Goal: Task Accomplishment & Management: Manage account settings

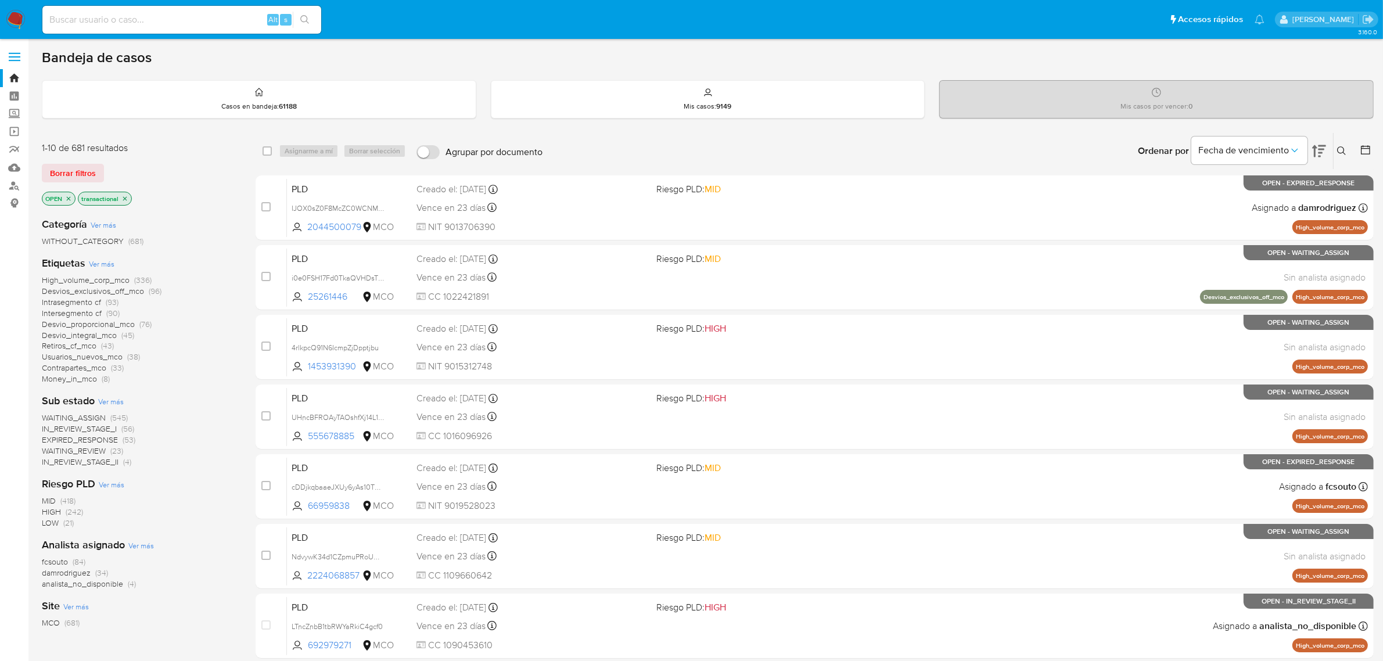
click at [13, 15] on img at bounding box center [16, 20] width 20 height 20
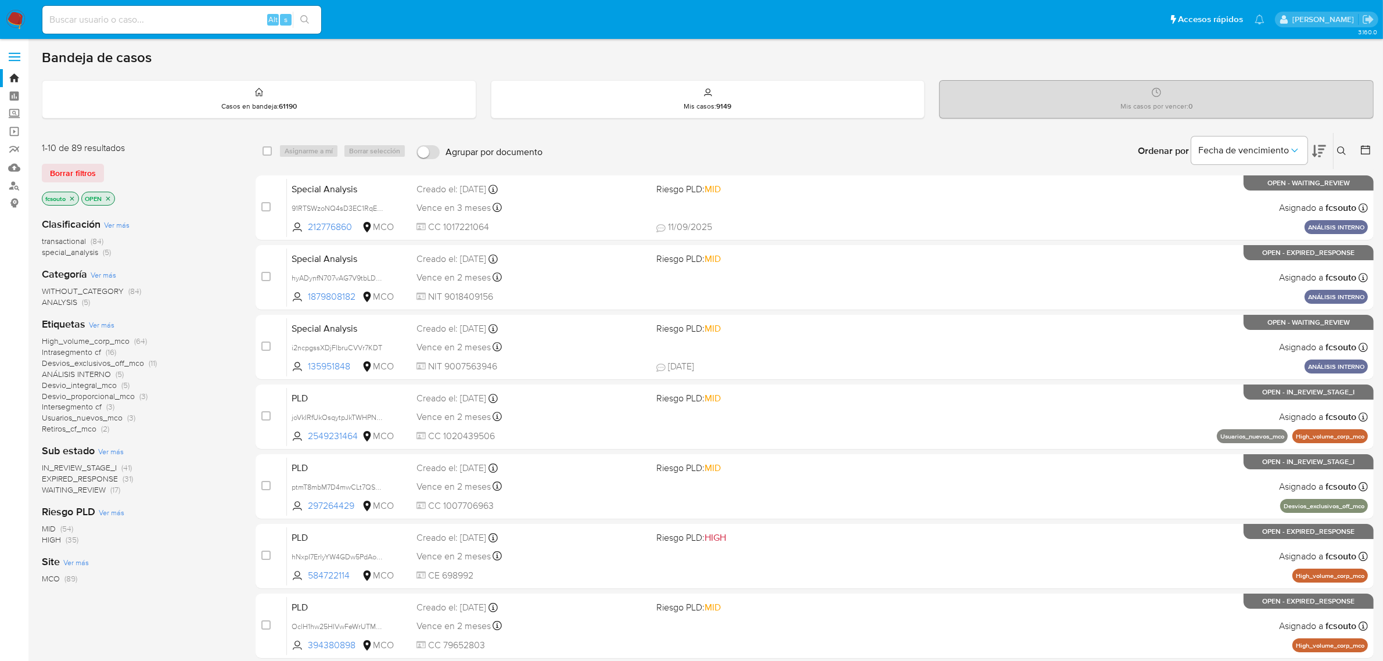
click at [1325, 153] on icon at bounding box center [1319, 151] width 14 height 14
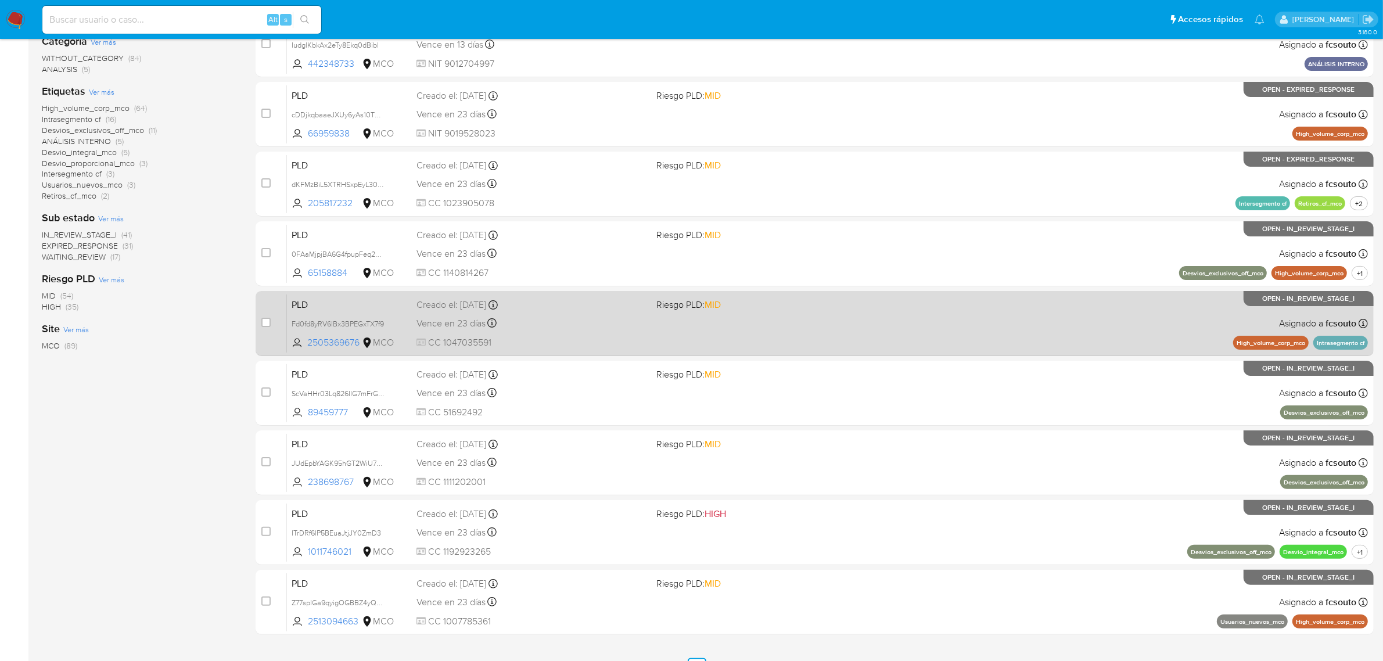
scroll to position [297, 0]
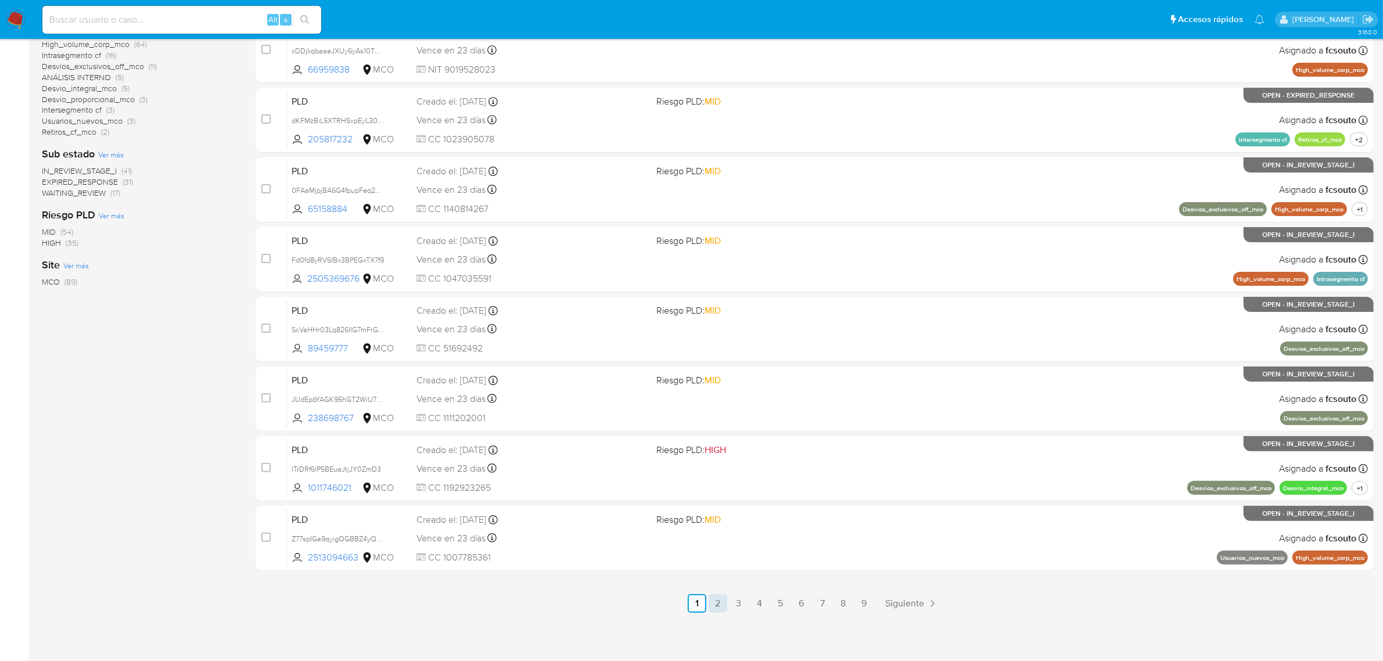
click at [718, 601] on link "2" at bounding box center [718, 603] width 19 height 19
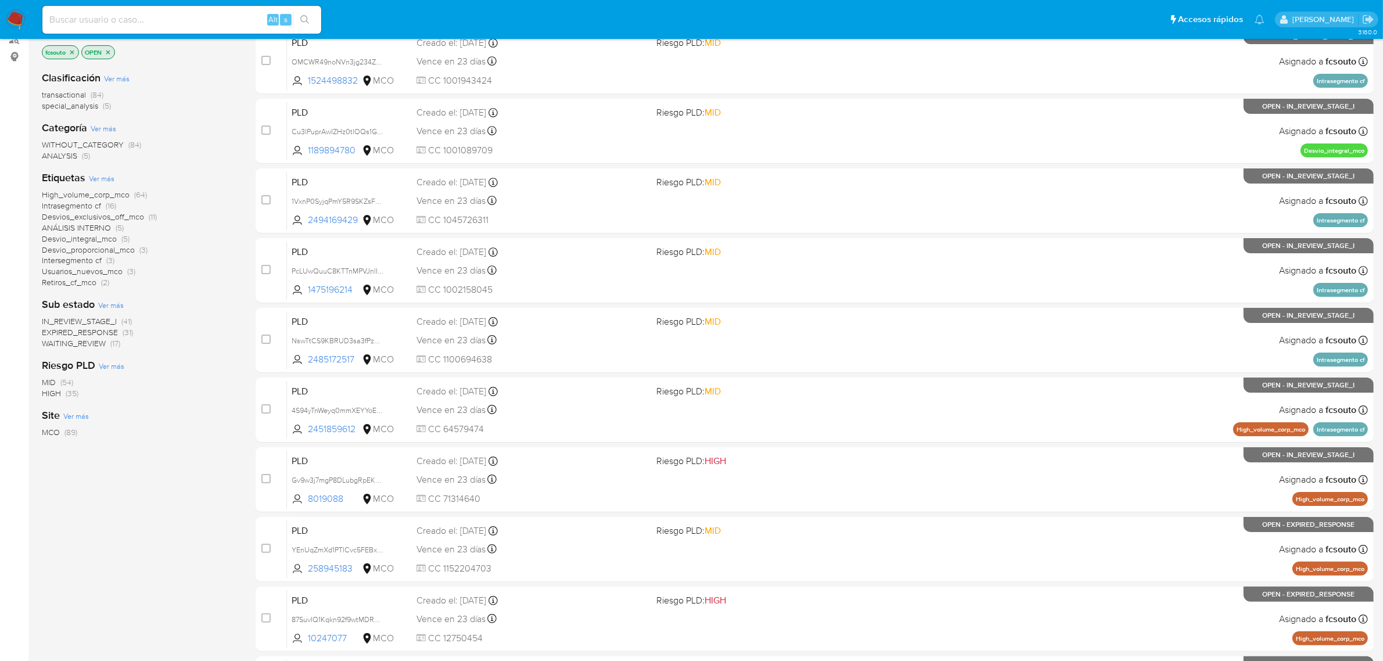
scroll to position [297, 0]
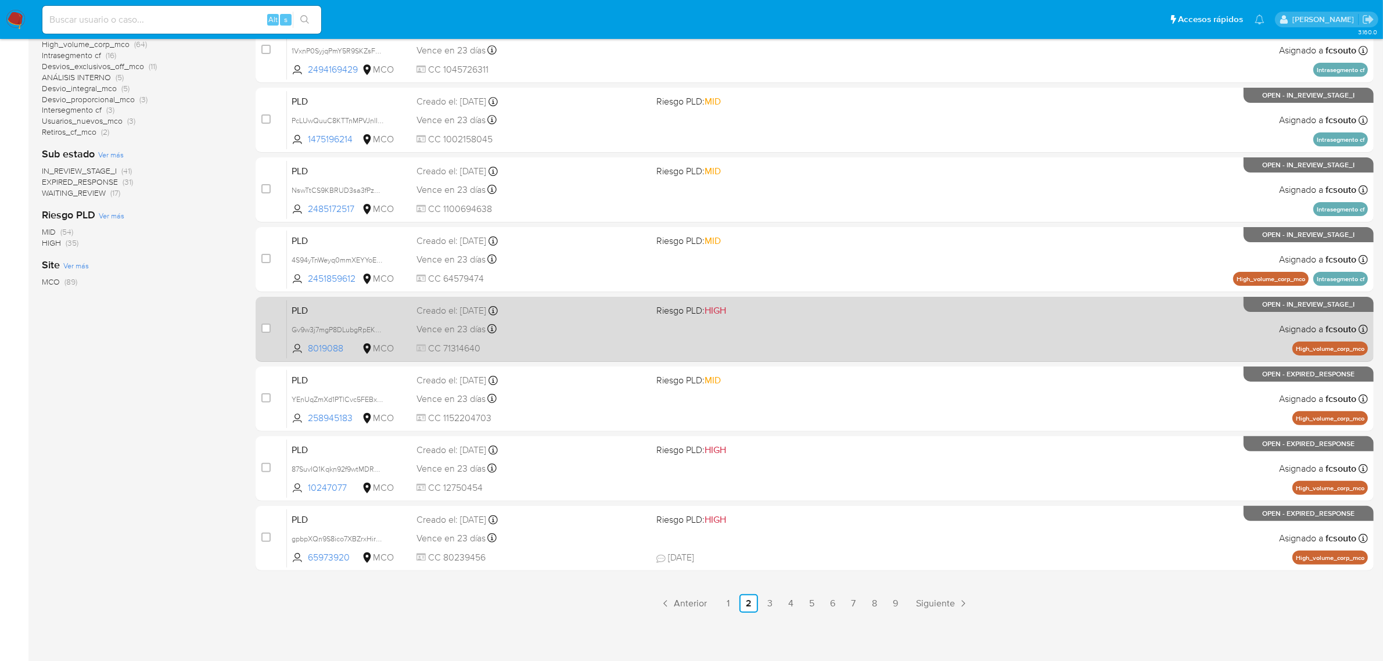
click at [765, 603] on link "3" at bounding box center [769, 603] width 19 height 19
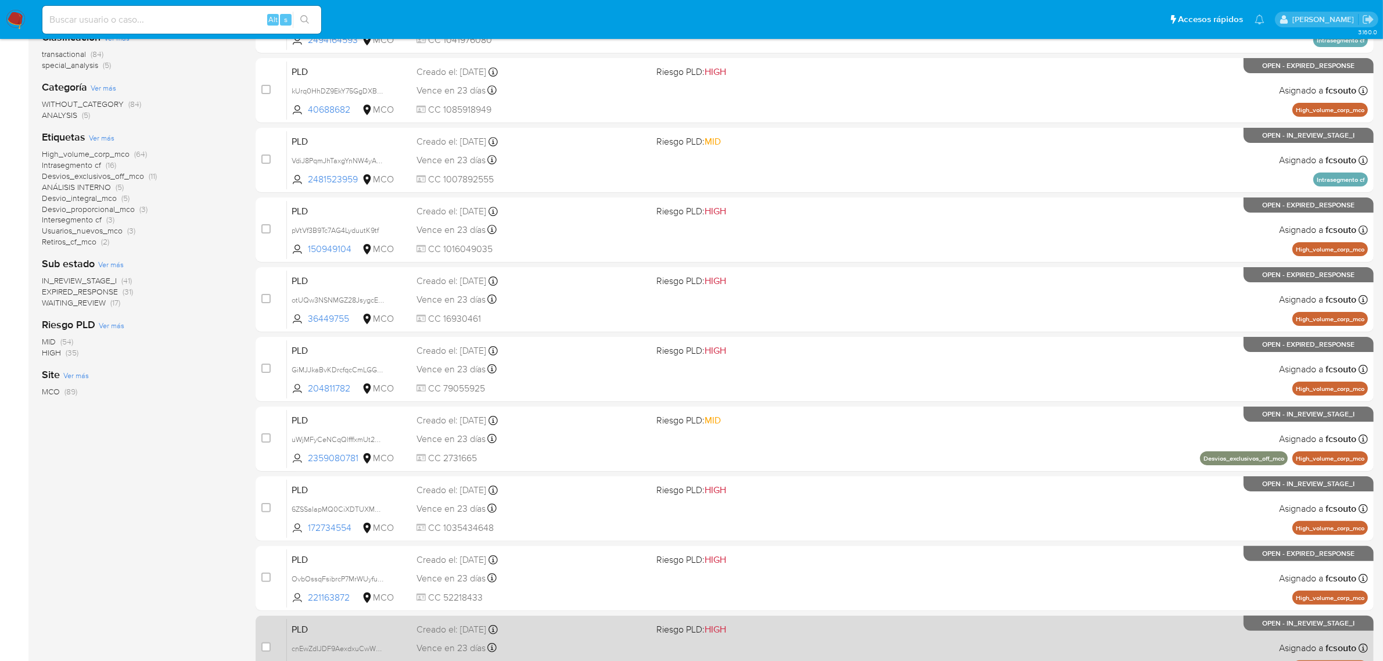
scroll to position [297, 0]
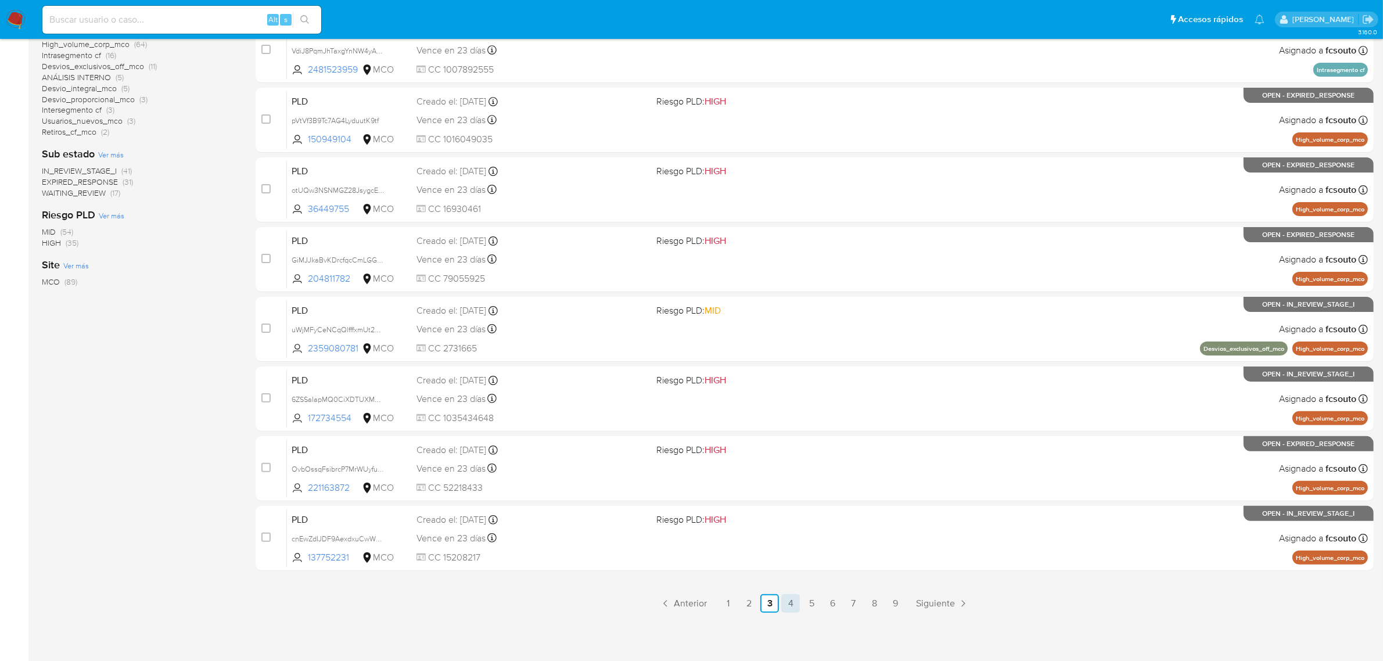
click at [792, 602] on link "4" at bounding box center [790, 603] width 19 height 19
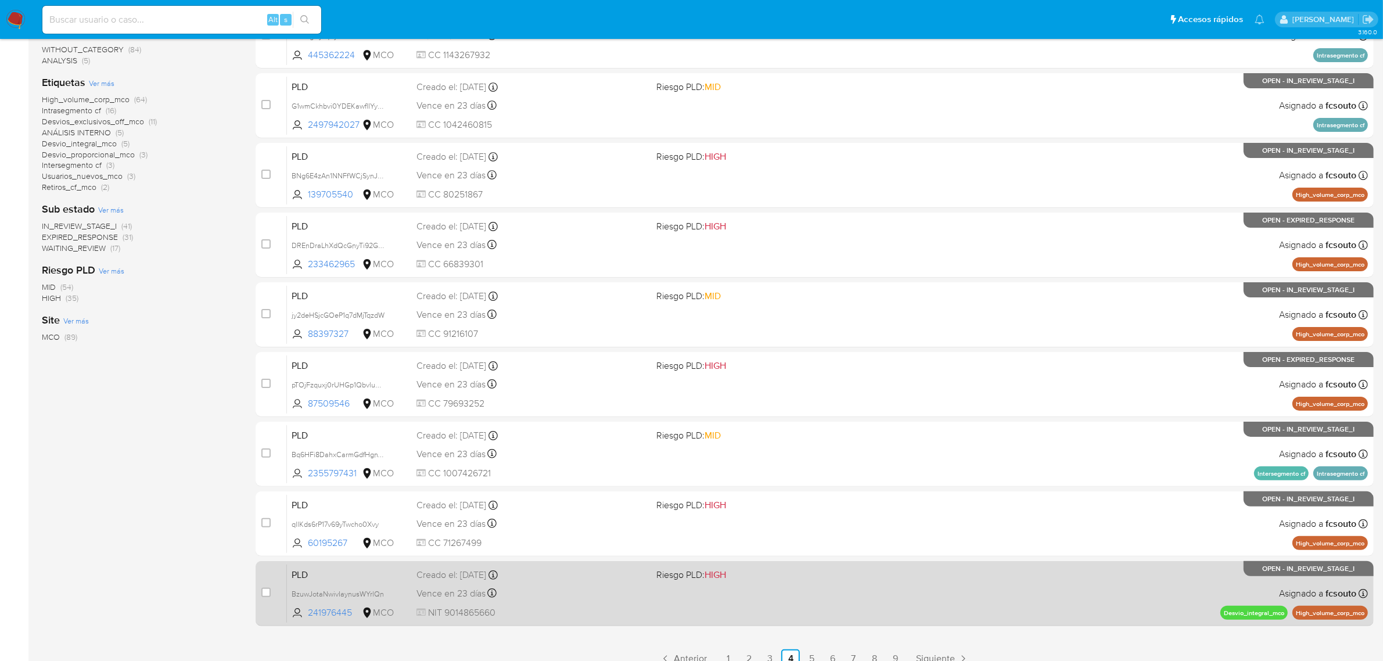
scroll to position [297, 0]
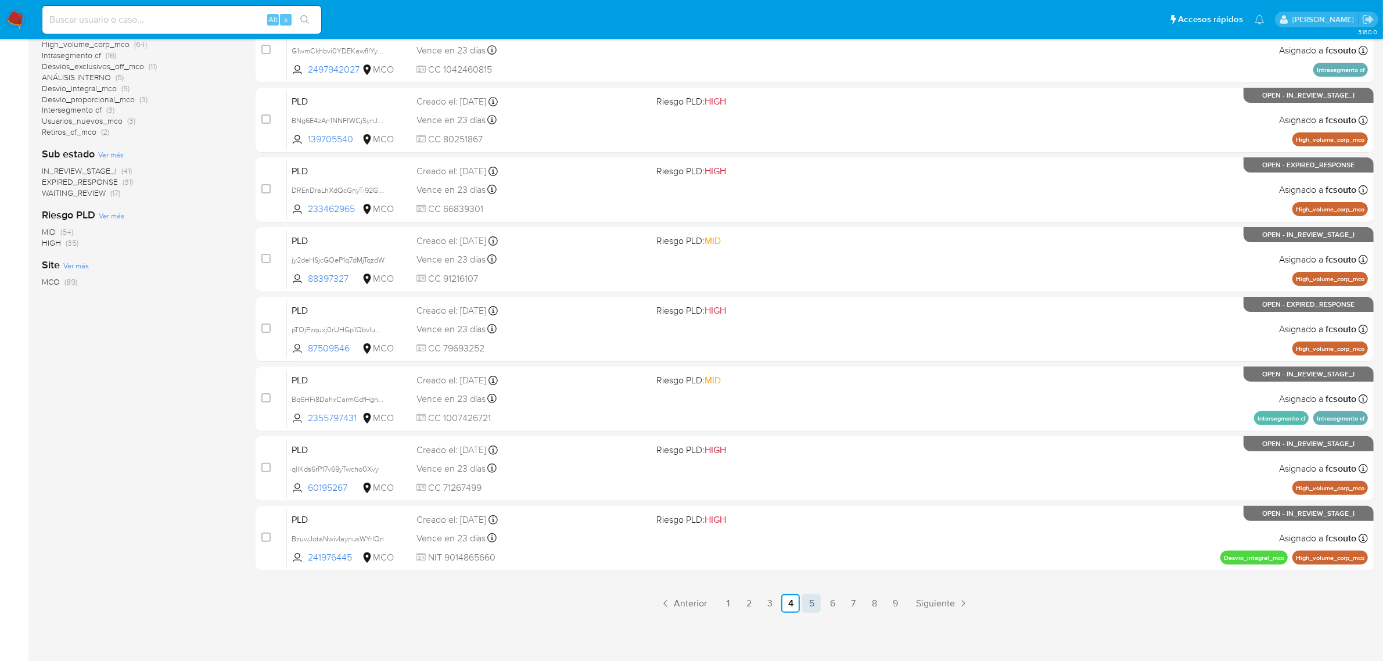
click at [810, 602] on link "5" at bounding box center [811, 603] width 19 height 19
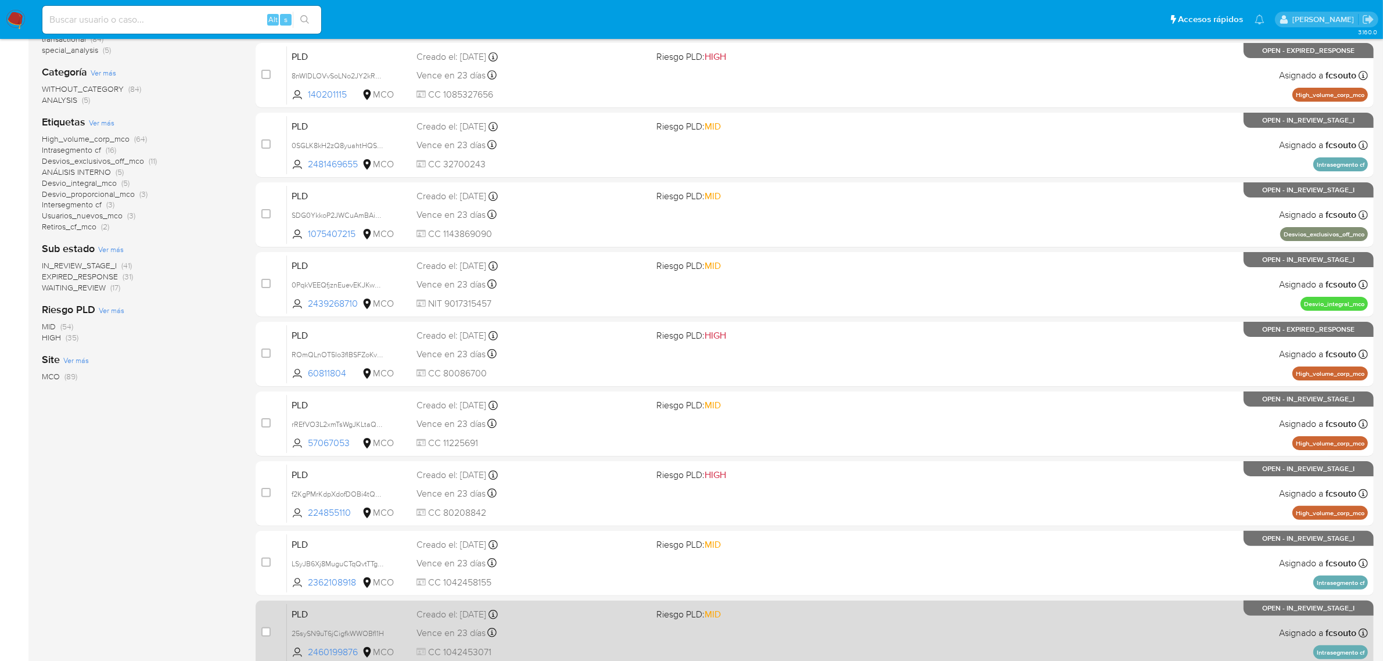
scroll to position [297, 0]
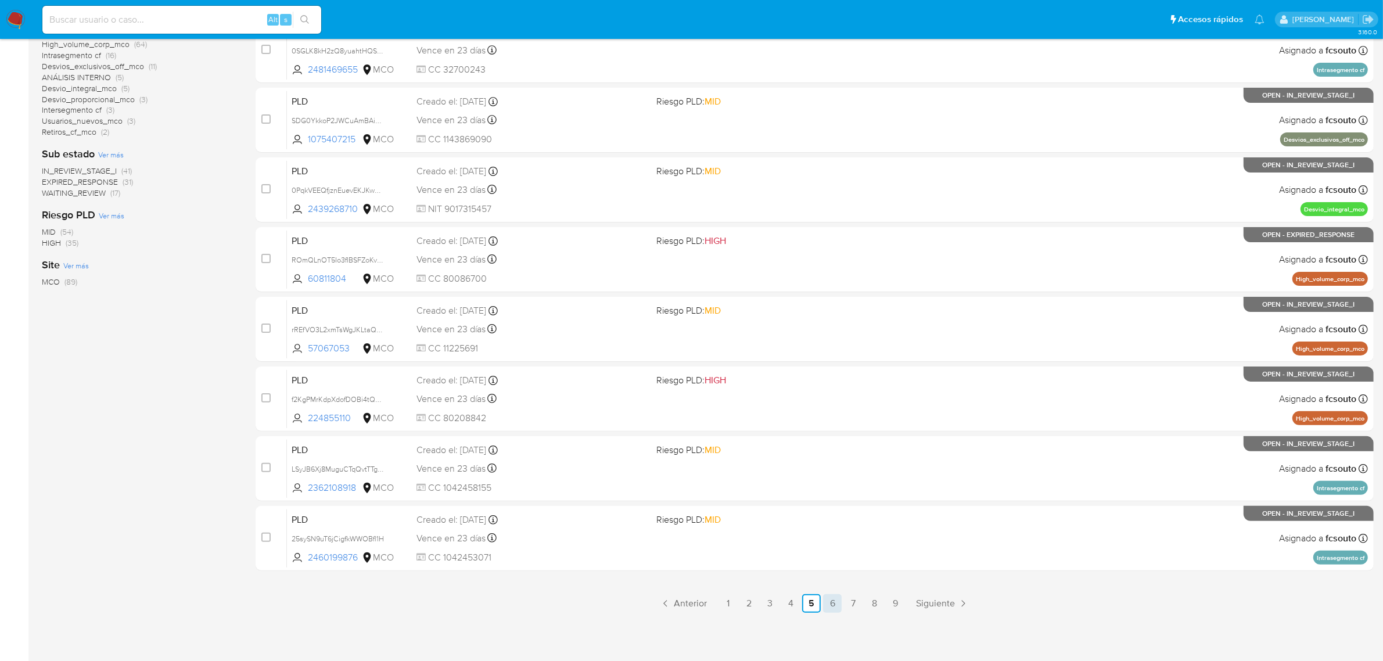
click at [828, 603] on link "6" at bounding box center [832, 603] width 19 height 19
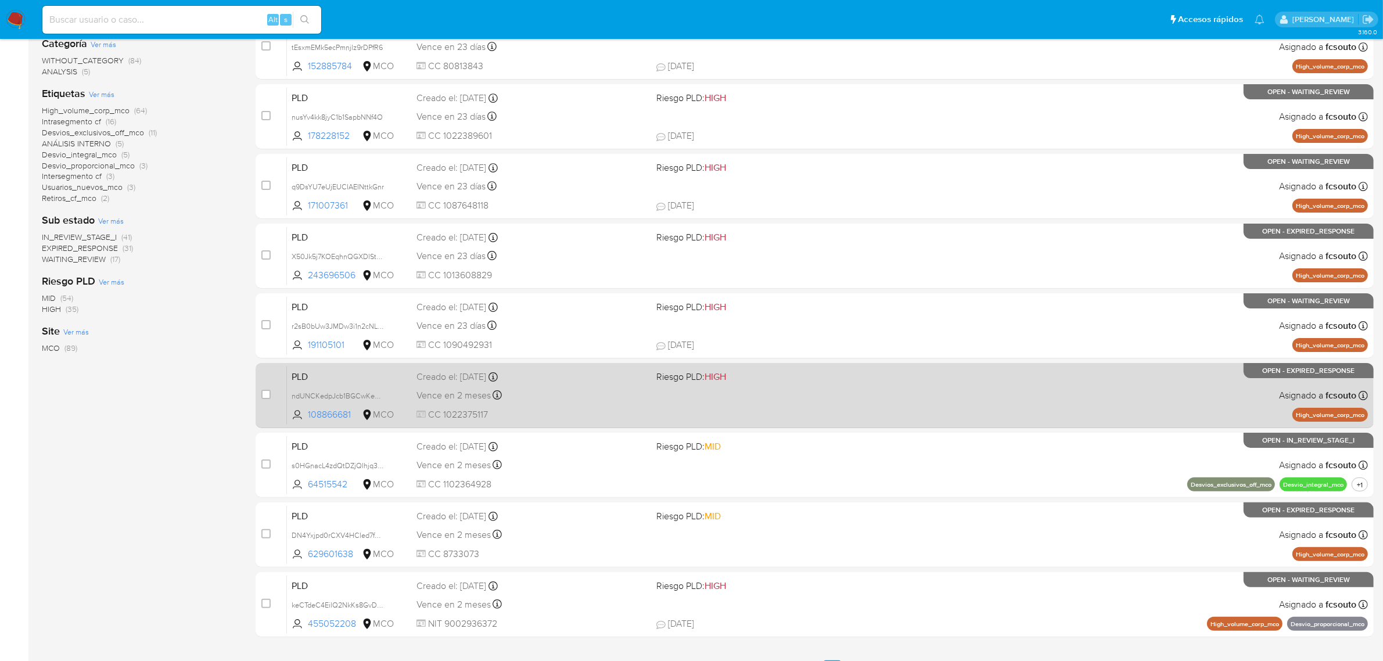
scroll to position [297, 0]
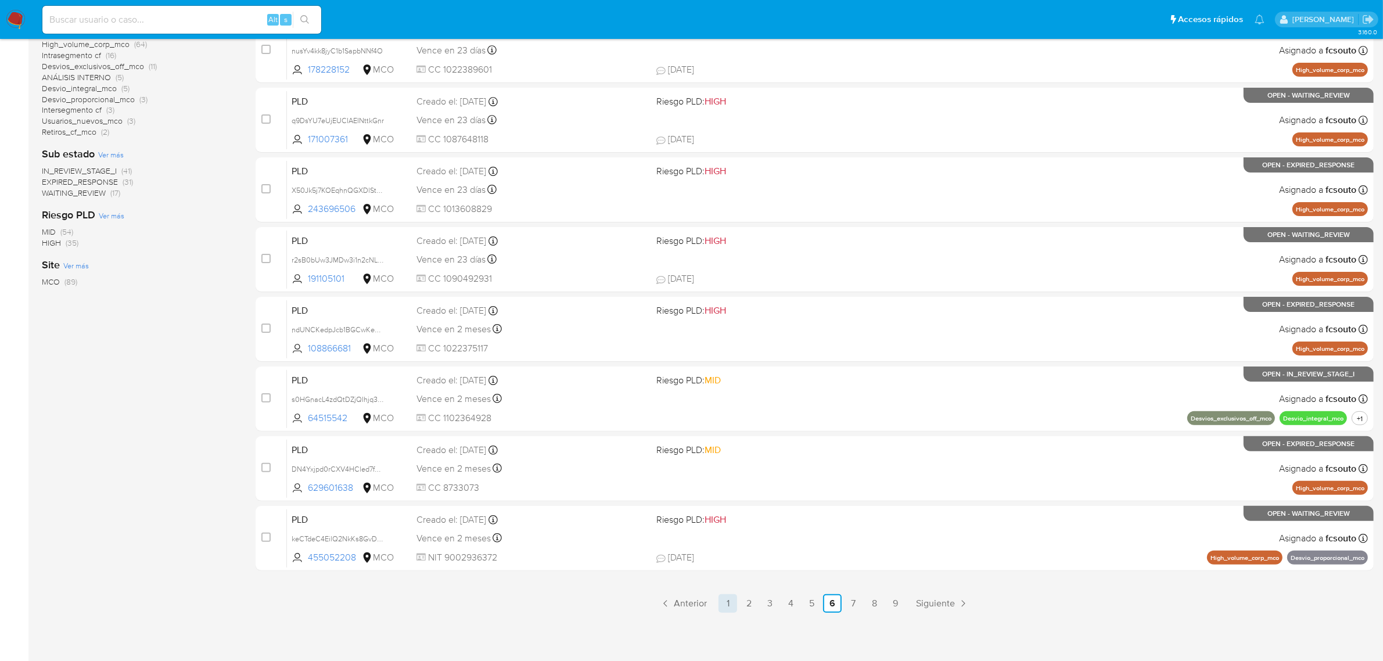
click at [732, 600] on link "1" at bounding box center [727, 603] width 19 height 19
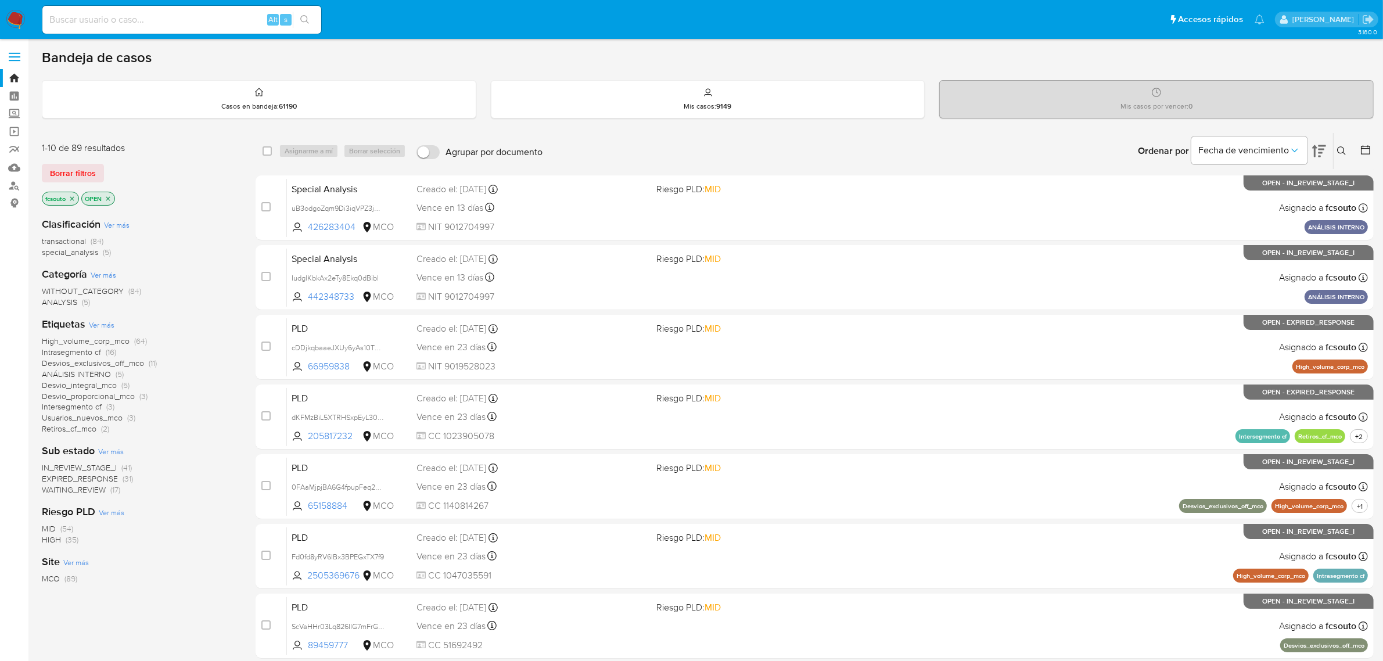
click at [96, 492] on span "WAITING_REVIEW" at bounding box center [74, 490] width 64 height 12
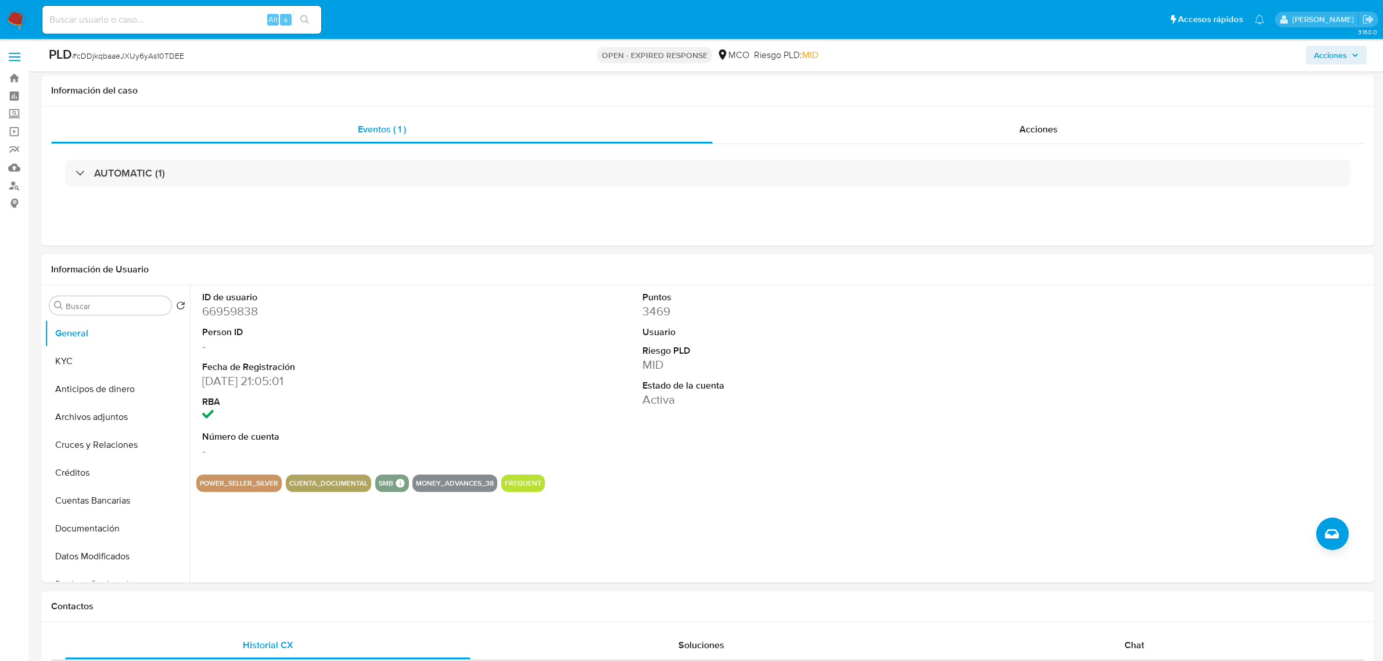
select select "10"
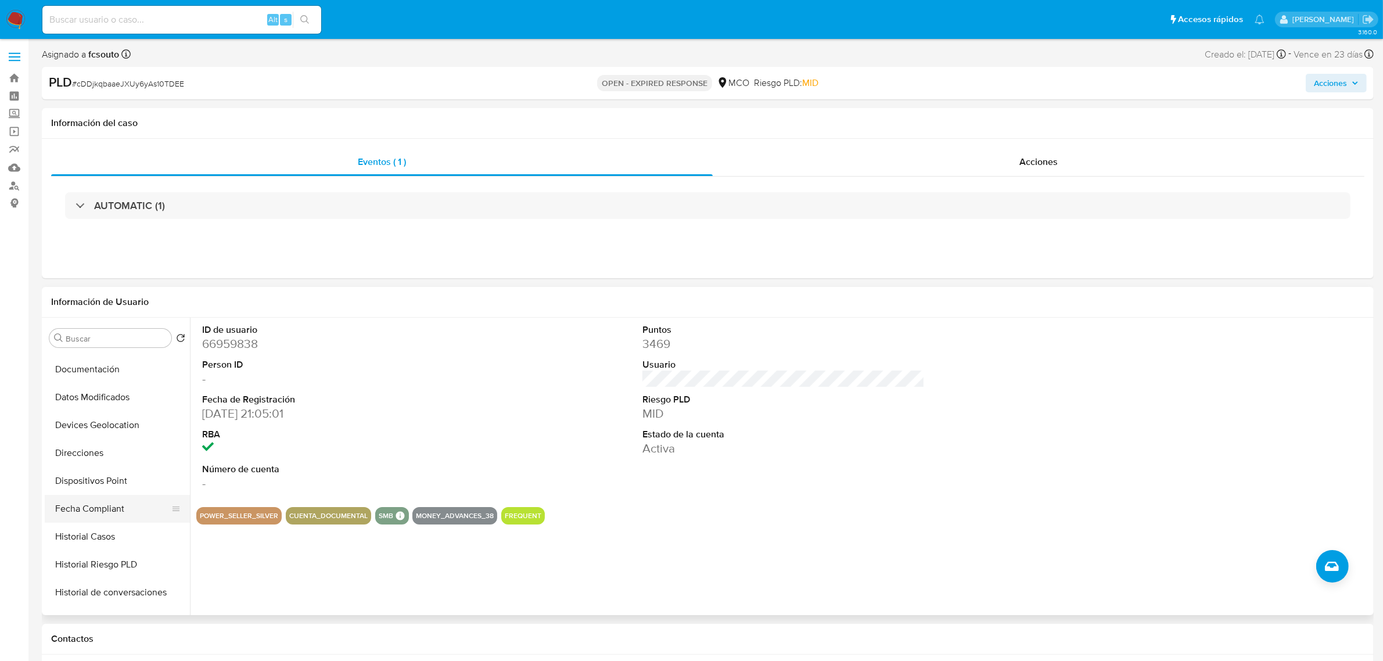
scroll to position [218, 0]
click at [131, 510] on button "Historial Casos" at bounding box center [113, 511] width 136 height 28
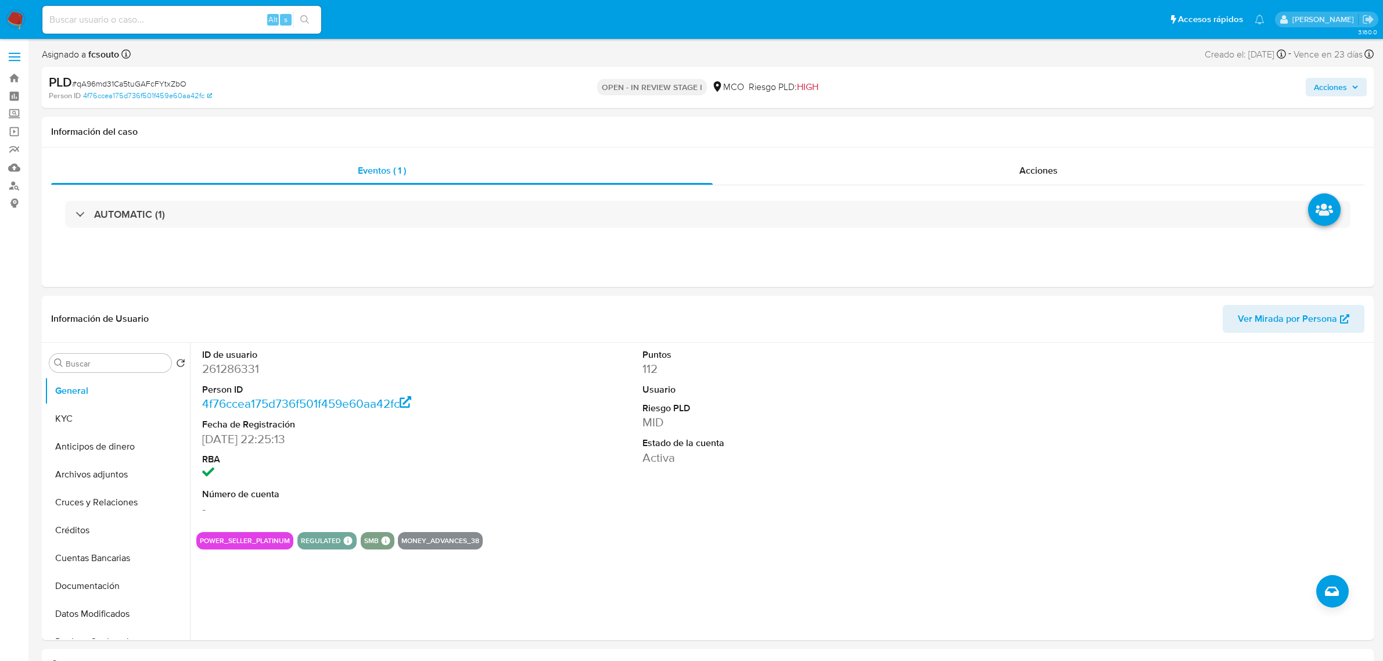
select select "10"
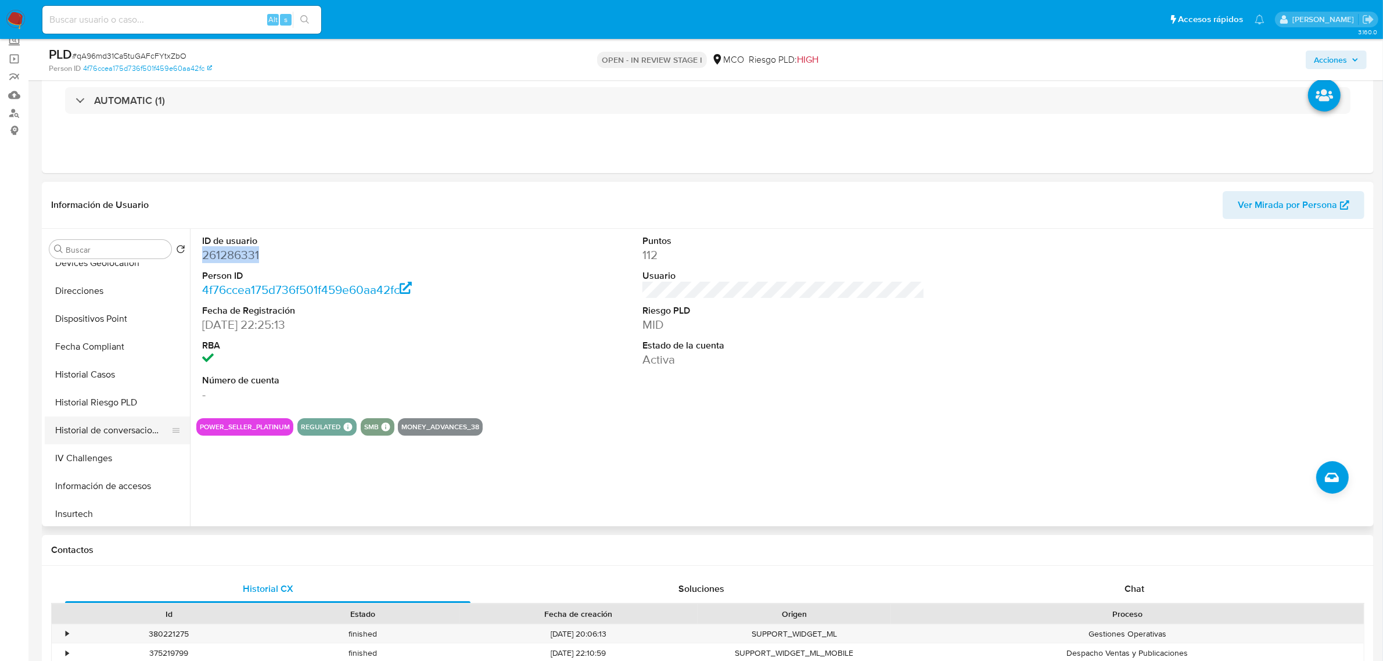
scroll to position [290, 0]
click at [110, 343] on button "Historial Casos" at bounding box center [113, 349] width 136 height 28
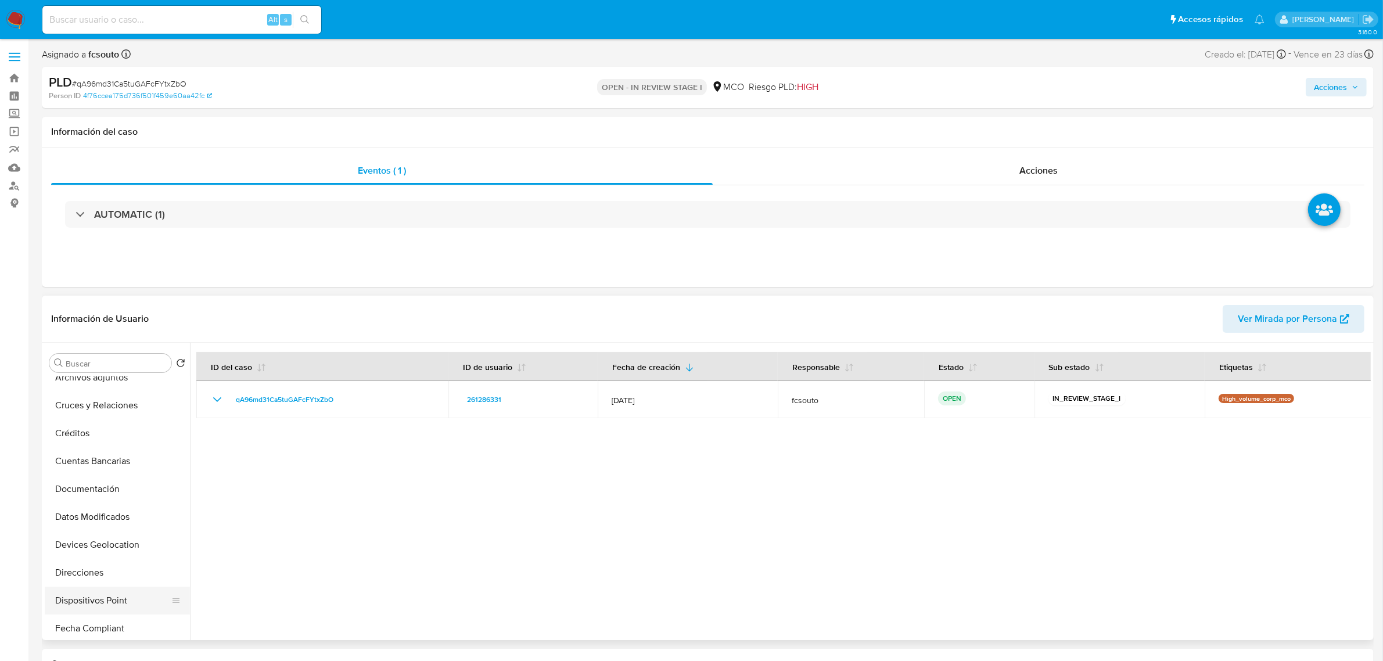
scroll to position [0, 0]
drag, startPoint x: 111, startPoint y: 390, endPoint x: 116, endPoint y: 386, distance: 6.6
click at [111, 390] on button "General" at bounding box center [113, 391] width 136 height 28
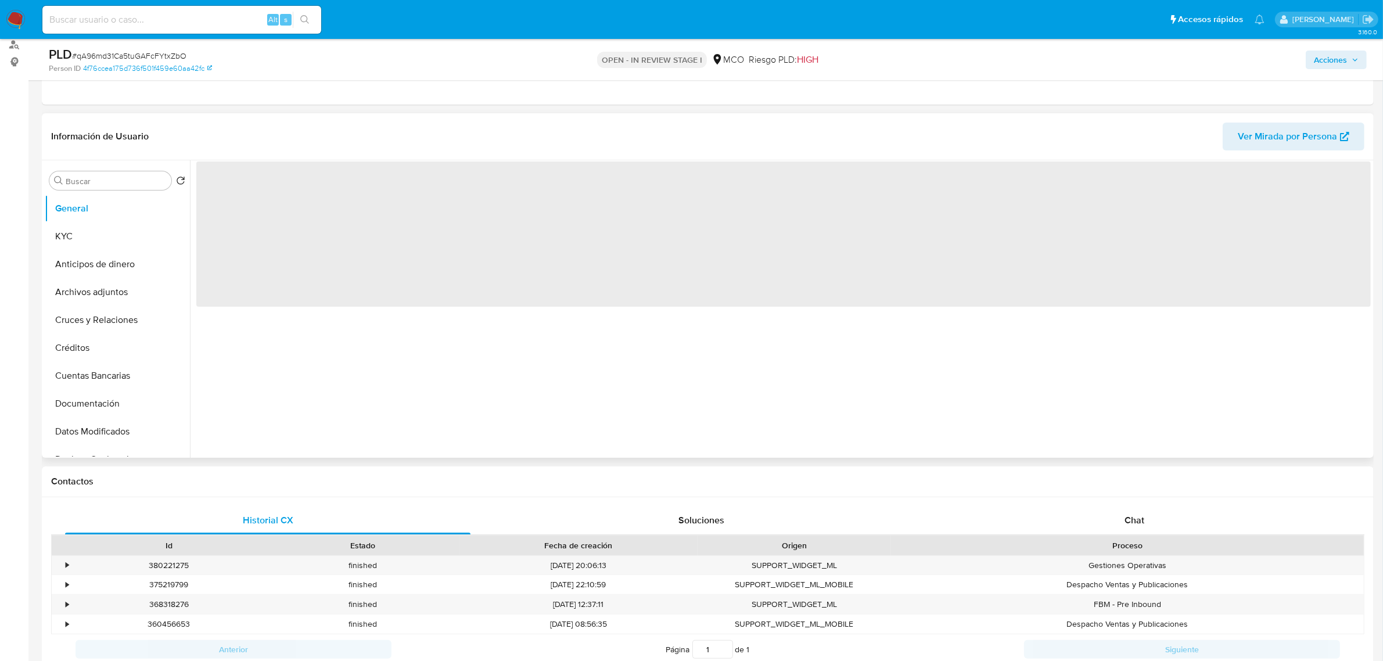
scroll to position [145, 0]
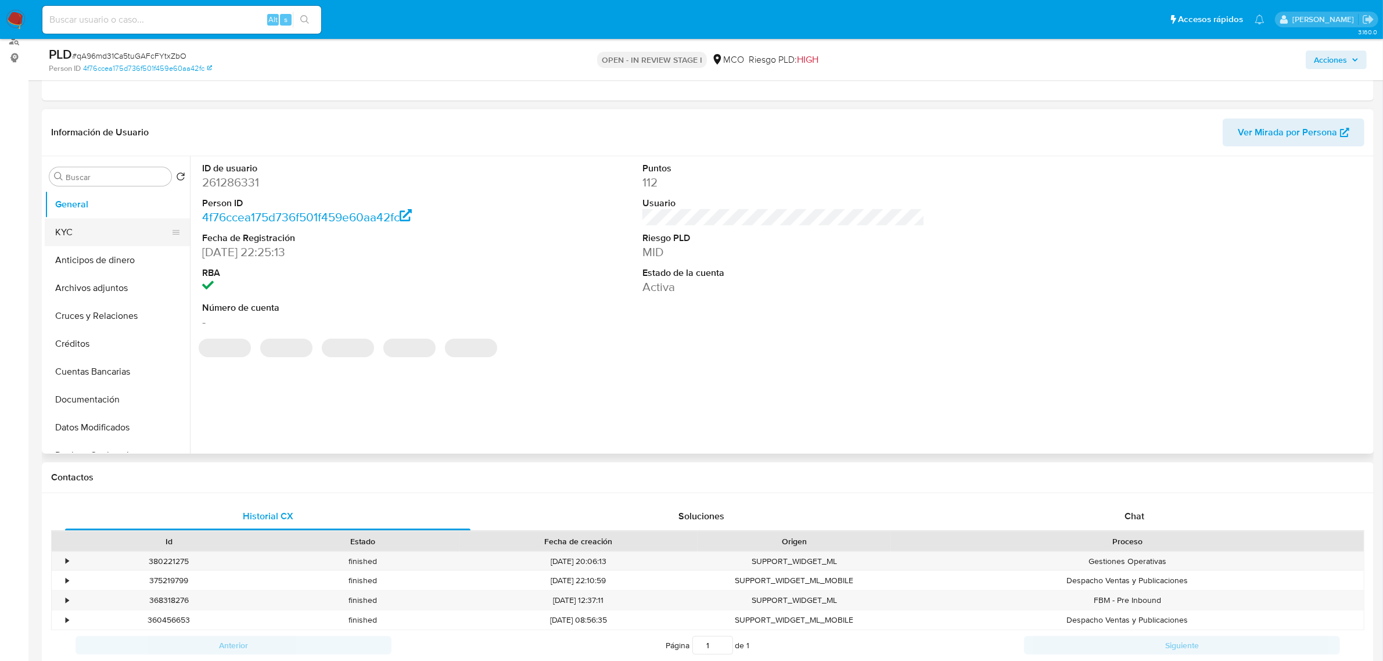
click at [65, 241] on button "KYC" at bounding box center [113, 232] width 136 height 28
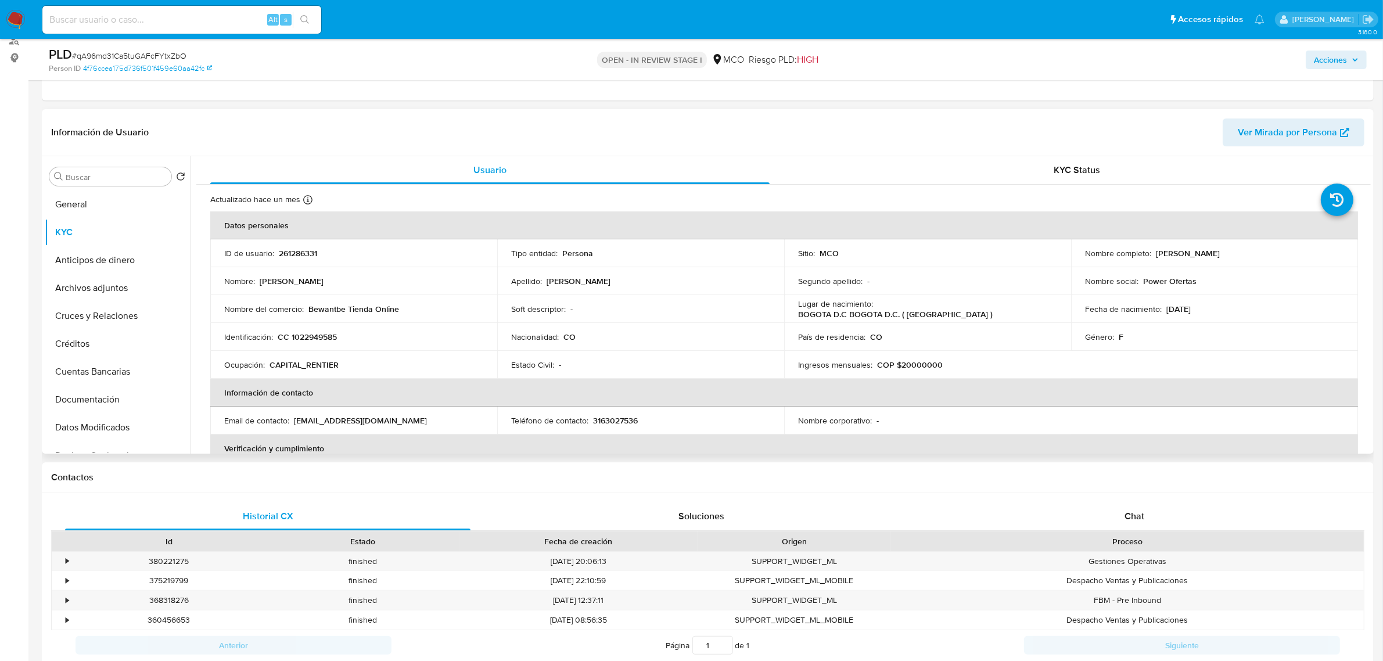
click at [298, 254] on p "261286331" at bounding box center [298, 253] width 38 height 10
copy p "261286331"
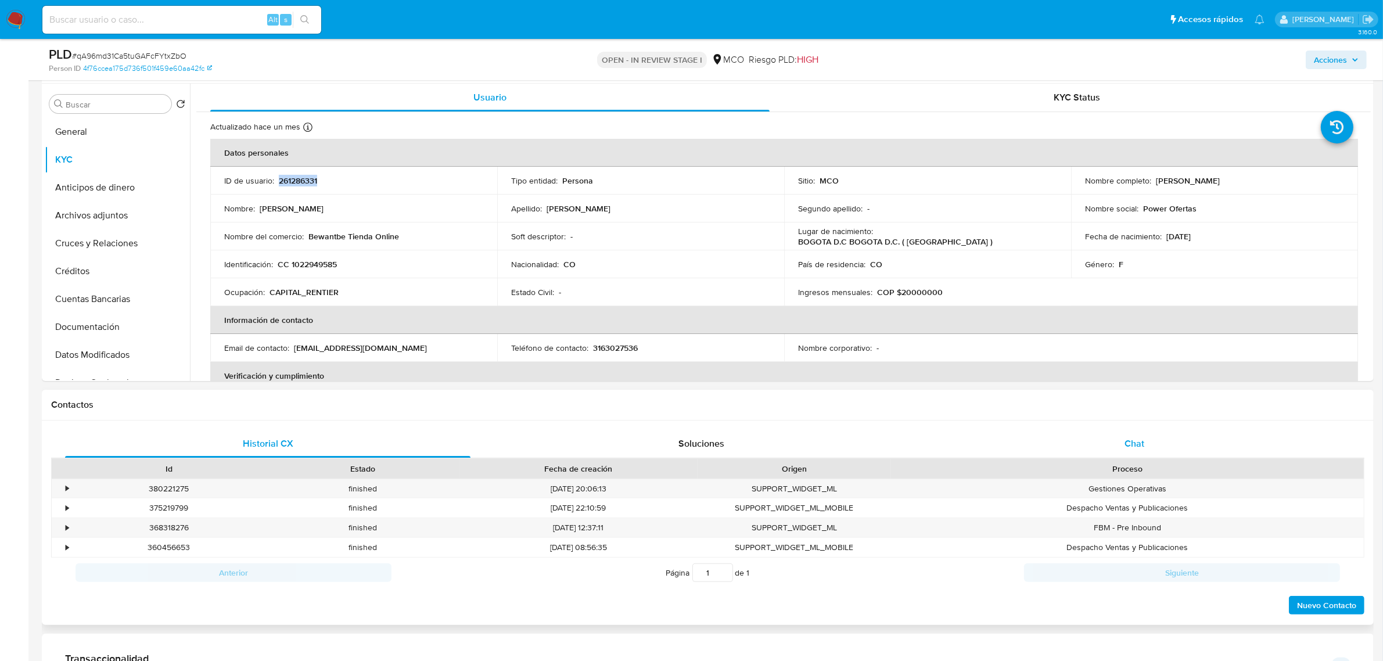
drag, startPoint x: 1138, startPoint y: 455, endPoint x: 954, endPoint y: 432, distance: 185.6
click at [1138, 453] on div "Chat" at bounding box center [1134, 444] width 405 height 28
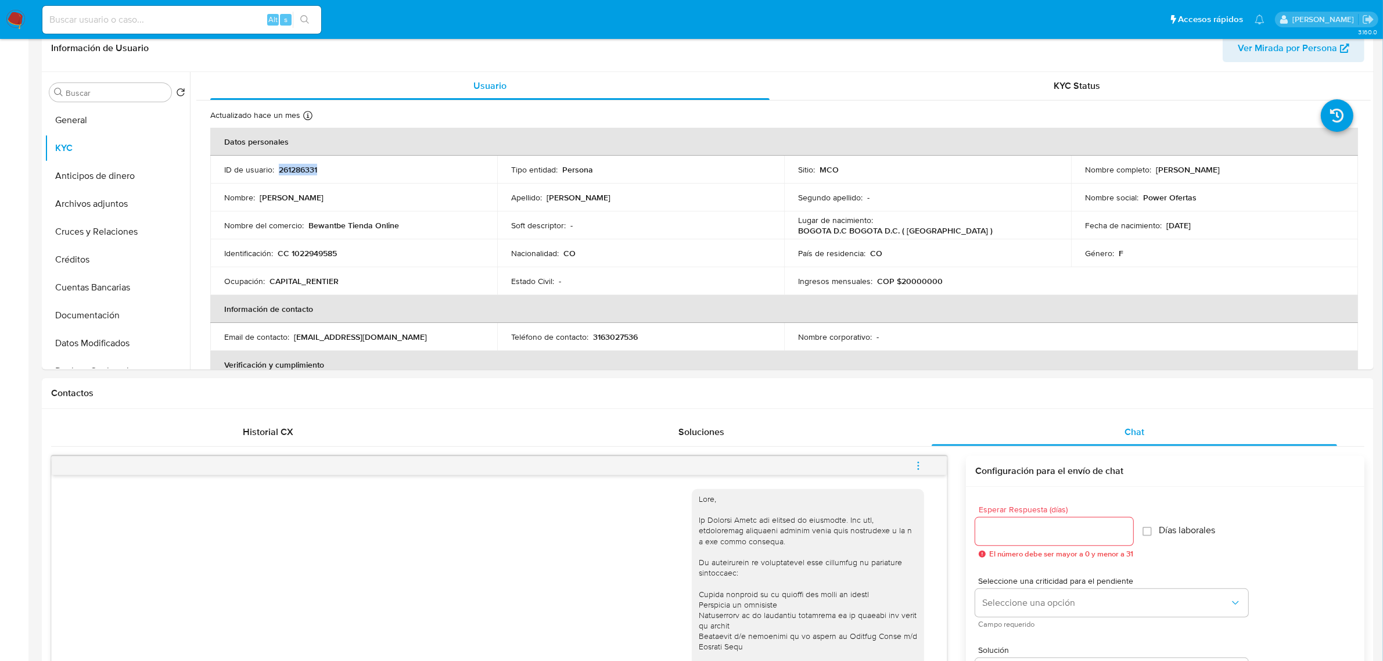
scroll to position [0, 0]
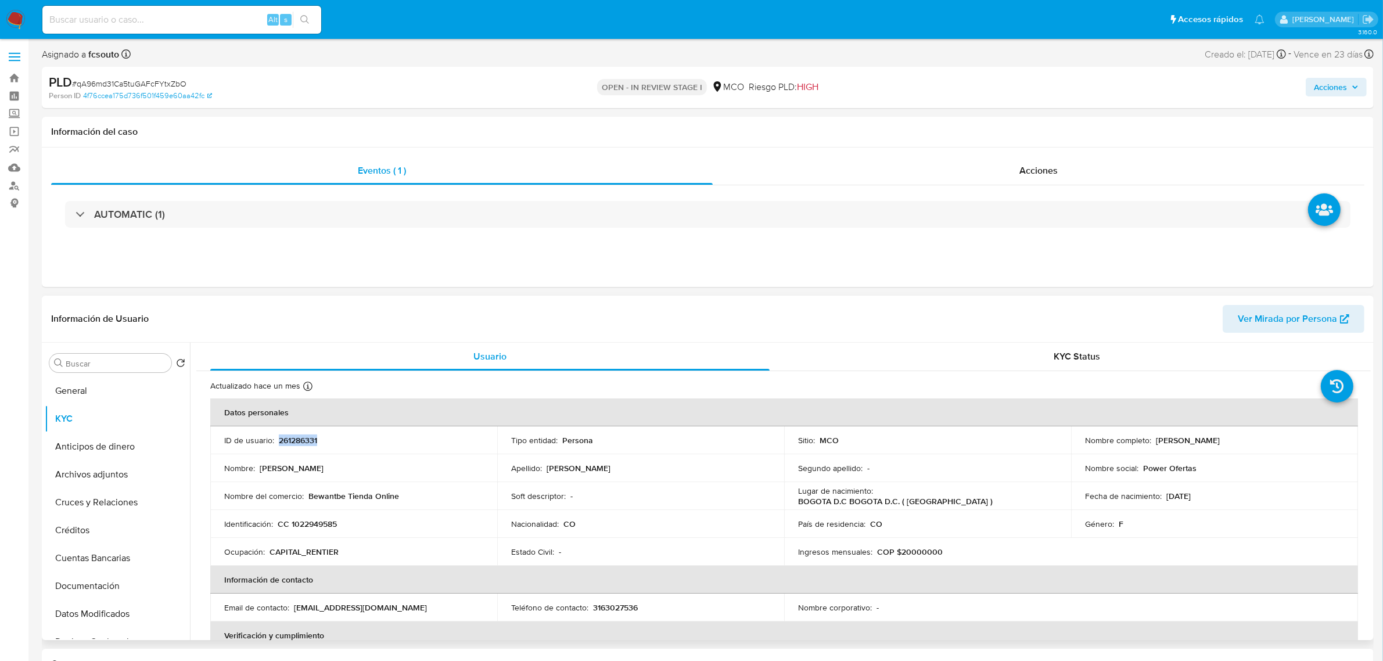
click at [290, 439] on p "261286331" at bounding box center [298, 440] width 38 height 10
copy p "261286331"
click at [303, 441] on p "261286331" at bounding box center [298, 440] width 38 height 10
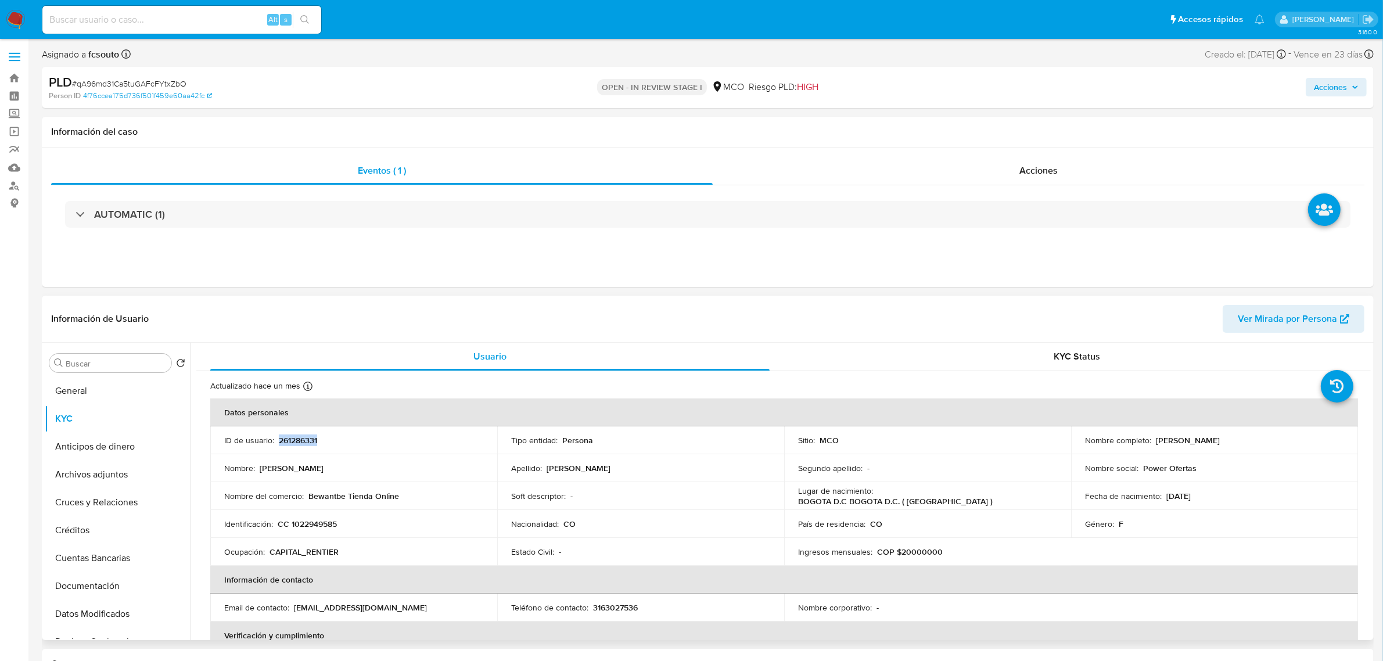
copy p "261286331"
click at [302, 441] on p "261286331" at bounding box center [298, 440] width 38 height 10
click at [99, 544] on button "Historial Casos" at bounding box center [113, 536] width 136 height 28
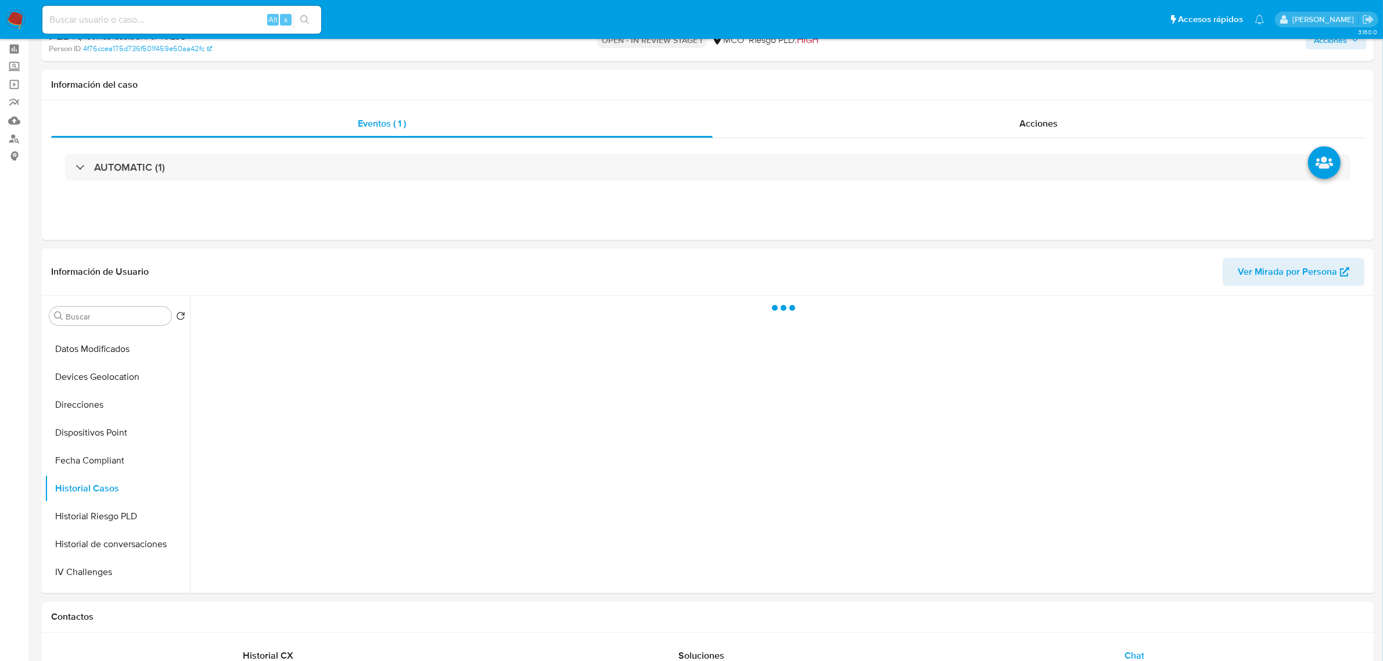
scroll to position [73, 0]
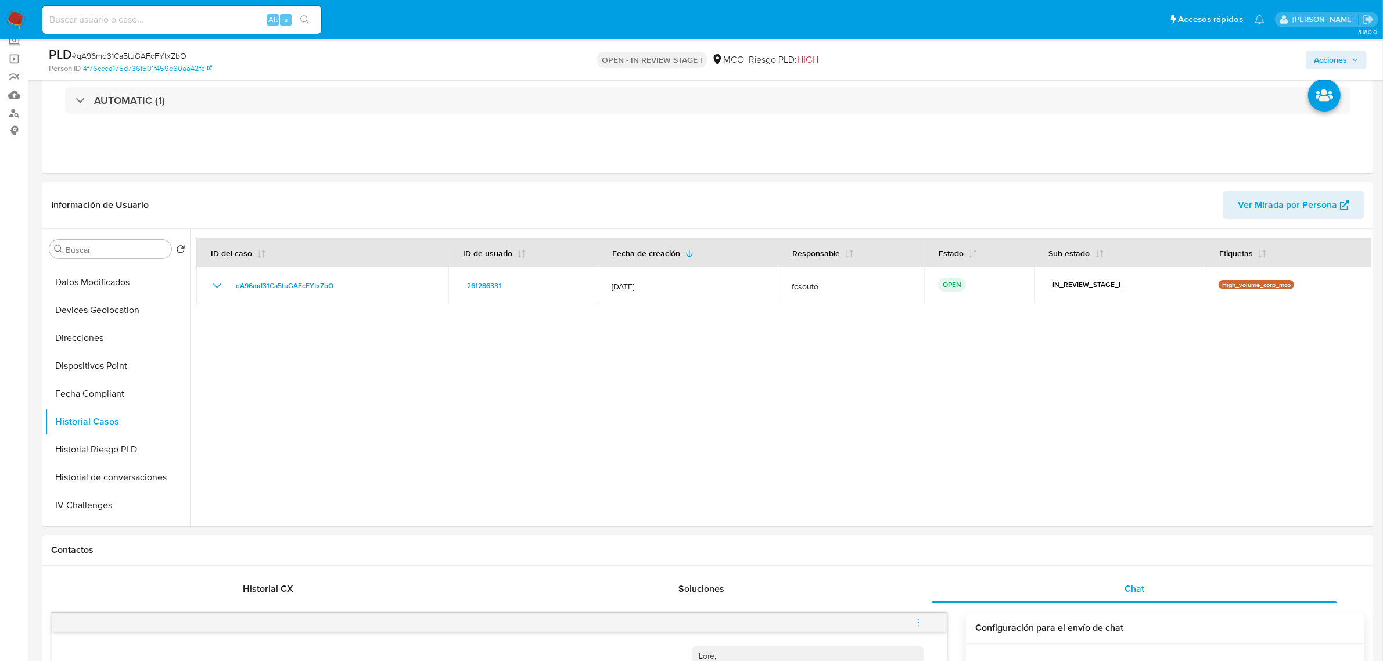
click at [1334, 55] on span "Acciones" at bounding box center [1330, 60] width 33 height 19
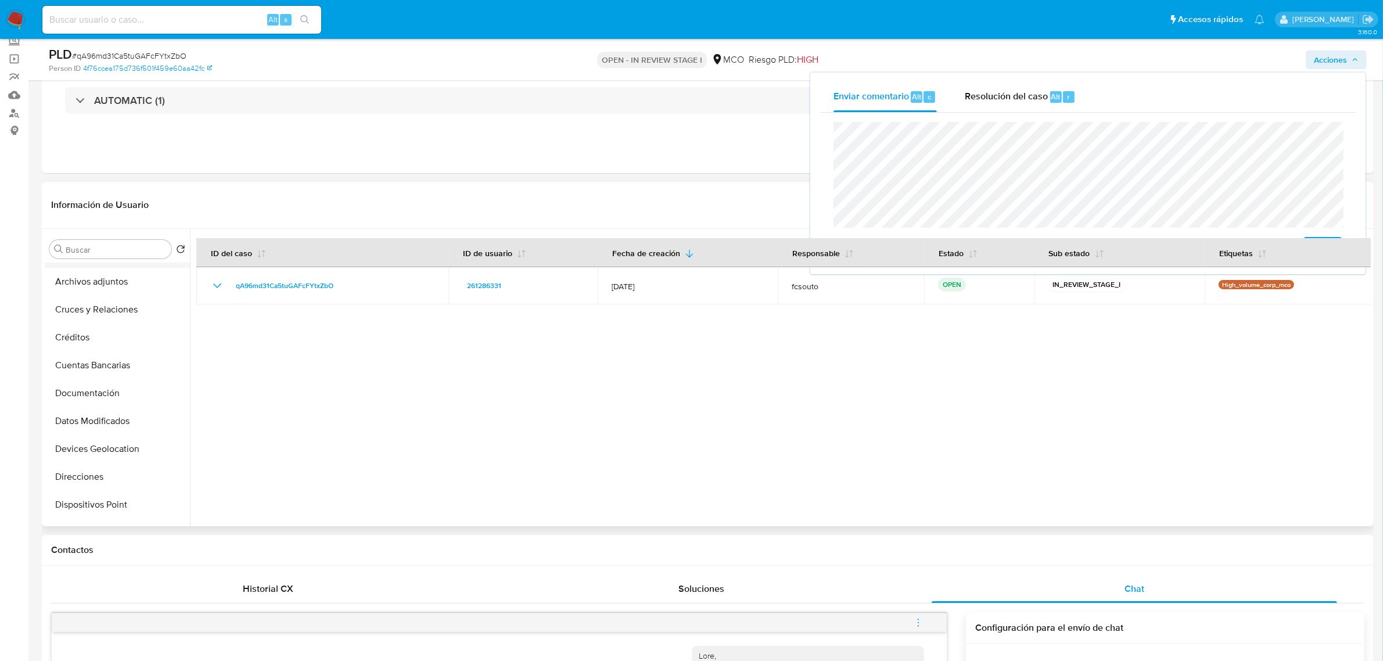
scroll to position [0, 0]
click at [76, 300] on button "KYC" at bounding box center [113, 305] width 136 height 28
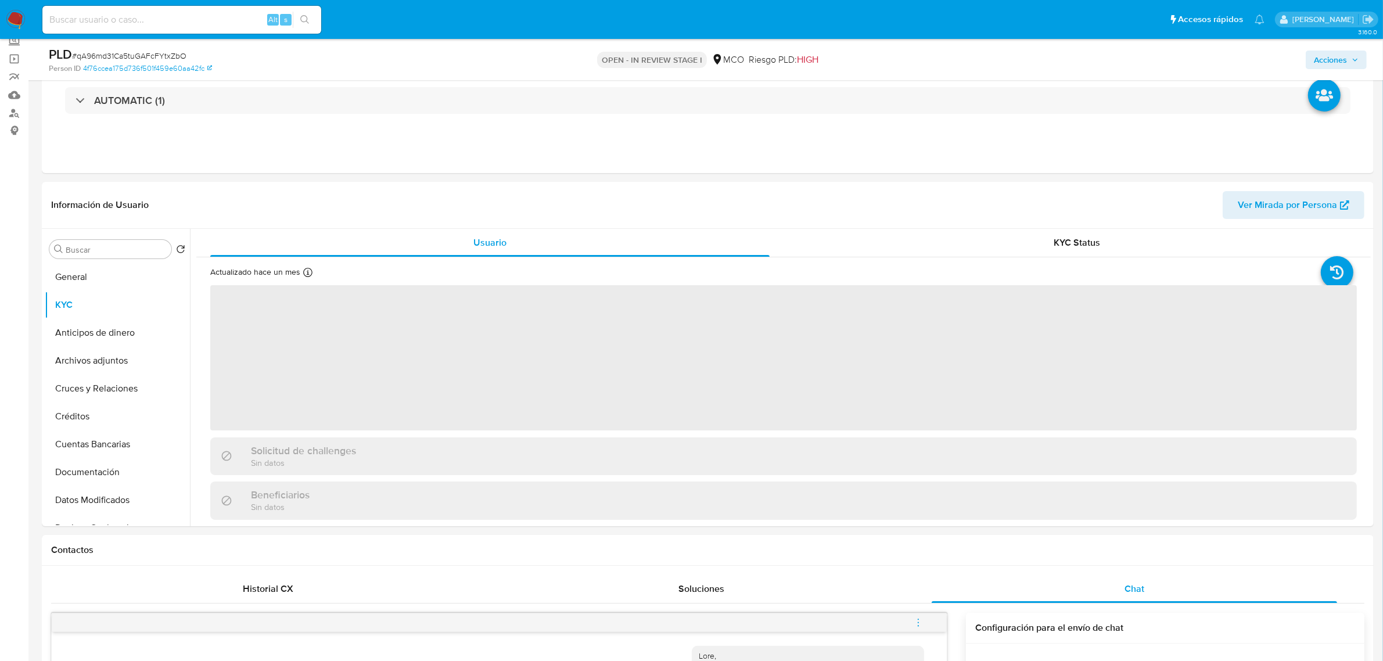
click at [1336, 62] on span "Acciones" at bounding box center [1330, 60] width 33 height 19
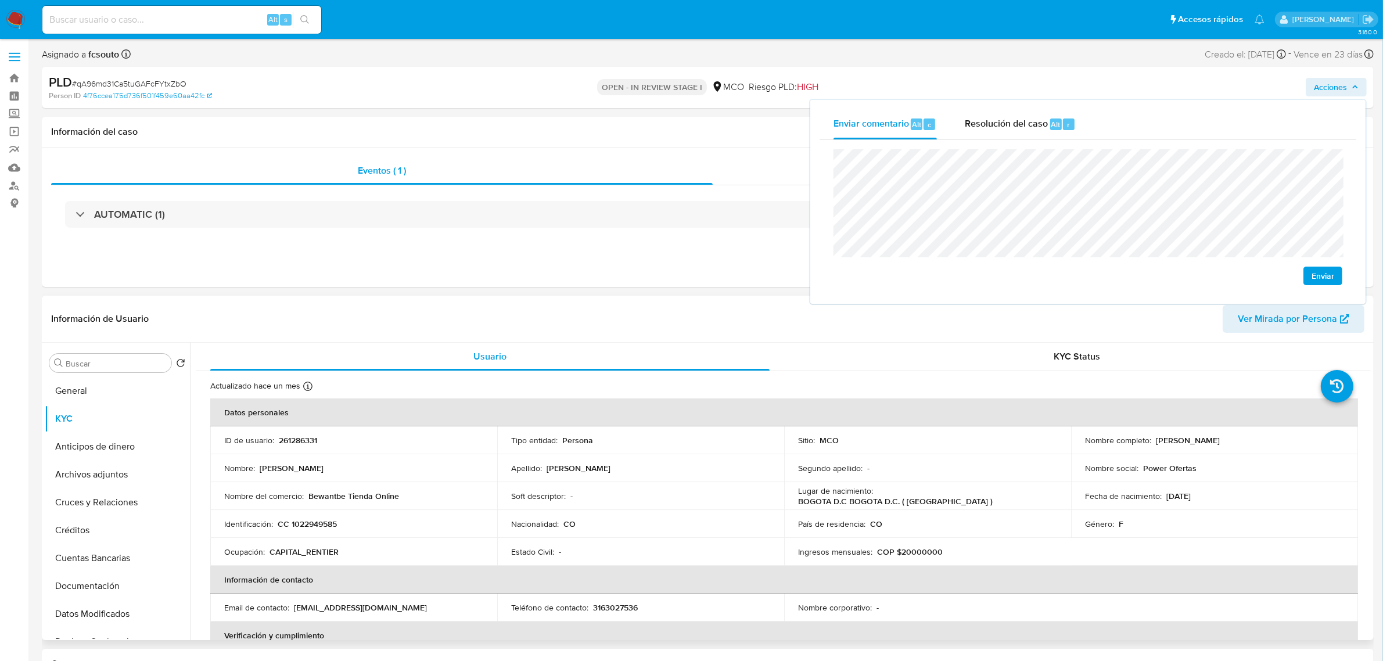
click at [306, 440] on p "261286331" at bounding box center [298, 440] width 38 height 10
copy p "261286331"
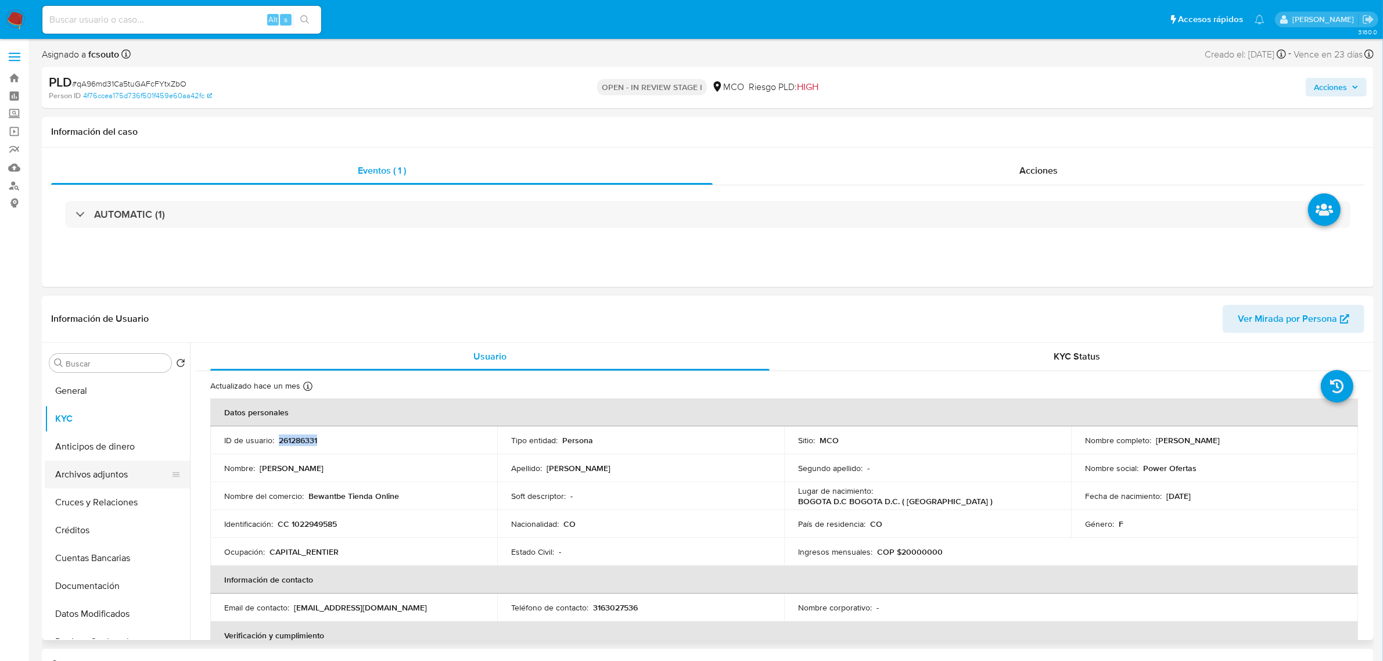
click at [76, 482] on button "Archivos adjuntos" at bounding box center [113, 475] width 136 height 28
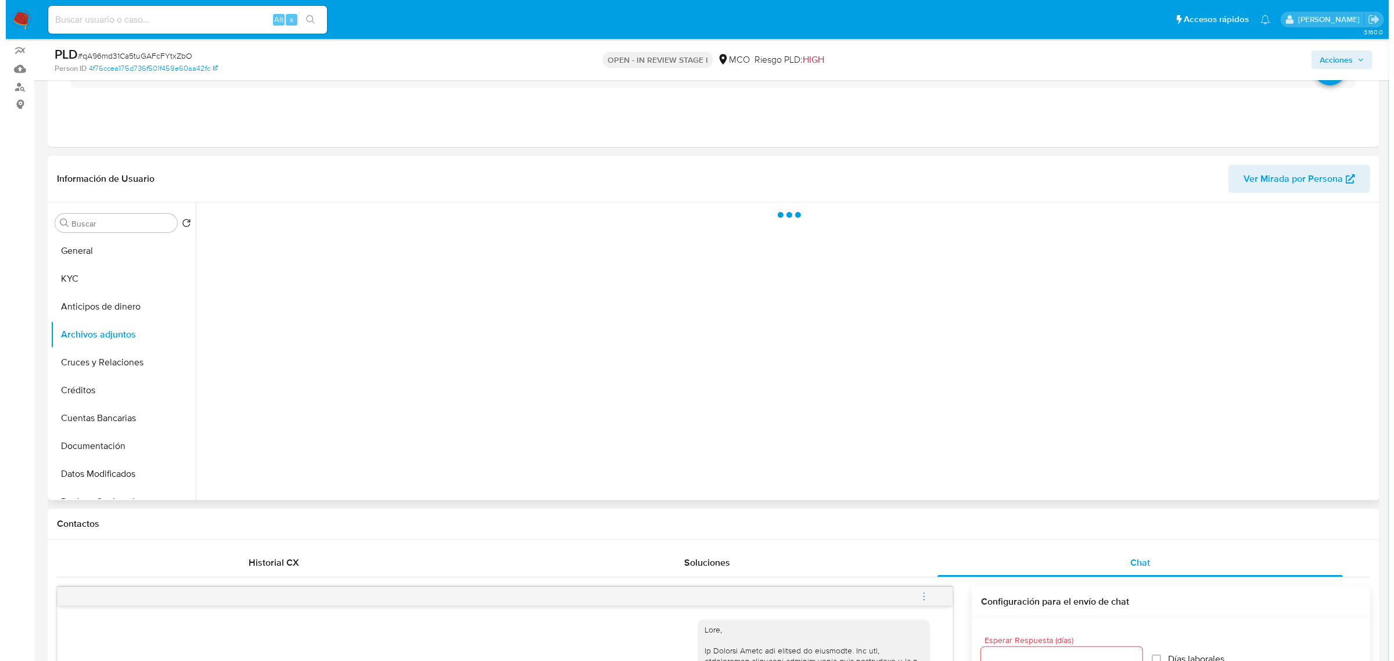
scroll to position [73, 0]
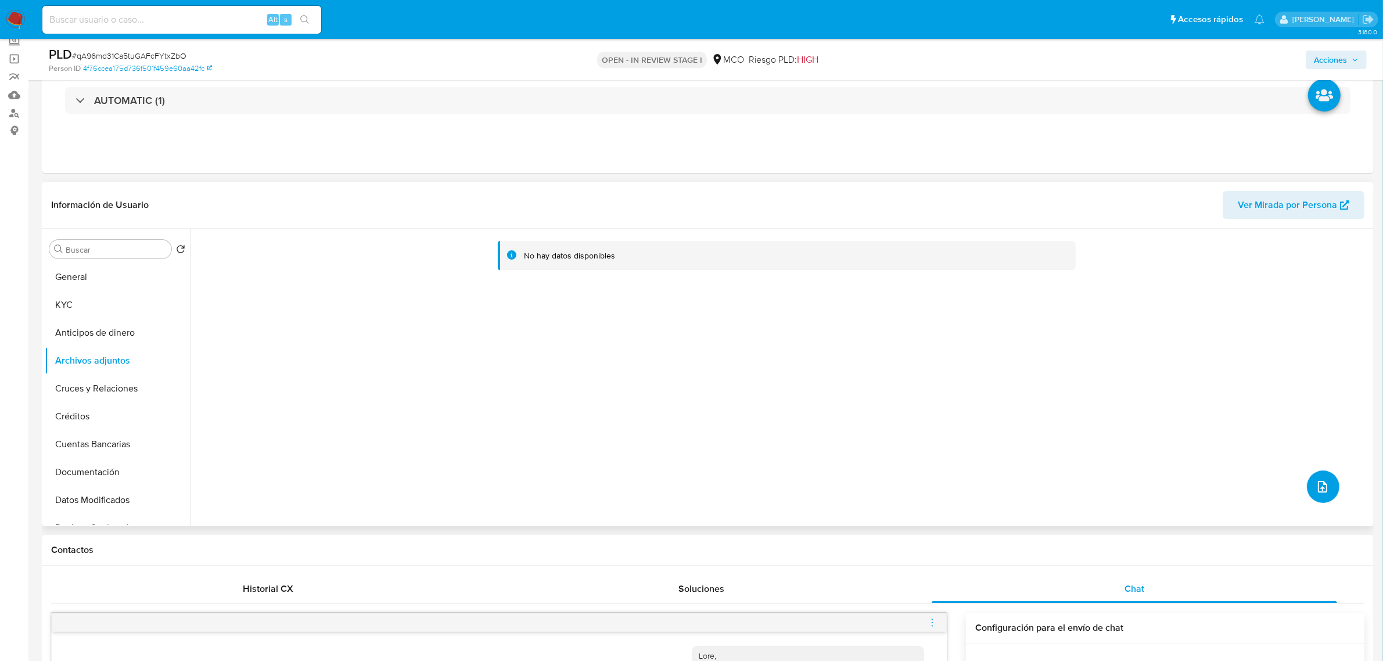
click at [1319, 483] on icon "upload-file" at bounding box center [1323, 487] width 14 height 14
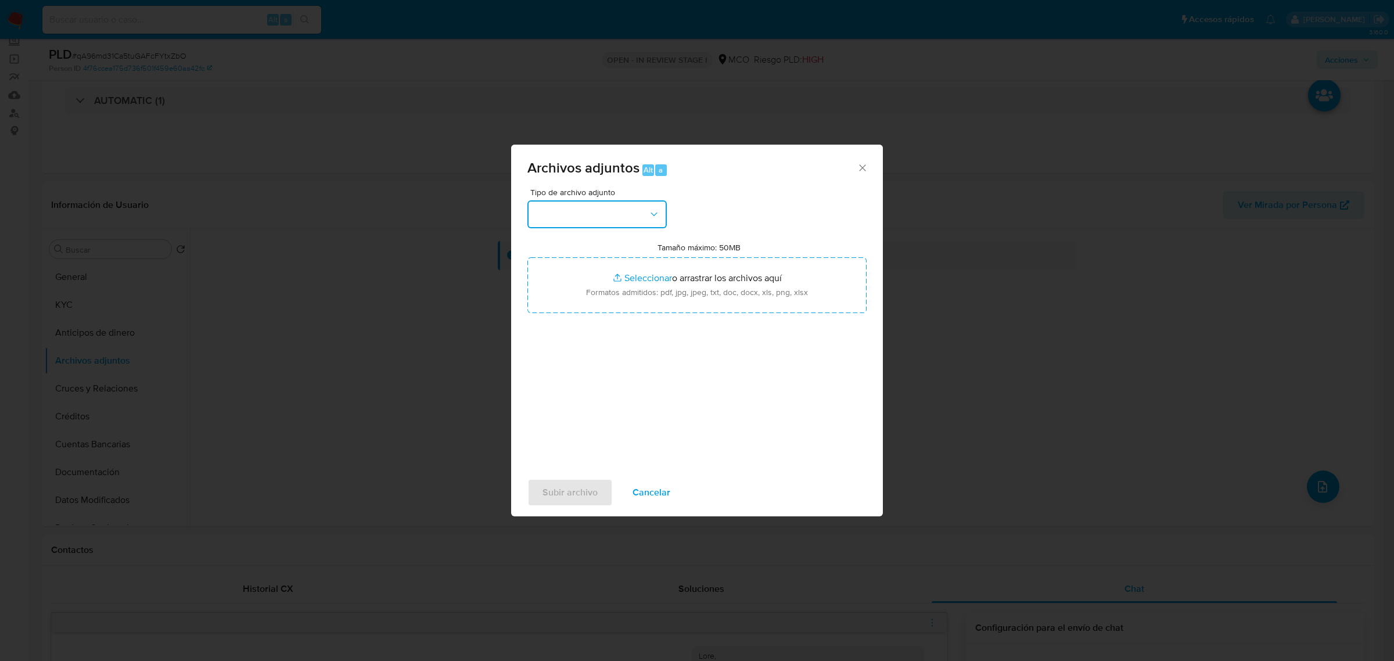
click at [633, 218] on button "button" at bounding box center [596, 214] width 139 height 28
click at [602, 306] on div "OTROS" at bounding box center [593, 295] width 118 height 28
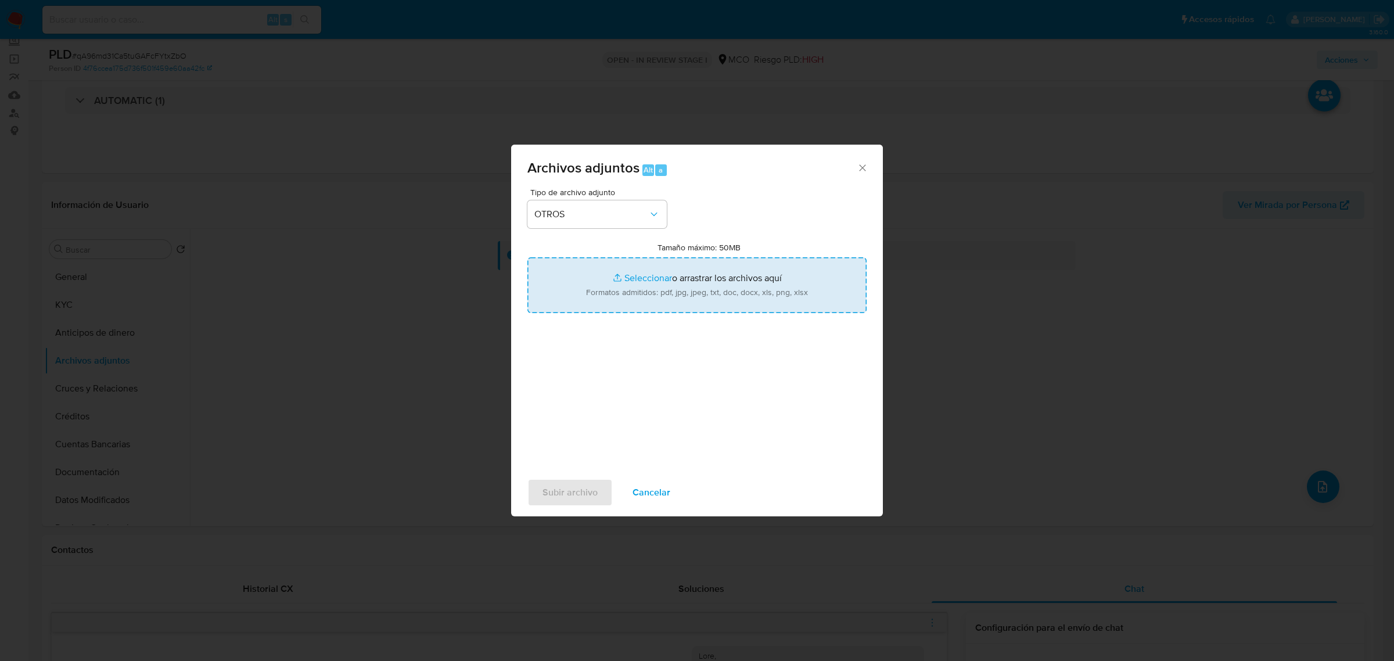
click at [710, 274] on input "Tamaño máximo: 50MB Seleccionar archivos" at bounding box center [696, 285] width 339 height 56
type input "C:\fakepath\261286331_fd6e3c3a-a1e6-4f94-b3ab-77d2f85c6298.pdf"
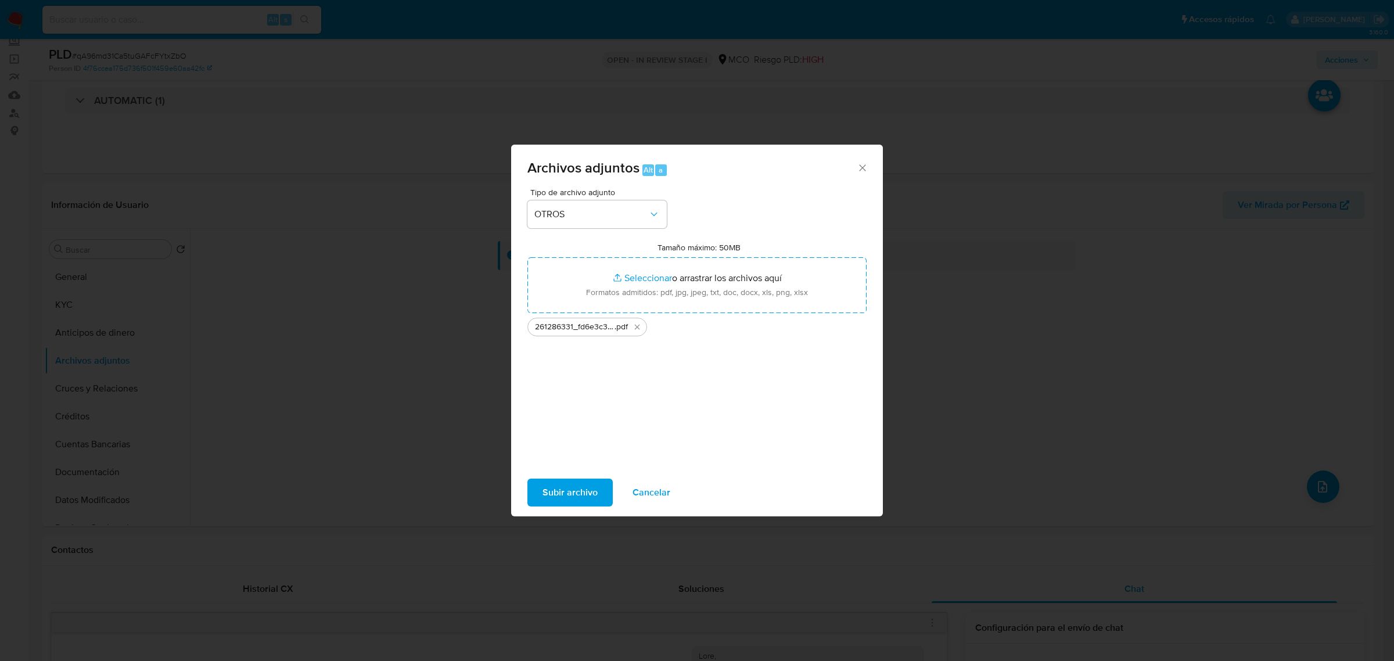
click at [582, 494] on span "Subir archivo" at bounding box center [569, 493] width 55 height 26
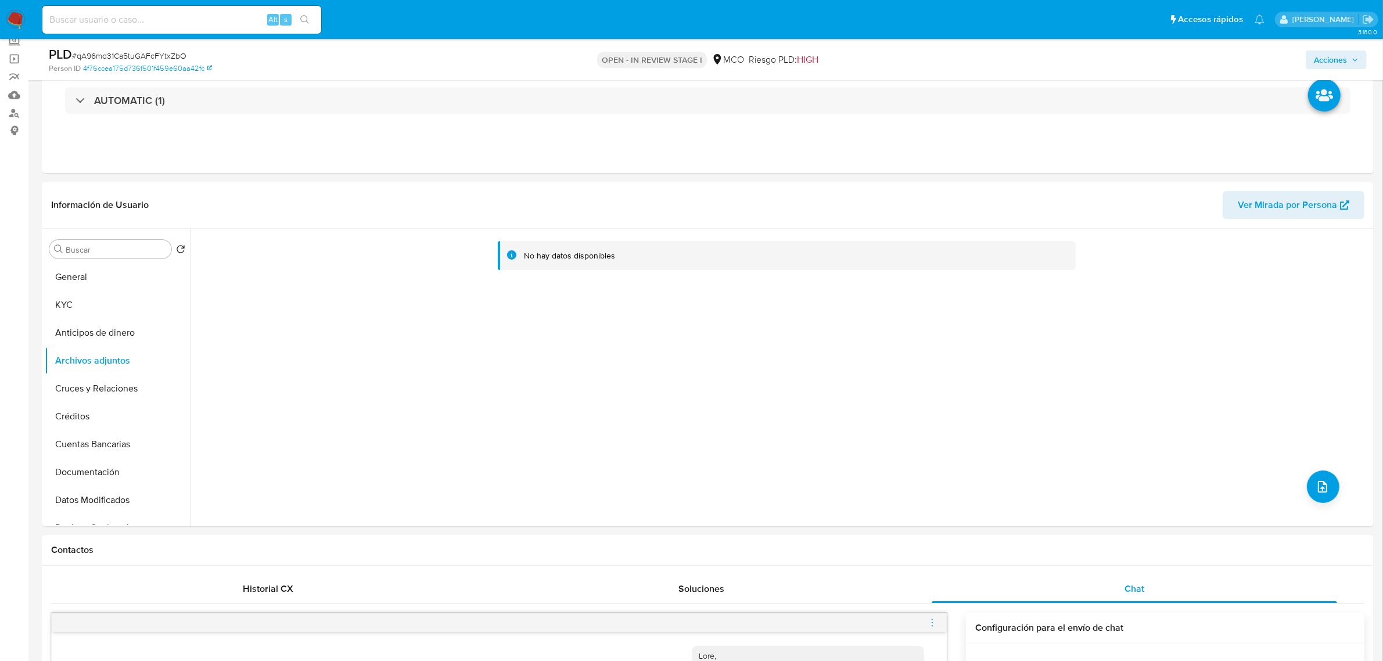
click at [1324, 59] on span "Acciones" at bounding box center [1330, 60] width 33 height 19
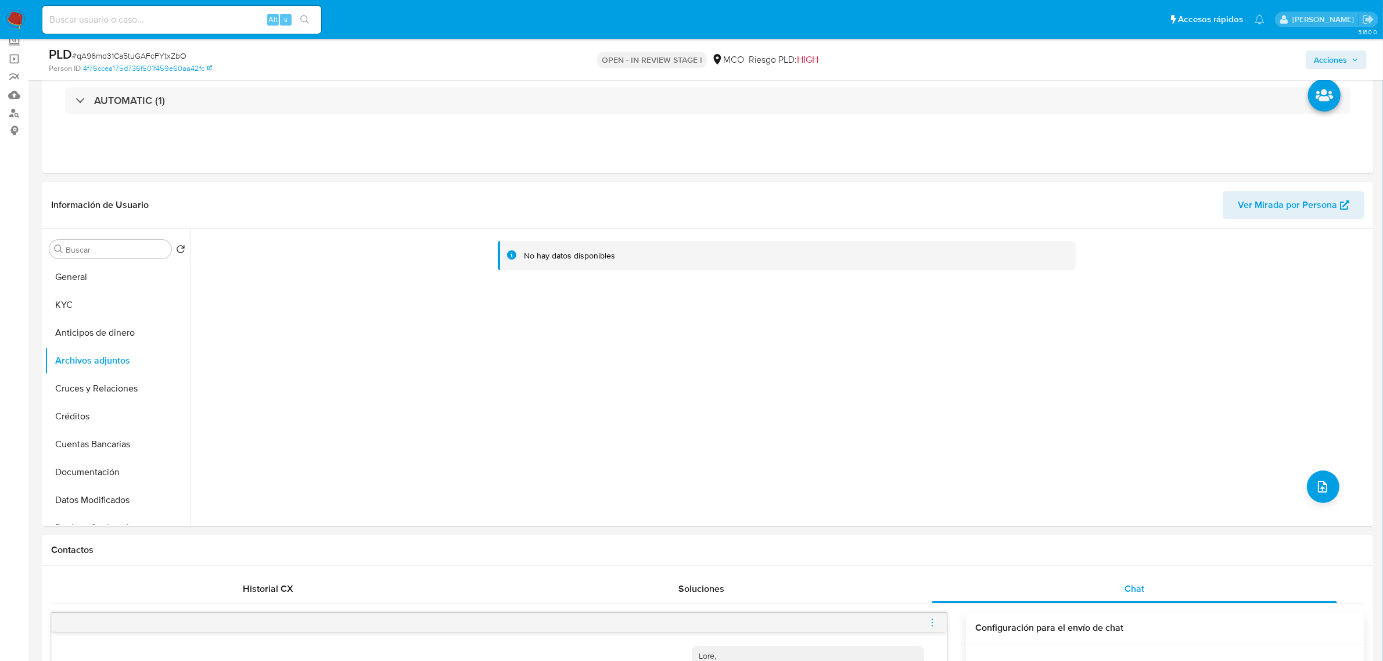
drag, startPoint x: 1336, startPoint y: 54, endPoint x: 1205, endPoint y: 55, distance: 130.7
click at [1325, 51] on span "Acciones" at bounding box center [1330, 60] width 33 height 19
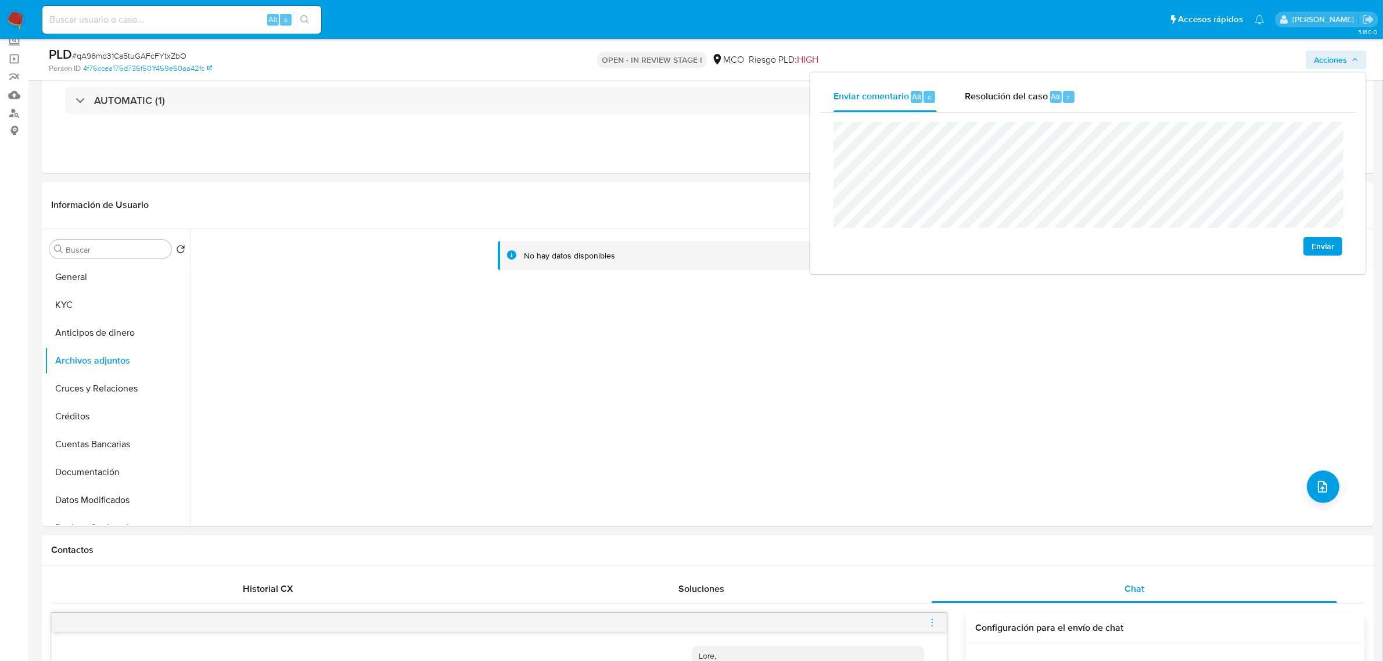
click at [1004, 228] on div "Enviar" at bounding box center [1087, 189] width 509 height 134
click at [1331, 480] on button "upload-file" at bounding box center [1323, 486] width 33 height 33
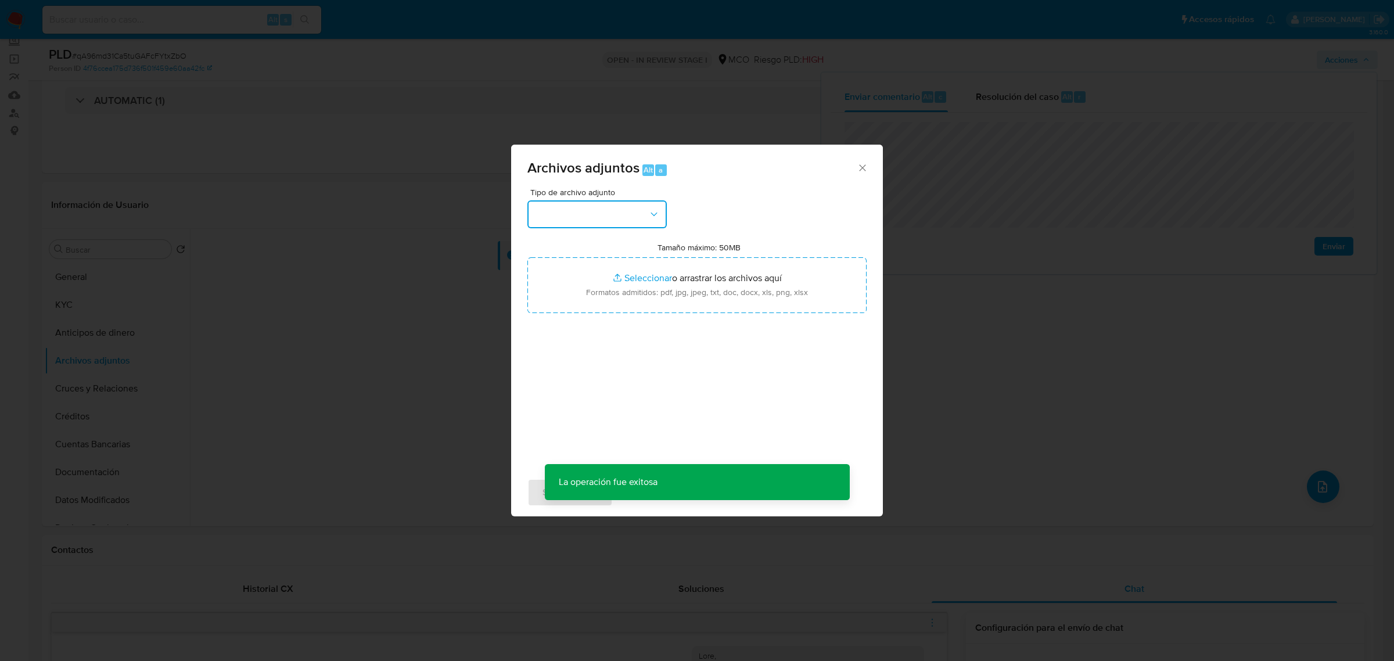
click at [579, 216] on button "button" at bounding box center [596, 214] width 139 height 28
click at [578, 309] on div "OTROS" at bounding box center [593, 295] width 118 height 28
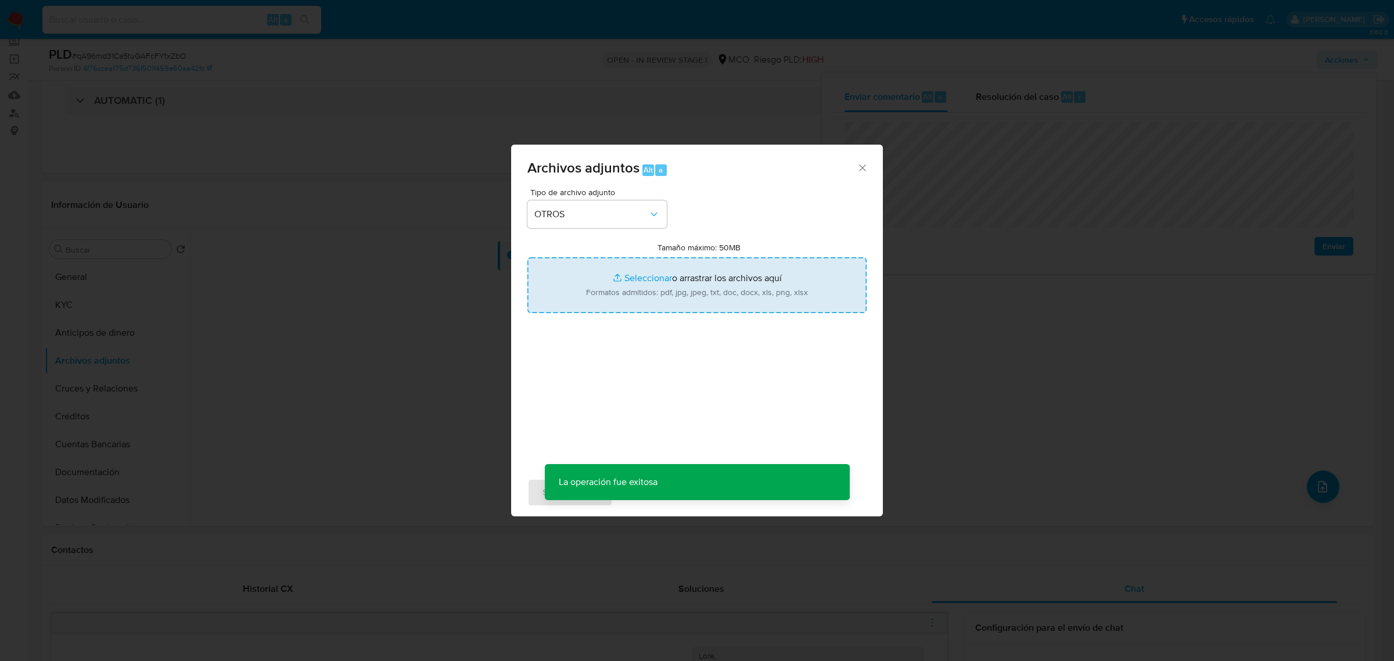
click at [666, 294] on input "Tamaño máximo: 50MB Seleccionar archivos" at bounding box center [696, 285] width 339 height 56
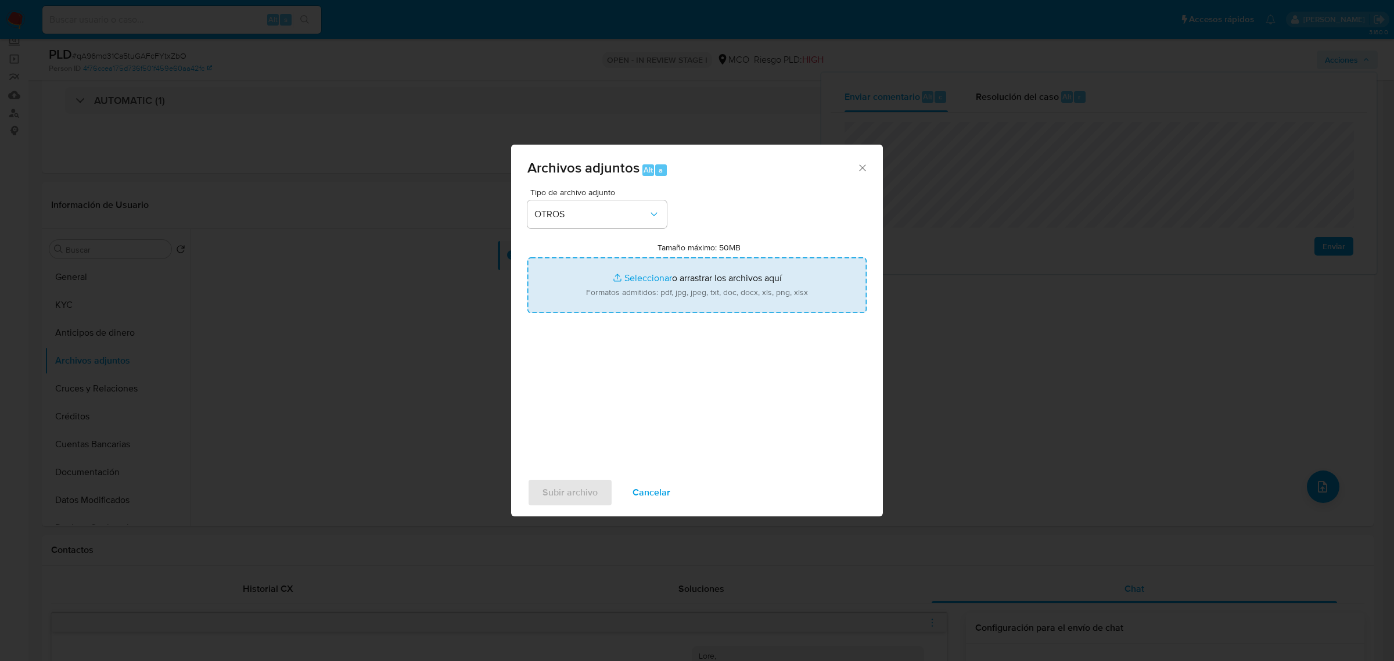
type input "C:\fakepath\261286331 - 17_9_2025.pdf"
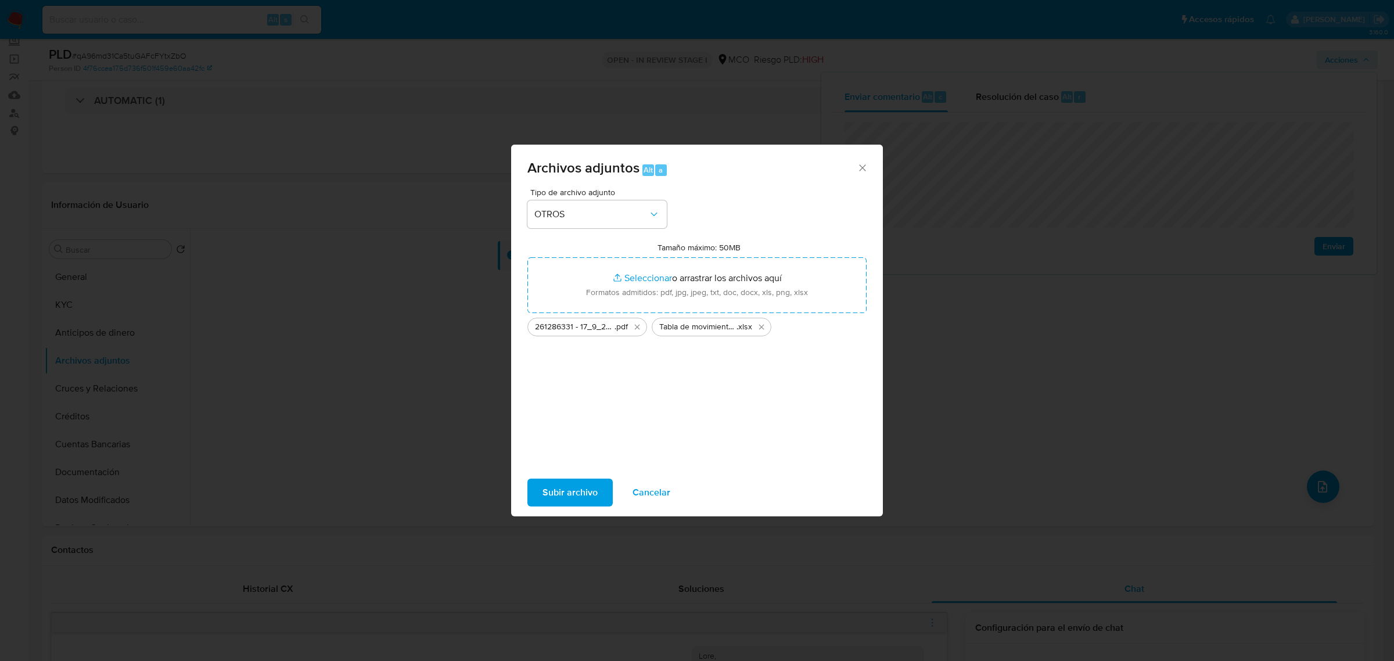
click at [573, 489] on span "Subir archivo" at bounding box center [569, 493] width 55 height 26
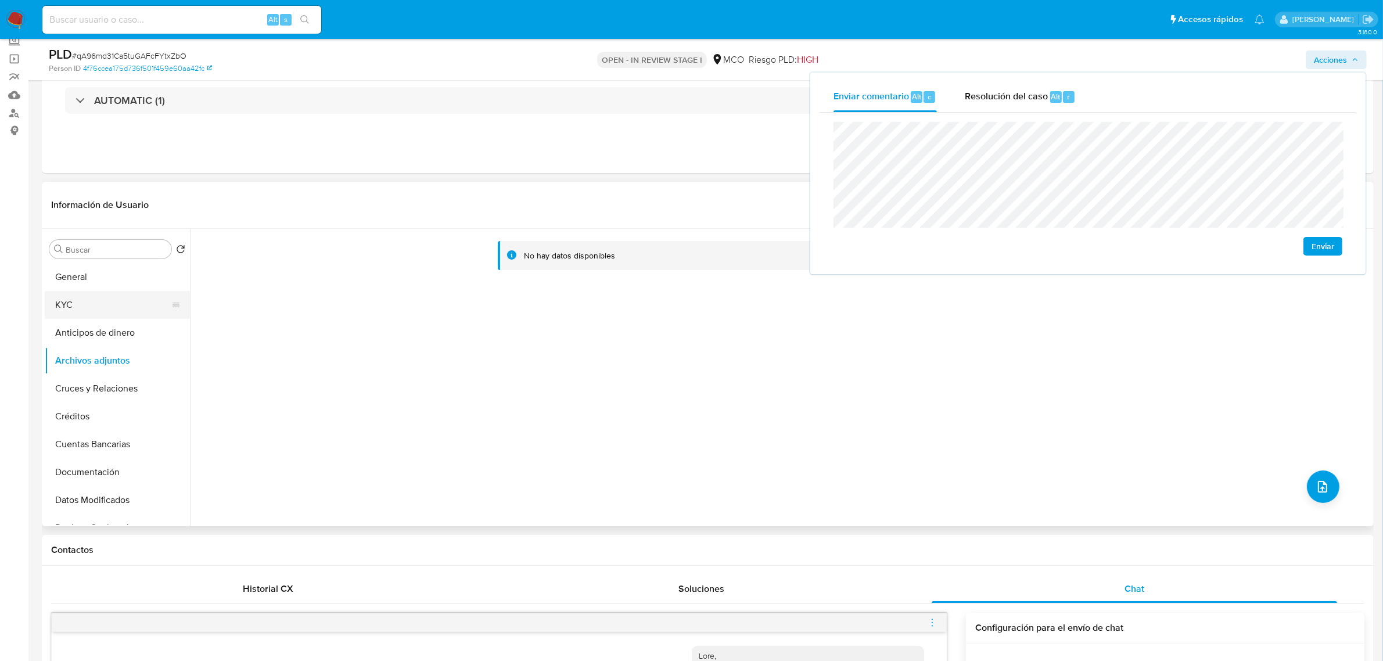
click at [79, 315] on button "KYC" at bounding box center [113, 305] width 136 height 28
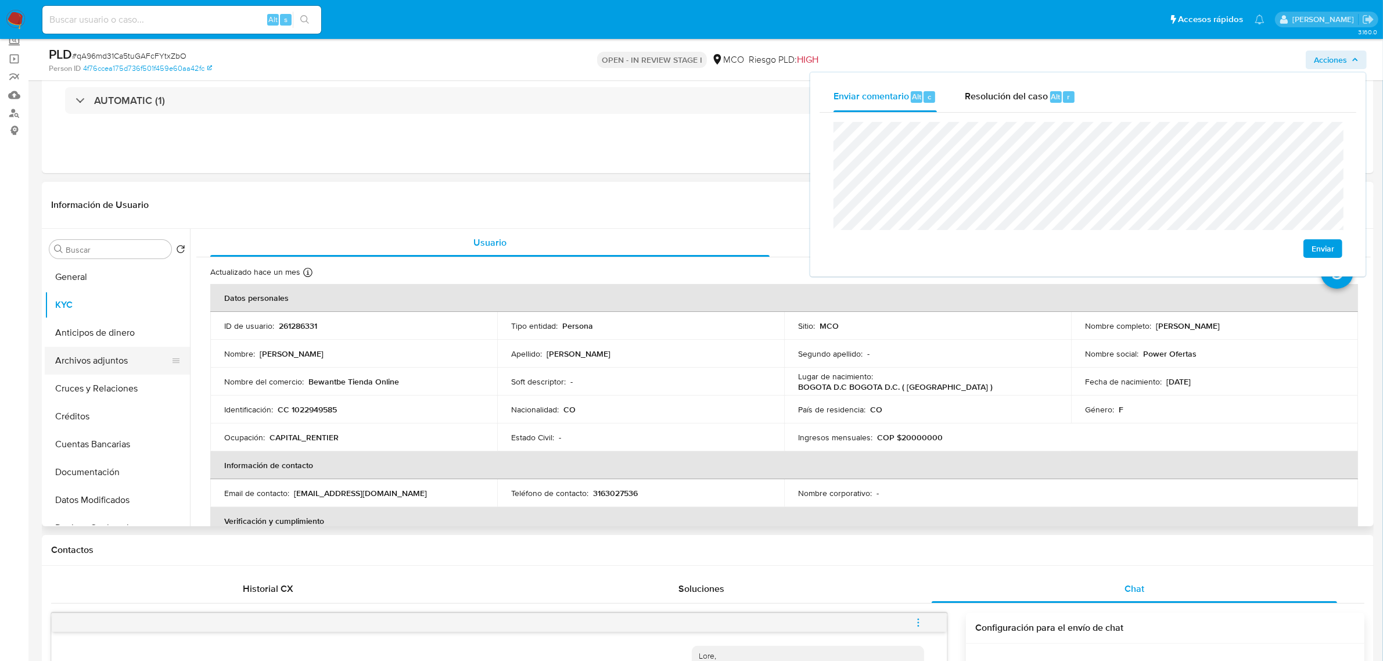
click at [105, 360] on button "Archivos adjuntos" at bounding box center [113, 361] width 136 height 28
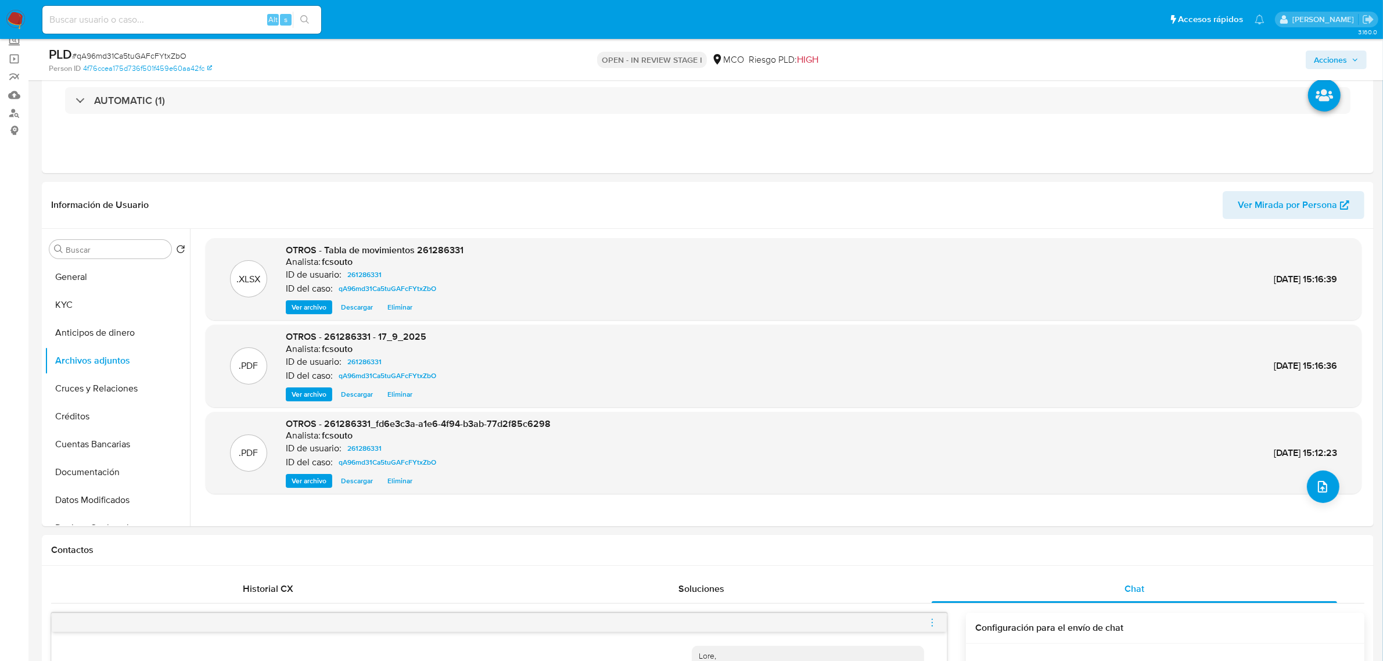
click at [1322, 66] on span "Acciones" at bounding box center [1330, 60] width 33 height 19
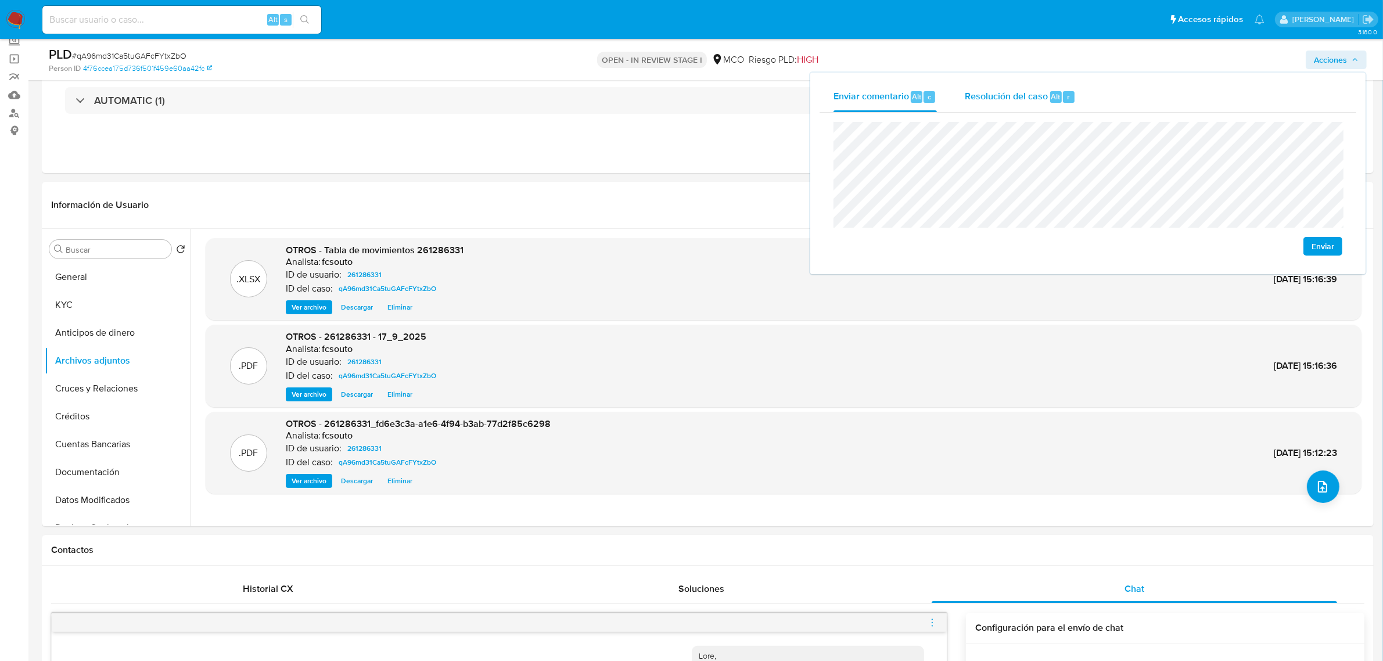
click at [1000, 98] on span "Resolución del caso" at bounding box center [1006, 95] width 83 height 13
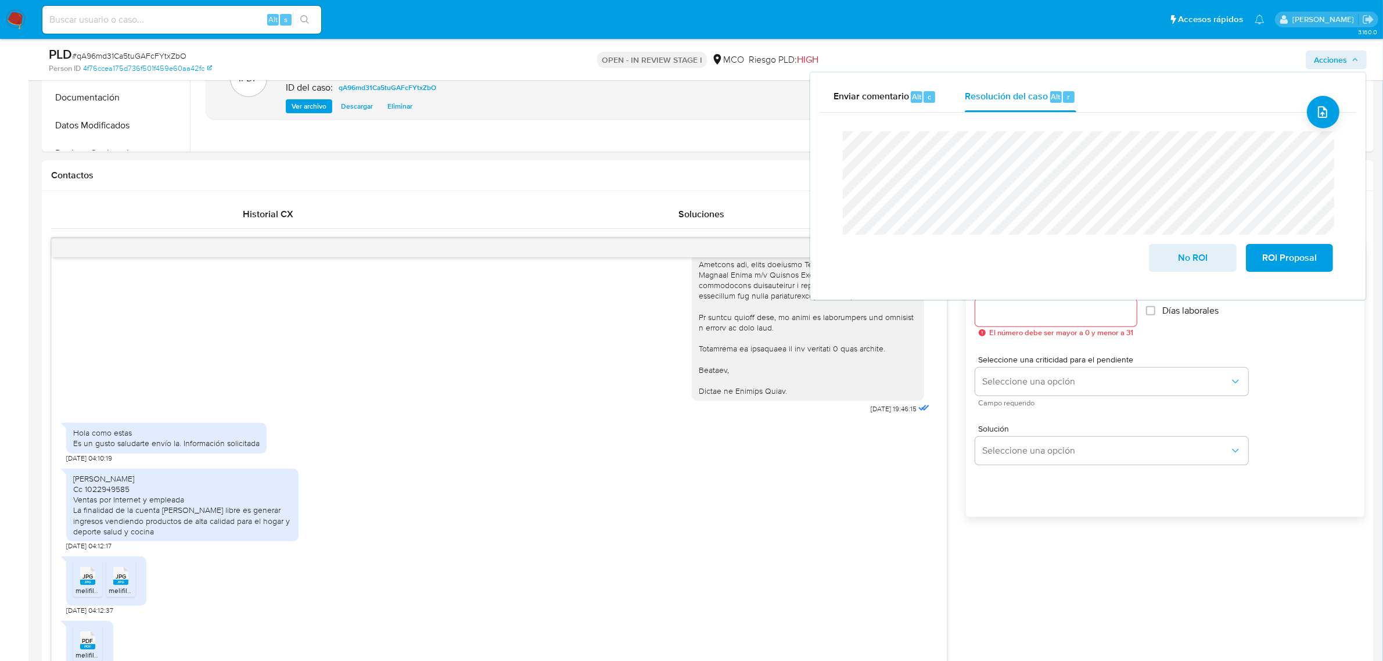
scroll to position [436, 0]
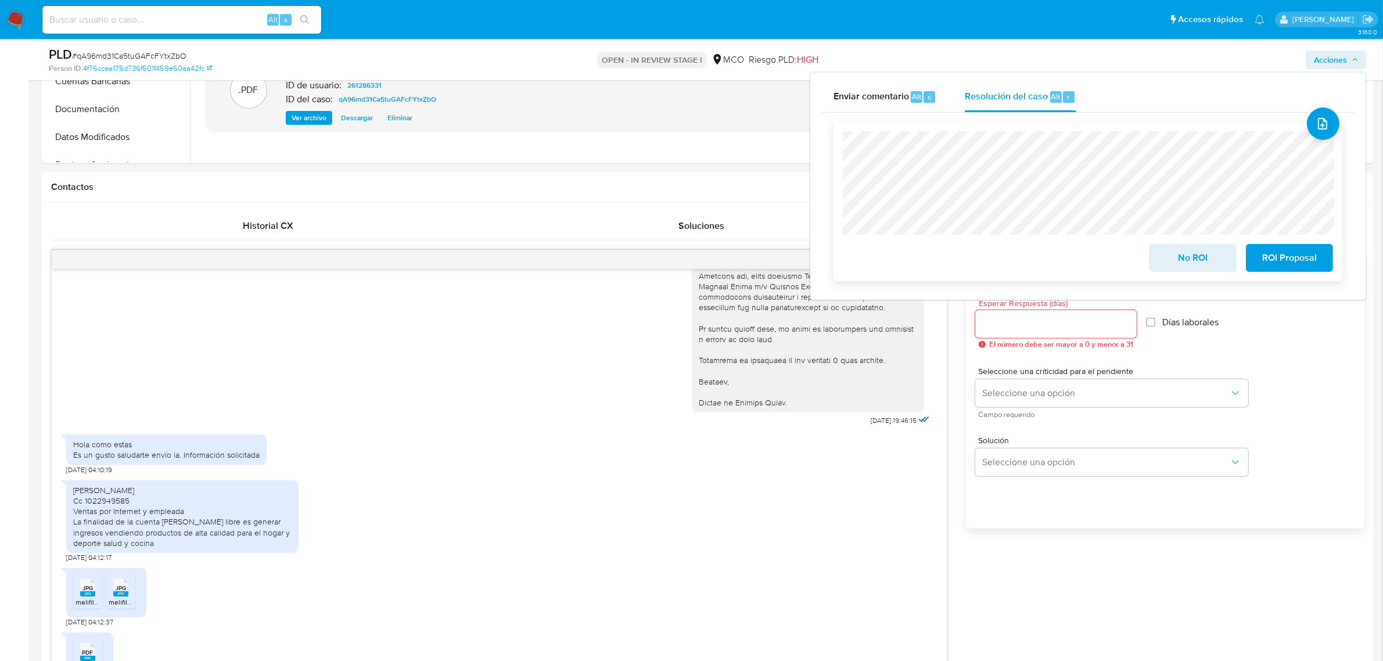
click at [1196, 261] on span "No ROI" at bounding box center [1192, 258] width 57 height 26
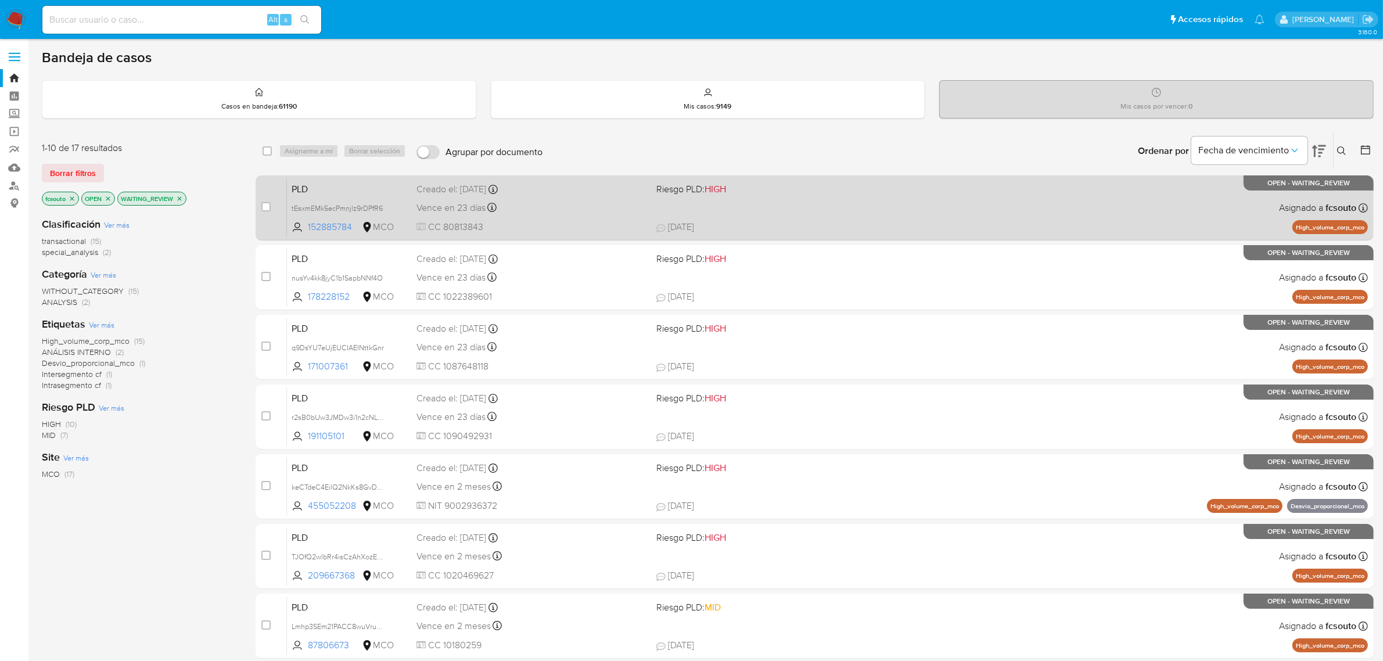
click at [559, 204] on div "Vence en 23 días Vence el [DATE] 07:08:04" at bounding box center [531, 208] width 231 height 16
click at [265, 206] on input "checkbox" at bounding box center [265, 206] width 9 height 9
checkbox input "true"
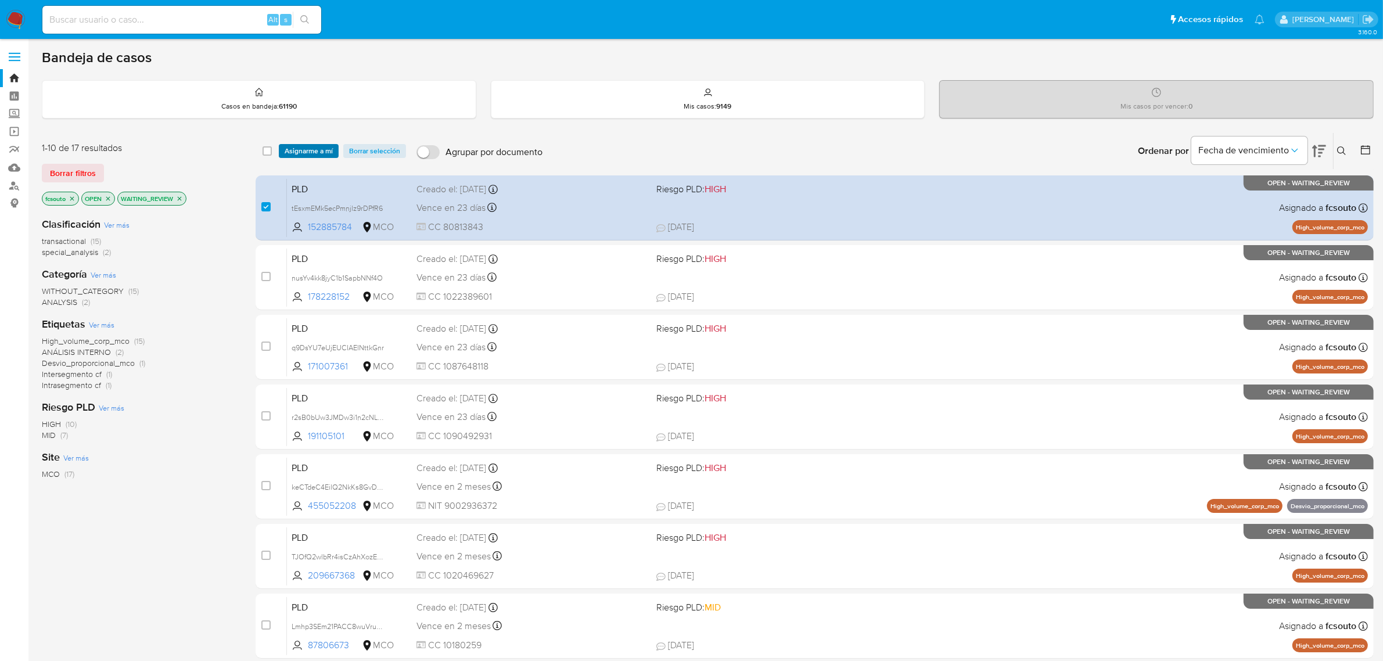
click at [304, 154] on span "Asignarme a mí" at bounding box center [309, 151] width 48 height 12
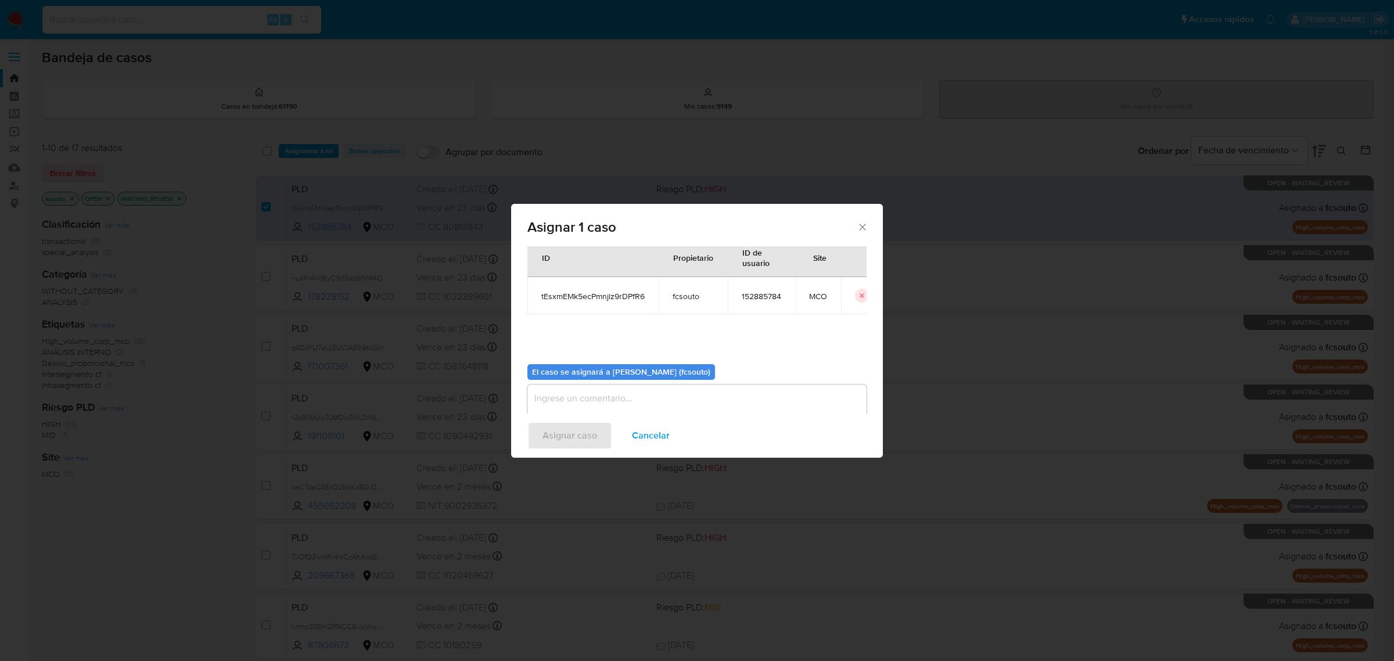
scroll to position [59, 0]
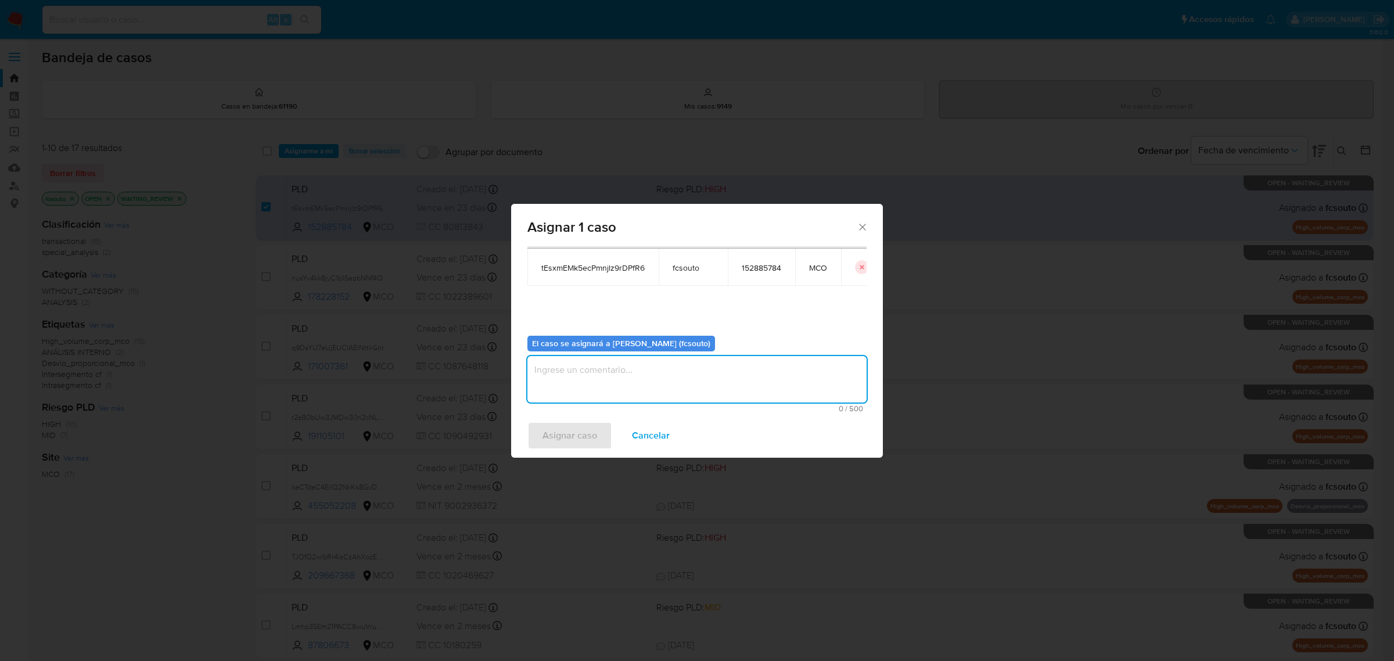
click at [671, 384] on textarea "assign-modal" at bounding box center [696, 379] width 339 height 46
type textarea "Asignación manual"
click at [576, 440] on span "Asignar caso" at bounding box center [569, 436] width 55 height 26
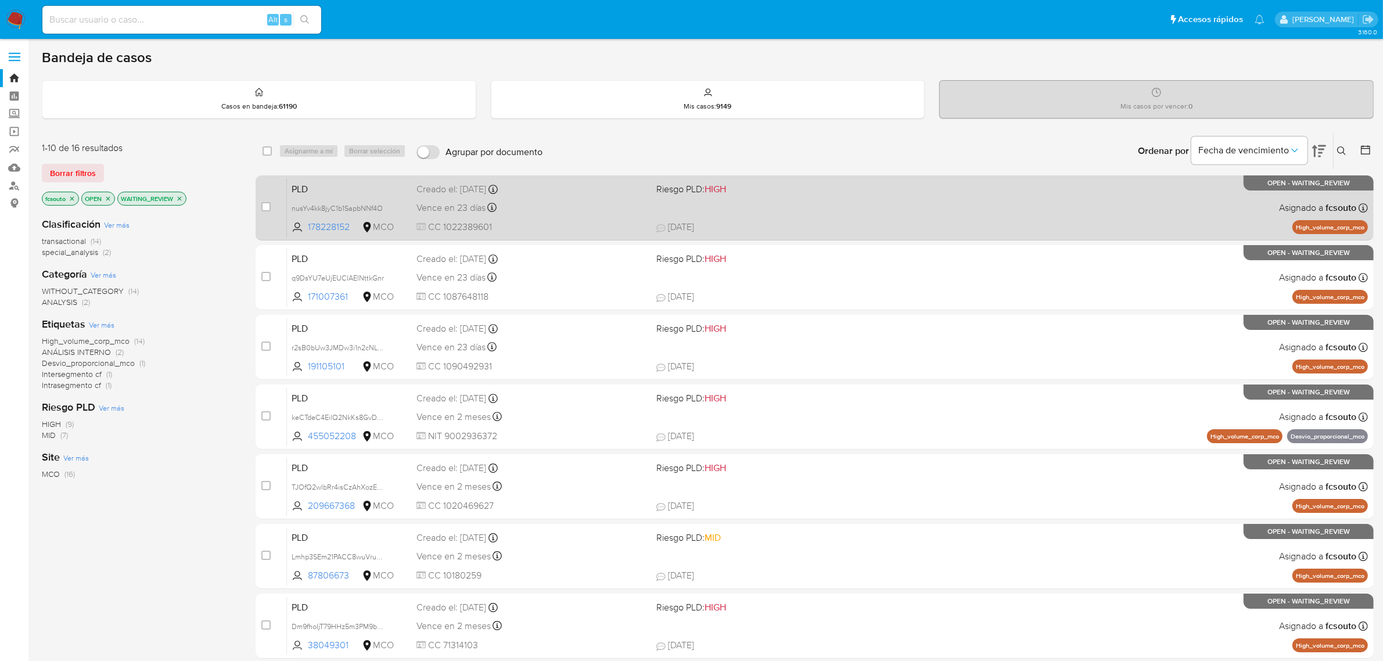
click at [544, 208] on div "Vence en 23 días Vence el [DATE] 07:08:04" at bounding box center [531, 208] width 231 height 16
click at [265, 204] on input "checkbox" at bounding box center [265, 206] width 9 height 9
checkbox input "true"
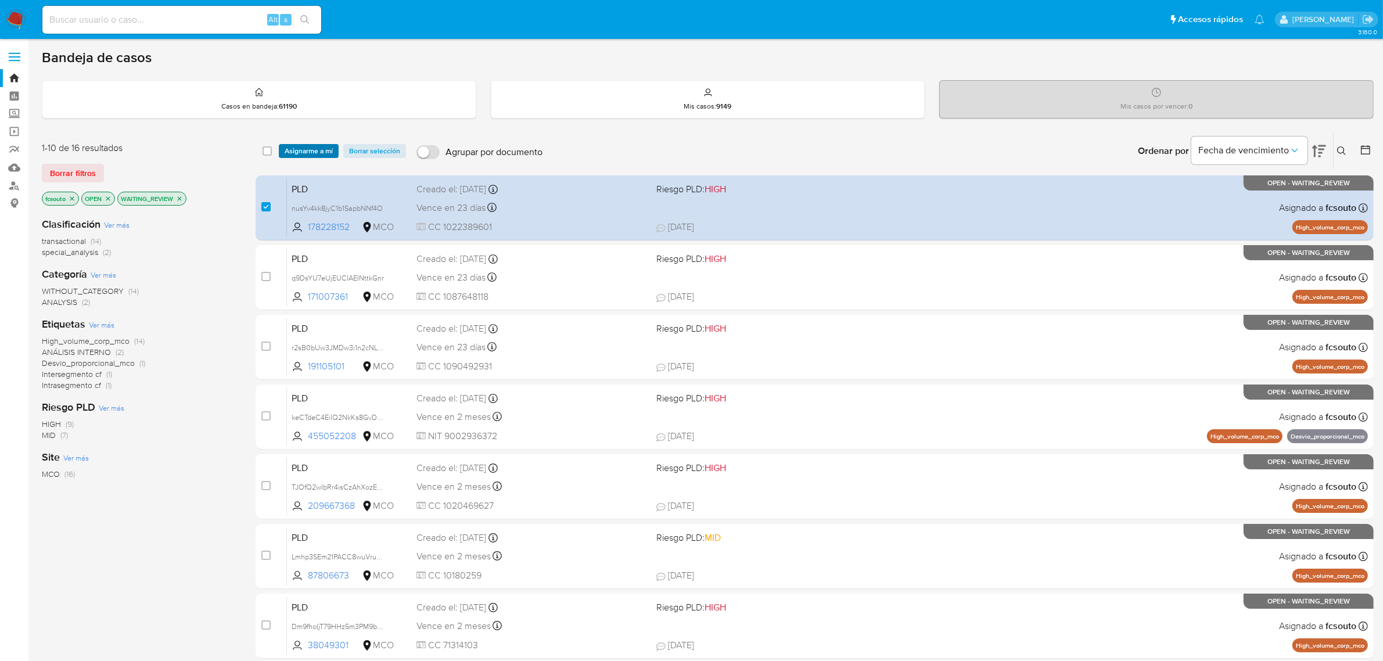
click at [300, 151] on span "Asignarme a mí" at bounding box center [309, 151] width 48 height 12
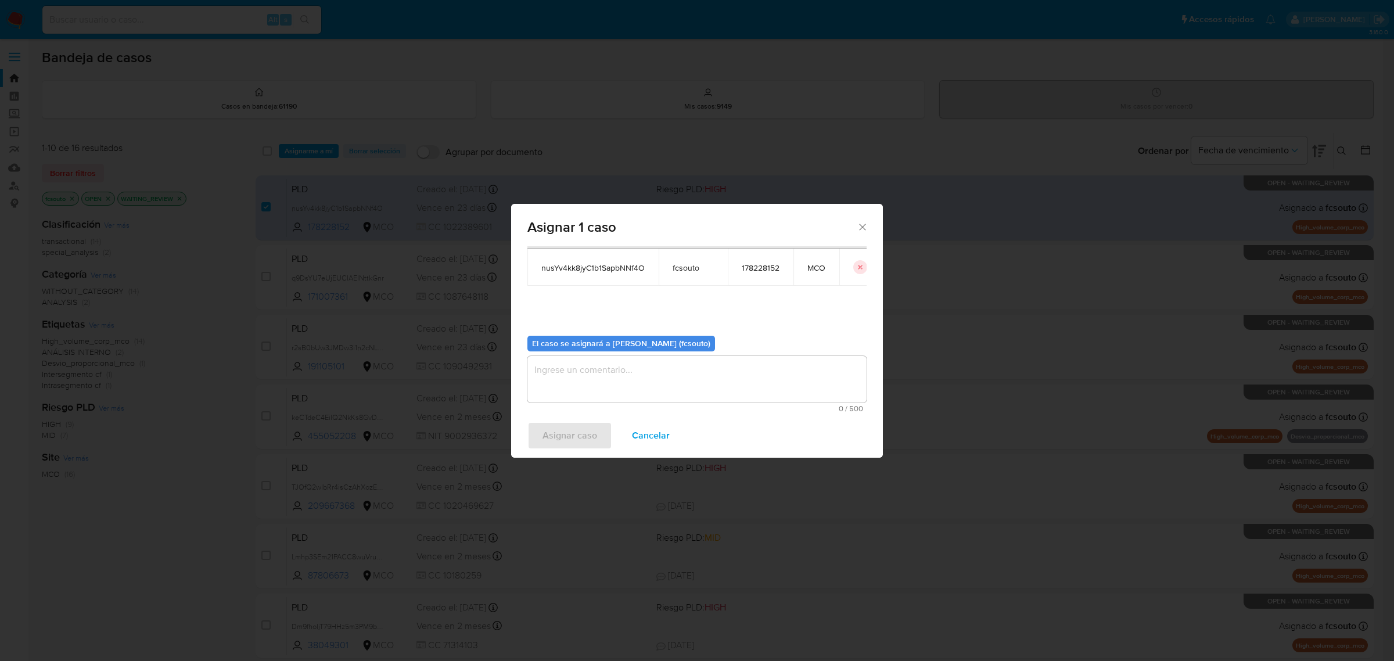
click at [713, 400] on textarea "assign-modal" at bounding box center [696, 379] width 339 height 46
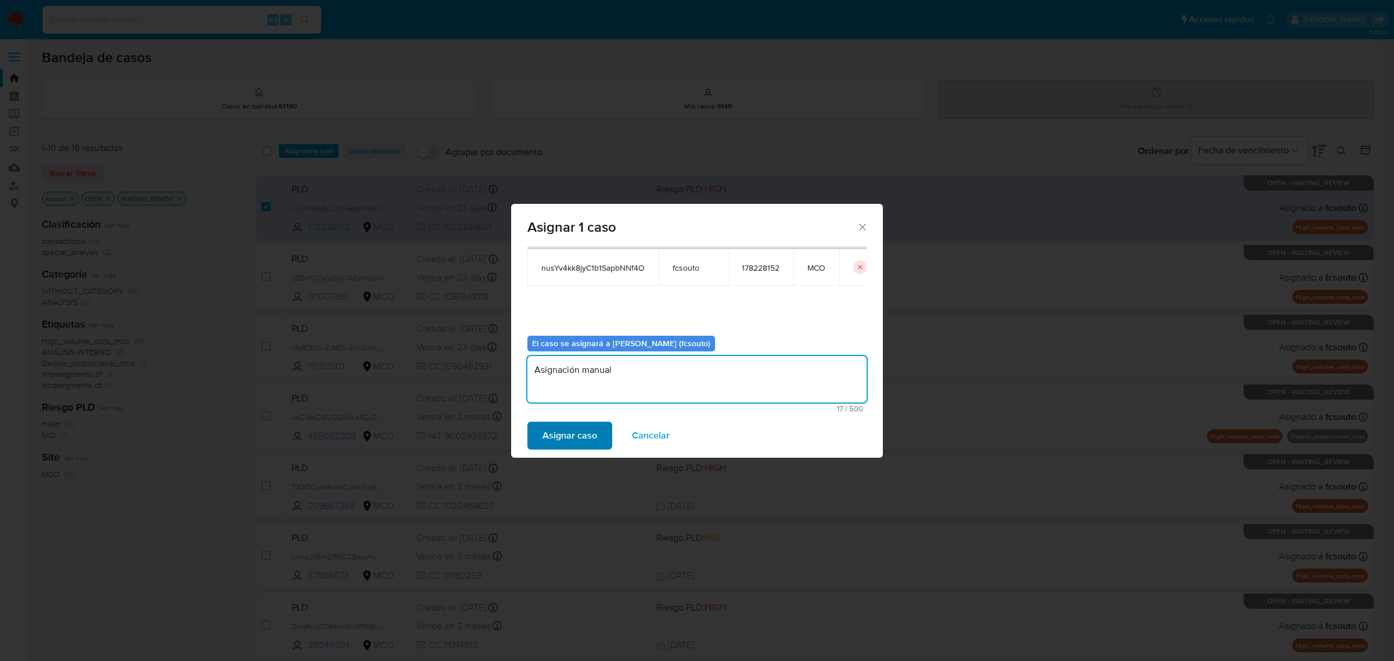
type textarea "Asignación manual"
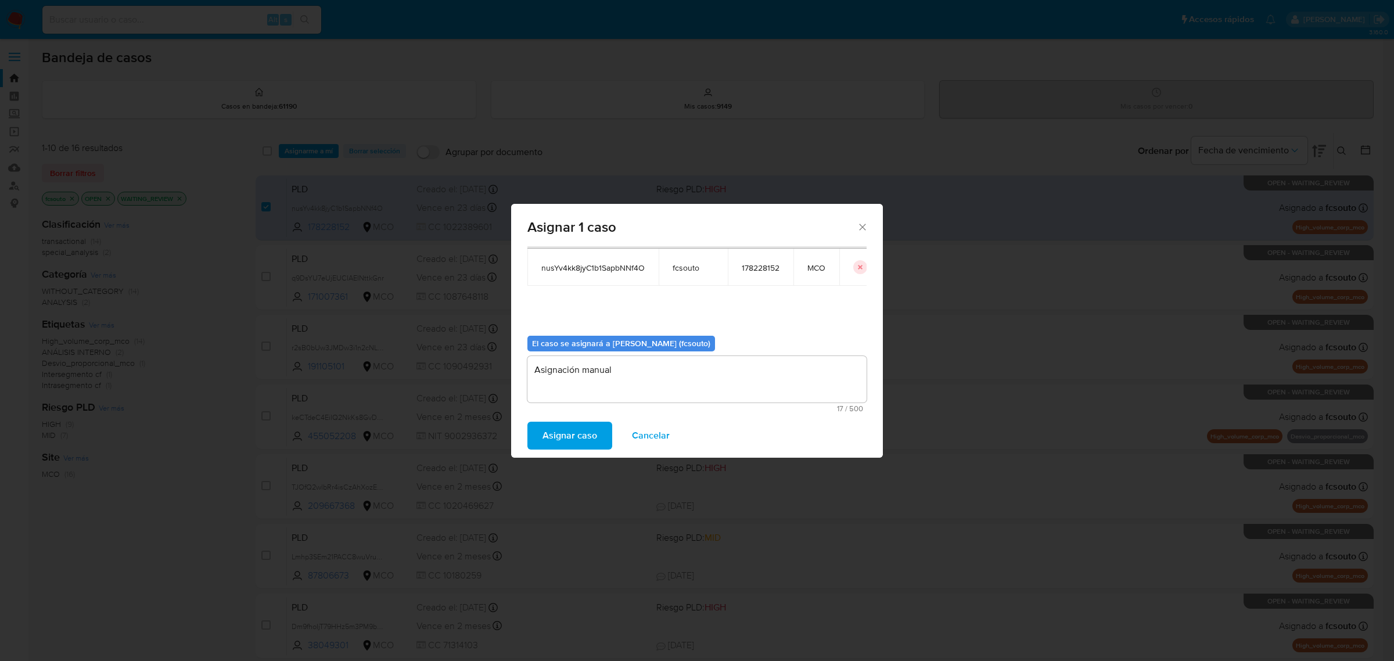
click at [565, 439] on span "Asignar caso" at bounding box center [569, 436] width 55 height 26
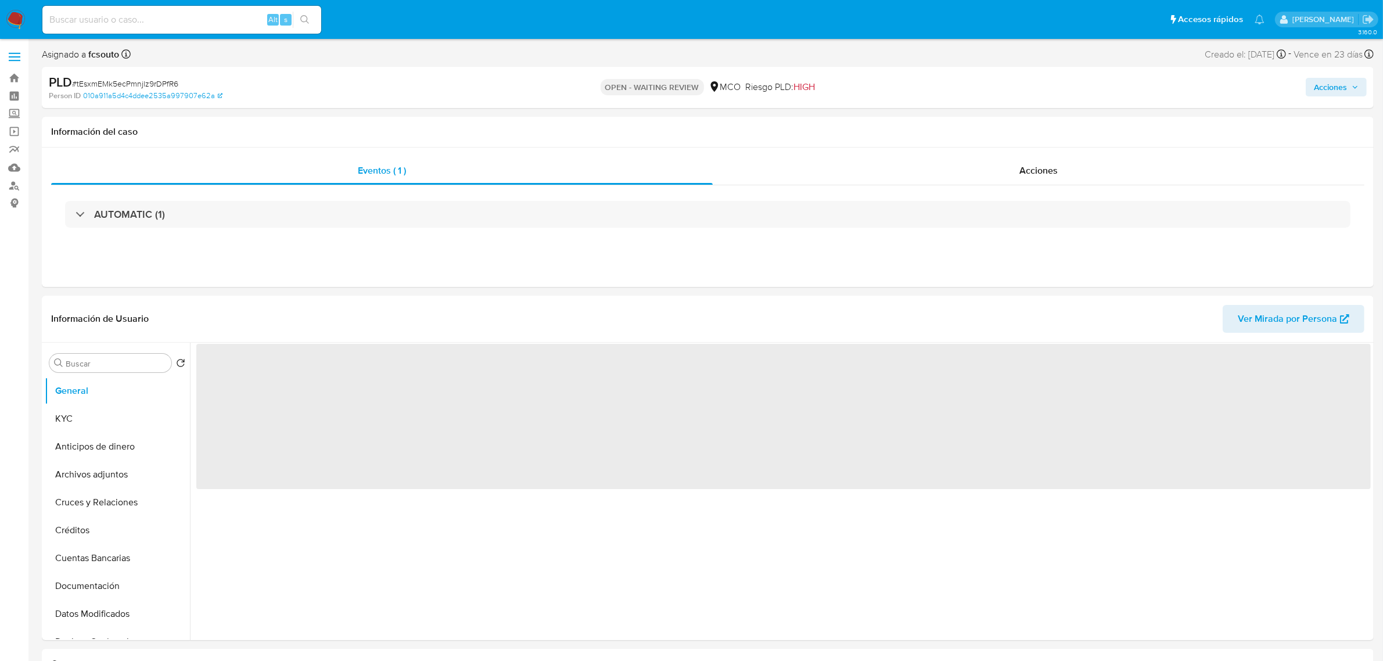
select select "10"
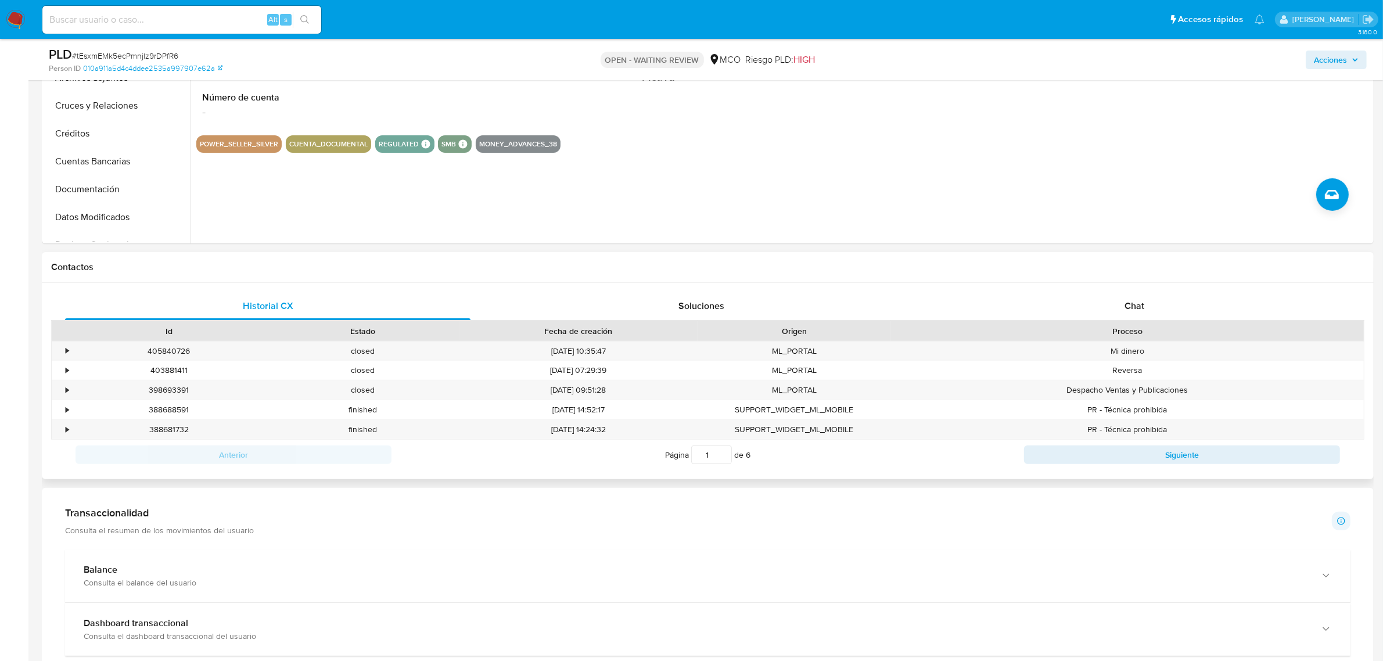
scroll to position [363, 0]
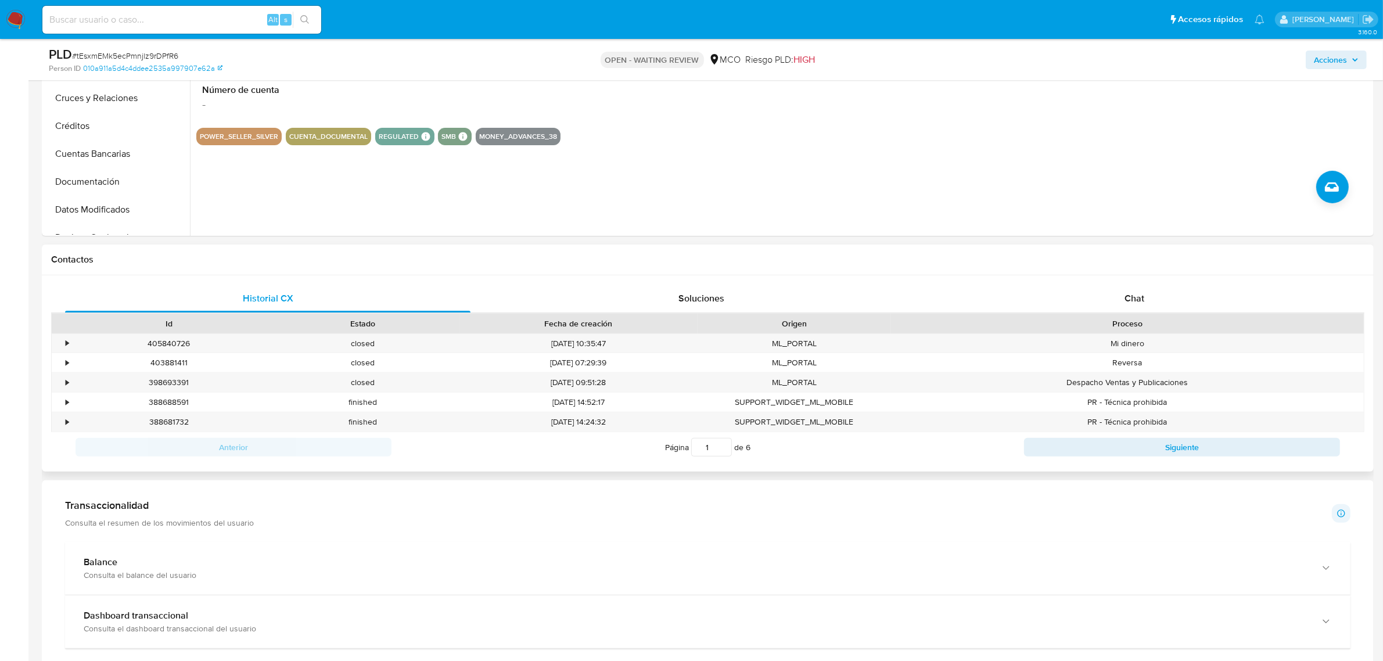
drag, startPoint x: 1131, startPoint y: 279, endPoint x: 1140, endPoint y: 298, distance: 20.8
click at [1131, 280] on div "Historial CX Soluciones Chat Id Estado Fecha de creación Origen Proceso • 40584…" at bounding box center [708, 373] width 1332 height 196
click at [1140, 298] on span "Chat" at bounding box center [1134, 298] width 20 height 13
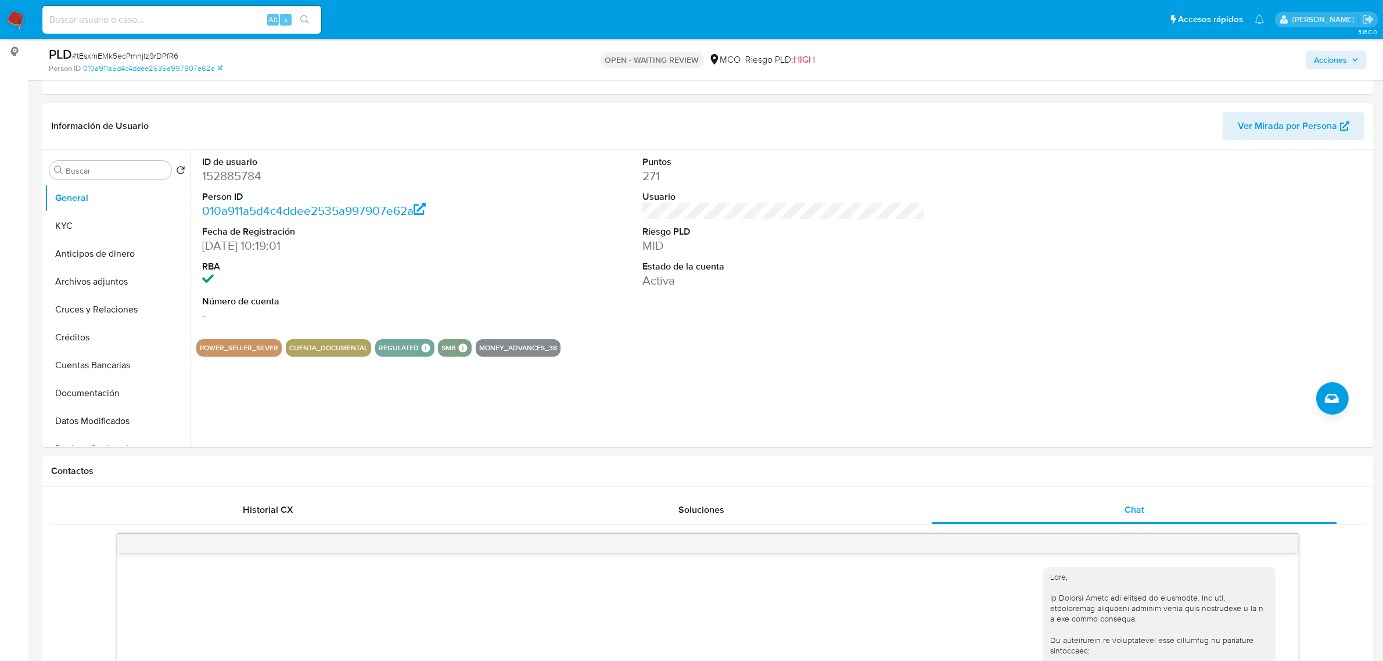
scroll to position [73, 0]
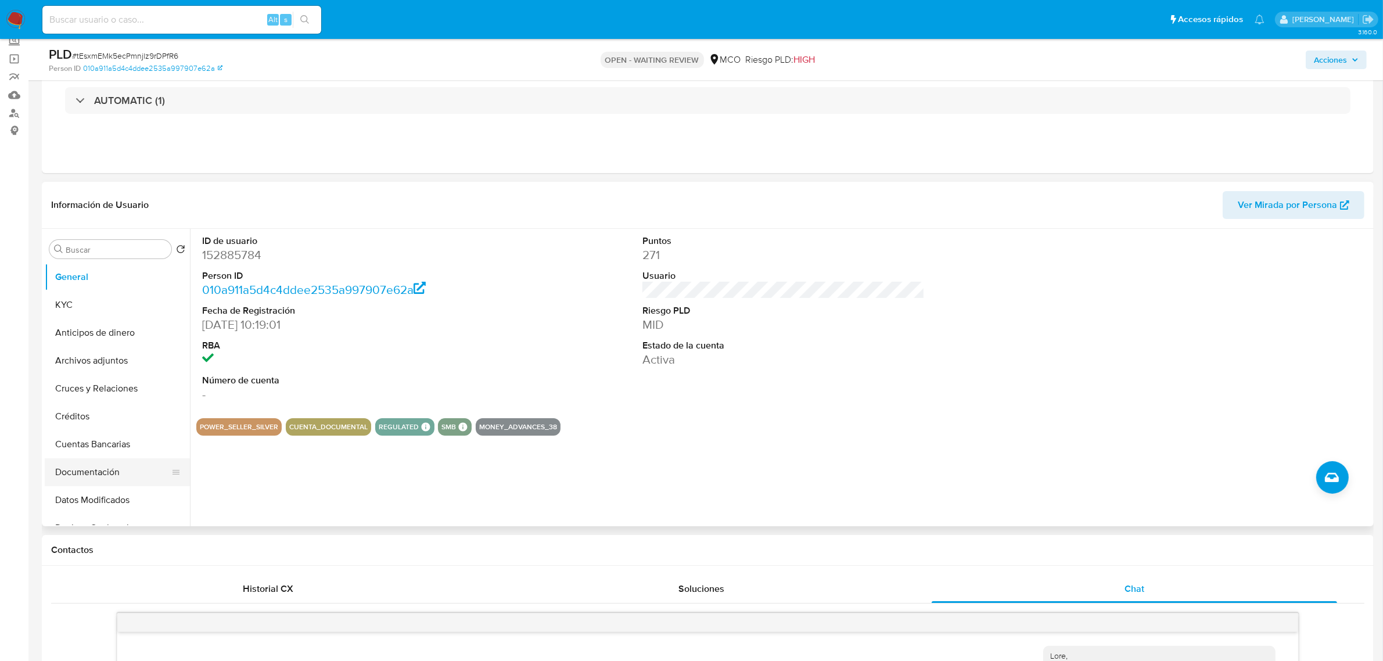
click at [106, 480] on button "Documentación" at bounding box center [113, 472] width 136 height 28
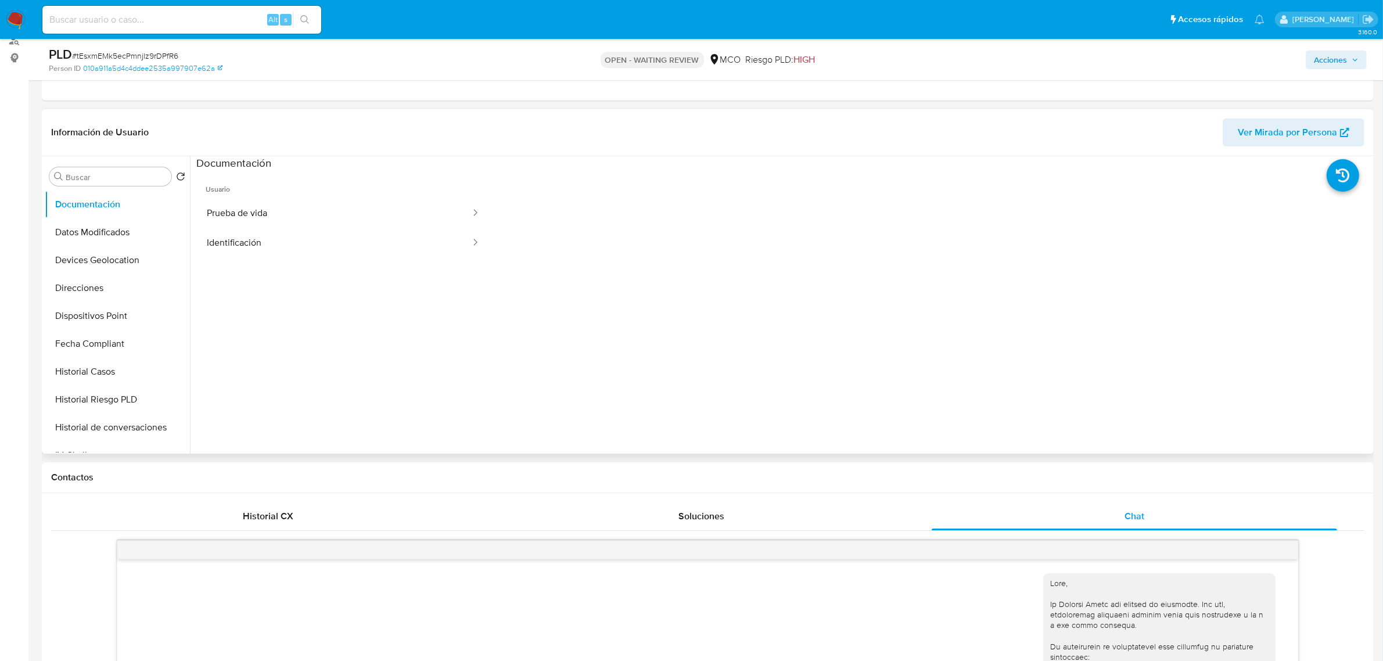
scroll to position [218, 0]
click at [106, 404] on button "Historial de conversaciones" at bounding box center [113, 405] width 136 height 28
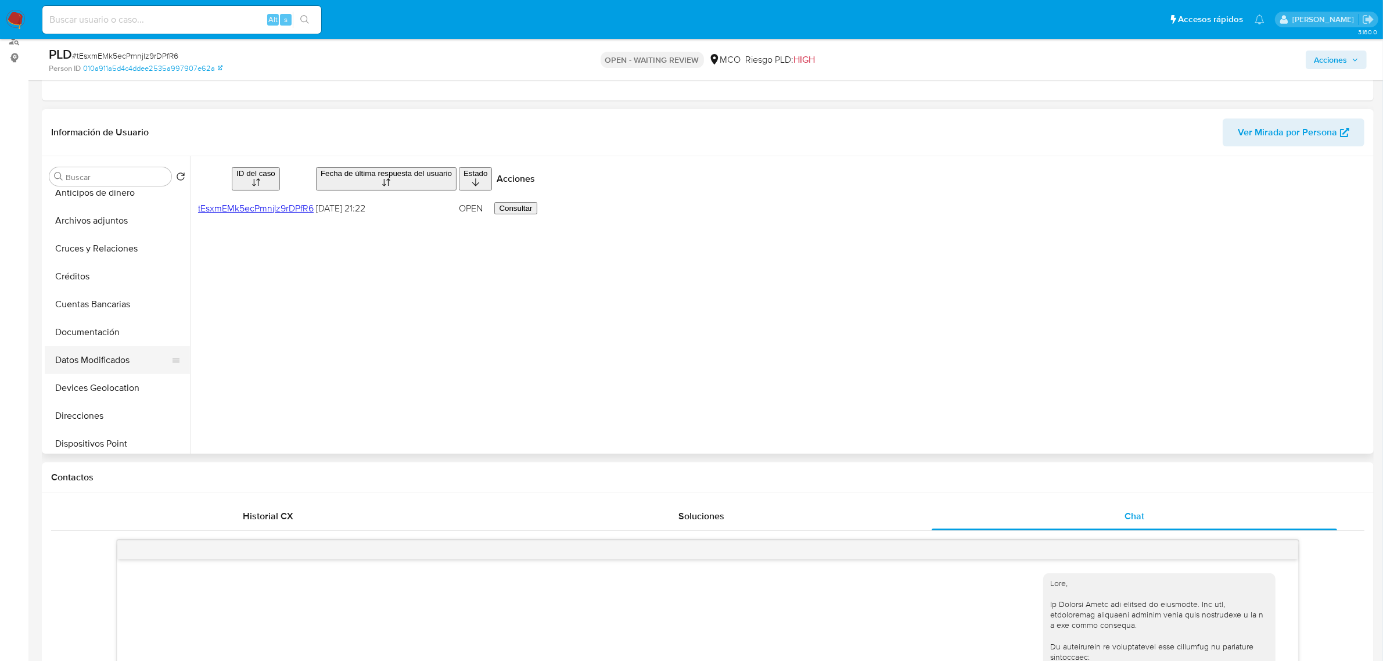
scroll to position [0, 0]
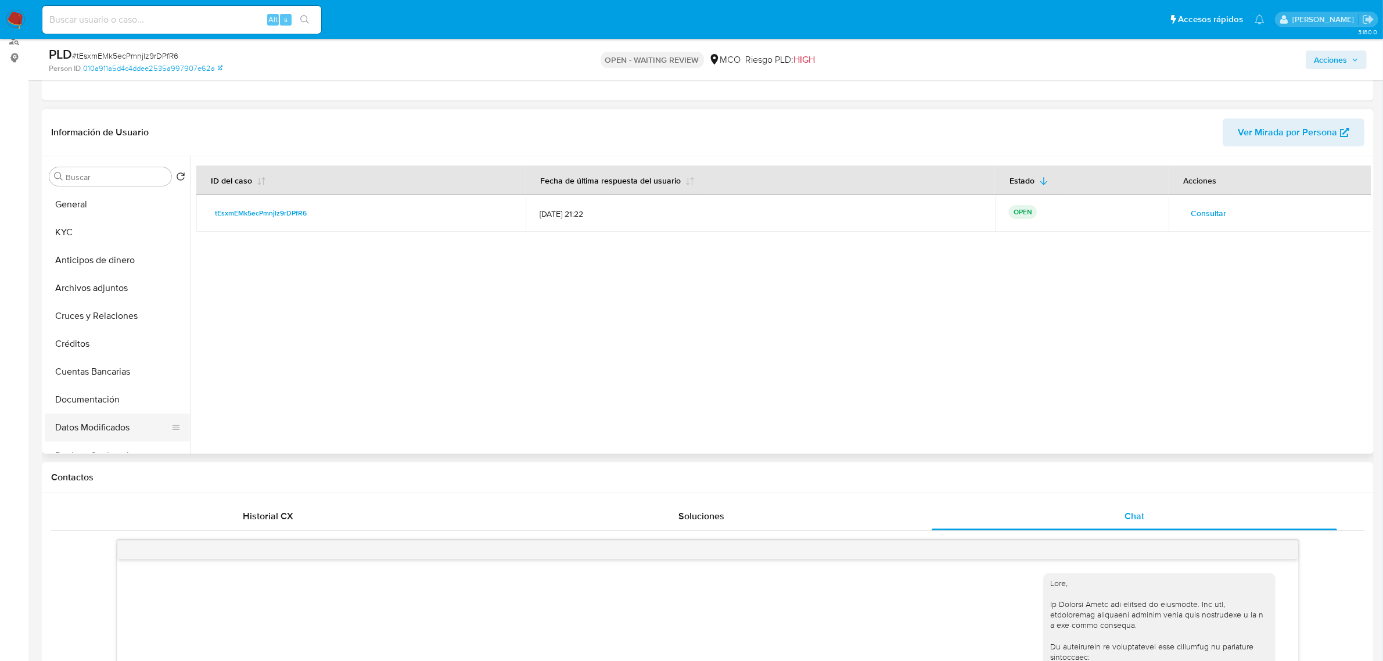
click at [82, 214] on button "General" at bounding box center [117, 205] width 145 height 28
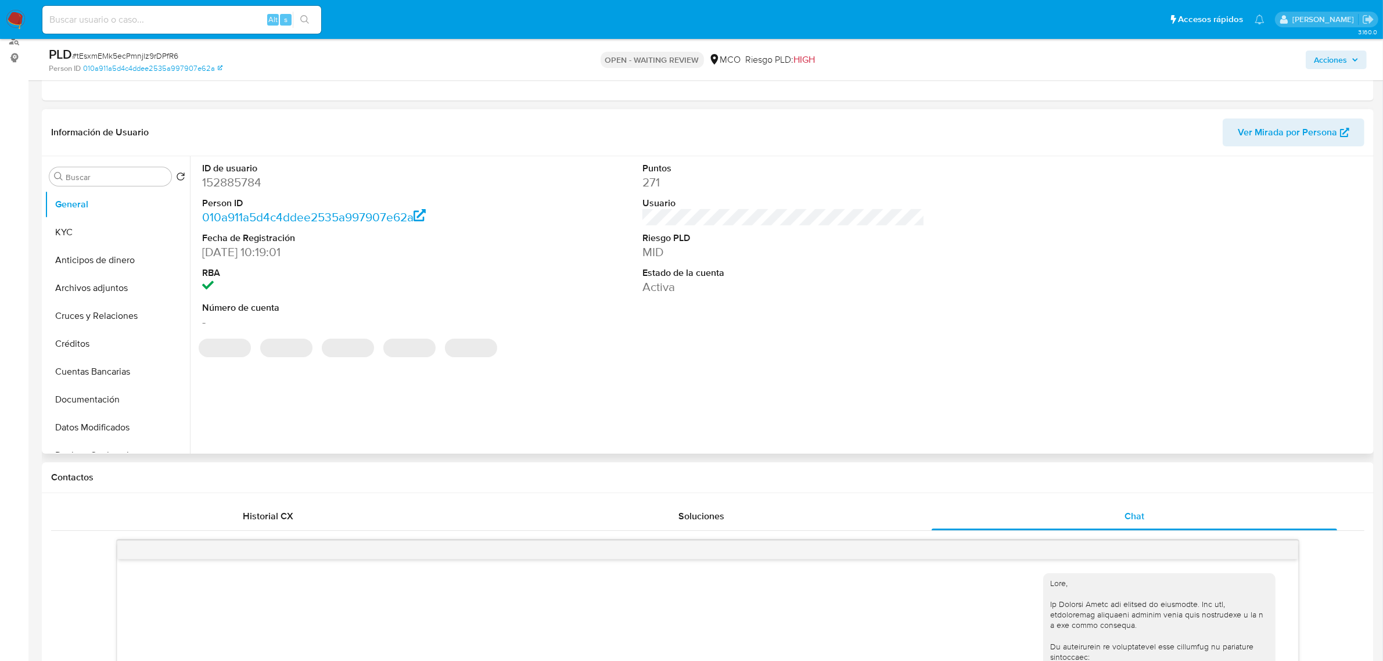
click at [243, 186] on dd "152885784" at bounding box center [343, 182] width 282 height 16
copy dd "152885784"
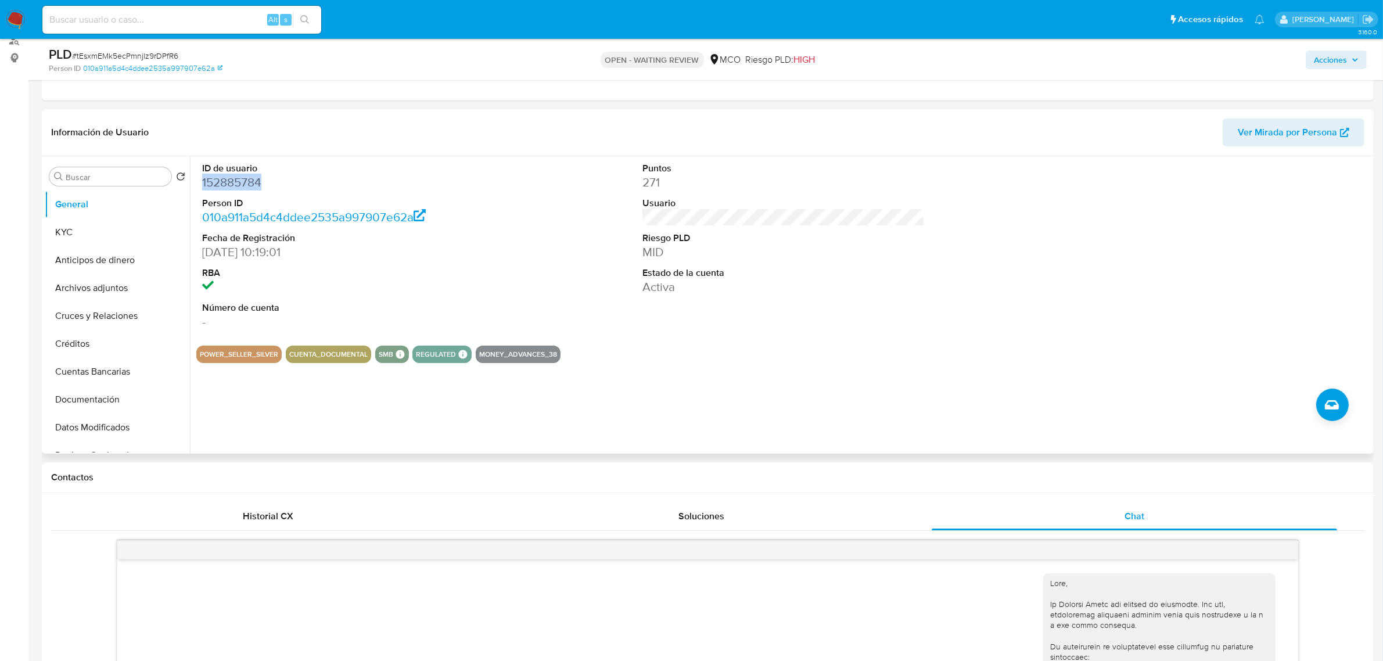
click at [231, 181] on dd "152885784" at bounding box center [343, 182] width 282 height 16
click at [250, 188] on dd "152885784" at bounding box center [343, 182] width 282 height 16
click at [250, 187] on dd "152885784" at bounding box center [343, 182] width 282 height 16
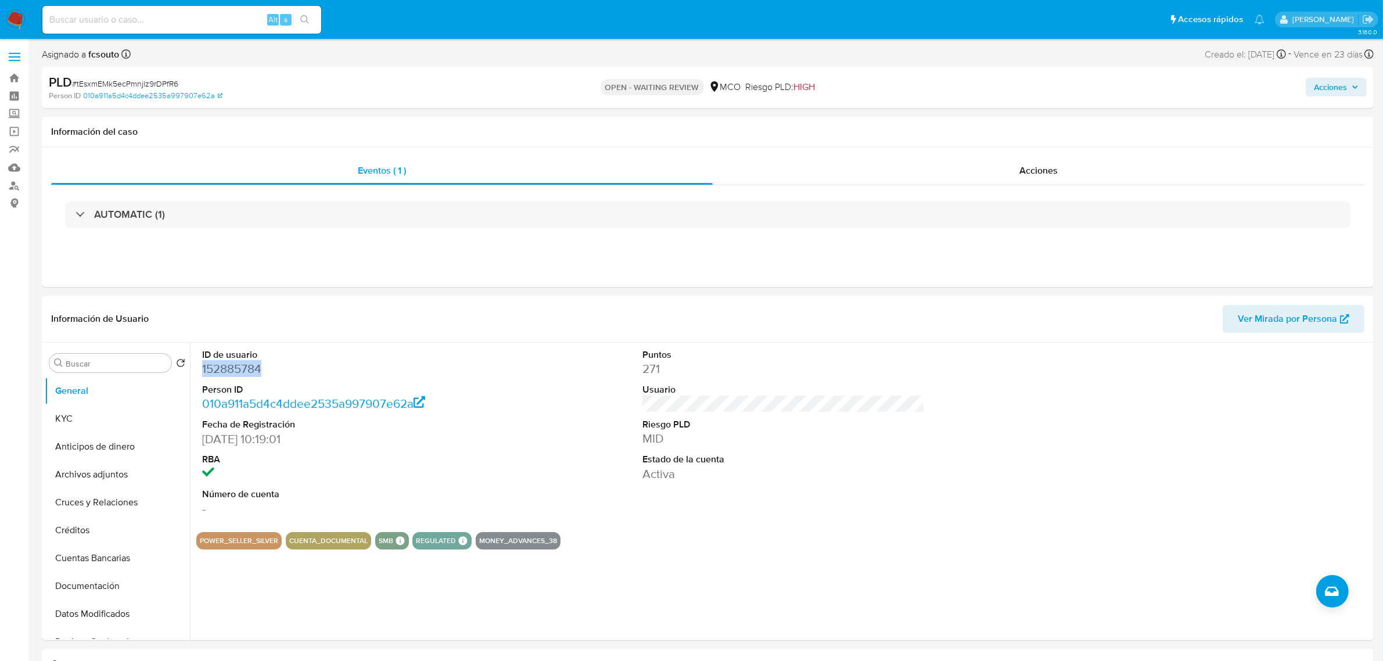
drag, startPoint x: 1334, startPoint y: 89, endPoint x: 1301, endPoint y: 92, distance: 33.2
click at [1334, 89] on span "Acciones" at bounding box center [1330, 87] width 33 height 19
click at [239, 372] on dd "152885784" at bounding box center [343, 369] width 282 height 16
copy dd "152885784"
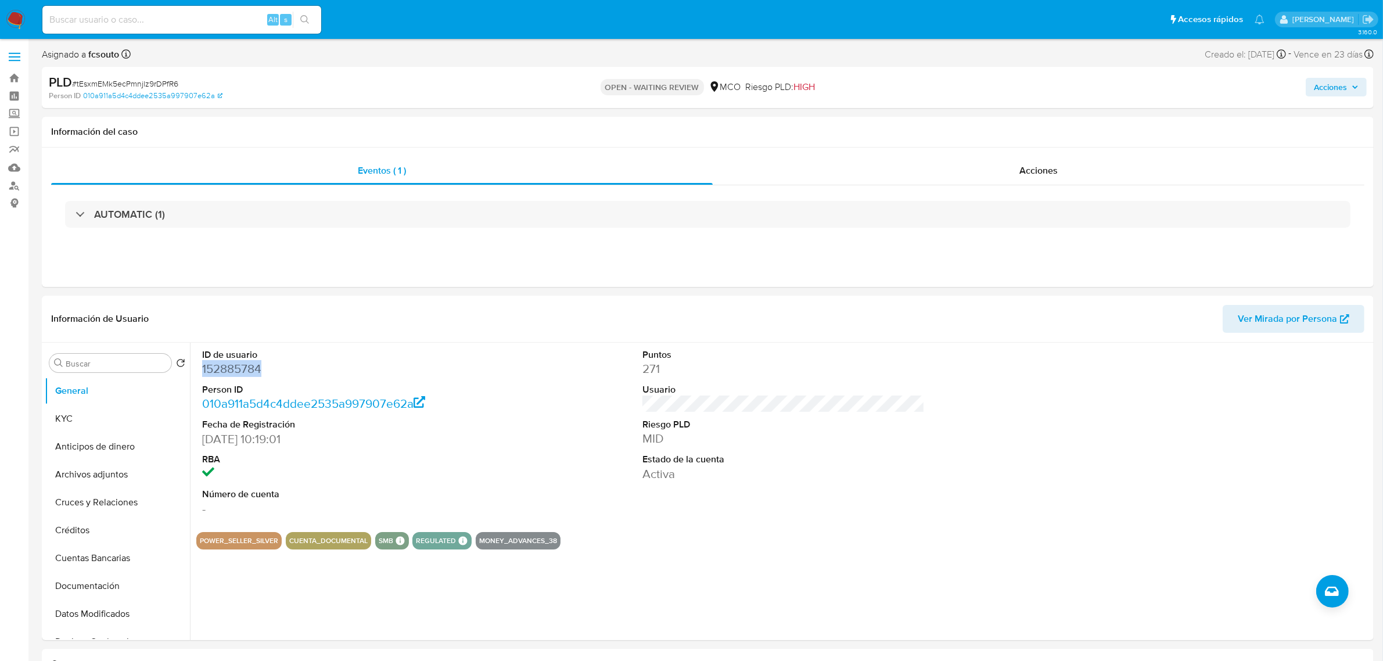
drag, startPoint x: 1342, startPoint y: 82, endPoint x: 1334, endPoint y: 85, distance: 7.9
click at [1342, 82] on span "Acciones" at bounding box center [1330, 87] width 33 height 19
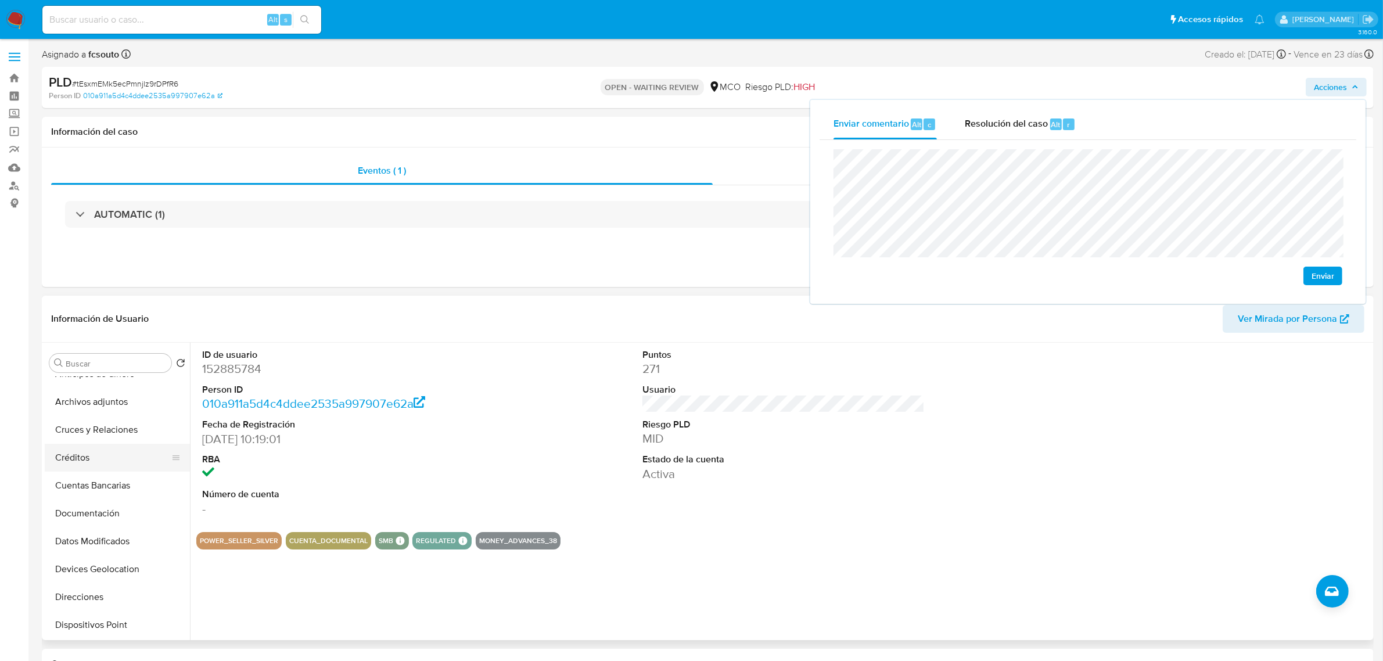
scroll to position [145, 0]
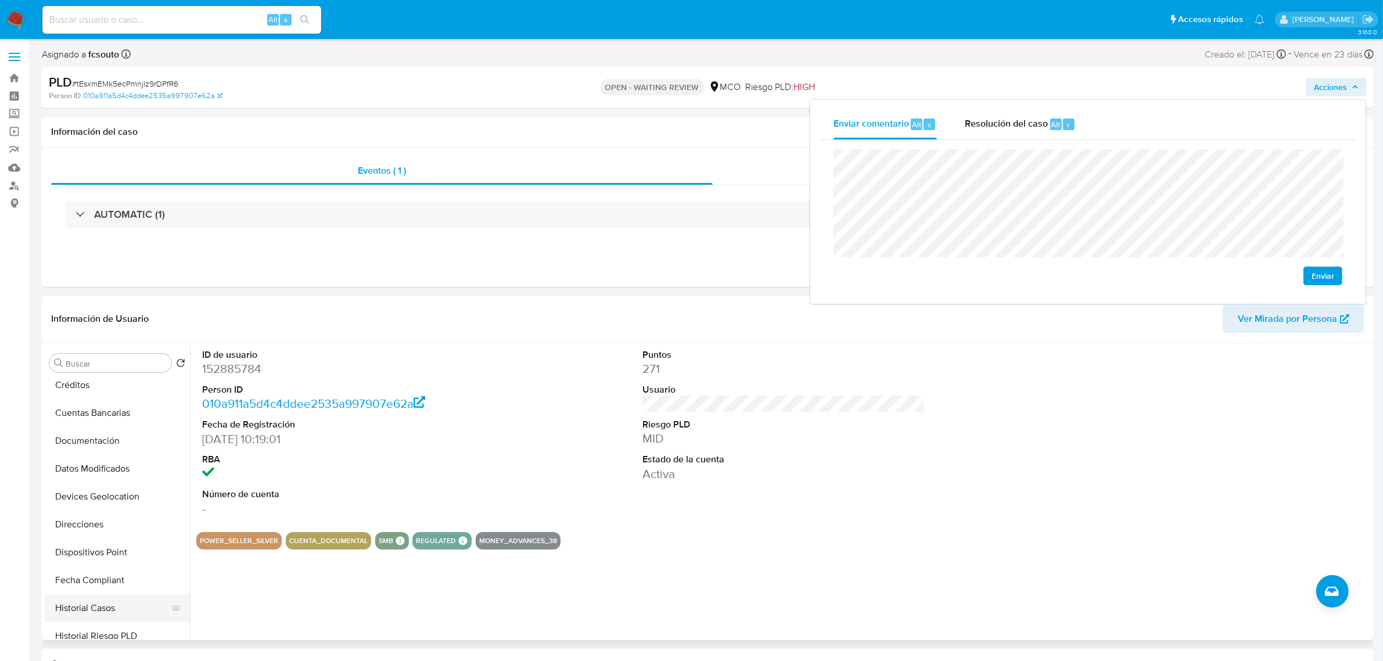
click at [109, 610] on button "Historial Casos" at bounding box center [113, 608] width 136 height 28
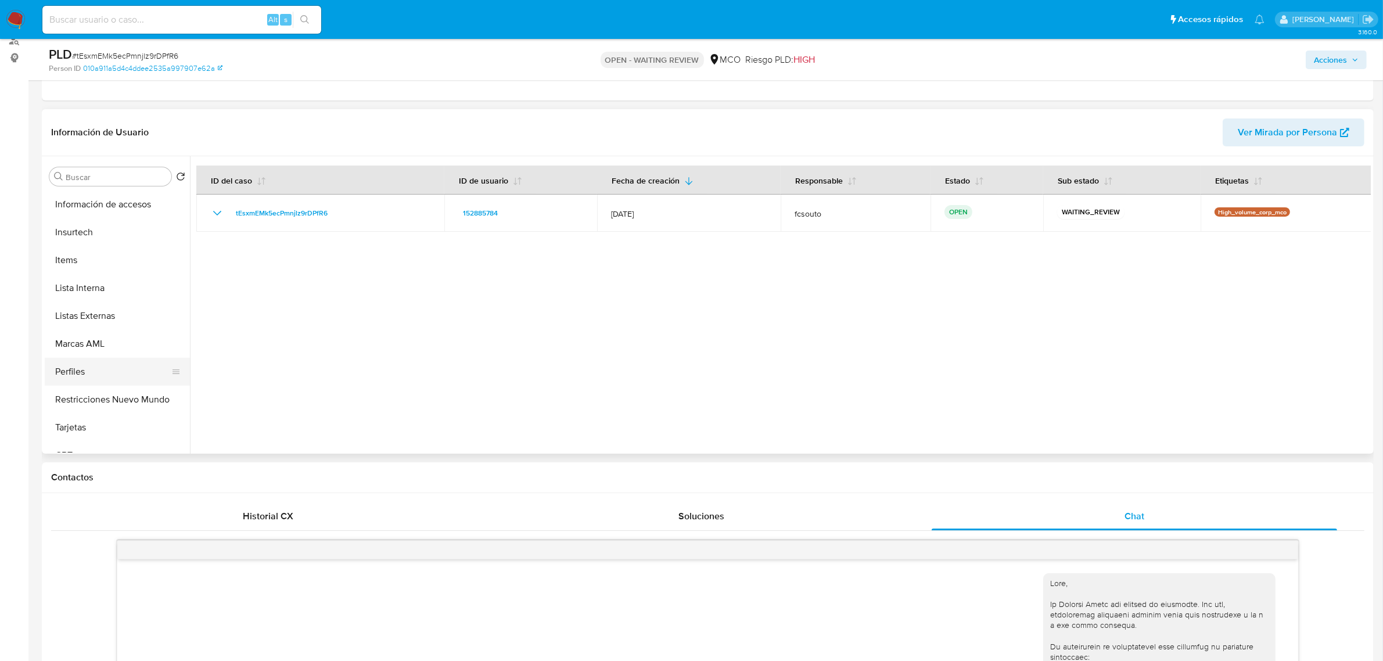
scroll to position [490, 0]
click at [123, 384] on button "Restricciones Nuevo Mundo" at bounding box center [113, 384] width 136 height 28
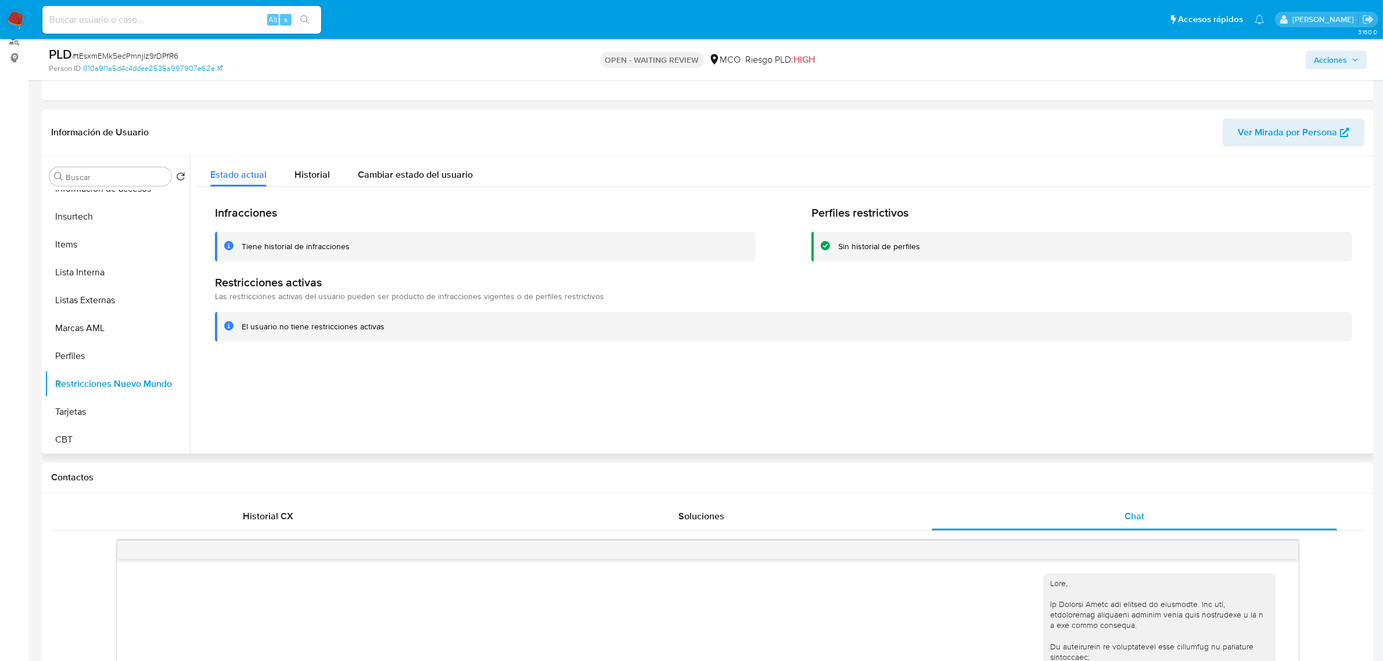
drag, startPoint x: 529, startPoint y: 408, endPoint x: 530, endPoint y: 396, distance: 11.7
click at [530, 408] on div at bounding box center [780, 304] width 1181 height 297
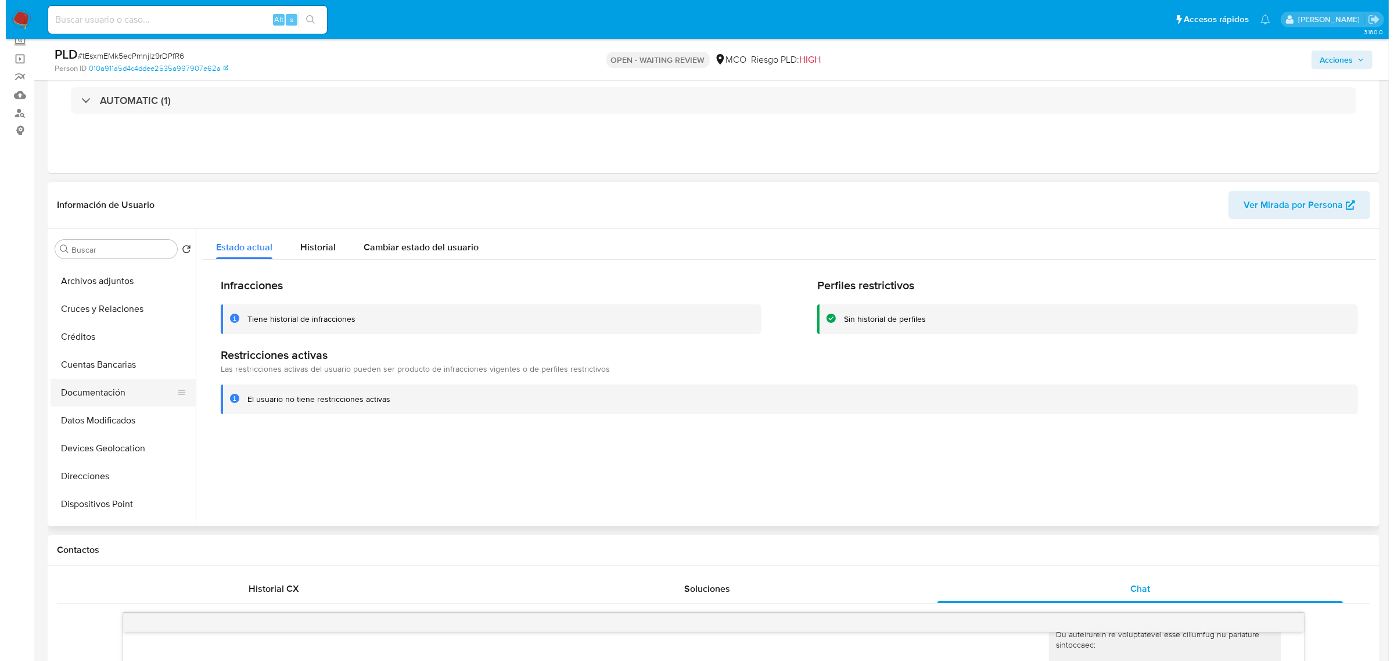
scroll to position [54, 0]
click at [99, 308] on button "Archivos adjuntos" at bounding box center [113, 307] width 136 height 28
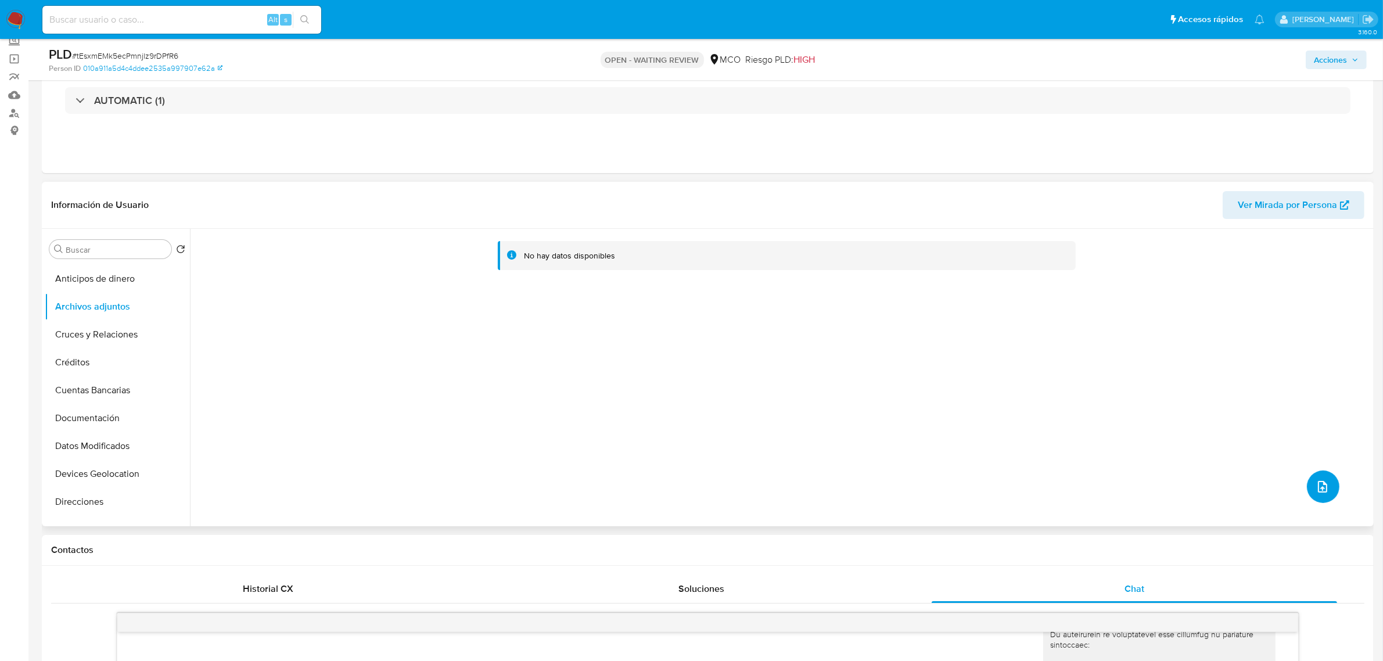
click at [1324, 494] on button "upload-file" at bounding box center [1323, 486] width 33 height 33
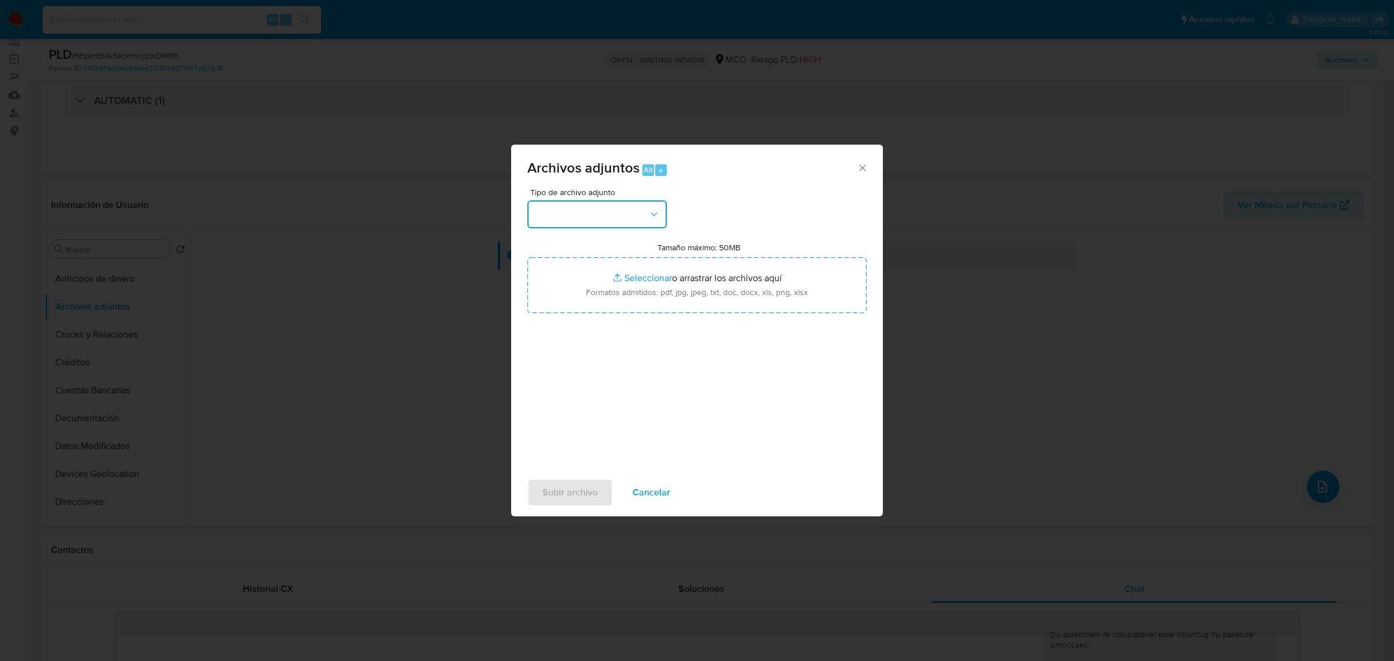
click at [634, 203] on button "button" at bounding box center [596, 214] width 139 height 28
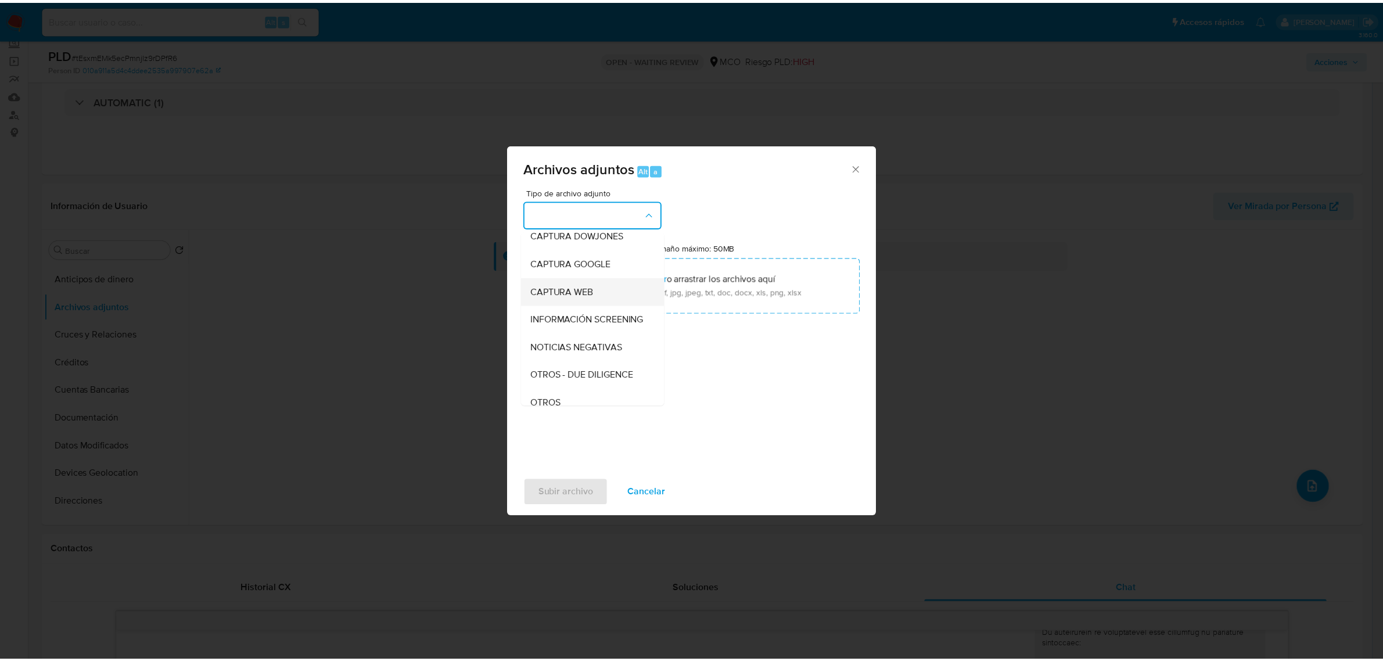
scroll to position [73, 0]
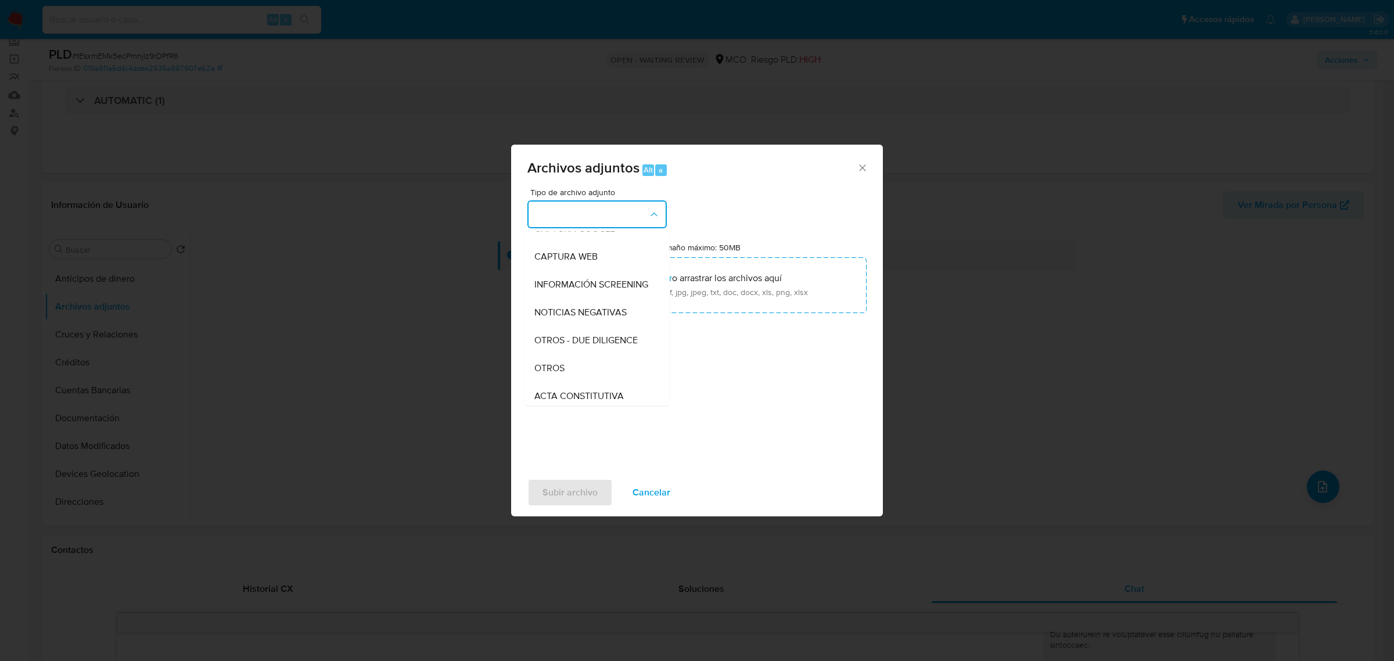
click at [578, 373] on div "OTROS" at bounding box center [593, 368] width 118 height 28
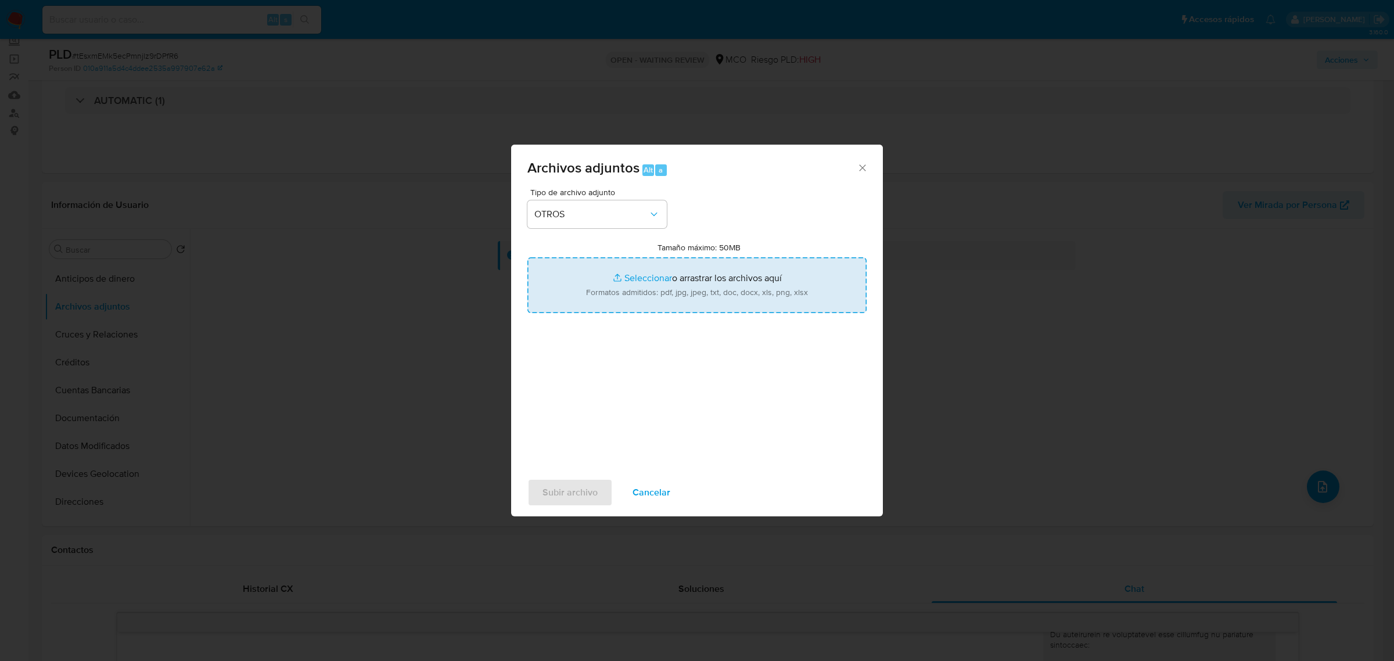
click at [665, 292] on input "Tamaño máximo: 50MB Seleccionar archivos" at bounding box center [696, 285] width 339 height 56
type input "C:\fakepath\152885784 - 17_9_2025.pdf"
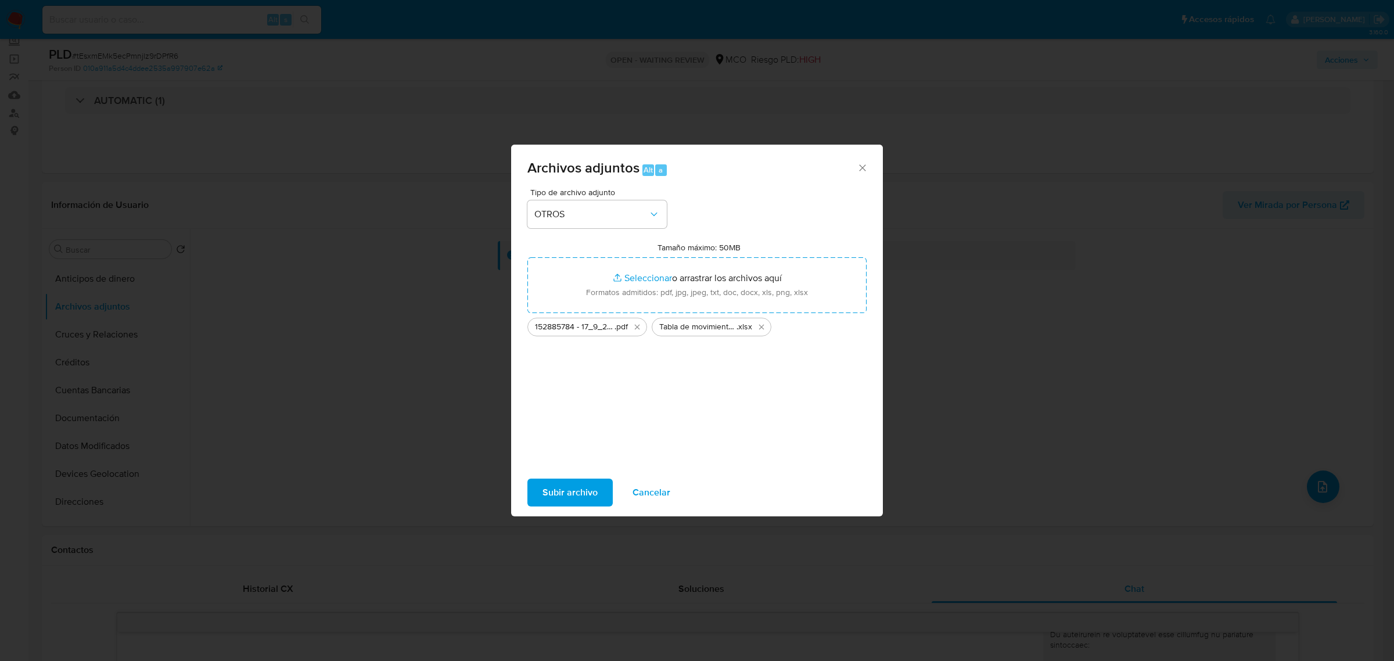
click at [560, 486] on span "Subir archivo" at bounding box center [569, 493] width 55 height 26
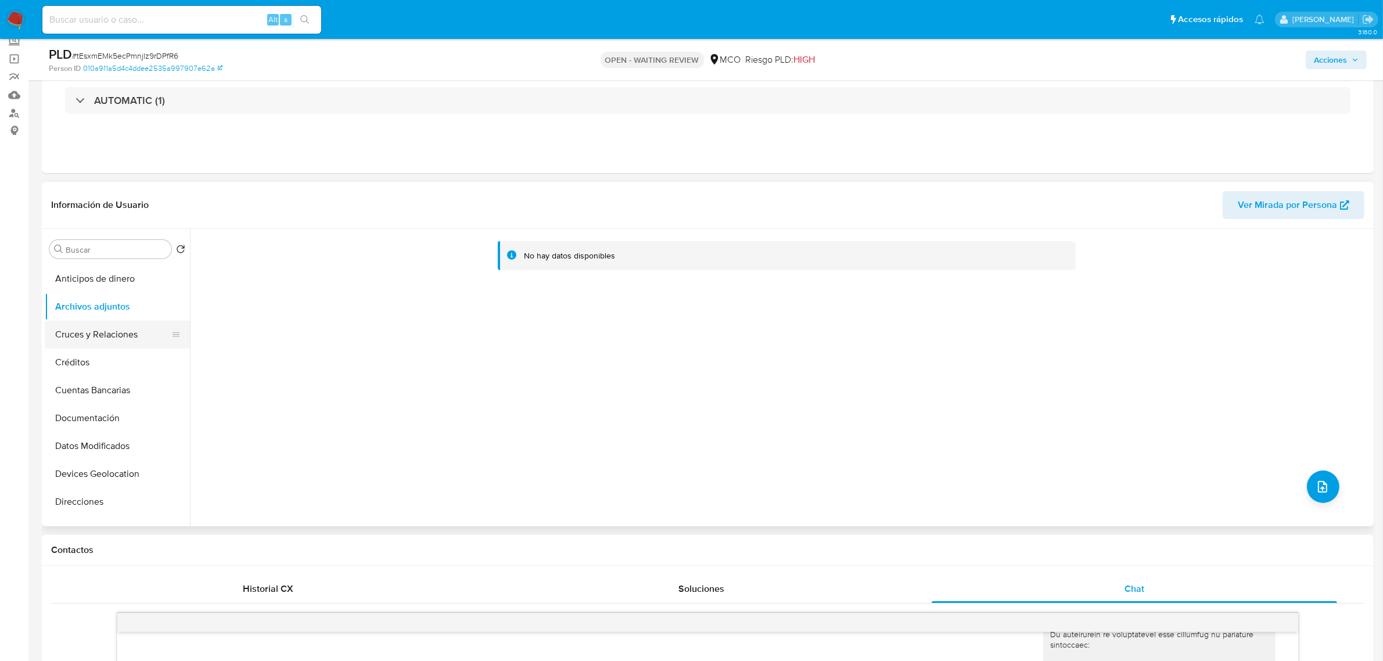
click at [60, 329] on button "Cruces y Relaciones" at bounding box center [113, 335] width 136 height 28
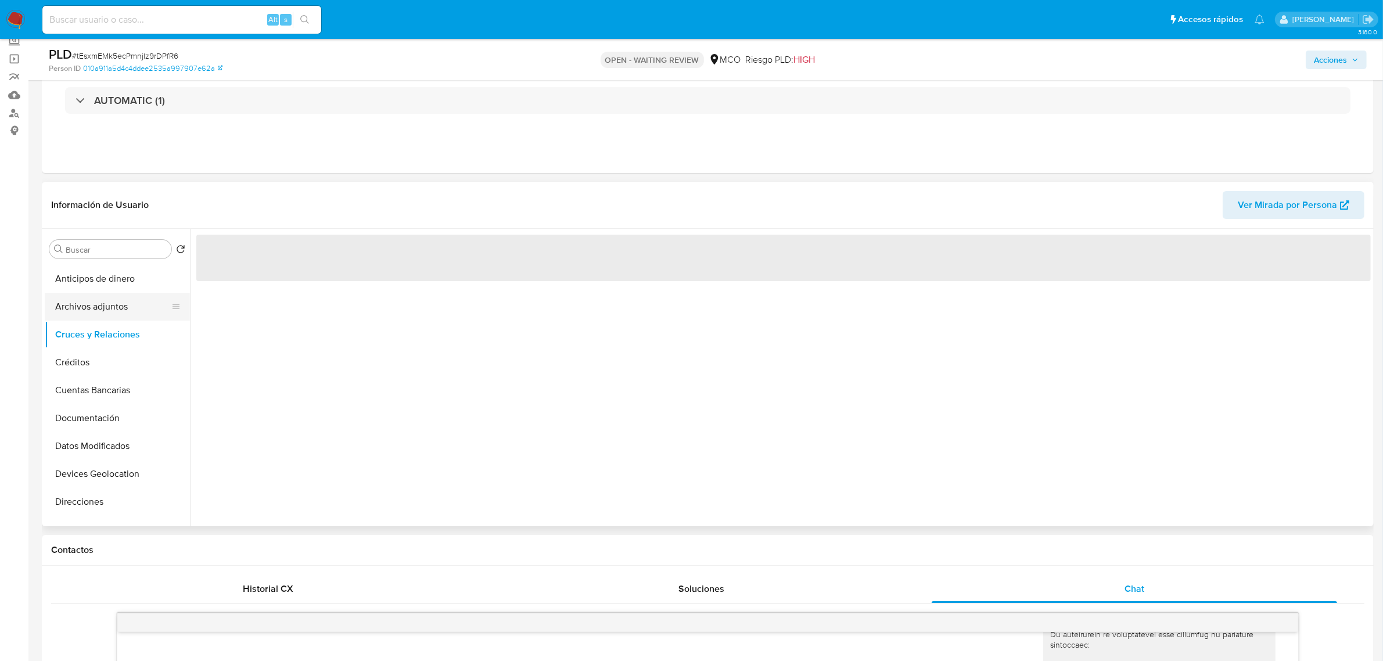
click at [76, 305] on button "Archivos adjuntos" at bounding box center [113, 307] width 136 height 28
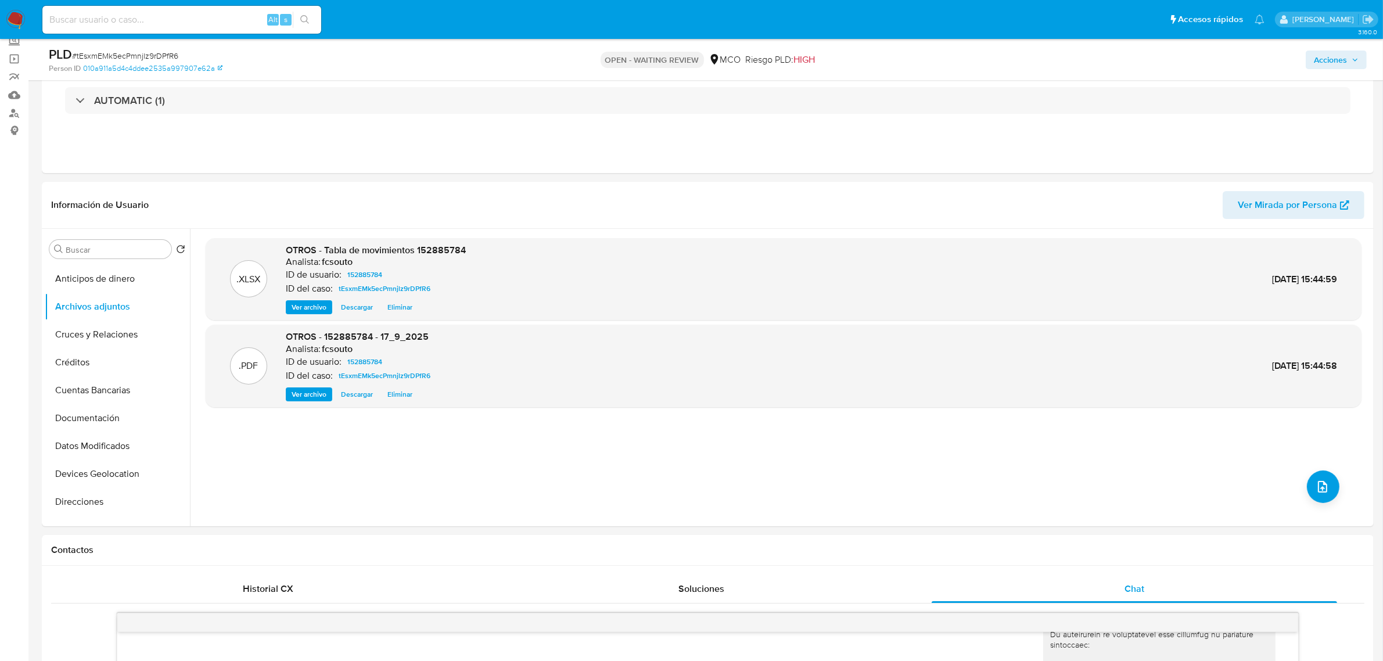
click at [1320, 64] on span "Acciones" at bounding box center [1330, 60] width 33 height 19
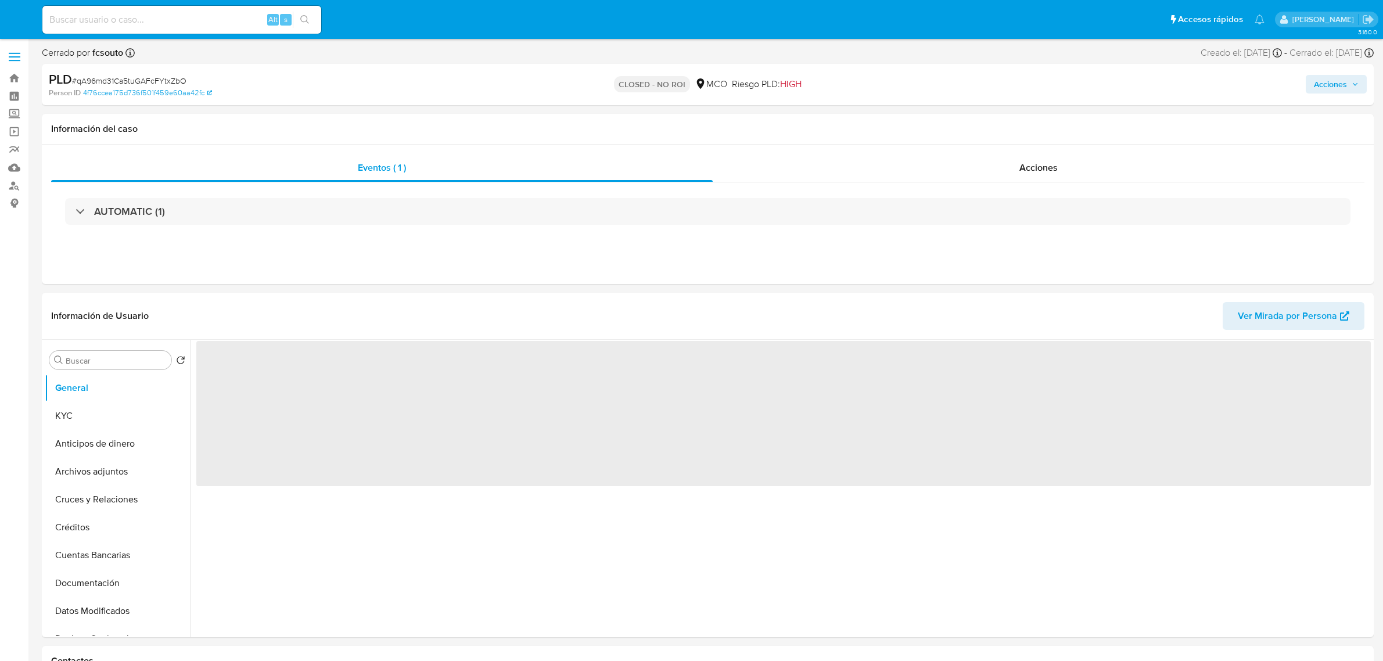
select select "10"
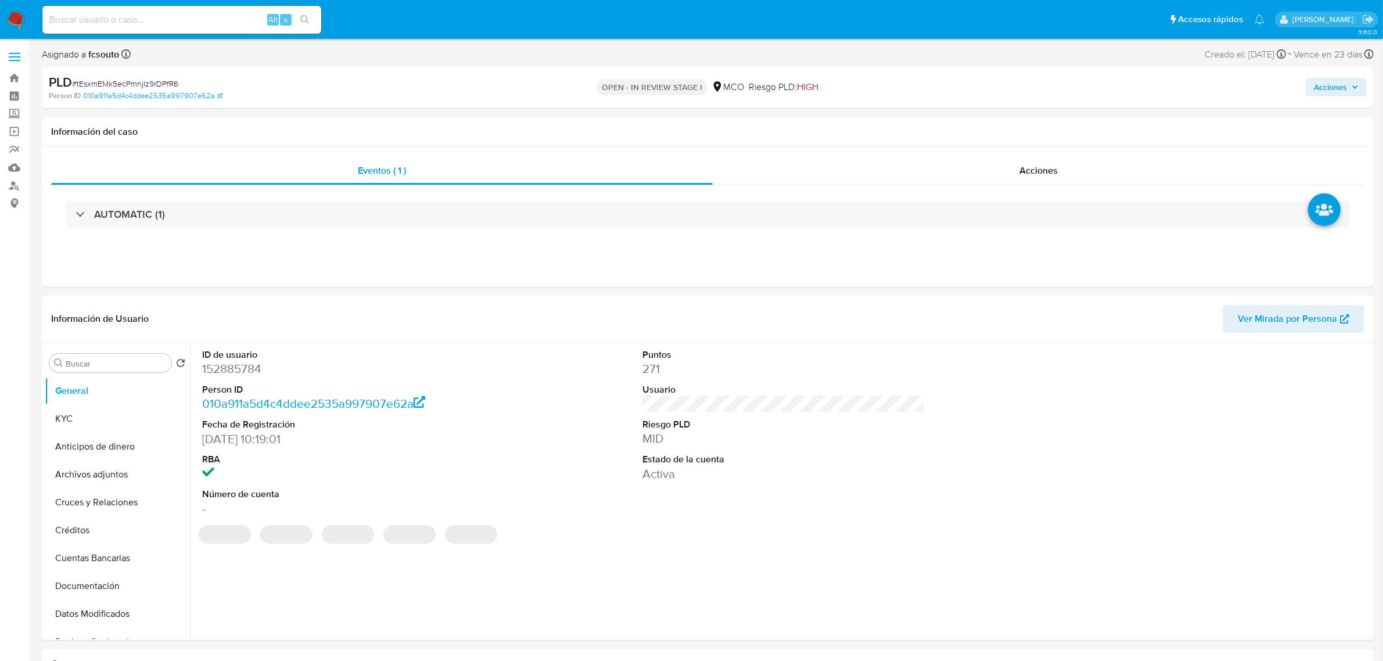
click at [1338, 83] on span "Acciones" at bounding box center [1330, 87] width 33 height 19
click at [956, 132] on button "Resolución del caso Alt r" at bounding box center [1020, 124] width 139 height 30
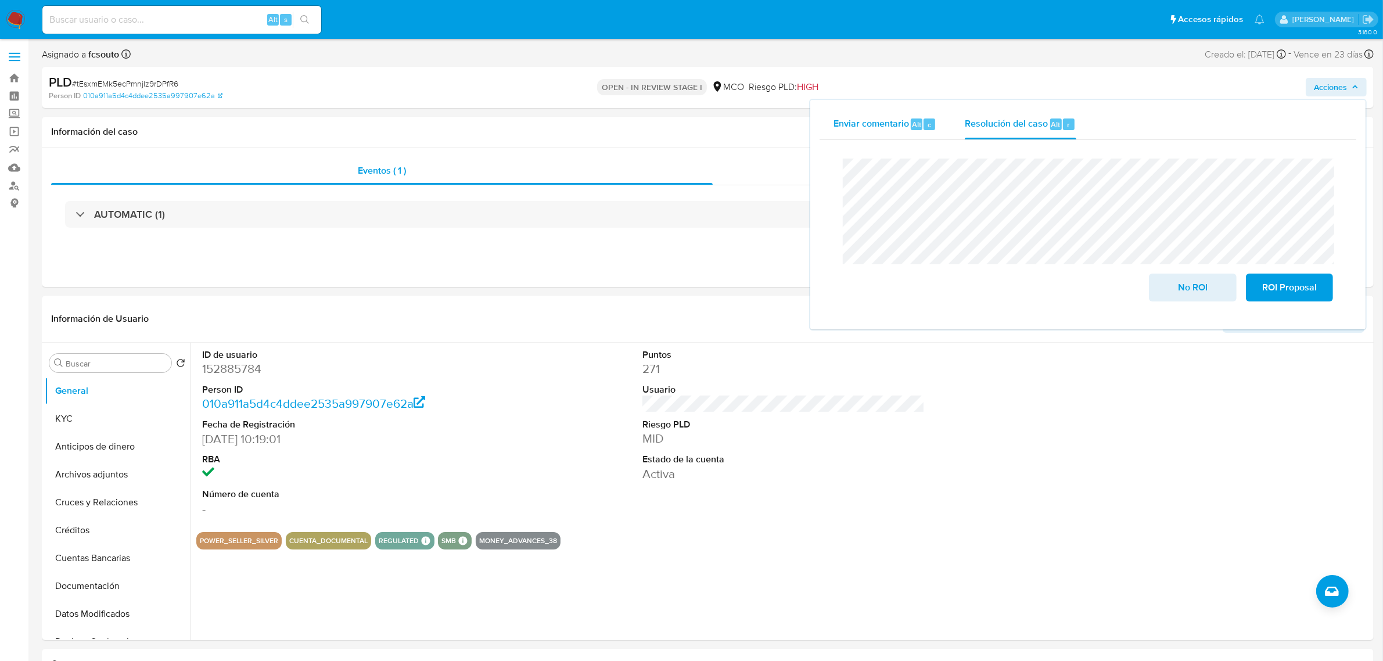
click at [854, 128] on span "Enviar comentario" at bounding box center [871, 123] width 76 height 13
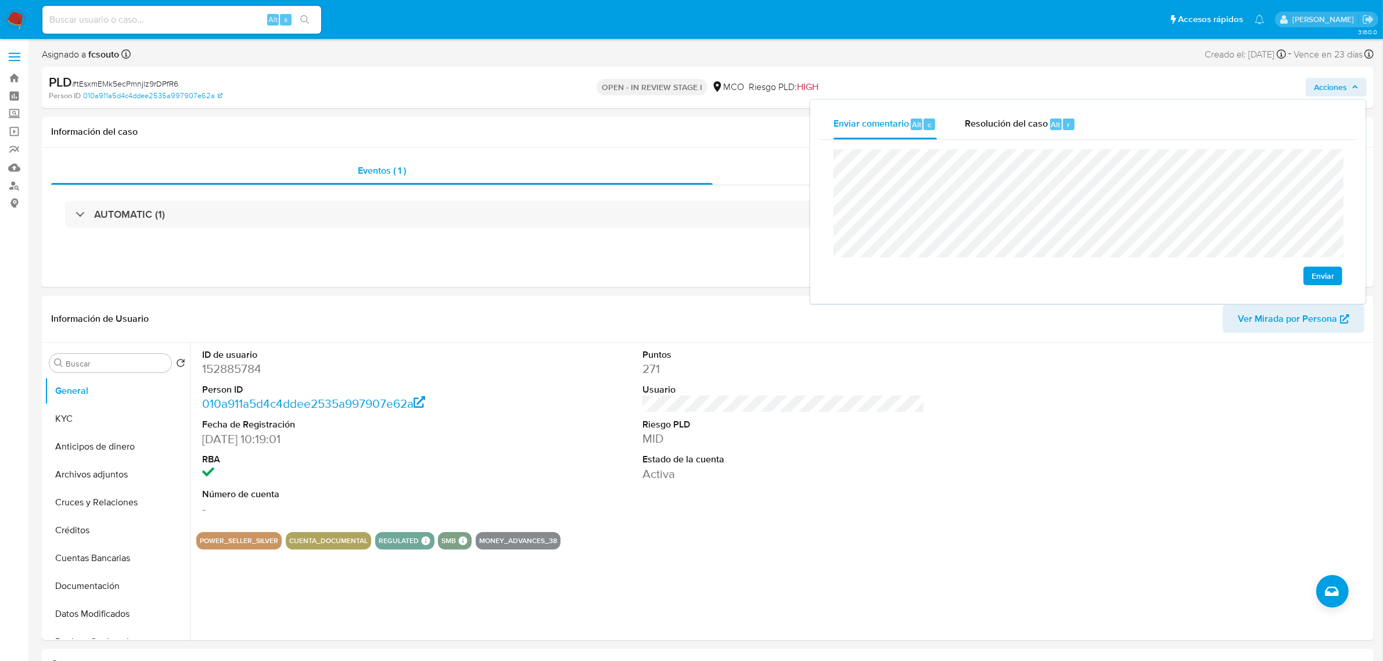
click at [1321, 276] on span "Enviar" at bounding box center [1322, 276] width 23 height 16
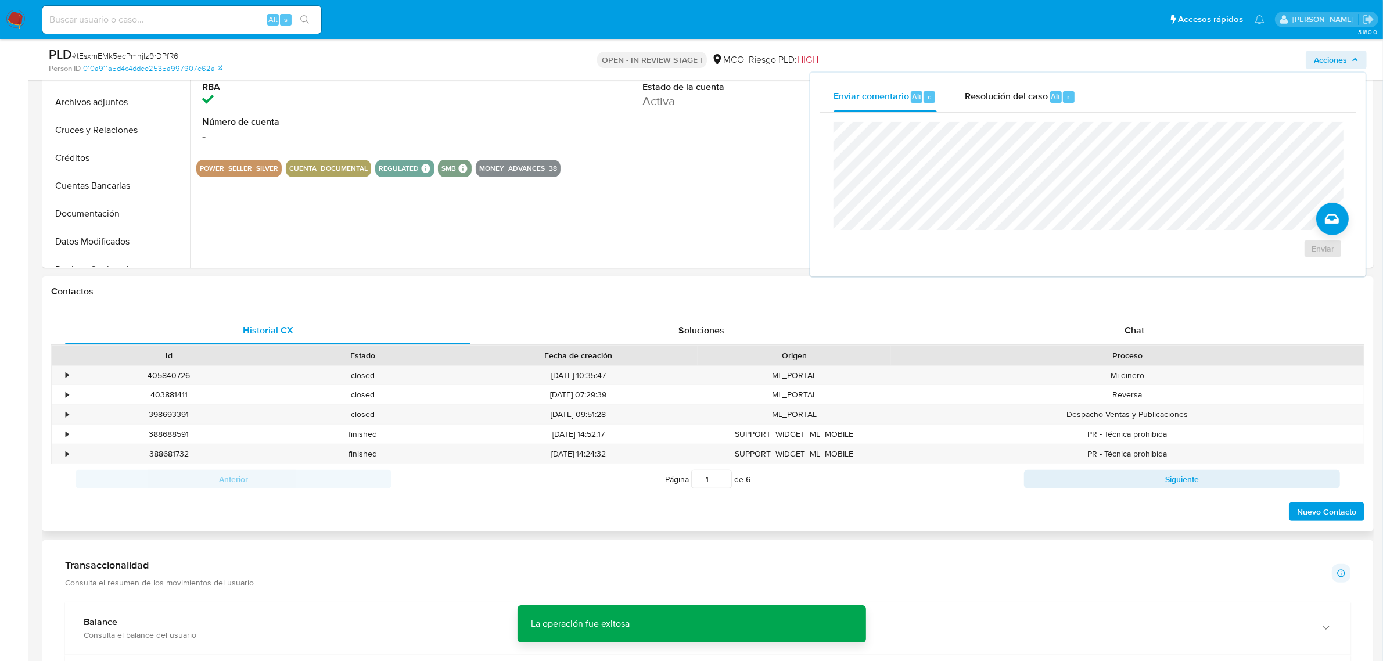
scroll to position [363, 0]
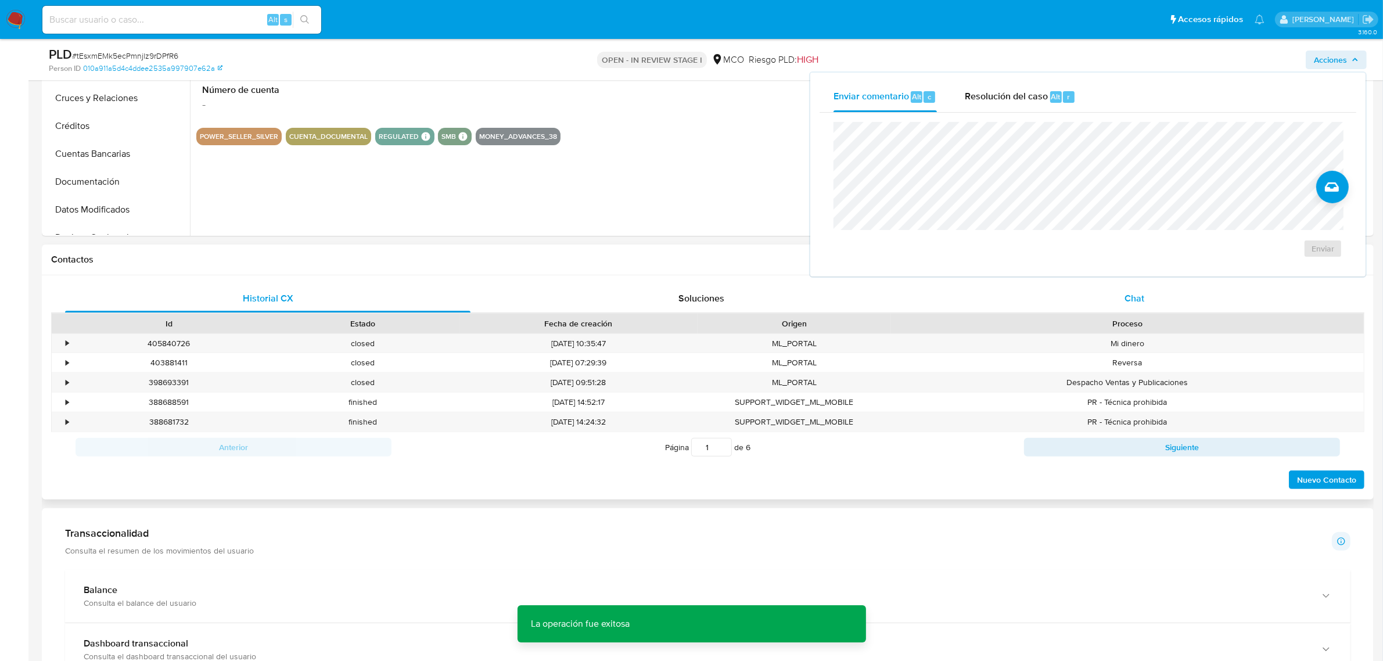
click at [1115, 295] on div "Chat" at bounding box center [1134, 299] width 405 height 28
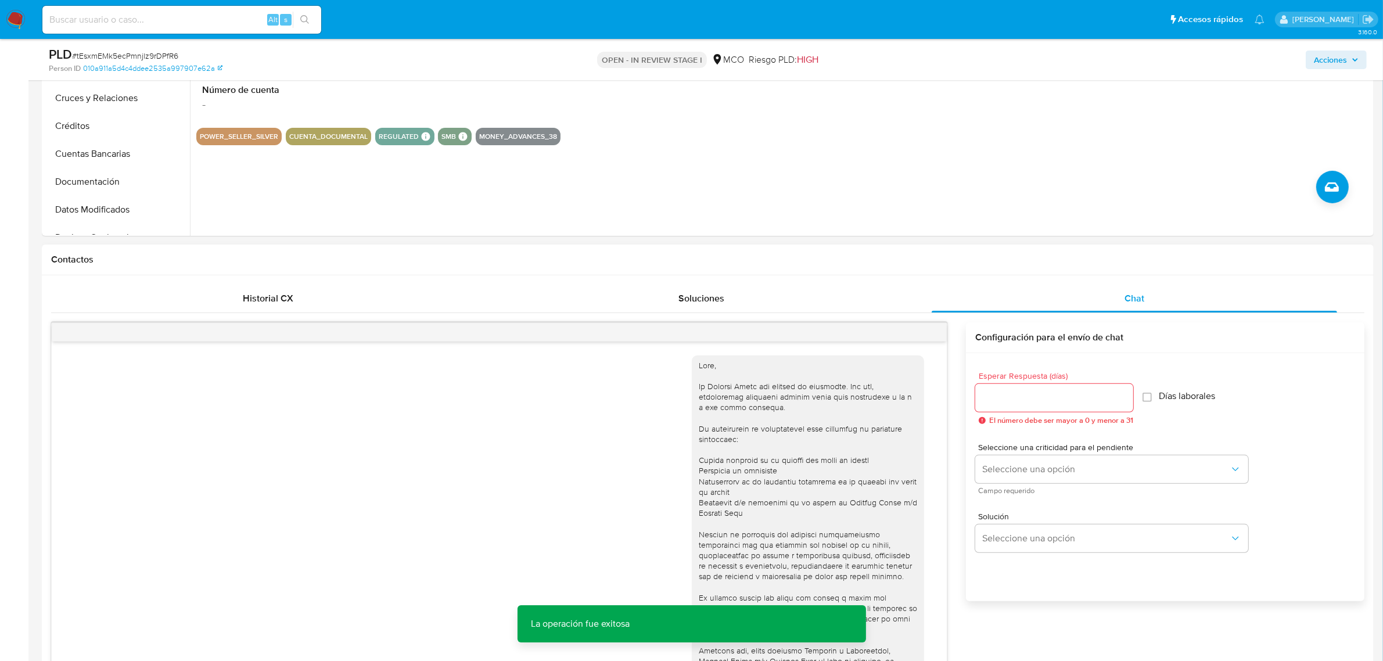
scroll to position [85, 0]
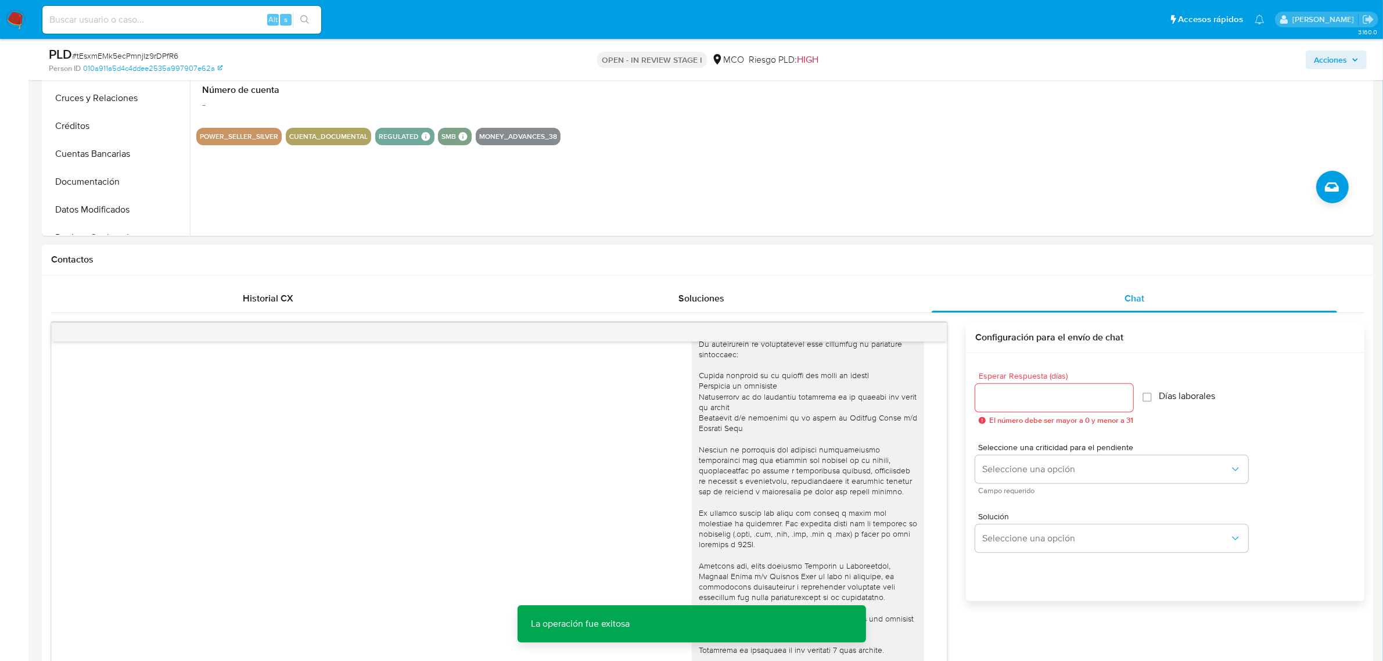
click at [1033, 402] on input "Esperar Respuesta (días)" at bounding box center [1054, 397] width 158 height 15
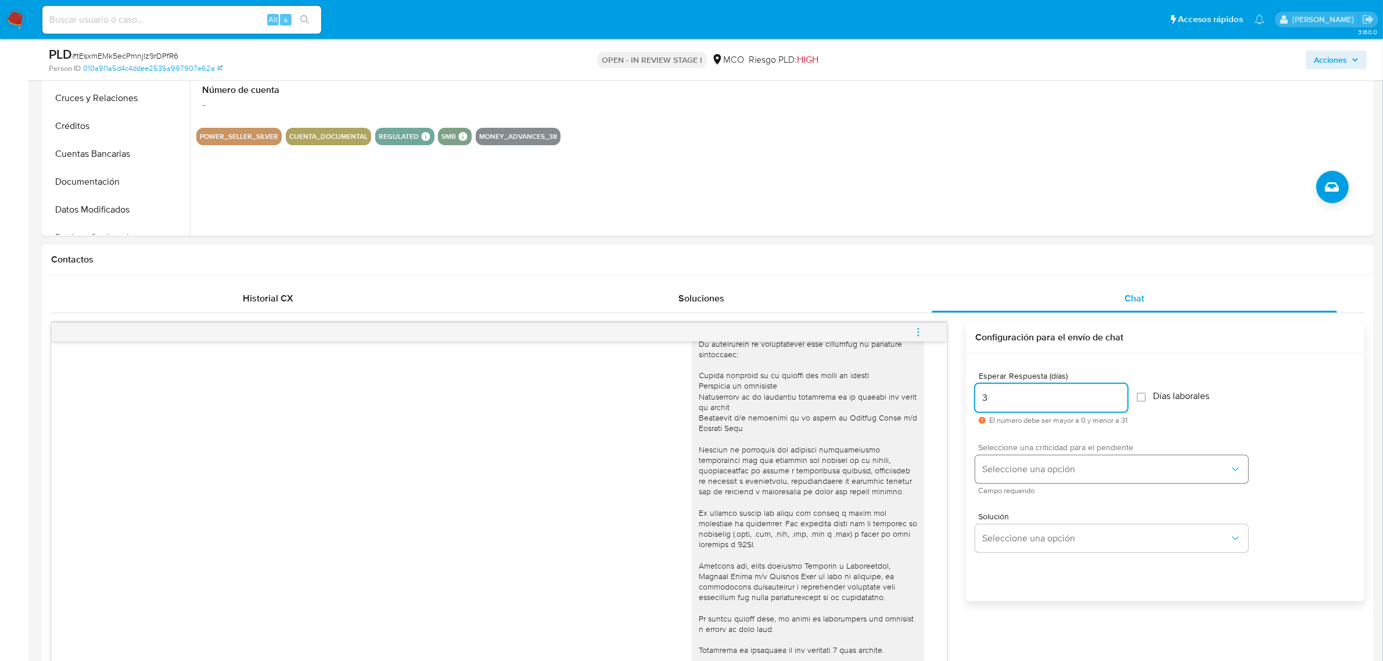
type input "3"
click at [1035, 469] on span "Seleccione una opción" at bounding box center [1105, 469] width 247 height 12
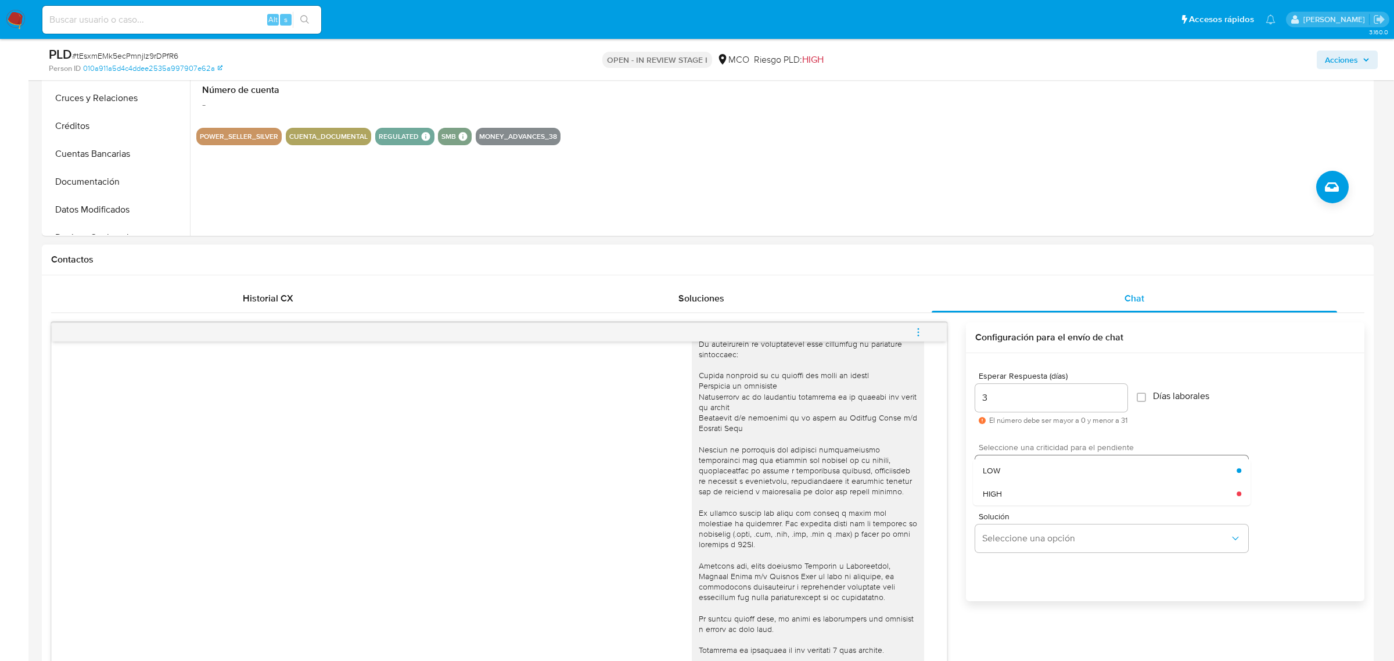
click at [1031, 462] on div "LOW" at bounding box center [1110, 470] width 254 height 23
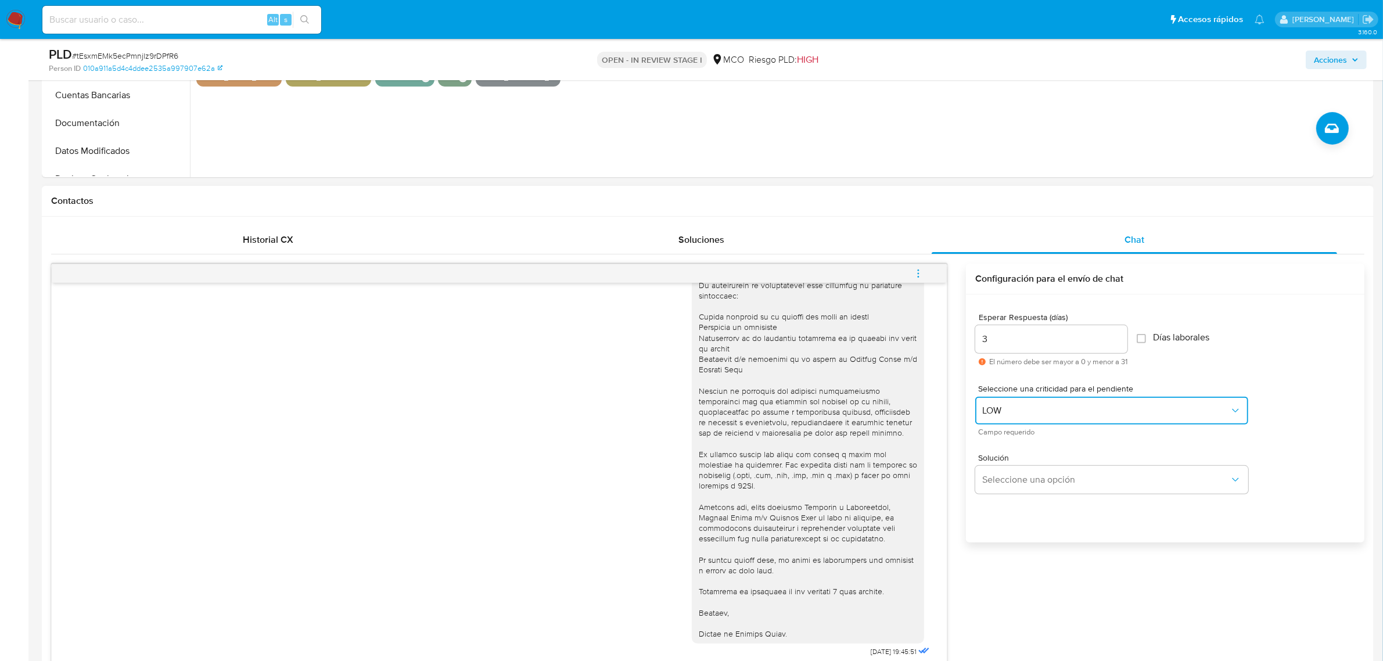
scroll to position [508, 0]
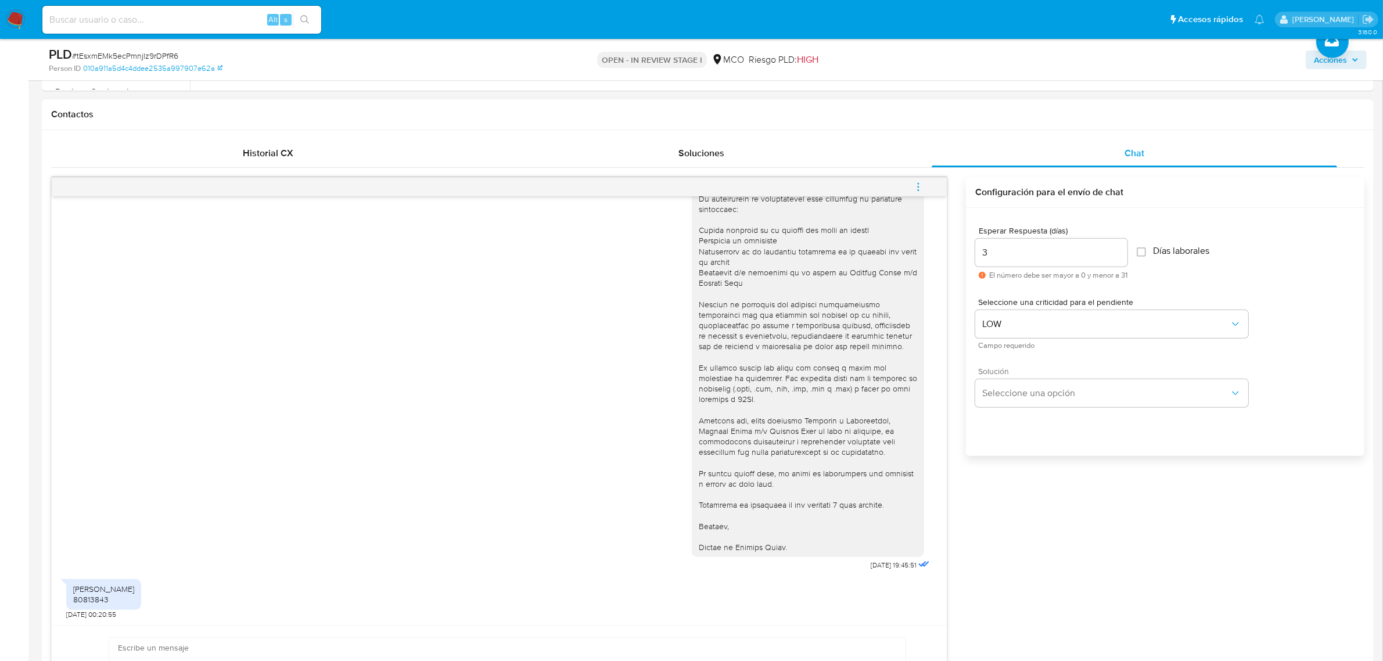
click at [1032, 376] on div "Solución Seleccione una opción" at bounding box center [1111, 387] width 273 height 40
click at [1047, 405] on button "Seleccione una opción" at bounding box center [1111, 393] width 273 height 28
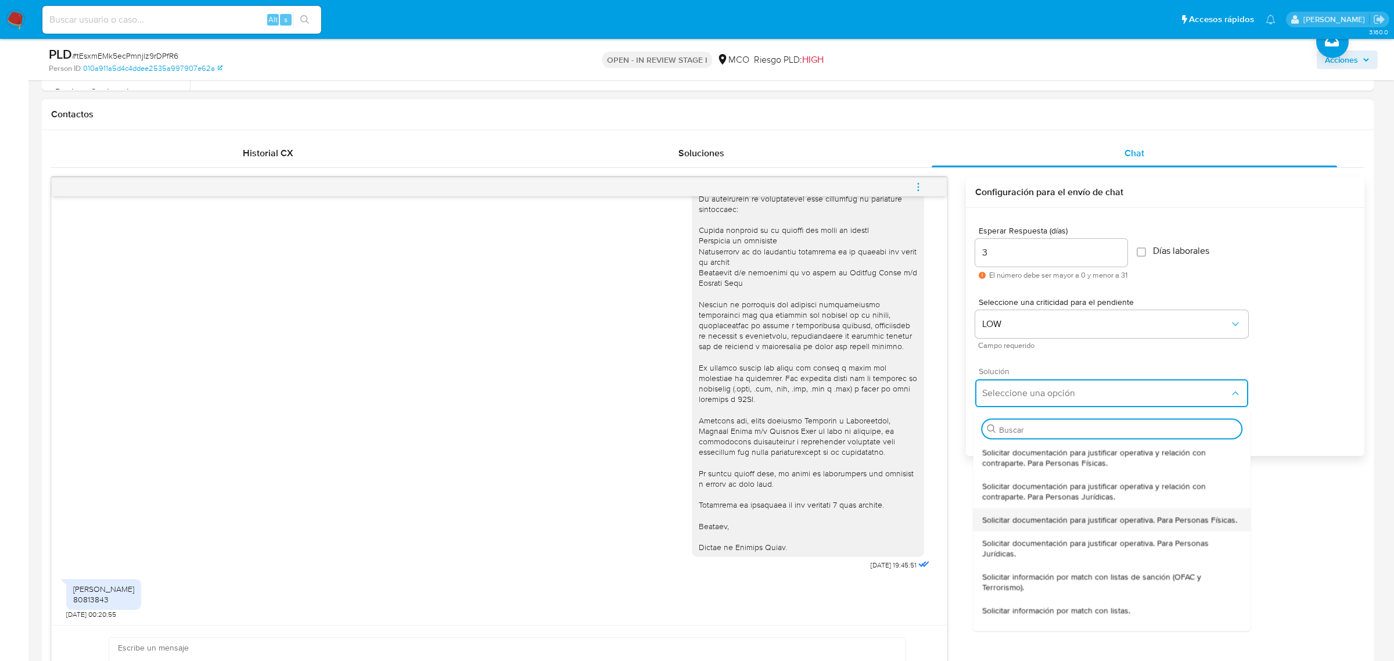
click at [1099, 520] on span "Solicitar documentación para justificar operativa. Para Personas Físicas." at bounding box center [1110, 519] width 255 height 10
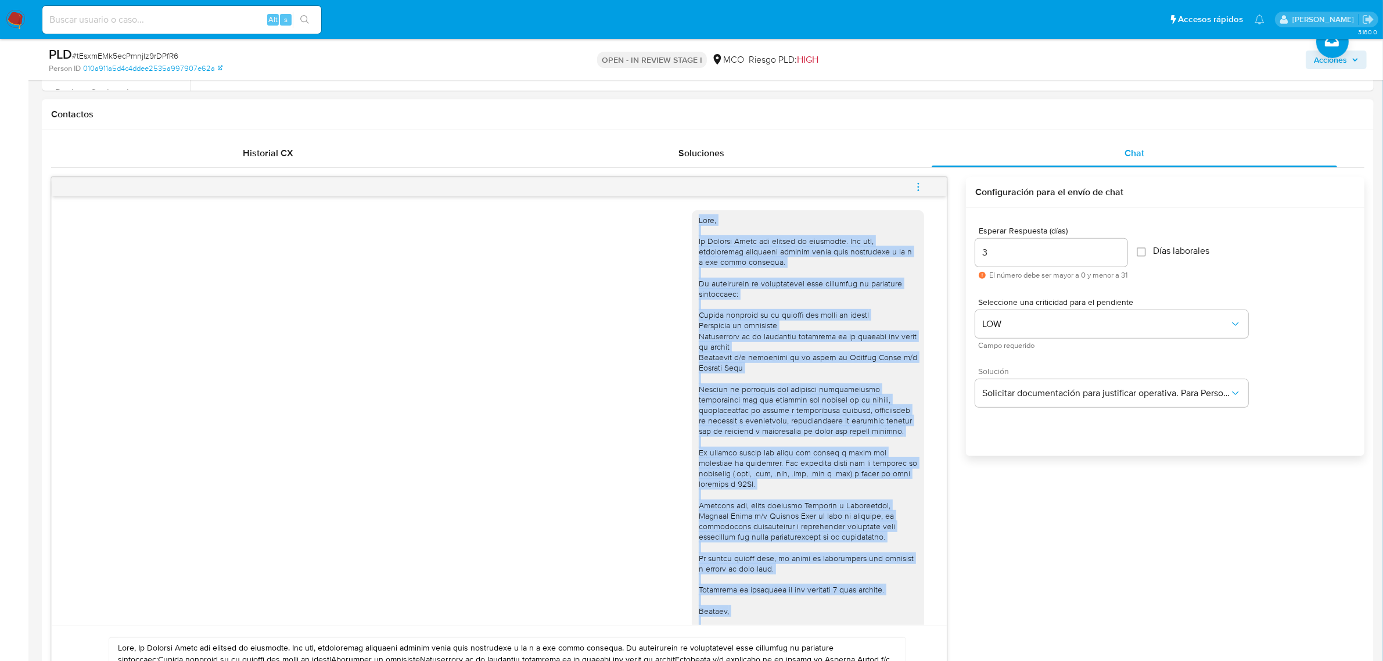
scroll to position [85, 0]
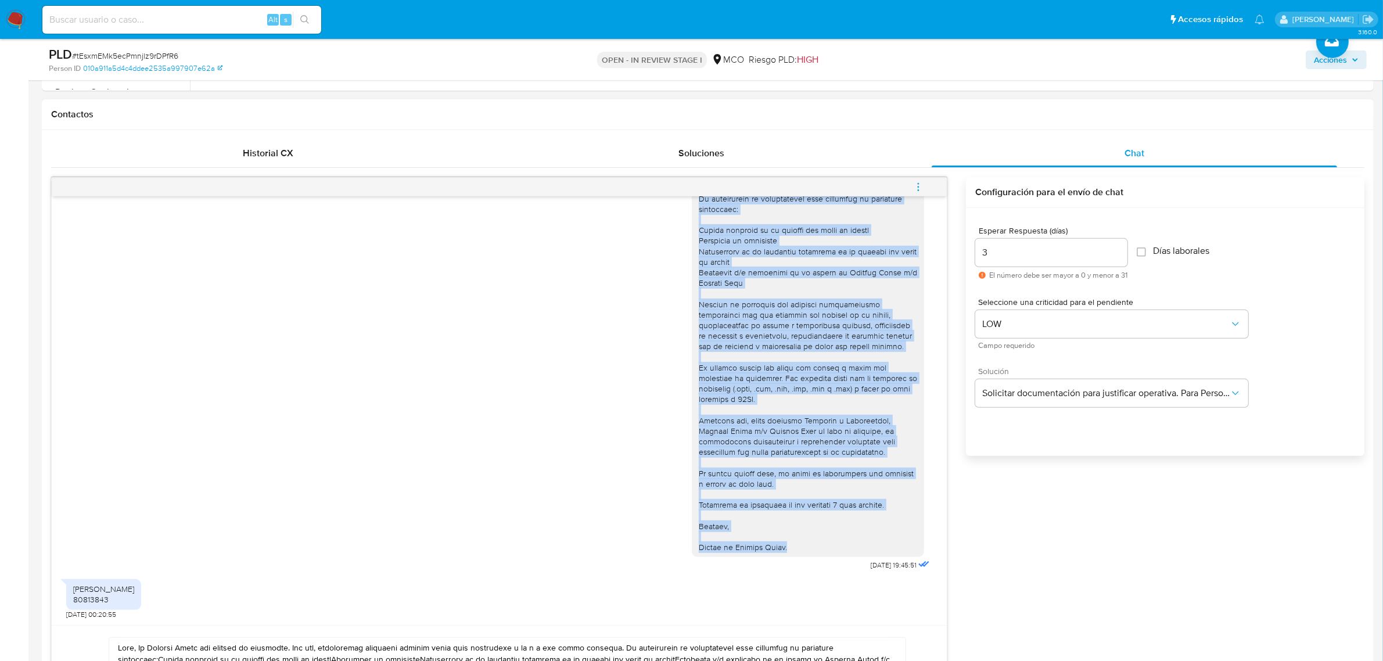
drag, startPoint x: 686, startPoint y: 221, endPoint x: 784, endPoint y: 546, distance: 339.2
click at [784, 546] on div at bounding box center [808, 341] width 232 height 432
copy div "Hola, En Mercado Libre nos importa tu seguridad. Por eso, necesitamos verificar…"
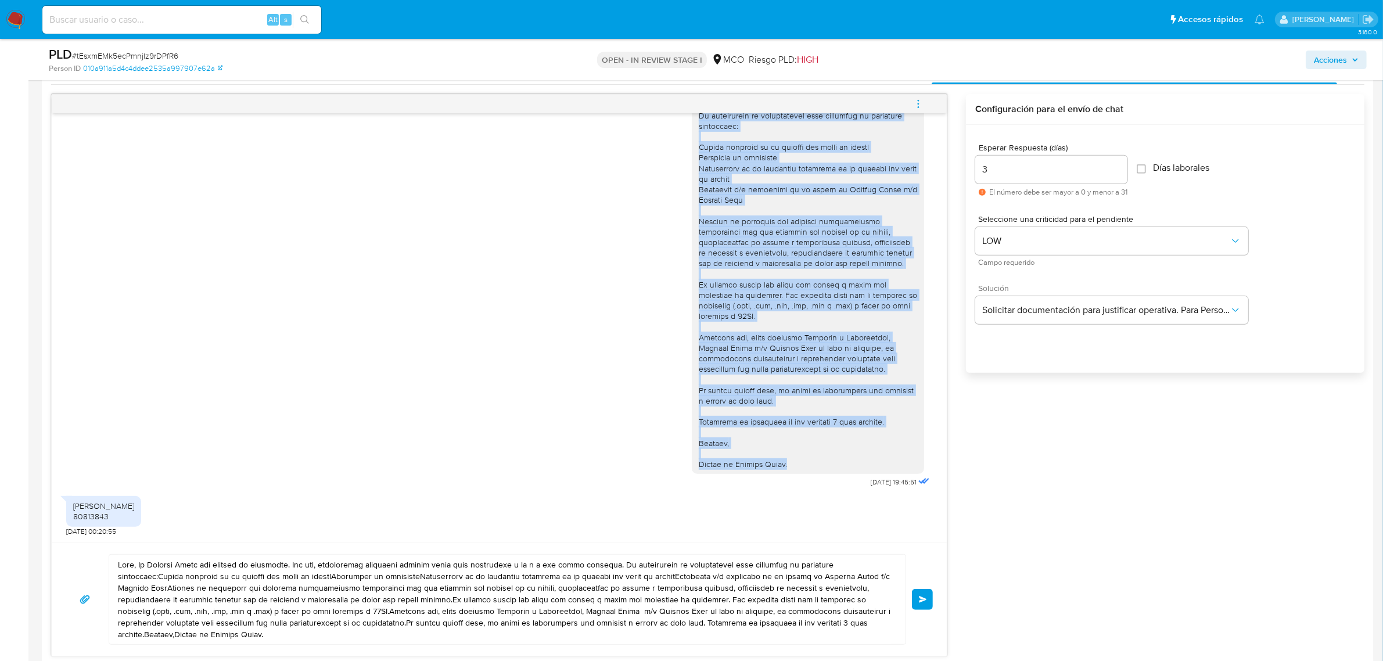
scroll to position [799, 0]
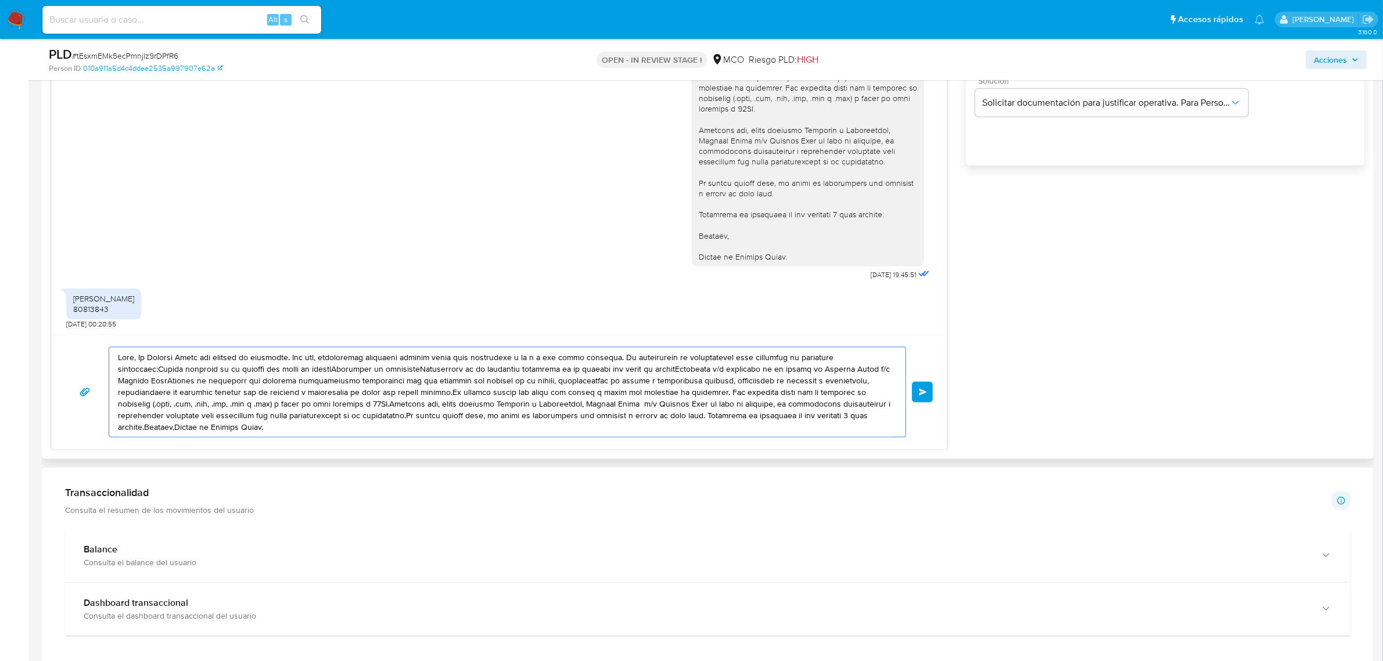
drag, startPoint x: 118, startPoint y: 358, endPoint x: 217, endPoint y: 452, distance: 136.0
click at [217, 452] on div "Historial CX Soluciones Chat Id Estado Fecha de creación Origen Proceso • 40584…" at bounding box center [708, 149] width 1332 height 619
paste textarea "En Mercado Libre nos importa tu seguridad. Por eso, necesitamos verificar algun…"
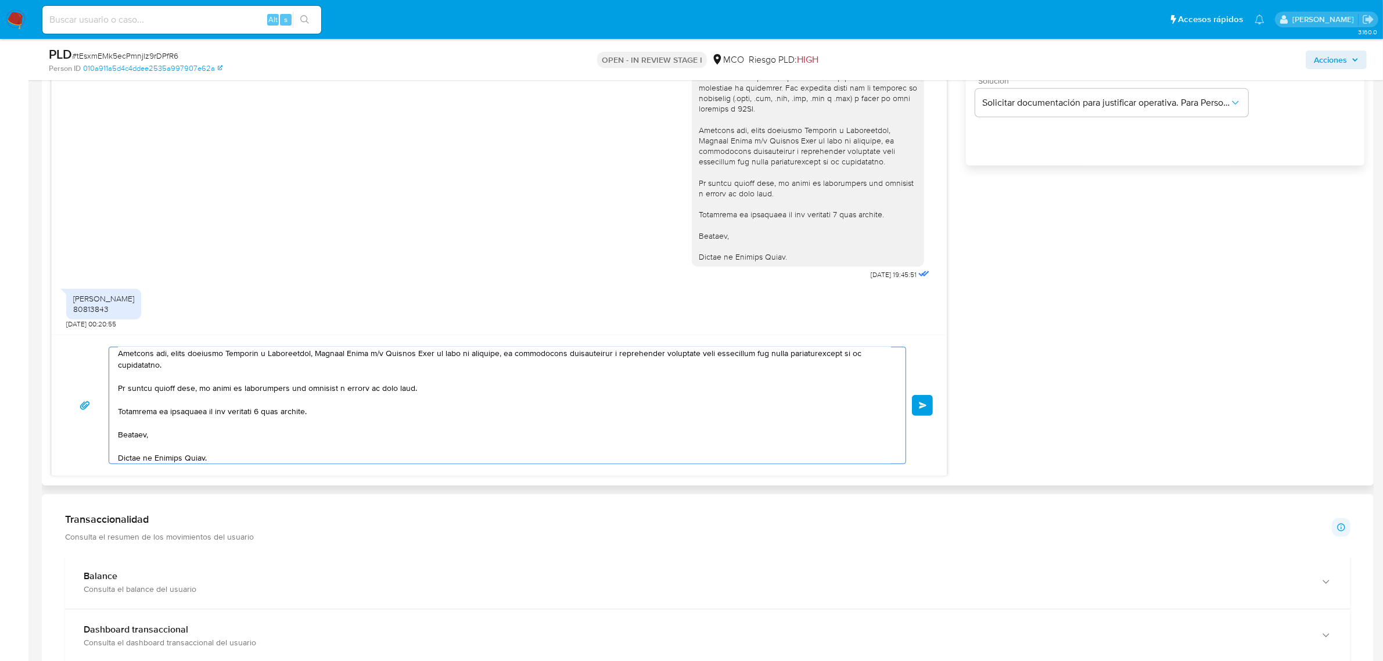
scroll to position [0, 0]
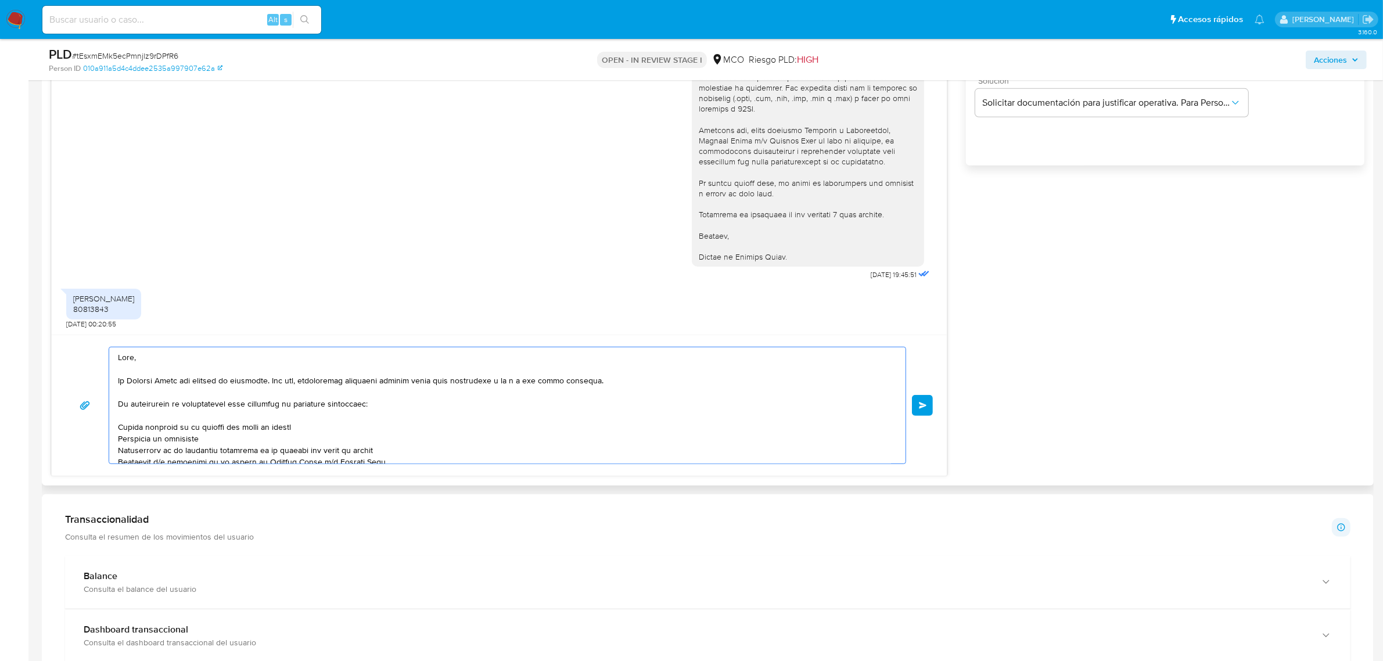
click at [132, 360] on textarea at bounding box center [504, 405] width 773 height 116
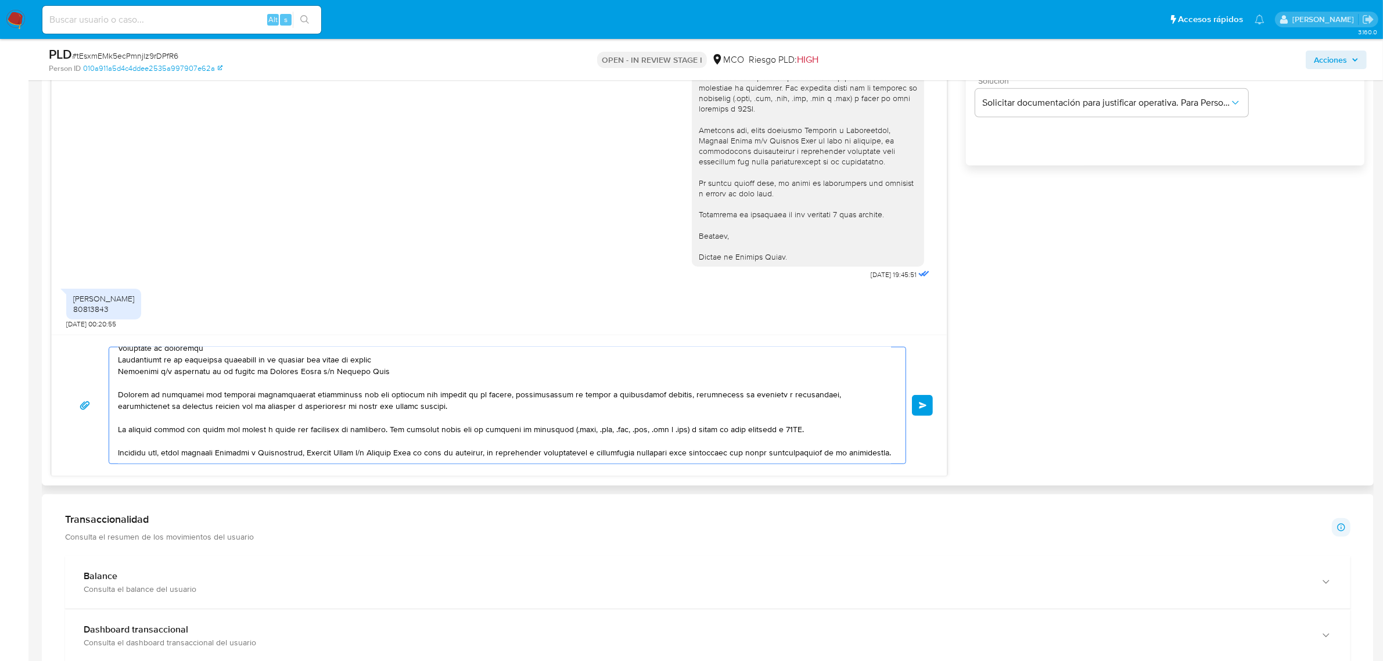
scroll to position [90, 0]
drag, startPoint x: 117, startPoint y: 383, endPoint x: 384, endPoint y: 371, distance: 267.5
click at [384, 371] on textarea at bounding box center [504, 405] width 773 height 116
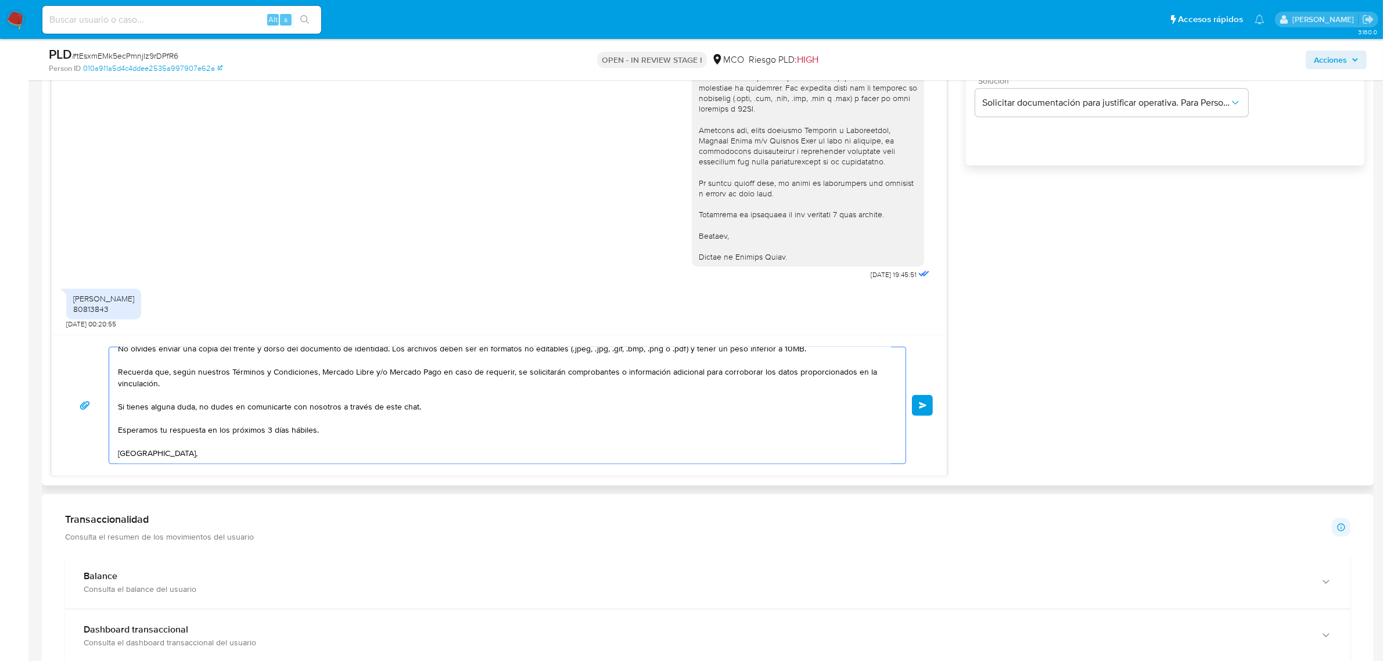
scroll to position [9, 0]
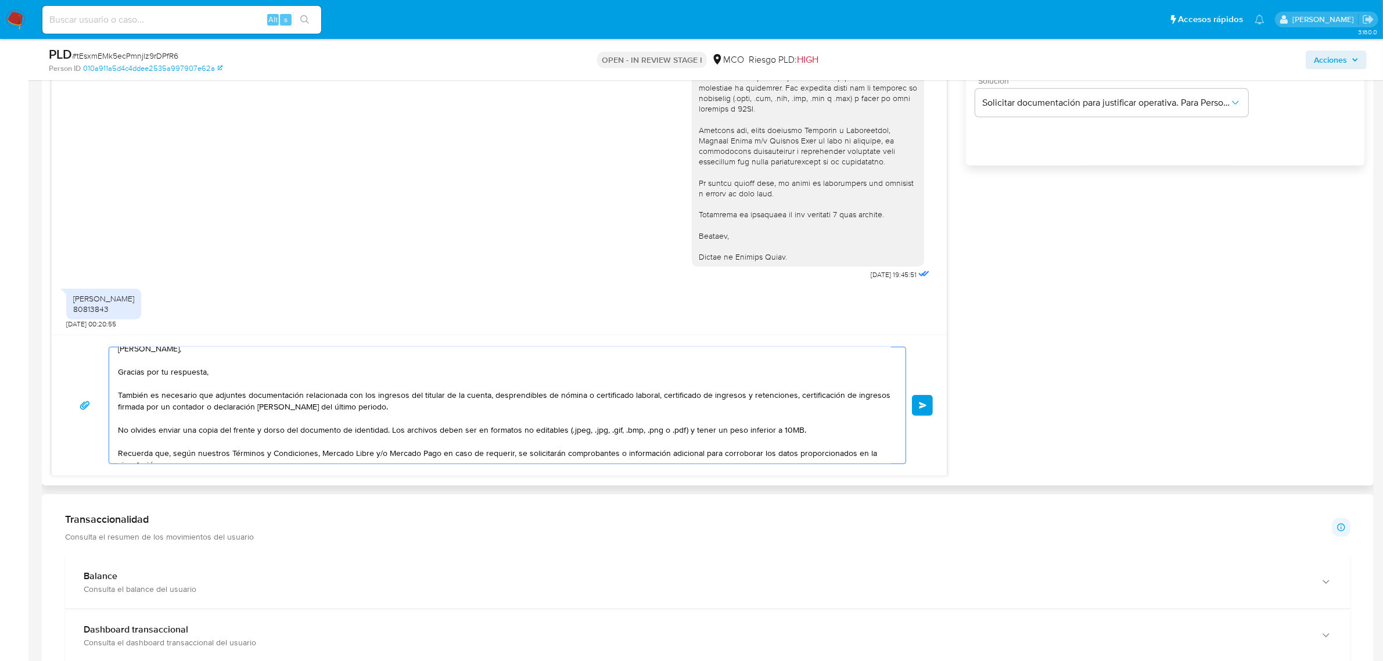
click at [122, 395] on textarea "Hola Miguel Angel, Gracias por tu respuesta, También es necesario que adjuntes …" at bounding box center [504, 405] width 773 height 116
drag, startPoint x: 122, startPoint y: 433, endPoint x: 451, endPoint y: 466, distance: 330.5
click at [387, 429] on textarea "Hola Miguel Angel, Gracias por tu respuesta, Para culminar con nuestra validaci…" at bounding box center [504, 405] width 773 height 116
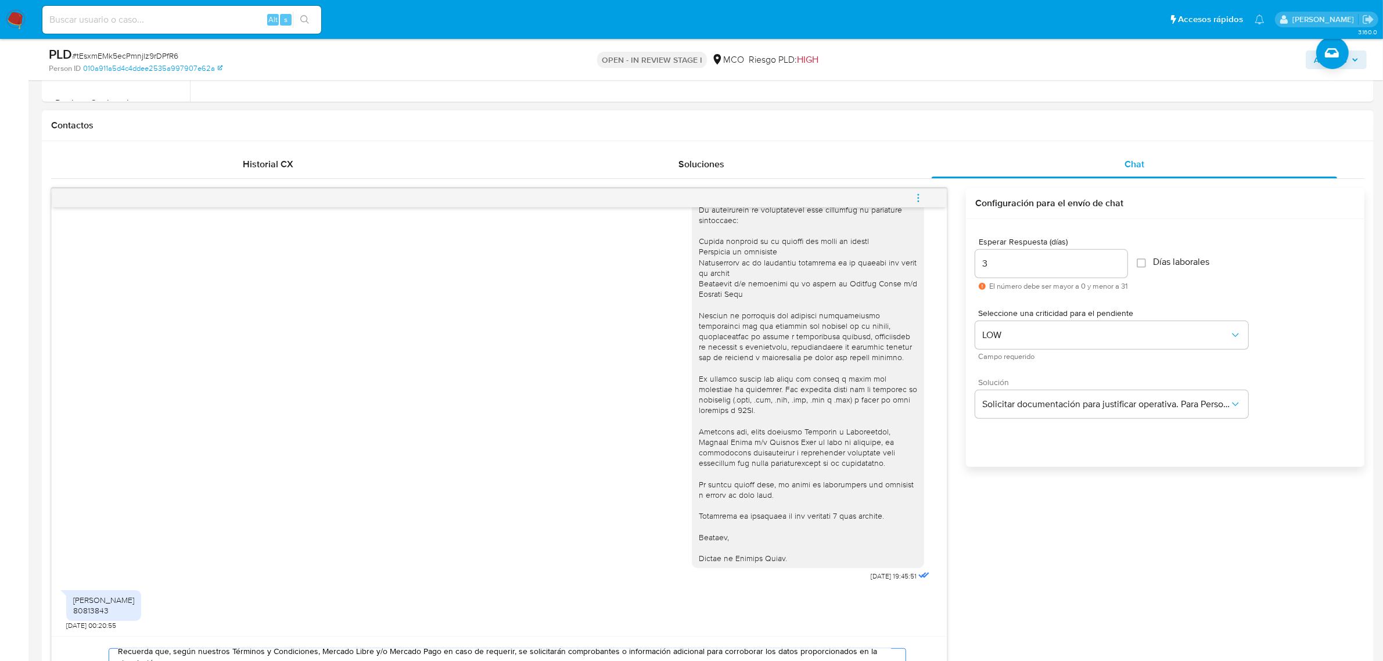
scroll to position [653, 0]
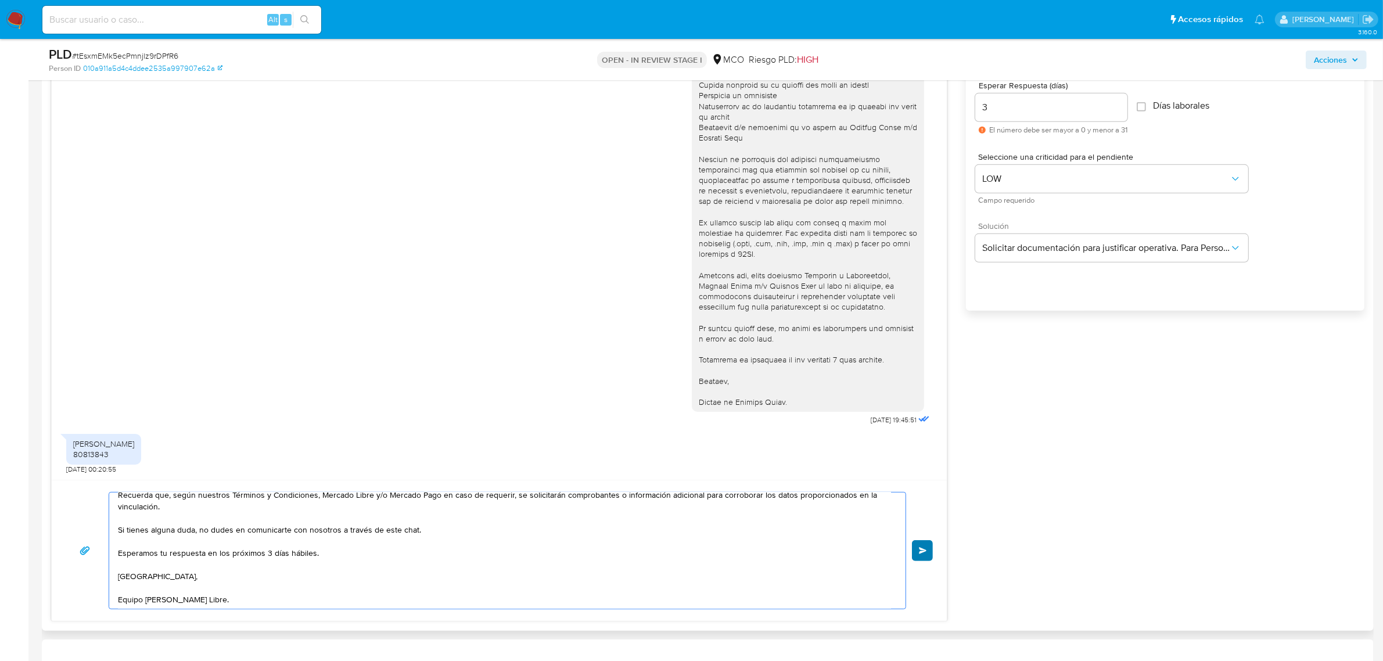
type textarea "Hola Miguel Angel, Gracias por tu respuesta, Para culminar con nuestra validaci…"
click at [919, 553] on span "Enviar" at bounding box center [923, 550] width 8 height 7
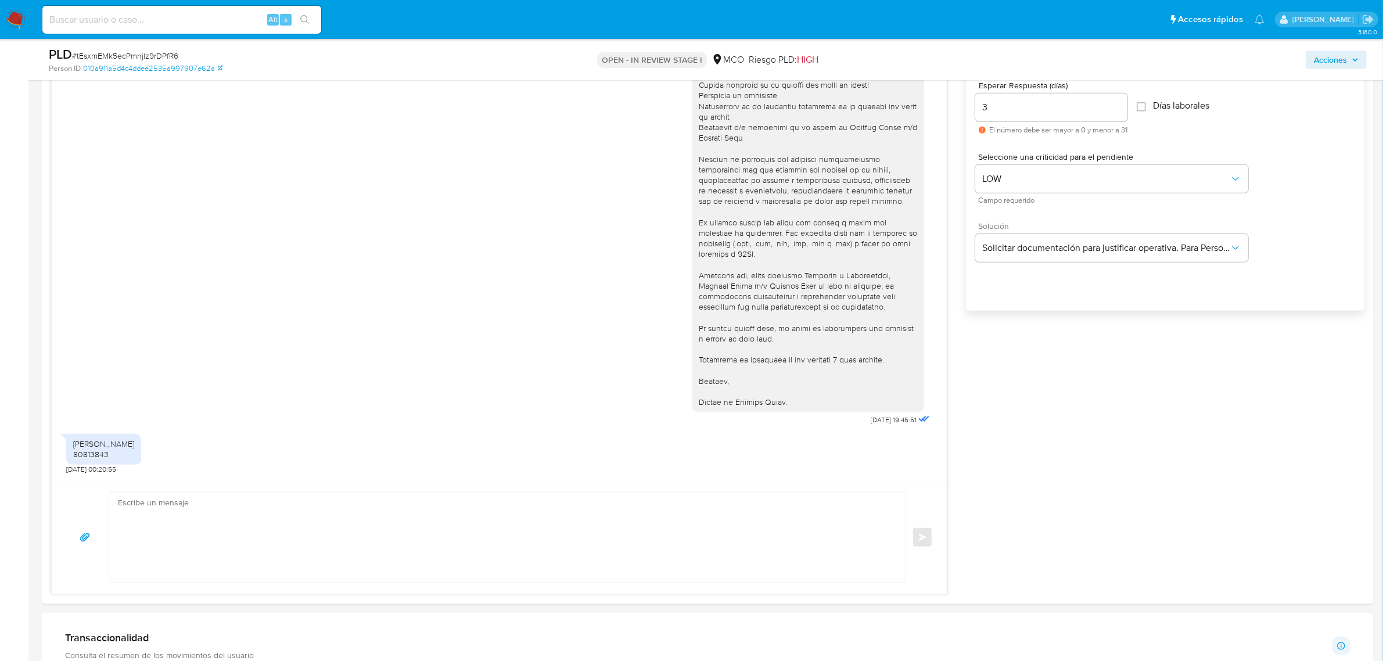
scroll to position [405, 0]
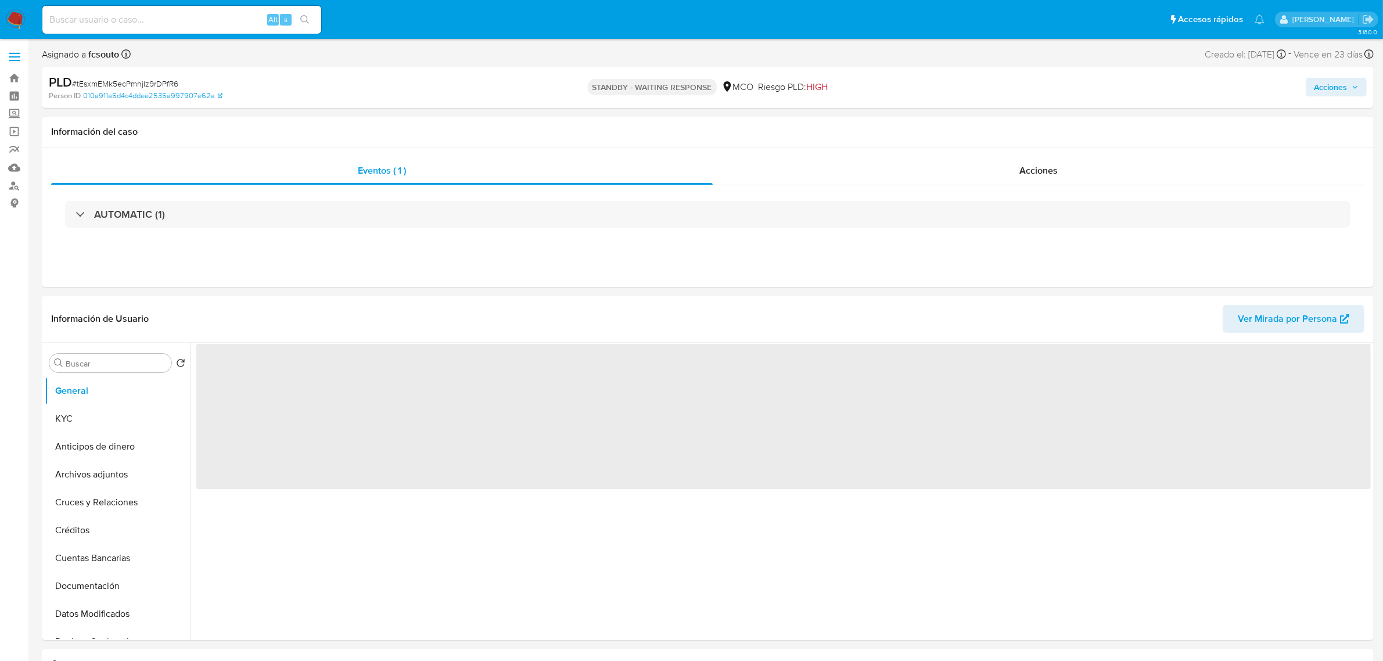
select select "10"
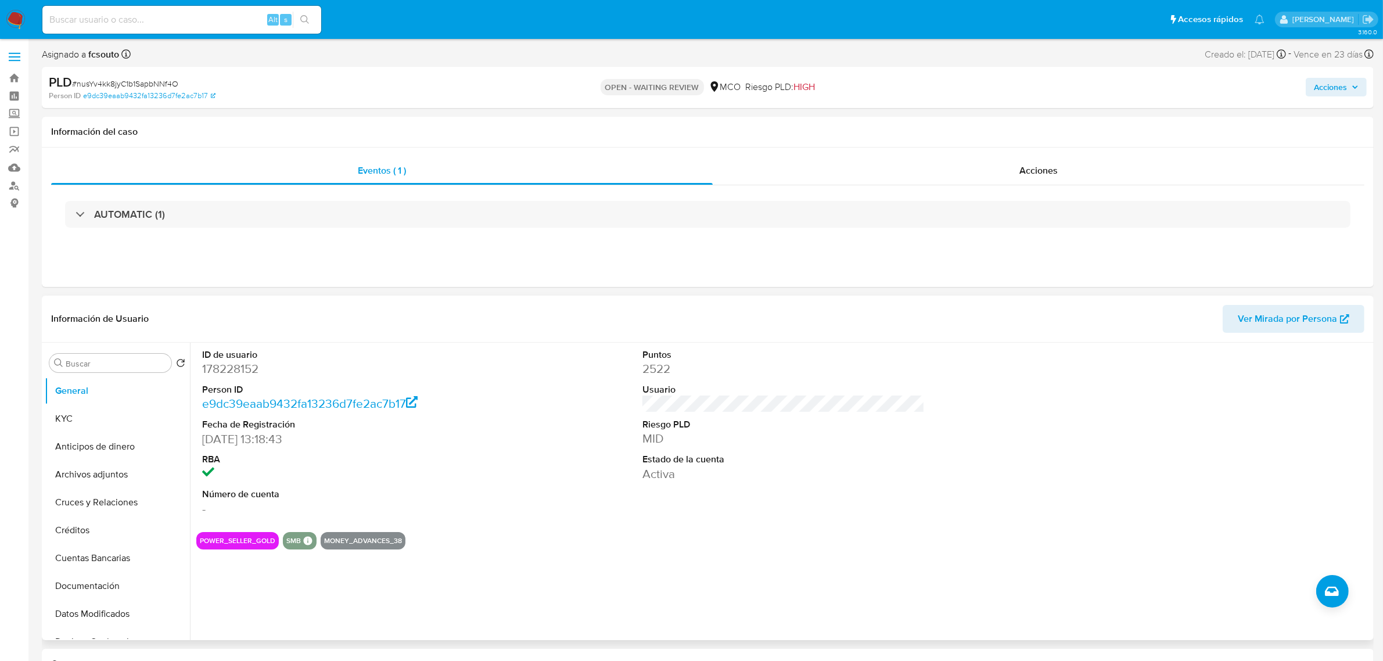
click at [245, 373] on dd "178228152" at bounding box center [343, 369] width 282 height 16
copy dd "178228152"
click at [421, 338] on div "Información de Usuario Ver Mirada por Persona" at bounding box center [708, 319] width 1332 height 47
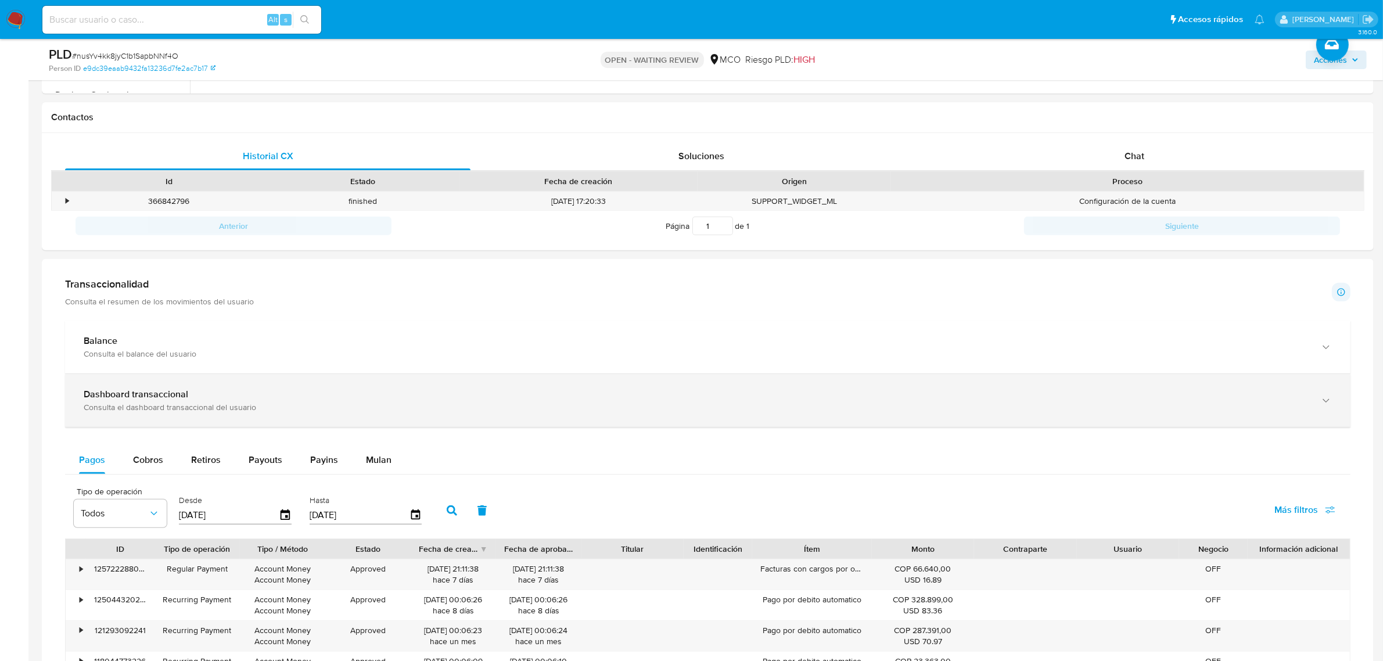
scroll to position [508, 0]
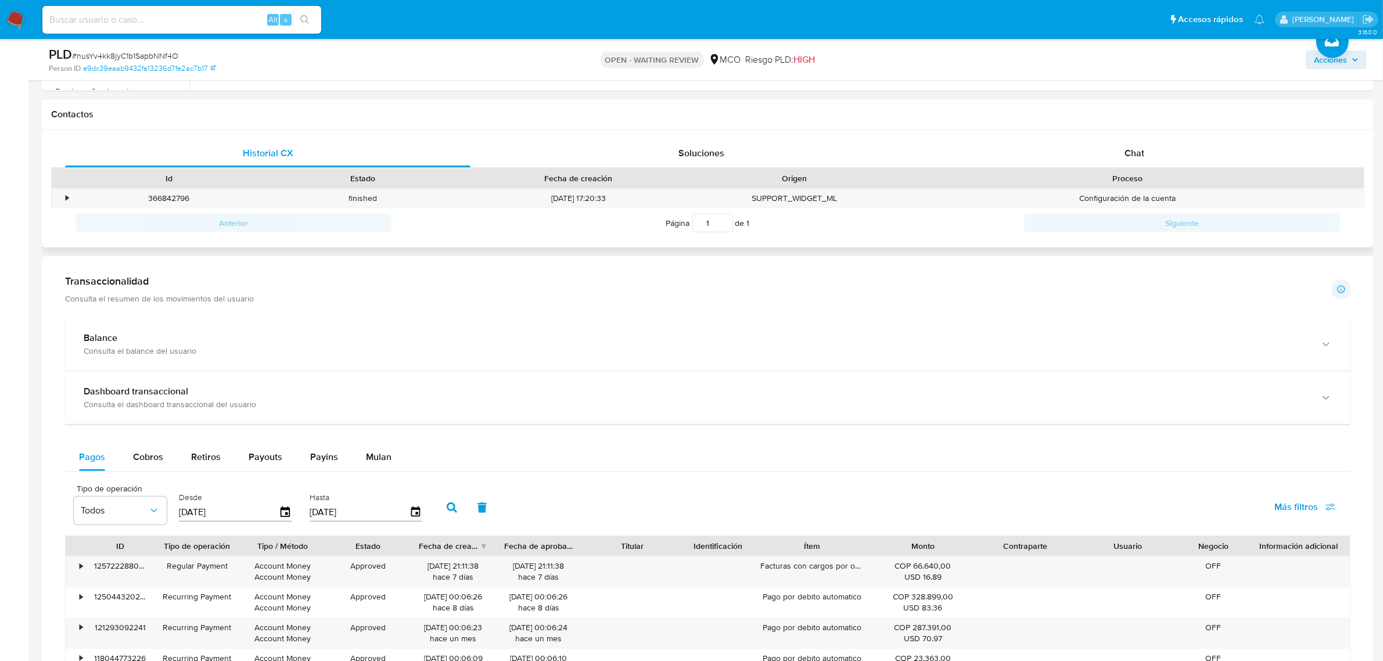
drag, startPoint x: 1124, startPoint y: 138, endPoint x: 997, endPoint y: 176, distance: 132.8
click at [1116, 143] on div "Historial CX Soluciones Chat Id Estado Fecha de creación Origen Proceso • 36684…" at bounding box center [708, 189] width 1332 height 118
click at [1124, 138] on div "Historial CX Soluciones Chat Id Estado Fecha de creación Origen Proceso • 36684…" at bounding box center [708, 189] width 1332 height 118
click at [1140, 157] on span "Chat" at bounding box center [1134, 152] width 20 height 13
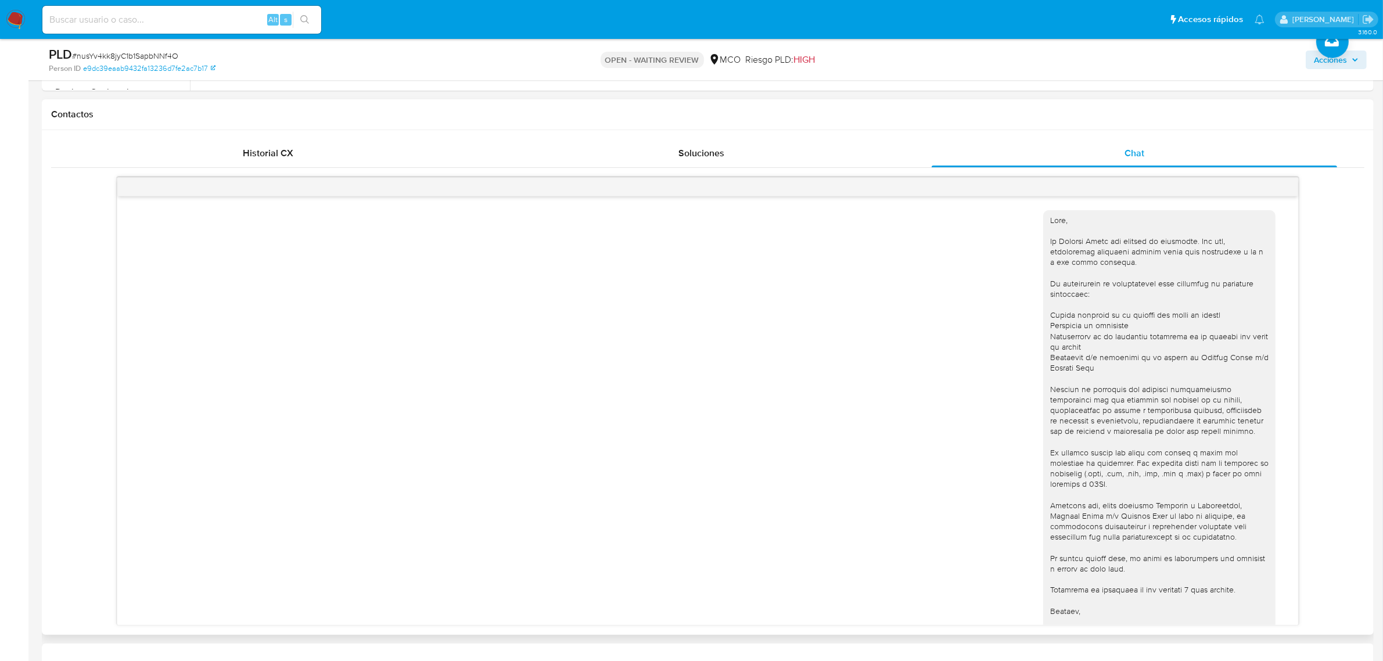
scroll to position [170, 0]
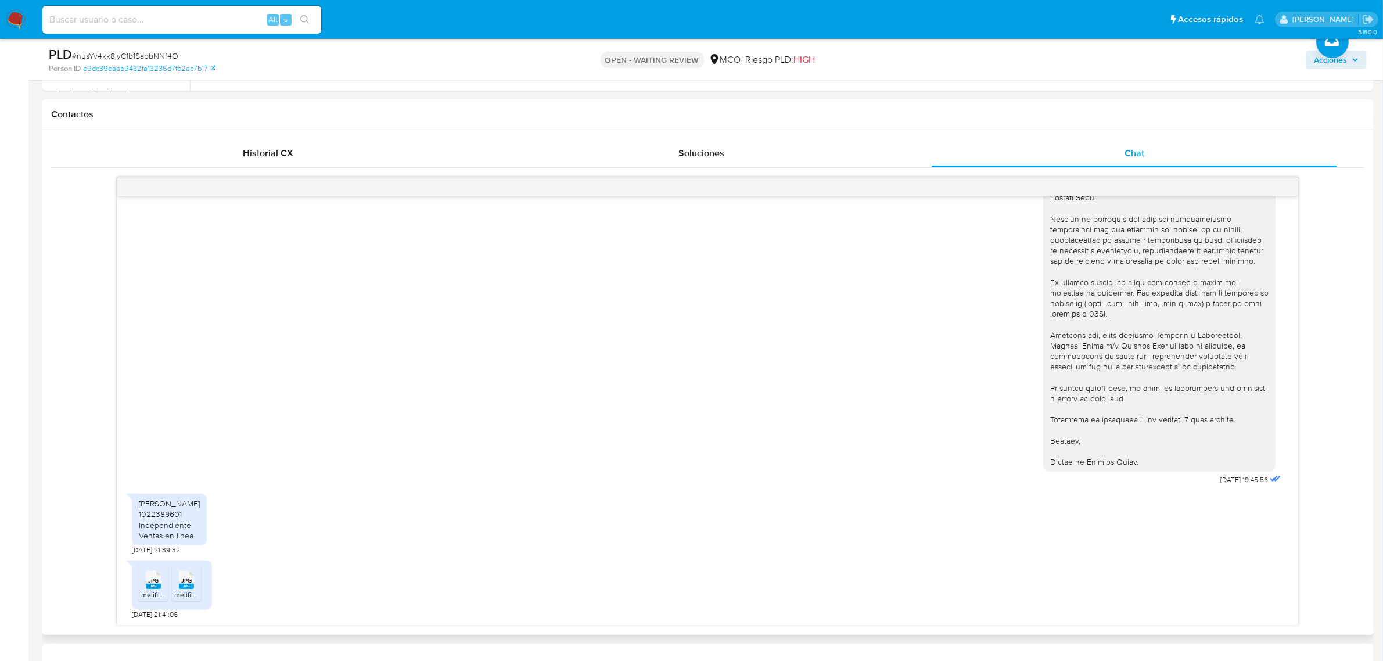
click at [153, 579] on span "JPG" at bounding box center [153, 581] width 10 height 8
click at [187, 584] on span "JPG" at bounding box center [186, 581] width 10 height 8
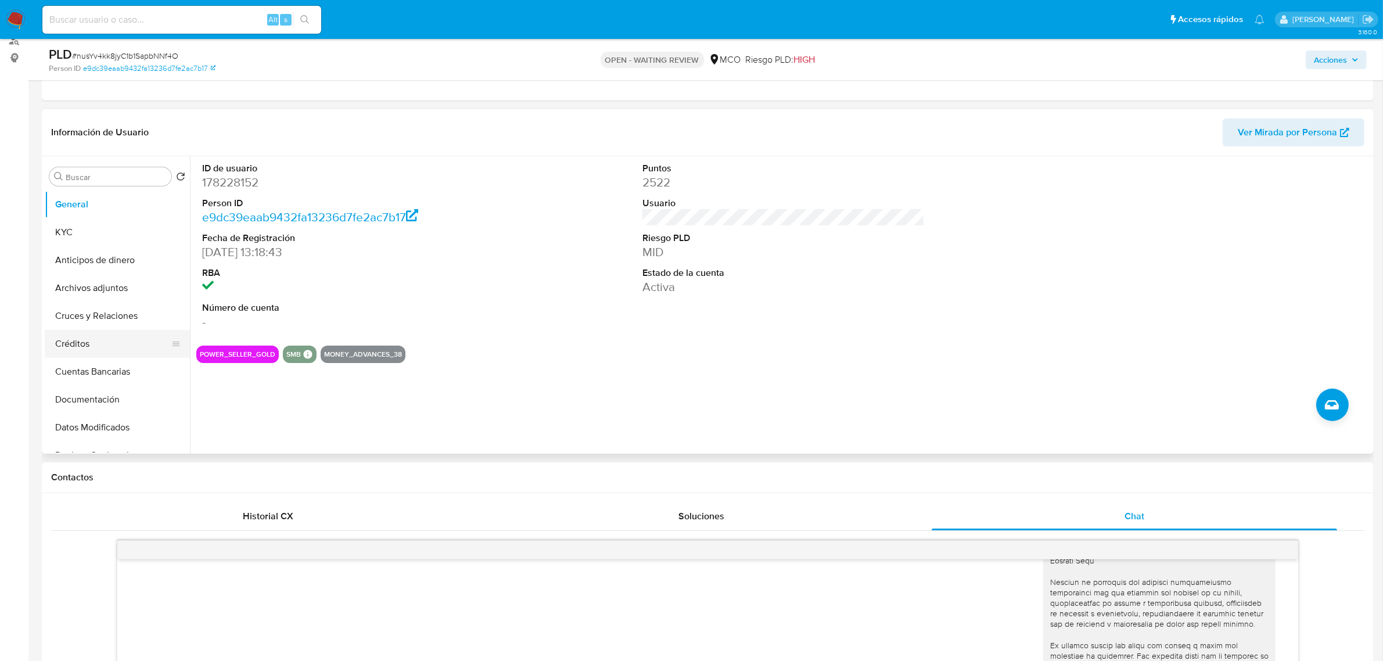
scroll to position [145, 0]
click at [87, 268] on button "Datos Modificados" at bounding box center [113, 282] width 136 height 28
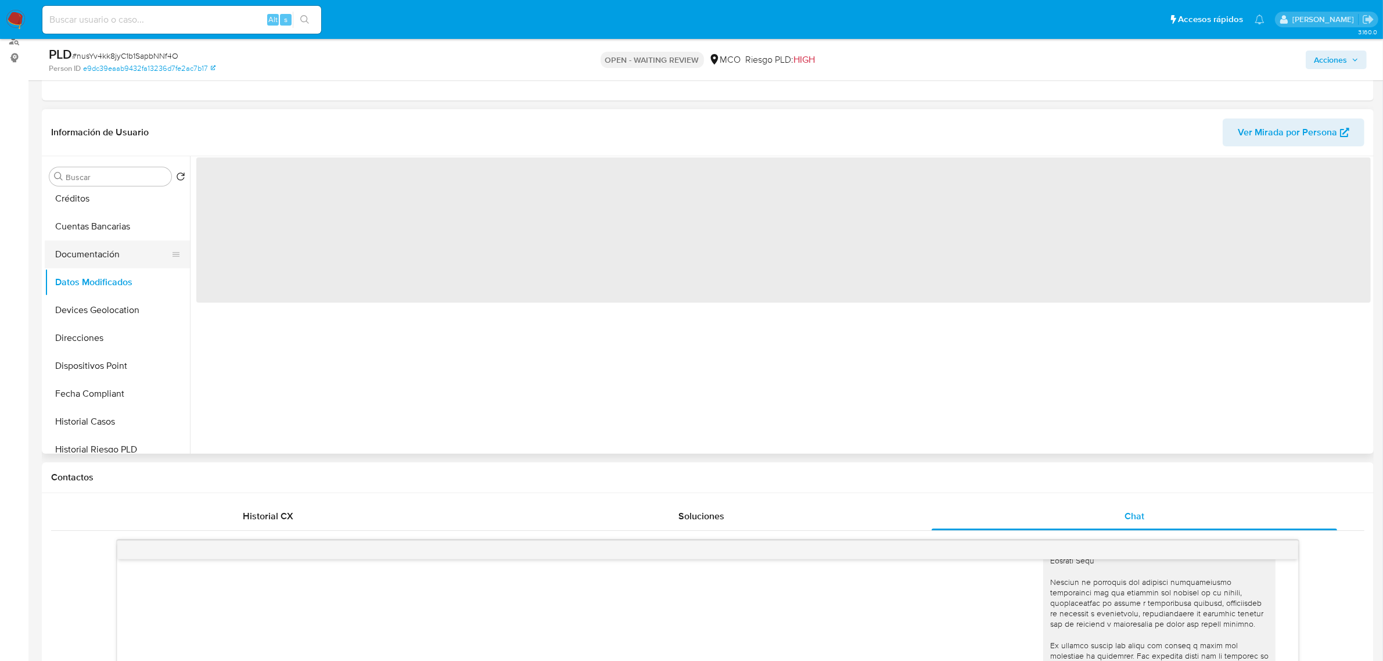
click at [85, 254] on button "Documentación" at bounding box center [113, 254] width 136 height 28
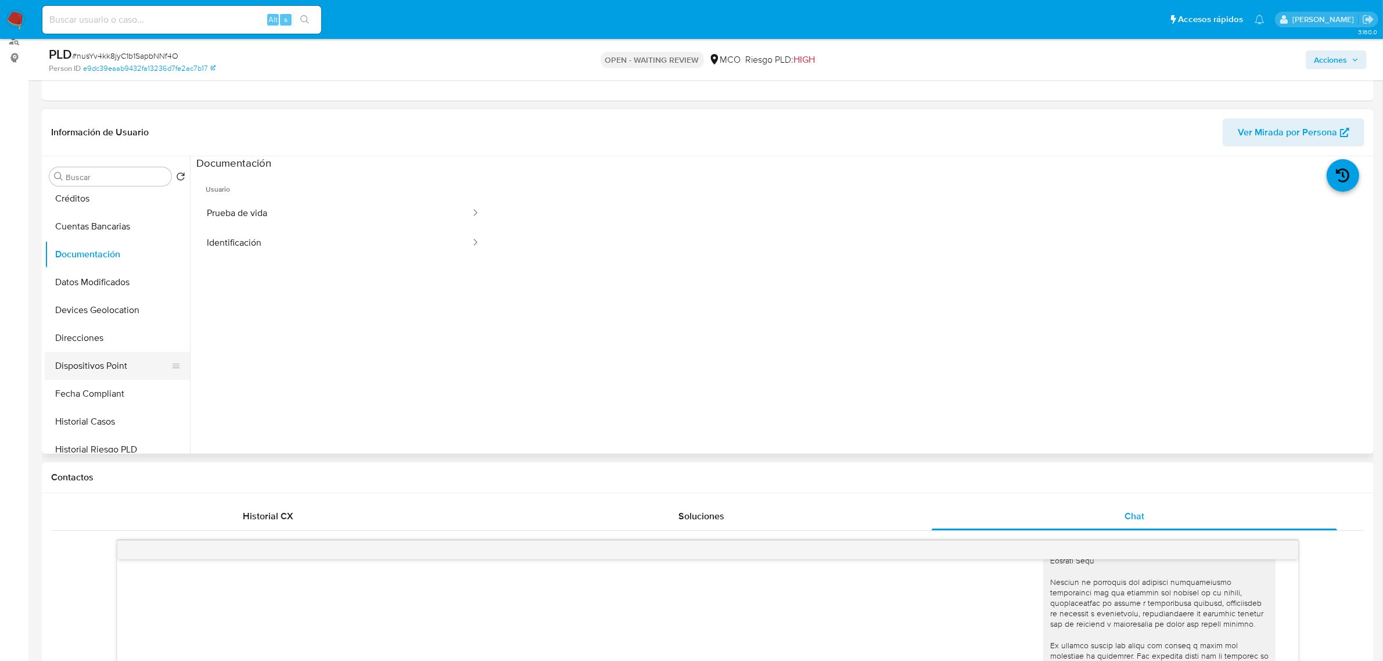
scroll to position [218, 0]
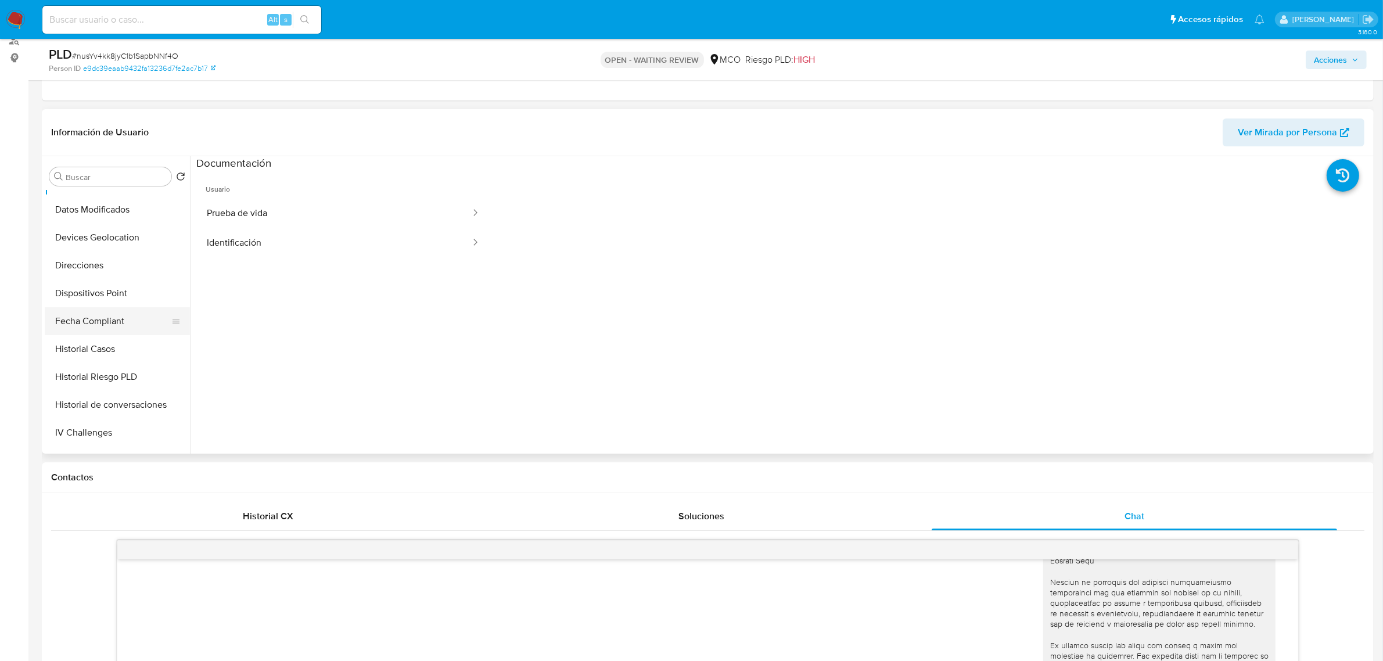
click at [95, 333] on button "Fecha Compliant" at bounding box center [113, 321] width 136 height 28
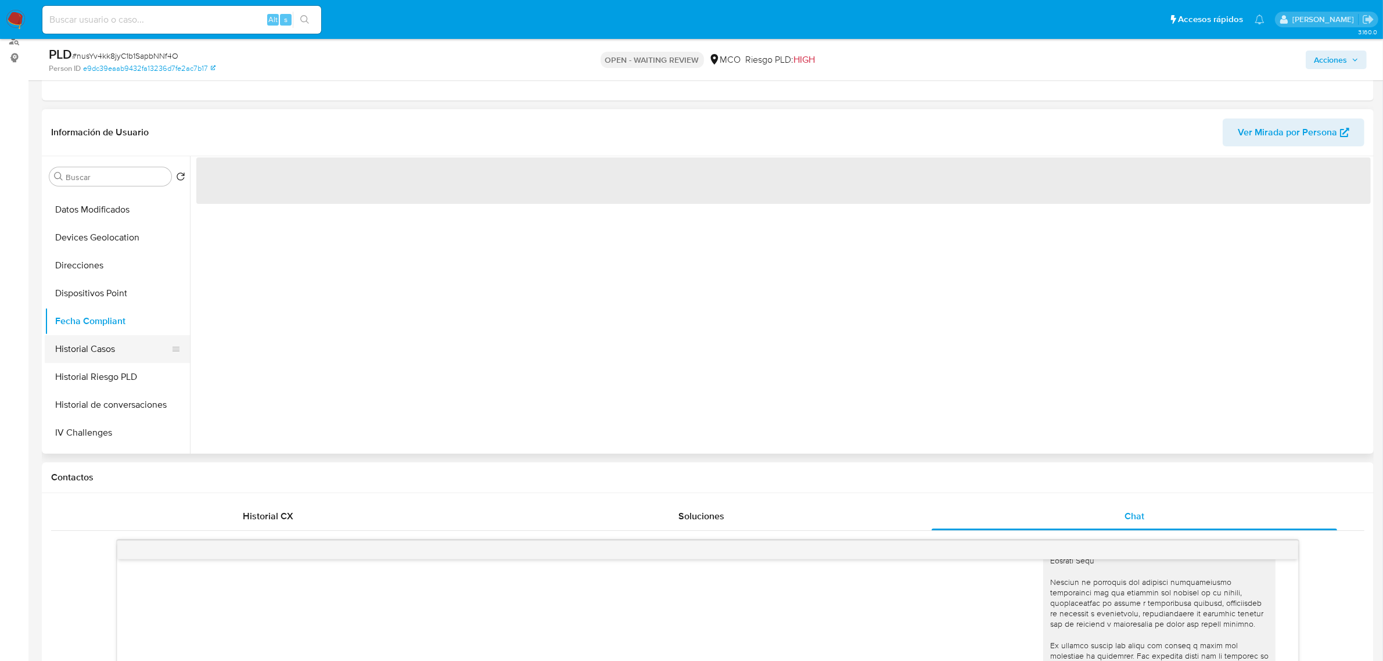
click at [88, 344] on button "Historial Casos" at bounding box center [113, 349] width 136 height 28
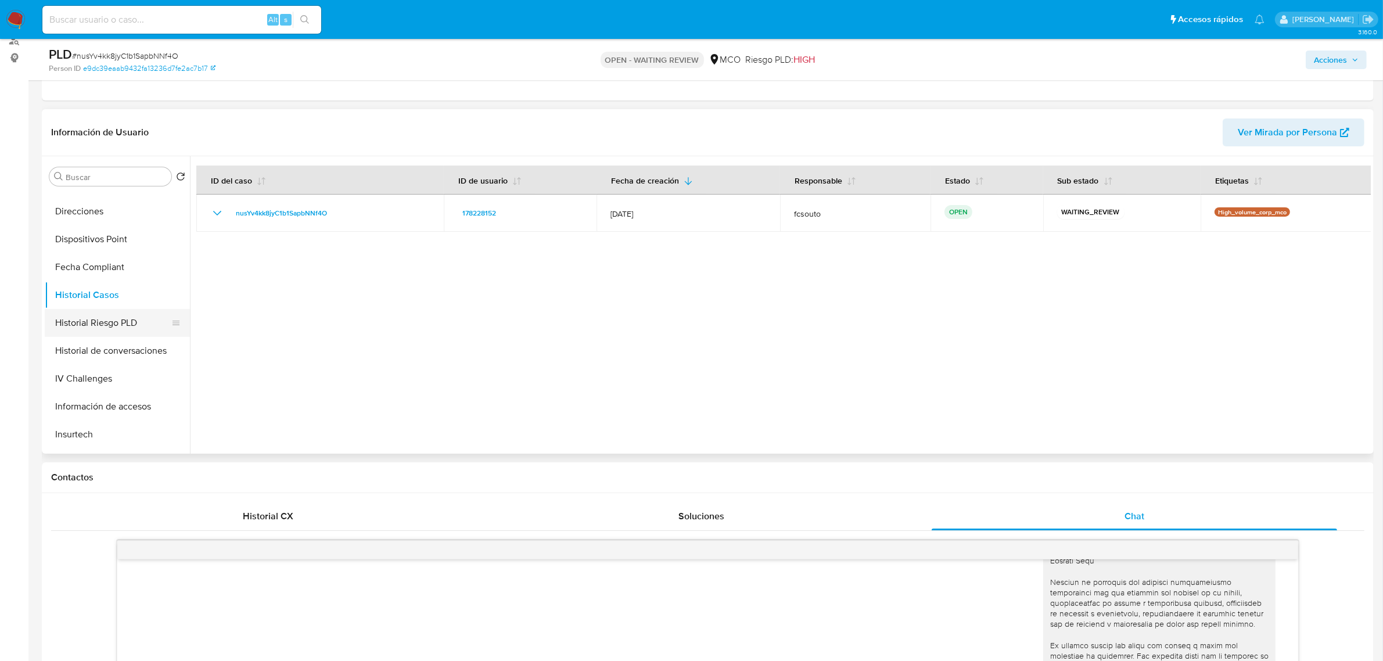
scroll to position [0, 0]
click at [67, 239] on button "KYC" at bounding box center [113, 232] width 136 height 28
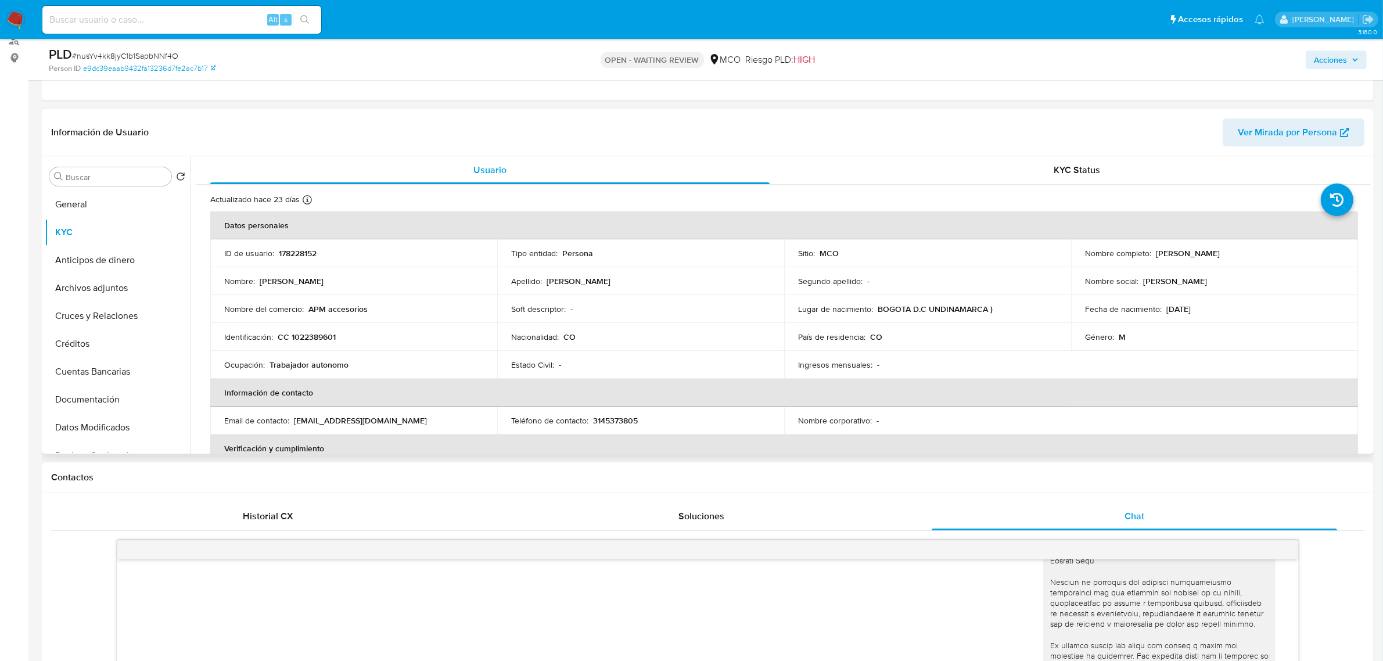
click at [301, 257] on p "178228152" at bounding box center [298, 253] width 38 height 10
copy p "178228152"
click at [301, 254] on p "178228152" at bounding box center [298, 253] width 38 height 10
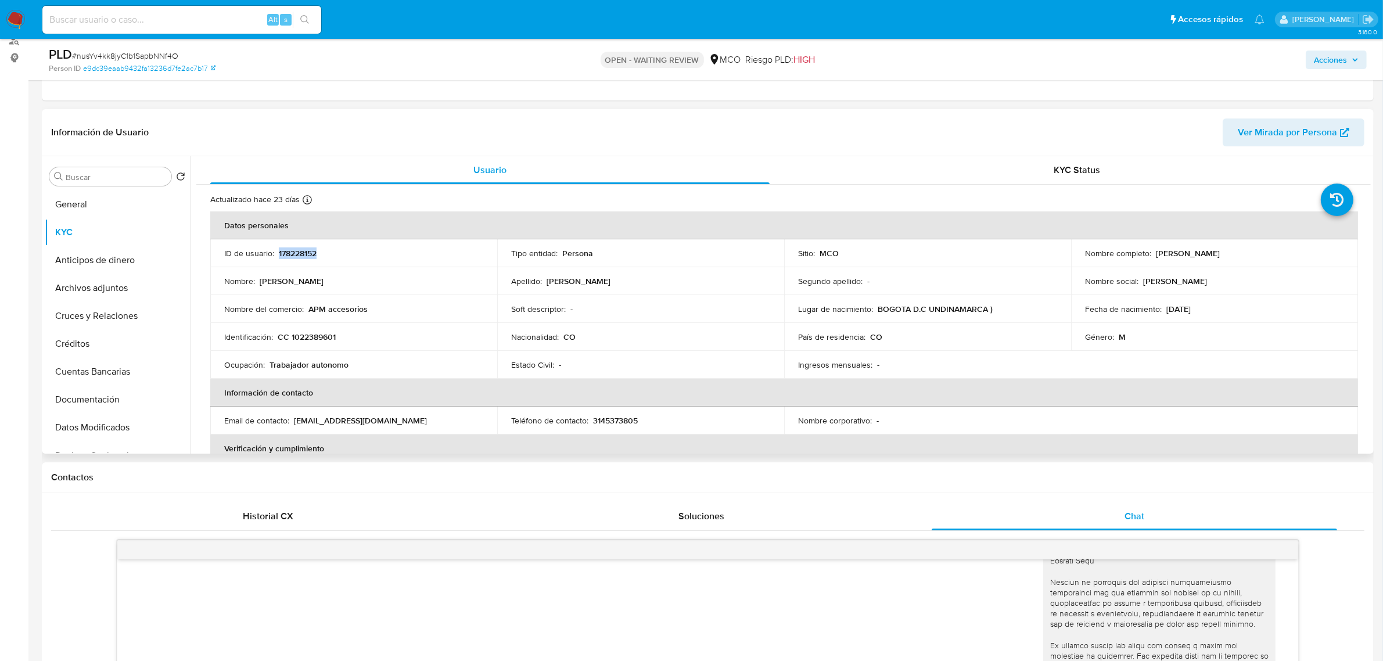
click at [282, 242] on td "ID de usuario : 178228152" at bounding box center [353, 253] width 287 height 28
click at [289, 249] on p "178228152" at bounding box center [298, 253] width 38 height 10
click at [1345, 48] on div "Acciones" at bounding box center [1148, 59] width 436 height 27
click at [1340, 54] on span "Acciones" at bounding box center [1330, 60] width 33 height 19
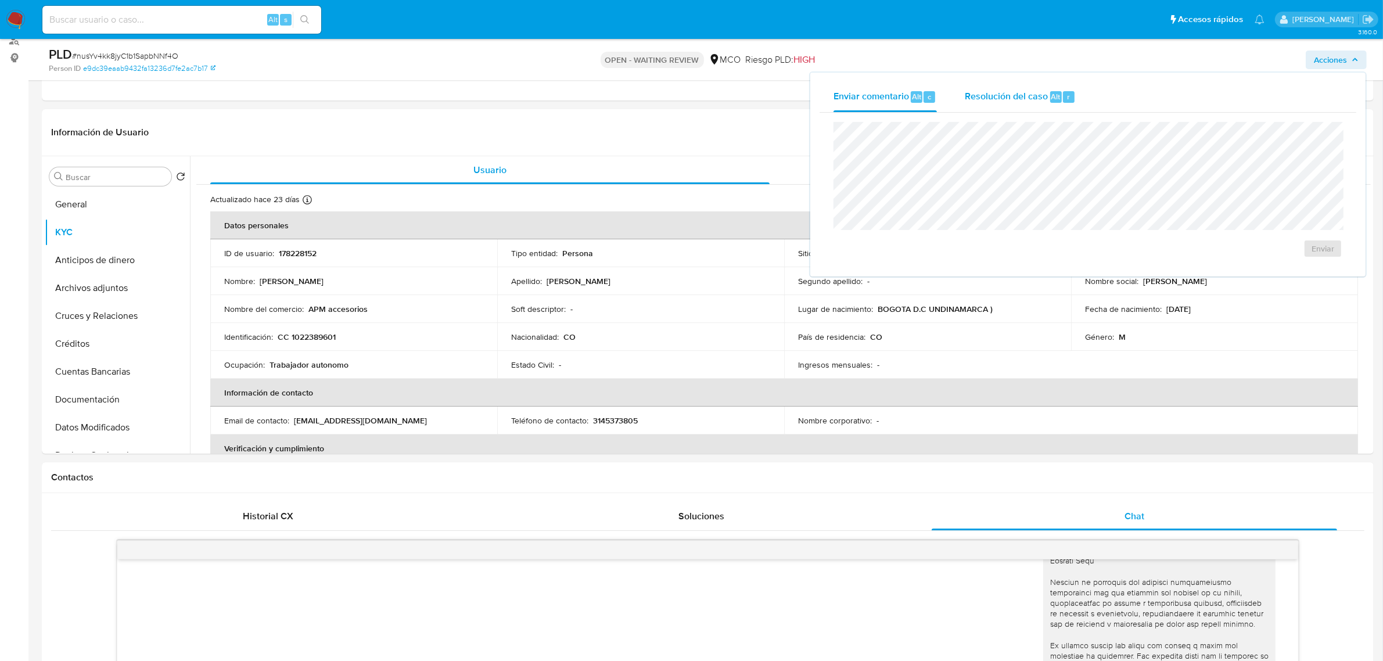
click at [997, 102] on span "Resolución del caso" at bounding box center [1006, 95] width 83 height 13
click at [883, 99] on span "Enviar comentario" at bounding box center [871, 95] width 76 height 13
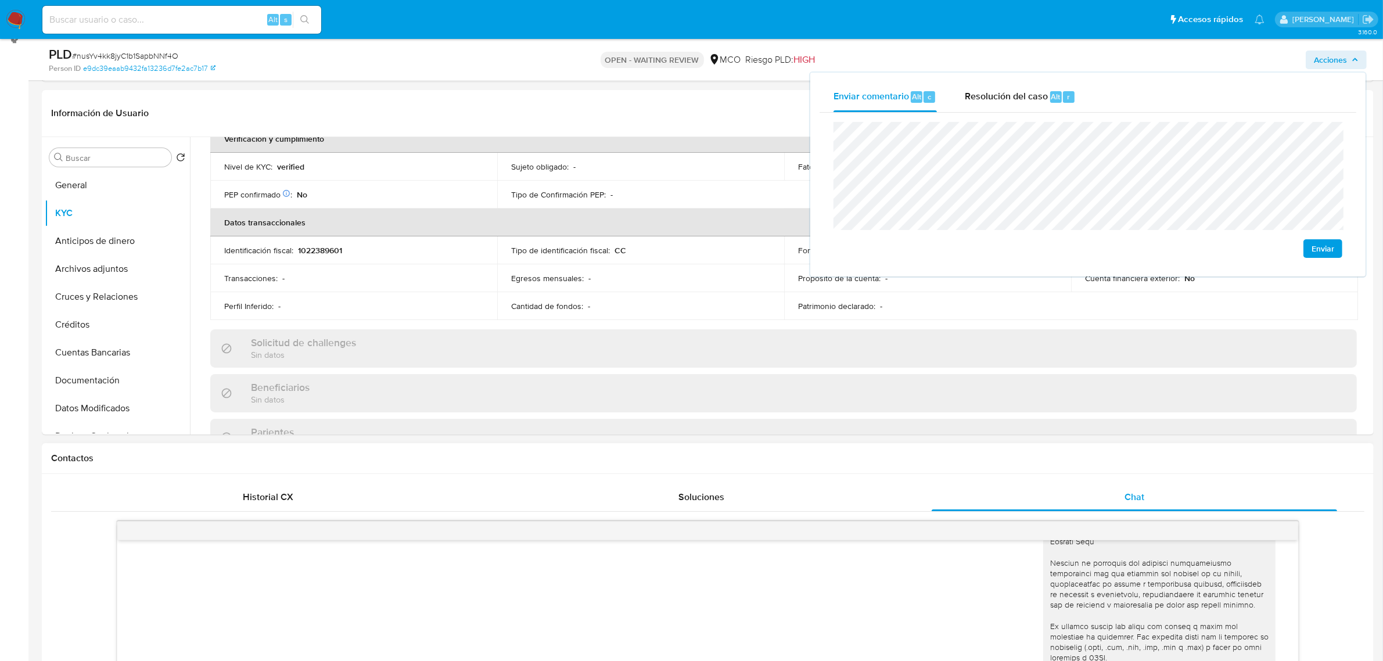
scroll to position [290, 0]
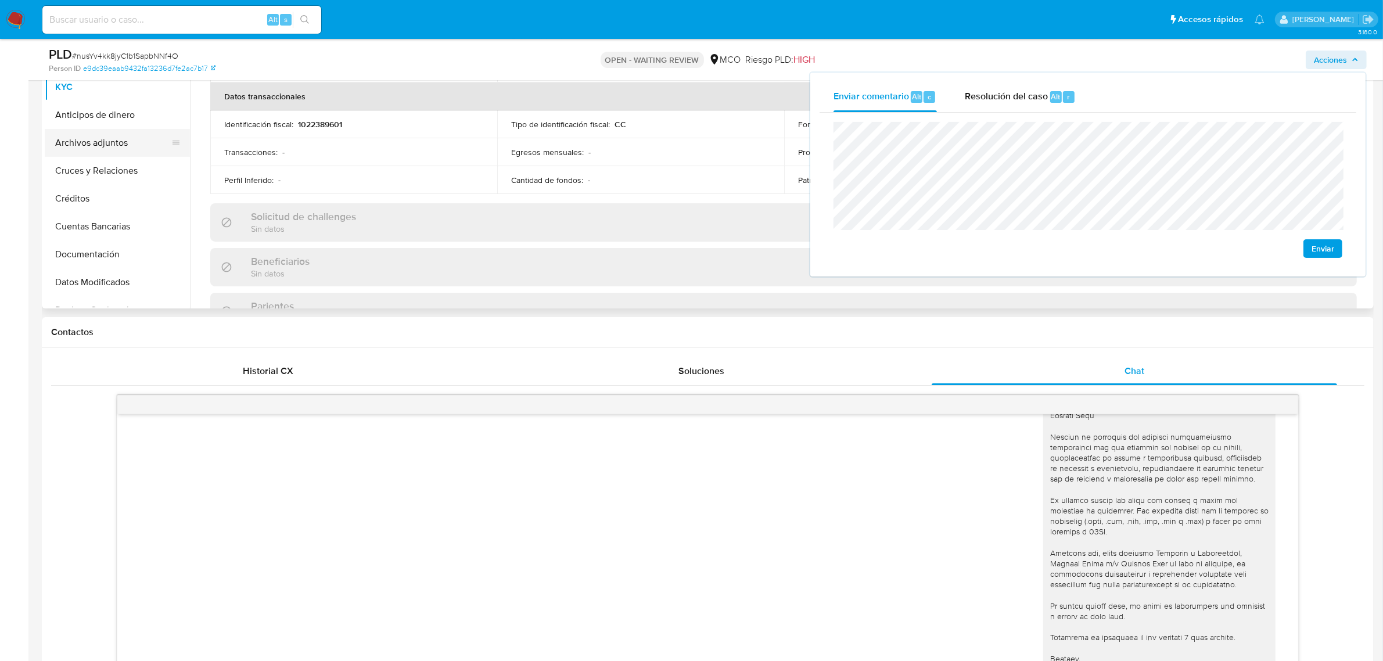
drag, startPoint x: 98, startPoint y: 141, endPoint x: 91, endPoint y: 143, distance: 7.3
click at [98, 141] on button "Archivos adjuntos" at bounding box center [113, 143] width 136 height 28
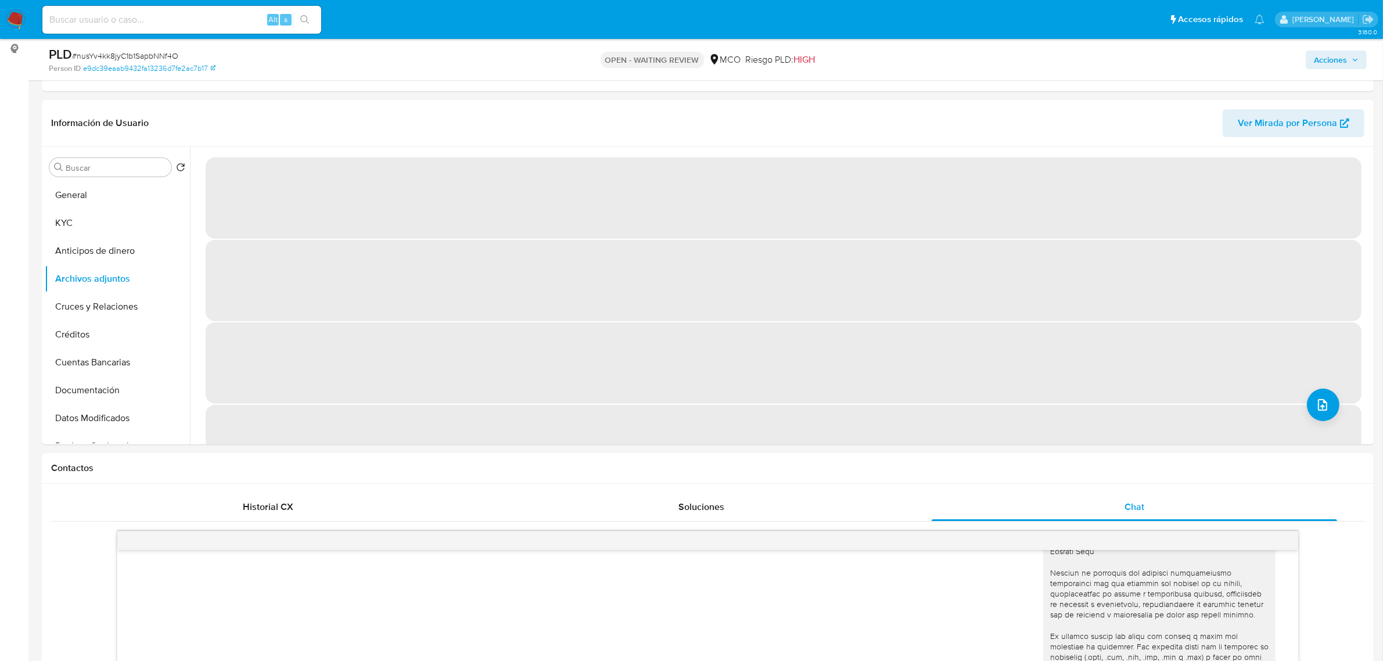
scroll to position [145, 0]
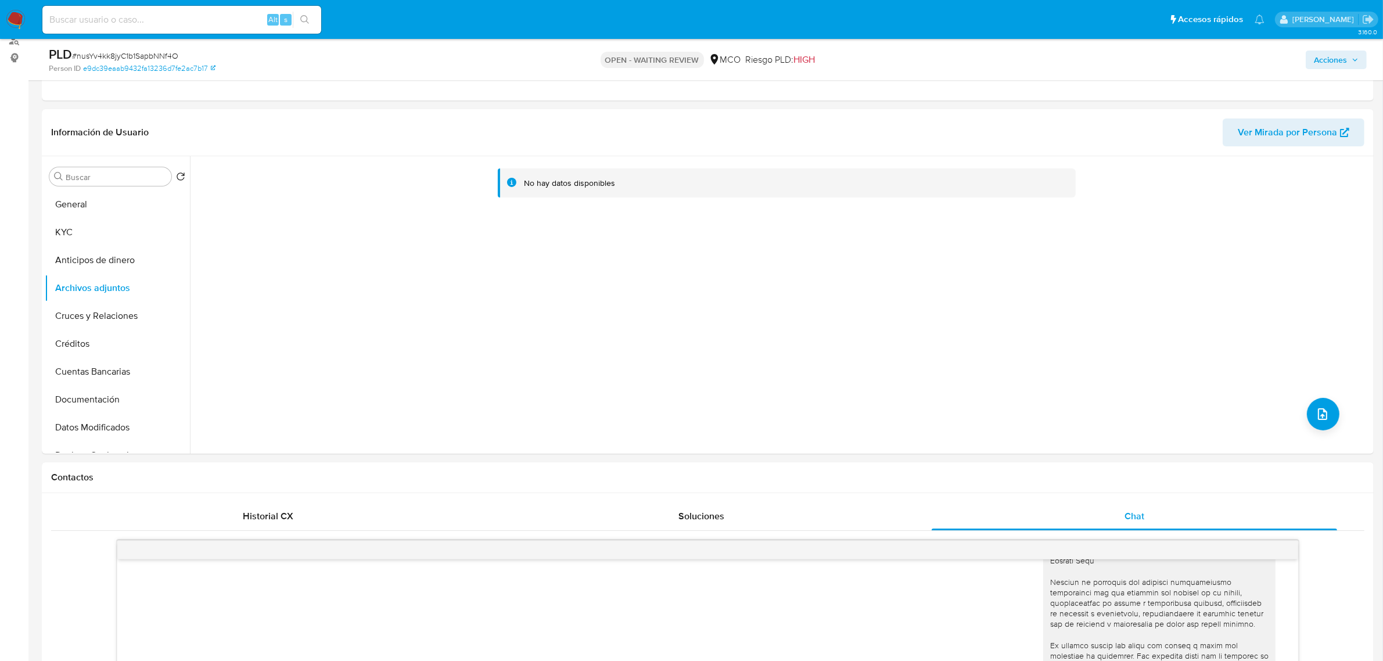
click at [1325, 60] on span "Acciones" at bounding box center [1330, 60] width 33 height 19
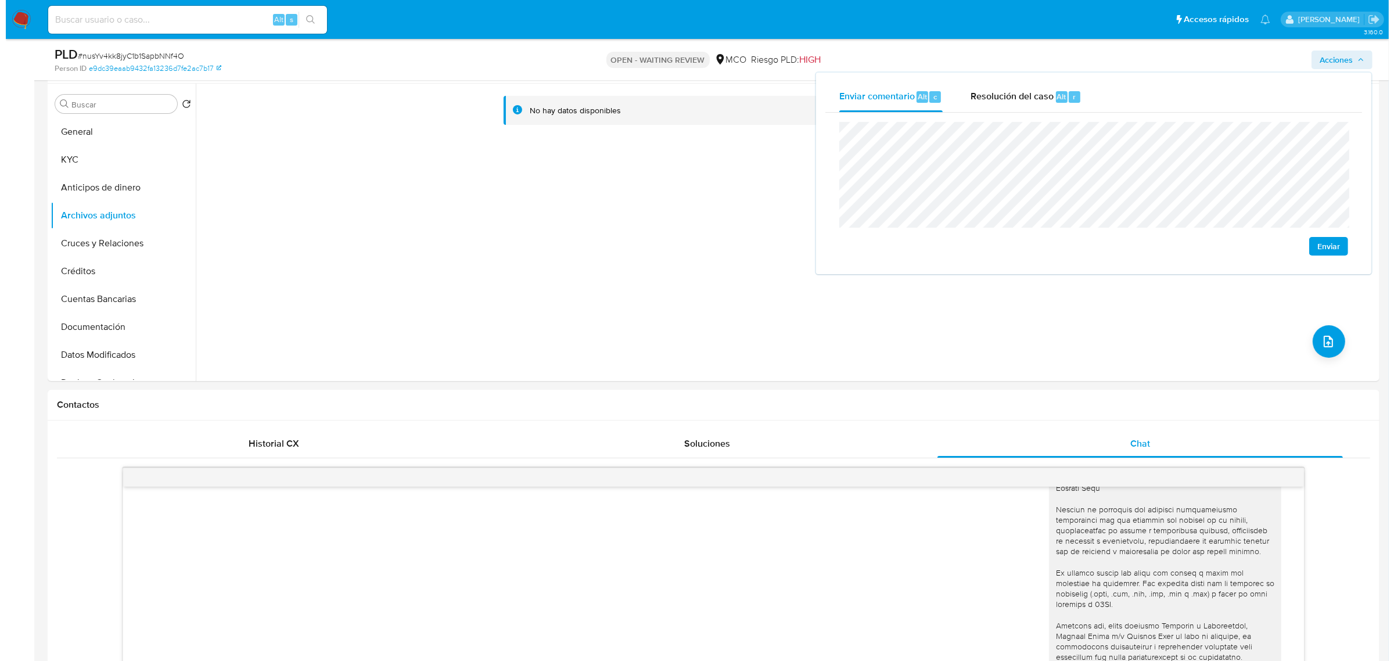
scroll to position [0, 0]
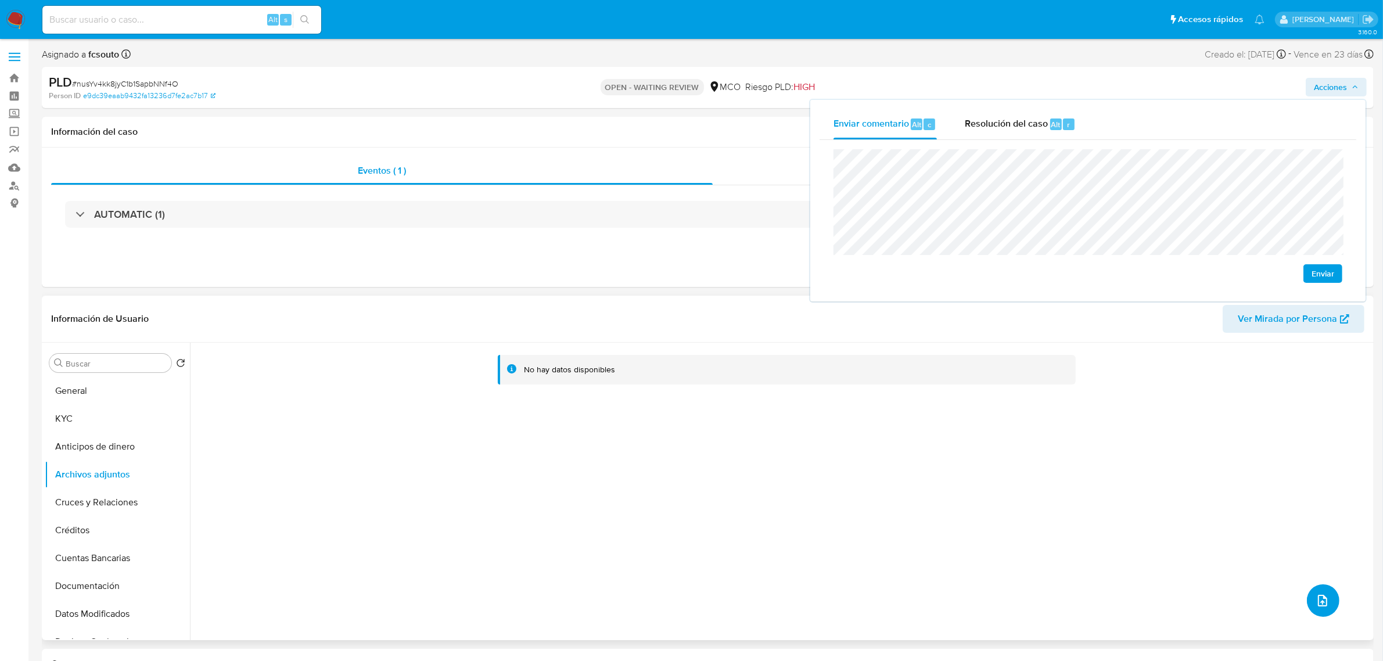
click at [1332, 602] on button "upload-file" at bounding box center [1323, 600] width 33 height 33
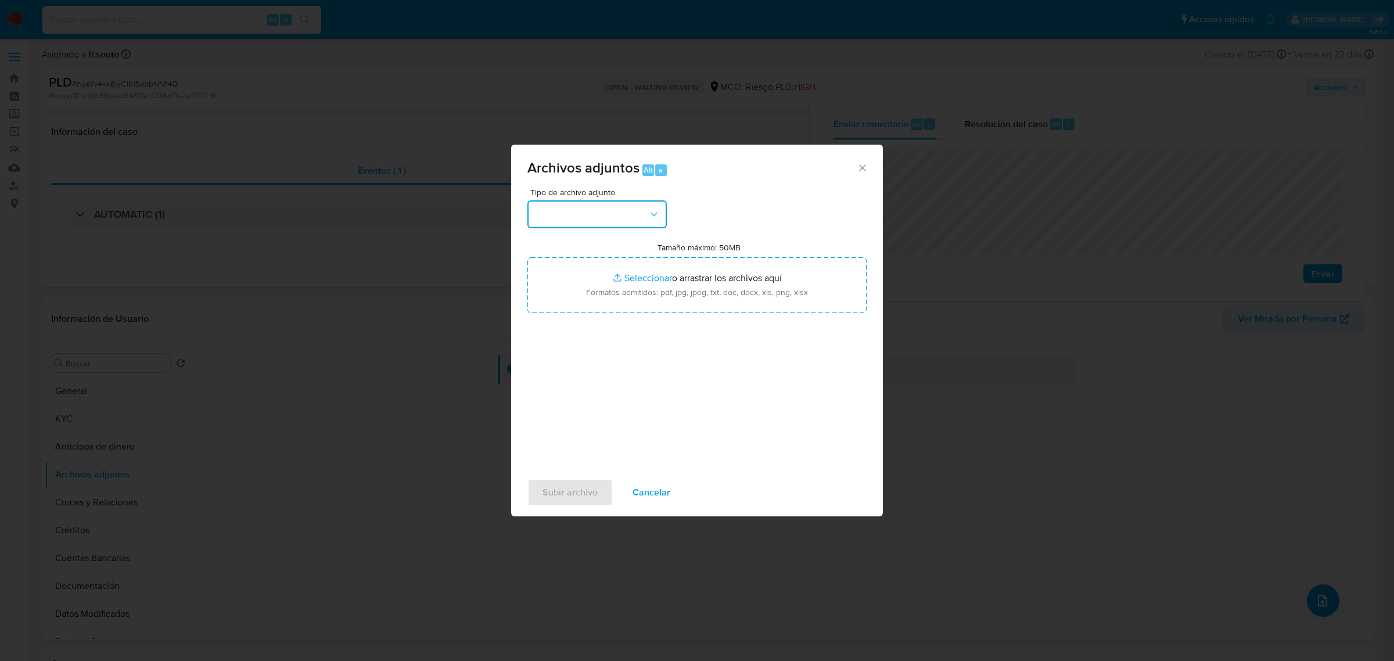
click at [594, 212] on button "button" at bounding box center [596, 214] width 139 height 28
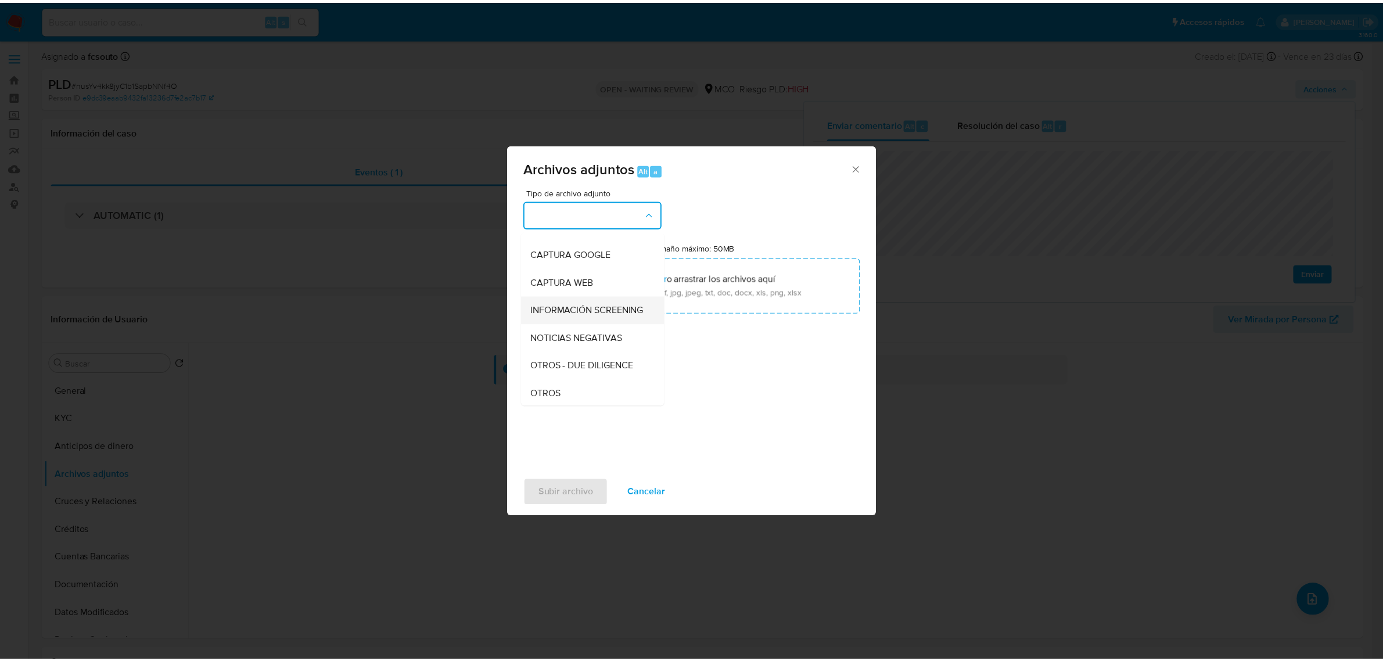
scroll to position [73, 0]
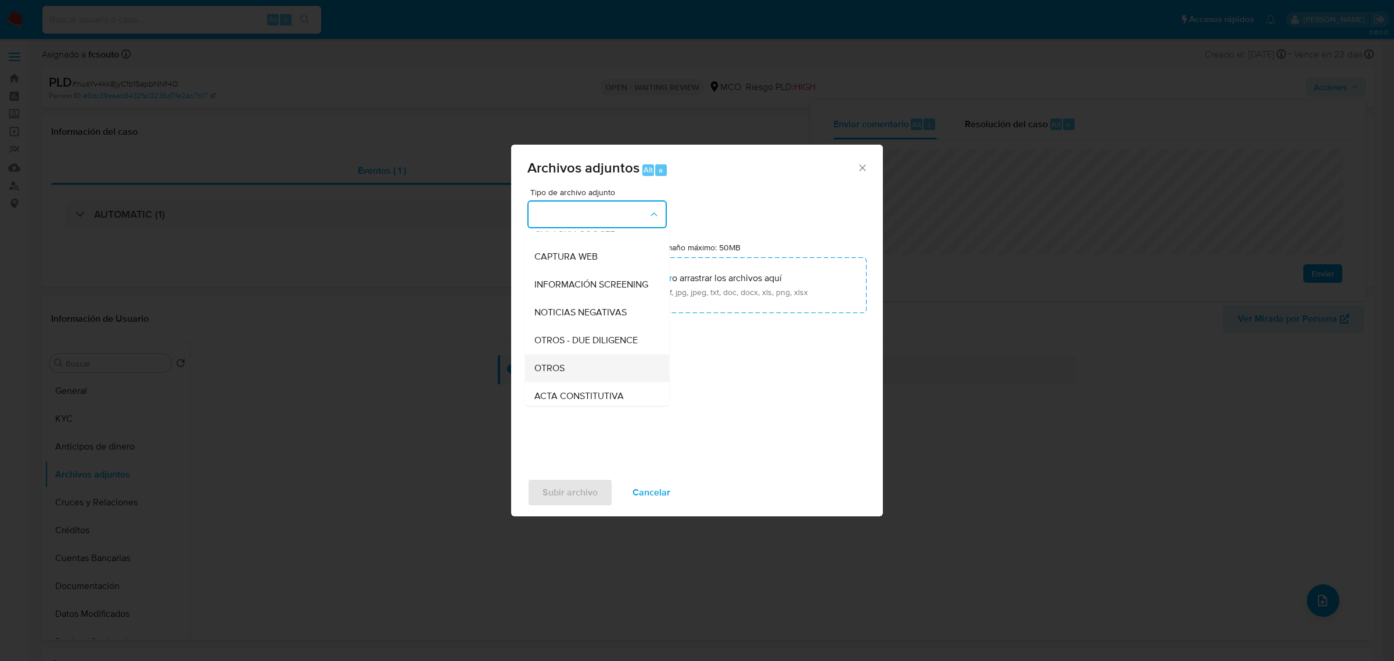
click at [590, 373] on div "OTROS" at bounding box center [593, 368] width 118 height 28
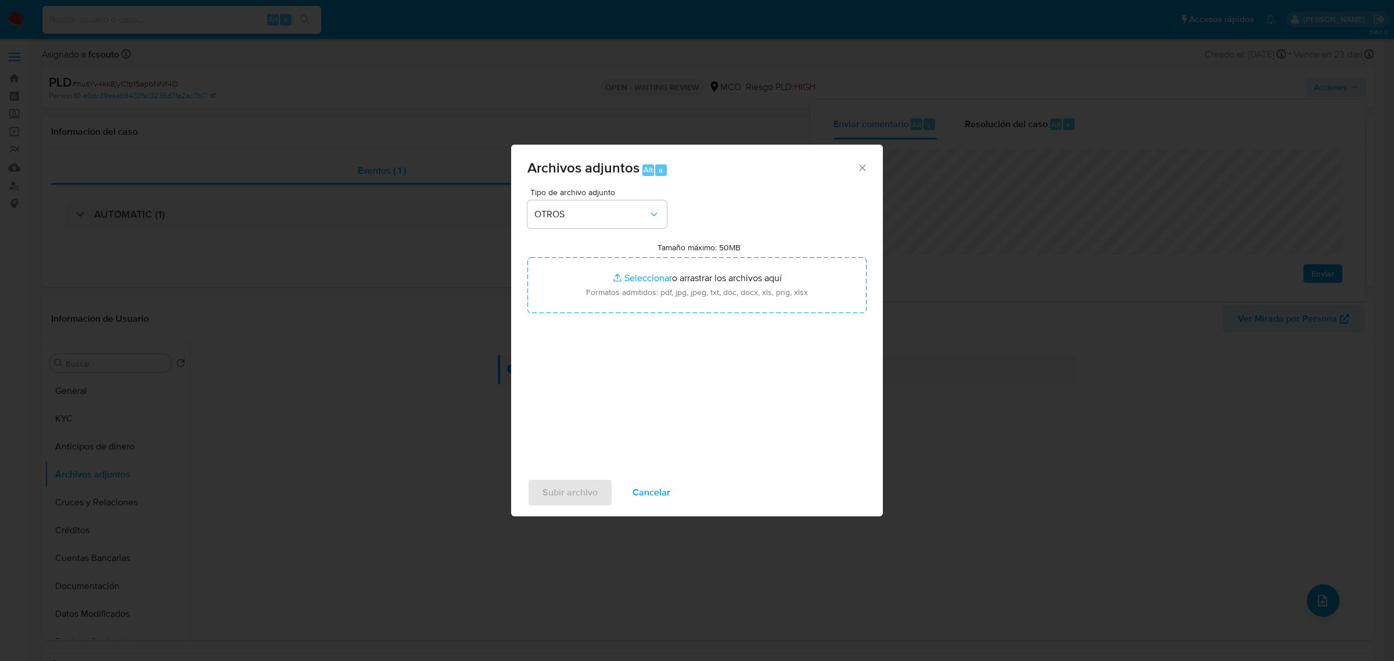
click at [669, 318] on div "Tipo de archivo adjunto OTROS Tamaño máximo: 50MB Seleccionar archivos Seleccio…" at bounding box center [696, 325] width 339 height 274
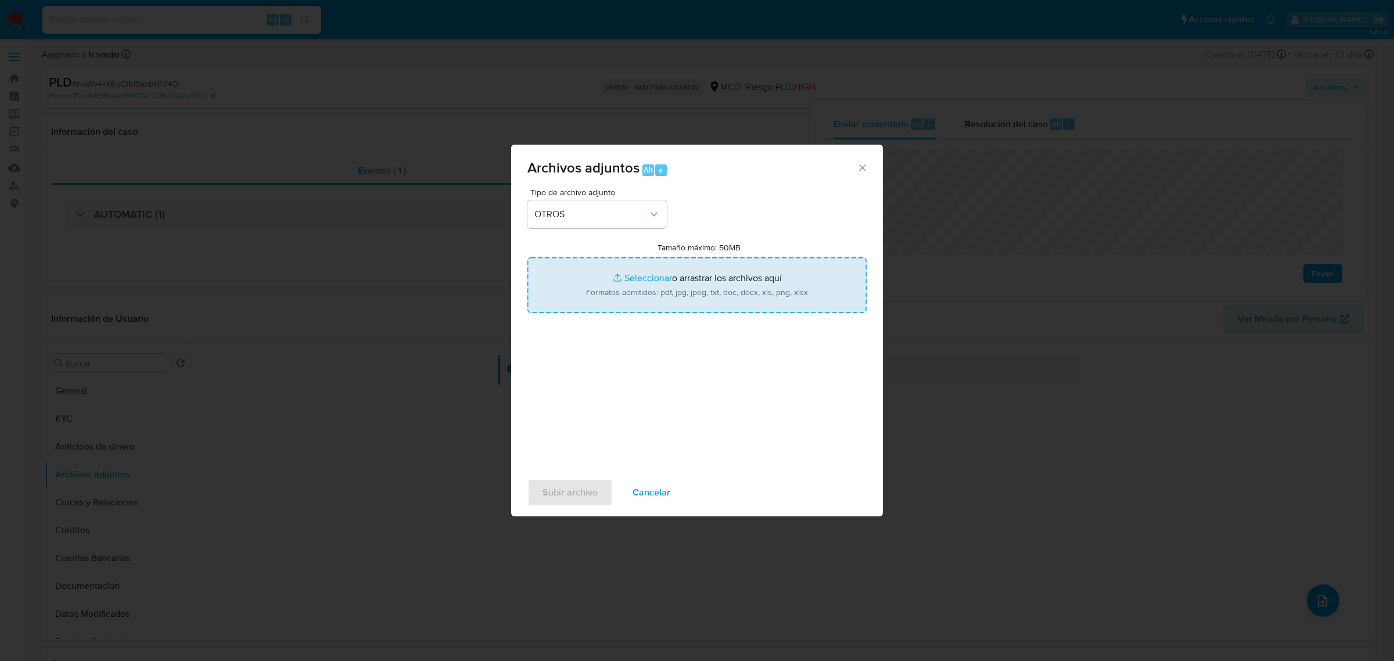
click at [686, 297] on input "Tamaño máximo: 50MB Seleccionar archivos" at bounding box center [696, 285] width 339 height 56
type input "C:\fakepath\178228152 - 17_9_2025.pdf"
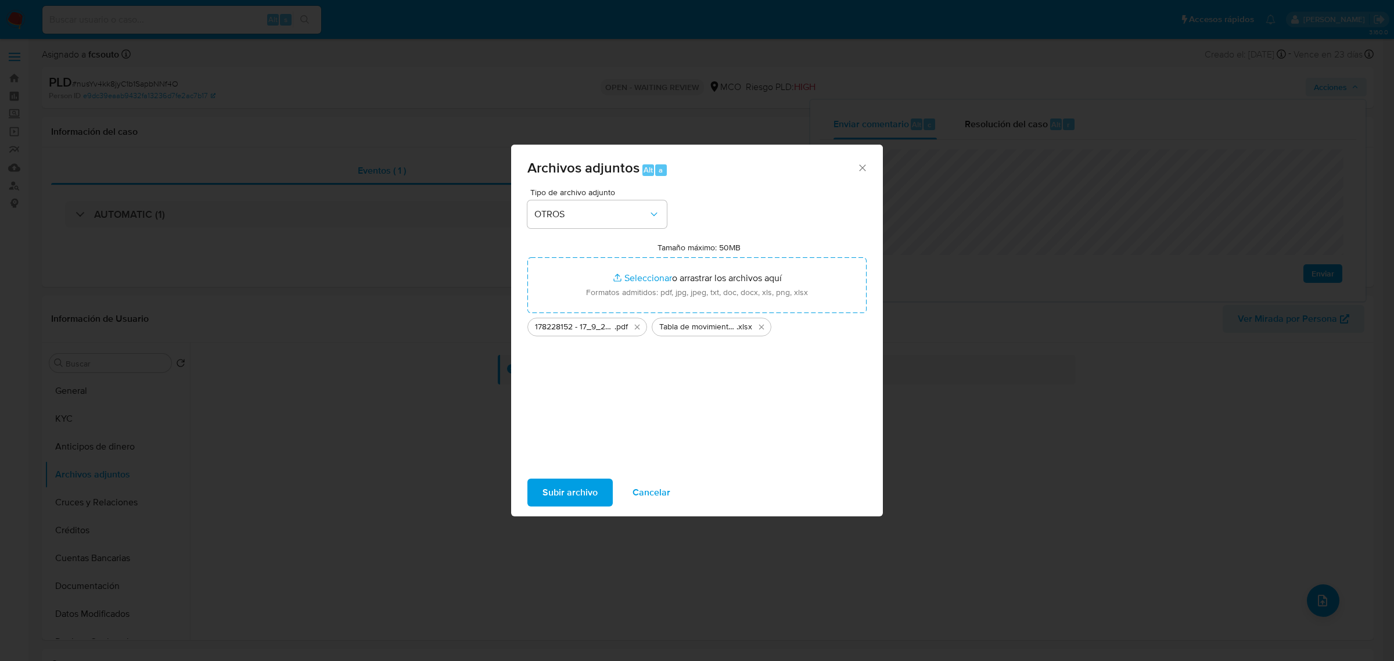
click at [577, 491] on span "Subir archivo" at bounding box center [569, 493] width 55 height 26
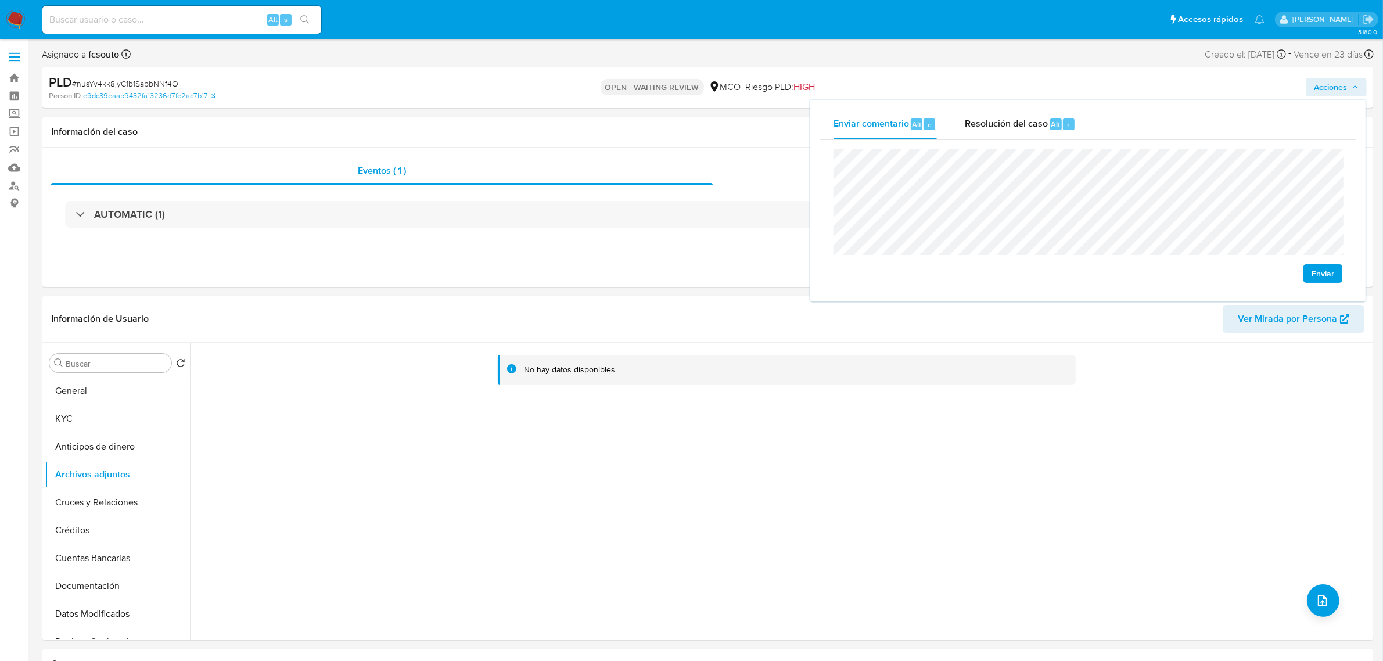
click at [1325, 272] on span "Enviar" at bounding box center [1322, 273] width 23 height 16
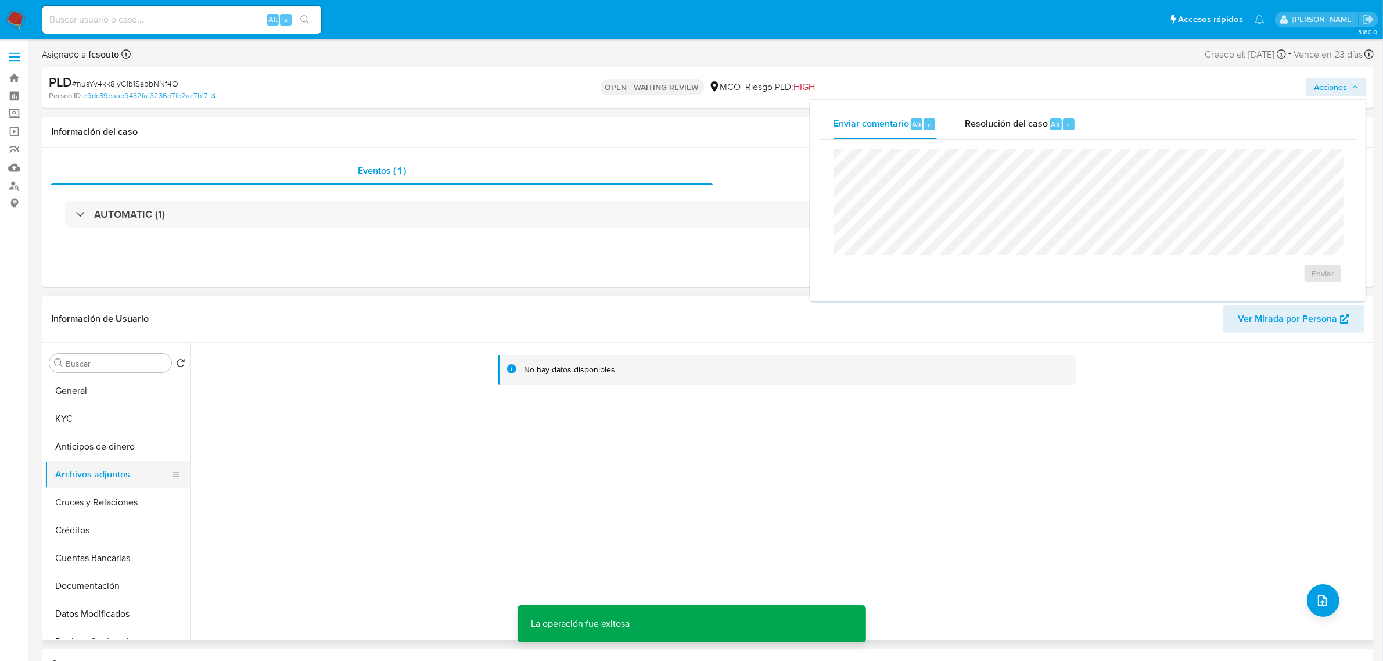
drag, startPoint x: 117, startPoint y: 449, endPoint x: 117, endPoint y: 468, distance: 19.2
click at [118, 449] on button "Anticipos de dinero" at bounding box center [117, 447] width 145 height 28
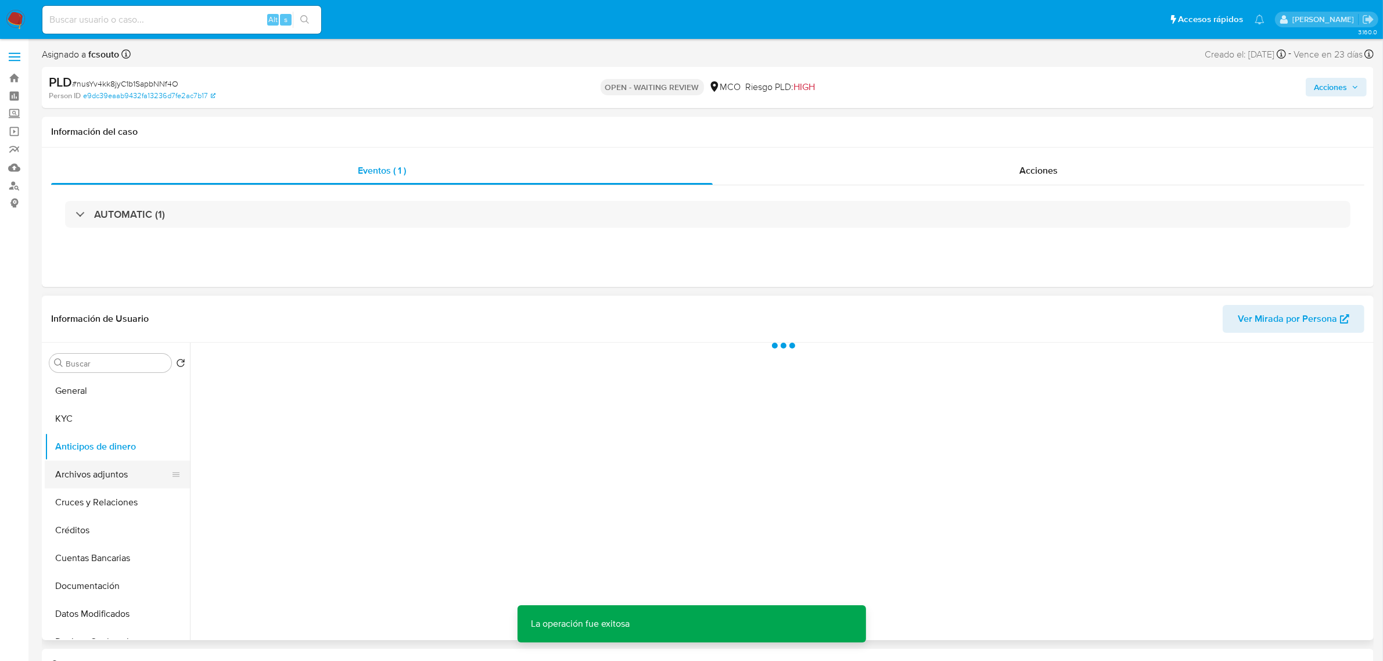
click at [112, 481] on button "Archivos adjuntos" at bounding box center [113, 475] width 136 height 28
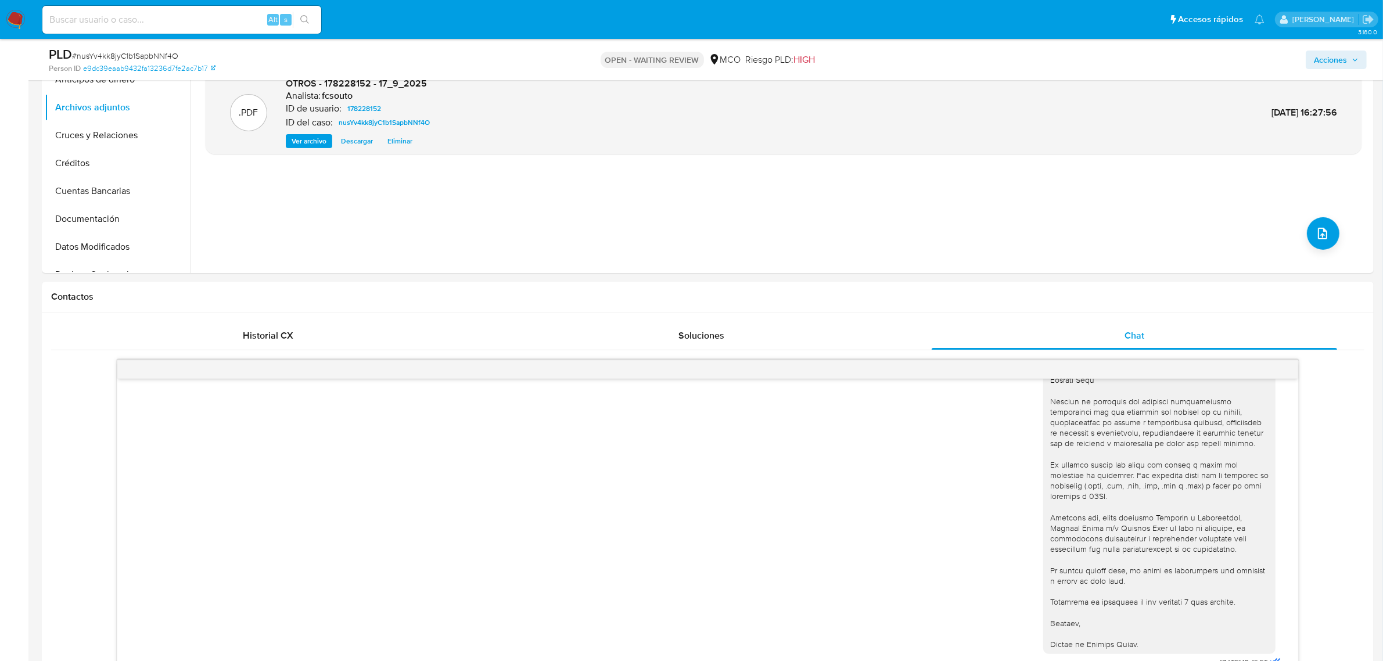
scroll to position [508, 0]
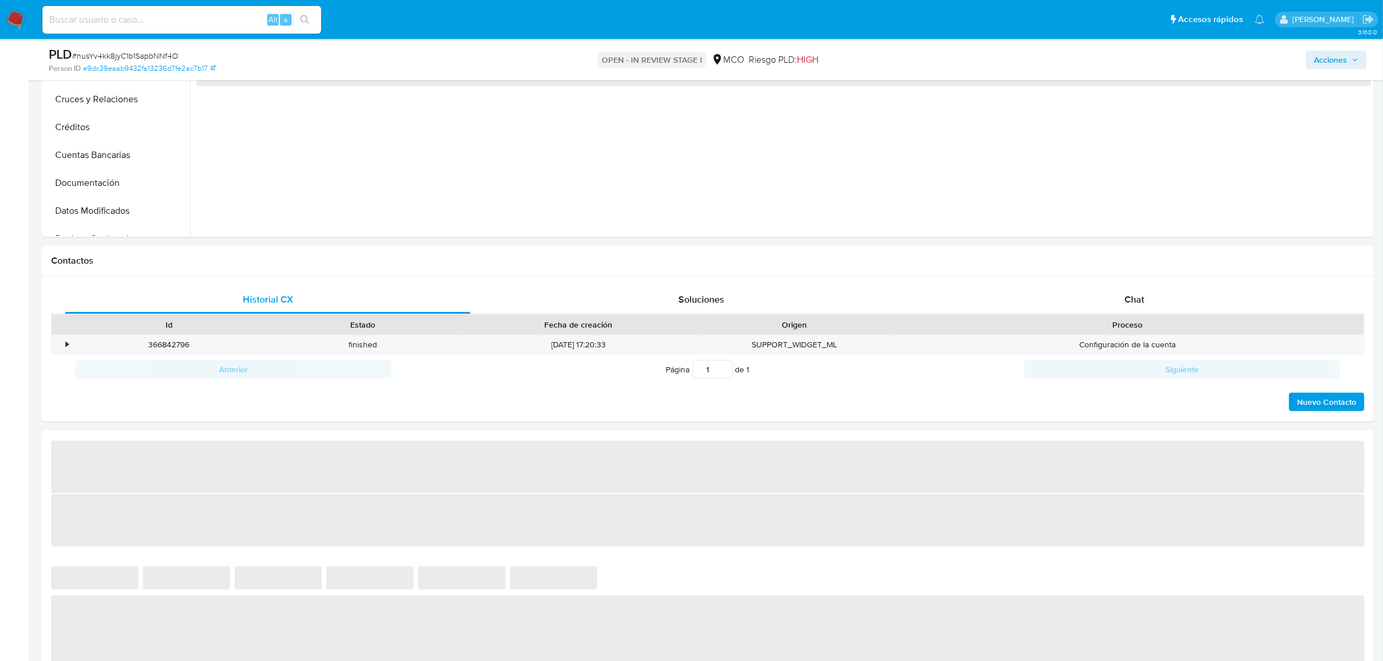
scroll to position [363, 0]
select select "10"
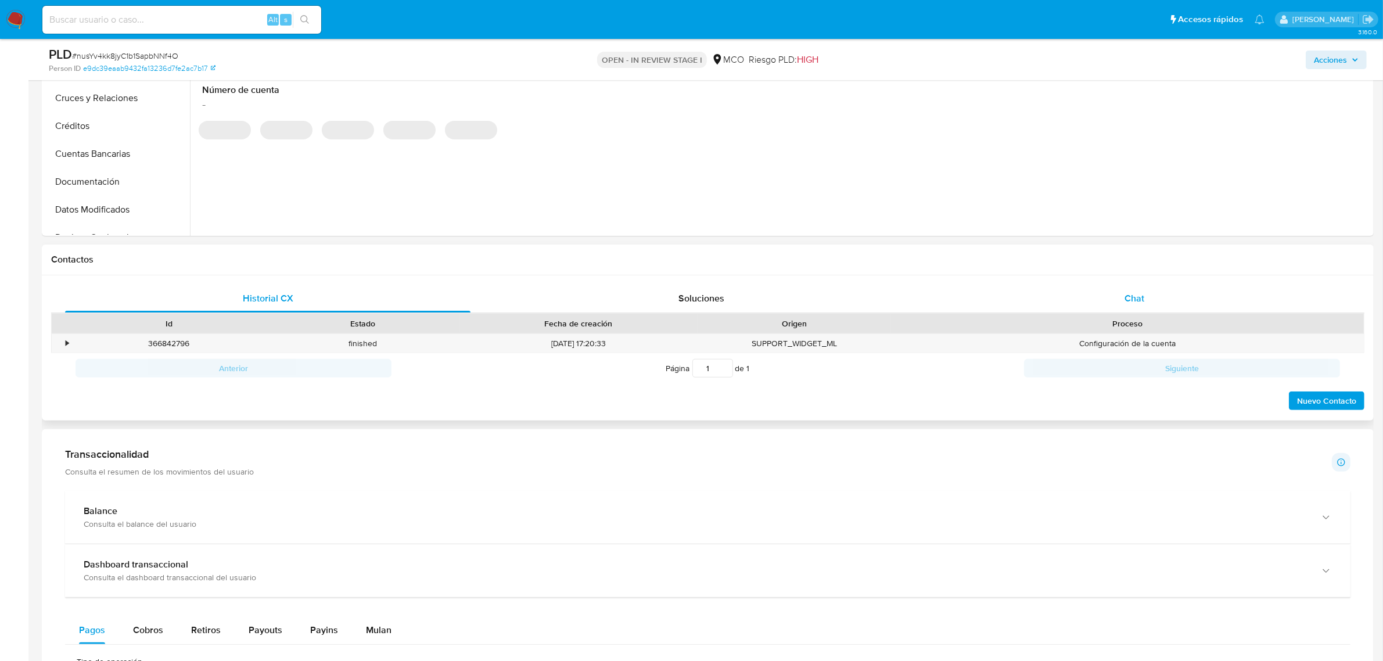
click at [1118, 288] on div "Chat" at bounding box center [1134, 299] width 405 height 28
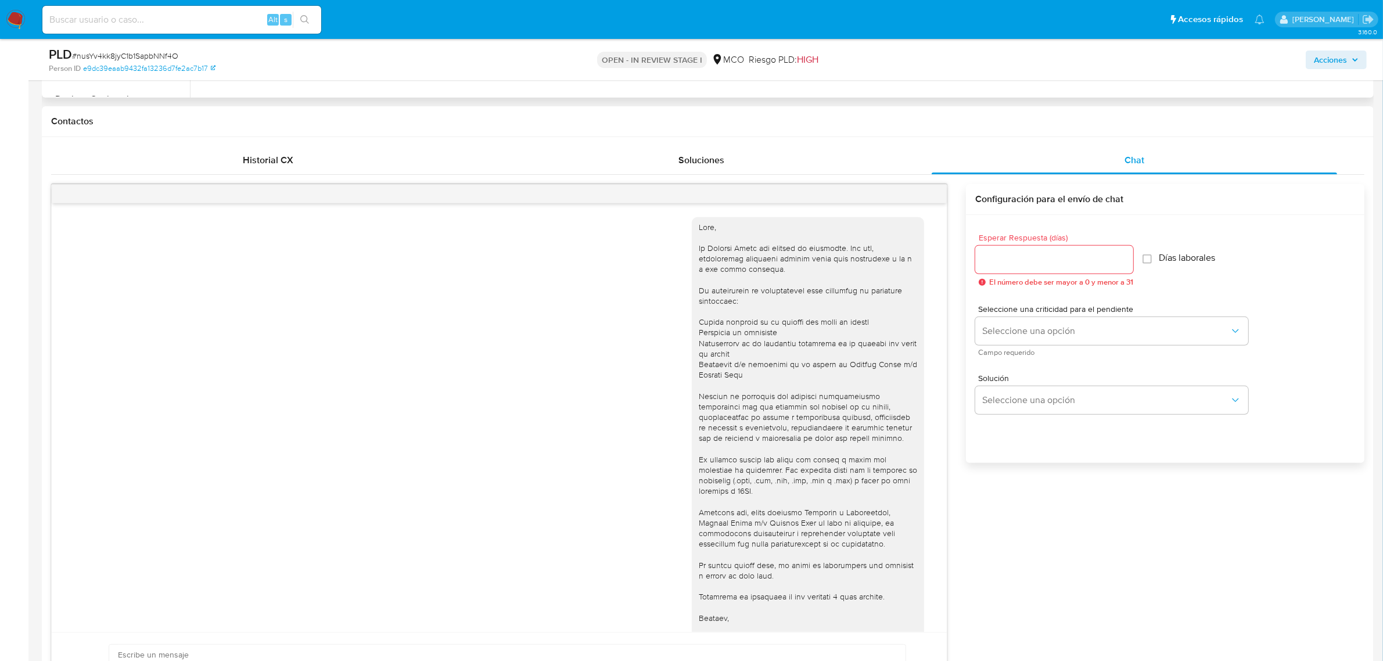
scroll to position [508, 0]
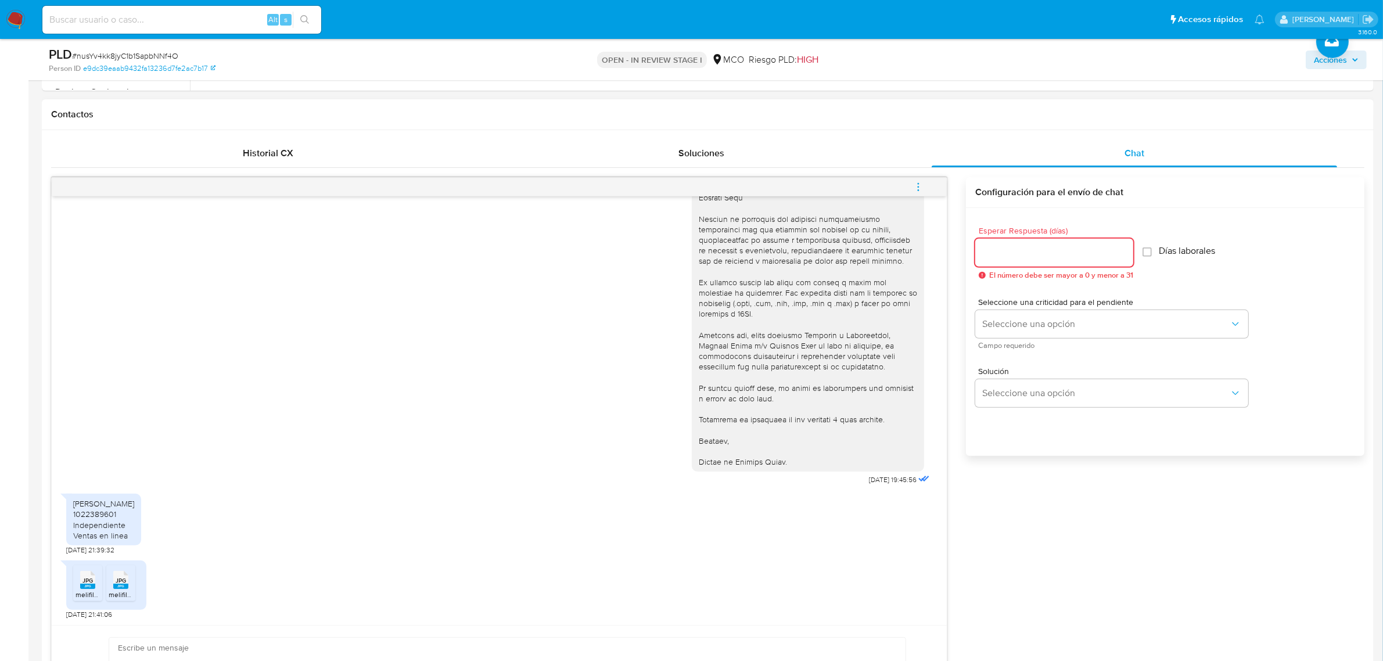
click at [1038, 249] on input "Esperar Respuesta (días)" at bounding box center [1054, 252] width 158 height 15
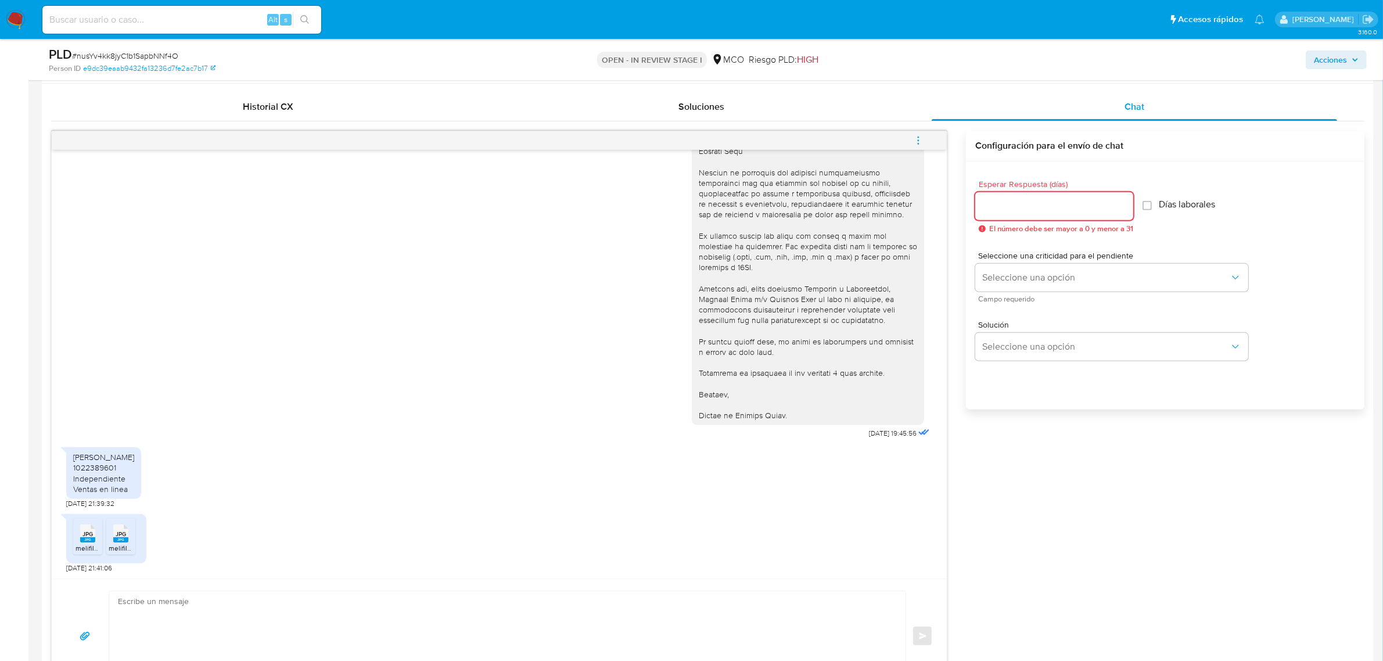
scroll to position [581, 0]
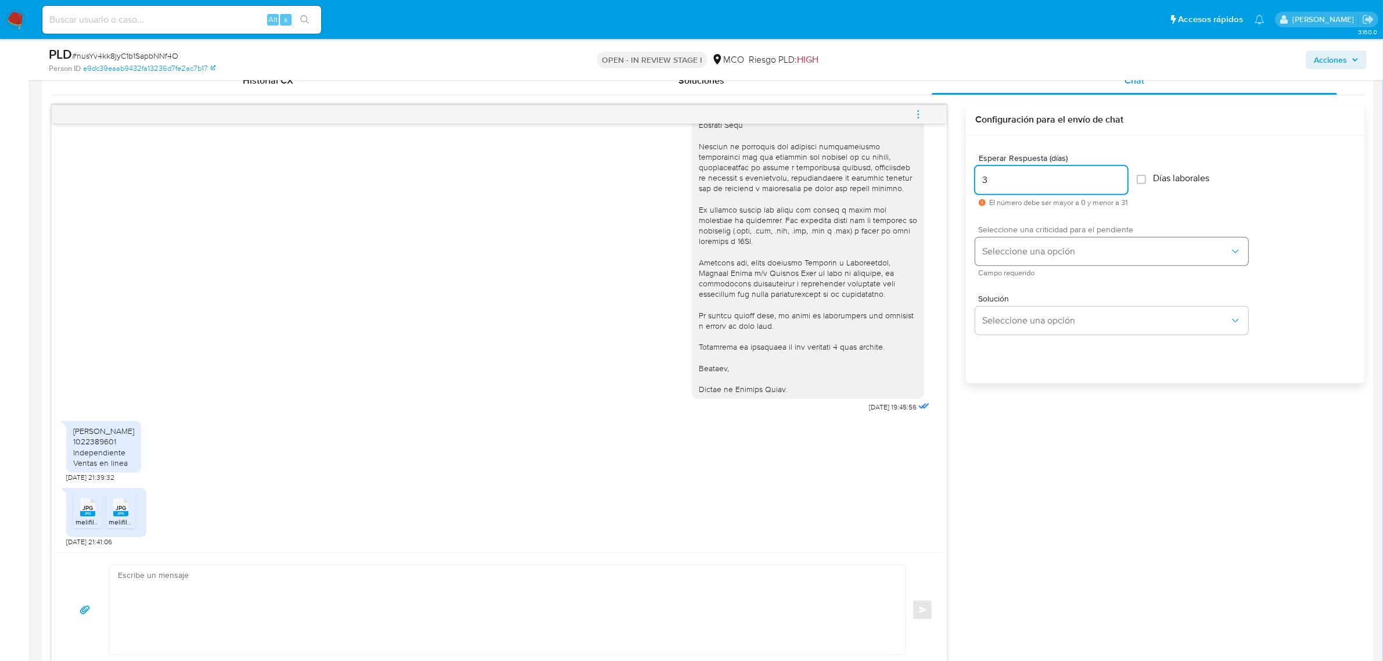
type input "3"
click at [1093, 251] on span "Seleccione una opción" at bounding box center [1105, 252] width 247 height 12
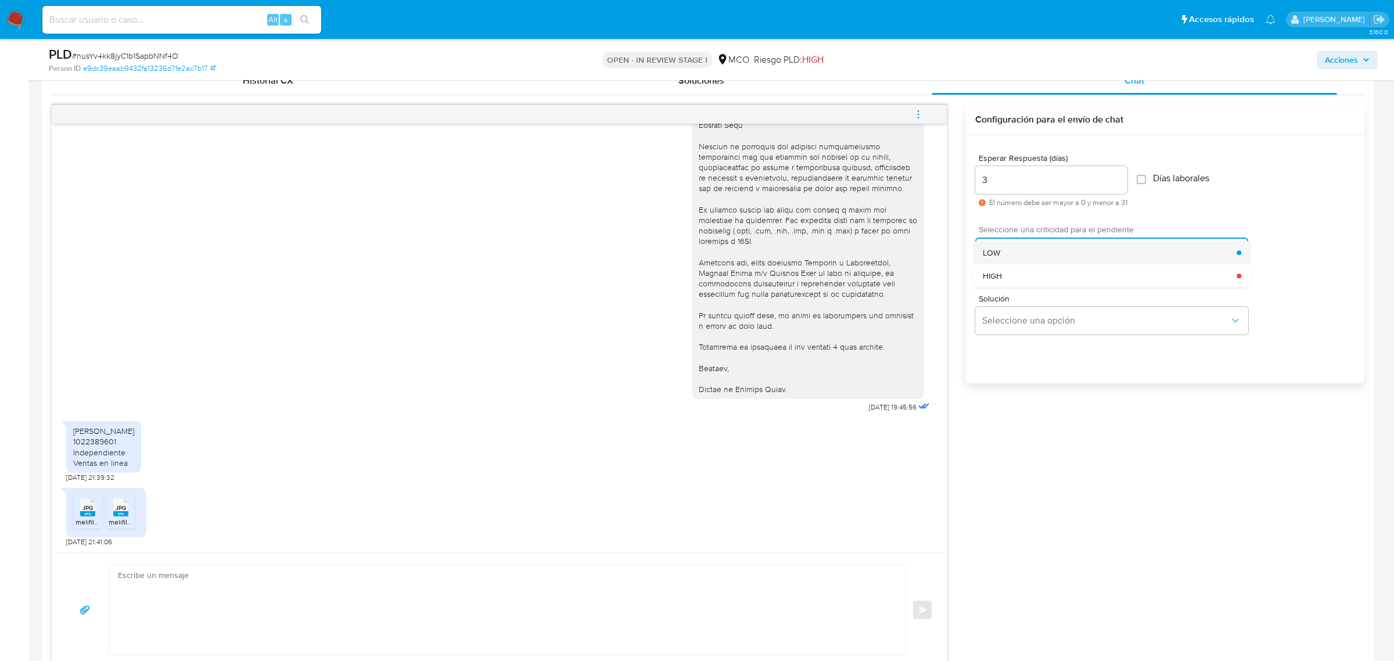
click at [1089, 251] on div "LOW" at bounding box center [1110, 252] width 254 height 23
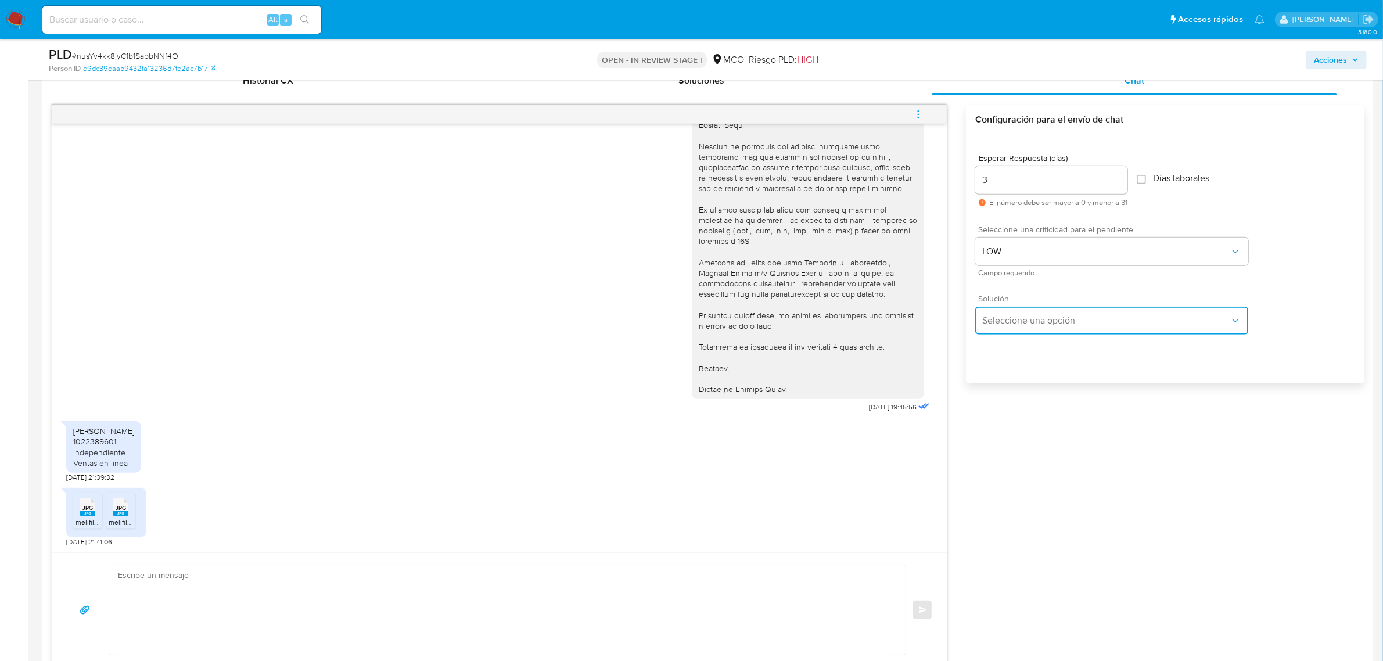
click at [1073, 326] on button "Seleccione una opción" at bounding box center [1111, 321] width 273 height 28
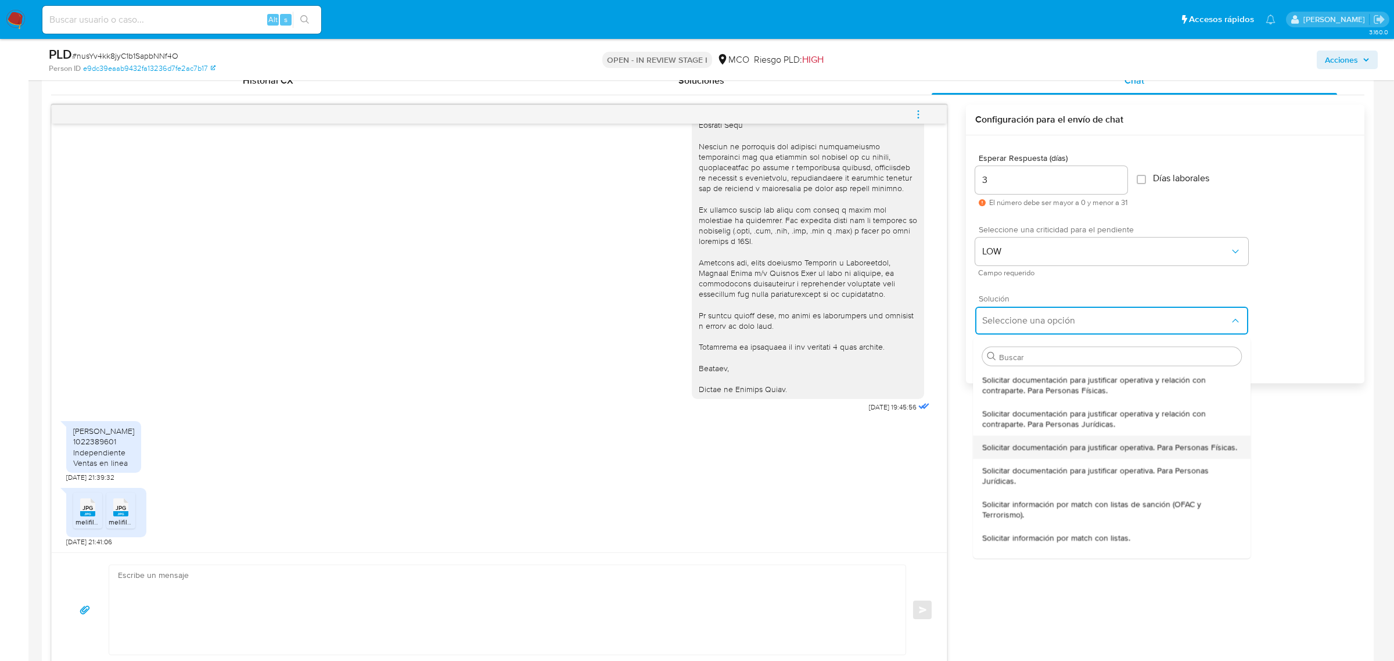
click at [1061, 452] on span "Solicitar documentación para justificar operativa. Para Personas Físicas." at bounding box center [1110, 446] width 255 height 10
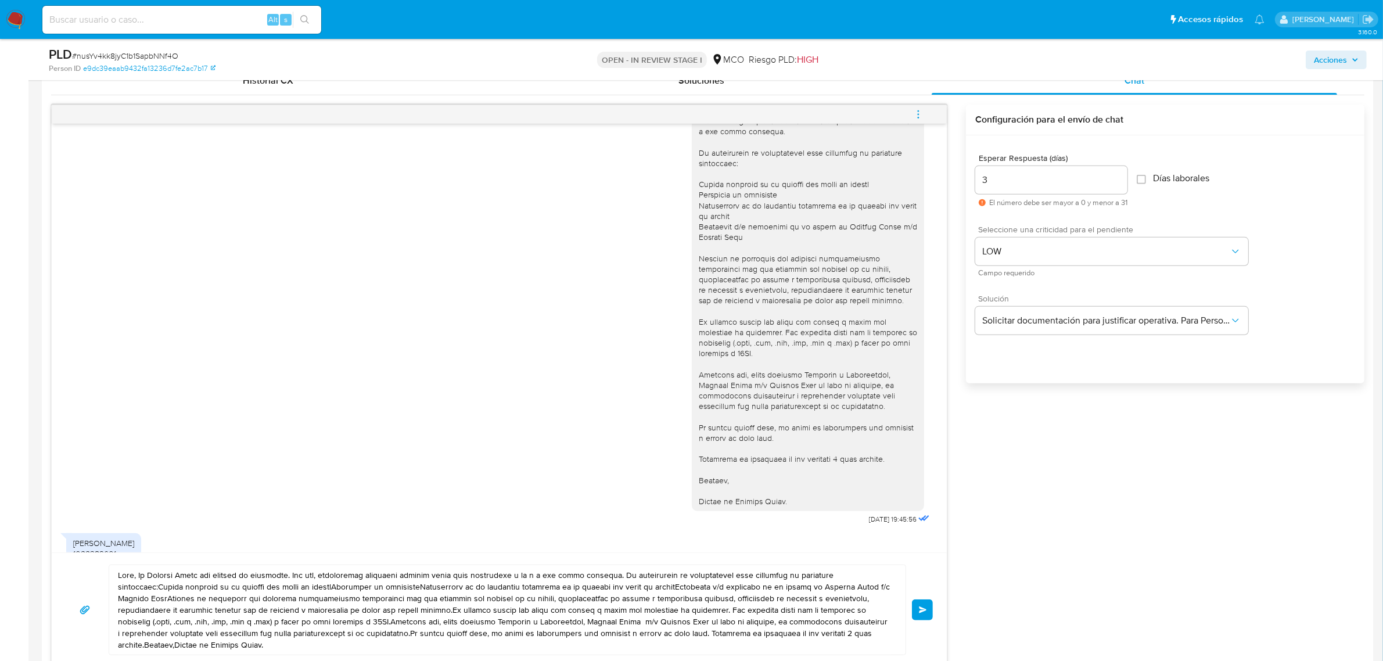
scroll to position [170, 0]
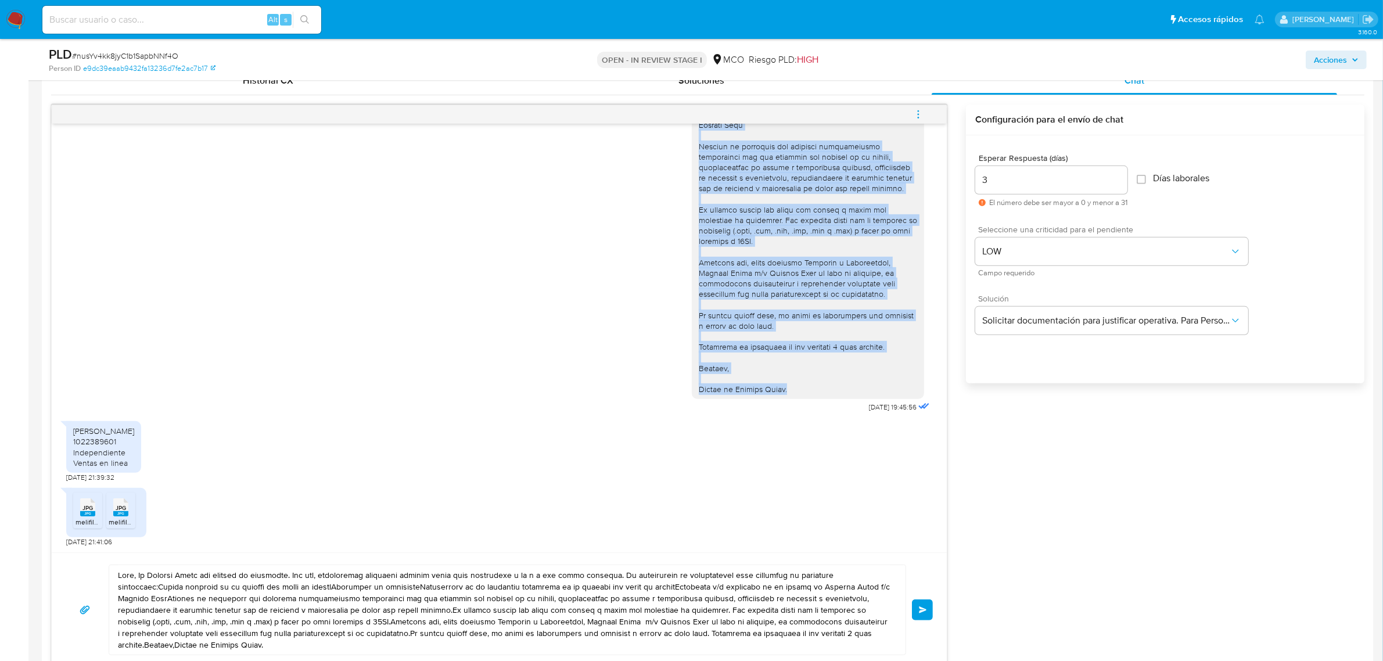
drag, startPoint x: 688, startPoint y: 150, endPoint x: 791, endPoint y: 389, distance: 260.4
click at [791, 389] on div at bounding box center [808, 183] width 218 height 423
copy div "Hola, En Mercado Libre nos importa tu seguridad. Por eso, necesitamos verificar…"
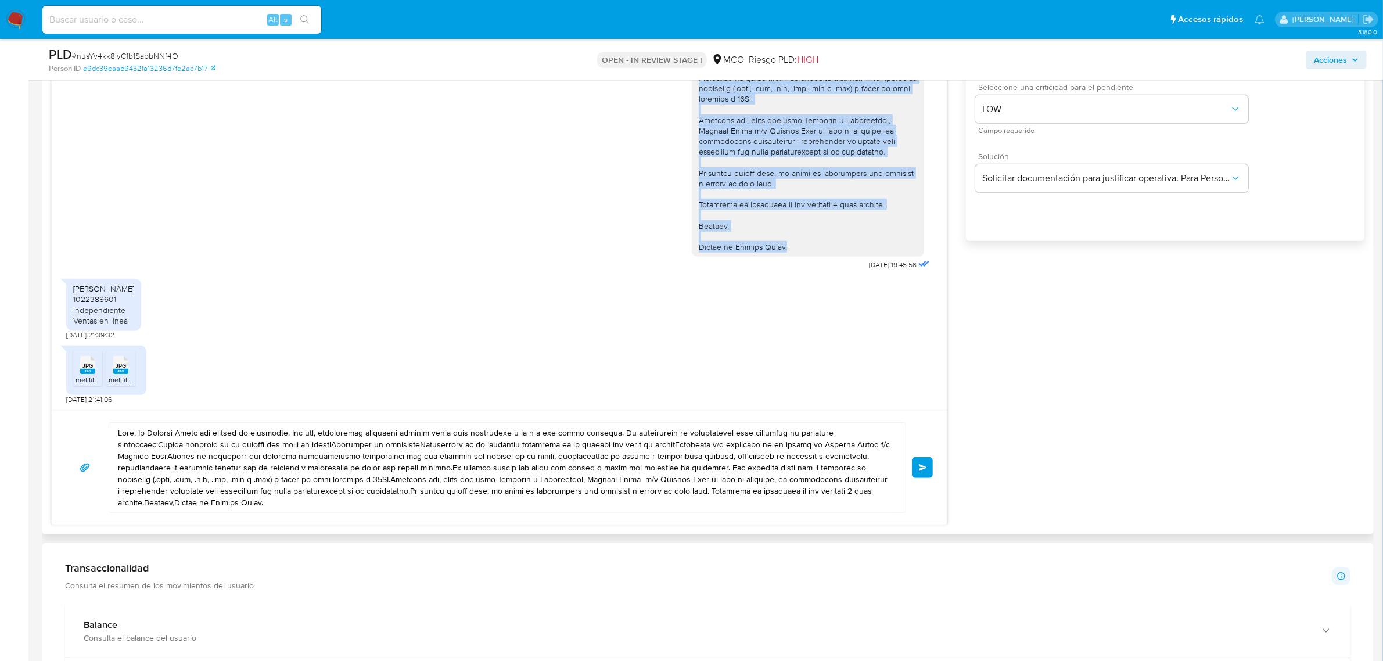
scroll to position [726, 0]
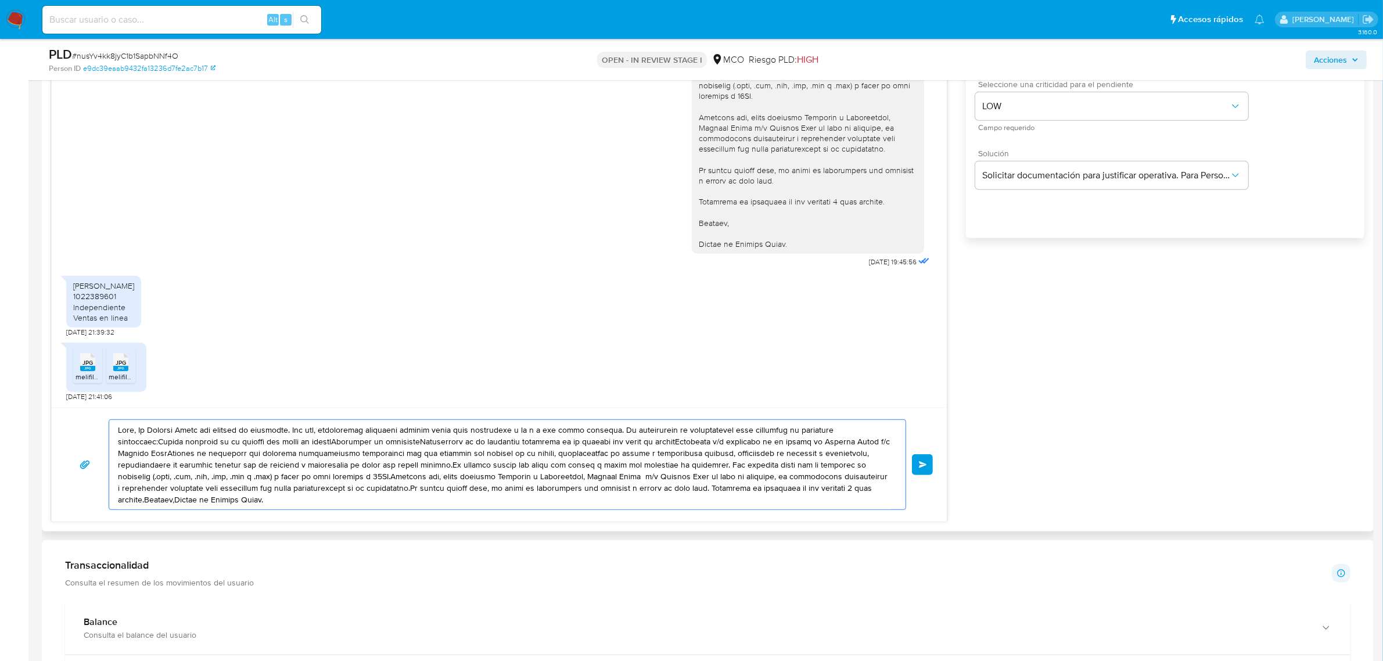
drag, startPoint x: 117, startPoint y: 427, endPoint x: 191, endPoint y: 502, distance: 104.7
click at [191, 502] on textarea at bounding box center [504, 464] width 773 height 89
paste textarea "En Mercado Libre nos importa tu seguridad. Por eso, necesitamos verificar algun…"
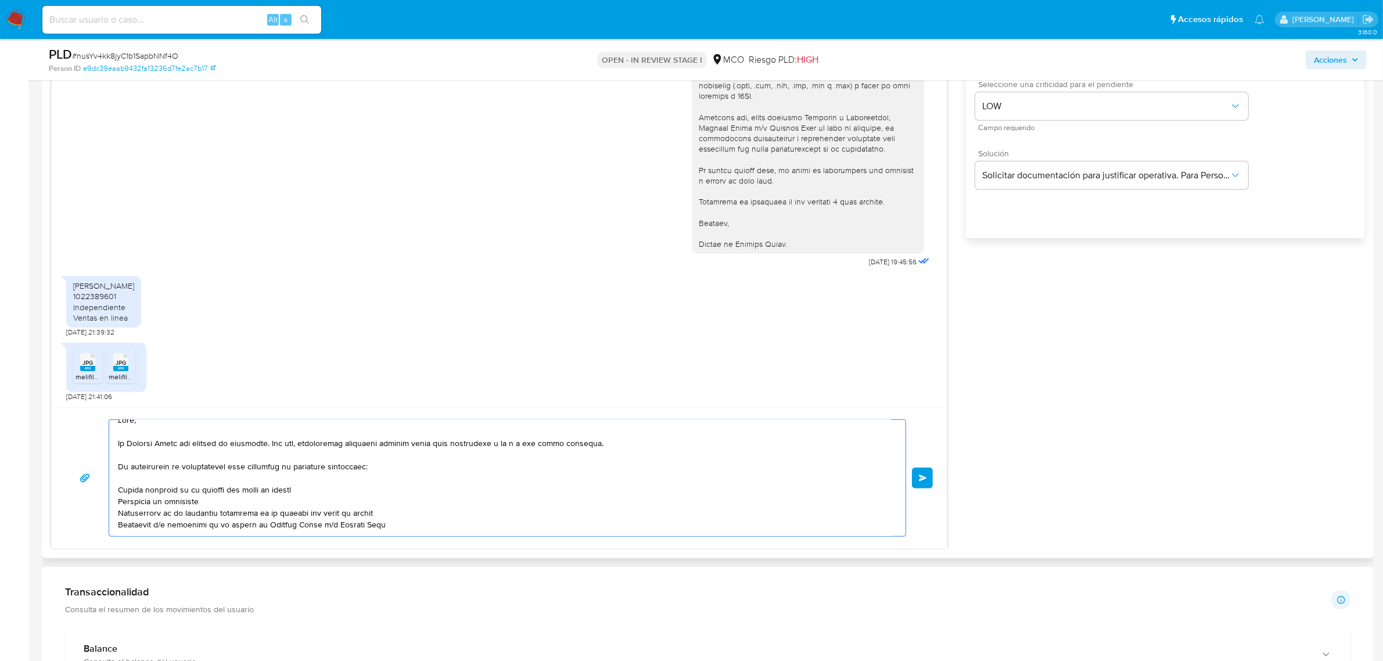
scroll to position [0, 0]
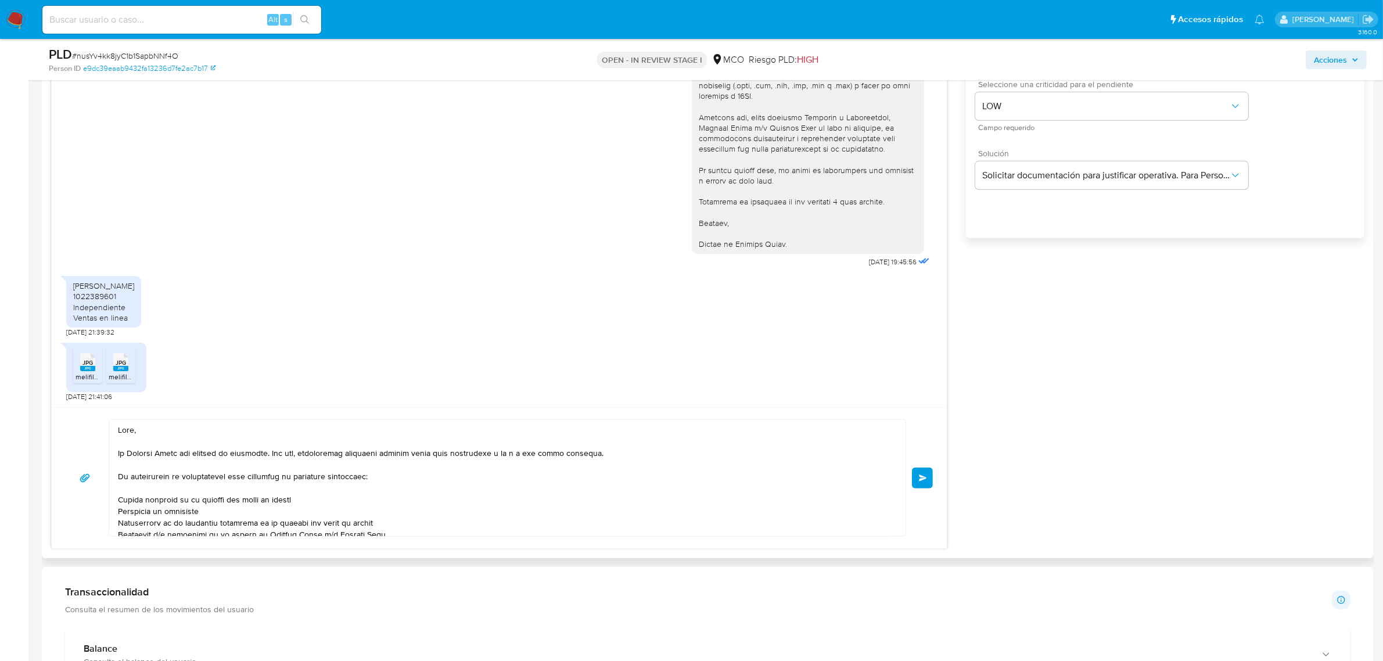
drag, startPoint x: 117, startPoint y: 455, endPoint x: 177, endPoint y: 504, distance: 77.6
click at [192, 510] on div at bounding box center [504, 478] width 790 height 116
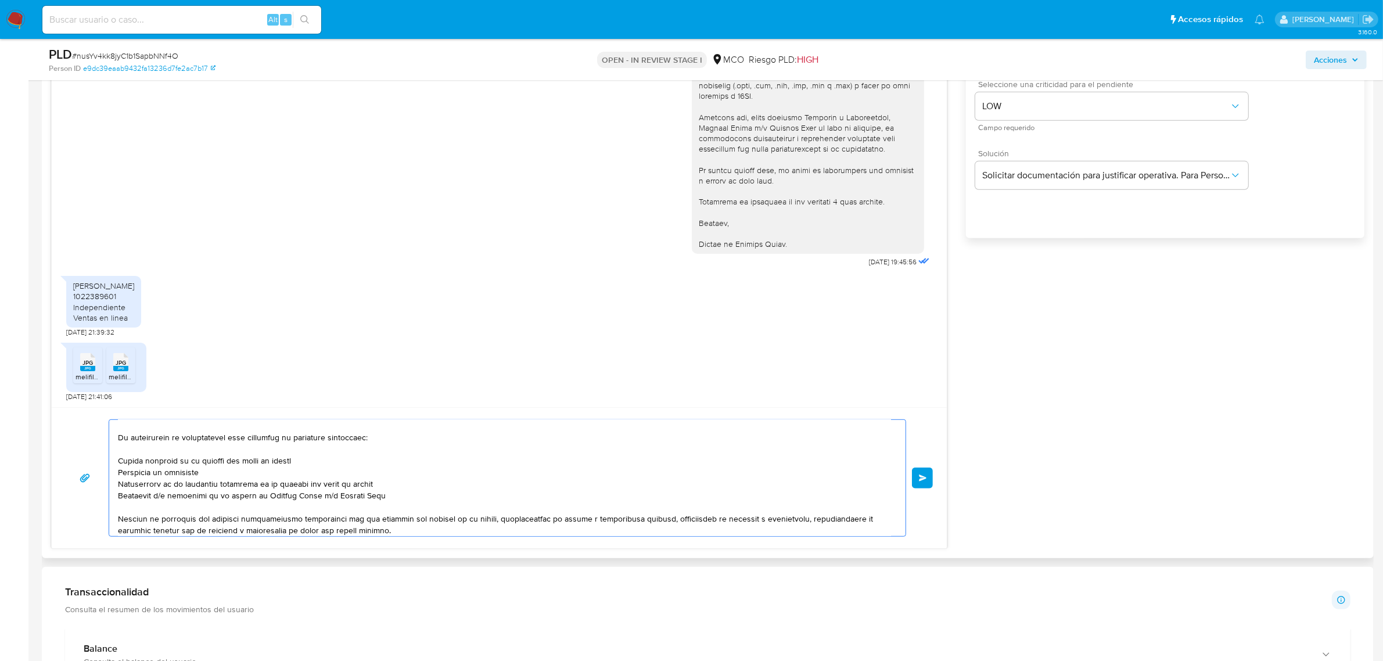
scroll to position [87, 0]
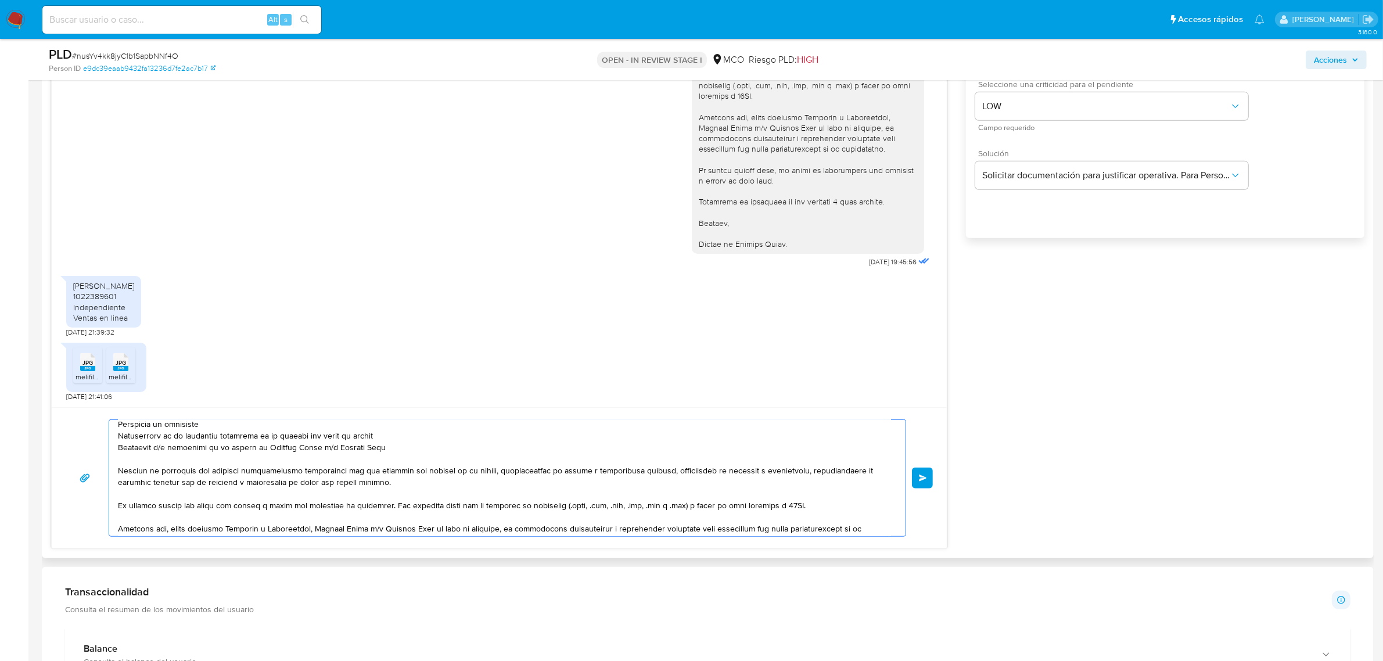
drag, startPoint x: 119, startPoint y: 455, endPoint x: 391, endPoint y: 455, distance: 271.8
click at [391, 455] on textarea at bounding box center [504, 478] width 773 height 116
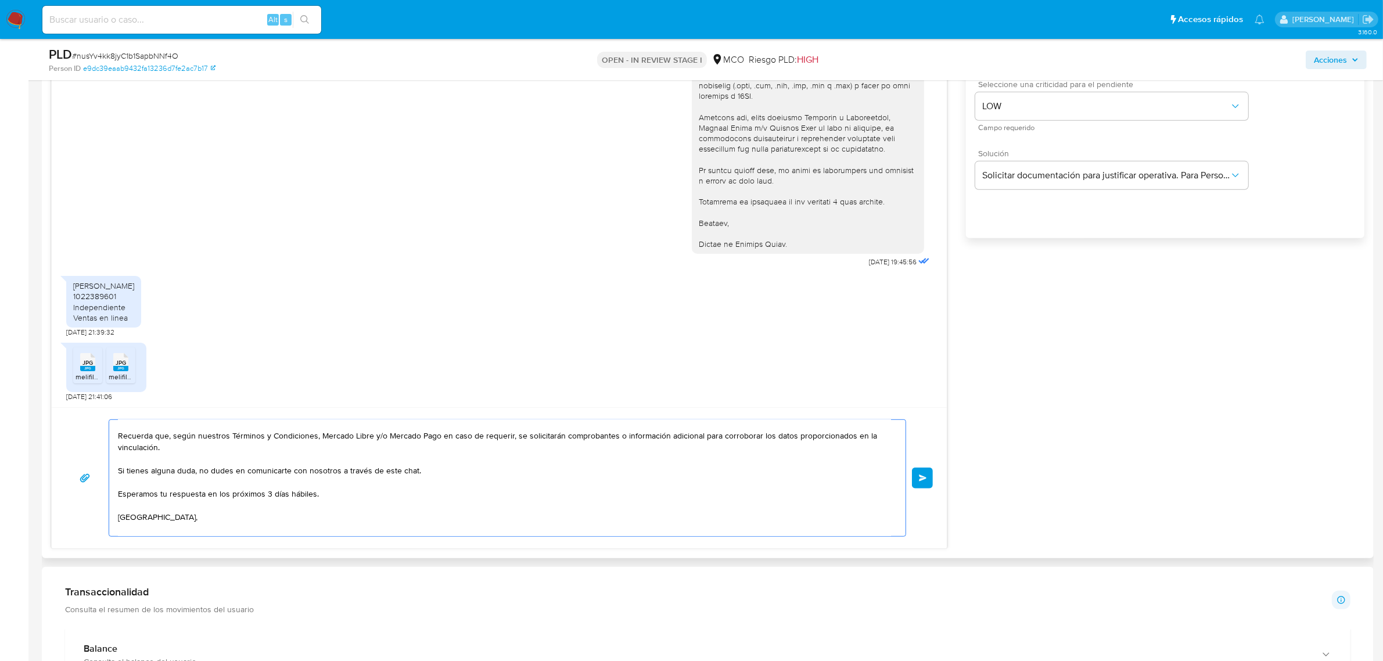
scroll to position [0, 0]
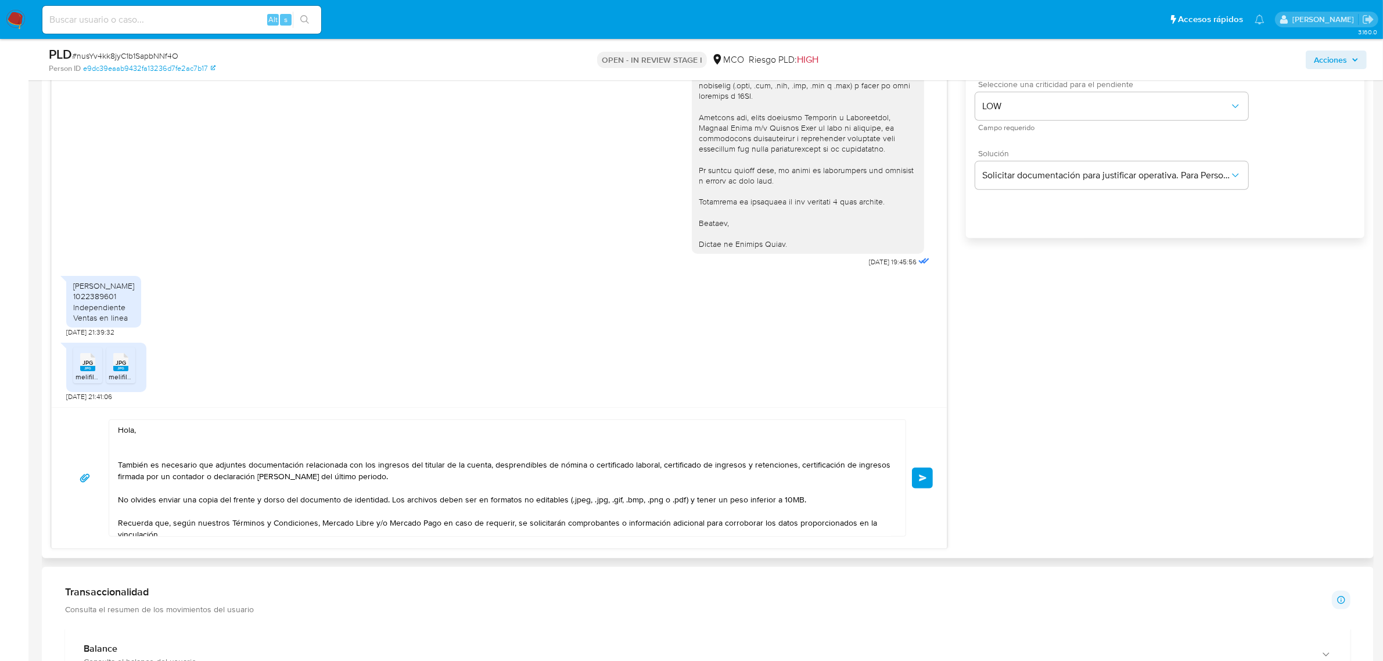
drag, startPoint x: 117, startPoint y: 501, endPoint x: 382, endPoint y: 503, distance: 264.9
click at [382, 503] on div "Hola, También es necesario que adjuntes documentación relacionada con los ingre…" at bounding box center [504, 478] width 790 height 116
drag, startPoint x: 386, startPoint y: 499, endPoint x: 119, endPoint y: 500, distance: 267.2
click at [119, 500] on textarea "Hola, También es necesario que adjuntes documentación relacionada con los ingre…" at bounding box center [504, 478] width 773 height 116
click at [141, 446] on textarea "Hola, También es necesario que adjuntes documentación relacionada con los ingre…" at bounding box center [504, 478] width 773 height 116
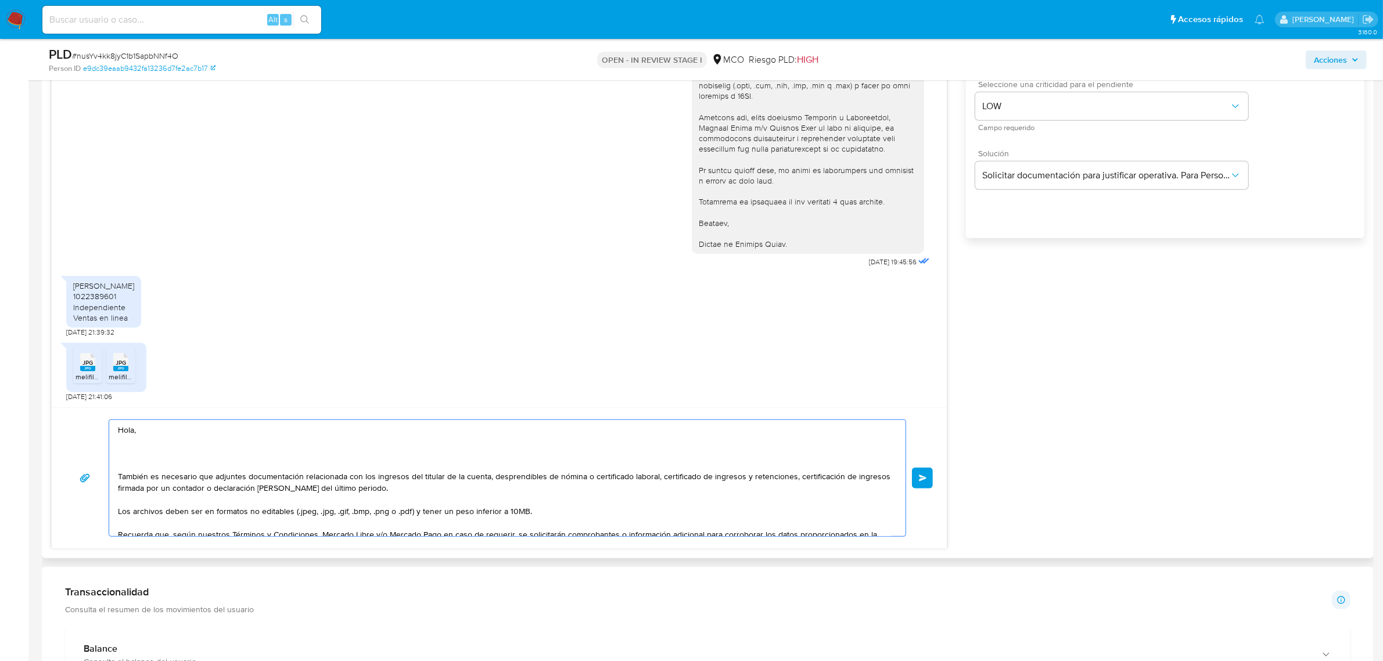
click at [82, 286] on div "Jhean Carlos Martinez Samboni 1022389601 Independiente Ventas en linea" at bounding box center [103, 302] width 61 height 42
drag, startPoint x: 117, startPoint y: 289, endPoint x: 71, endPoint y: 292, distance: 45.9
click at [71, 292] on div "Jhean Carlos Martinez Samboni 1022389601 Independiente Ventas en linea" at bounding box center [103, 302] width 75 height 52
copy div "Jhean Carlos"
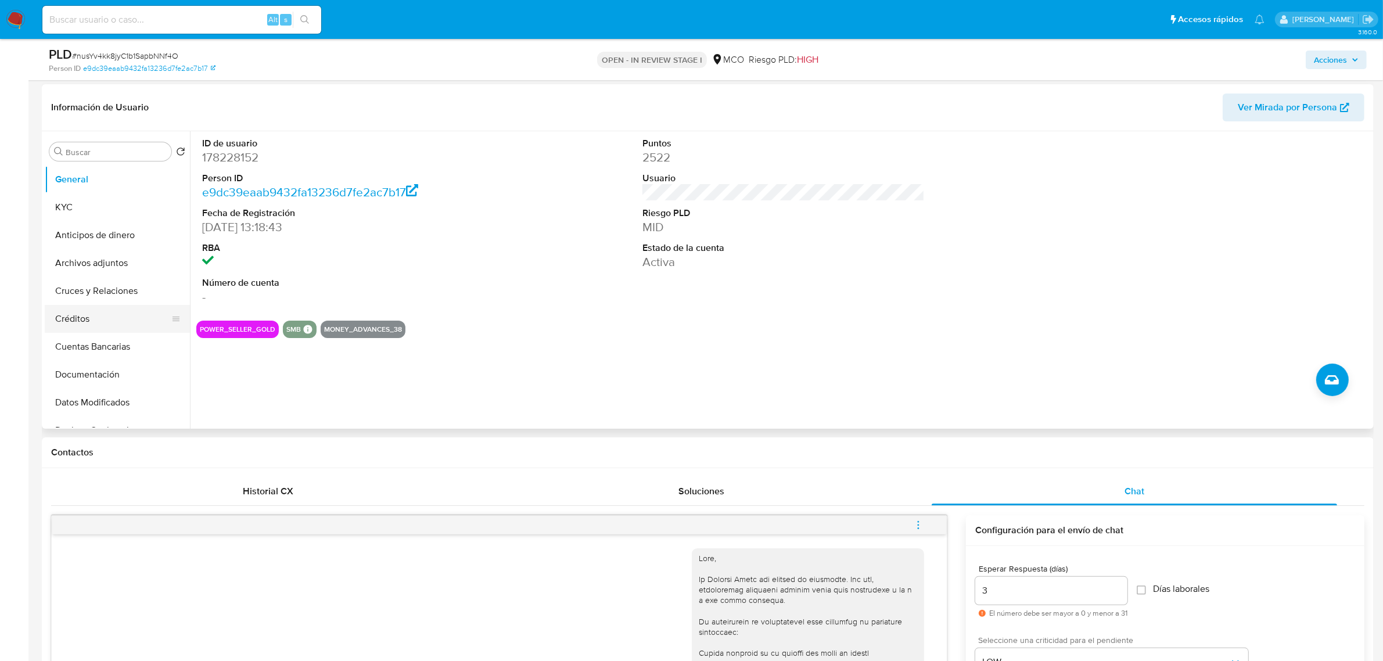
scroll to position [145, 0]
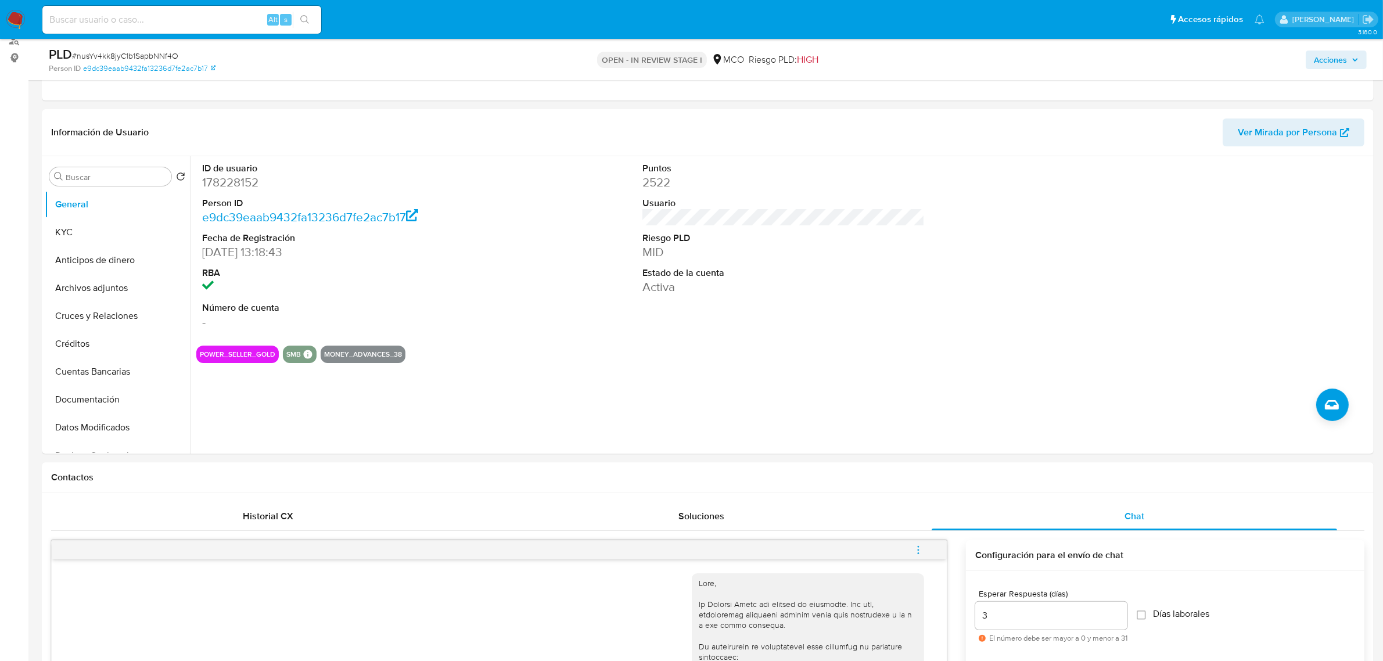
drag, startPoint x: 94, startPoint y: 235, endPoint x: 0, endPoint y: 279, distance: 103.4
click at [92, 236] on button "KYC" at bounding box center [117, 232] width 145 height 28
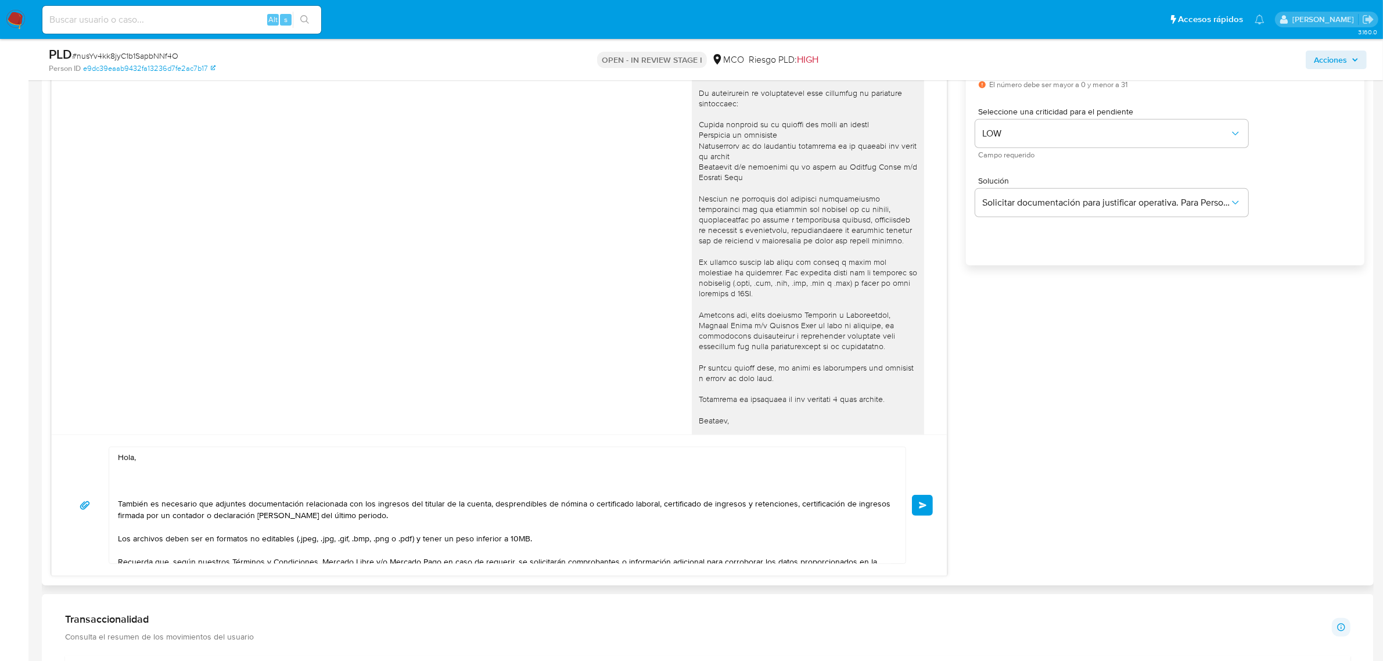
scroll to position [726, 0]
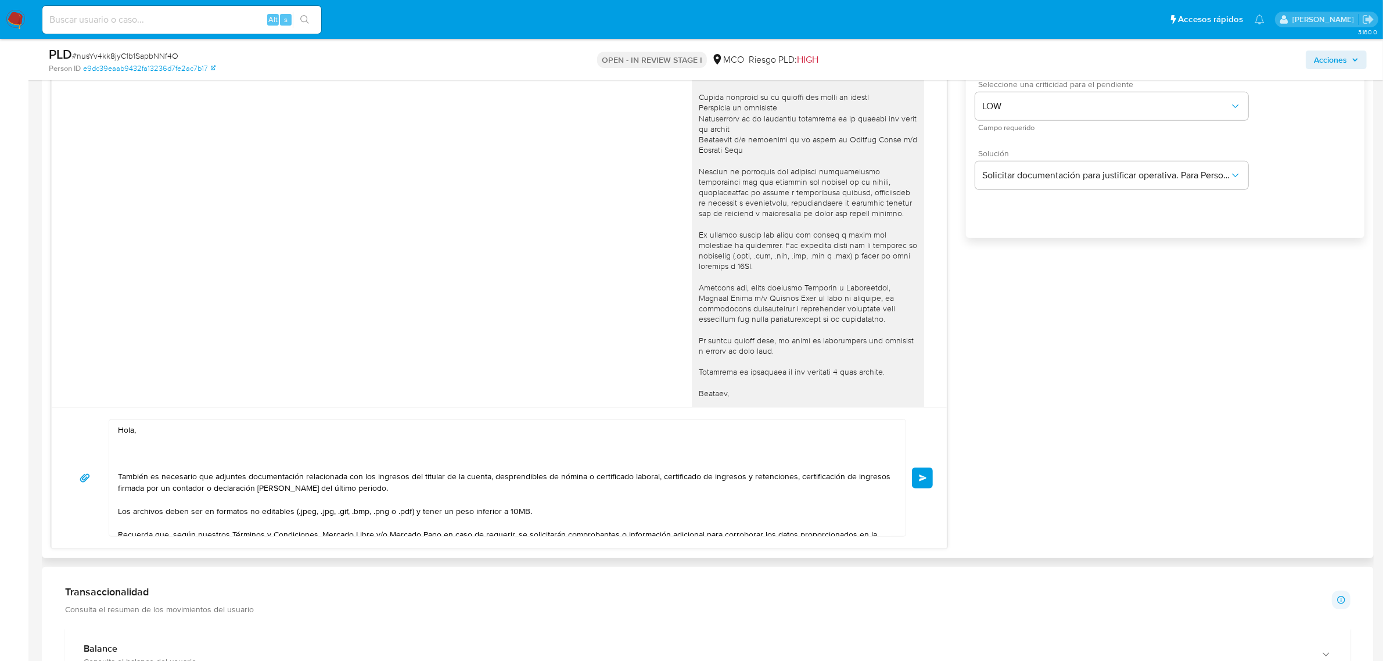
click at [132, 433] on textarea "Hola, También es necesario que adjuntes documentación relacionada con los ingre…" at bounding box center [504, 478] width 773 height 116
paste textarea "Jhean Carlos"
click at [159, 459] on textarea "Hola Jhean Carlos, También es necesario que adjuntes documentación relacionada …" at bounding box center [504, 478] width 773 height 116
click at [118, 477] on textarea "Hola Jhean Carlos, Gracias por tu respuesta, También es necesario que adjuntes …" at bounding box center [504, 478] width 773 height 116
click at [120, 477] on textarea "Hola Jhean Carlos, Gracias por tu respuesta, También es necesario que adjuntes …" at bounding box center [504, 478] width 773 height 116
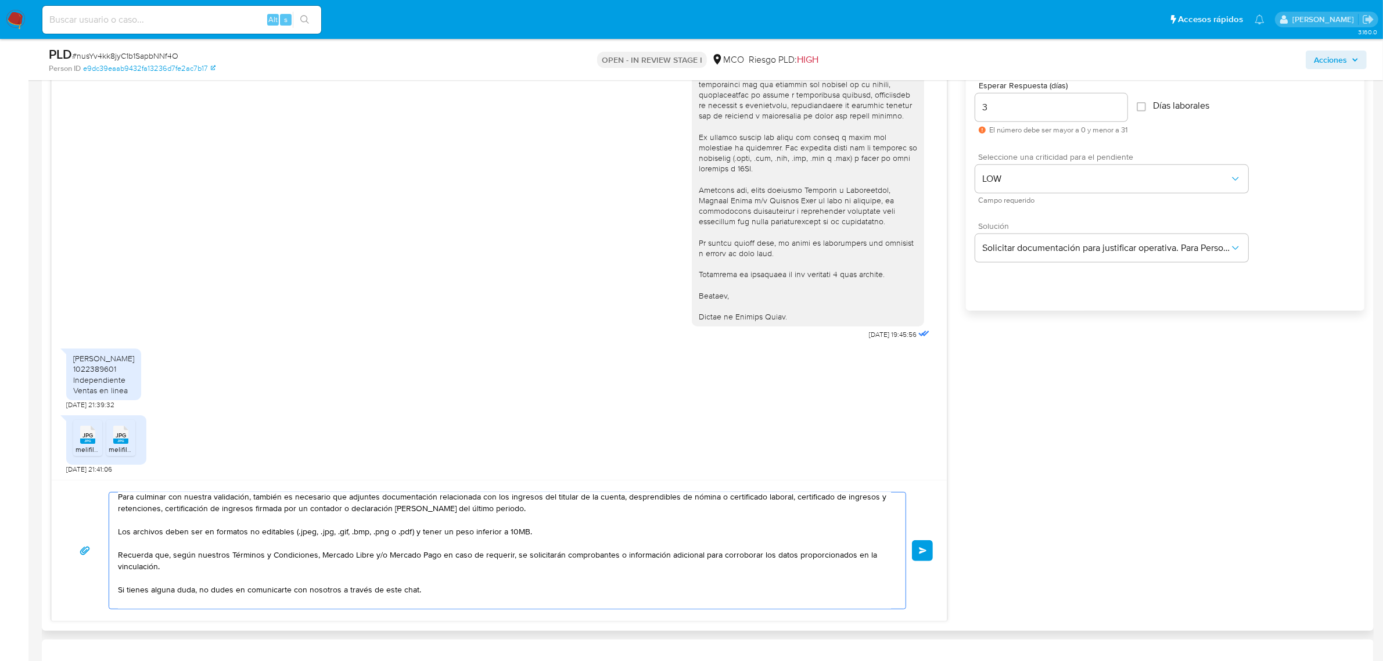
scroll to position [0, 0]
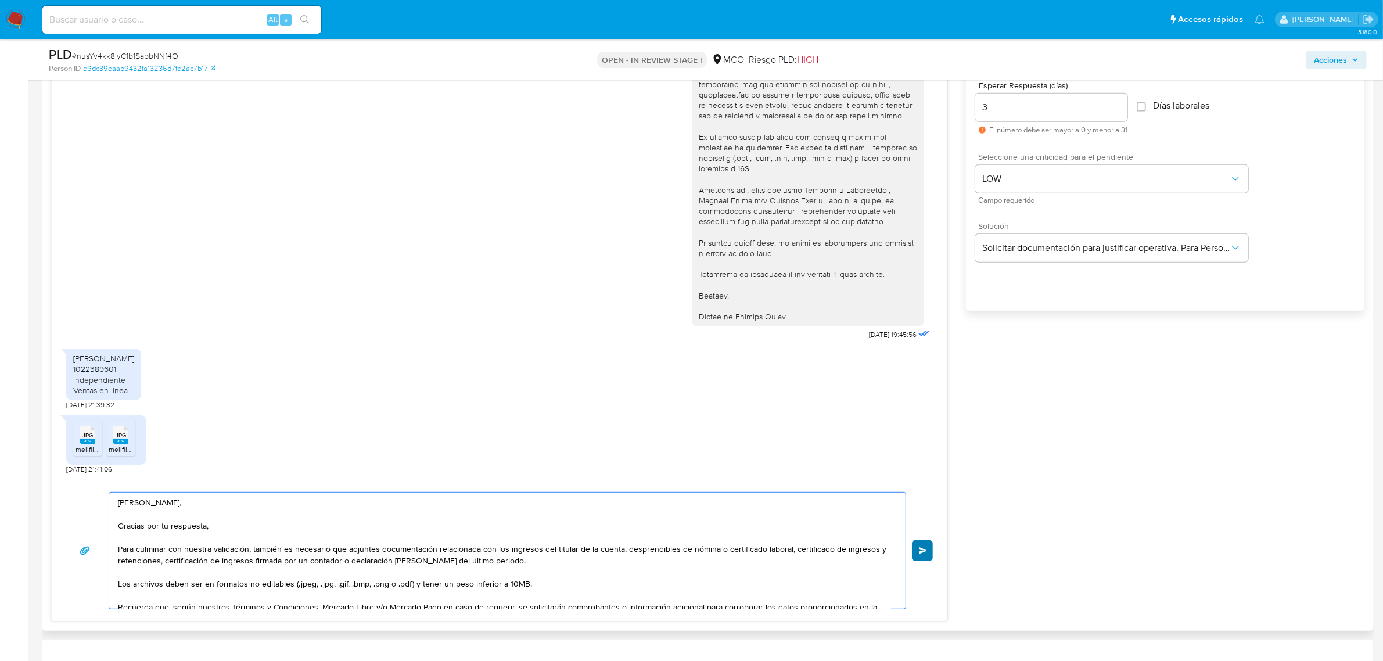
type textarea "Hola Jhean Carlos, Gracias por tu respuesta, Para culminar con nuestra validaci…"
click at [924, 547] on span "Enviar" at bounding box center [923, 550] width 8 height 7
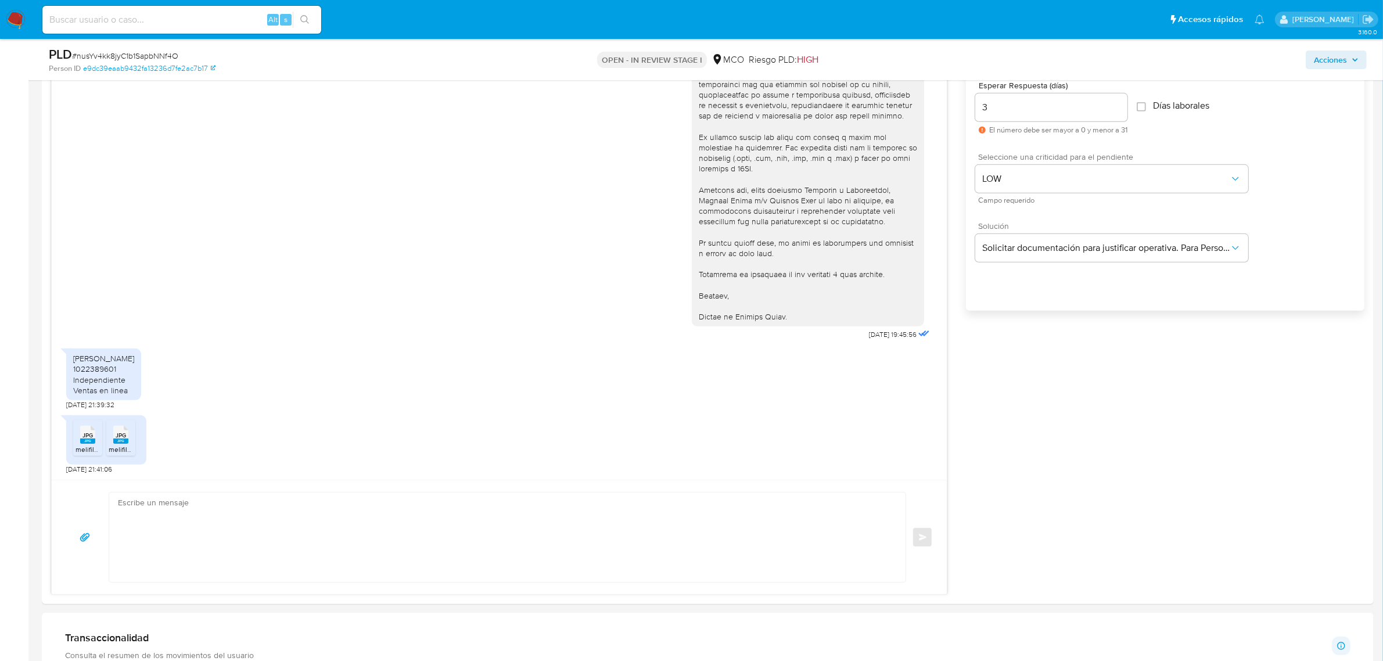
scroll to position [491, 0]
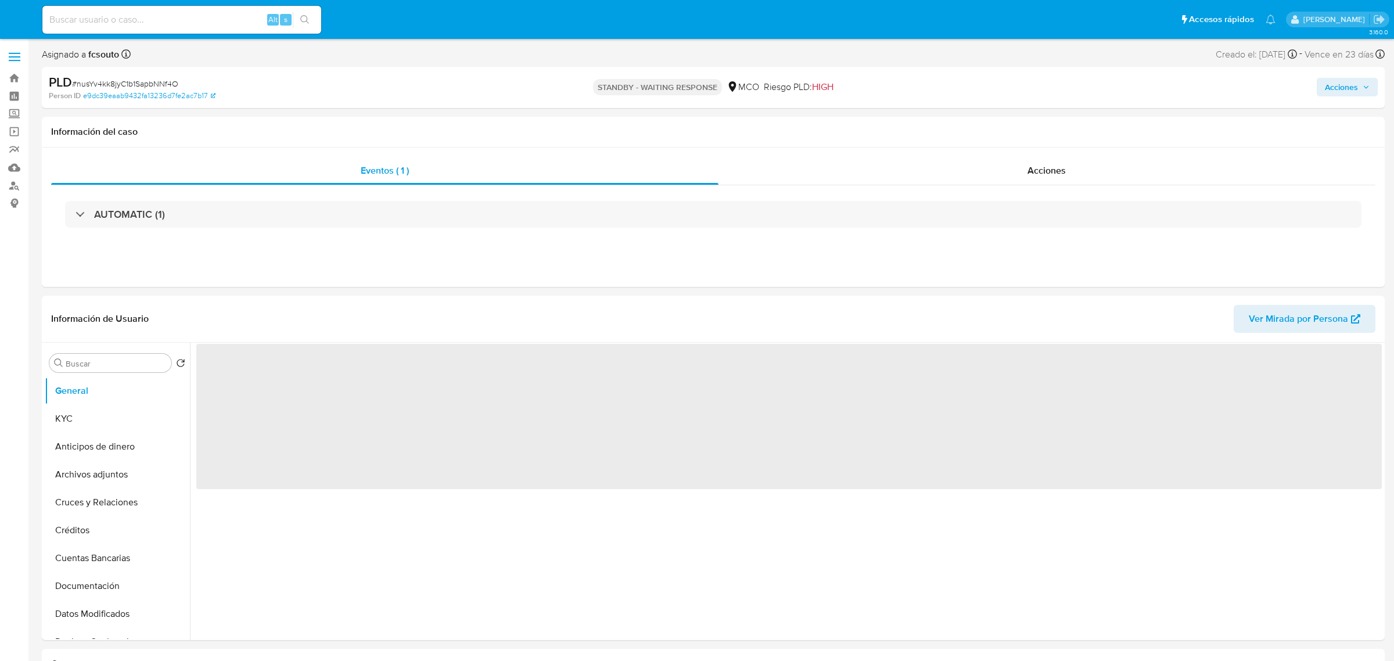
select select "10"
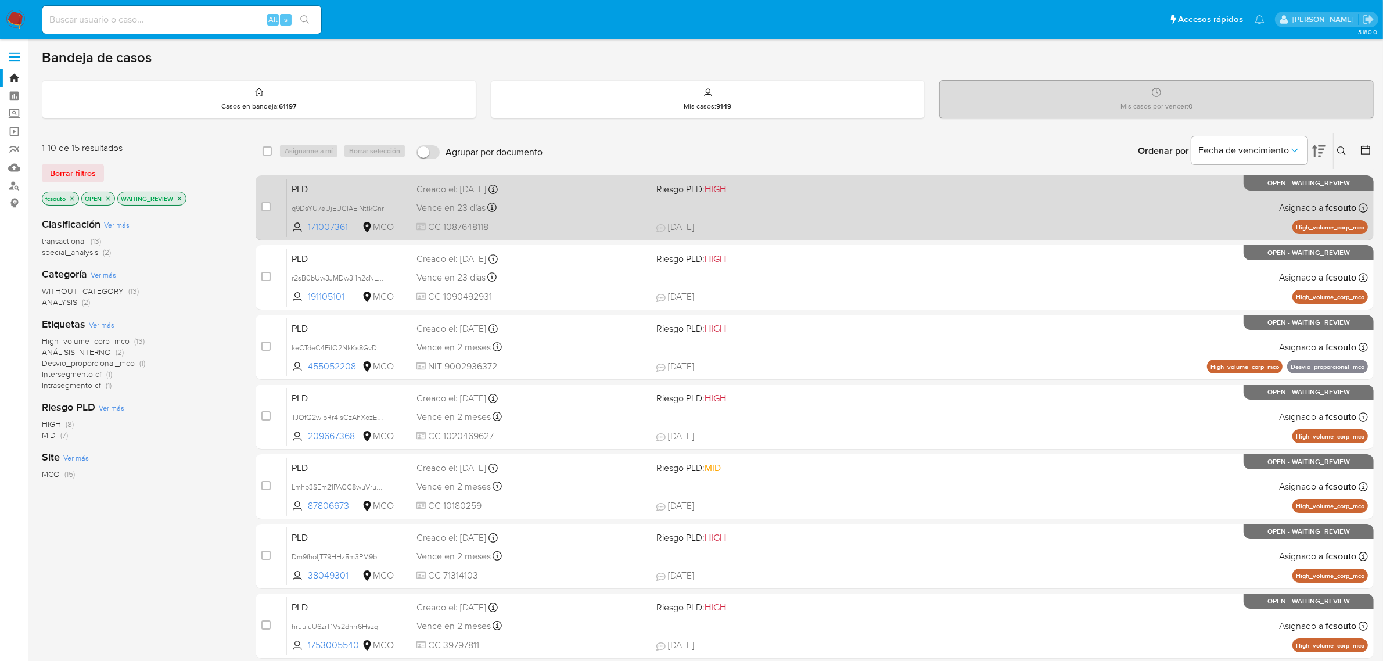
click at [566, 215] on div "Vence en 23 días Vence el [DATE] 07:08:05" at bounding box center [531, 208] width 231 height 16
click at [266, 204] on input "checkbox" at bounding box center [265, 206] width 9 height 9
checkbox input "true"
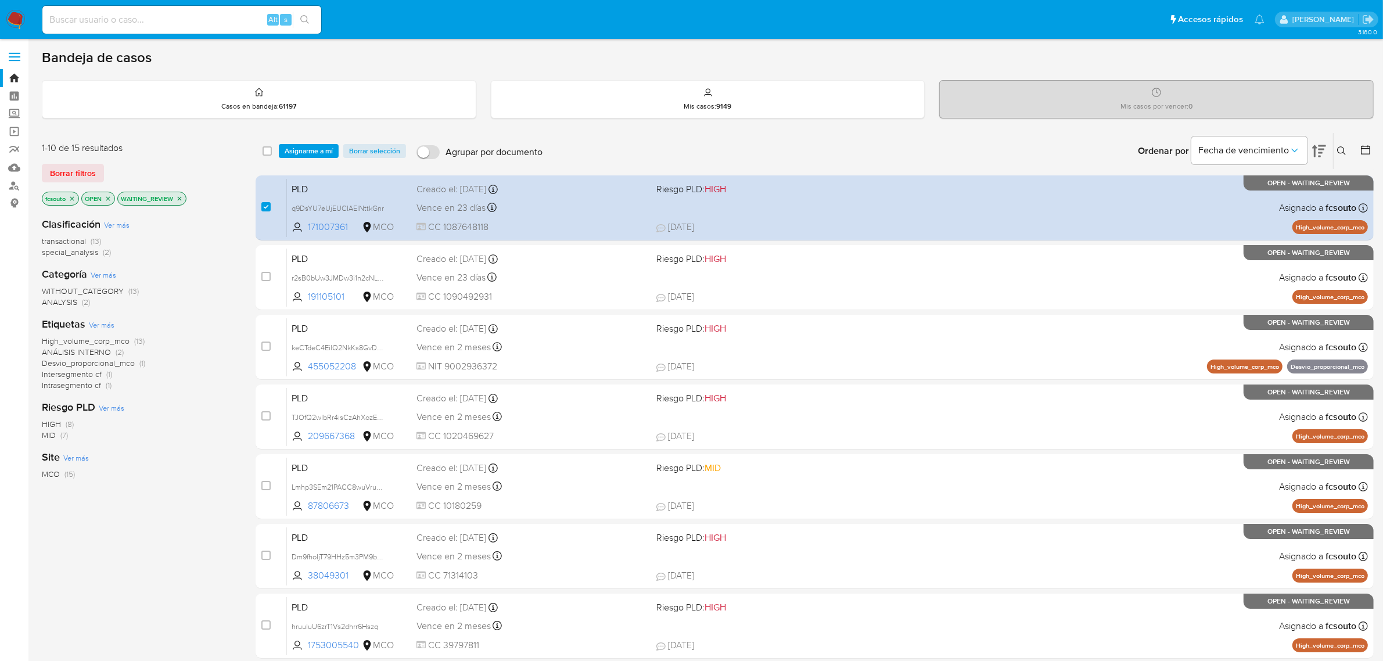
click at [308, 159] on div "select-all-cases-checkbox Asignarme a mí Borrar selección Agrupar por documento…" at bounding box center [815, 151] width 1118 height 36
click at [314, 153] on span "Asignarme a mí" at bounding box center [309, 151] width 48 height 12
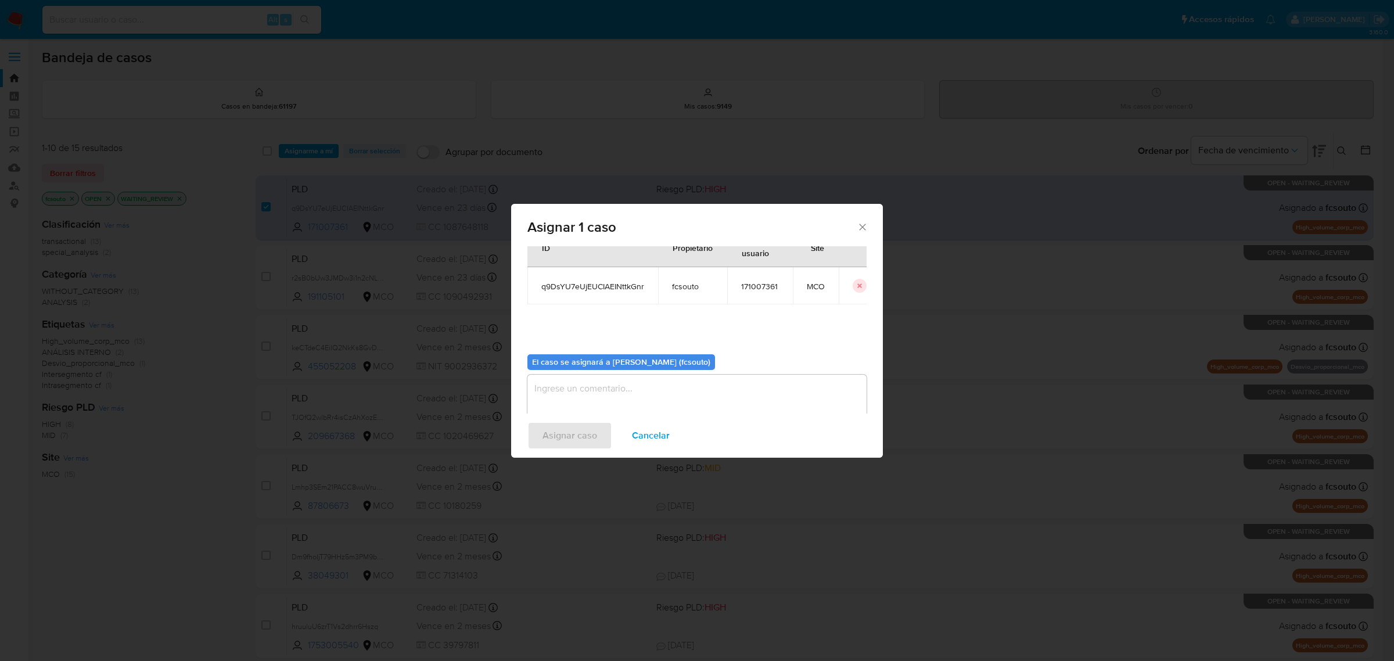
scroll to position [59, 0]
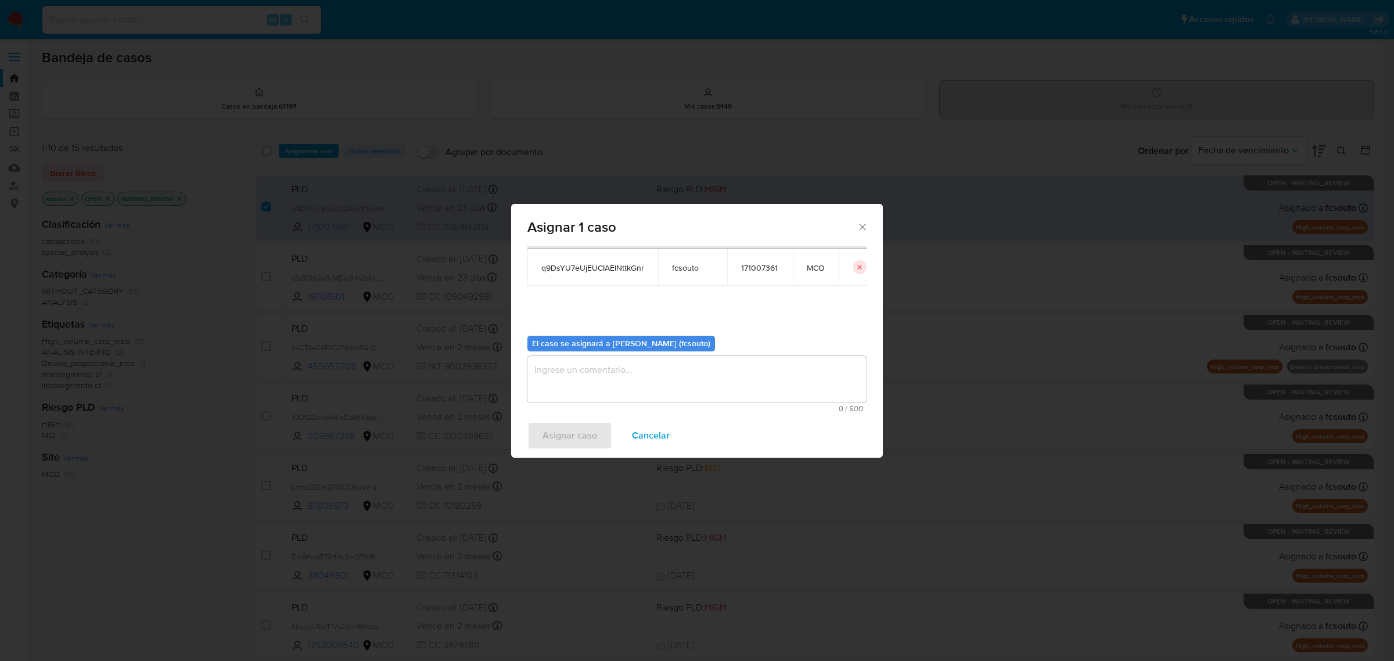
click at [674, 382] on textarea "assign-modal" at bounding box center [696, 379] width 339 height 46
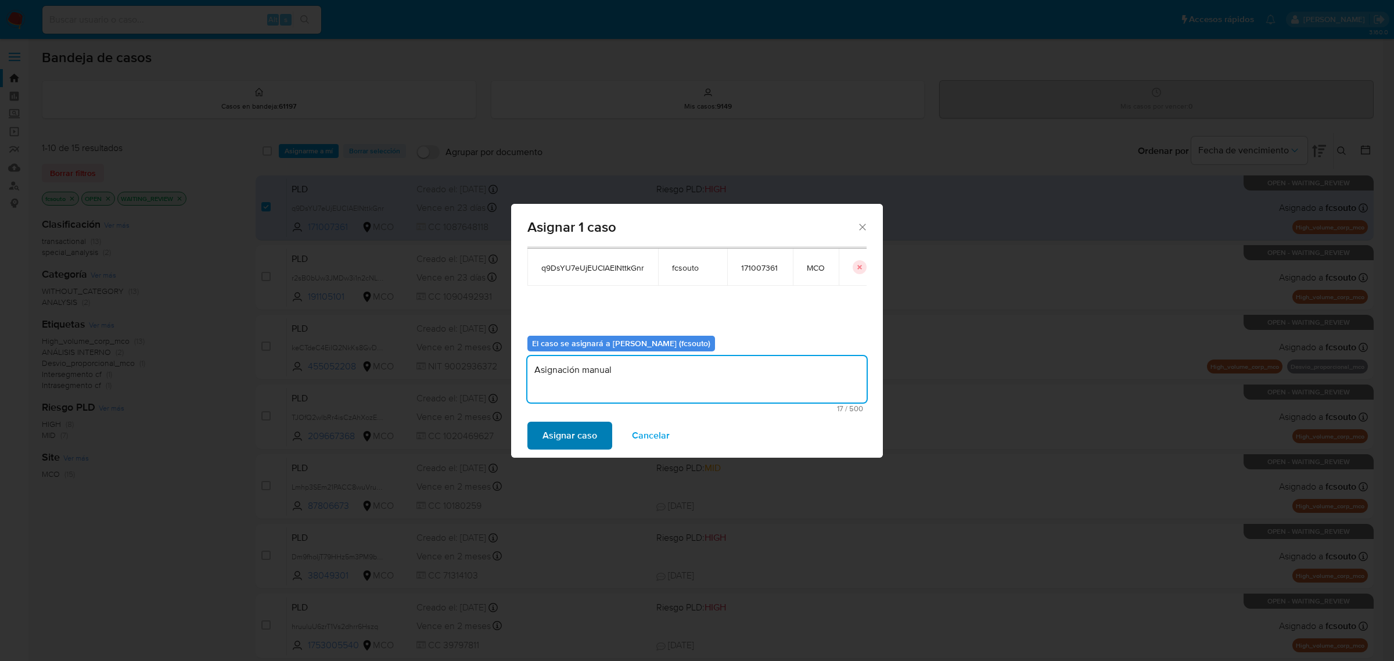
type textarea "Asignación manual"
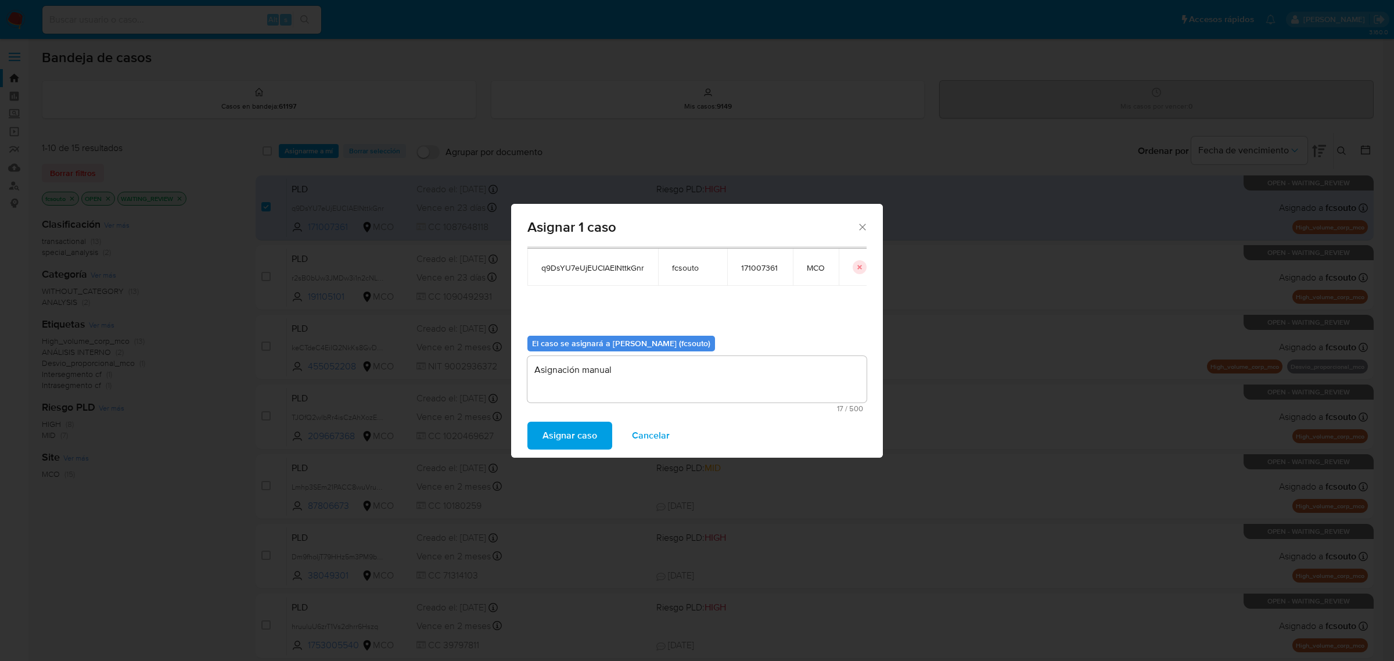
click at [562, 428] on span "Asignar caso" at bounding box center [569, 436] width 55 height 26
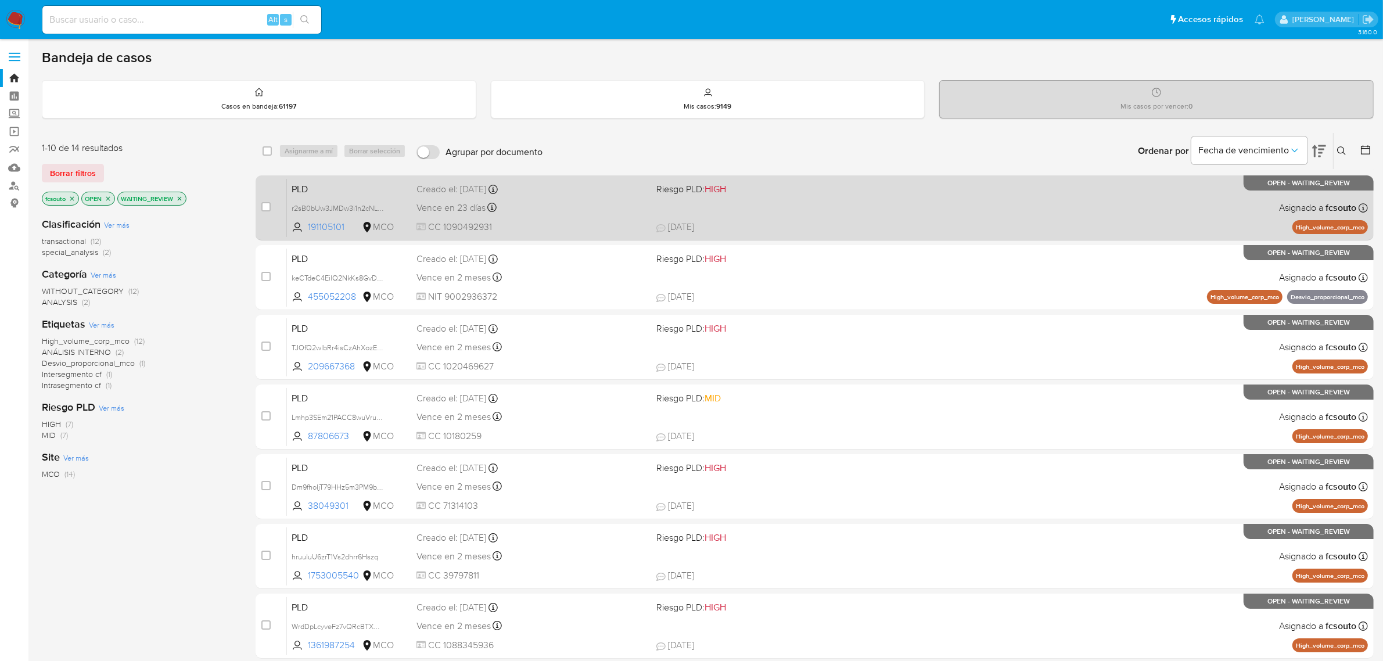
click at [592, 209] on div "Vence en 23 días Vence el 10/10/2025 07:08:12" at bounding box center [531, 208] width 231 height 16
click at [269, 202] on input "checkbox" at bounding box center [265, 206] width 9 height 9
checkbox input "true"
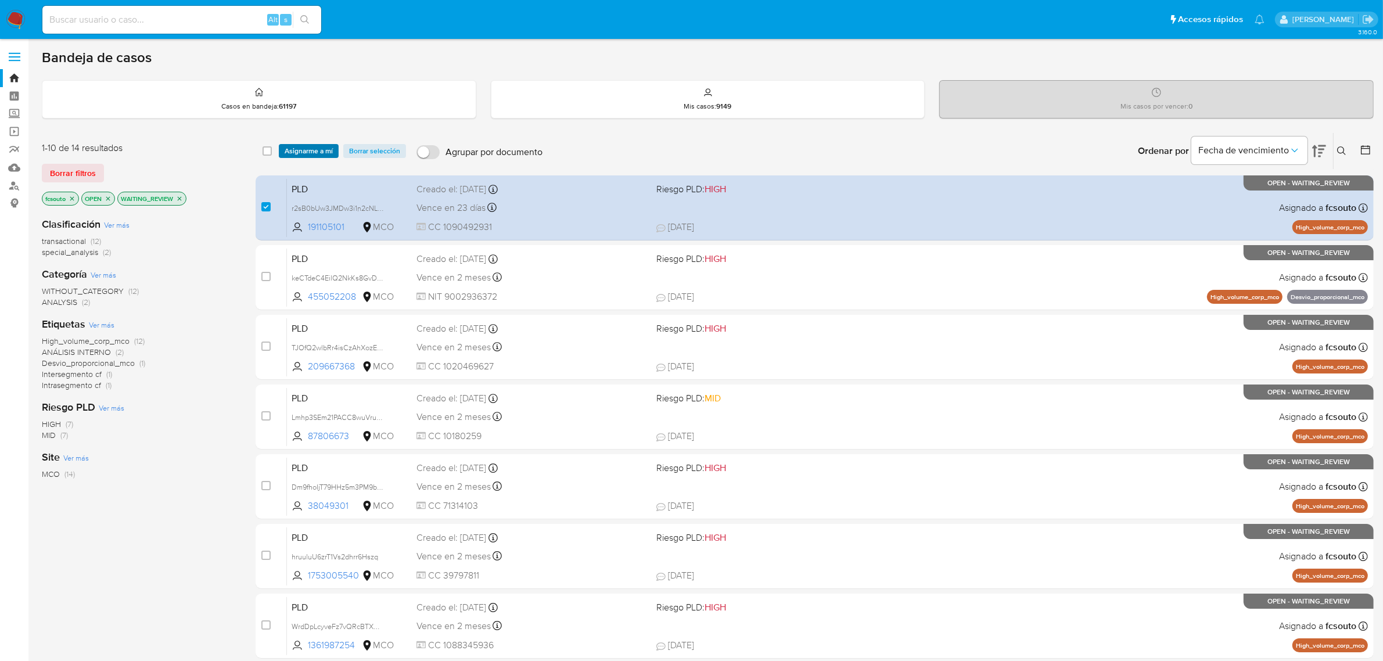
click at [315, 152] on span "Asignarme a mí" at bounding box center [309, 151] width 48 height 12
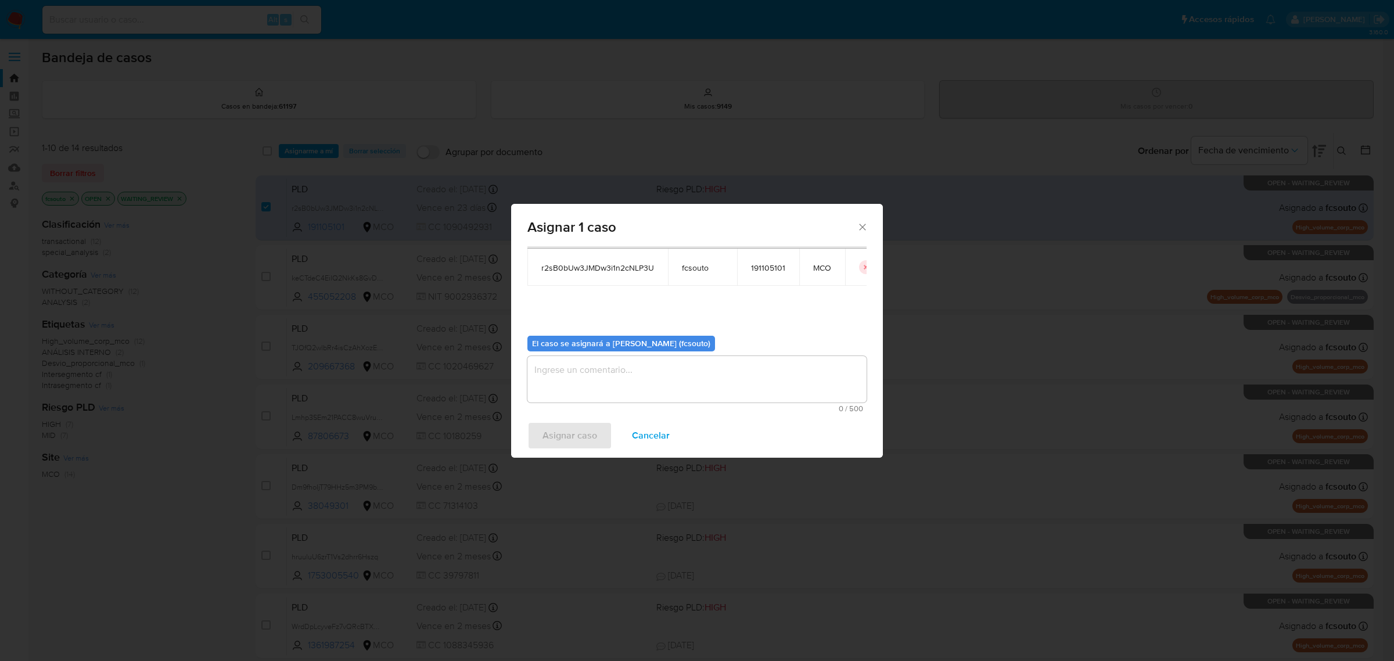
click at [692, 387] on textarea "assign-modal" at bounding box center [696, 379] width 339 height 46
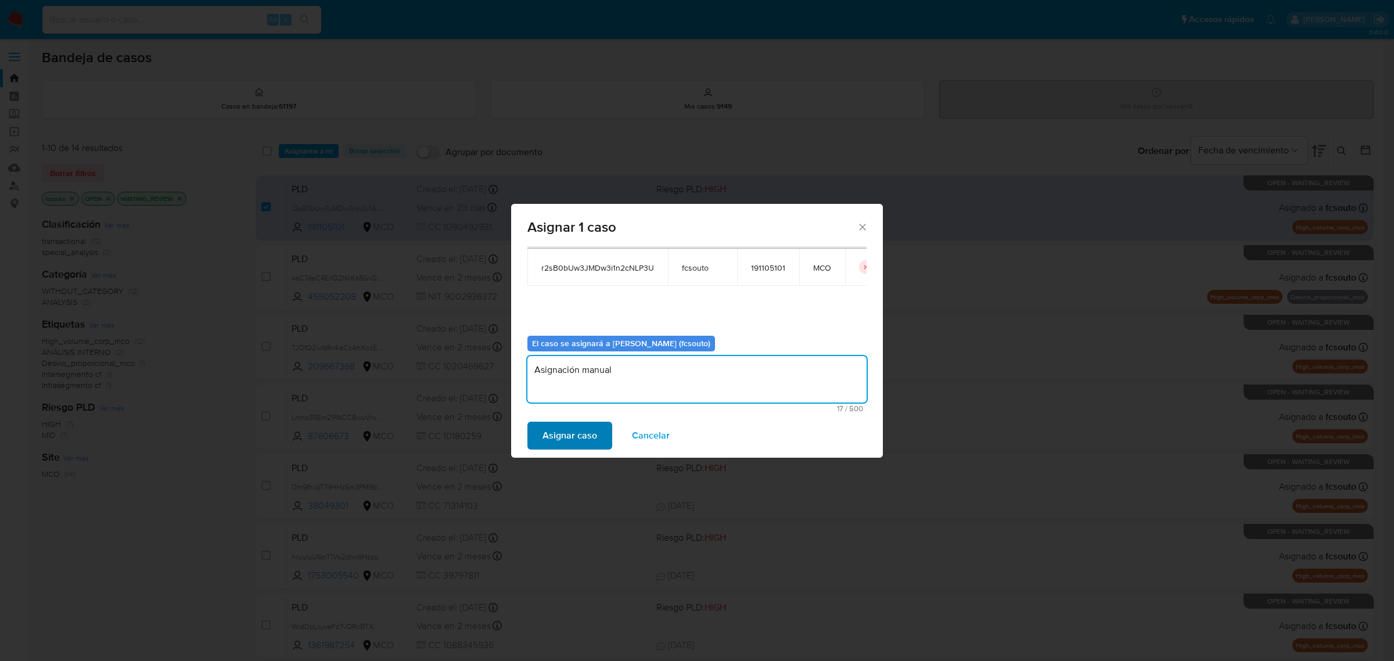
type textarea "Asignación manual"
click at [573, 423] on span "Asignar caso" at bounding box center [569, 436] width 55 height 26
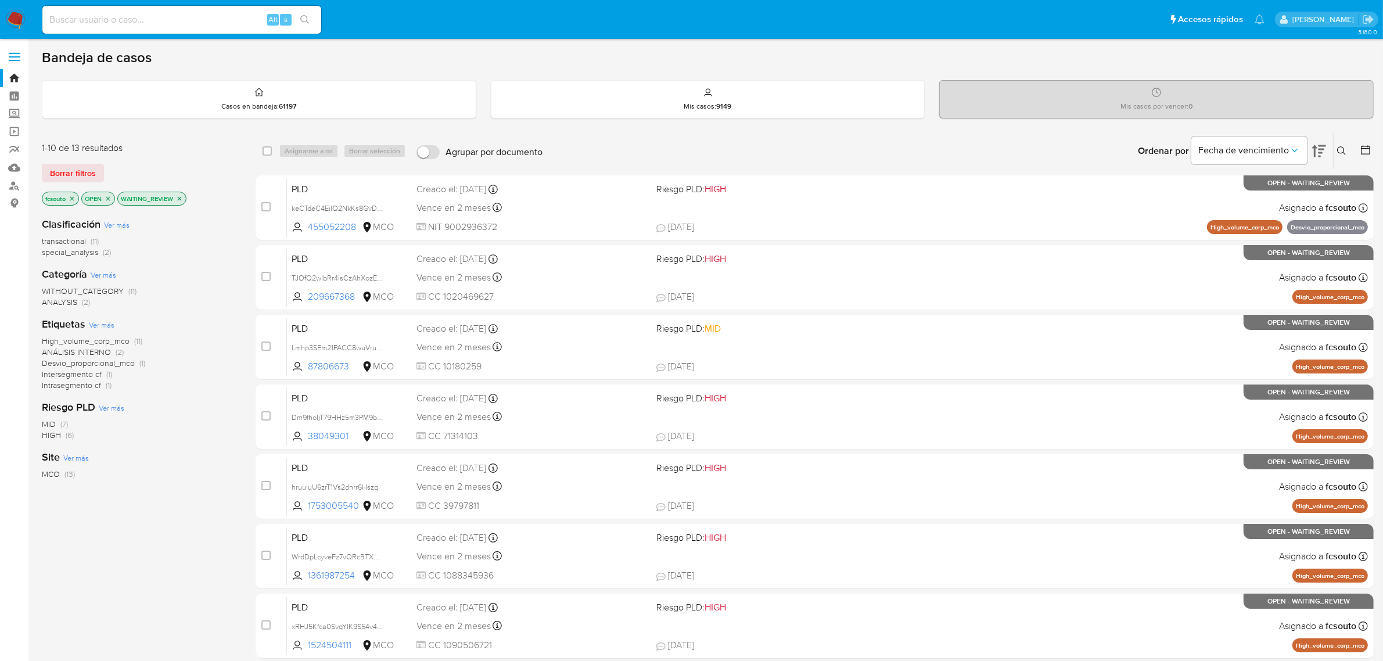
click at [20, 15] on img at bounding box center [16, 20] width 20 height 20
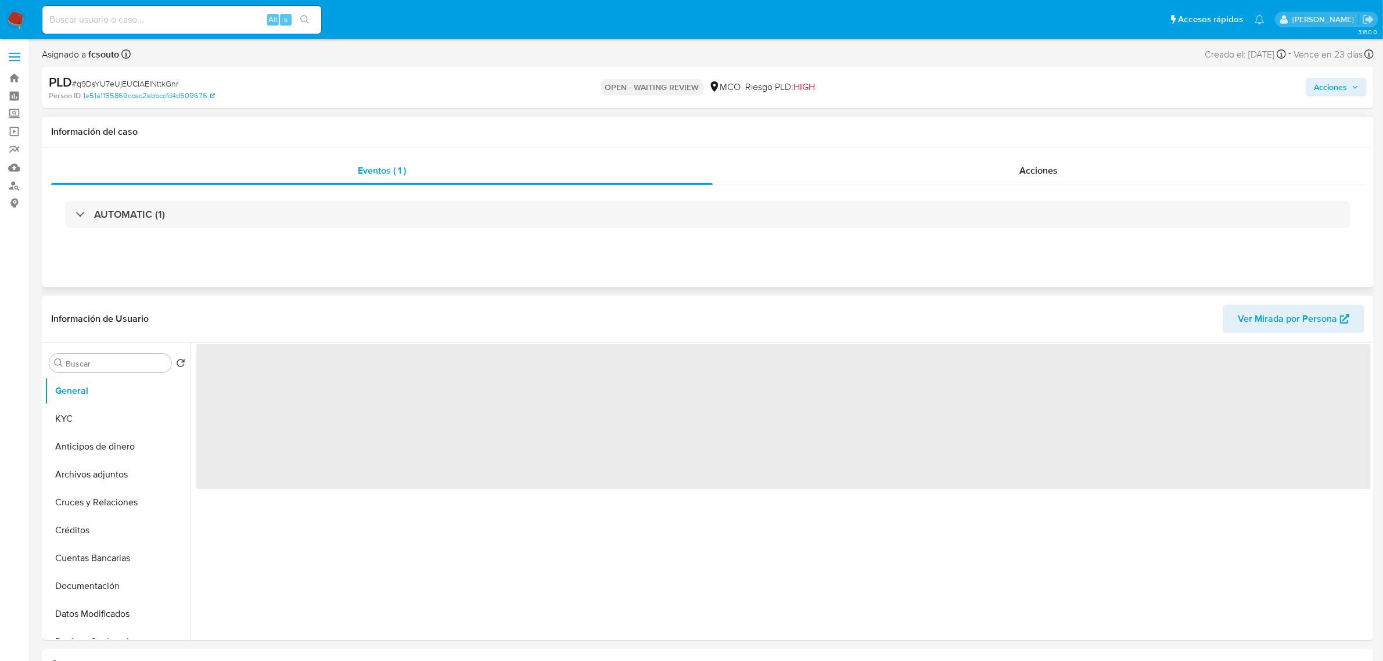
select select "10"
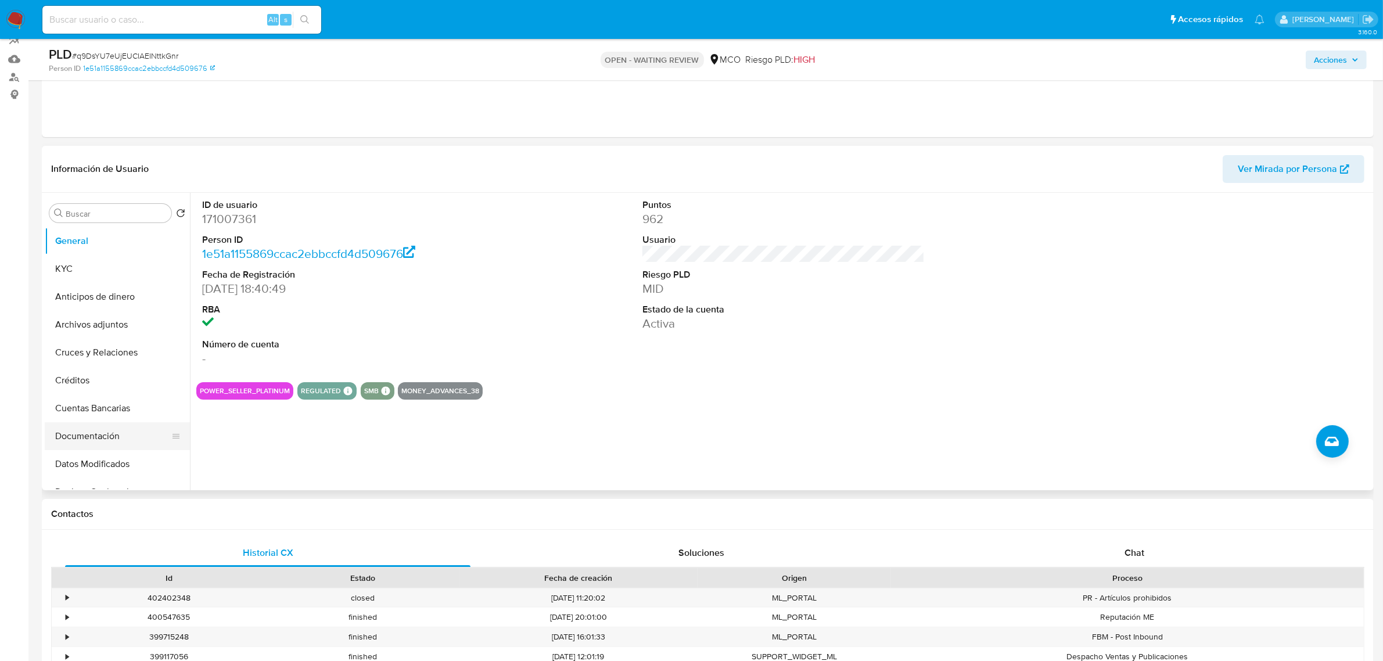
scroll to position [145, 0]
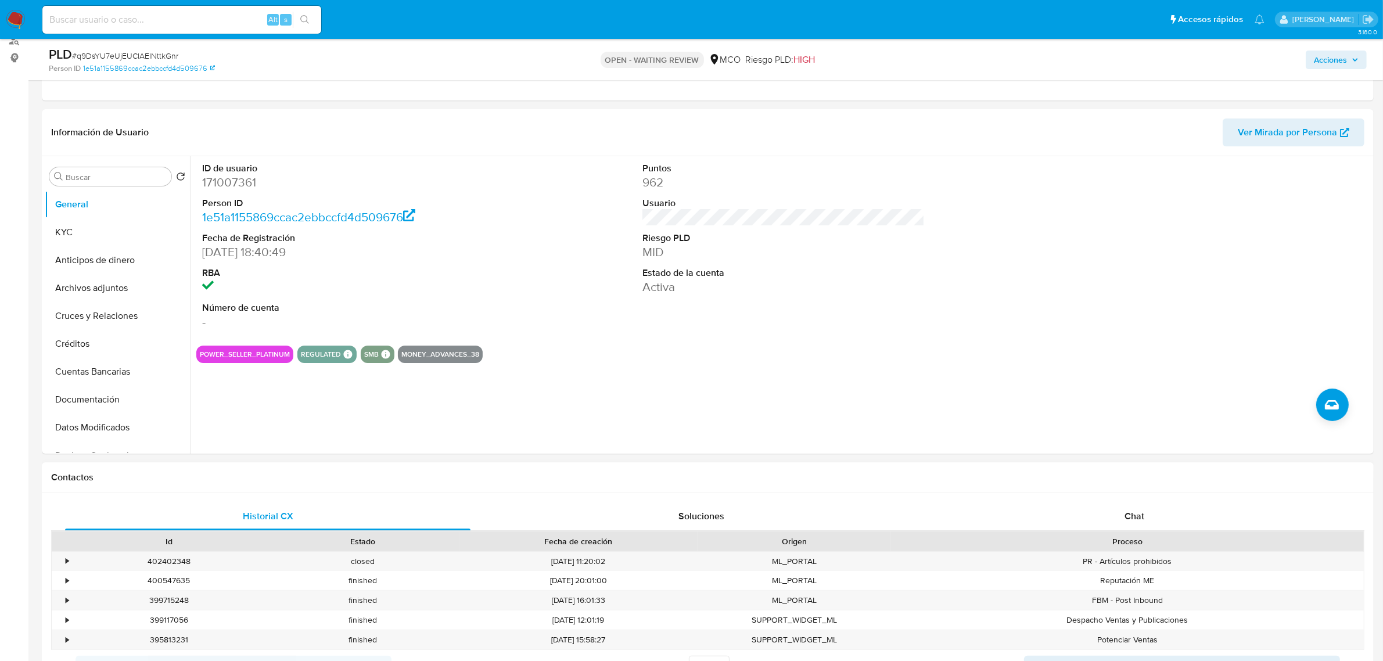
drag, startPoint x: 1145, startPoint y: 491, endPoint x: 1137, endPoint y: 497, distance: 10.2
click at [1145, 490] on div "Contactos" at bounding box center [708, 477] width 1332 height 31
click at [1131, 511] on span "Chat" at bounding box center [1134, 515] width 20 height 13
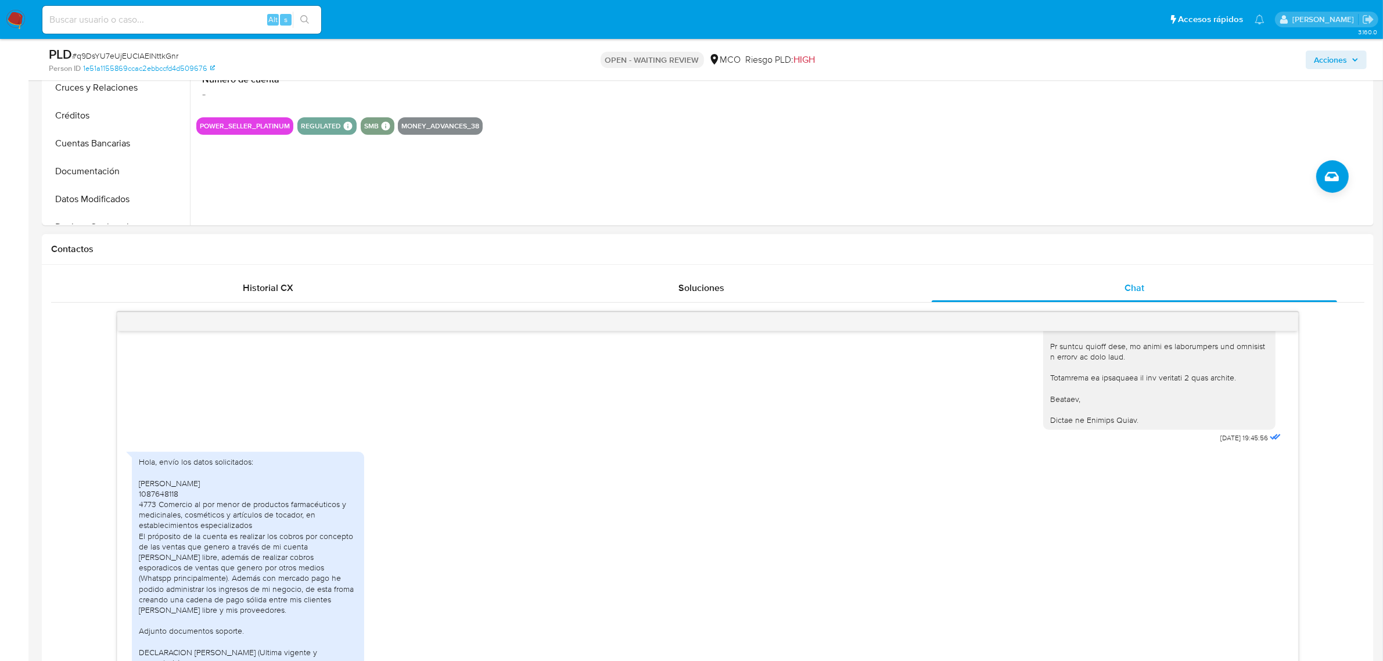
scroll to position [508, 0]
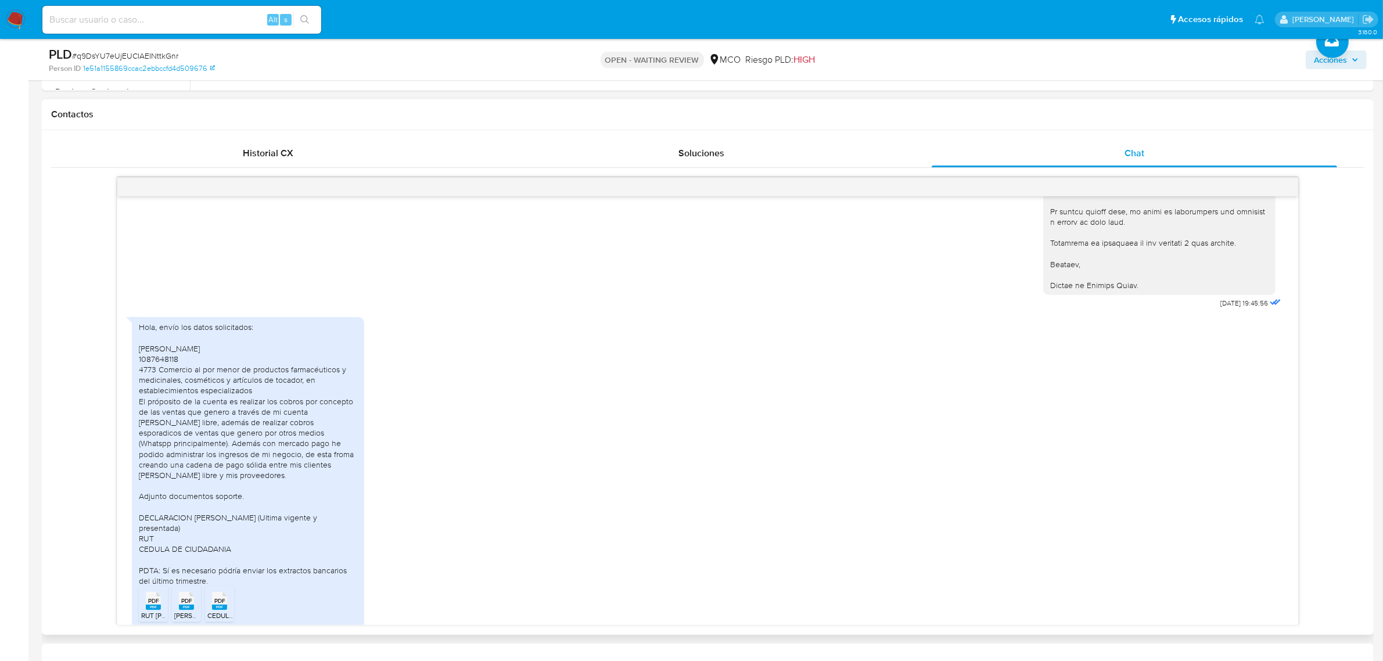
click at [152, 597] on span "PDF" at bounding box center [153, 601] width 11 height 8
click at [181, 605] on rect at bounding box center [186, 607] width 15 height 5
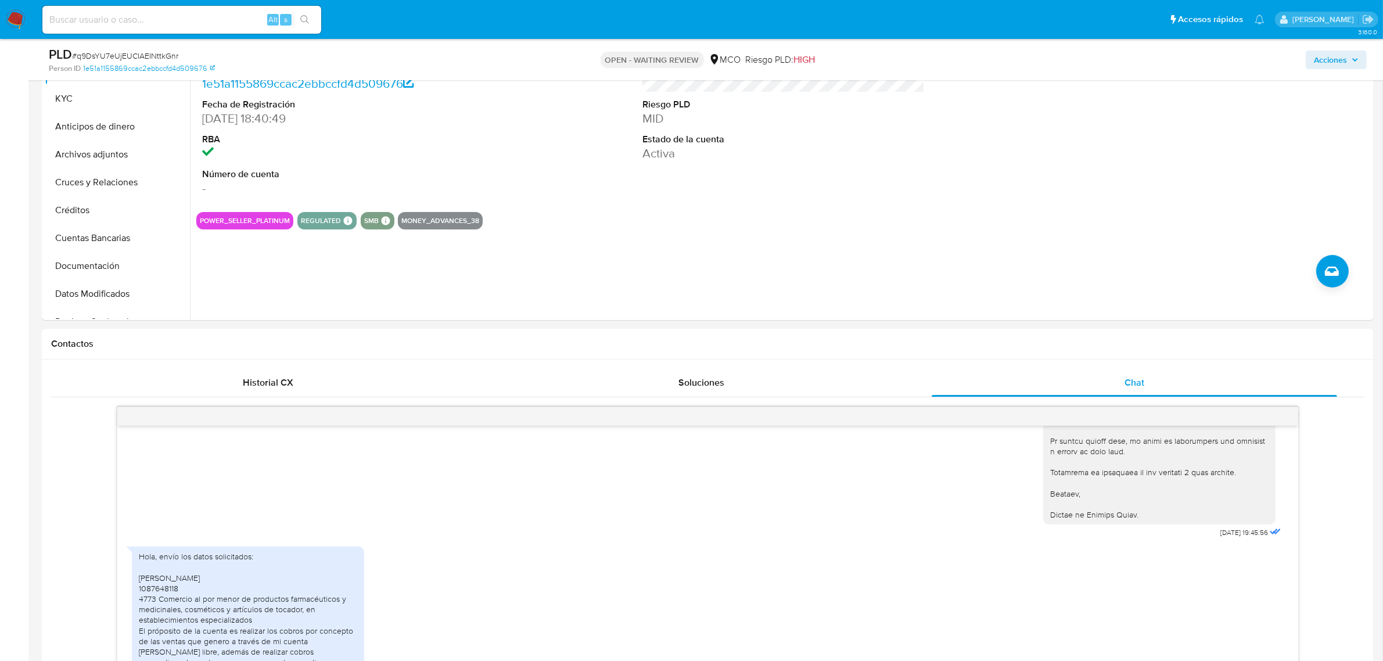
scroll to position [73, 0]
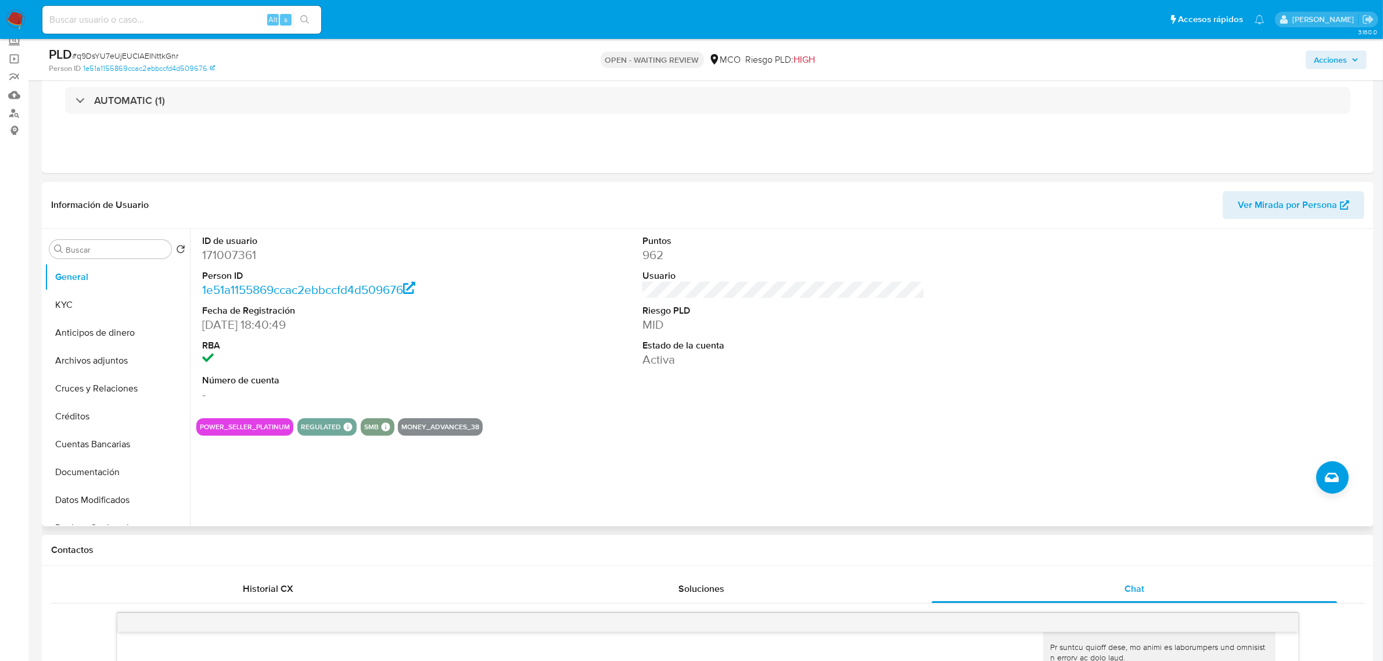
click at [231, 258] on dd "171007361" at bounding box center [343, 255] width 282 height 16
copy dd "171007361"
click at [224, 250] on dd "171007361" at bounding box center [343, 255] width 282 height 16
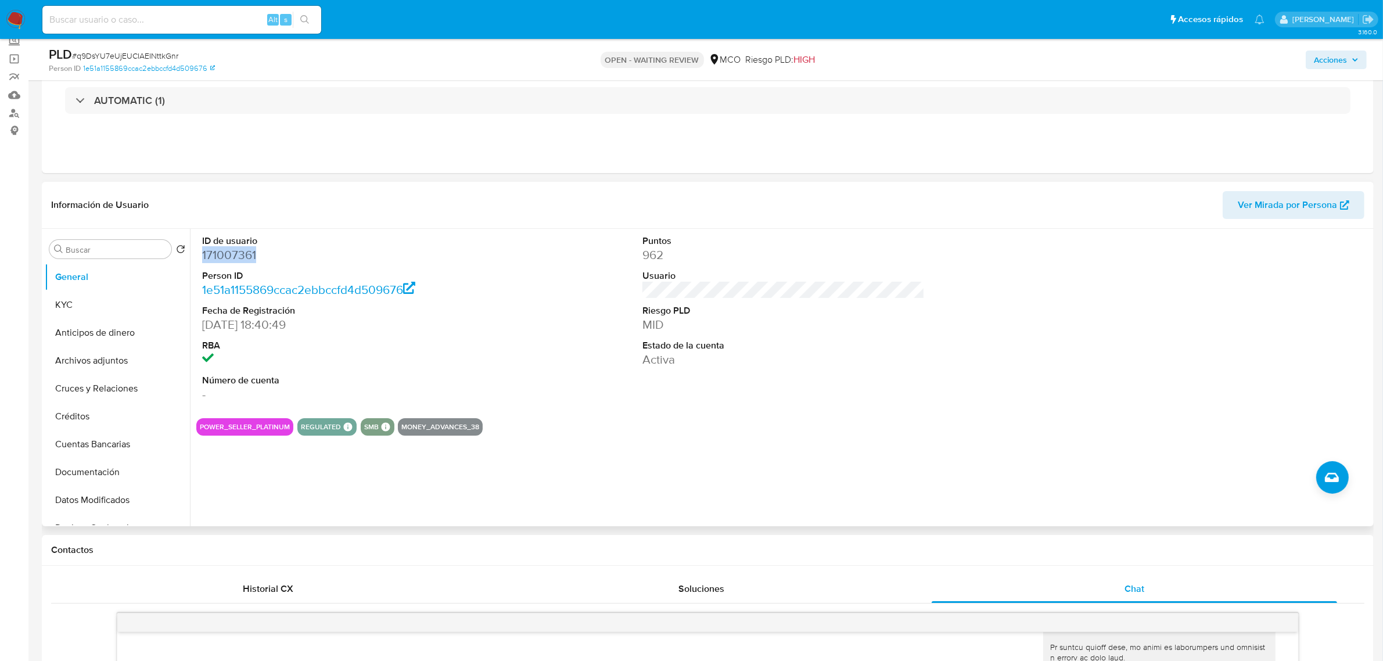
click at [224, 256] on dd "171007361" at bounding box center [343, 255] width 282 height 16
click at [122, 499] on button "Historial Casos" at bounding box center [113, 494] width 136 height 28
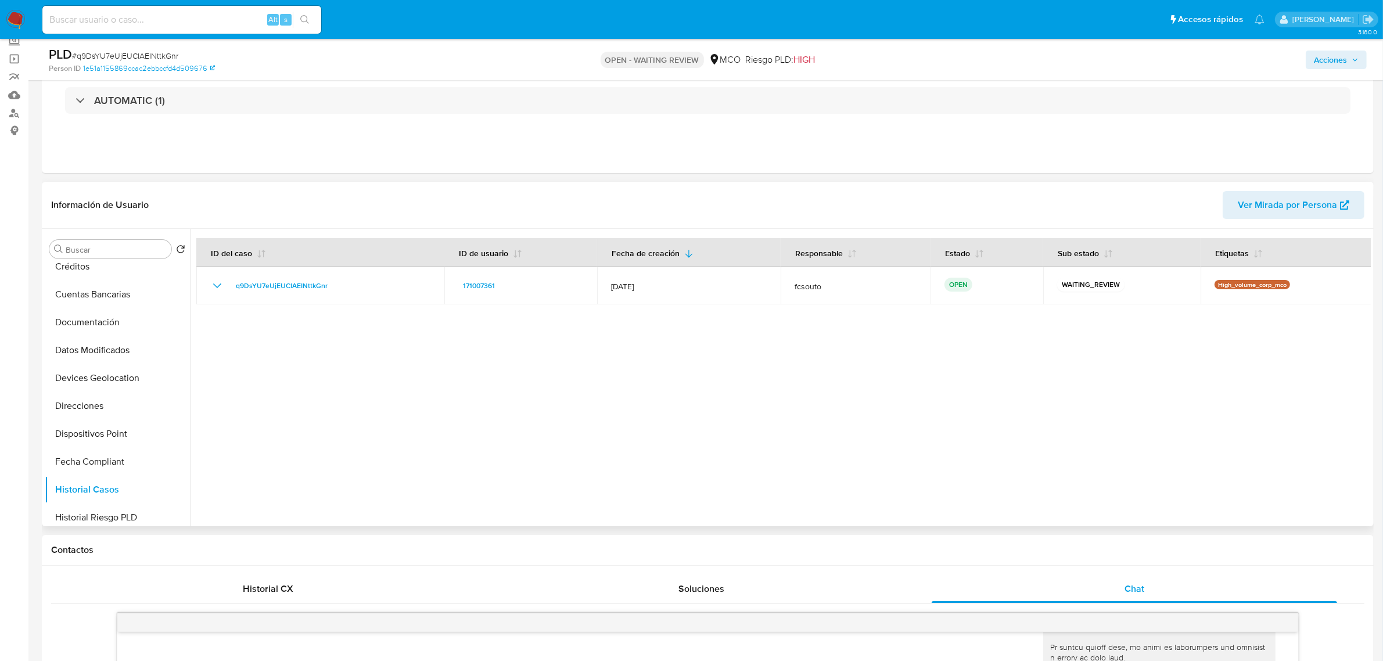
scroll to position [0, 0]
click at [85, 308] on button "KYC" at bounding box center [113, 305] width 136 height 28
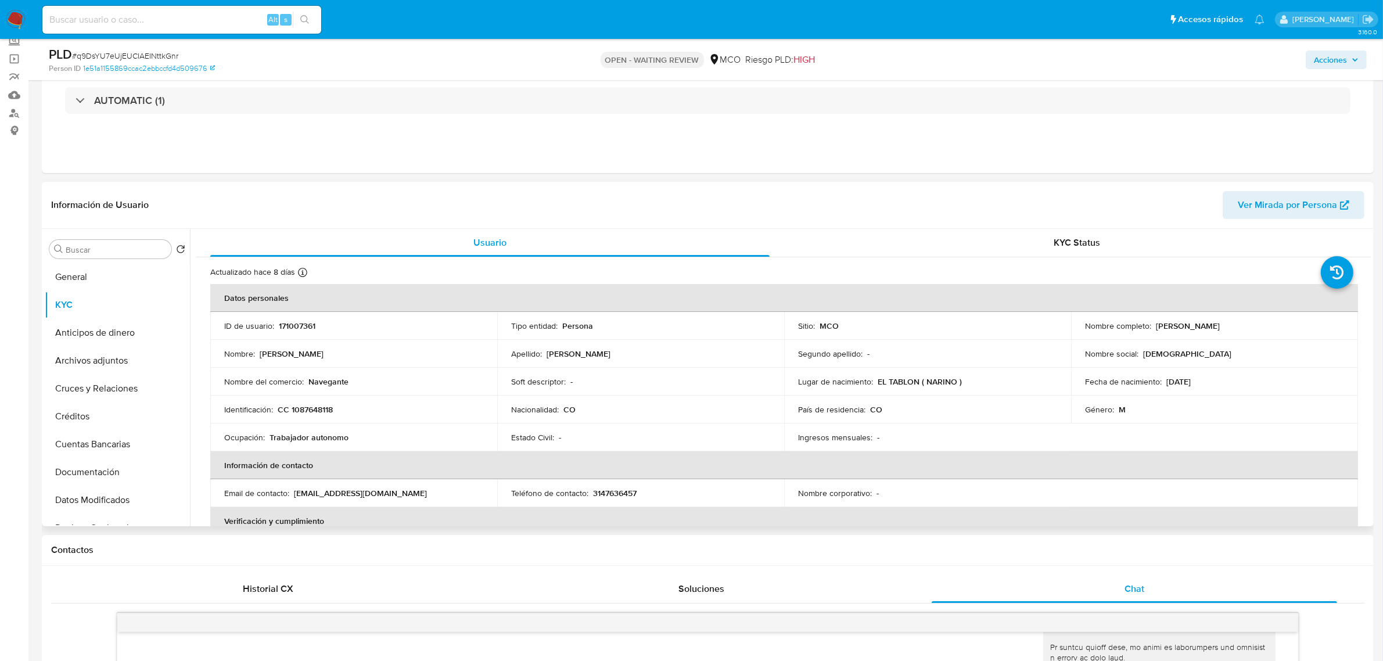
click at [285, 328] on p "171007361" at bounding box center [297, 326] width 37 height 10
copy p "171007361"
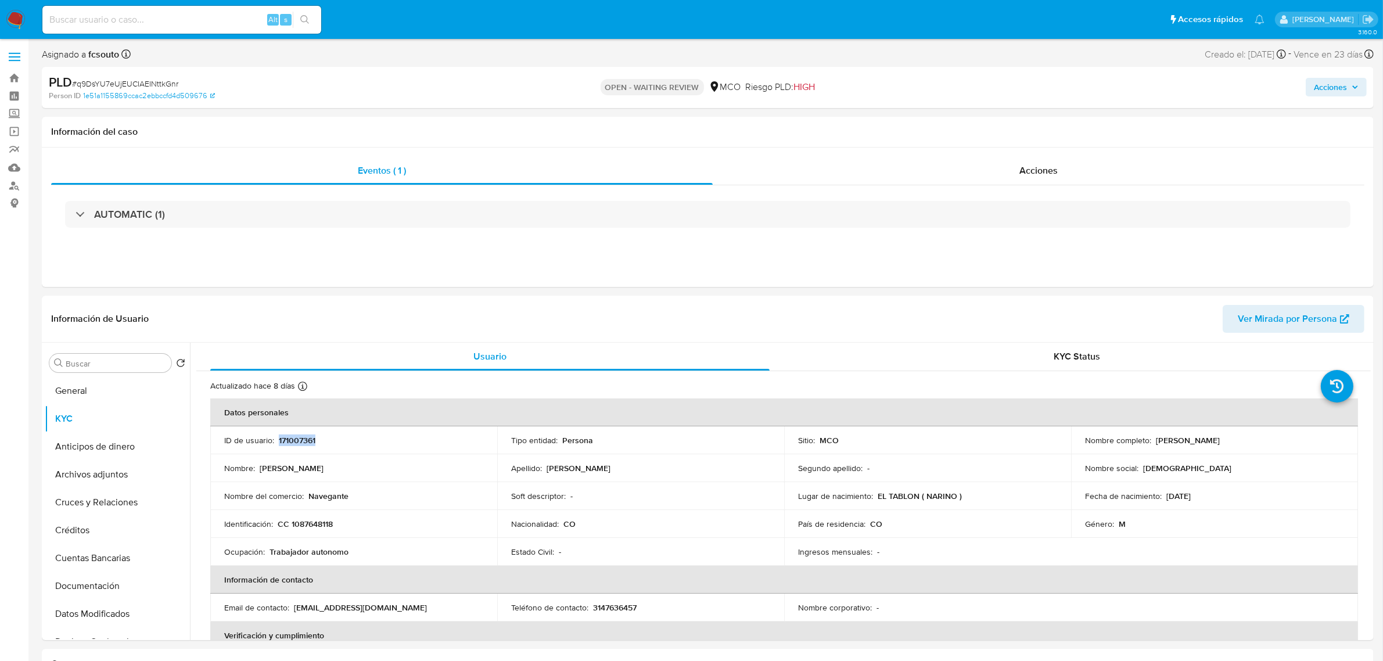
click at [1318, 88] on span "Acciones" at bounding box center [1330, 87] width 33 height 19
click at [1032, 125] on span "Resolución del caso" at bounding box center [1006, 123] width 83 height 13
click at [862, 125] on span "Enviar comentario" at bounding box center [871, 123] width 76 height 13
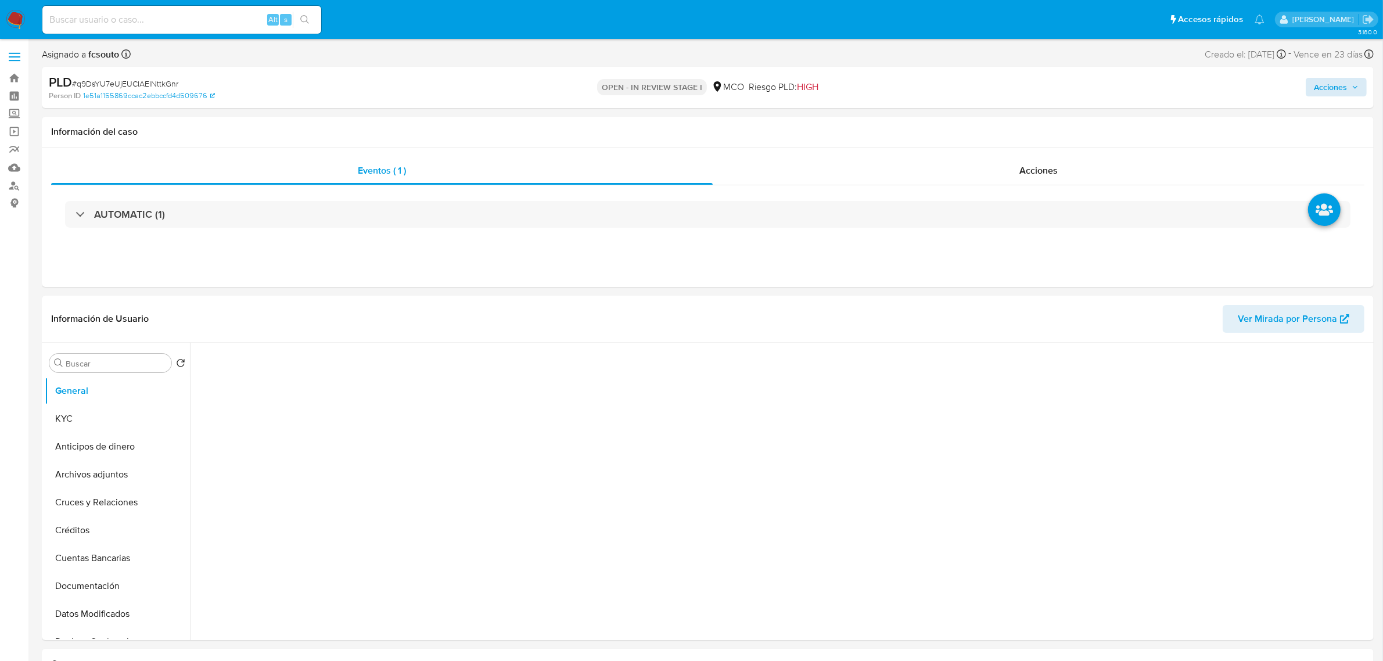
select select "10"
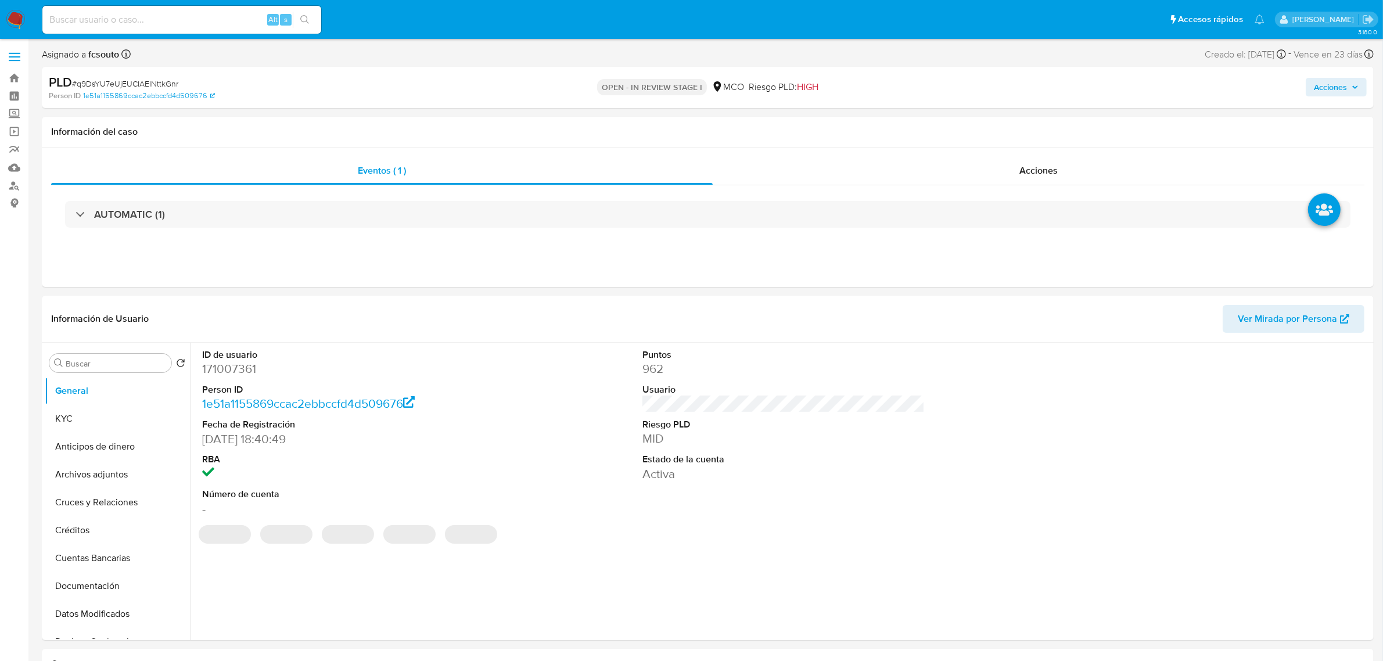
click at [1333, 88] on span "Acciones" at bounding box center [1330, 87] width 33 height 19
click at [1009, 114] on div "Resolución del caso Alt r" at bounding box center [1020, 124] width 111 height 30
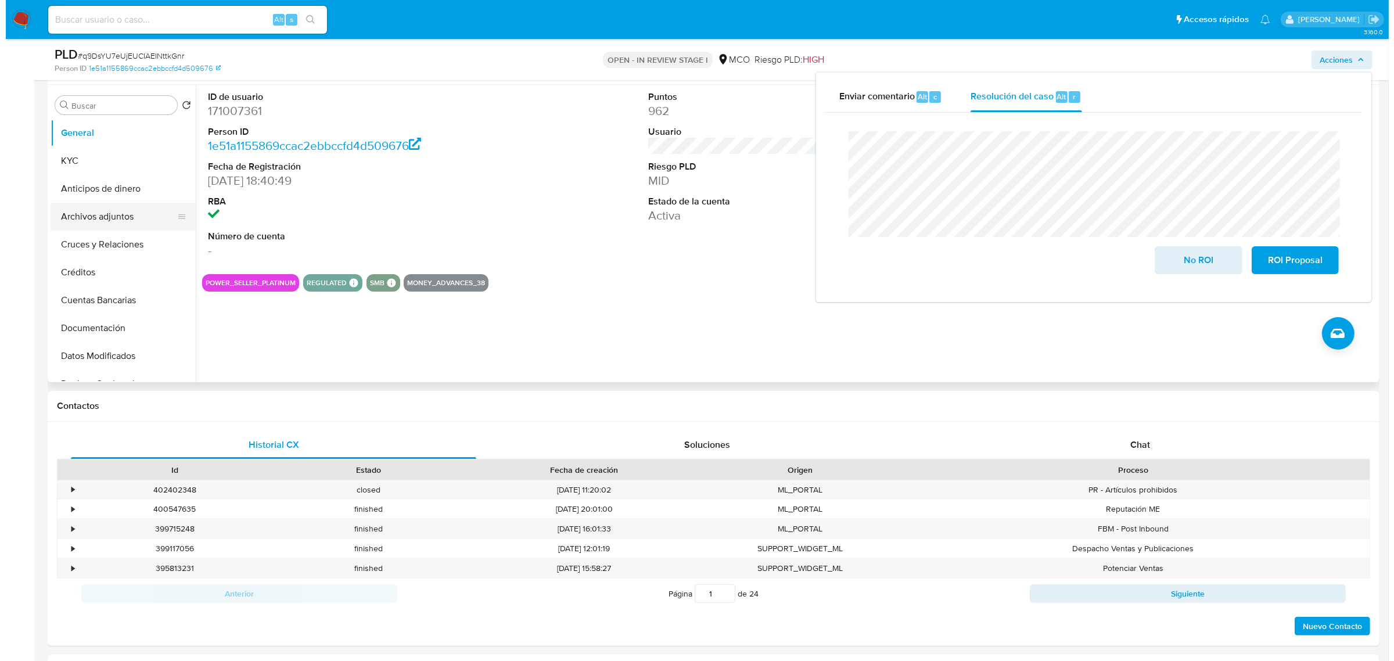
scroll to position [218, 0]
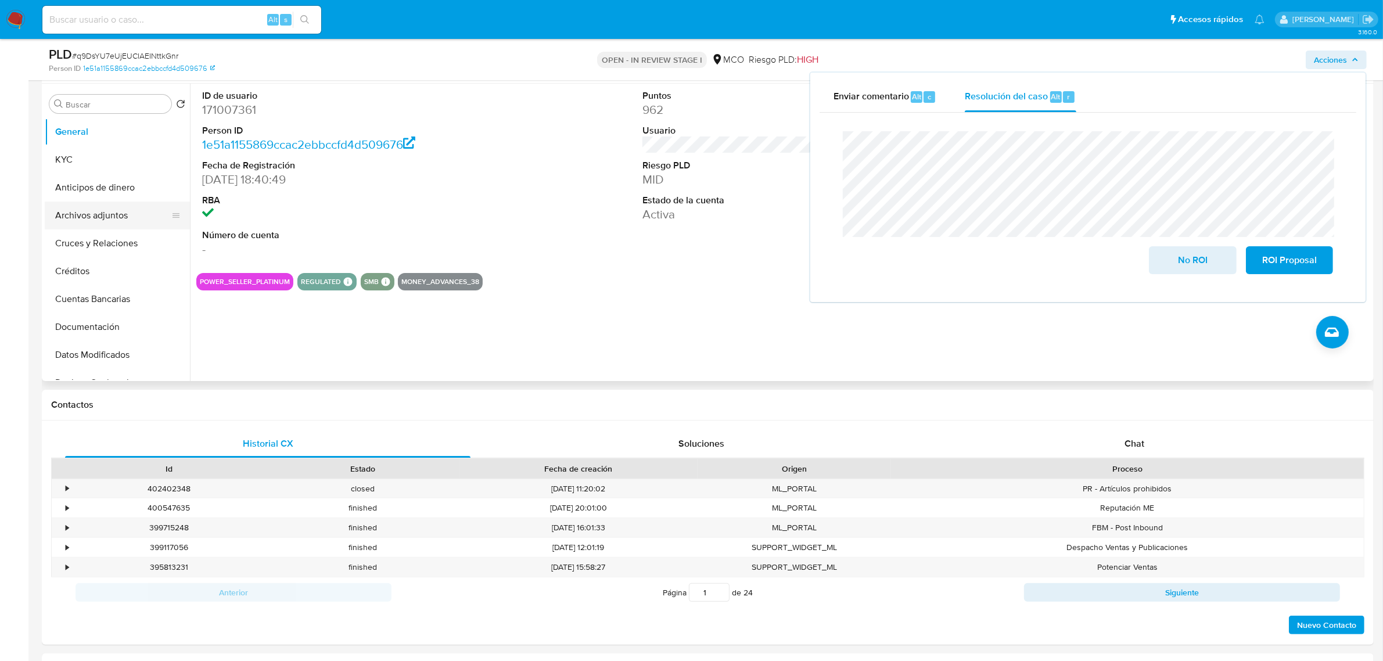
click at [90, 204] on button "Archivos adjuntos" at bounding box center [113, 216] width 136 height 28
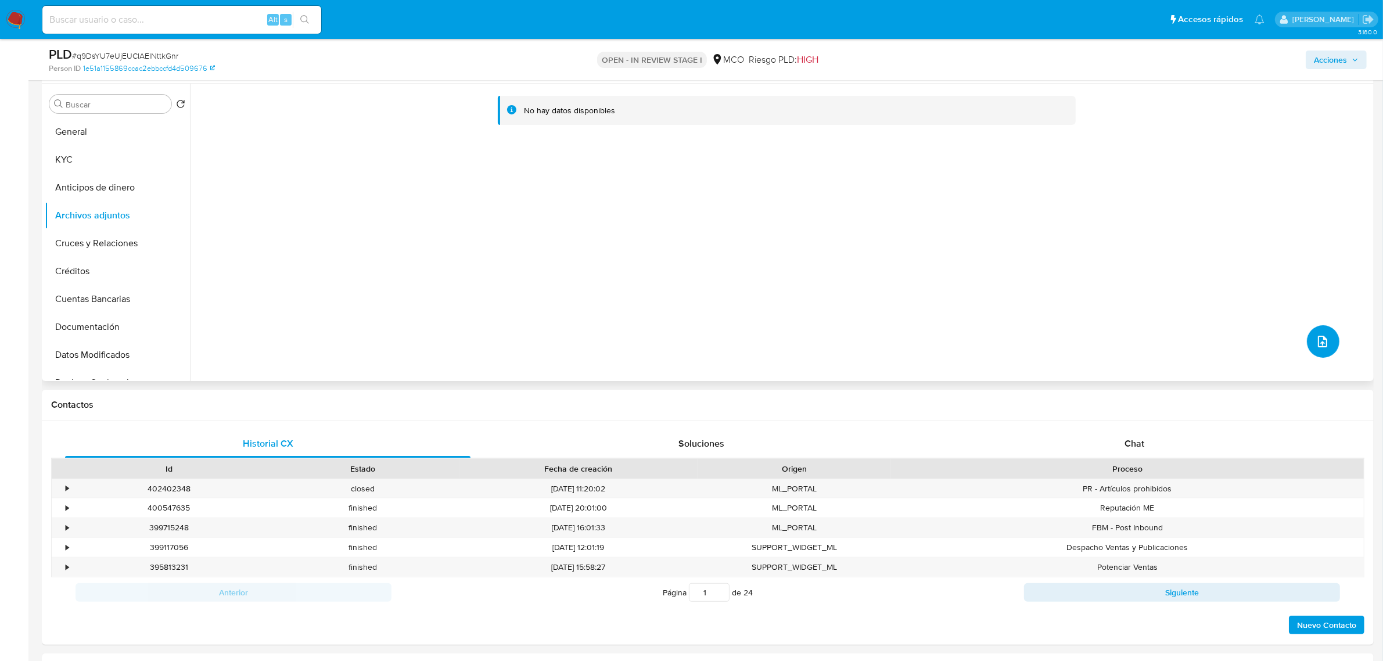
click at [1316, 343] on icon "upload-file" at bounding box center [1323, 342] width 14 height 14
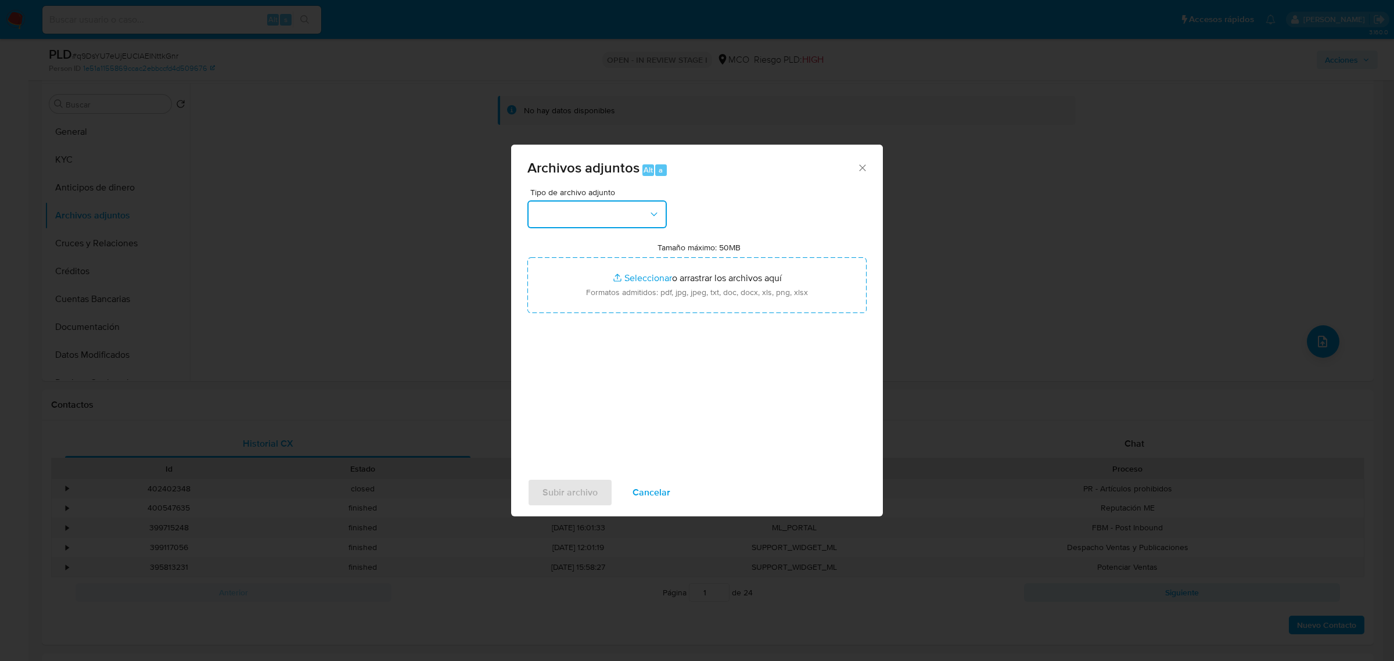
click at [598, 218] on button "button" at bounding box center [596, 214] width 139 height 28
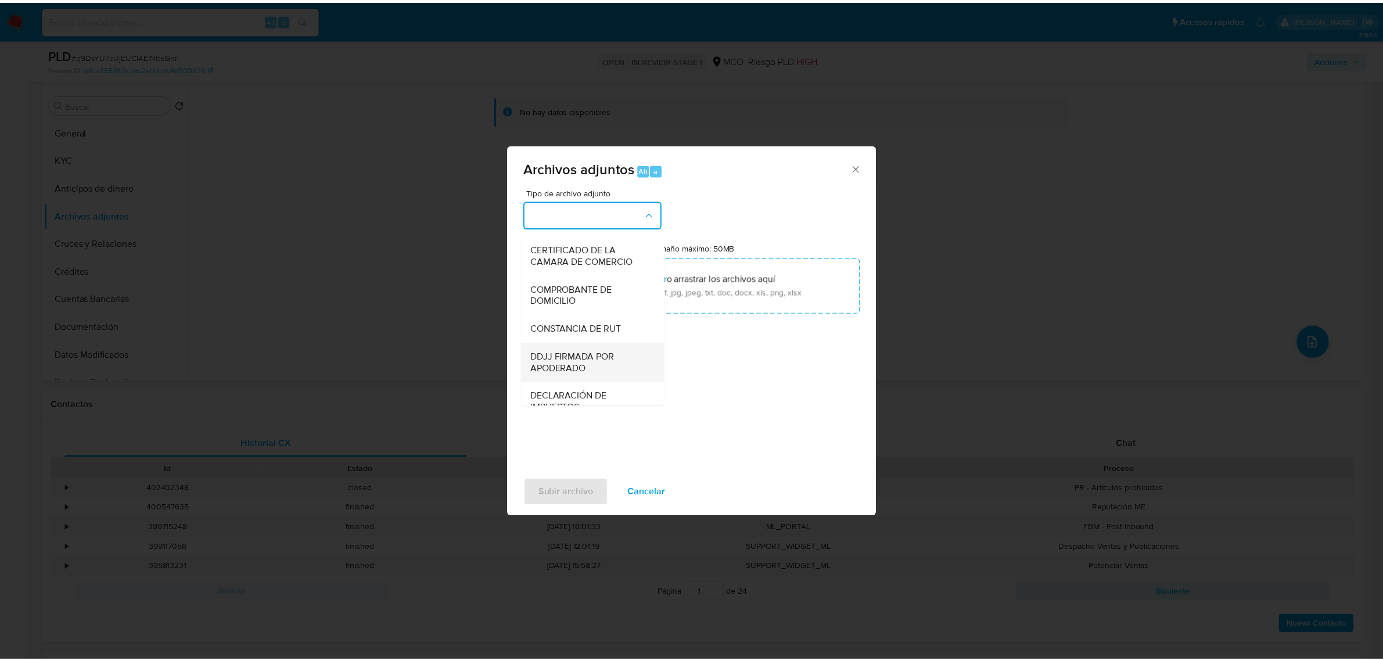
scroll to position [363, 0]
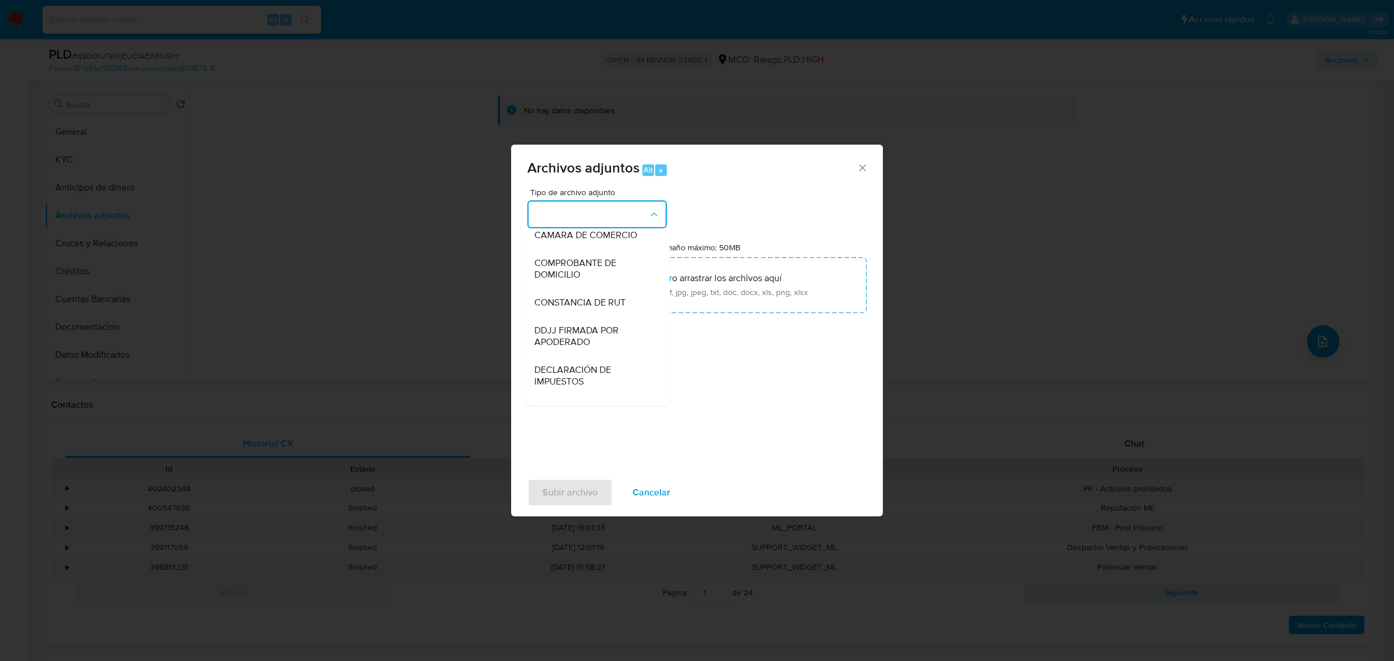
click at [585, 376] on span "DECLARACIÓN DE IMPUESTOS" at bounding box center [593, 375] width 118 height 23
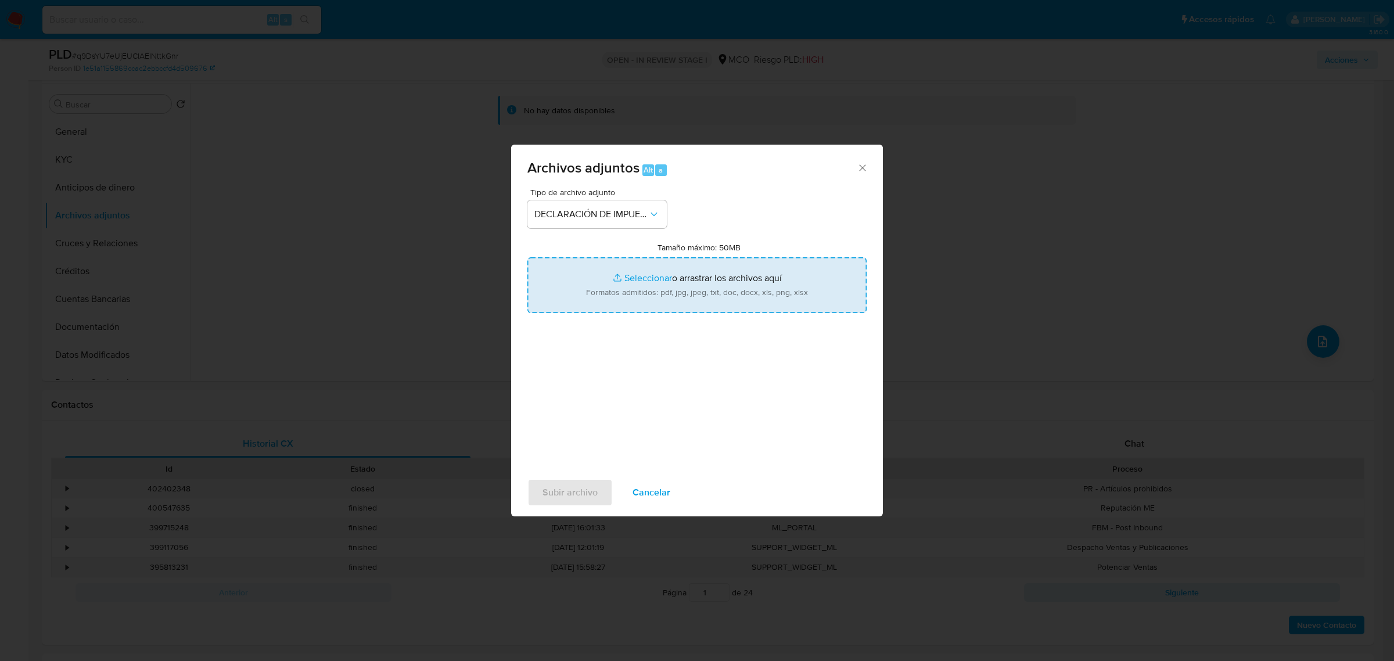
click at [677, 300] on input "Tamaño máximo: 50MB Seleccionar archivos" at bounding box center [696, 285] width 339 height 56
type input "C:\fakepath\171007361_fcbf144b-a95f-4c69-b3f9-04a0859ee394.pdf"
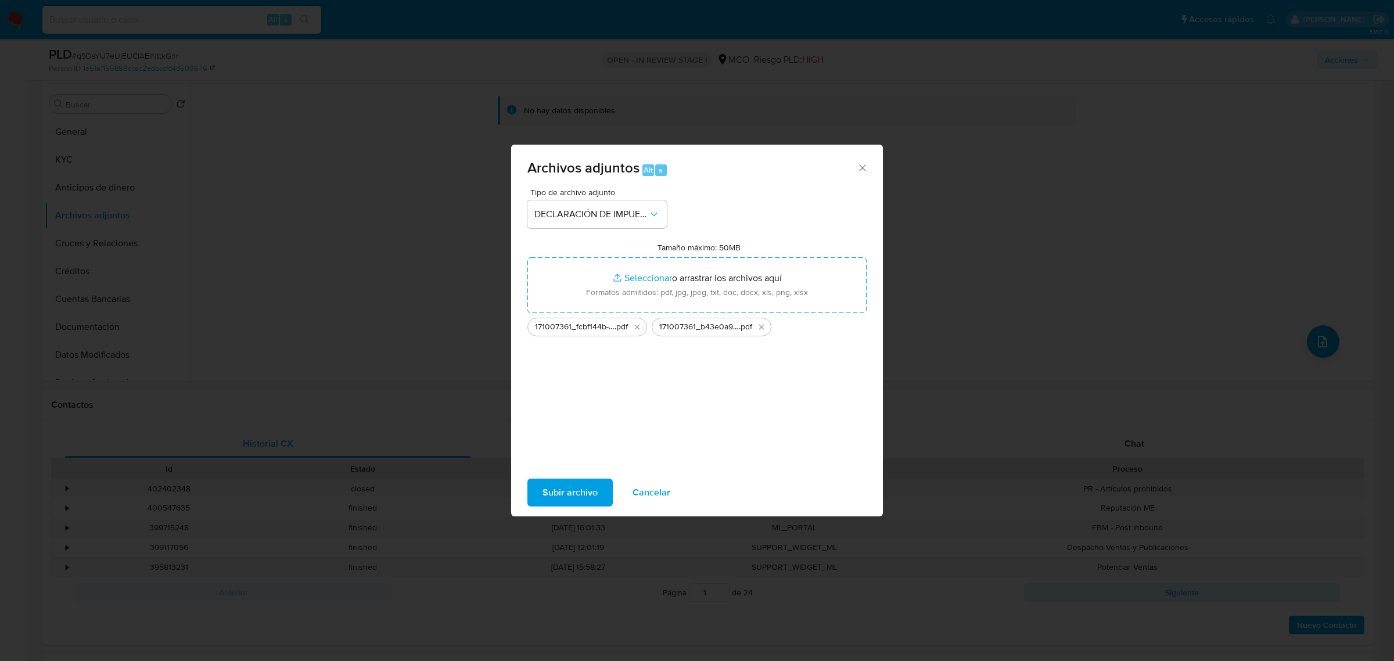
drag, startPoint x: 677, startPoint y: 300, endPoint x: 555, endPoint y: 488, distance: 225.1
click at [555, 488] on span "Subir archivo" at bounding box center [569, 493] width 55 height 26
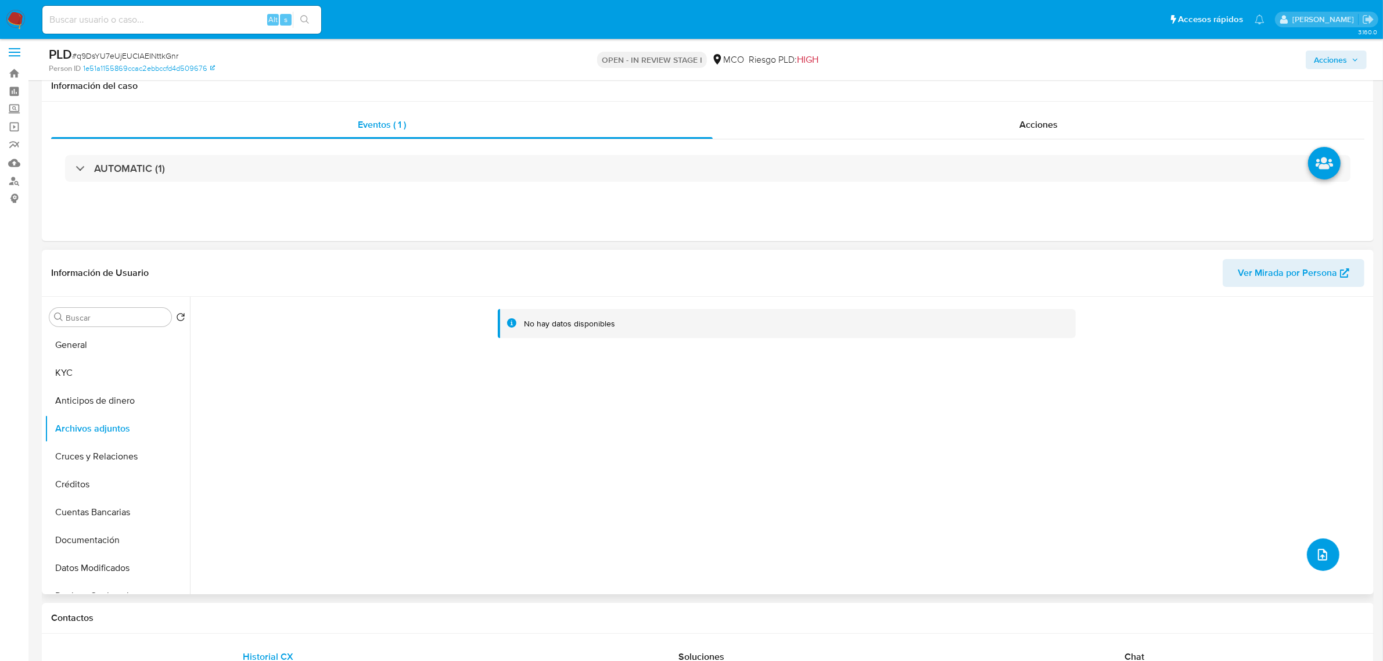
scroll to position [0, 0]
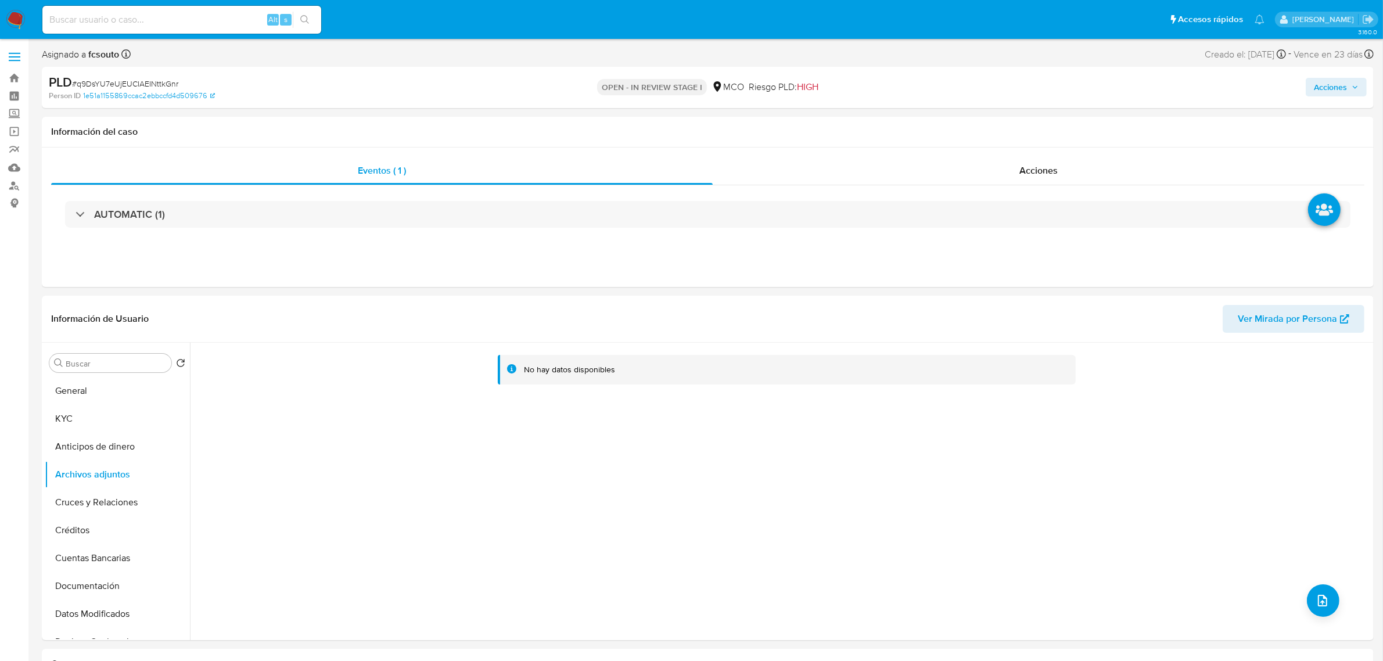
drag, startPoint x: 1340, startPoint y: 92, endPoint x: 1334, endPoint y: 94, distance: 6.6
click at [1339, 91] on span "Acciones" at bounding box center [1330, 87] width 33 height 19
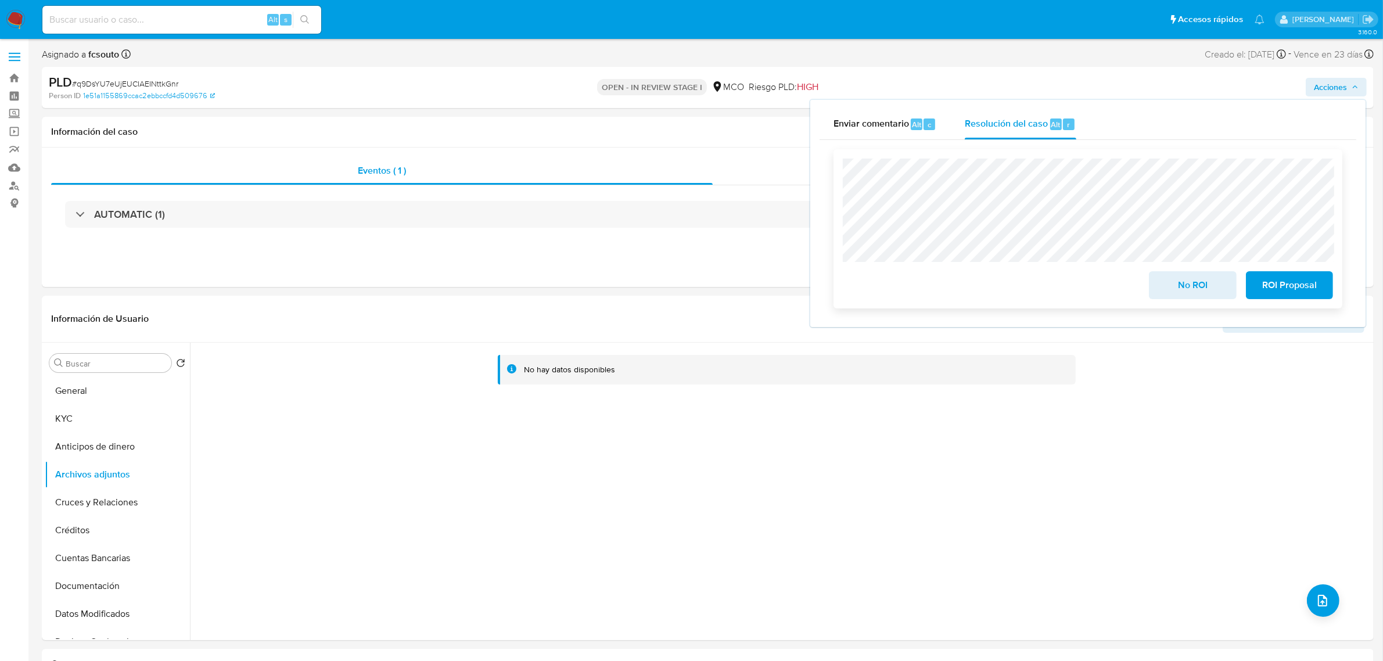
click at [839, 222] on div "No ROI ROI Proposal" at bounding box center [1087, 228] width 509 height 159
click at [71, 425] on button "KYC" at bounding box center [113, 419] width 136 height 28
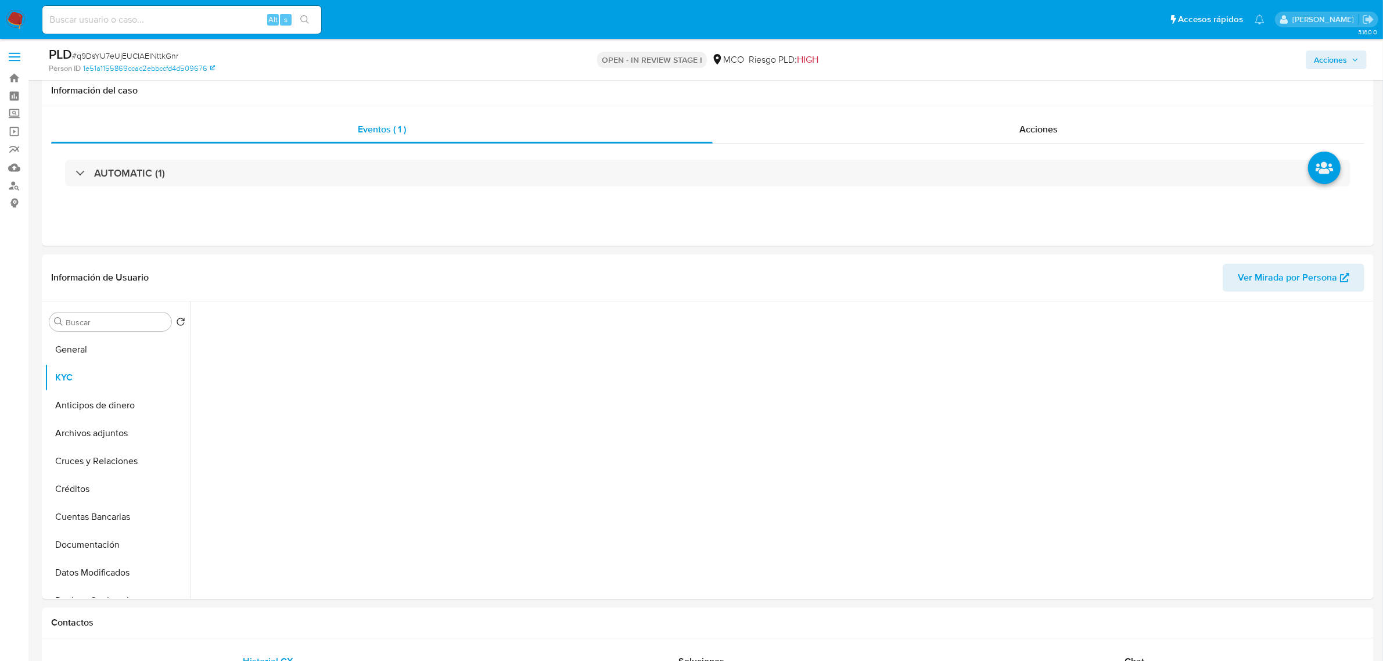
scroll to position [73, 0]
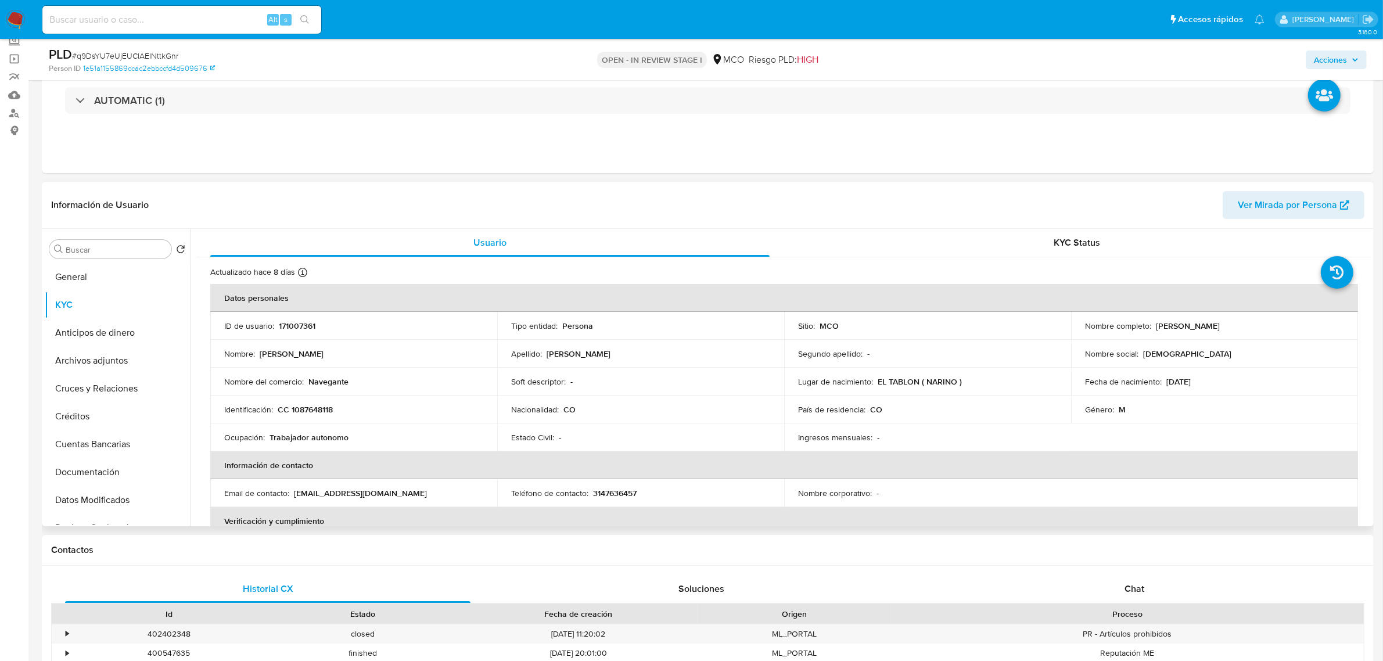
drag, startPoint x: 1153, startPoint y: 324, endPoint x: 1264, endPoint y: 331, distance: 110.6
click at [1220, 331] on p "Libardo Yessid Gomez Naspiran" at bounding box center [1188, 326] width 64 height 10
copy p "Libardo Yessid Gomez Naspira"
copy p "Libardo Yessid Gomez Naspiran"
drag, startPoint x: 1349, startPoint y: 57, endPoint x: 1328, endPoint y: 67, distance: 22.9
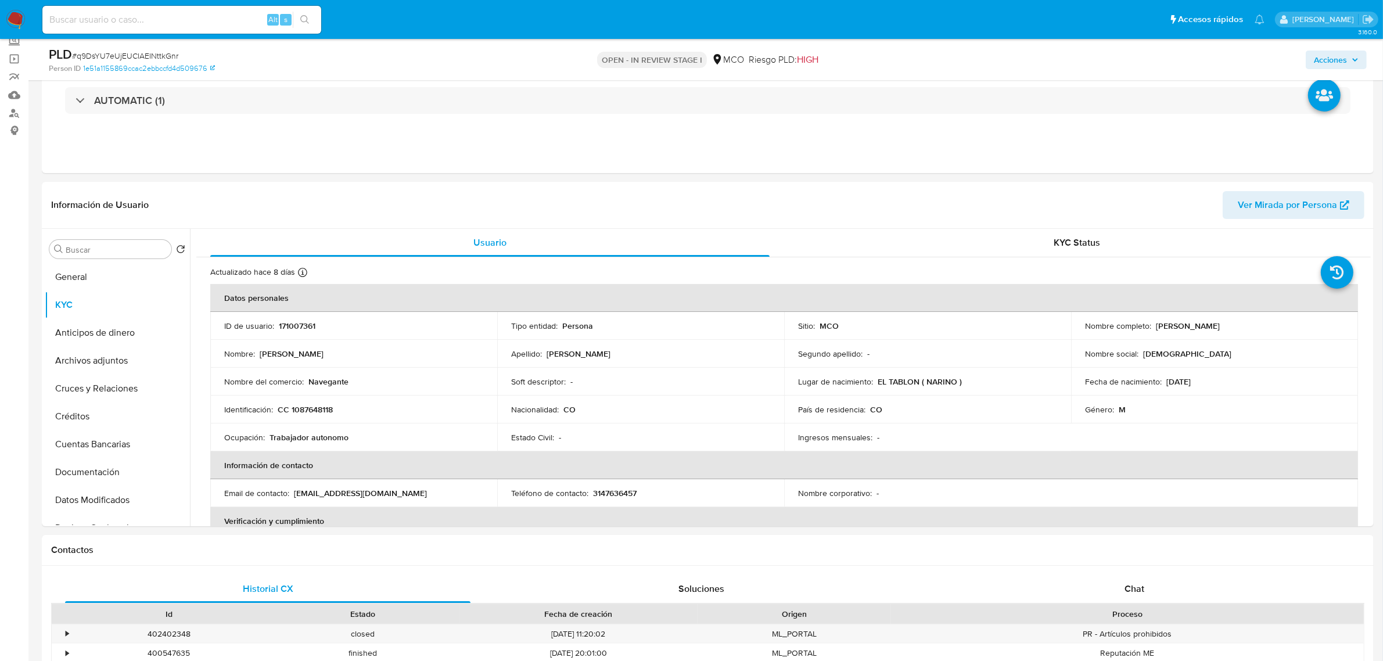
click at [1342, 62] on span "Acciones" at bounding box center [1336, 60] width 45 height 16
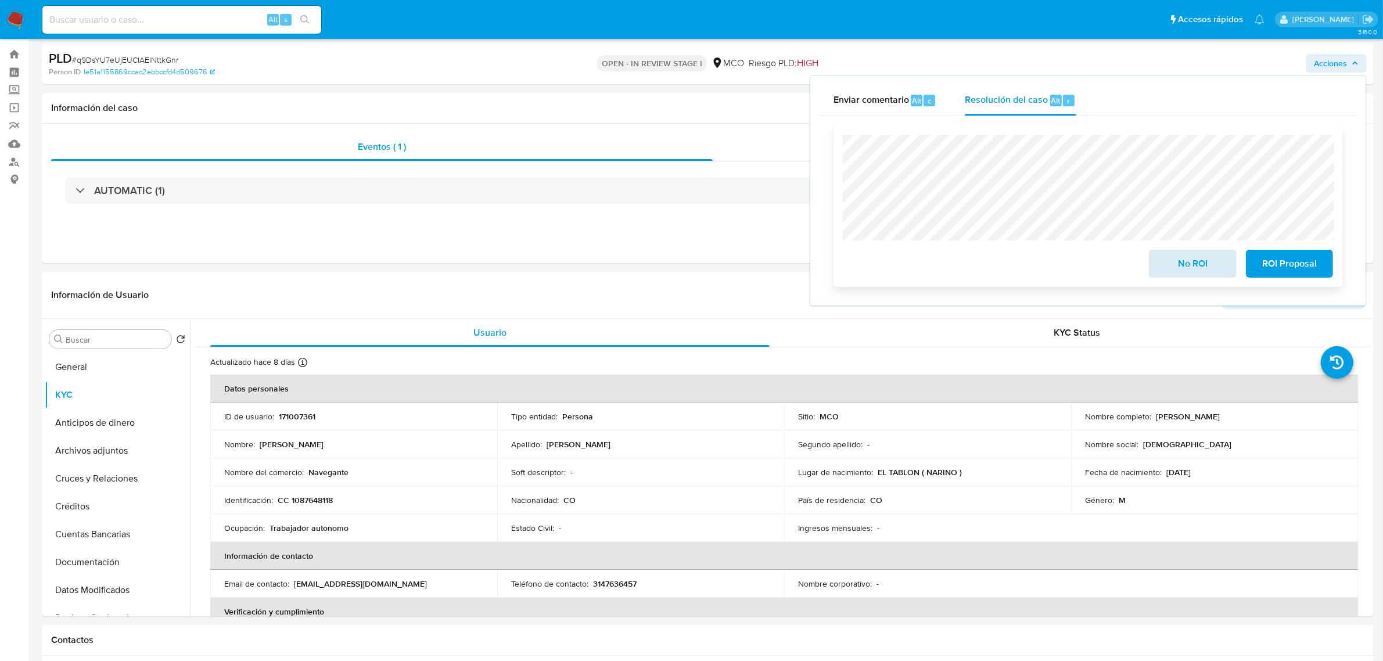
scroll to position [0, 0]
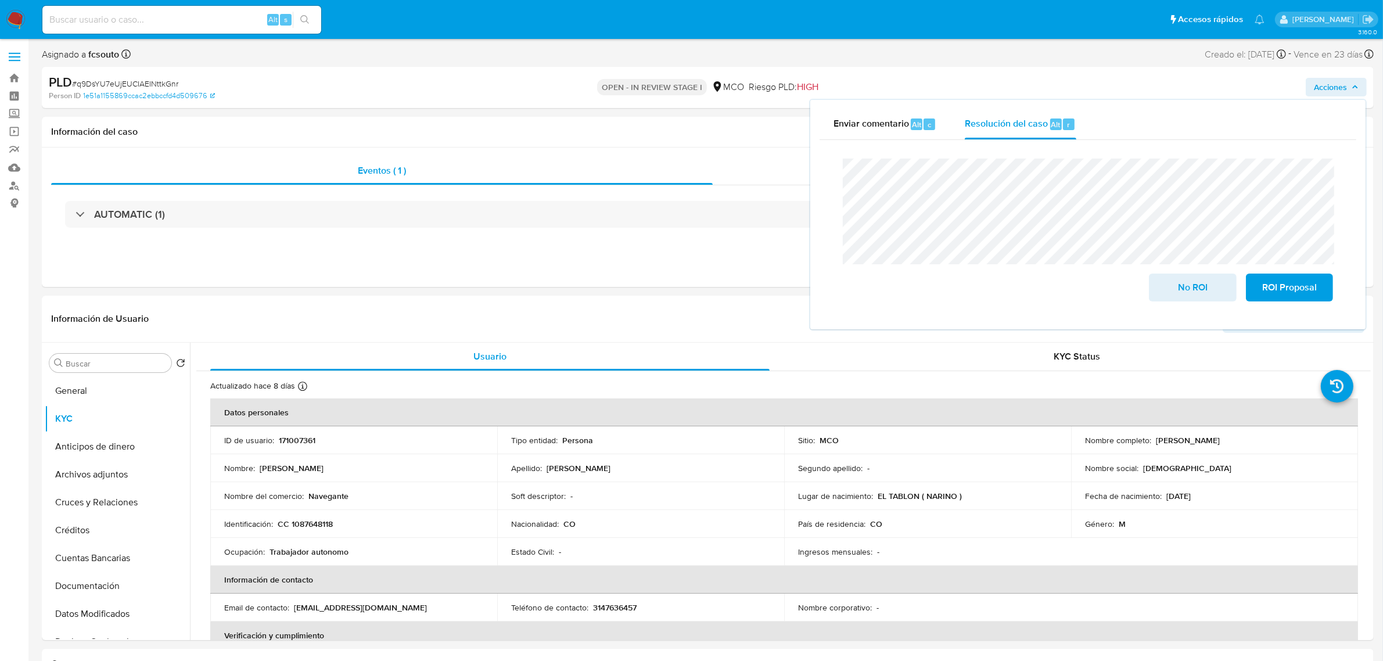
click at [809, 152] on div "Enviar comentario Alt c Resolución del caso Alt r Cierre de caso No ROI ROI Pro…" at bounding box center [1088, 215] width 558 height 232
click at [92, 469] on button "Archivos adjuntos" at bounding box center [113, 475] width 136 height 28
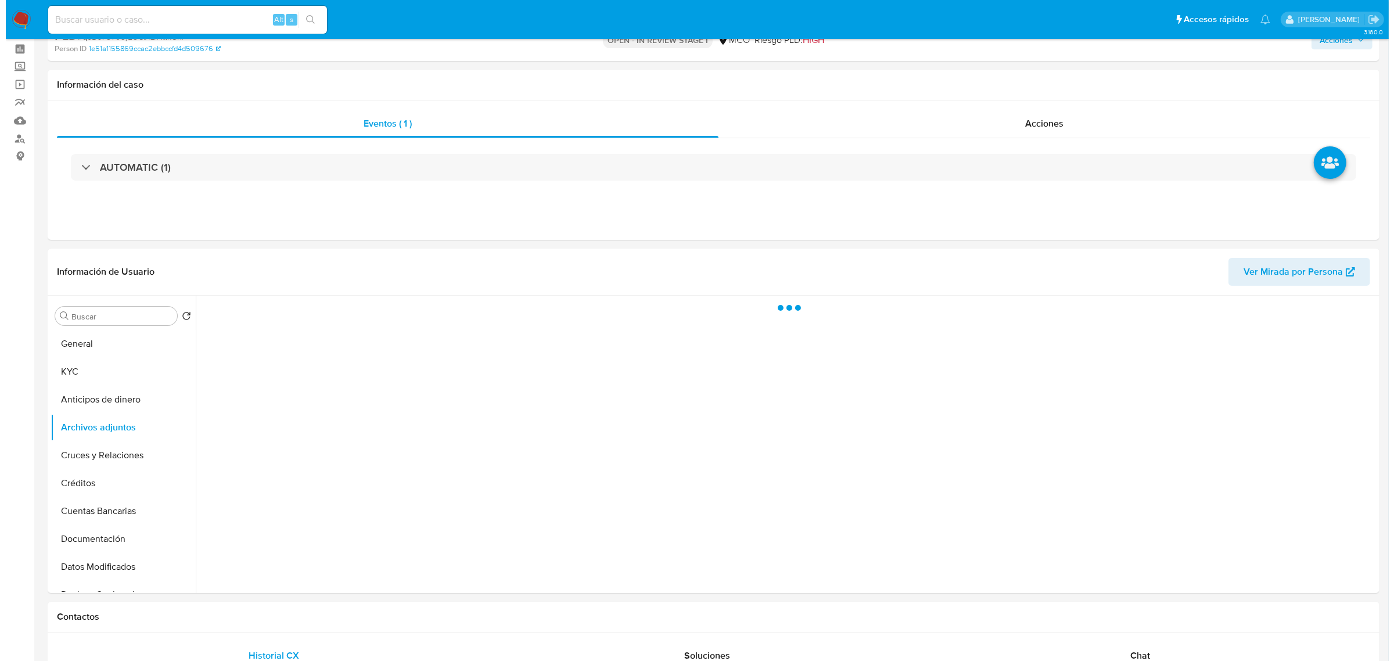
scroll to position [73, 0]
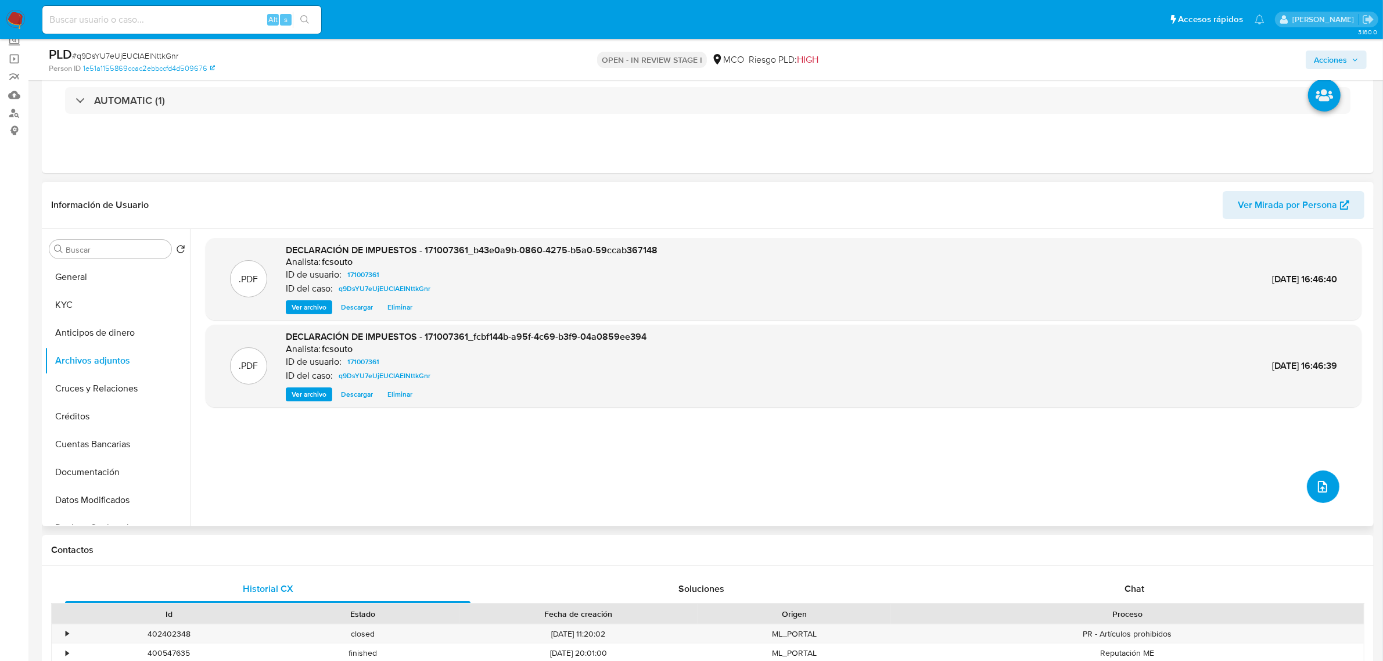
click at [1317, 483] on icon "upload-file" at bounding box center [1323, 487] width 14 height 14
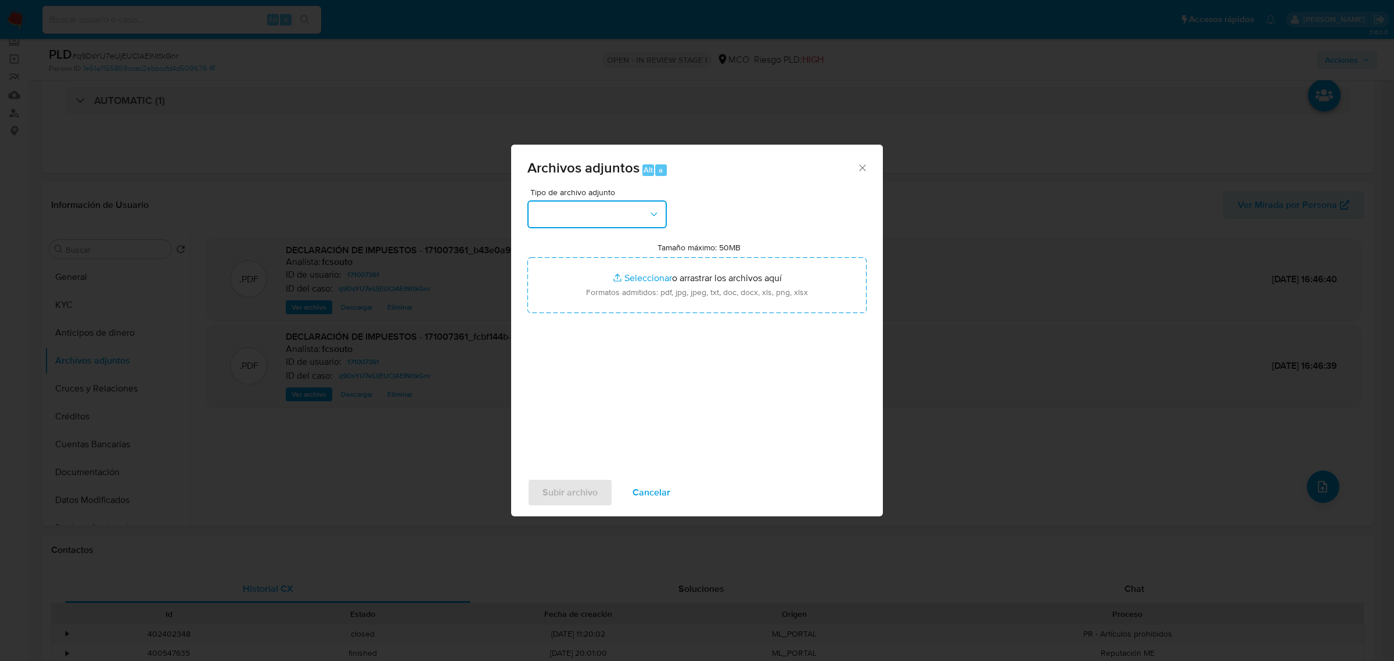
click at [585, 213] on button "button" at bounding box center [596, 214] width 139 height 28
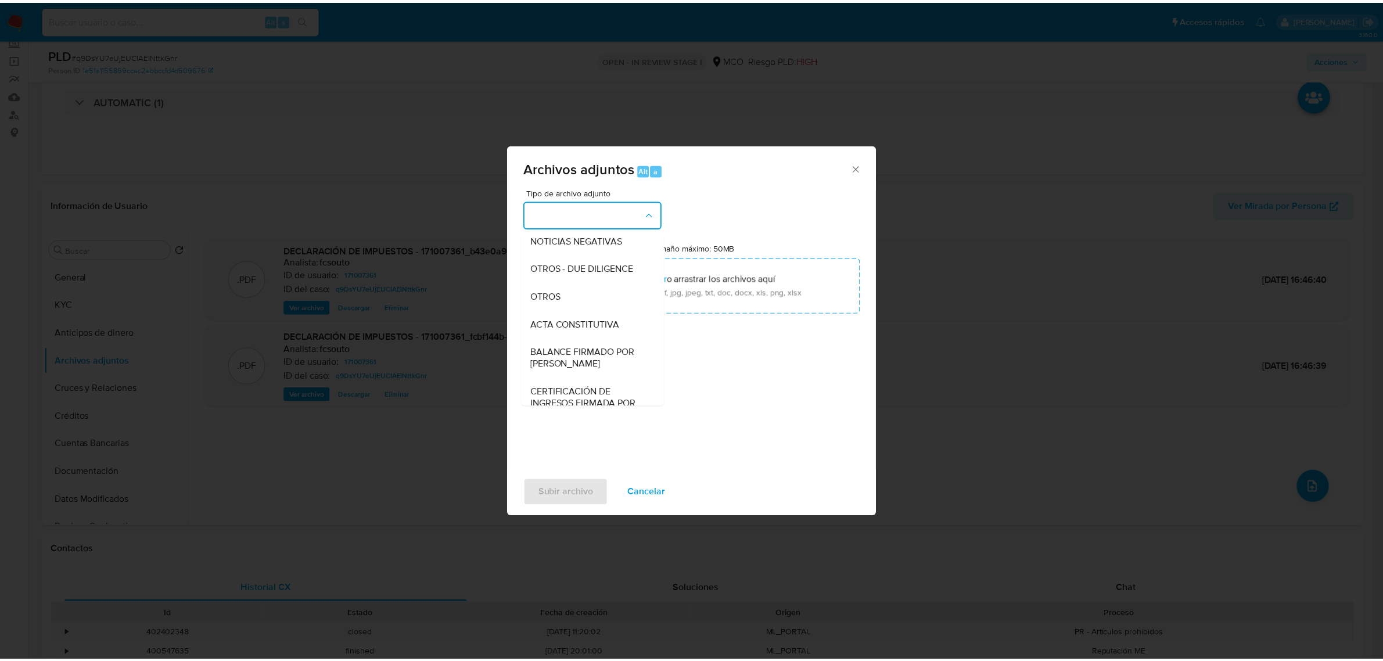
scroll to position [145, 0]
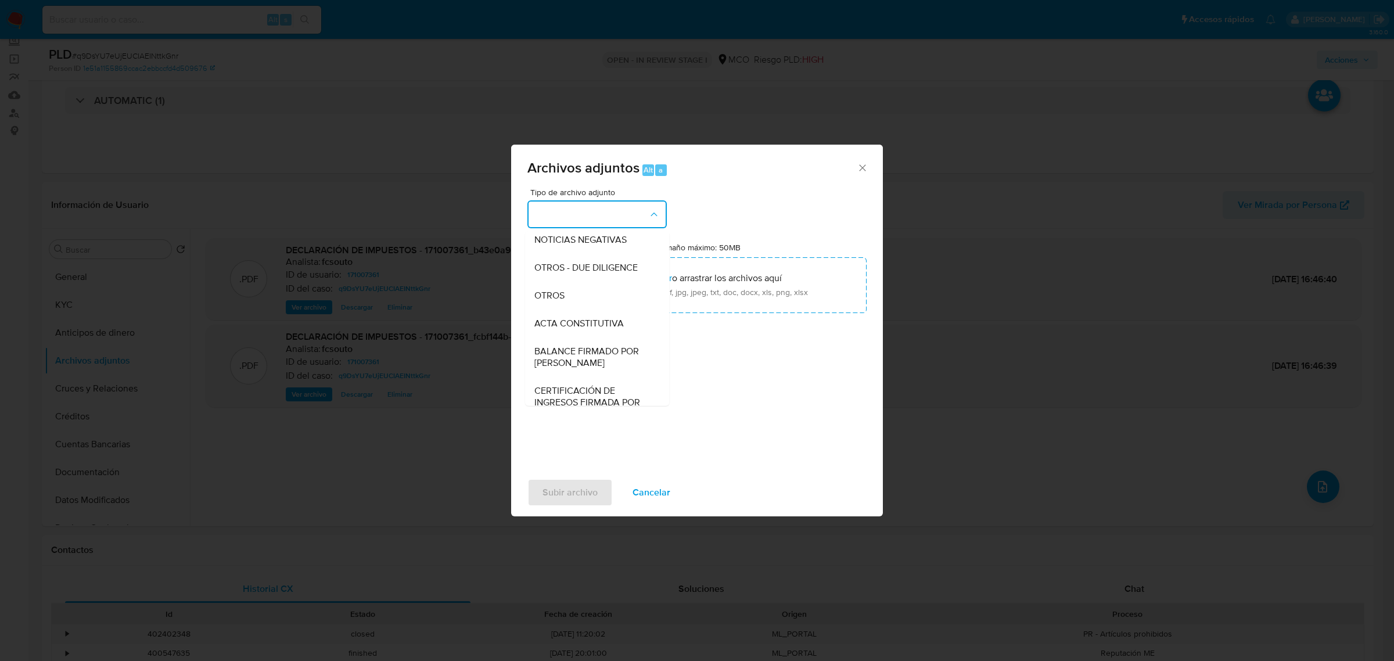
click at [576, 302] on div "OTROS" at bounding box center [593, 295] width 118 height 28
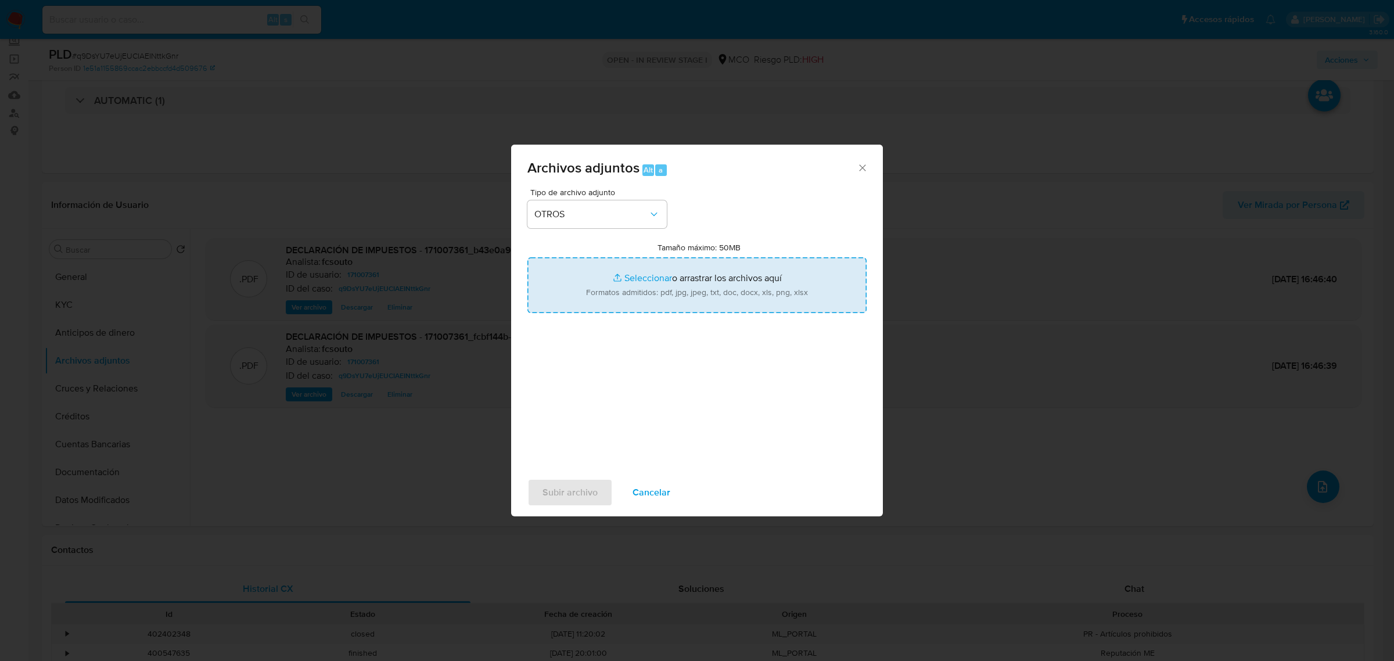
click at [689, 295] on input "Tamaño máximo: 50MB Seleccionar archivos" at bounding box center [696, 285] width 339 height 56
type input "C:\fakepath\171007361 - 17_9_2025.pdf"
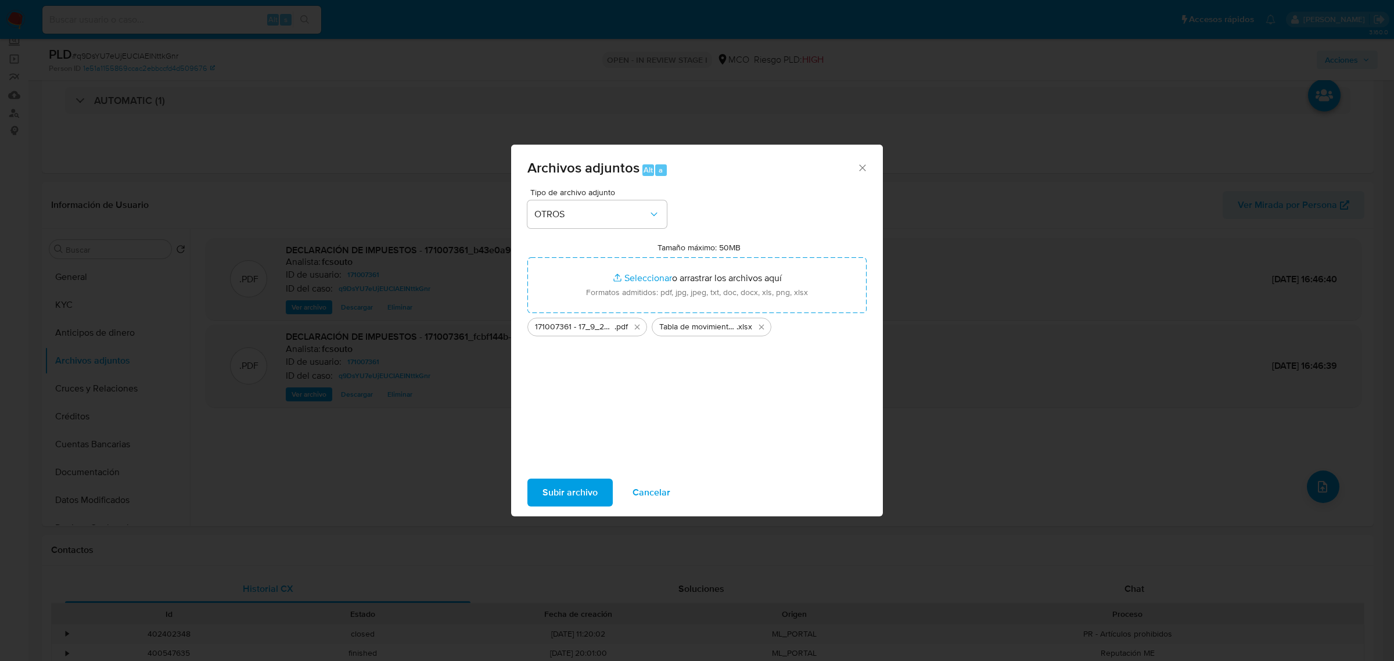
click at [584, 488] on span "Subir archivo" at bounding box center [569, 493] width 55 height 26
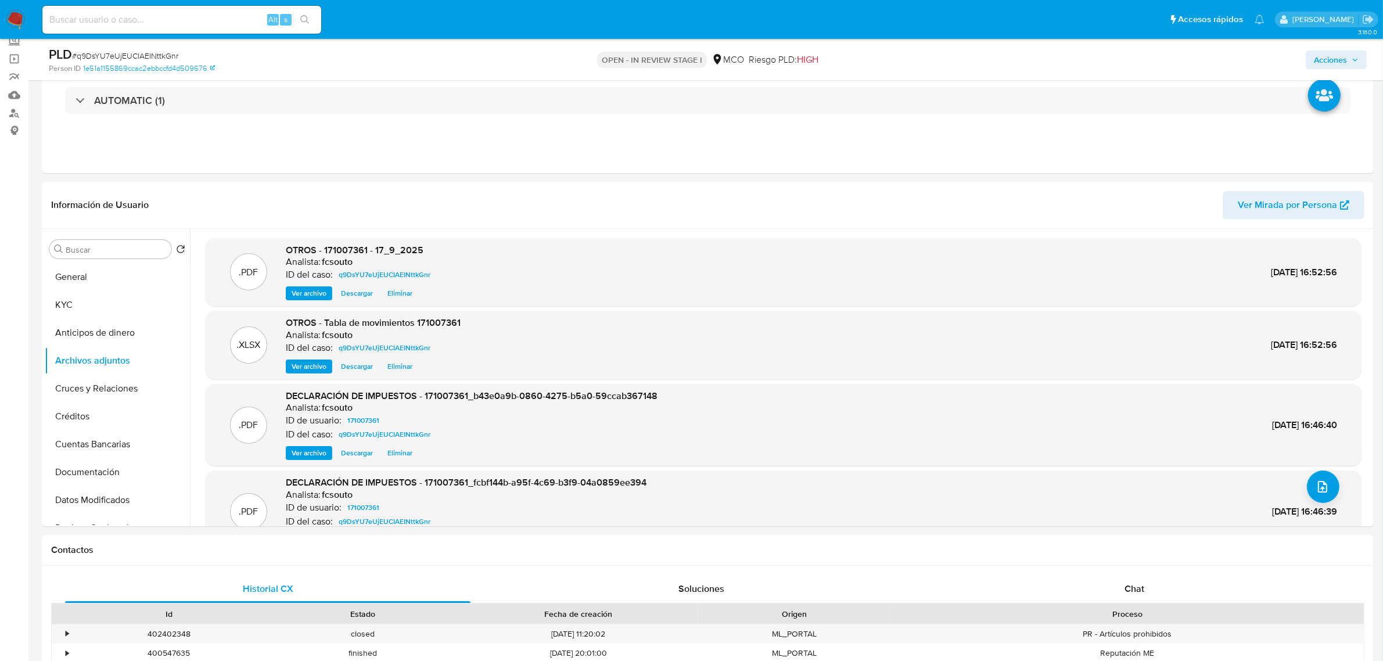
click at [1334, 56] on span "Acciones" at bounding box center [1330, 60] width 33 height 19
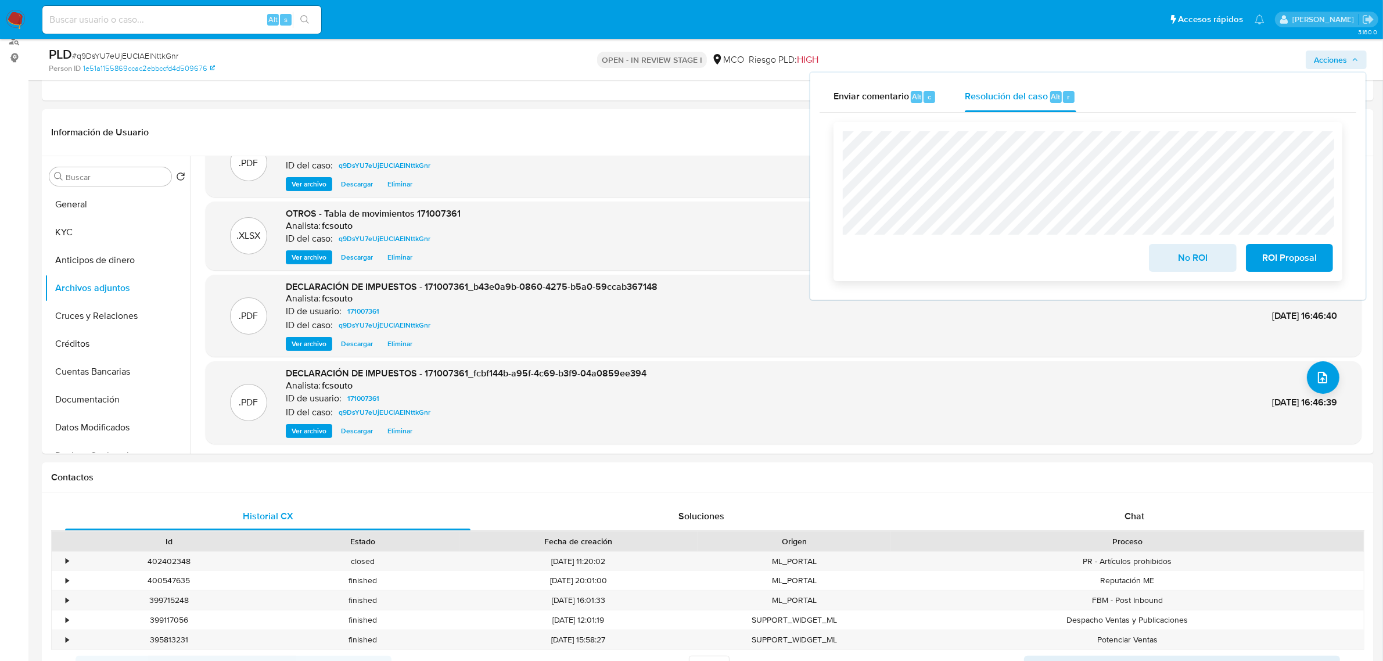
click at [1201, 258] on span "No ROI" at bounding box center [1192, 258] width 57 height 26
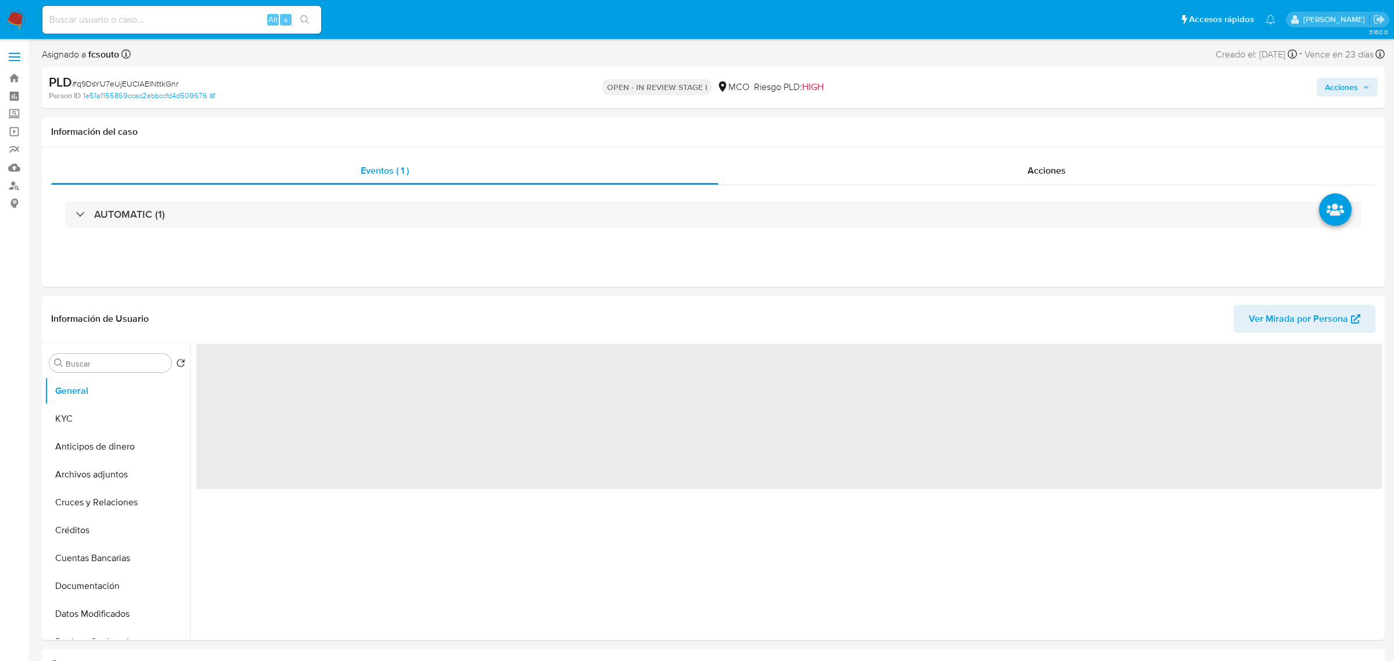
select select "10"
click at [1328, 87] on span "Acciones" at bounding box center [1330, 84] width 33 height 19
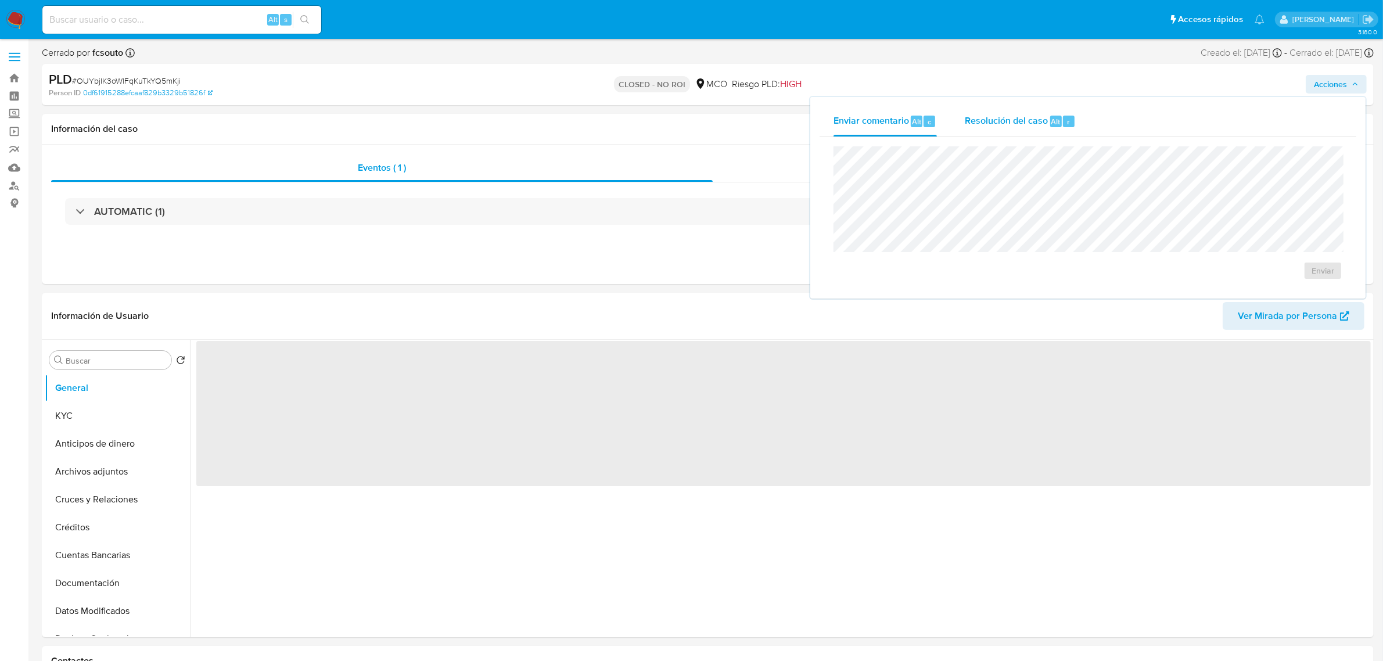
click at [1072, 132] on div "Resolución del caso Alt r" at bounding box center [1020, 121] width 111 height 30
select select "10"
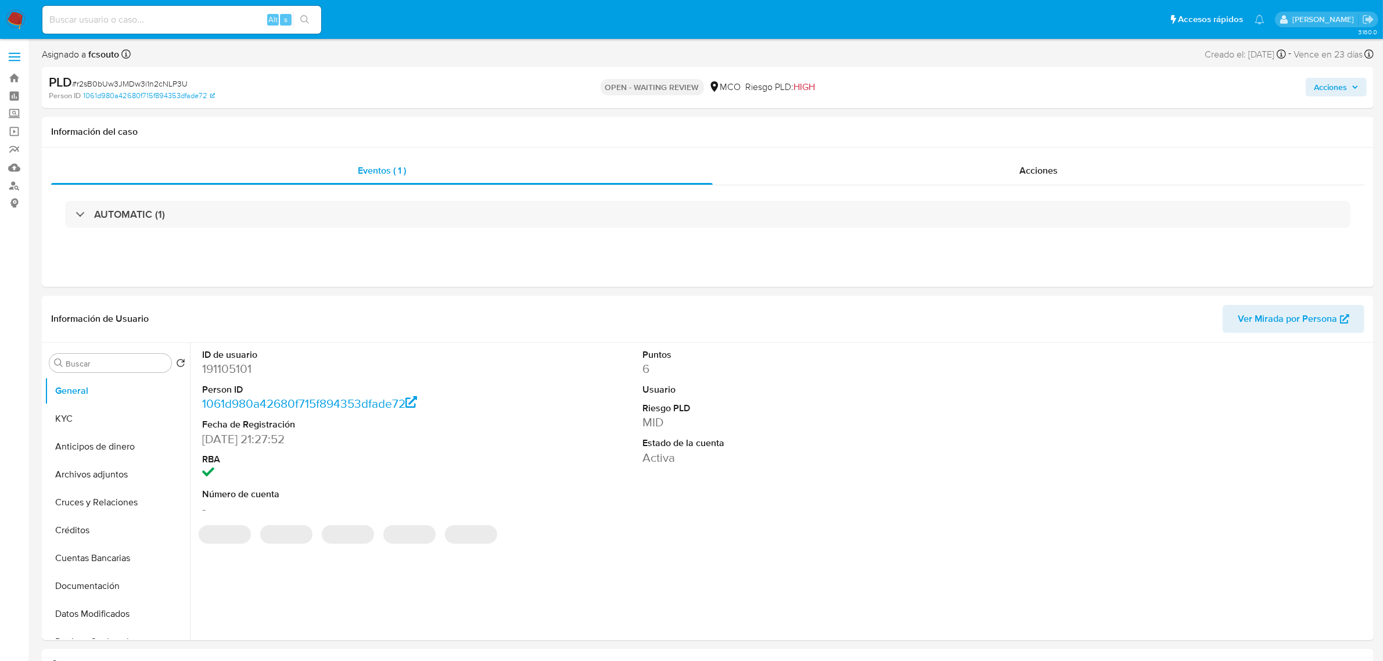
select select "10"
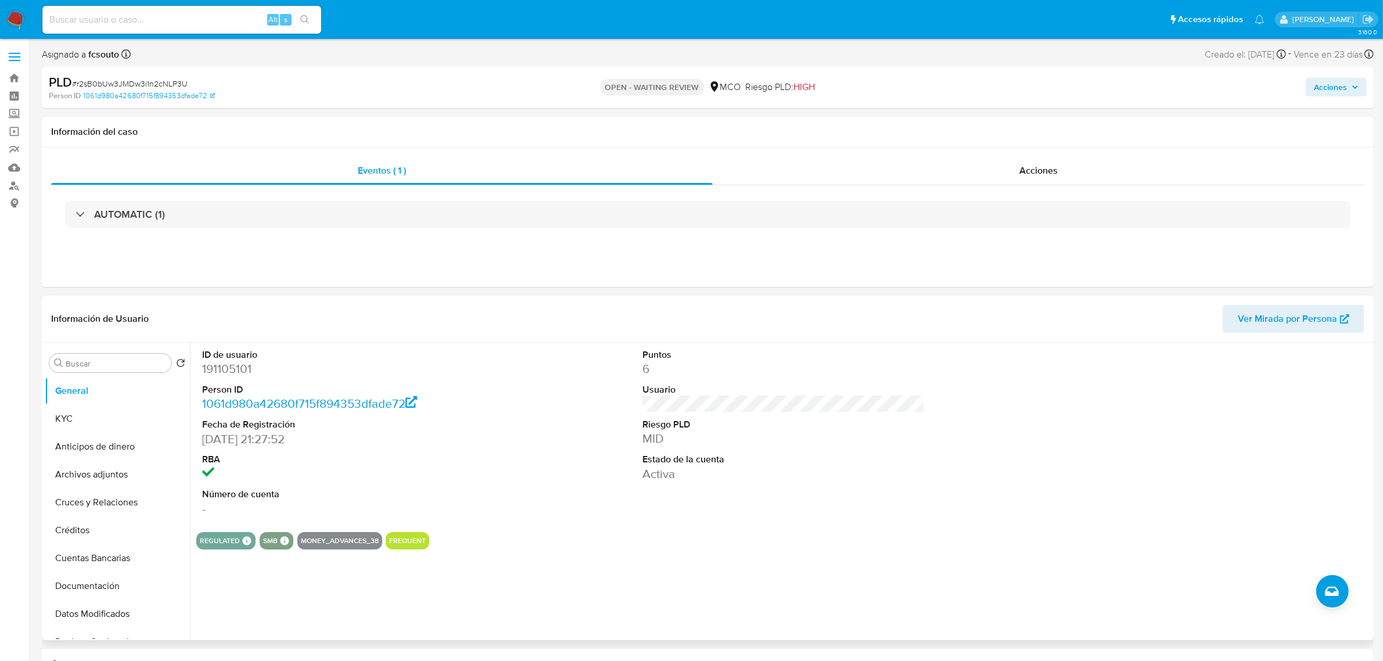
click at [239, 372] on dd "191105101" at bounding box center [343, 369] width 282 height 16
copy dd "191105101"
click at [228, 366] on dd "191105101" at bounding box center [343, 369] width 282 height 16
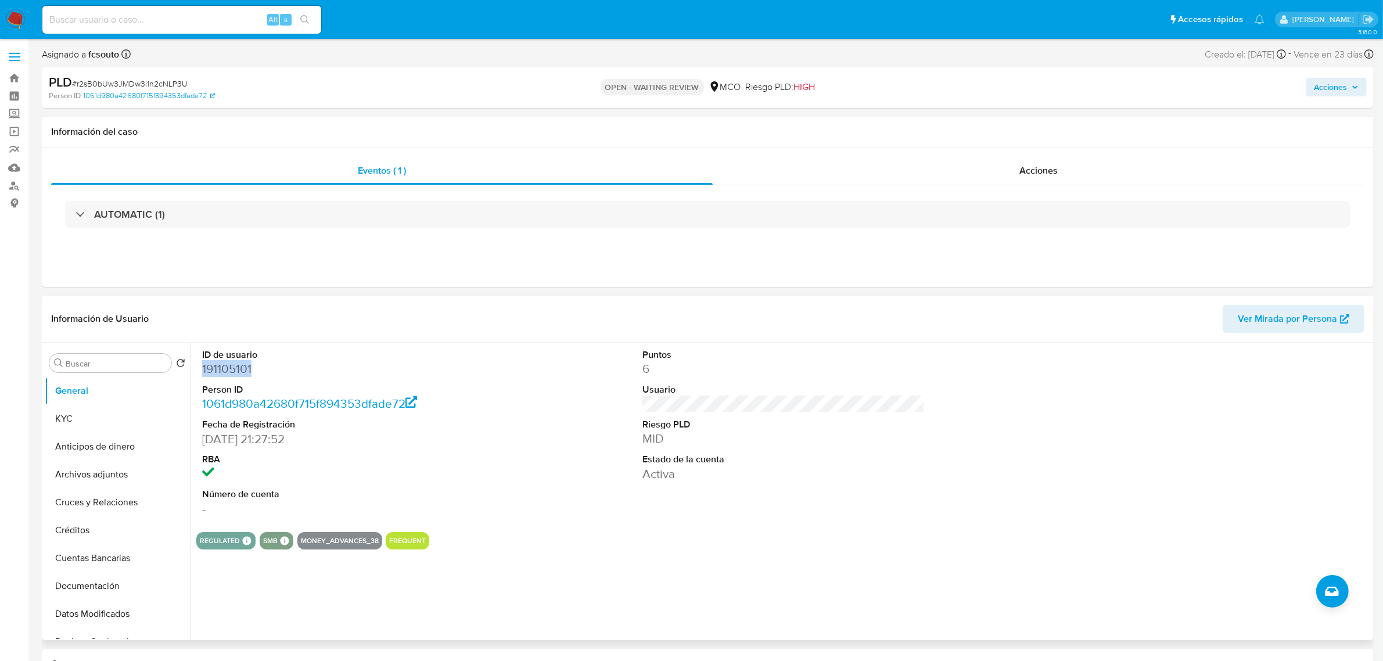
click at [228, 373] on dd "191105101" at bounding box center [343, 369] width 282 height 16
click at [227, 367] on dd "191105101" at bounding box center [343, 369] width 282 height 16
click at [100, 411] on button "KYC" at bounding box center [113, 419] width 136 height 28
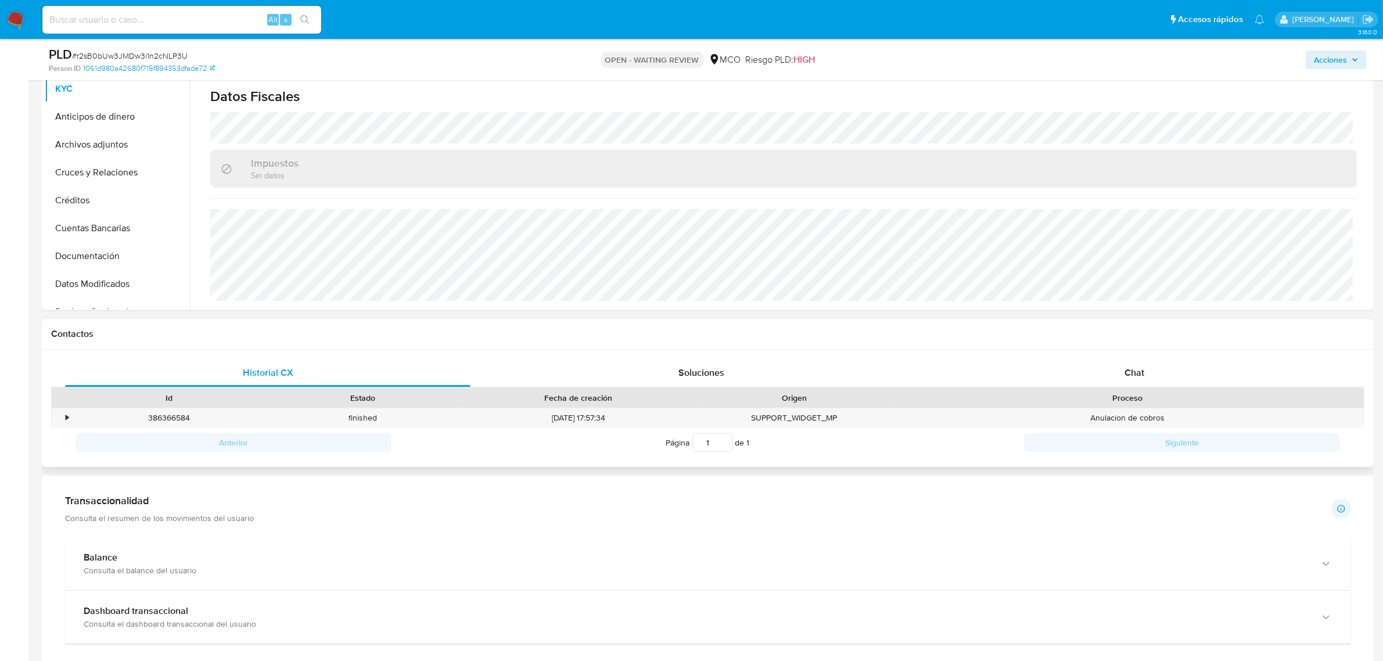
scroll to position [290, 0]
click at [1140, 355] on div "Historial CX Soluciones Chat Id Estado Fecha de creación Origen Proceso • 38636…" at bounding box center [708, 407] width 1332 height 118
click at [1145, 361] on div "Chat" at bounding box center [1134, 371] width 405 height 28
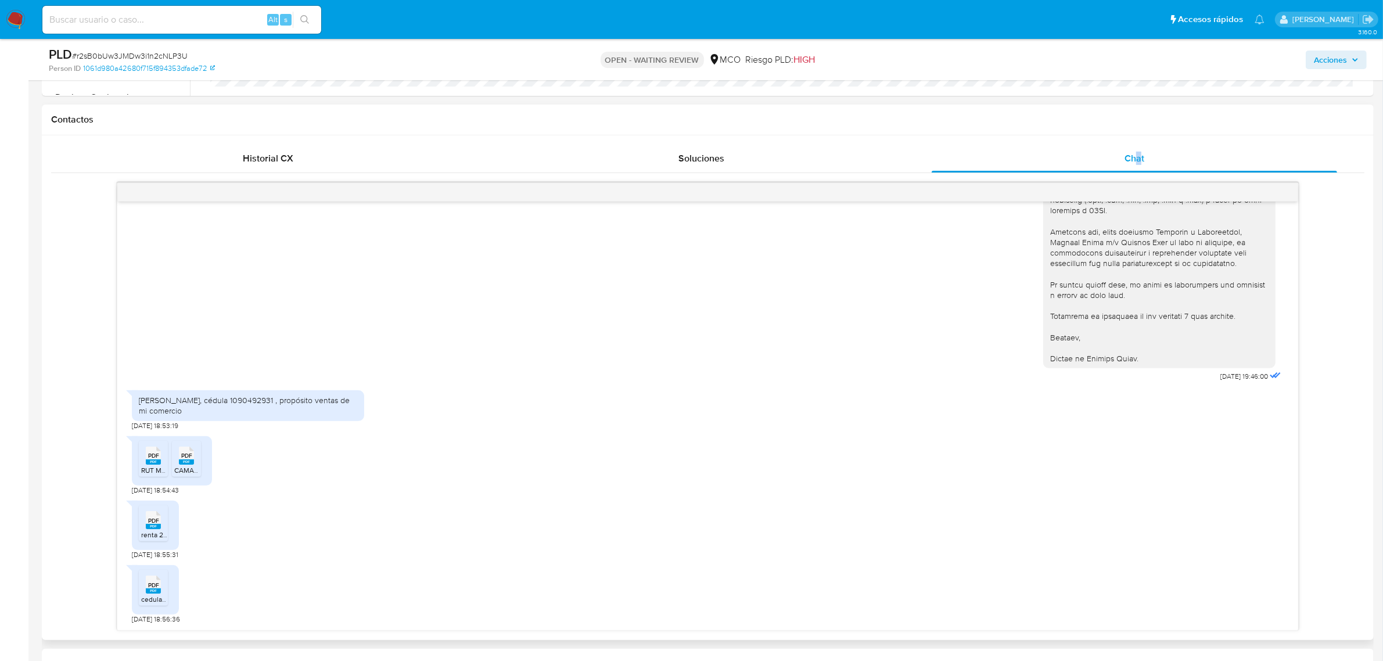
scroll to position [508, 0]
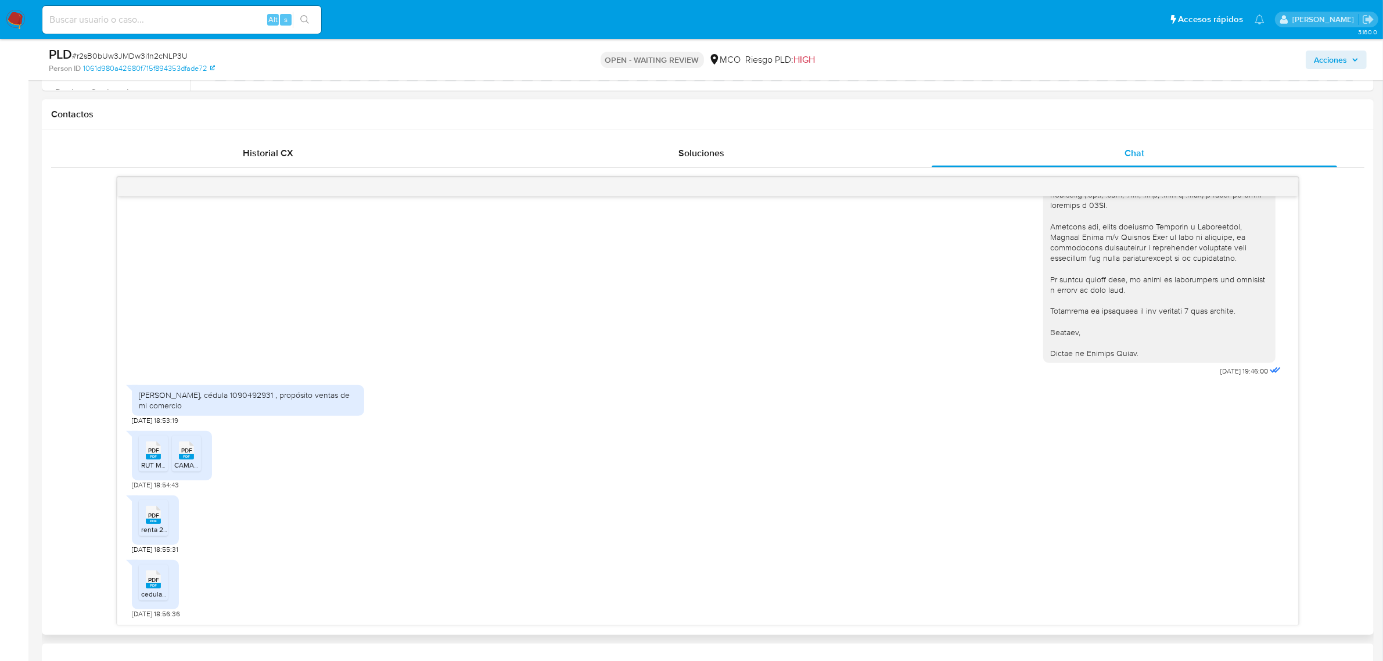
click at [158, 519] on span "PDF" at bounding box center [153, 516] width 11 height 8
click at [184, 462] on span "CAMARA COMERCIO MARIA FERNANDA MORENO JUNIO 2025.pdf" at bounding box center [250, 465] width 153 height 10
click at [159, 459] on rect at bounding box center [153, 456] width 15 height 5
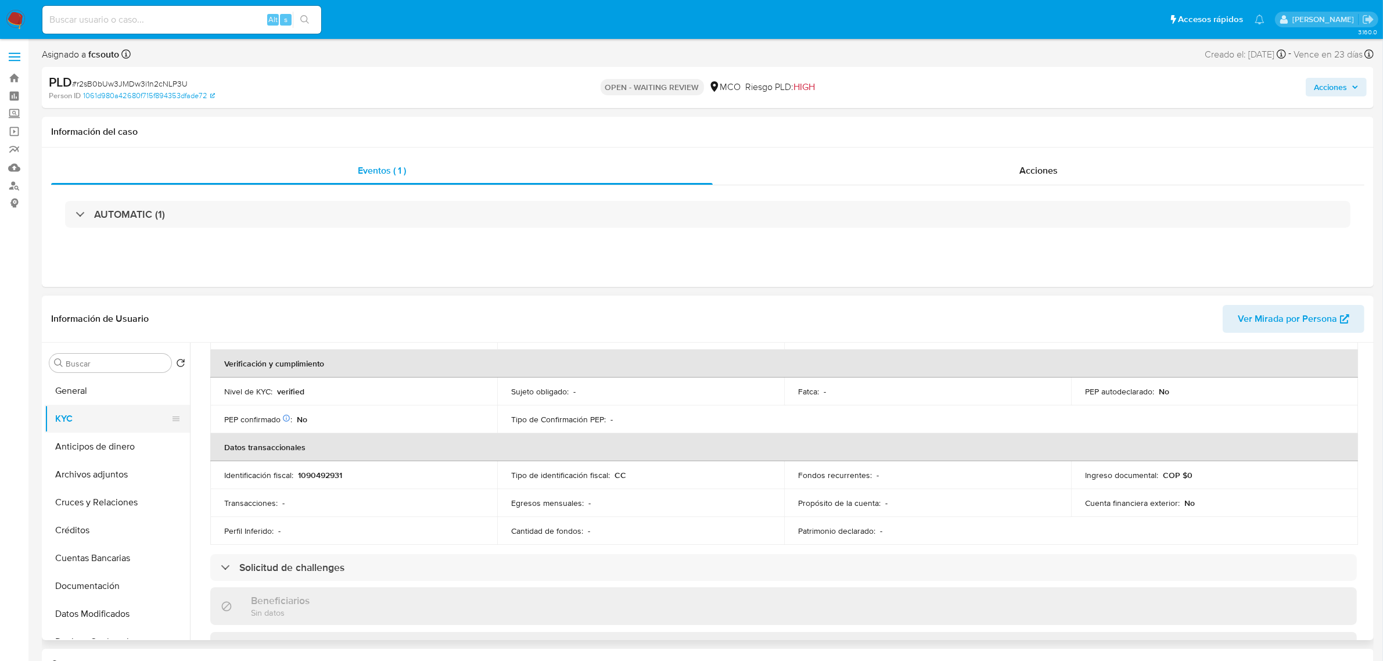
scroll to position [0, 0]
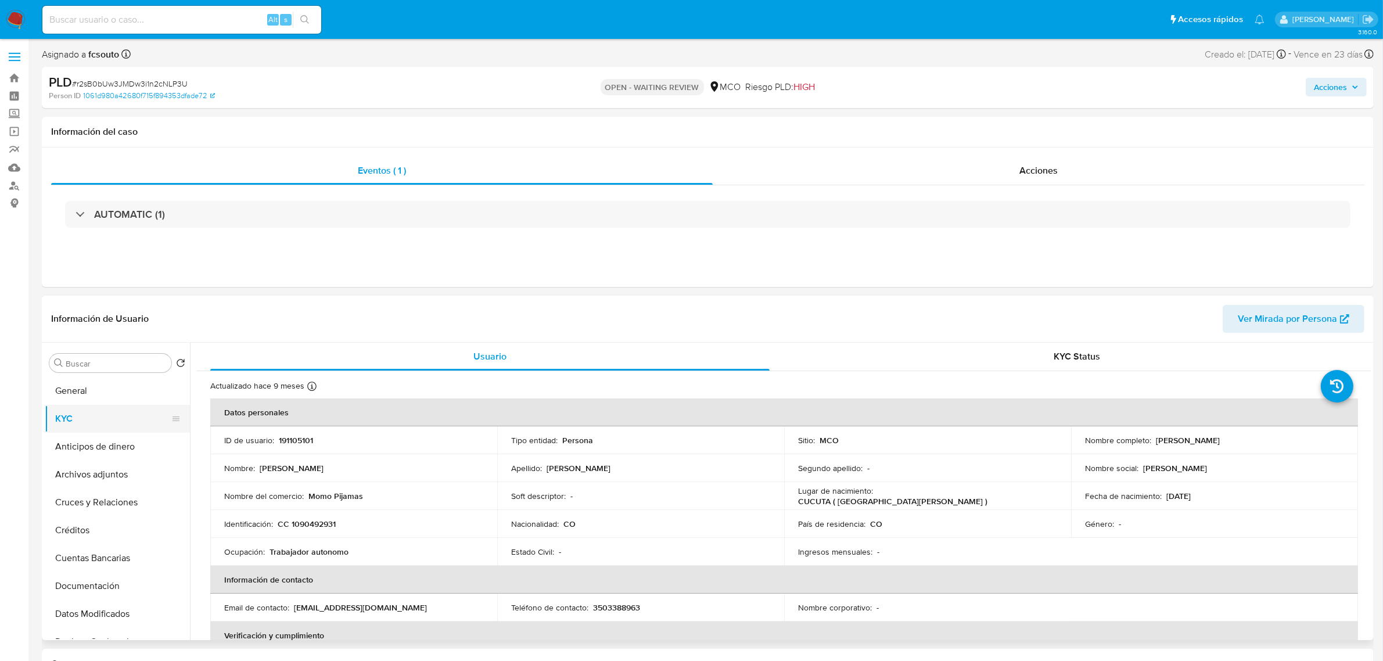
click at [85, 419] on button "KYC" at bounding box center [113, 419] width 136 height 28
click at [297, 437] on p "191105101" at bounding box center [296, 440] width 34 height 10
copy p "191105101"
drag, startPoint x: 109, startPoint y: 476, endPoint x: 17, endPoint y: 482, distance: 91.4
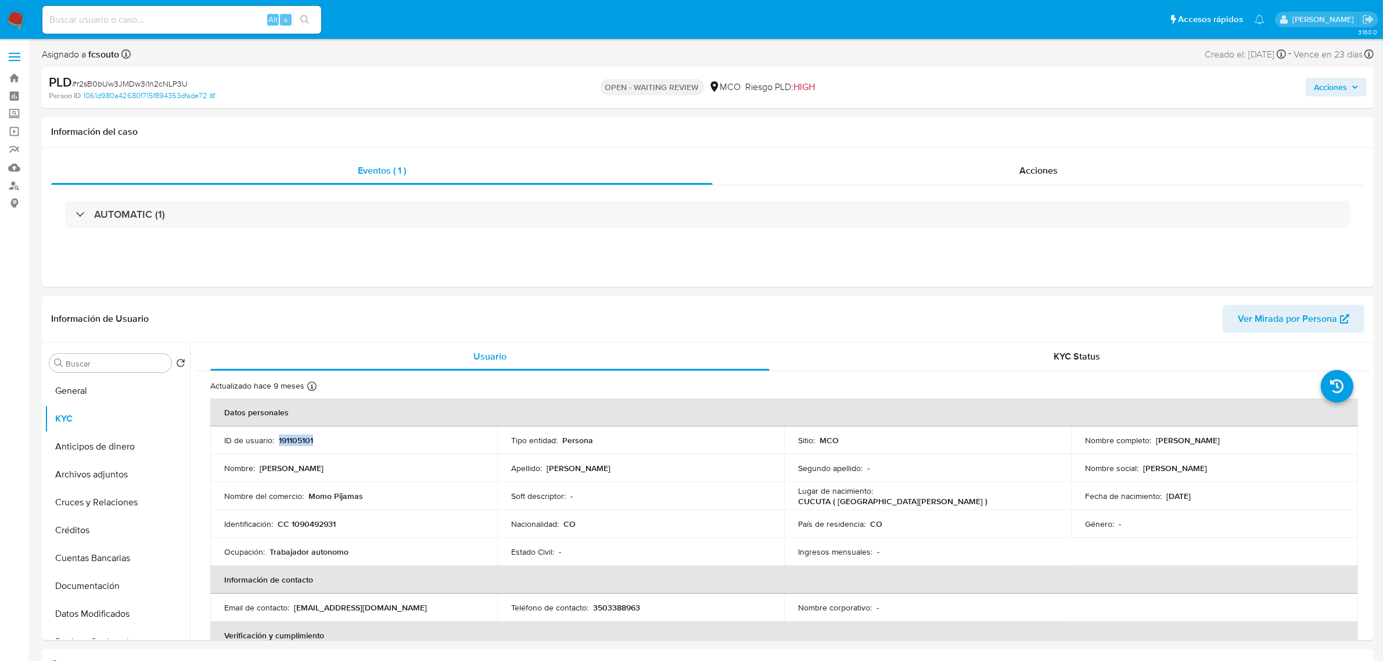
click at [105, 475] on button "Archivos adjuntos" at bounding box center [117, 475] width 145 height 28
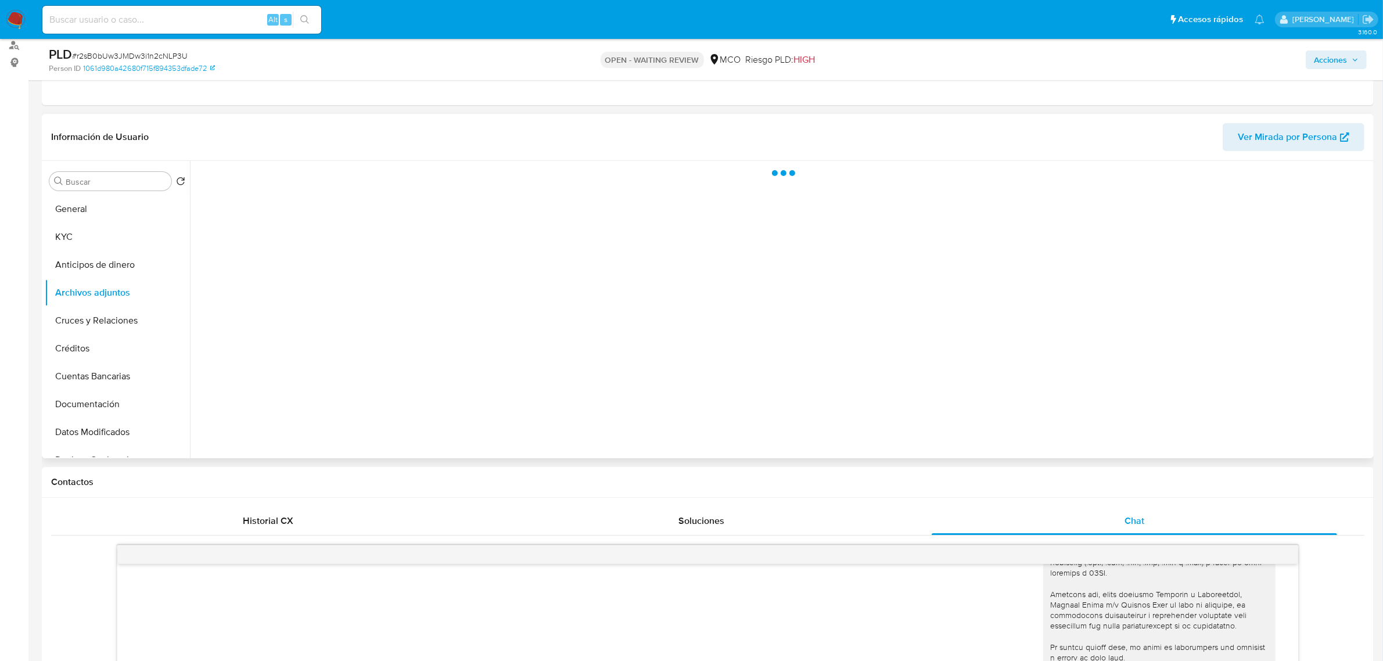
scroll to position [145, 0]
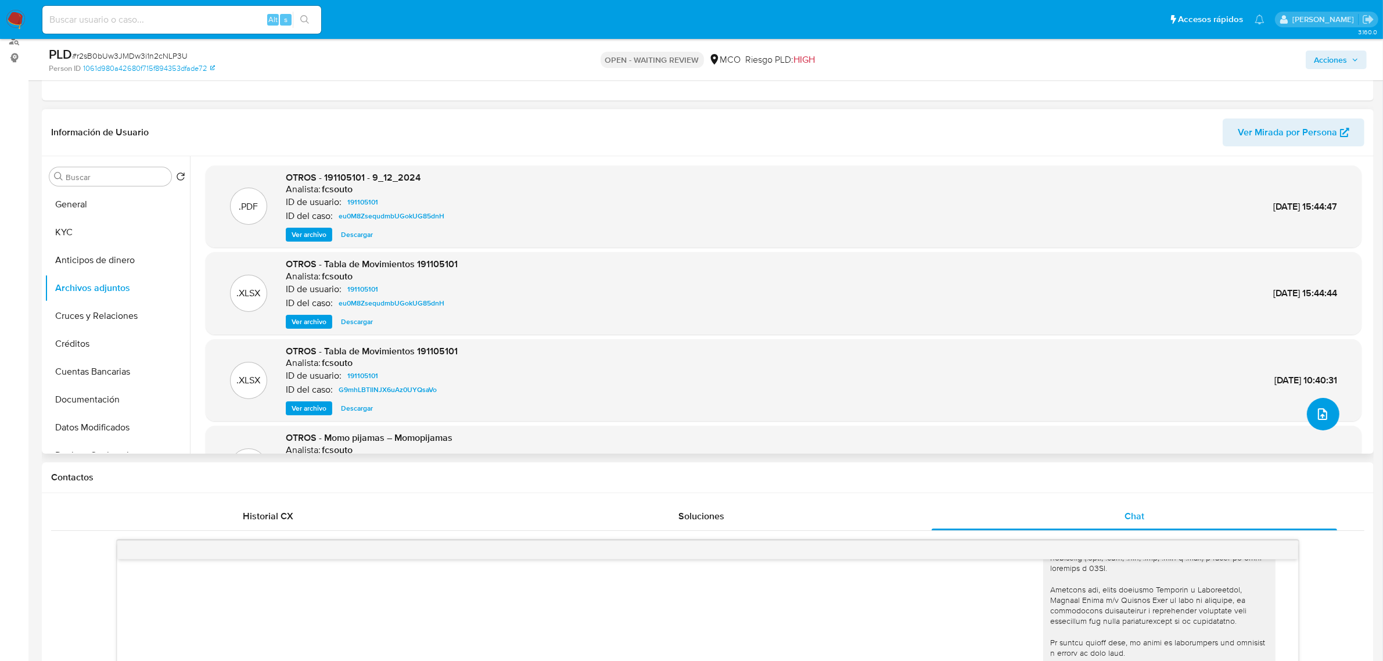
click at [1318, 411] on icon "upload-file" at bounding box center [1322, 414] width 9 height 12
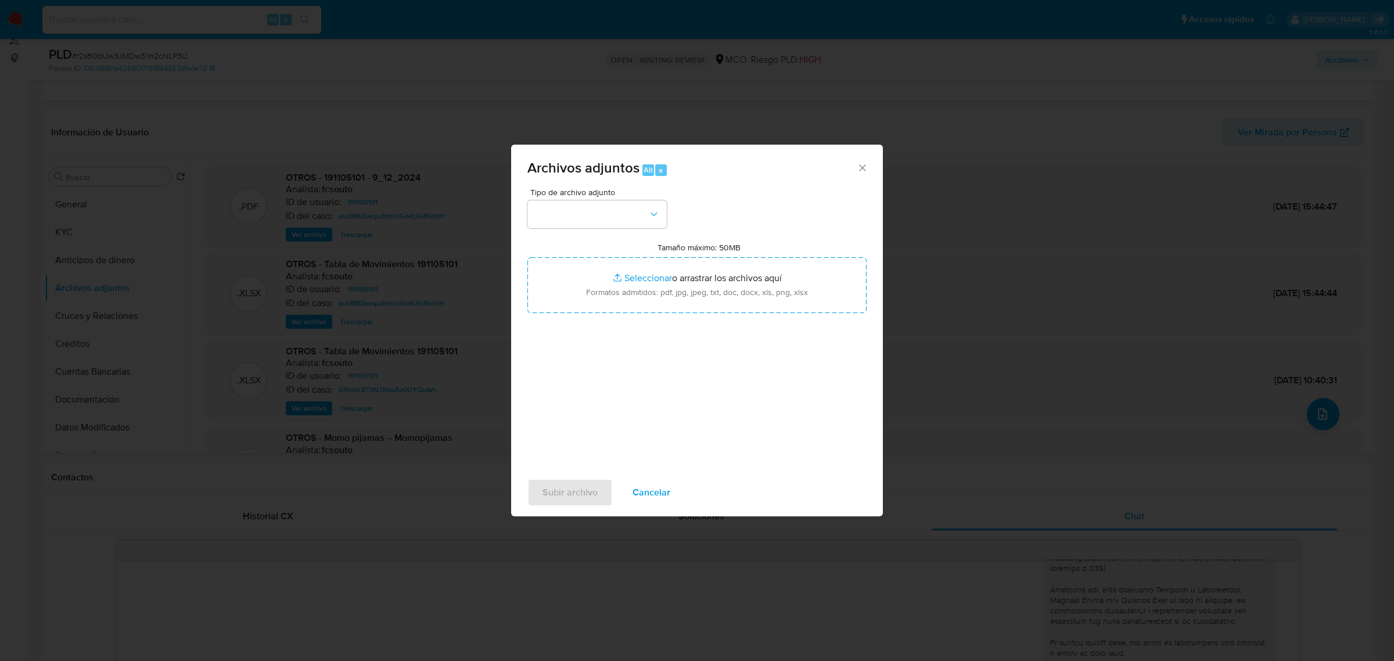
click at [652, 495] on span "Cancelar" at bounding box center [651, 493] width 38 height 26
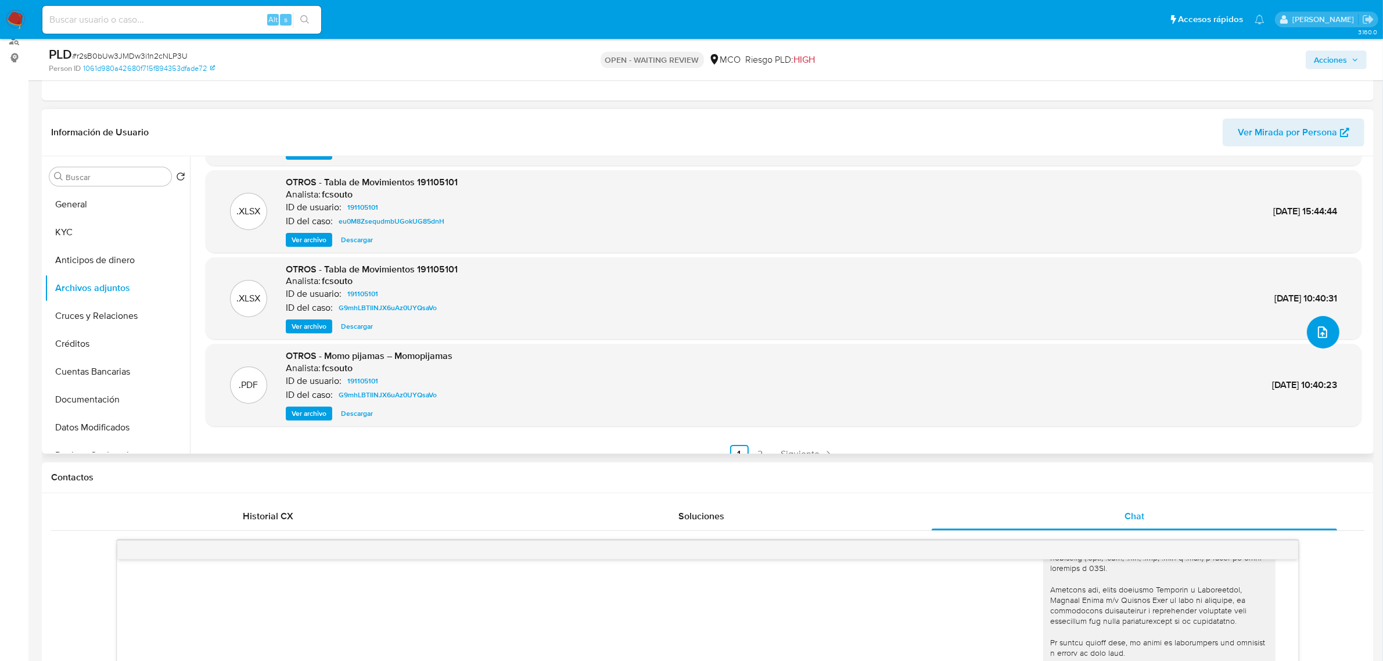
scroll to position [97, 0]
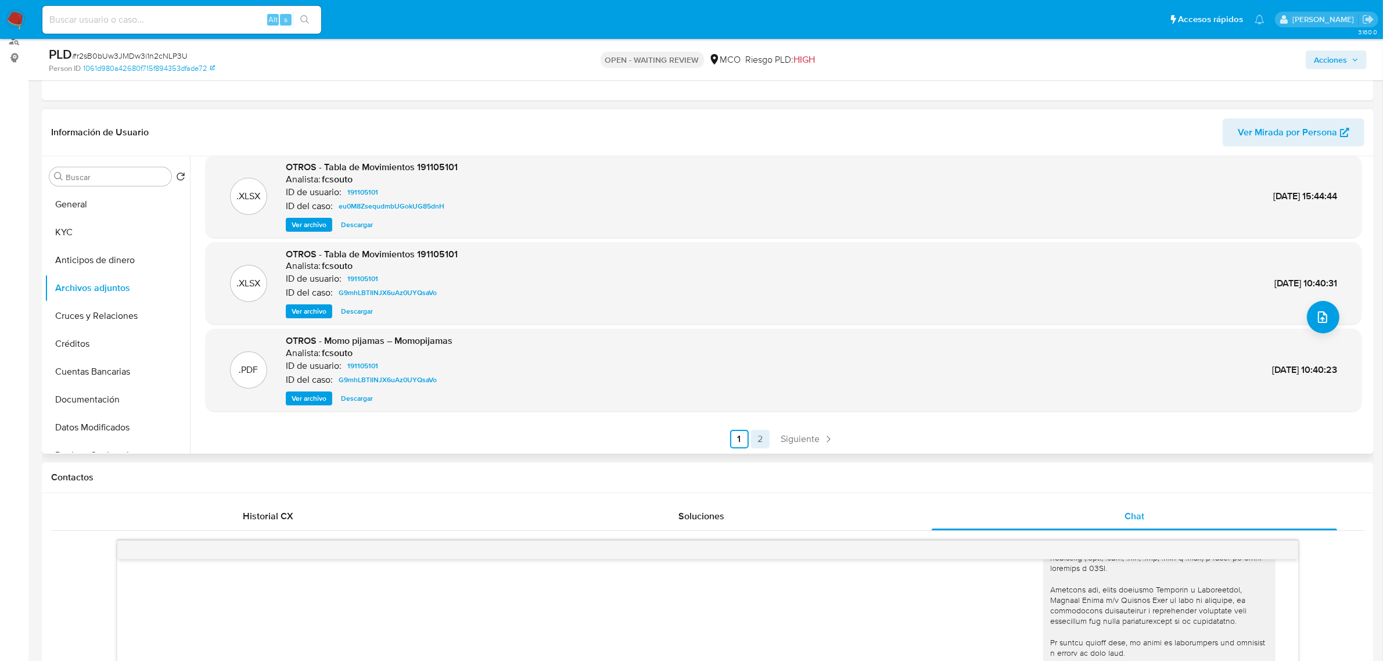
click at [765, 440] on link "2" at bounding box center [760, 439] width 19 height 19
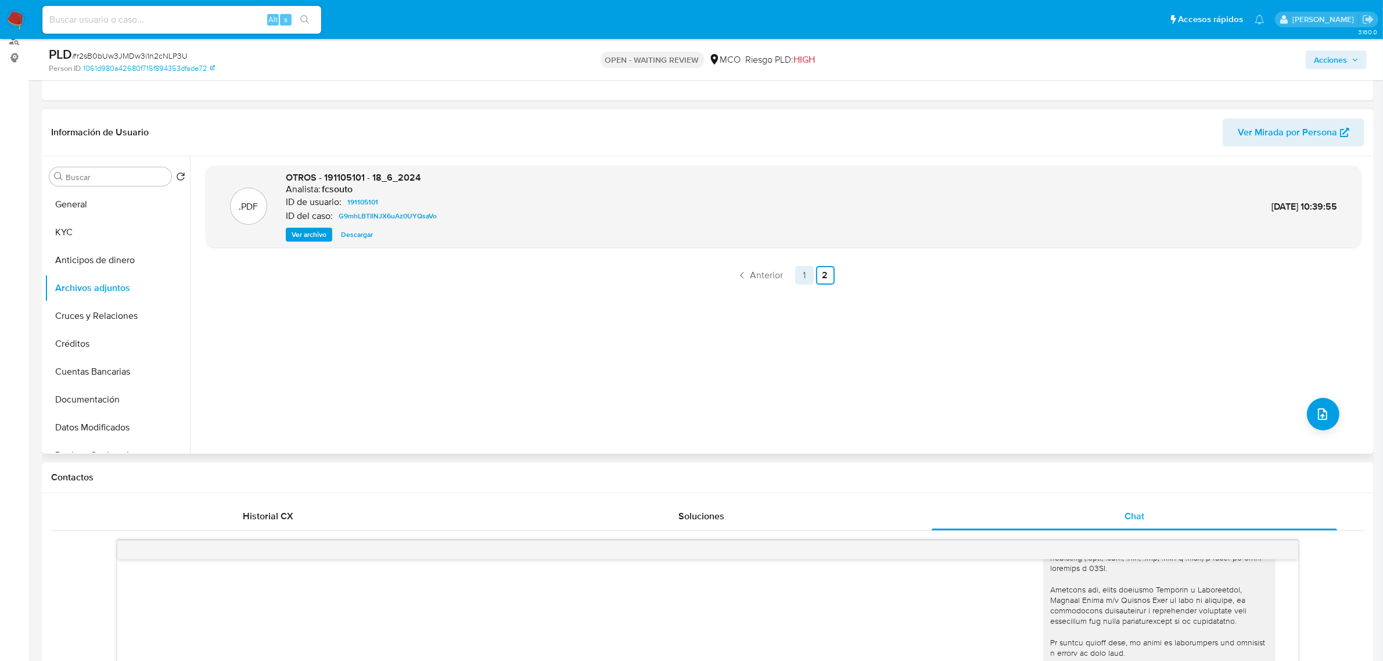
click at [803, 281] on link "1" at bounding box center [804, 275] width 19 height 19
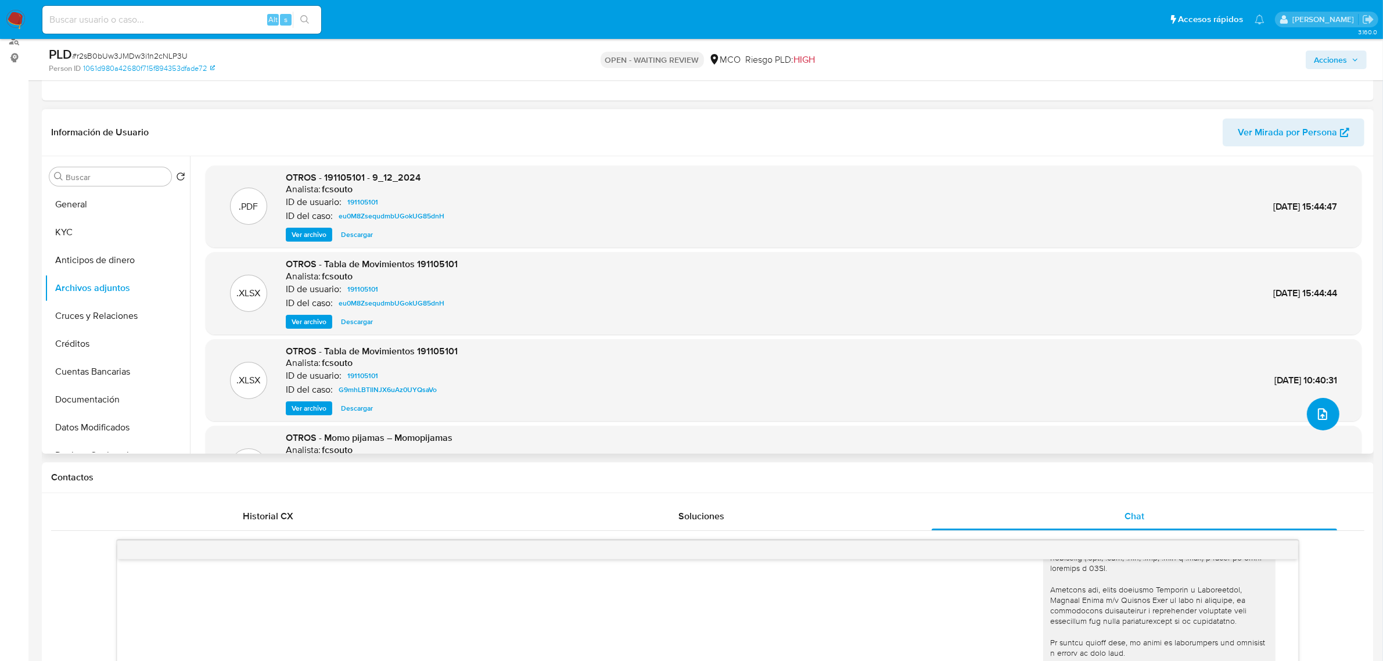
click at [1322, 415] on icon "upload-file" at bounding box center [1322, 414] width 9 height 12
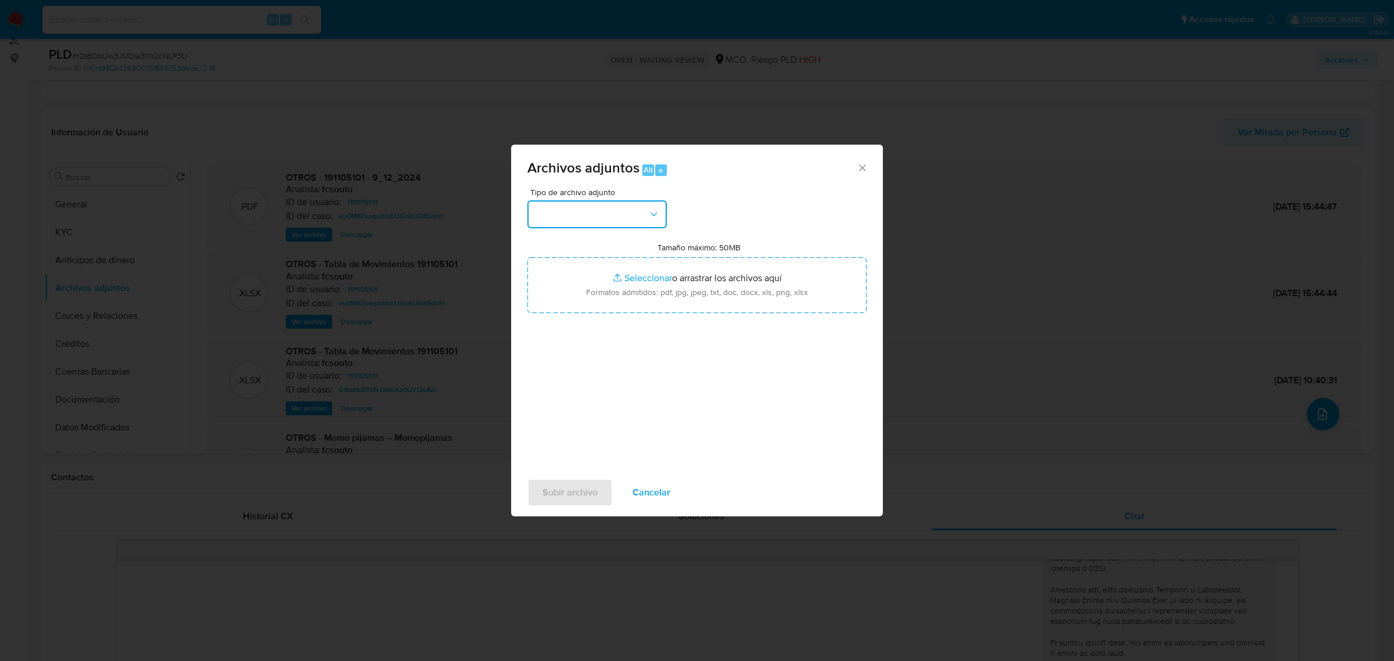
drag, startPoint x: 596, startPoint y: 215, endPoint x: 594, endPoint y: 227, distance: 11.7
click at [596, 215] on button "button" at bounding box center [596, 214] width 139 height 28
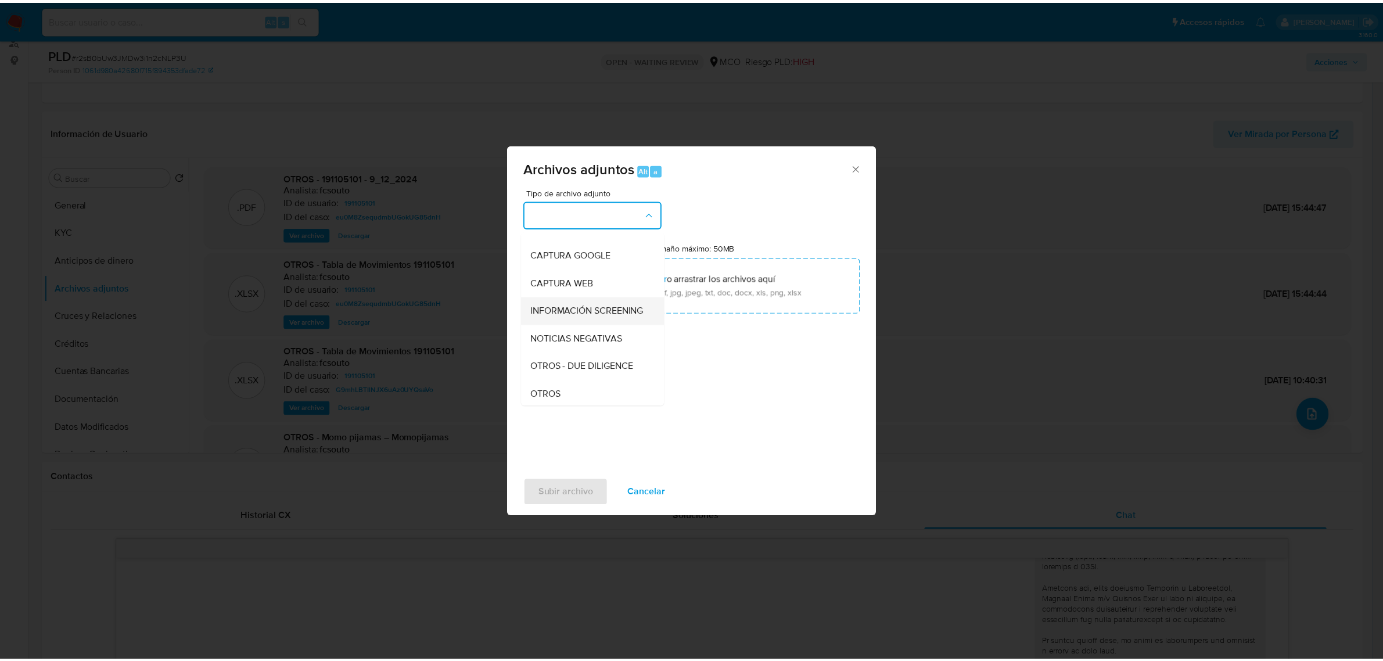
scroll to position [145, 0]
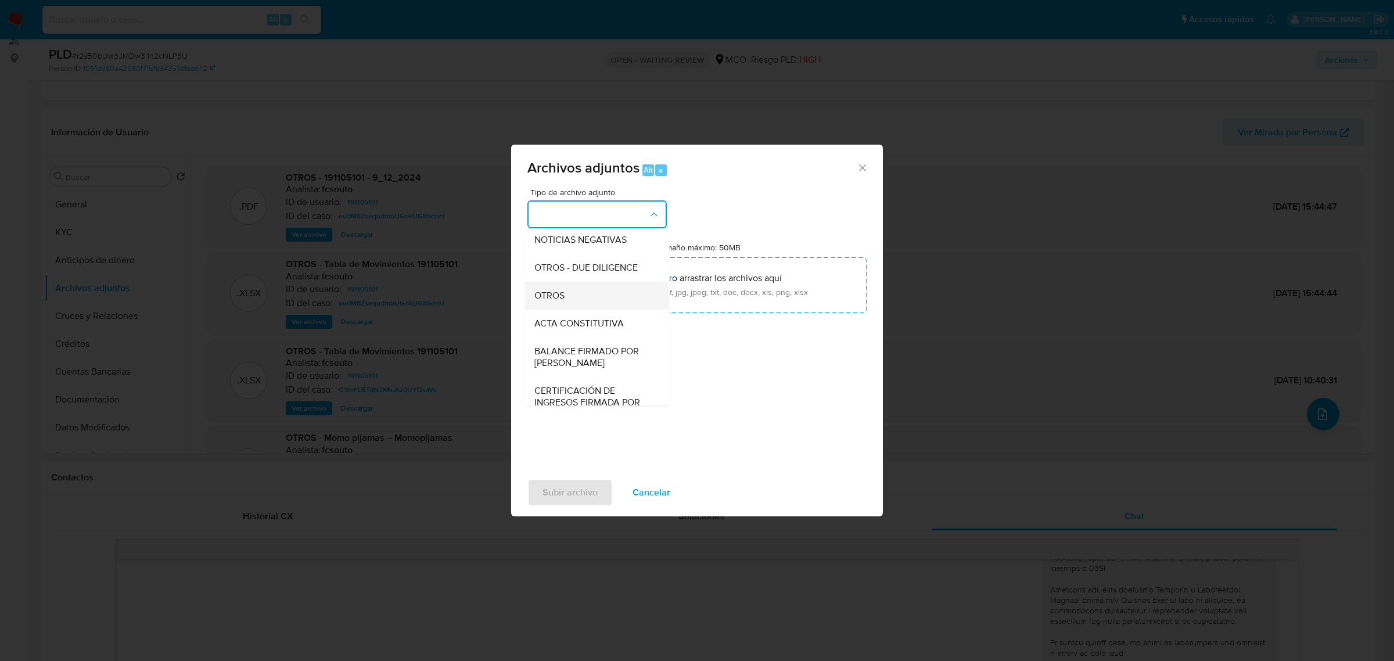
click at [593, 293] on div "OTROS" at bounding box center [593, 295] width 118 height 28
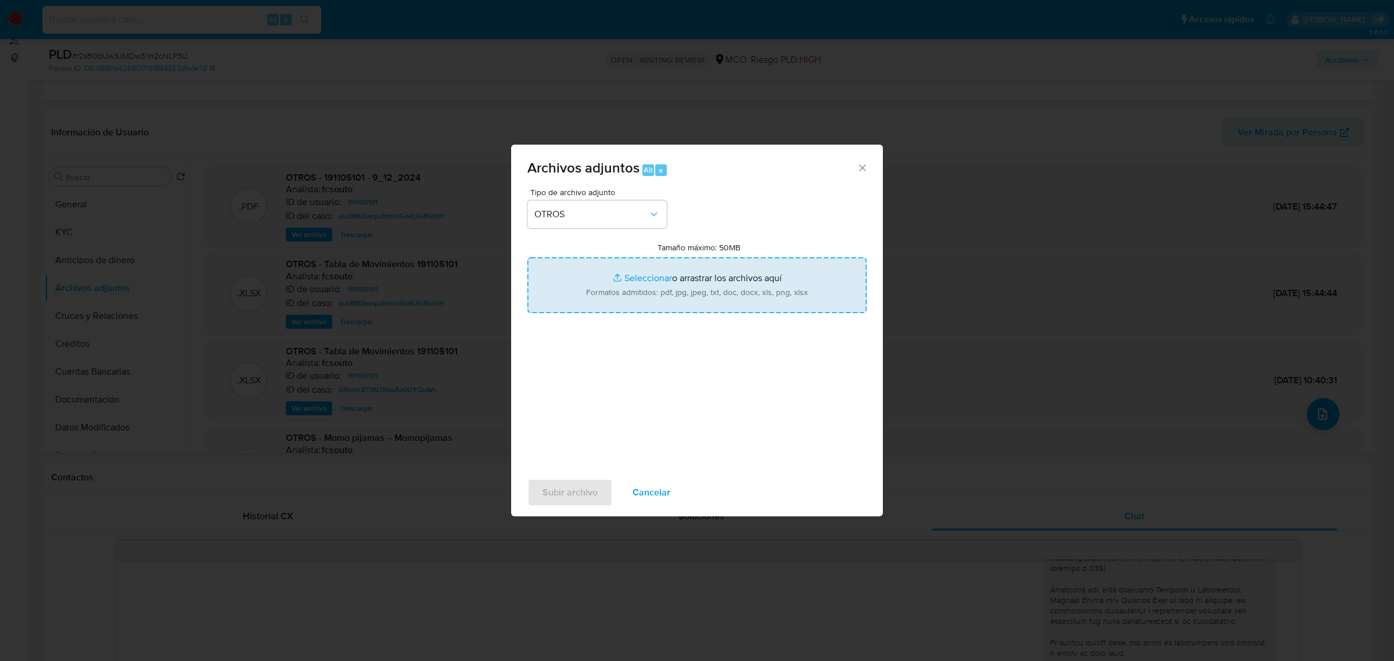
click at [716, 300] on input "Tamaño máximo: 50MB Seleccionar archivos" at bounding box center [696, 285] width 339 height 56
type input "C:\fakepath\191105101_4fcdbb20-36e4-4e9b-b8d9-9d61e331c36f.pdf"
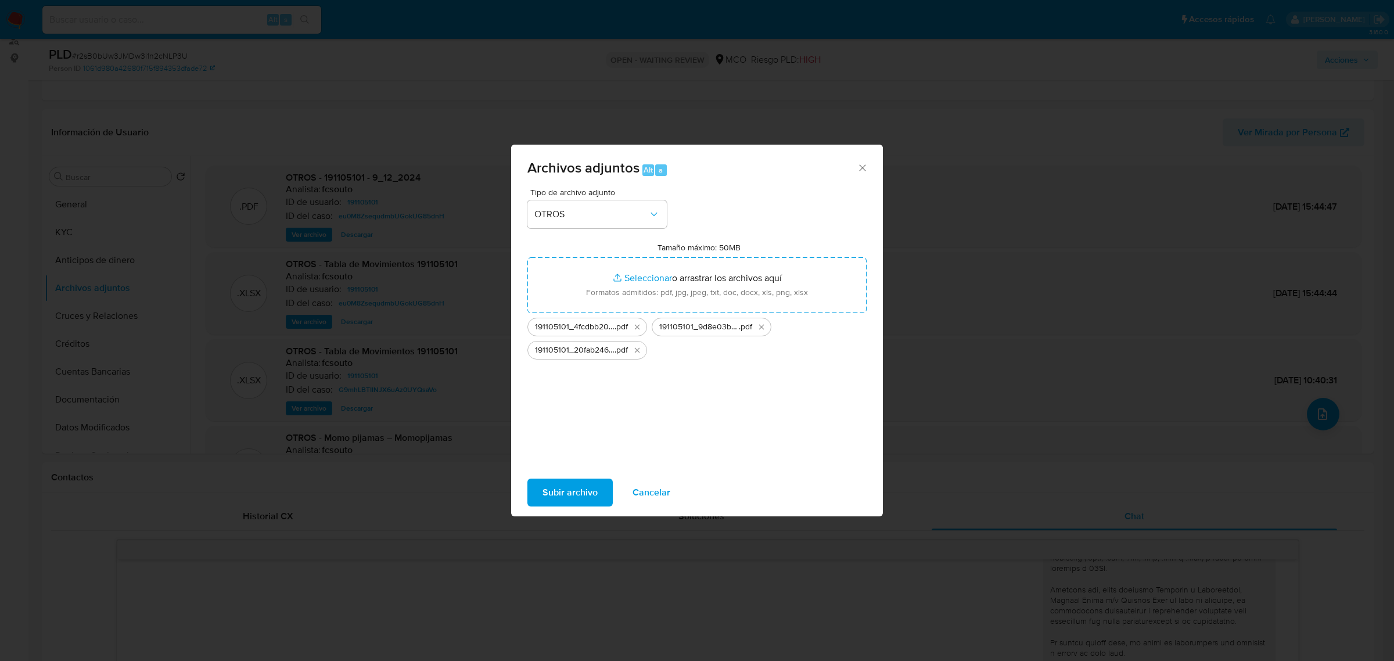
click at [587, 483] on span "Subir archivo" at bounding box center [569, 493] width 55 height 26
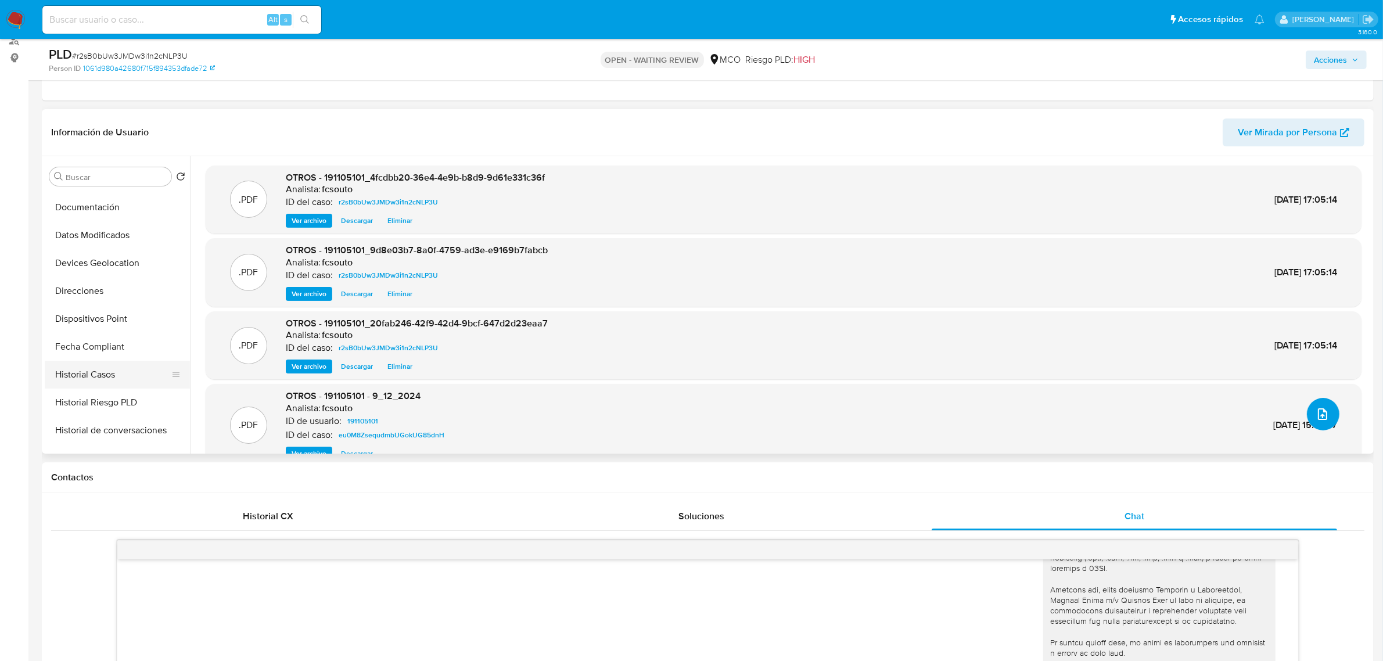
scroll to position [218, 0]
click at [111, 336] on button "Historial Casos" at bounding box center [113, 349] width 136 height 28
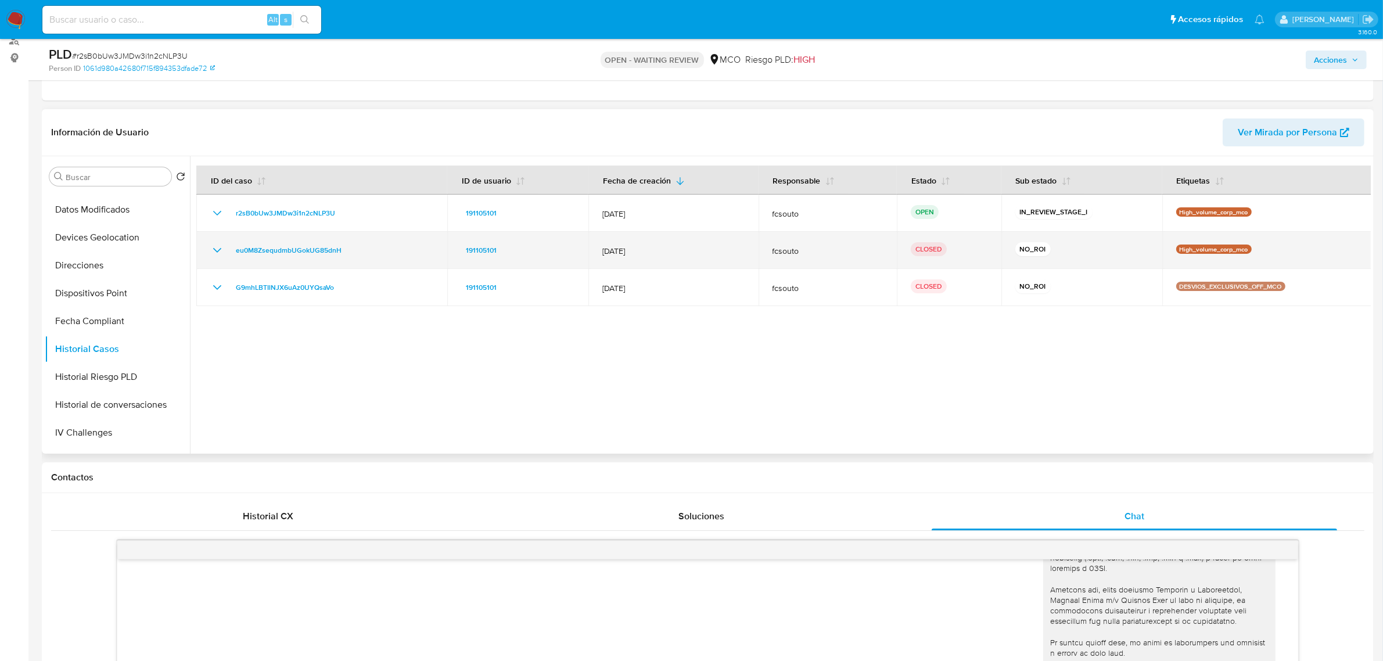
click at [213, 245] on icon "Mostrar/Ocultar" at bounding box center [217, 250] width 14 height 14
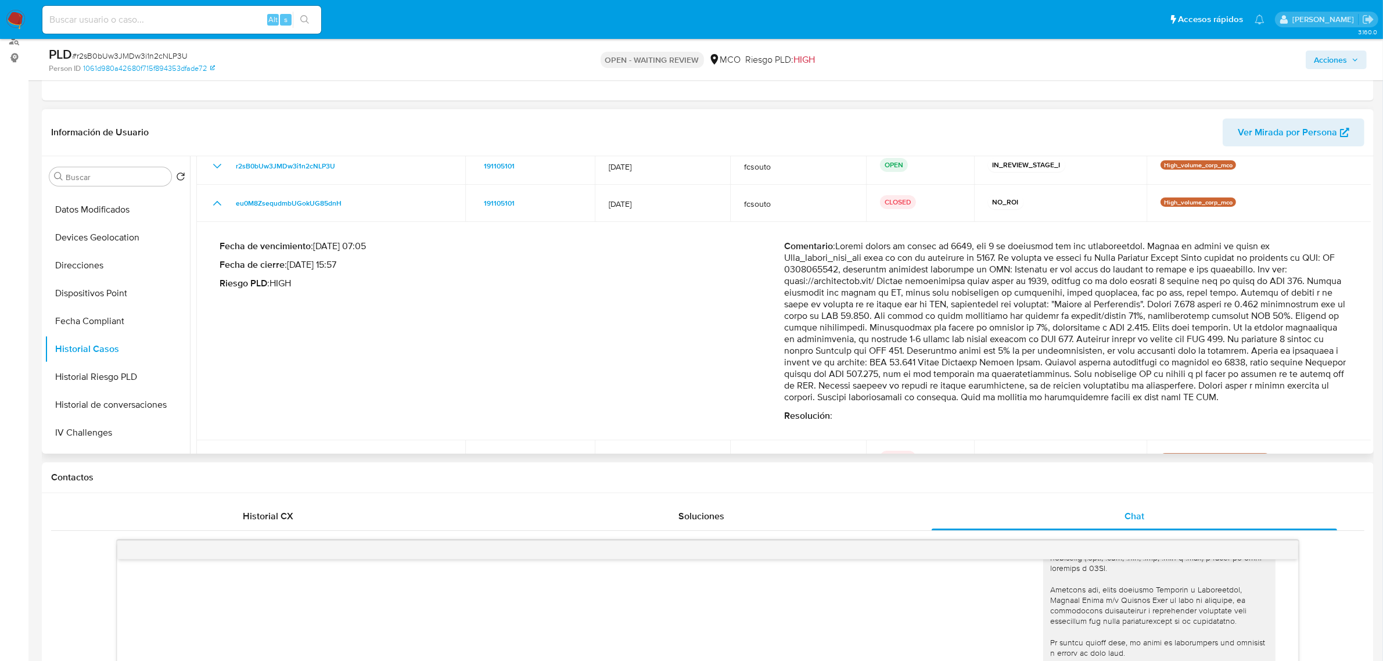
scroll to position [73, 0]
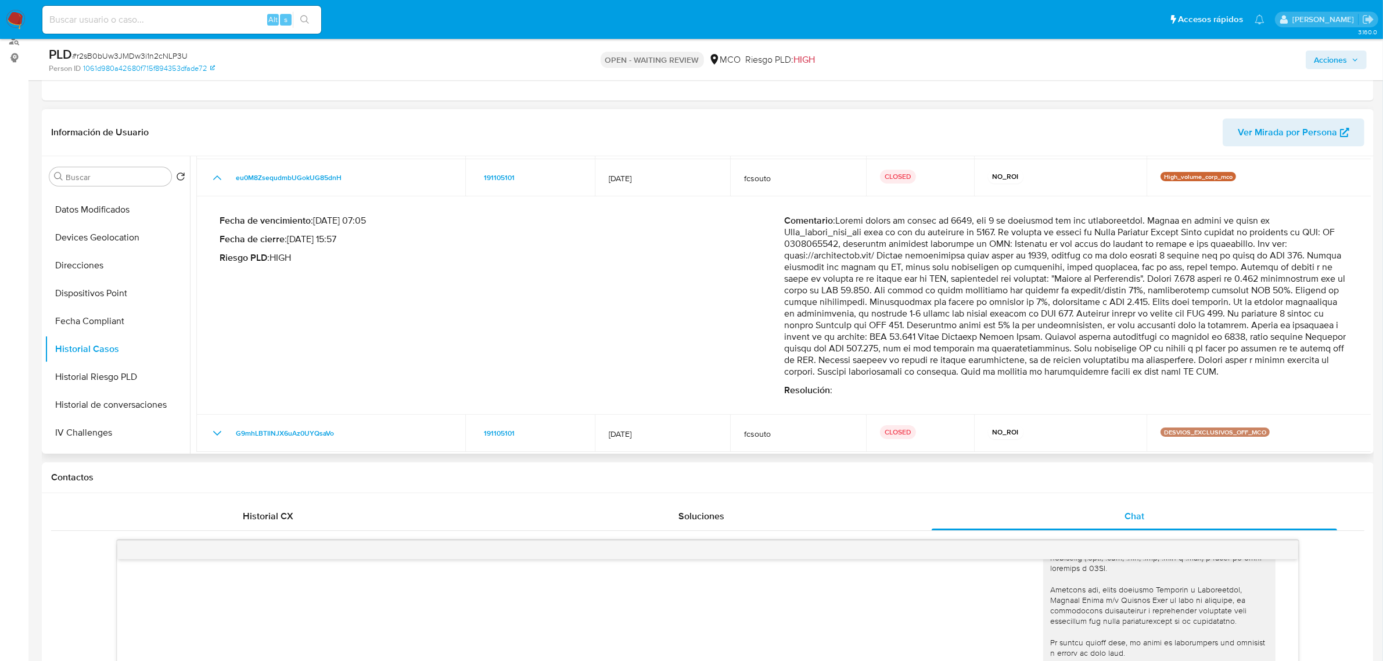
drag, startPoint x: 1296, startPoint y: 244, endPoint x: 1310, endPoint y: 382, distance: 138.9
click at [1310, 378] on p "Comentario :" at bounding box center [1066, 296] width 565 height 163
click at [1335, 67] on span "Acciones" at bounding box center [1330, 60] width 33 height 19
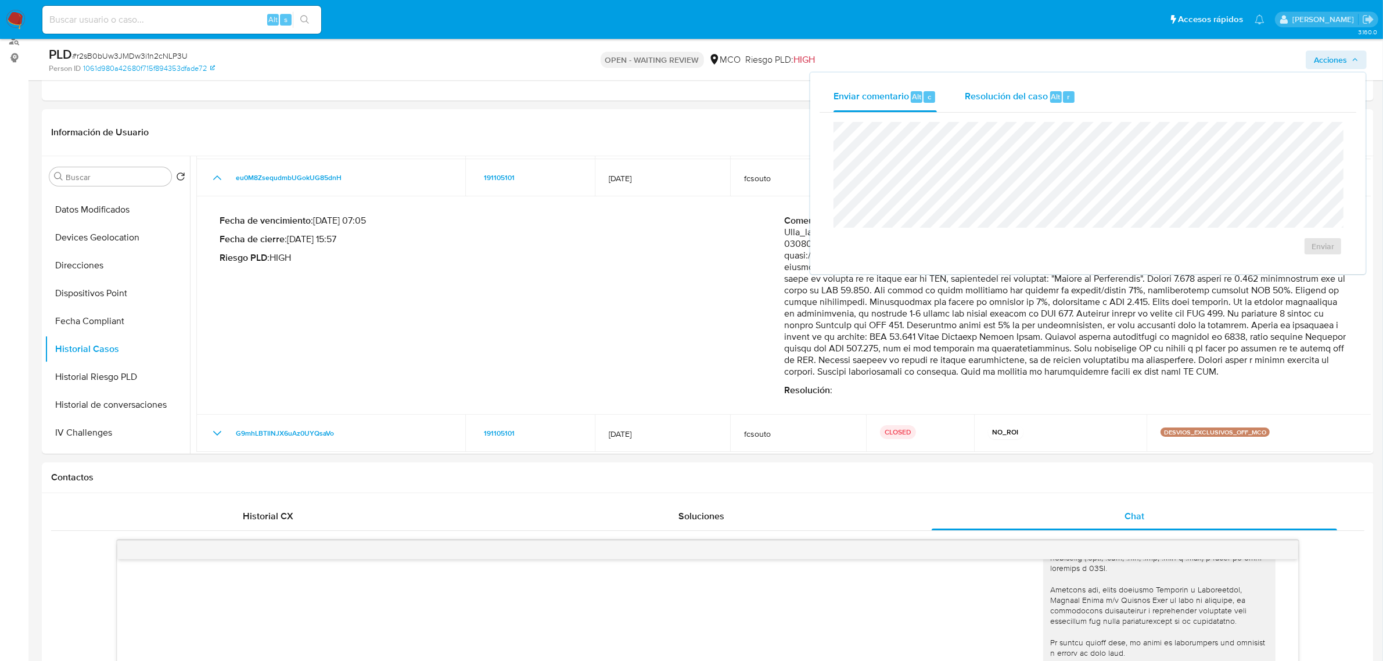
click at [998, 108] on div "Resolución del caso Alt r" at bounding box center [1020, 97] width 111 height 30
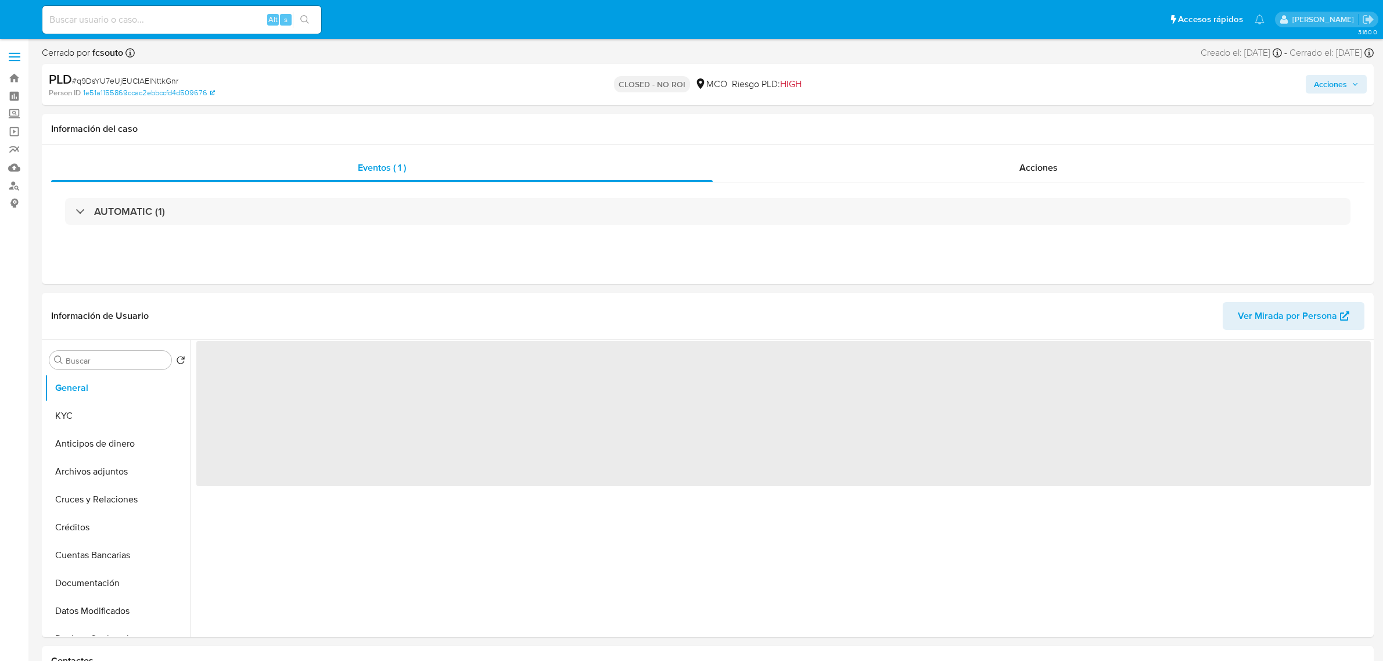
select select "10"
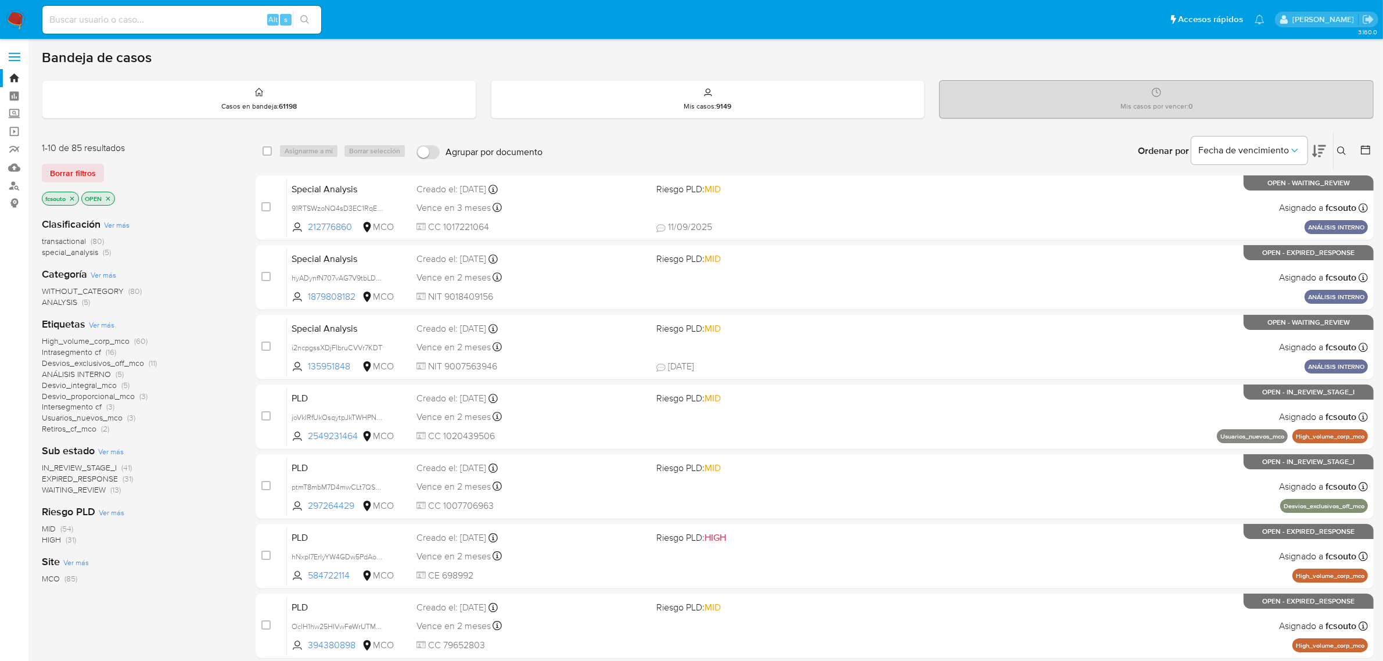
click at [105, 466] on span "IN_REVIEW_STAGE_I" at bounding box center [79, 468] width 75 height 12
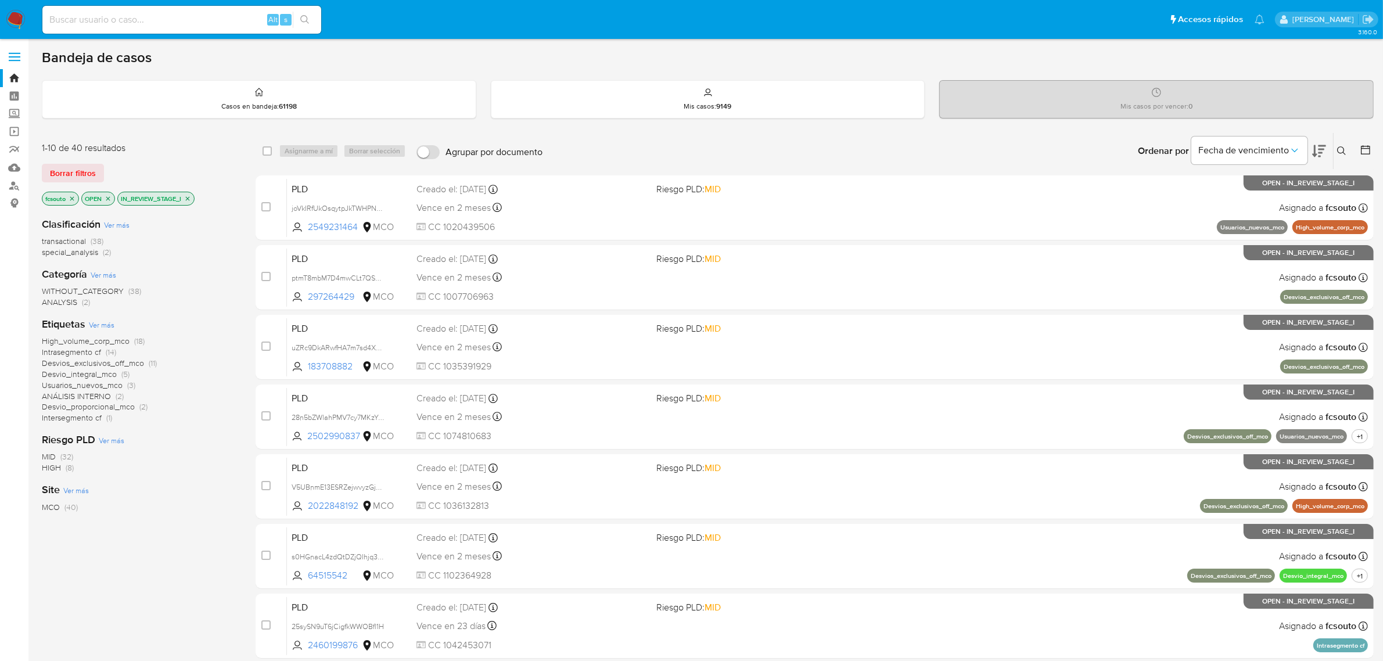
click at [1322, 144] on icon at bounding box center [1319, 151] width 14 height 14
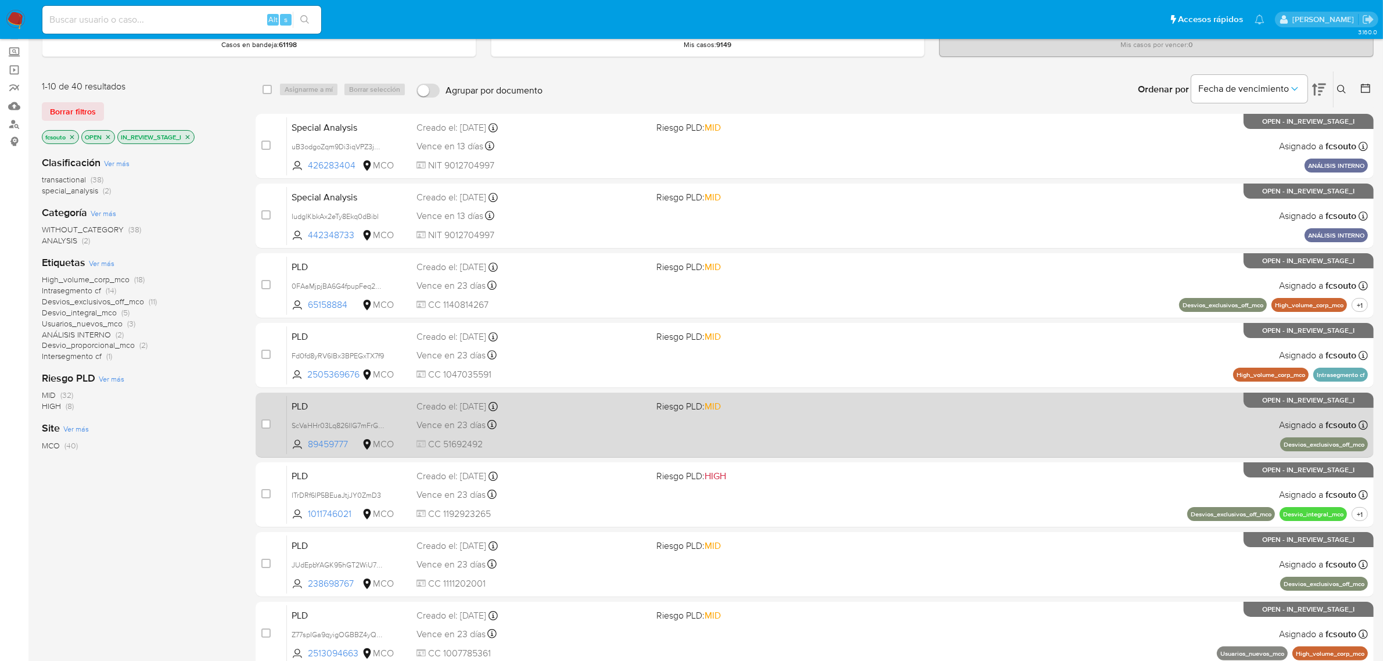
scroll to position [297, 0]
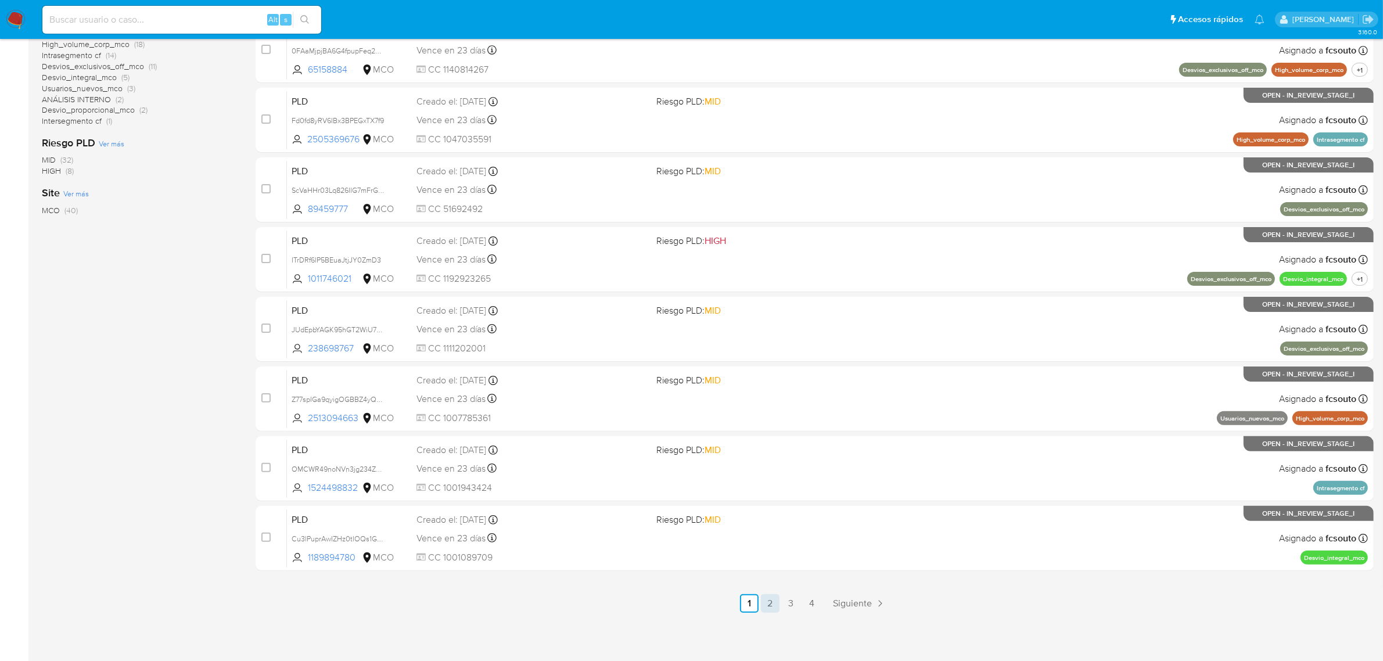
click at [774, 599] on link "2" at bounding box center [770, 603] width 19 height 19
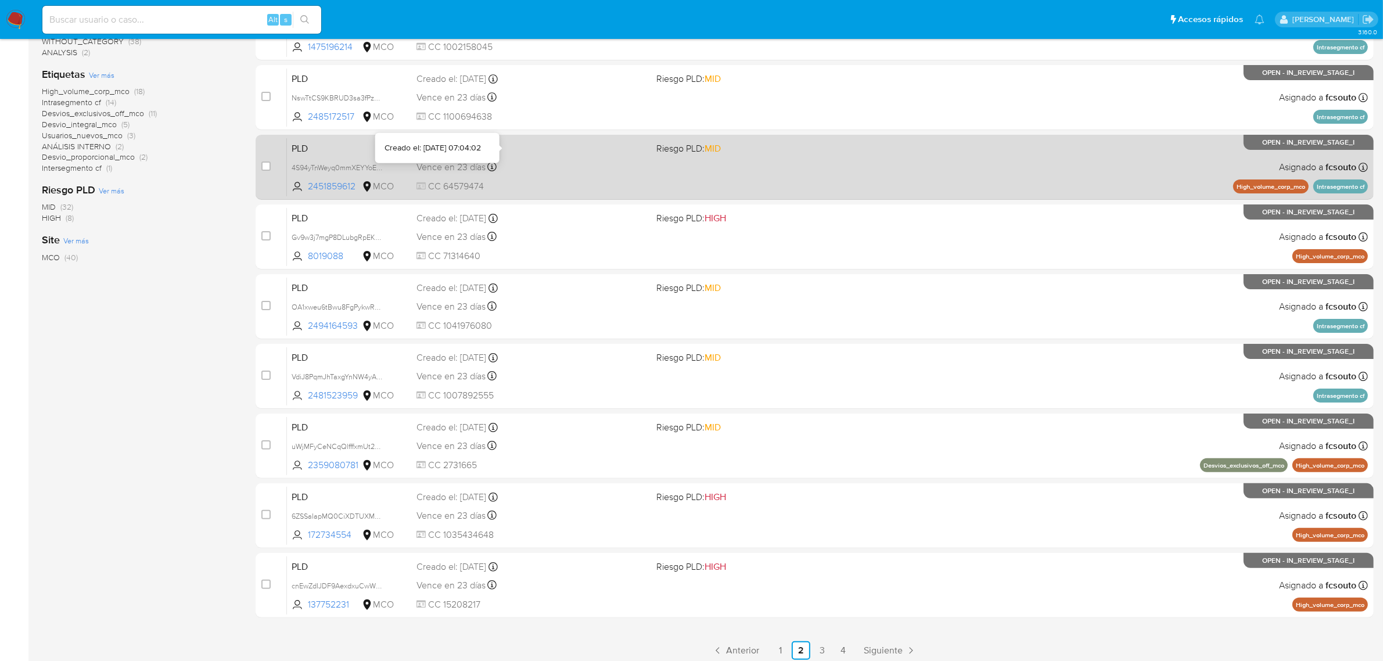
scroll to position [297, 0]
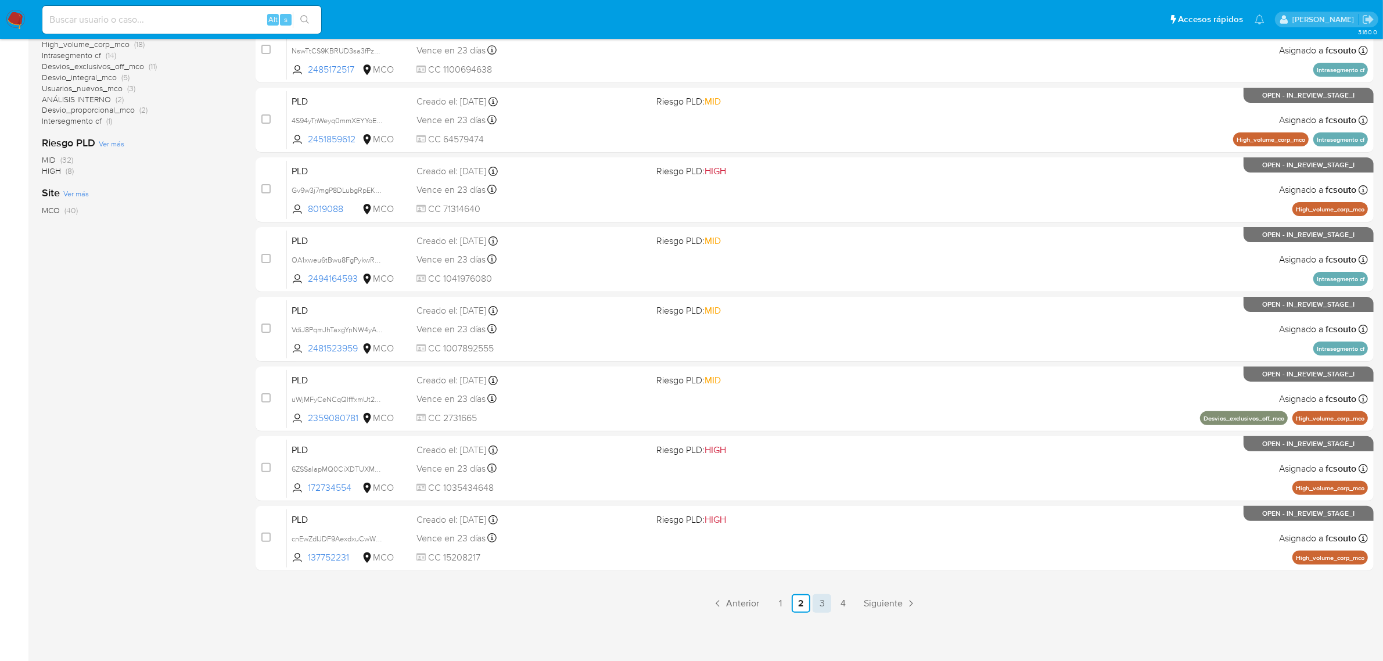
click at [819, 607] on link "3" at bounding box center [822, 603] width 19 height 19
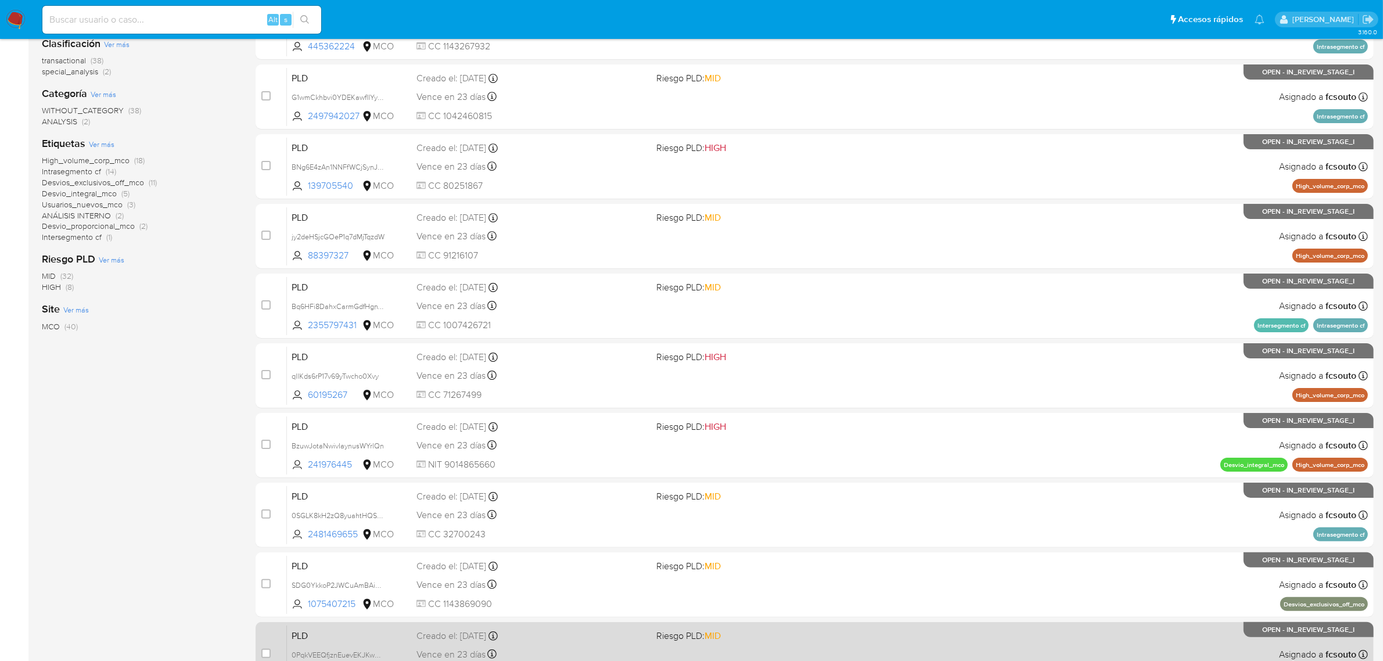
scroll to position [297, 0]
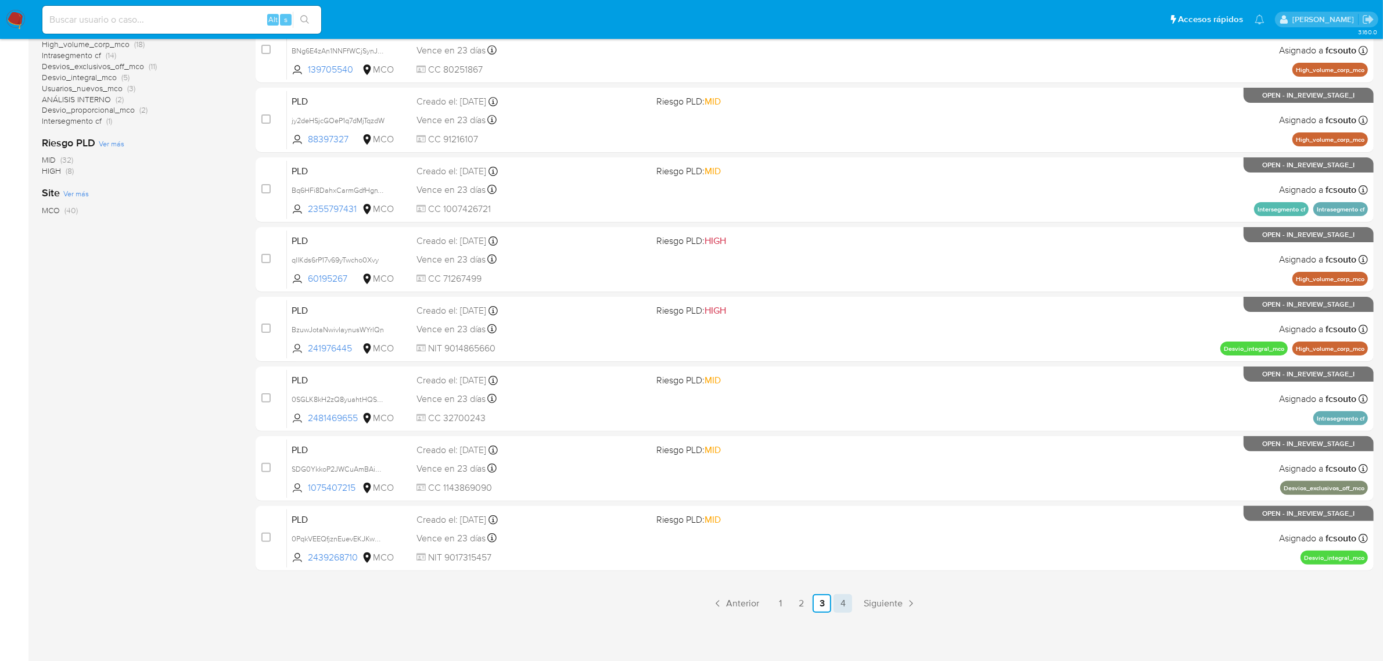
click at [843, 608] on link "4" at bounding box center [842, 603] width 19 height 19
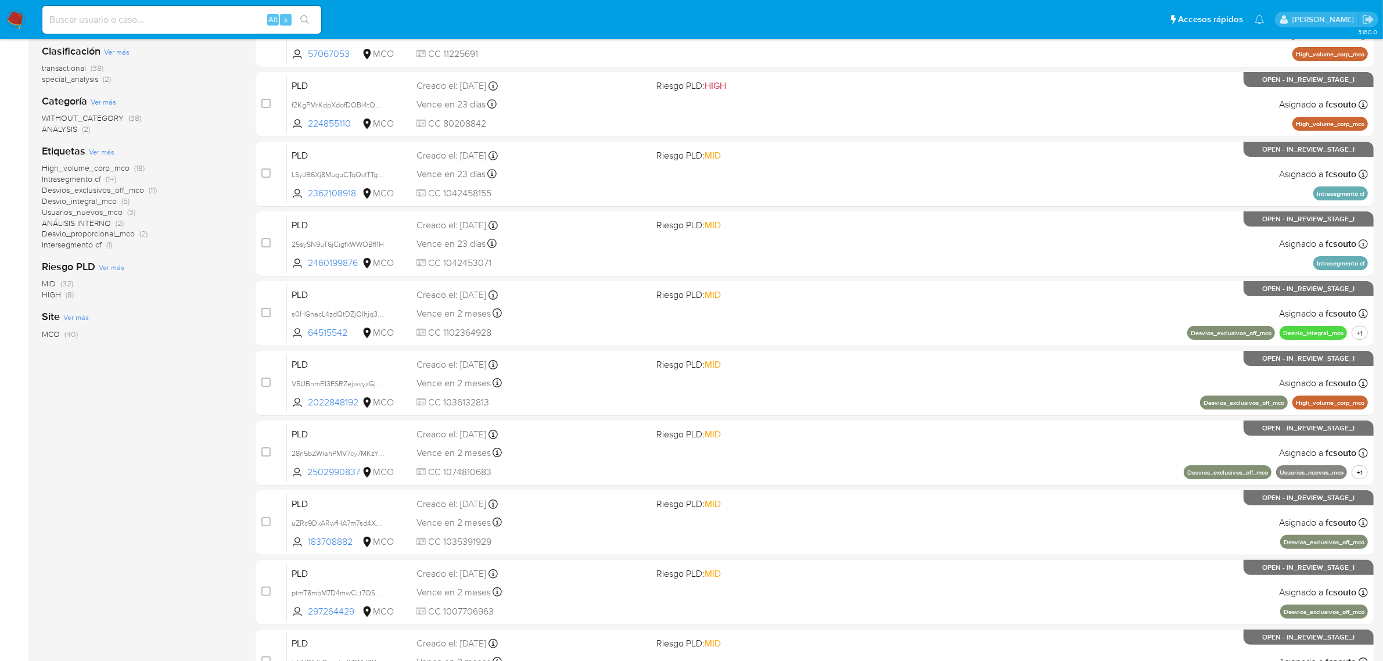
scroll to position [297, 0]
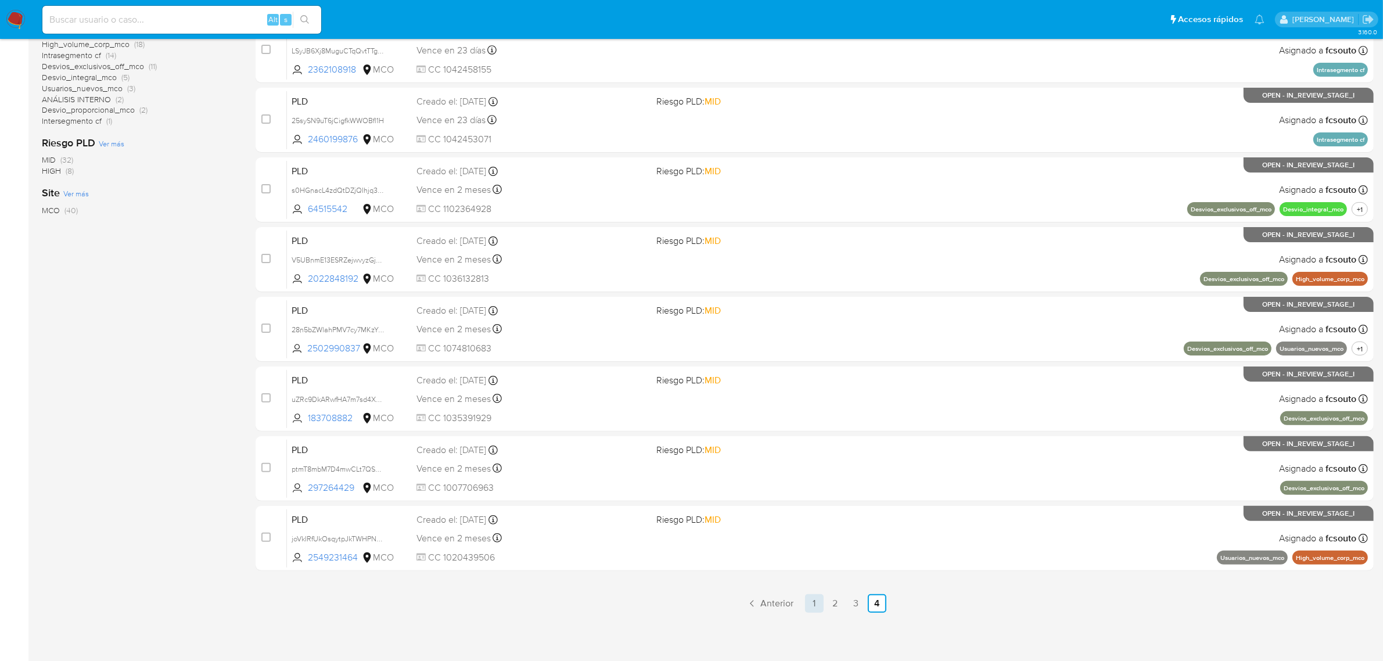
click at [816, 601] on link "1" at bounding box center [814, 603] width 19 height 19
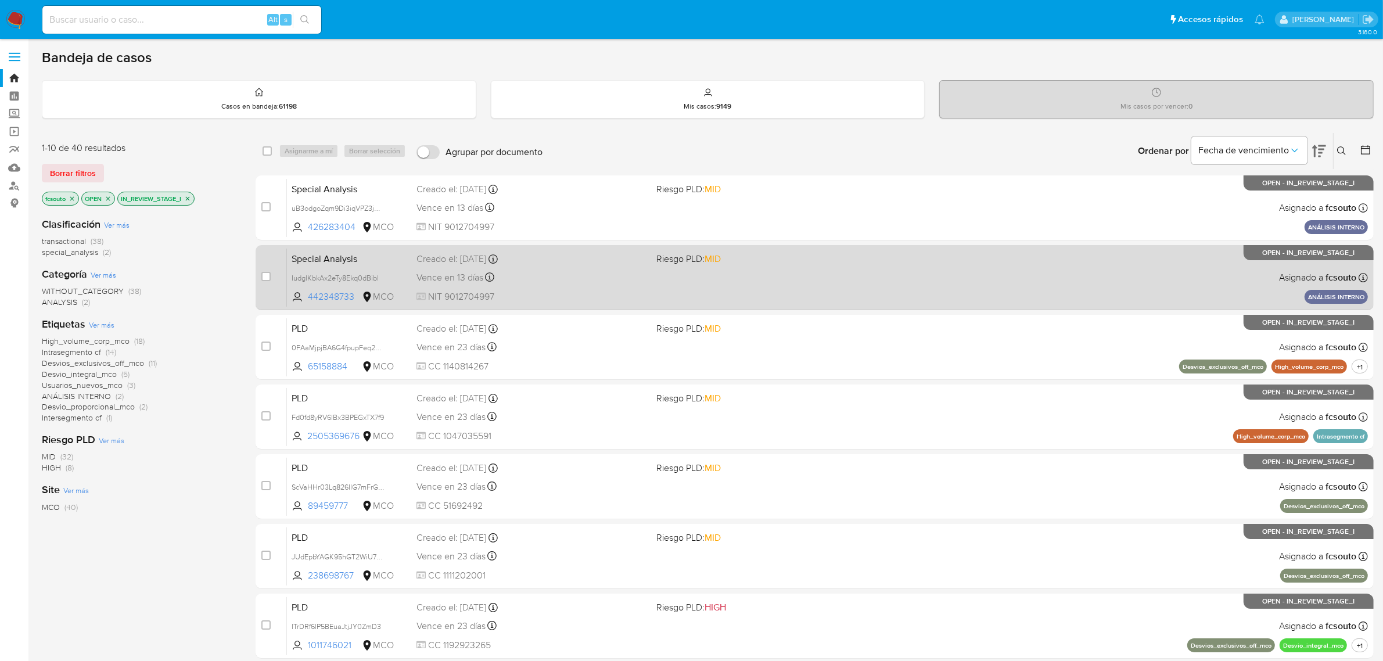
click at [645, 290] on span "NIT 9012704997" at bounding box center [531, 296] width 231 height 13
click at [720, 279] on div "Special Analysis IudglKbkAx2eTy8Ekq0dBibl 442348733 MCO Riesgo PLD: MID Creado …" at bounding box center [827, 277] width 1081 height 59
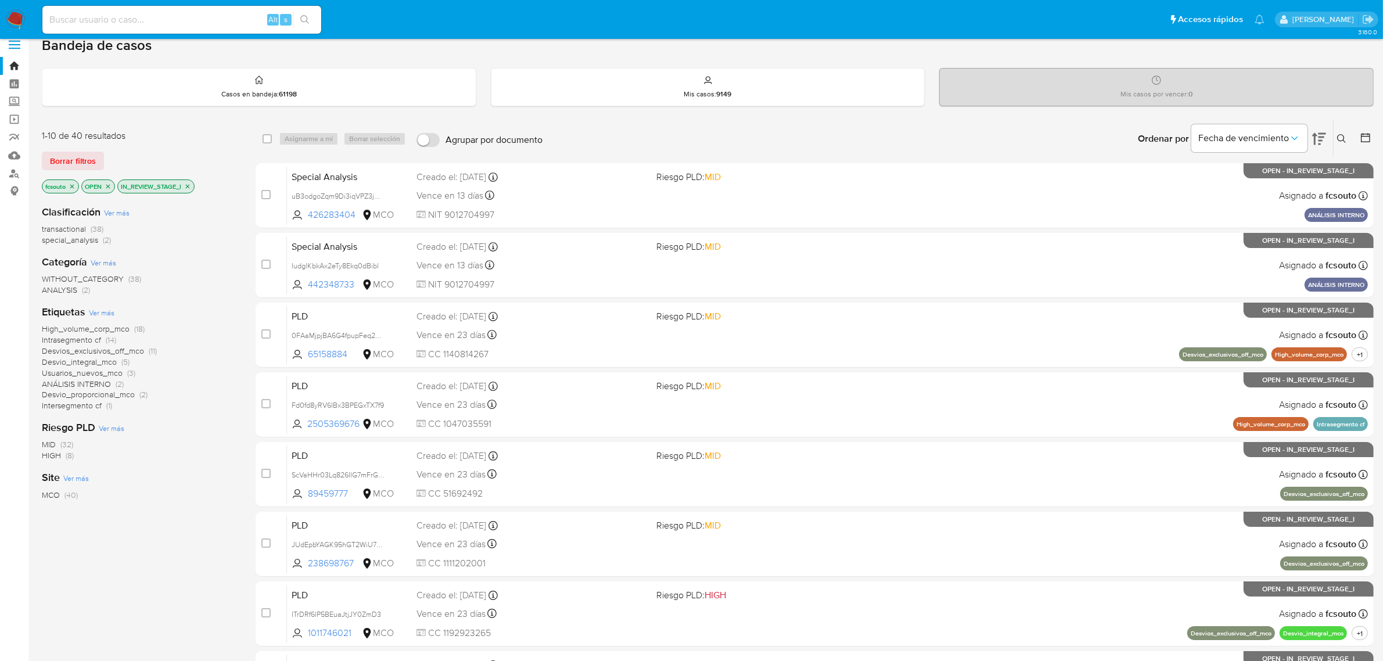
scroll to position [6, 0]
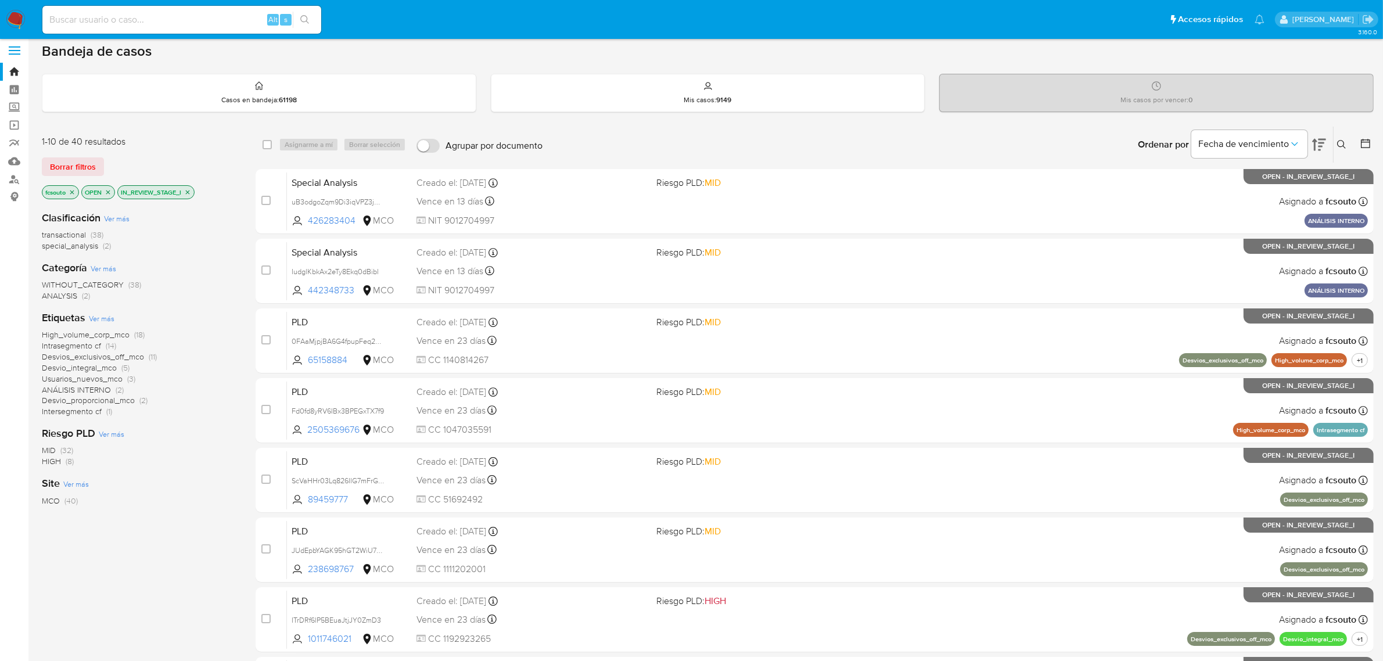
click at [87, 415] on span "Intersegmento cf" at bounding box center [72, 411] width 60 height 12
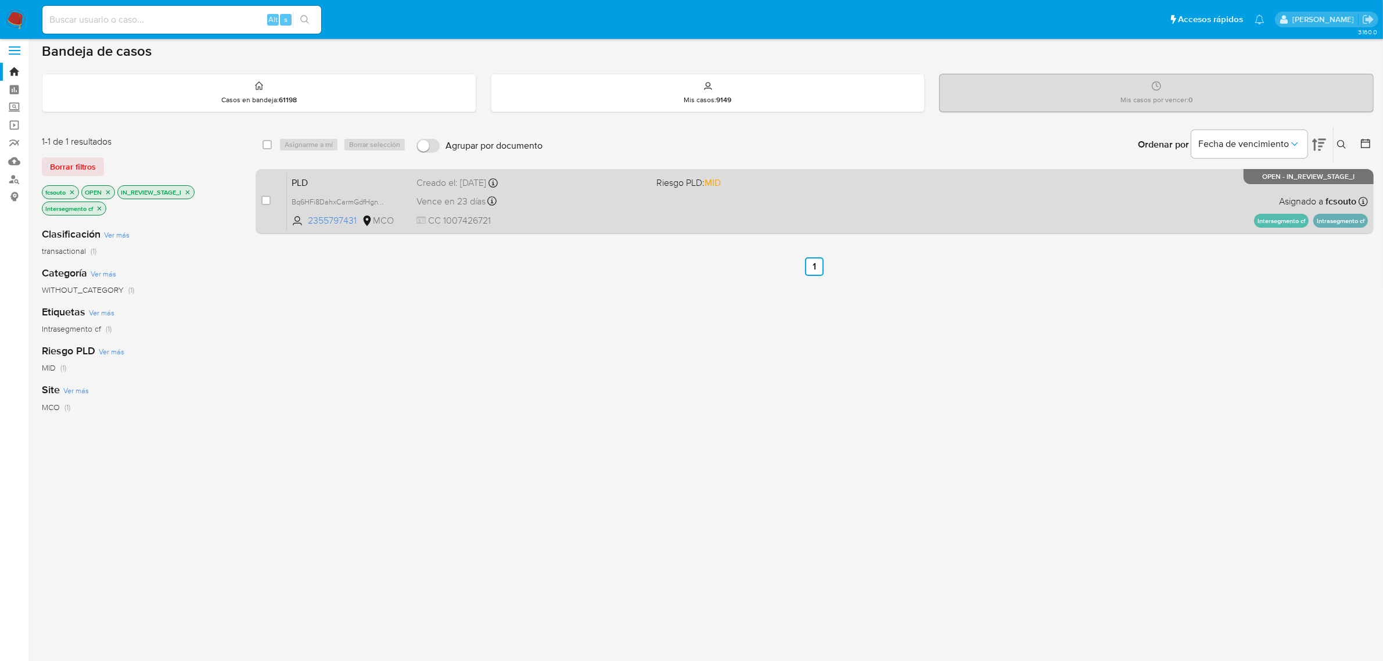
click at [579, 205] on div "Vence en 23 días Vence el 10/10/2025 07:06:29" at bounding box center [531, 201] width 231 height 16
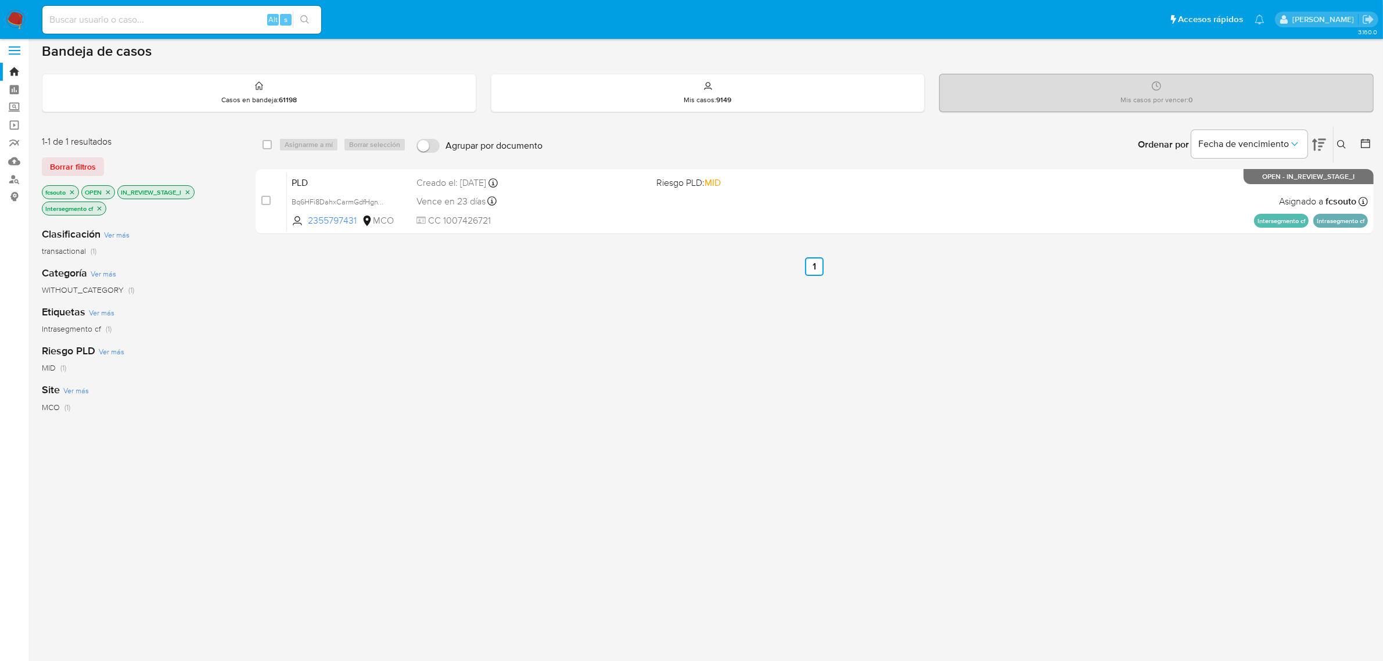
click at [100, 205] on icon "close-filter" at bounding box center [99, 208] width 7 height 7
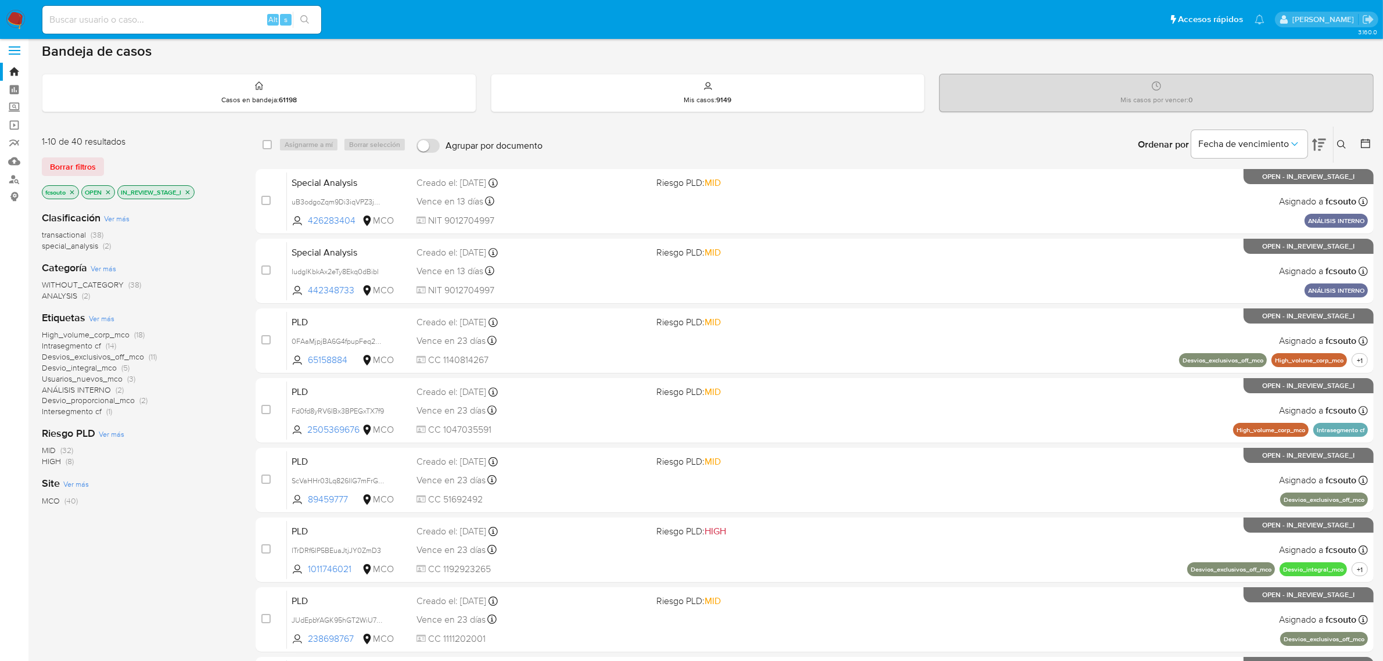
click at [128, 355] on span "Desvios_exclusivos_off_mco" at bounding box center [93, 357] width 102 height 12
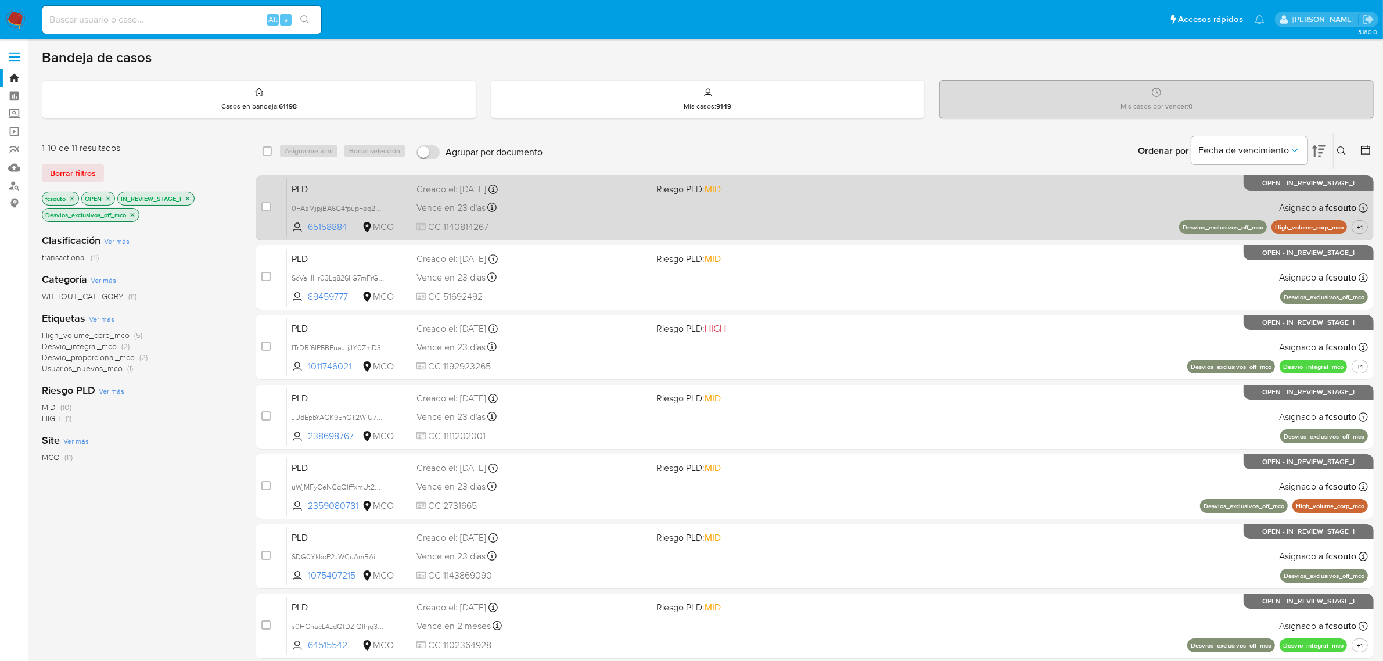
click at [582, 195] on div "PLD 0FAaMjpjBA6G4fpupFeq2QoN 65158884 MCO Riesgo PLD: MID Creado el: 12/07/2025…" at bounding box center [827, 207] width 1081 height 59
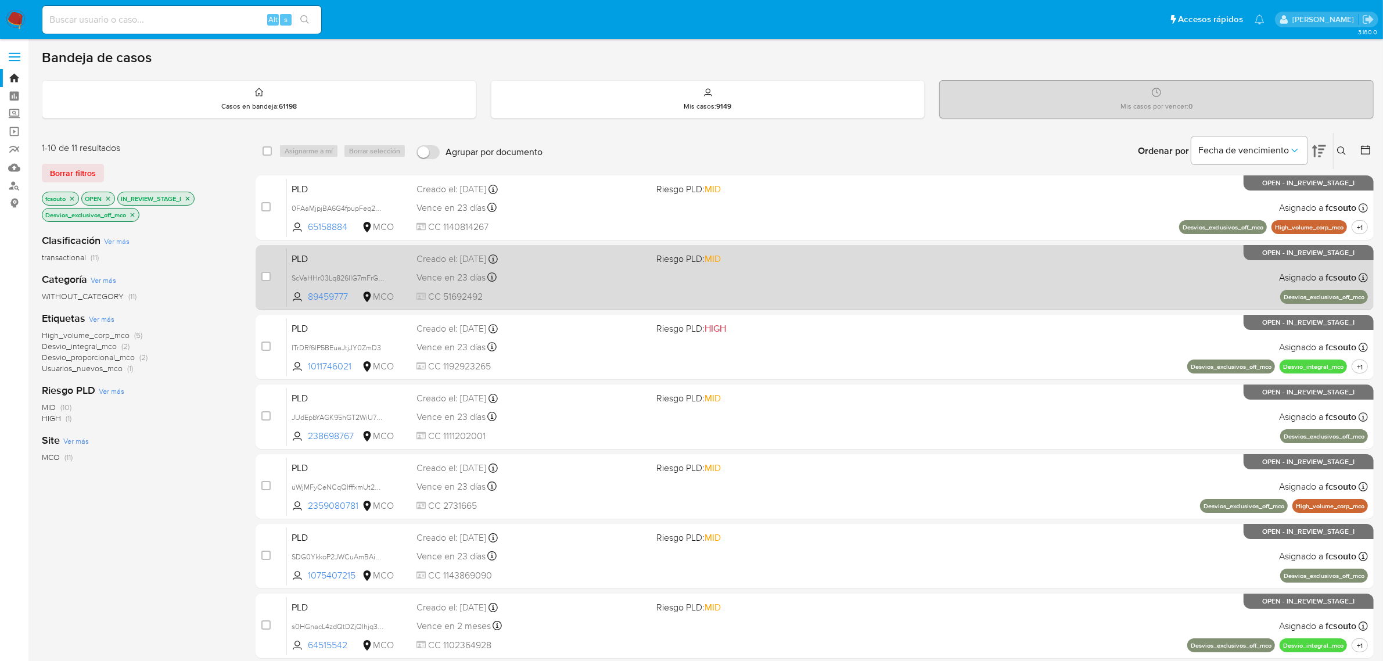
click at [642, 273] on div "Vence en 23 días Vence el 10/10/2025 07:03:27" at bounding box center [531, 277] width 231 height 16
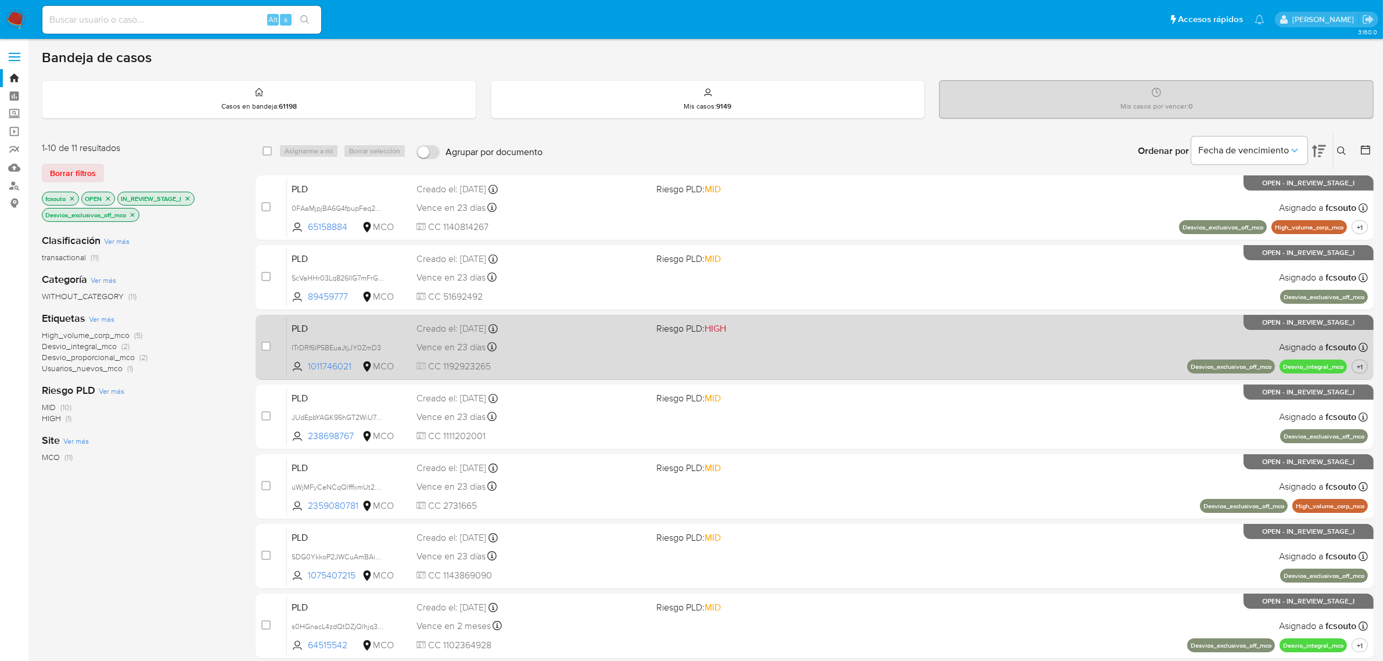
click at [613, 356] on div "PLD ITrDRf6lP5BEuaJtjJY0ZmD3 1011746021 MCO Riesgo PLD: HIGH Creado el: 12/07/2…" at bounding box center [827, 347] width 1081 height 59
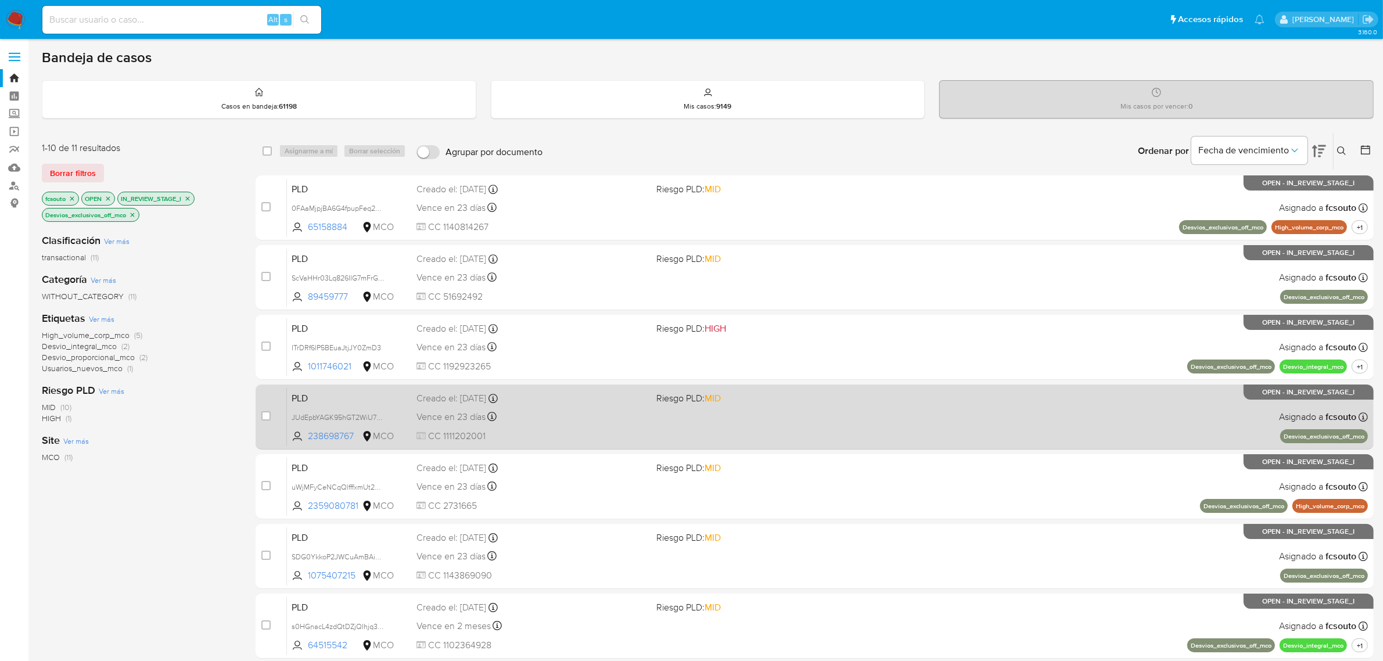
click at [627, 420] on div "Vence en 23 días Vence el 10/10/2025 07:03:32" at bounding box center [531, 417] width 231 height 16
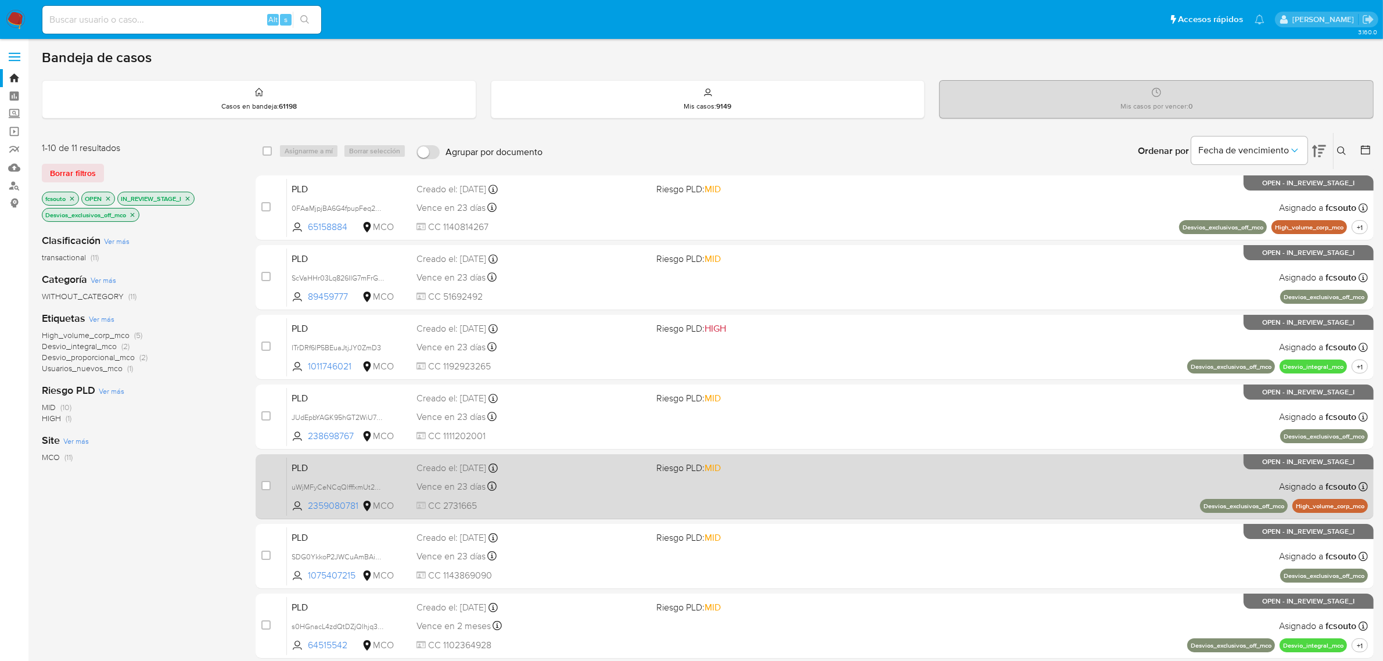
click at [588, 510] on span "CC 2731665" at bounding box center [531, 505] width 231 height 13
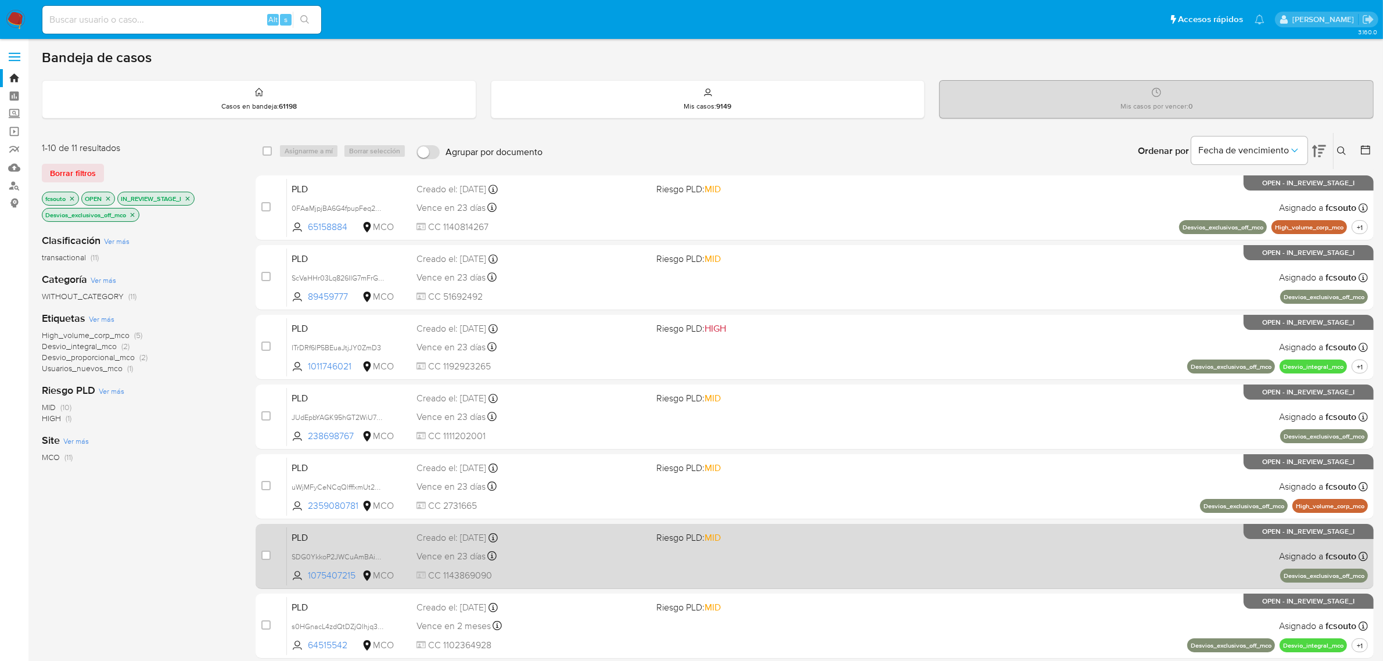
click at [598, 552] on div "Vence en 23 días Vence el 10/10/2025 07:07:00" at bounding box center [531, 556] width 231 height 16
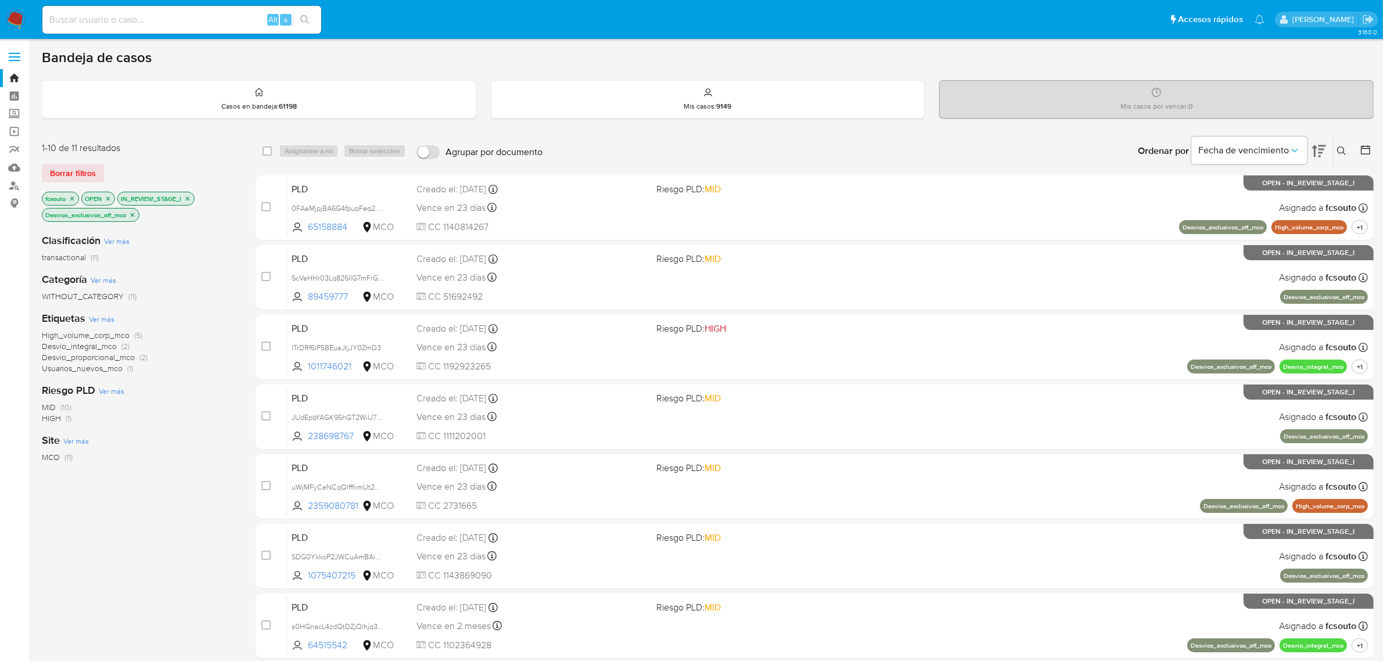
click at [132, 218] on icon "close-filter" at bounding box center [132, 214] width 7 height 7
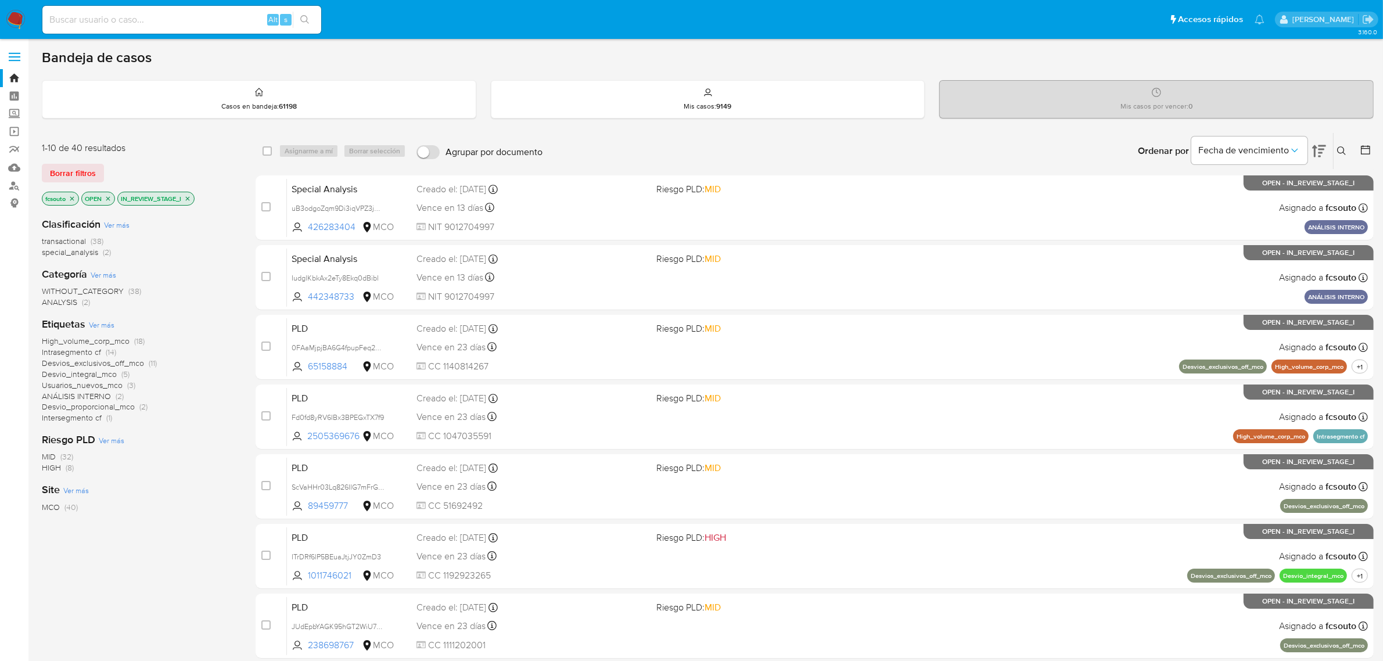
click at [108, 385] on span "Usuarios_nuevos_mco" at bounding box center [82, 385] width 81 height 12
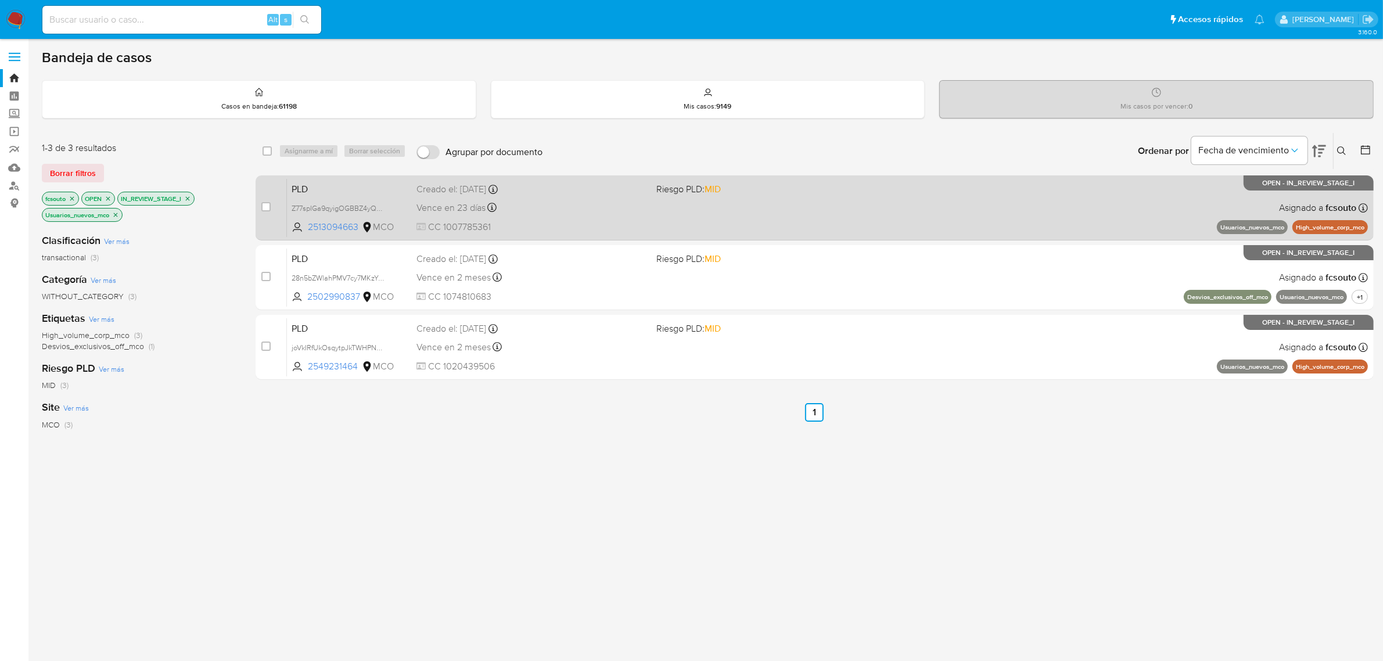
click at [584, 208] on div "Vence en 23 días Vence el 10/10/2025 07:03:32" at bounding box center [531, 208] width 231 height 16
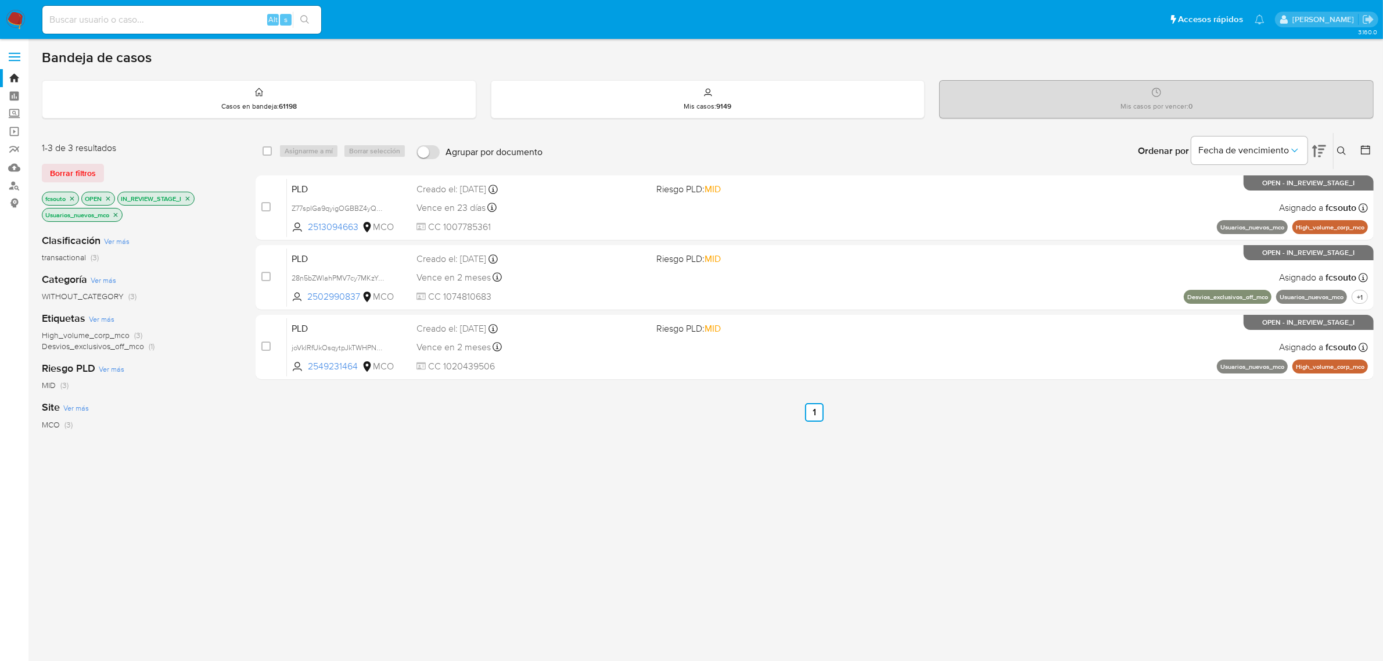
click at [114, 213] on icon "close-filter" at bounding box center [115, 214] width 7 height 7
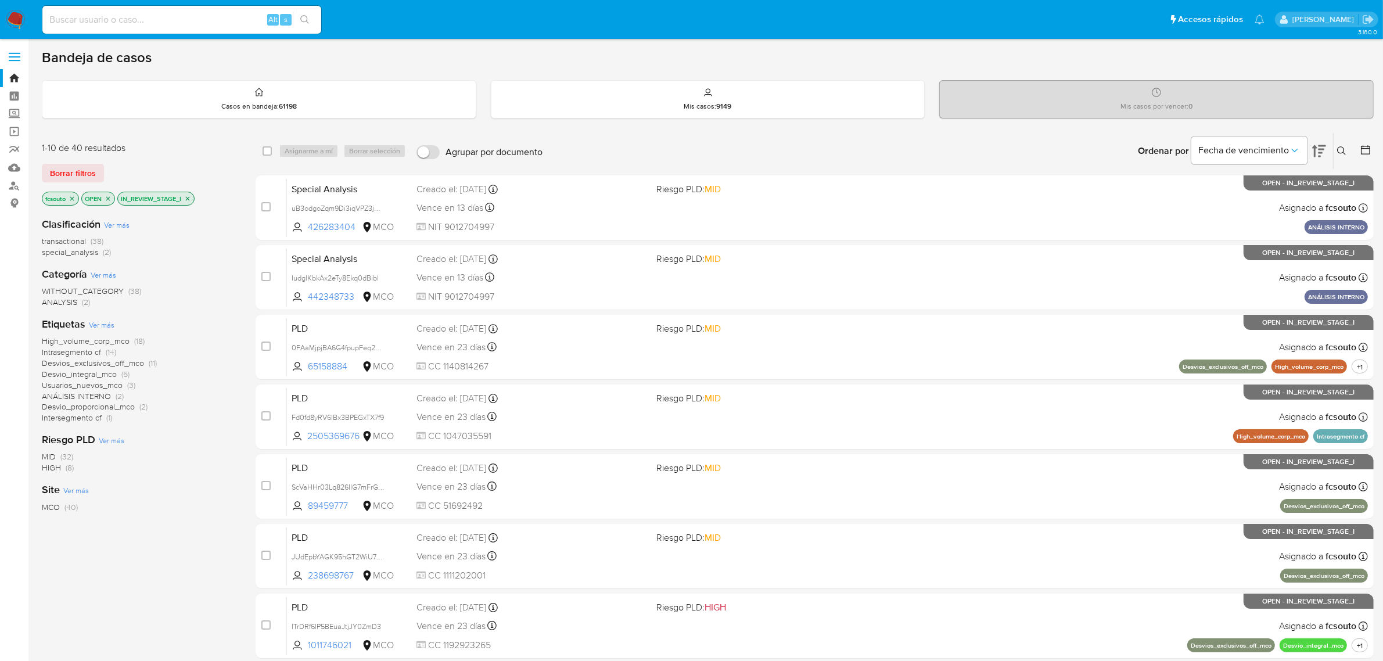
click at [107, 373] on span "Desvio_integral_mco" at bounding box center [79, 374] width 75 height 12
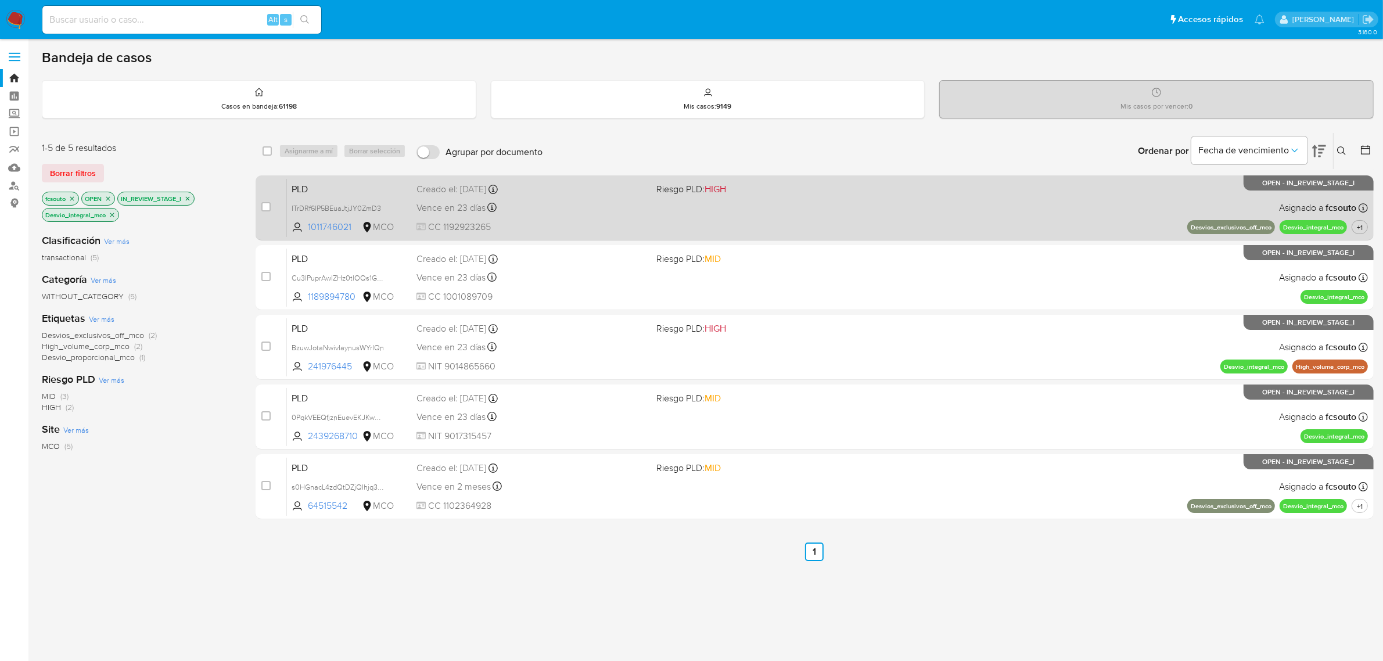
click at [559, 218] on div "PLD ITrDRf6lP5BEuaJtjJY0ZmD3 1011746021 MCO Riesgo PLD: HIGH Creado el: 12/07/2…" at bounding box center [827, 207] width 1081 height 59
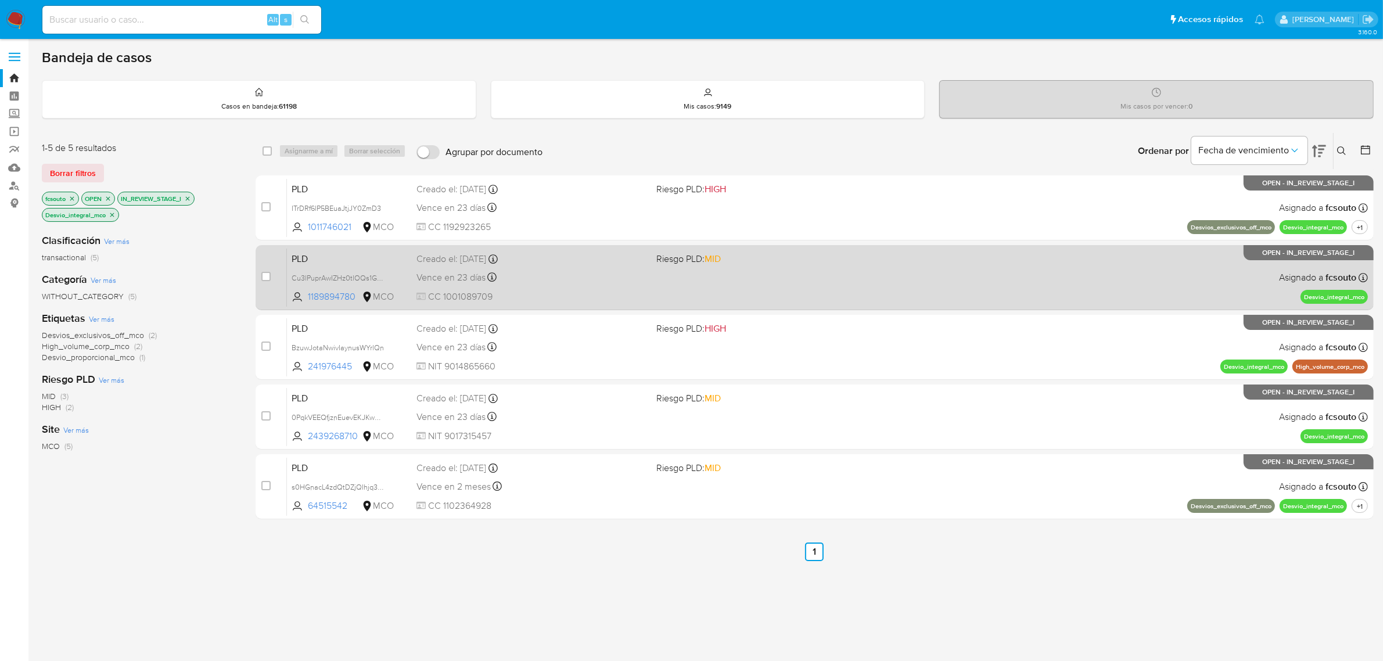
click at [634, 293] on span "CC 1001089709" at bounding box center [531, 296] width 231 height 13
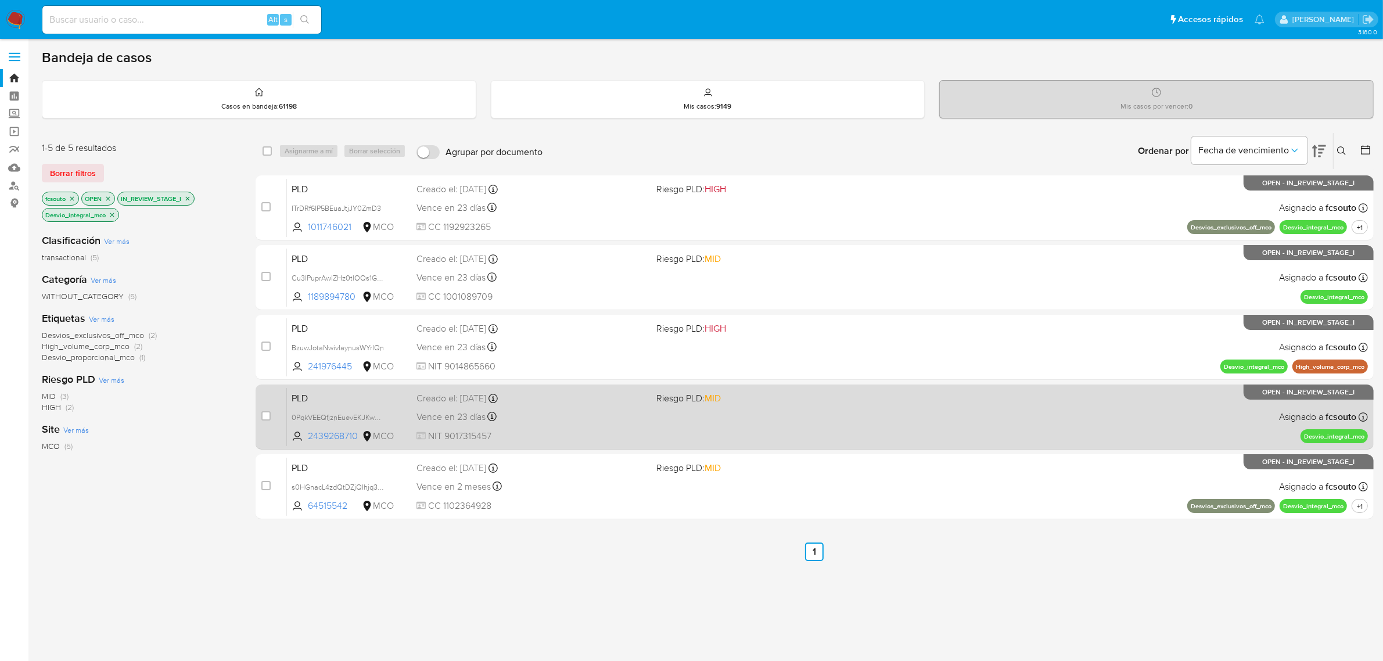
click at [656, 430] on div "PLD 0PqkVEEQfjznEuevEKJKwqn8 2439268710 MCO Riesgo PLD: MID Creado el: 12/07/20…" at bounding box center [827, 416] width 1081 height 59
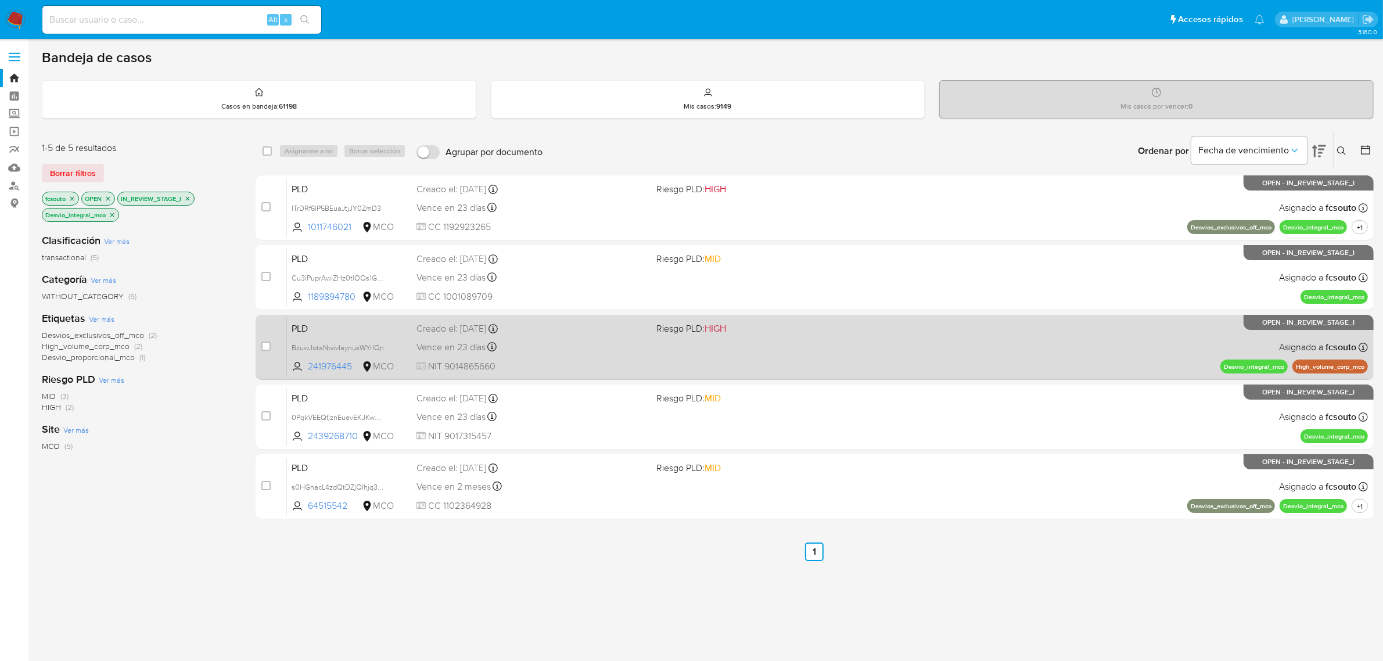
click at [587, 352] on div "Vence en 23 días Vence el 10/10/2025 07:06:45" at bounding box center [531, 347] width 231 height 16
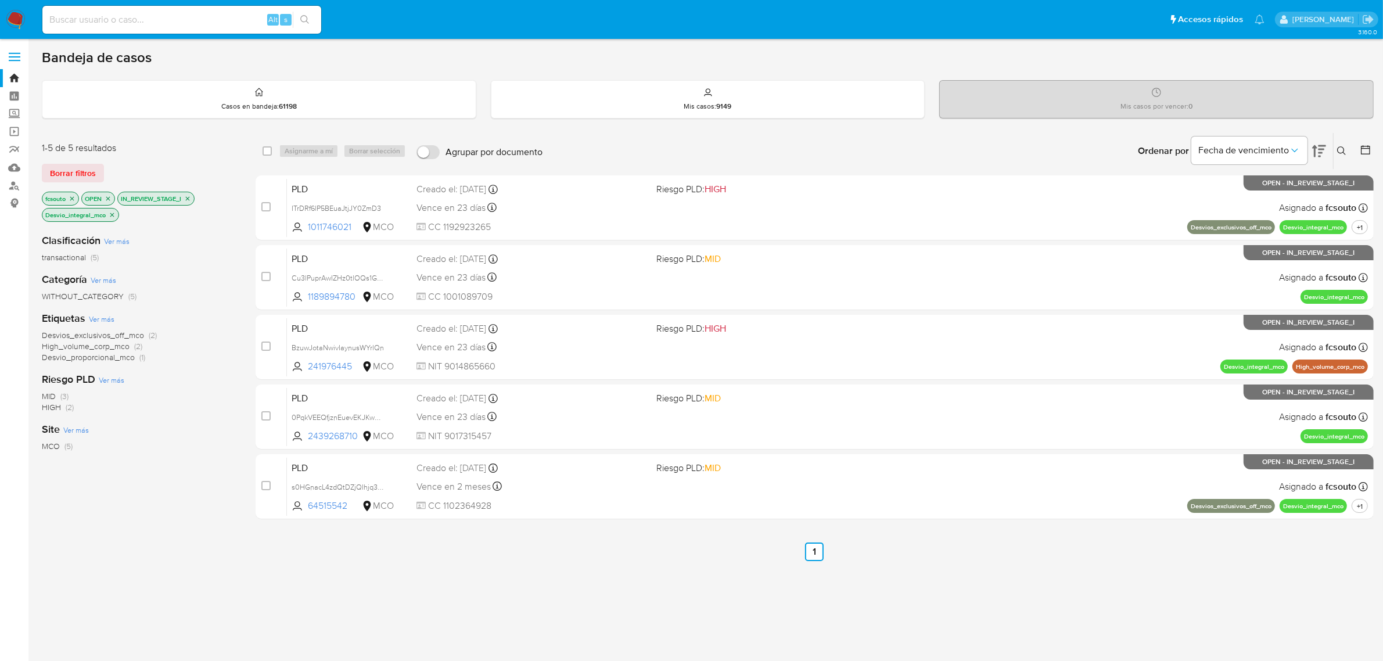
click at [13, 12] on img at bounding box center [16, 20] width 20 height 20
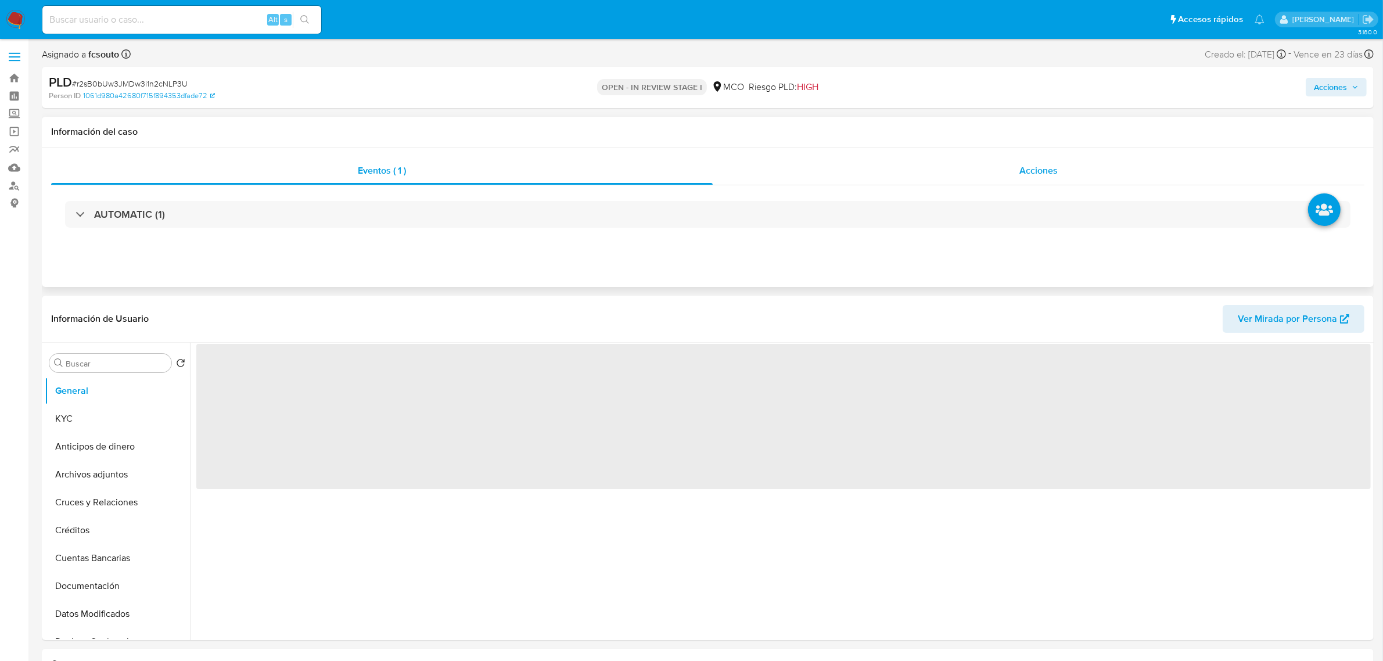
select select "10"
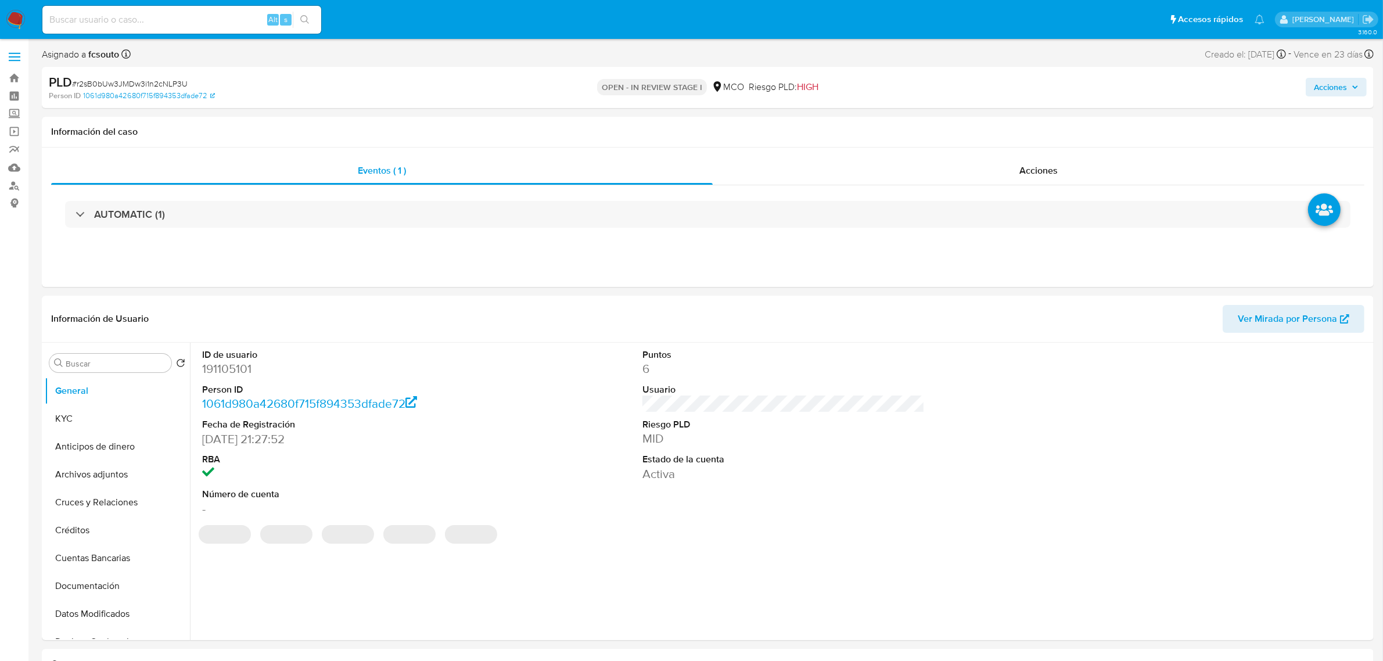
click at [1340, 91] on span "Acciones" at bounding box center [1330, 87] width 33 height 19
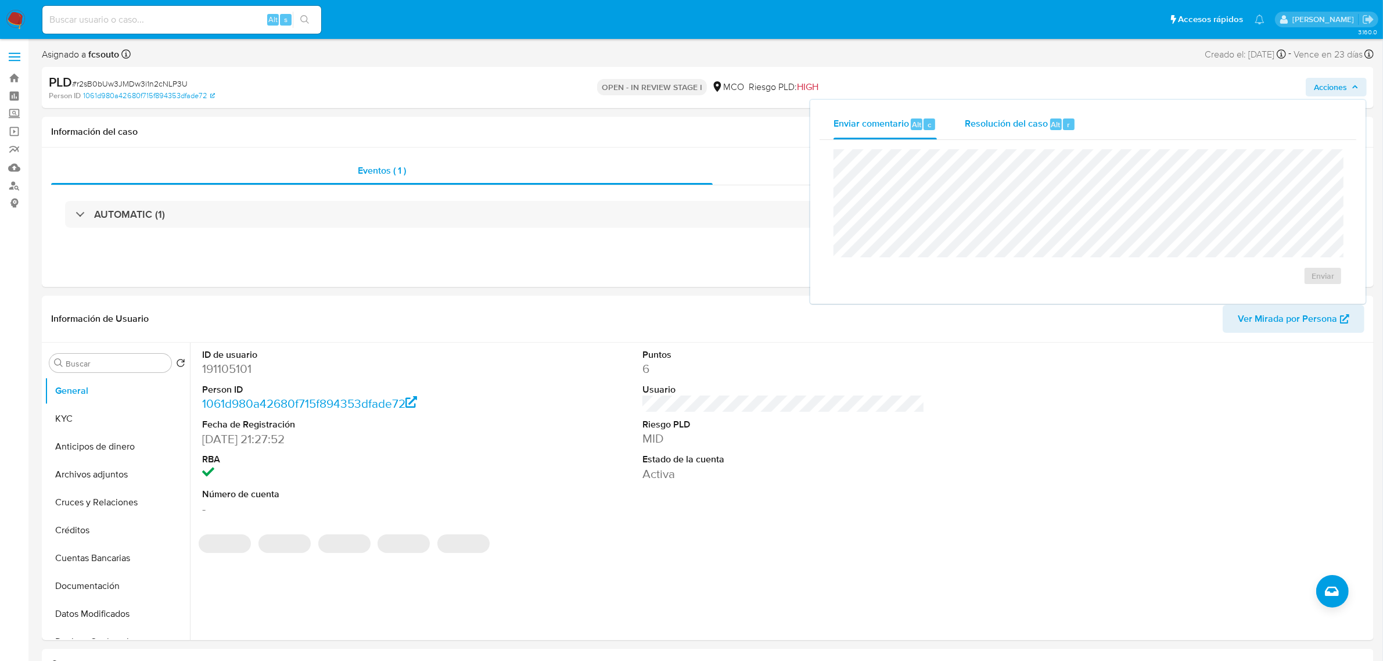
click at [1031, 124] on span "Resolución del caso" at bounding box center [1006, 123] width 83 height 13
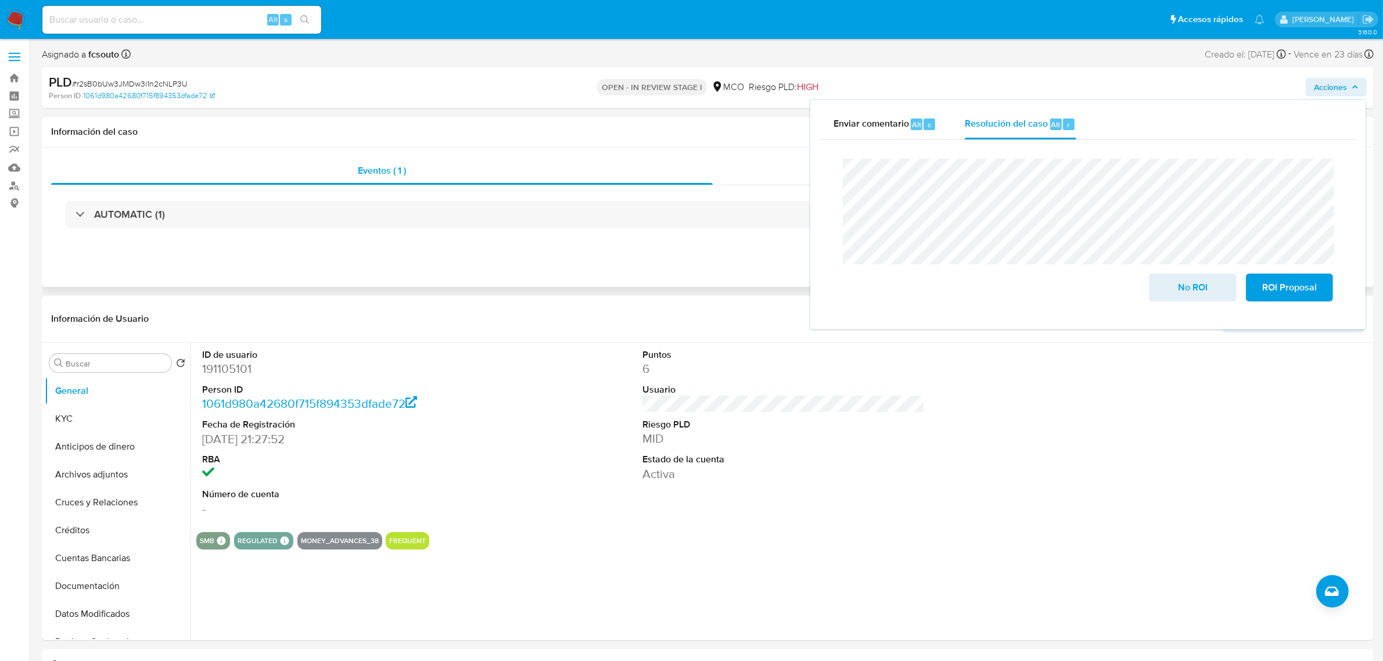
click at [501, 149] on div "Eventos ( 1 ) Acciones AUTOMATIC (1)" at bounding box center [708, 217] width 1332 height 139
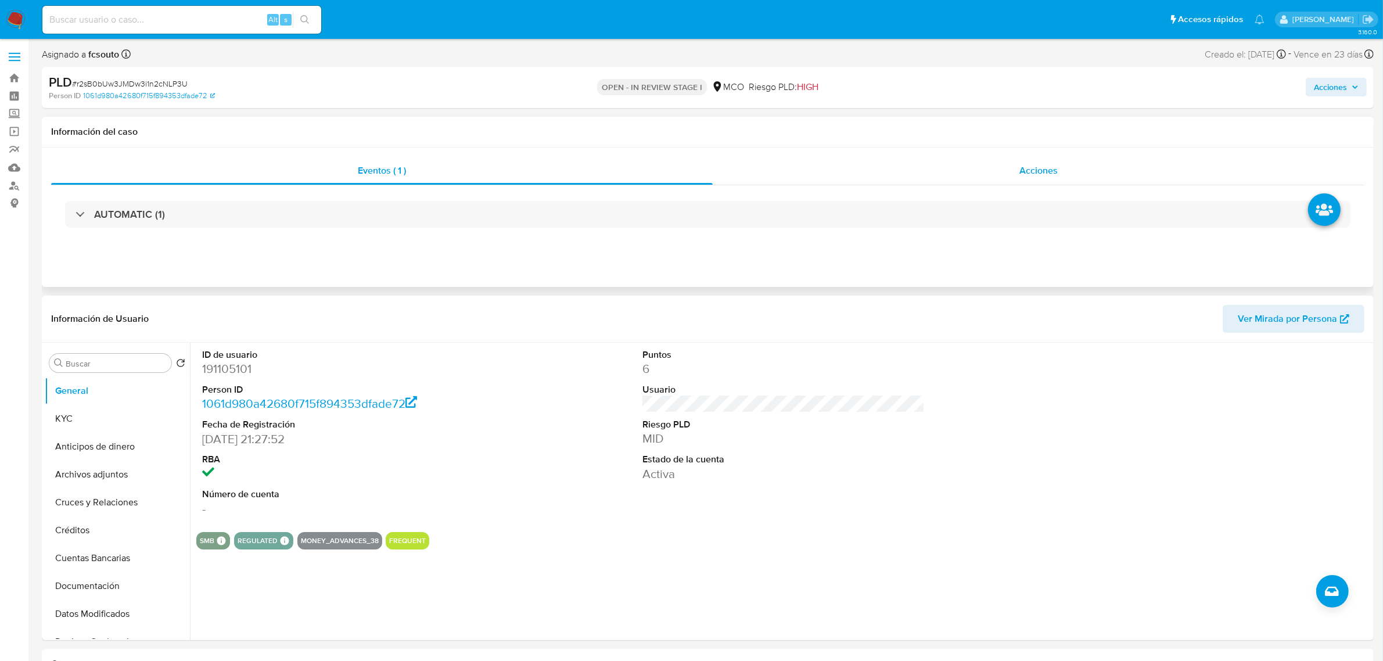
click at [1076, 176] on div "Acciones" at bounding box center [1039, 171] width 652 height 28
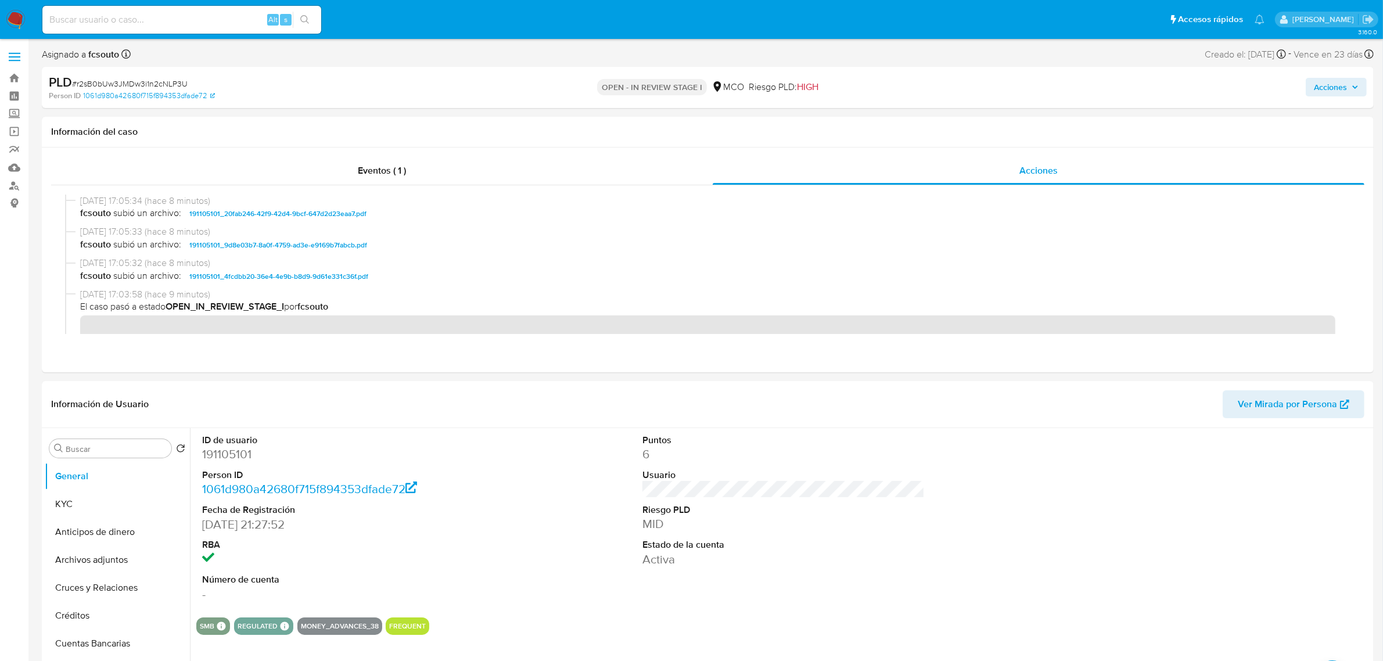
click at [1333, 88] on span "Acciones" at bounding box center [1330, 87] width 33 height 19
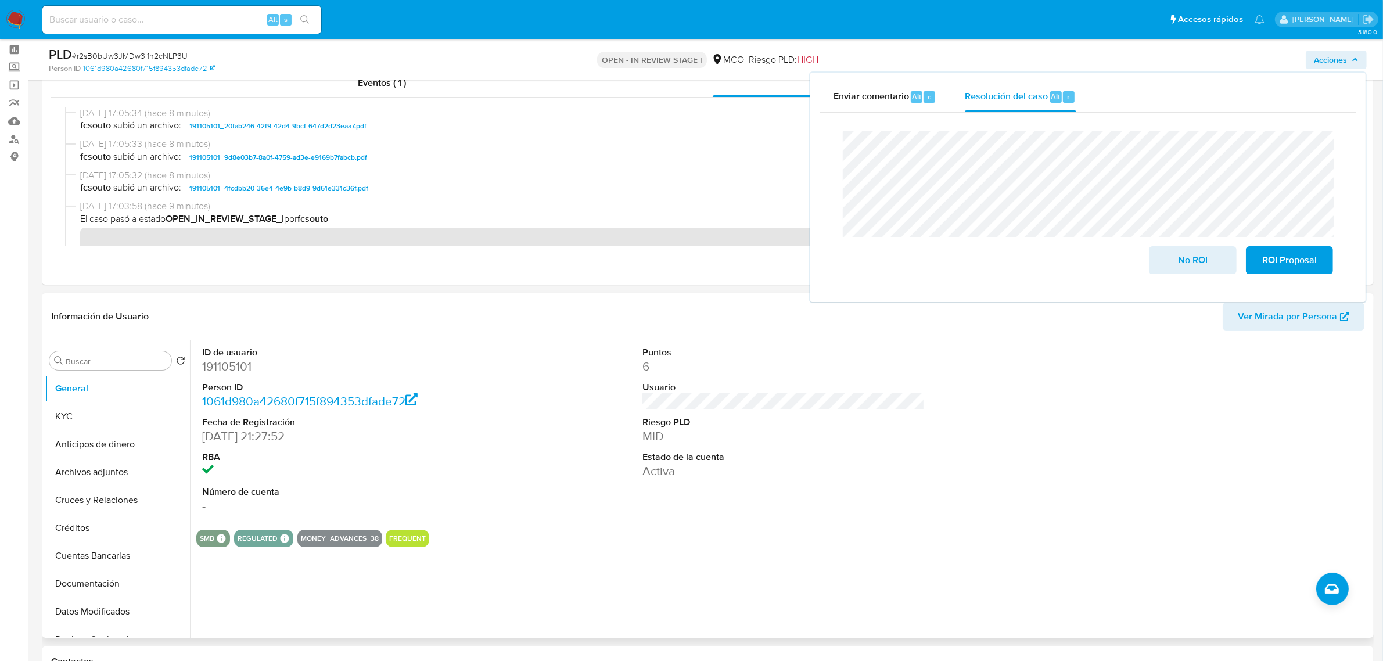
scroll to position [73, 0]
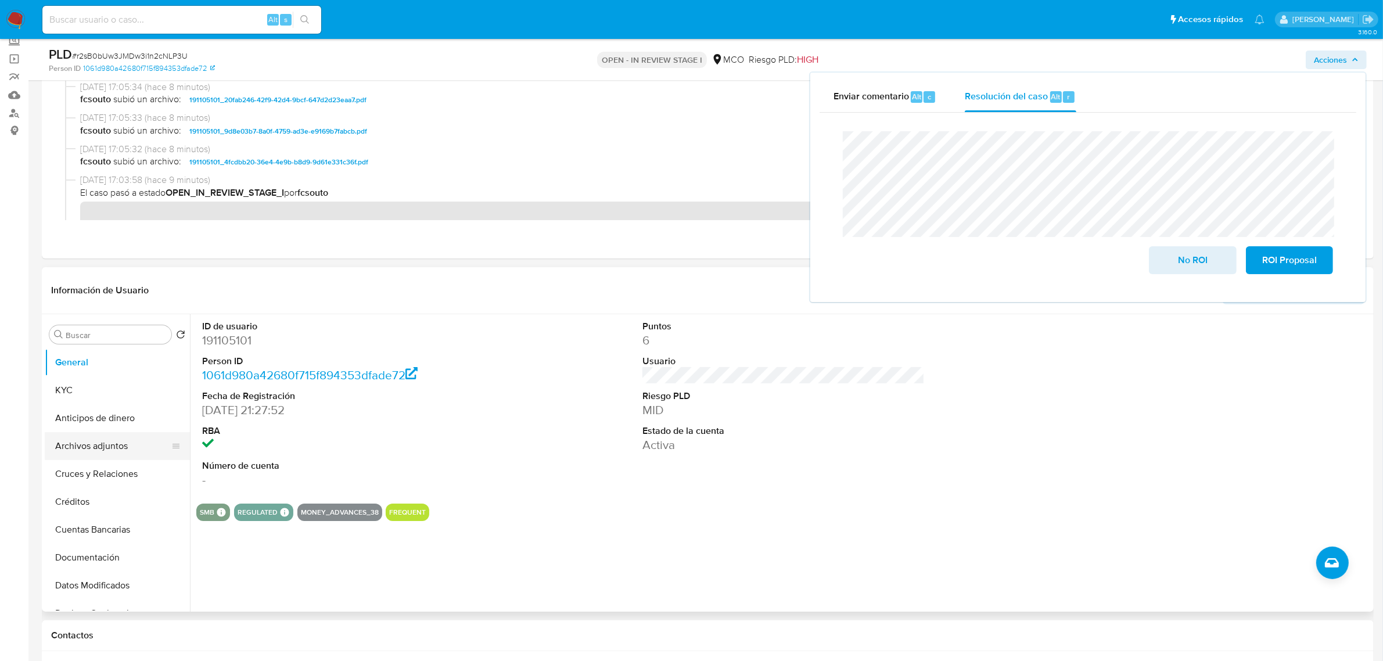
click at [123, 446] on button "Archivos adjuntos" at bounding box center [113, 446] width 136 height 28
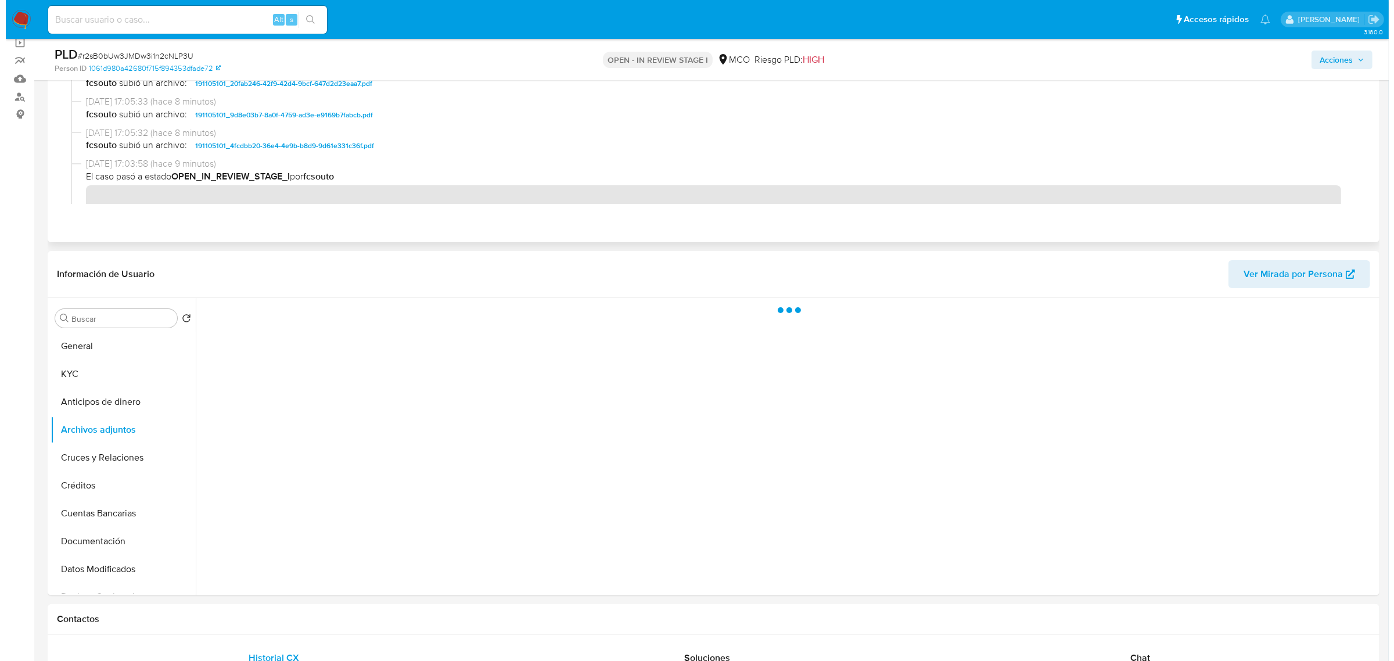
scroll to position [145, 0]
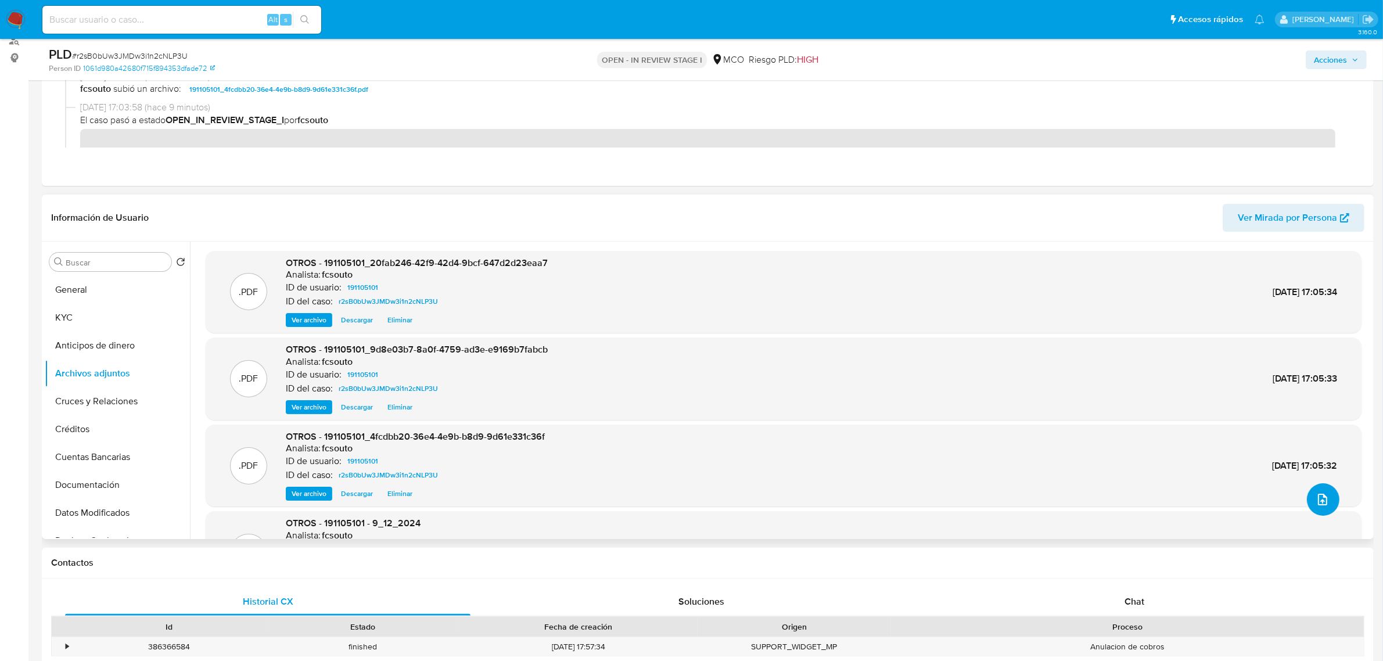
click at [1318, 504] on icon "upload-file" at bounding box center [1322, 500] width 9 height 12
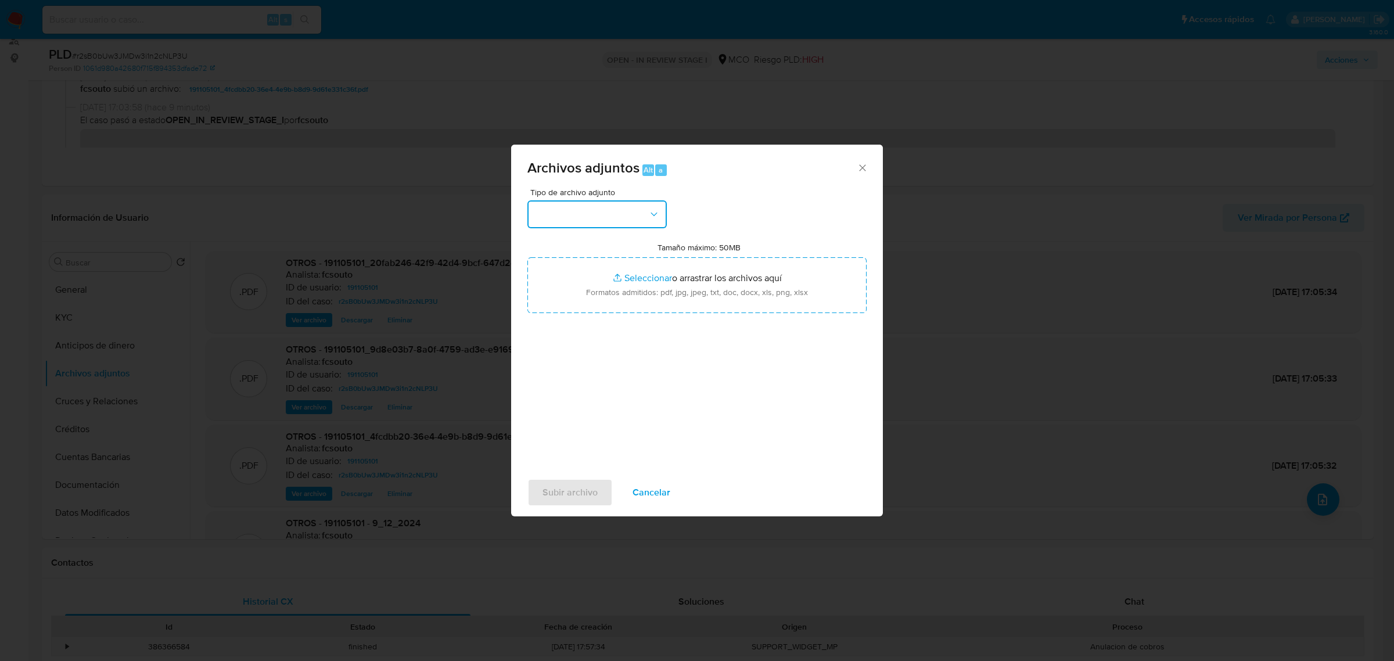
drag, startPoint x: 594, startPoint y: 214, endPoint x: 588, endPoint y: 225, distance: 13.3
click at [594, 214] on button "button" at bounding box center [596, 214] width 139 height 28
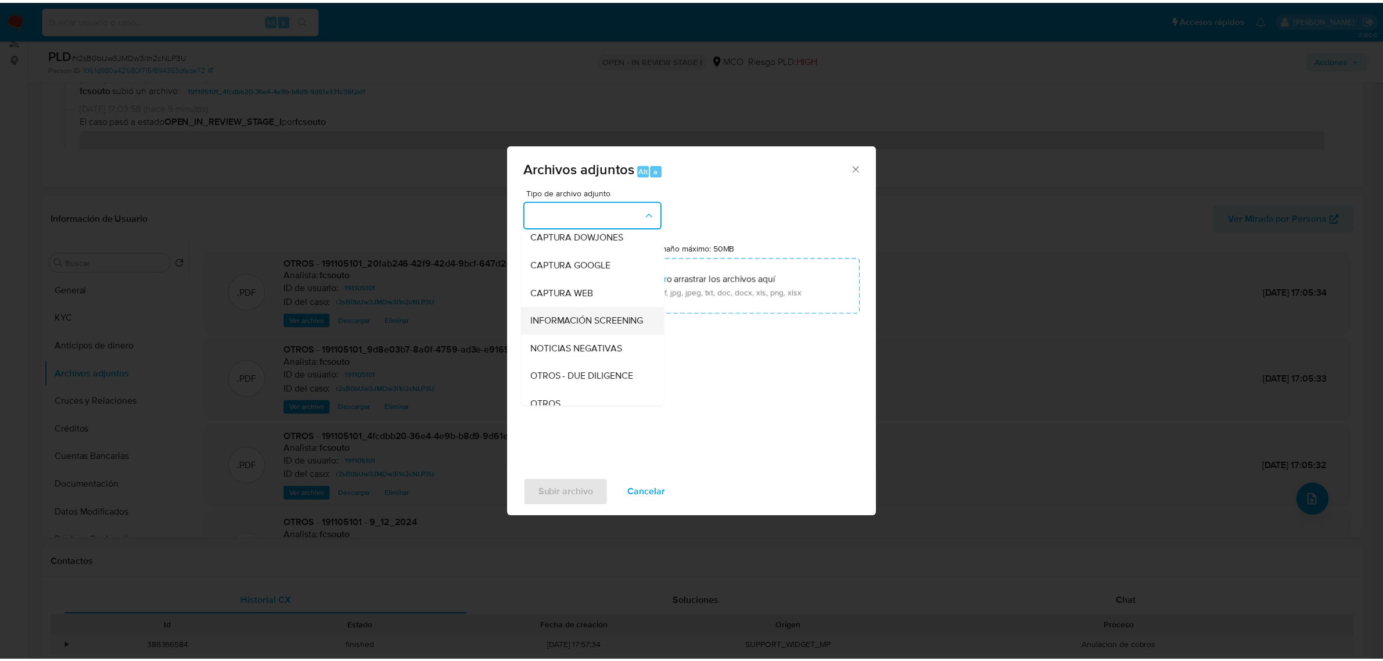
scroll to position [73, 0]
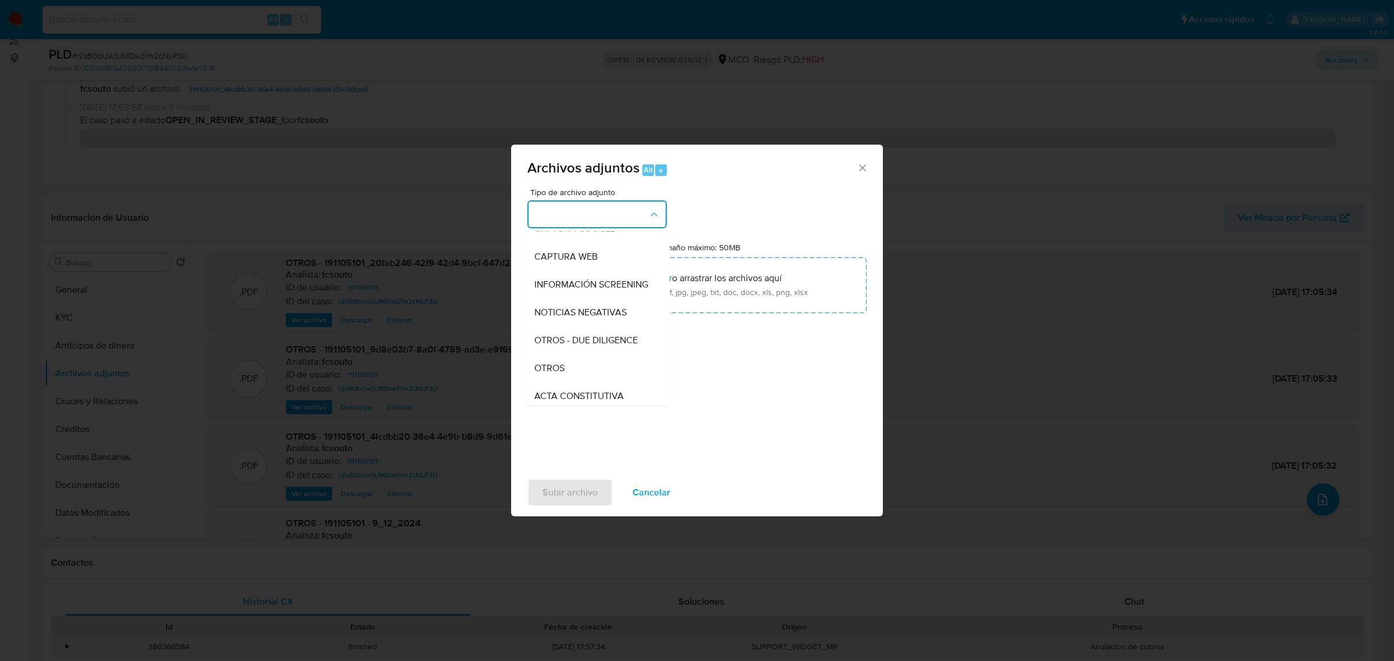
drag, startPoint x: 571, startPoint y: 379, endPoint x: 602, endPoint y: 350, distance: 42.7
click at [572, 379] on div "OTROS" at bounding box center [593, 368] width 118 height 28
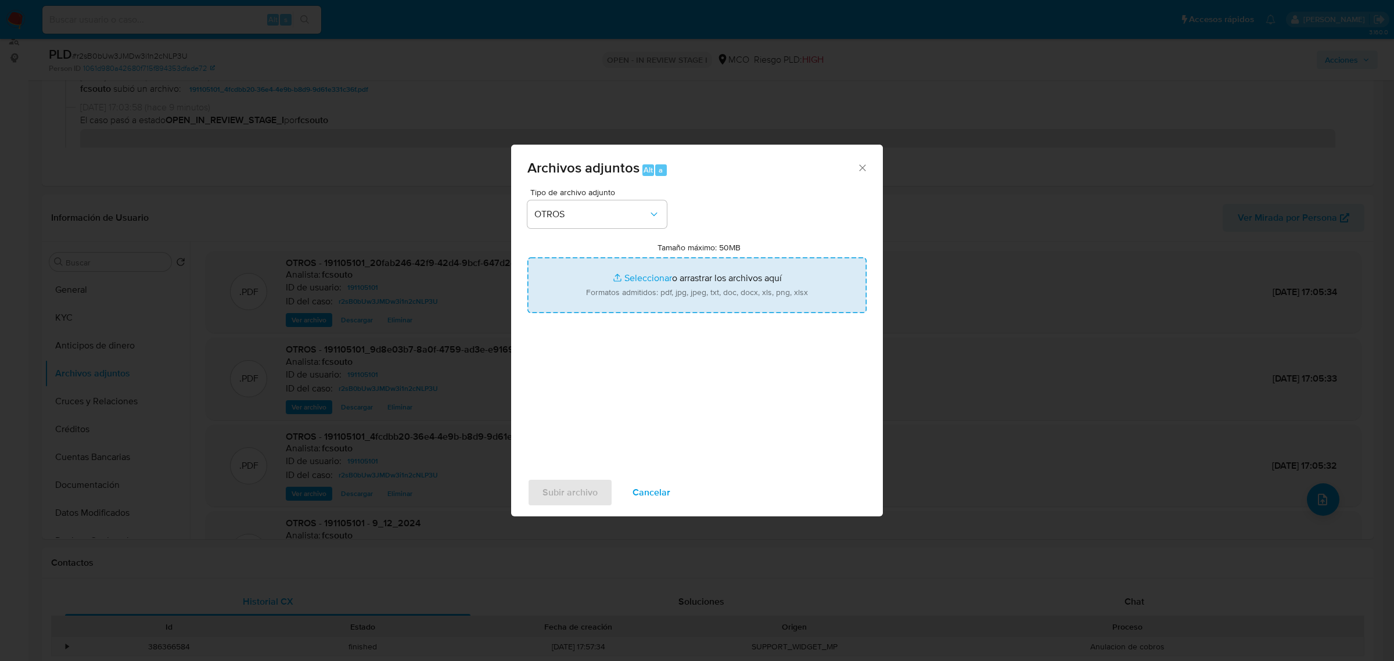
click at [651, 302] on input "Tamaño máximo: 50MB Seleccionar archivos" at bounding box center [696, 285] width 339 height 56
type input "C:\fakepath\191105101 - 17_9_2025.pdf"
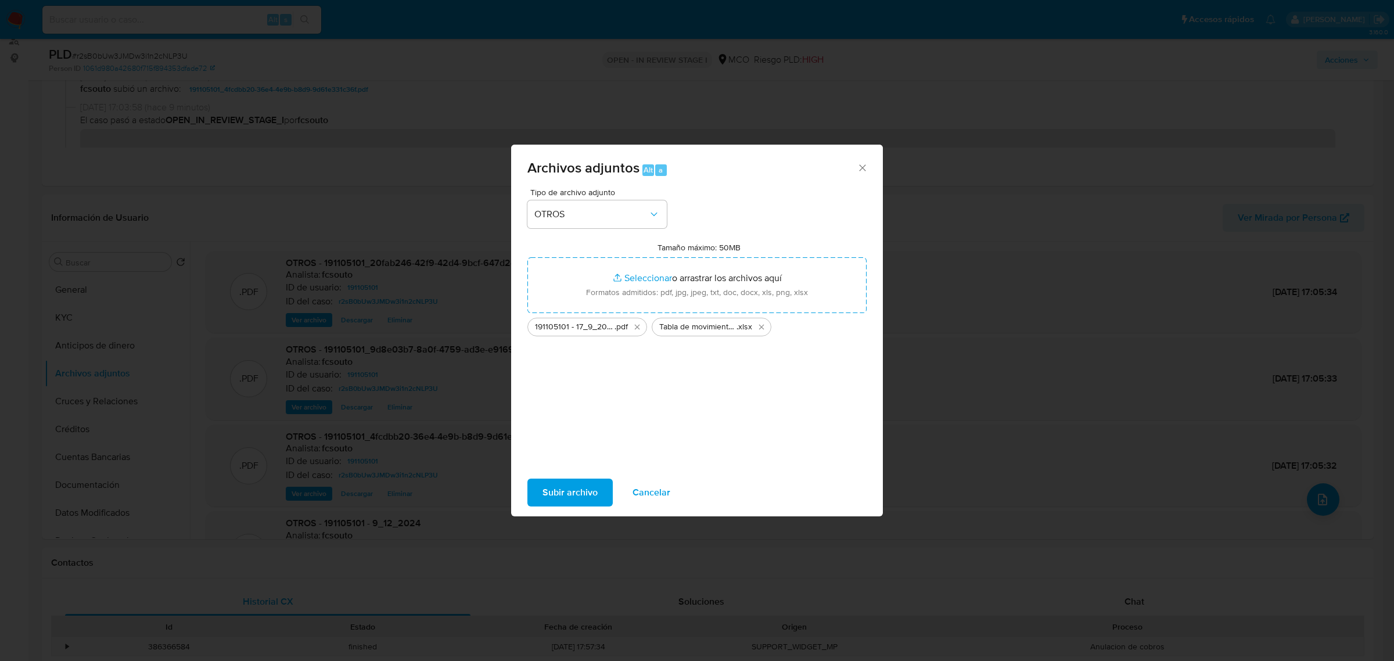
click at [552, 498] on span "Subir archivo" at bounding box center [569, 493] width 55 height 26
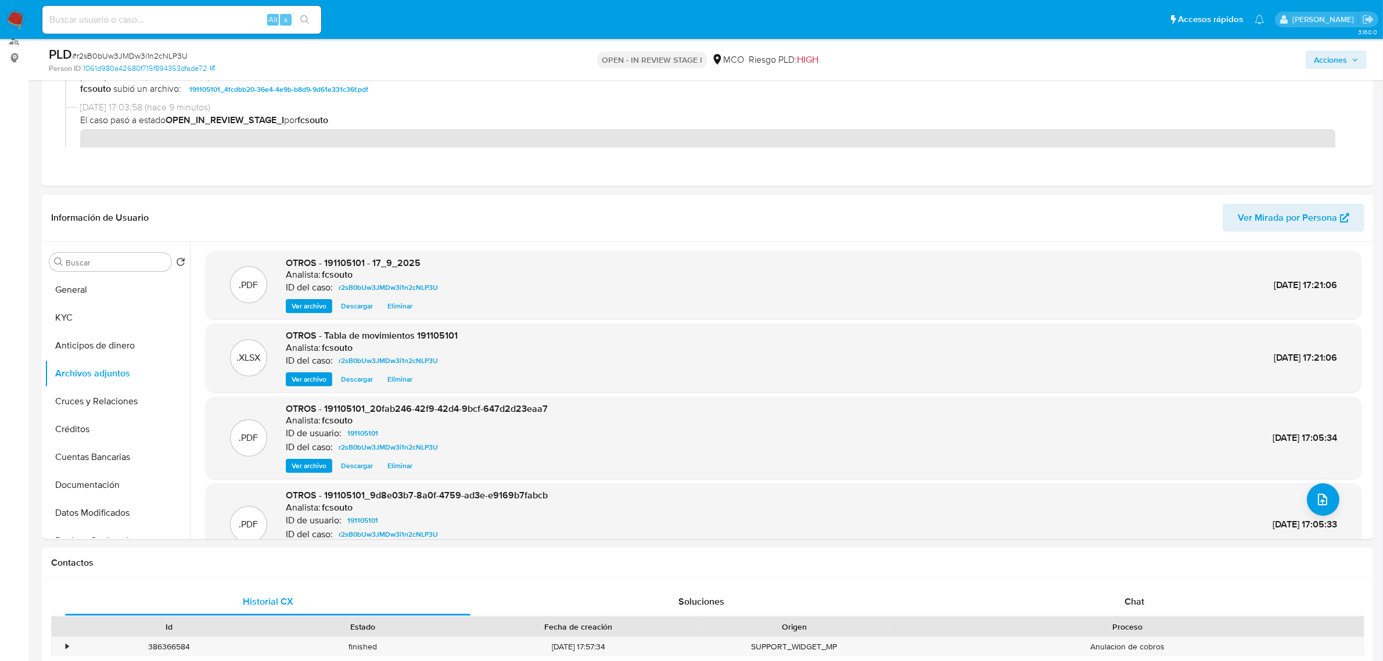
click at [1320, 54] on span "Acciones" at bounding box center [1330, 60] width 33 height 19
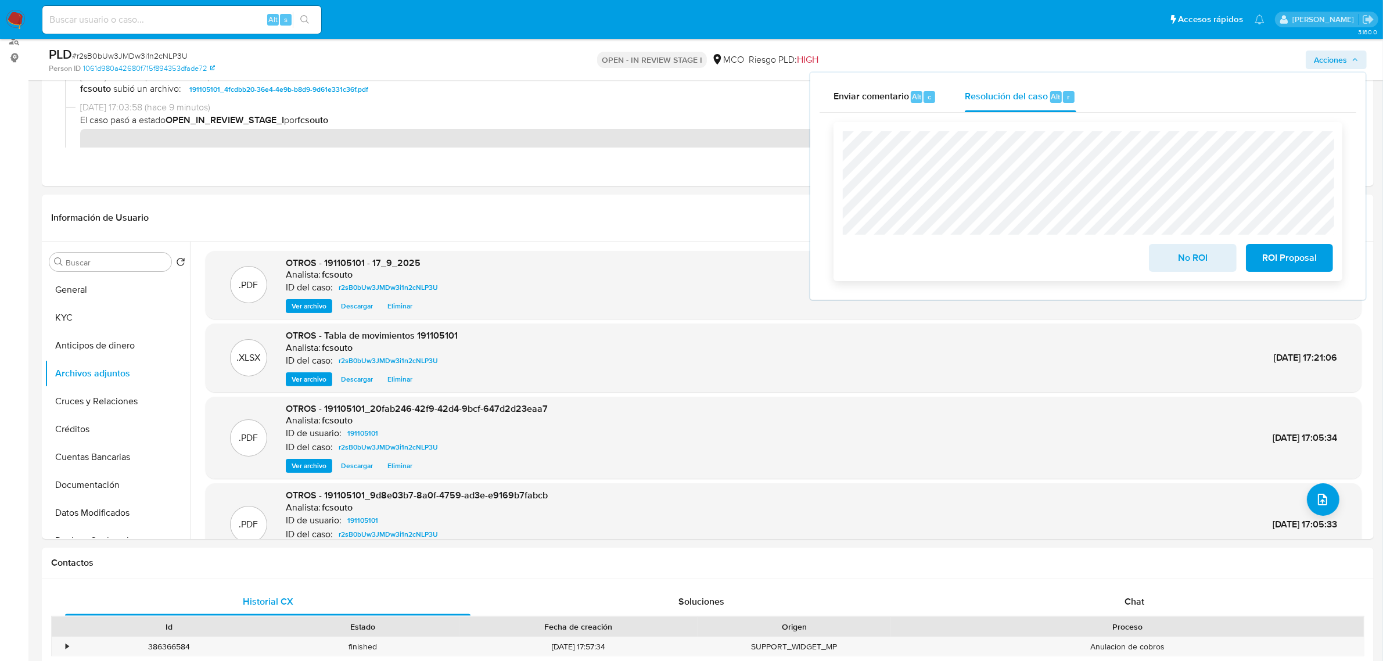
click at [1209, 265] on span "No ROI" at bounding box center [1192, 258] width 57 height 26
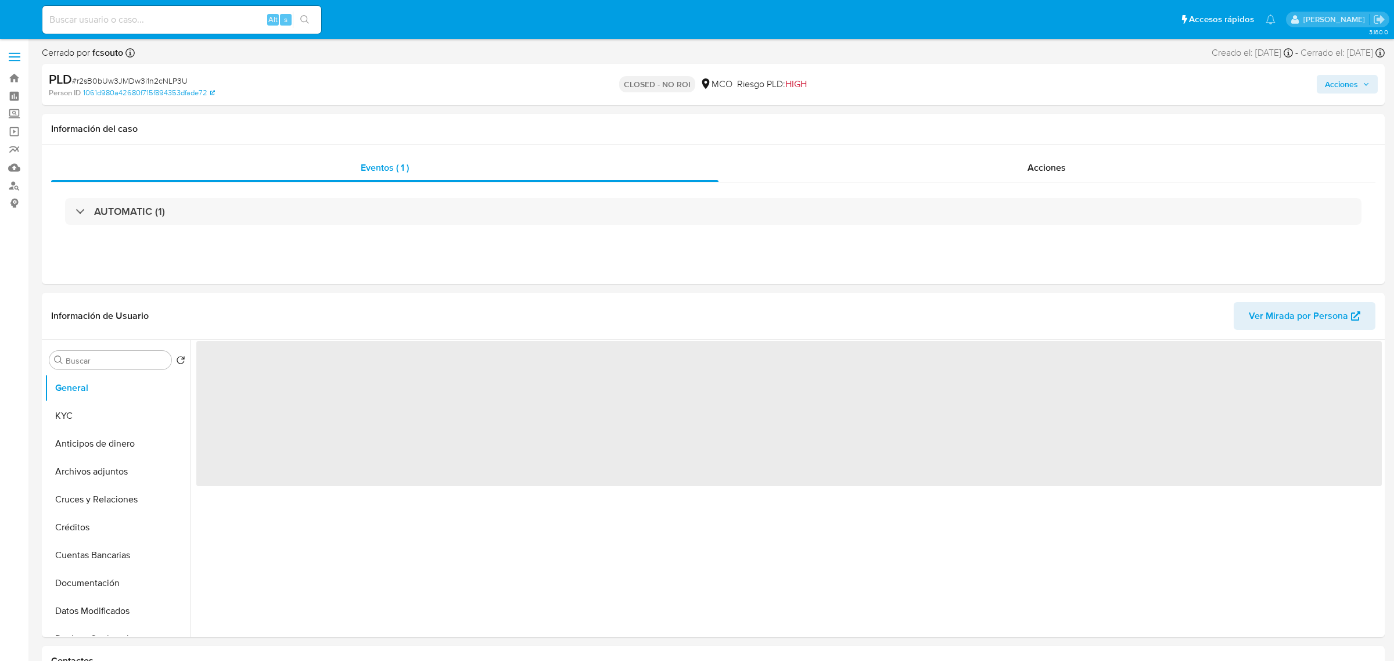
select select "10"
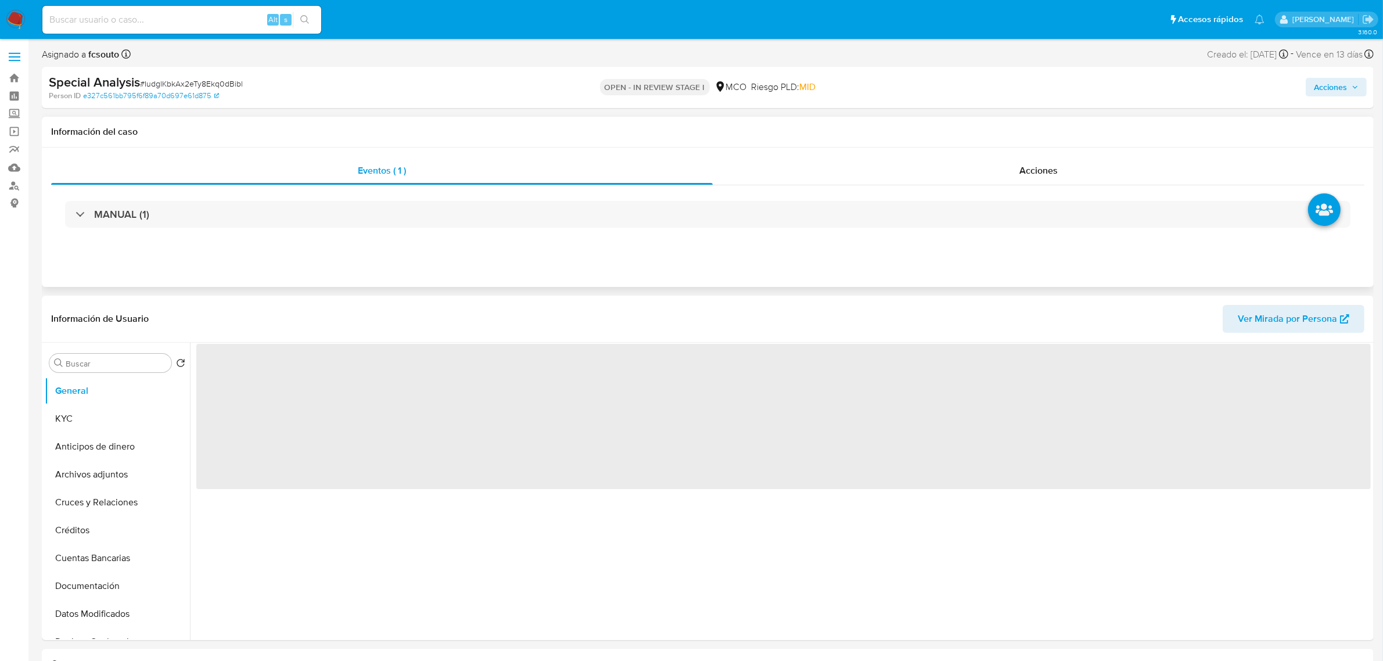
select select "10"
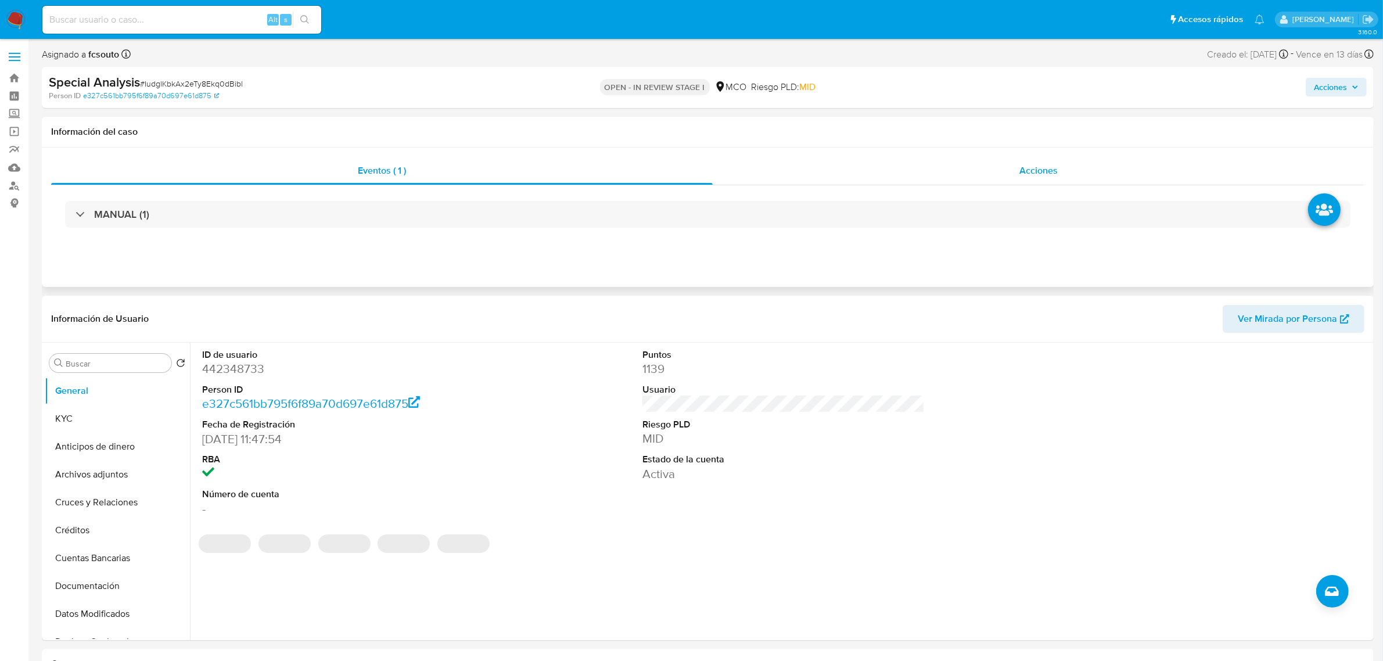
click at [1101, 169] on div "Acciones" at bounding box center [1039, 171] width 652 height 28
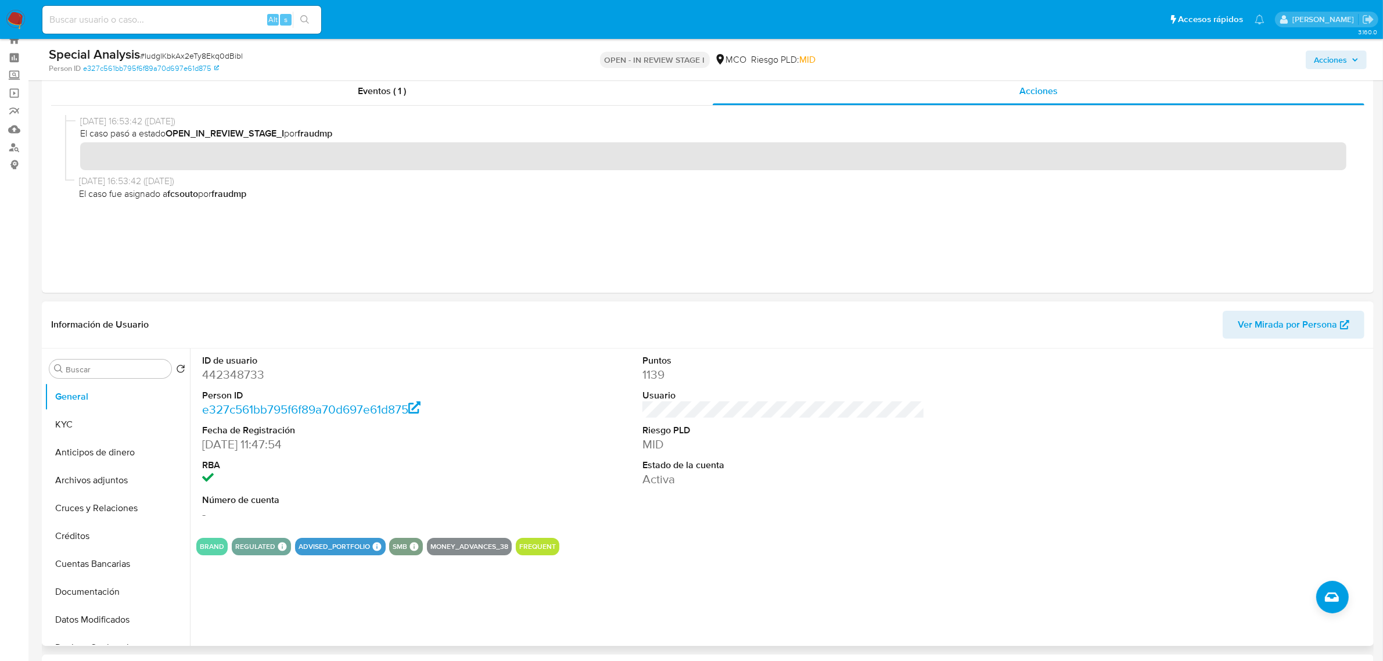
scroll to position [73, 0]
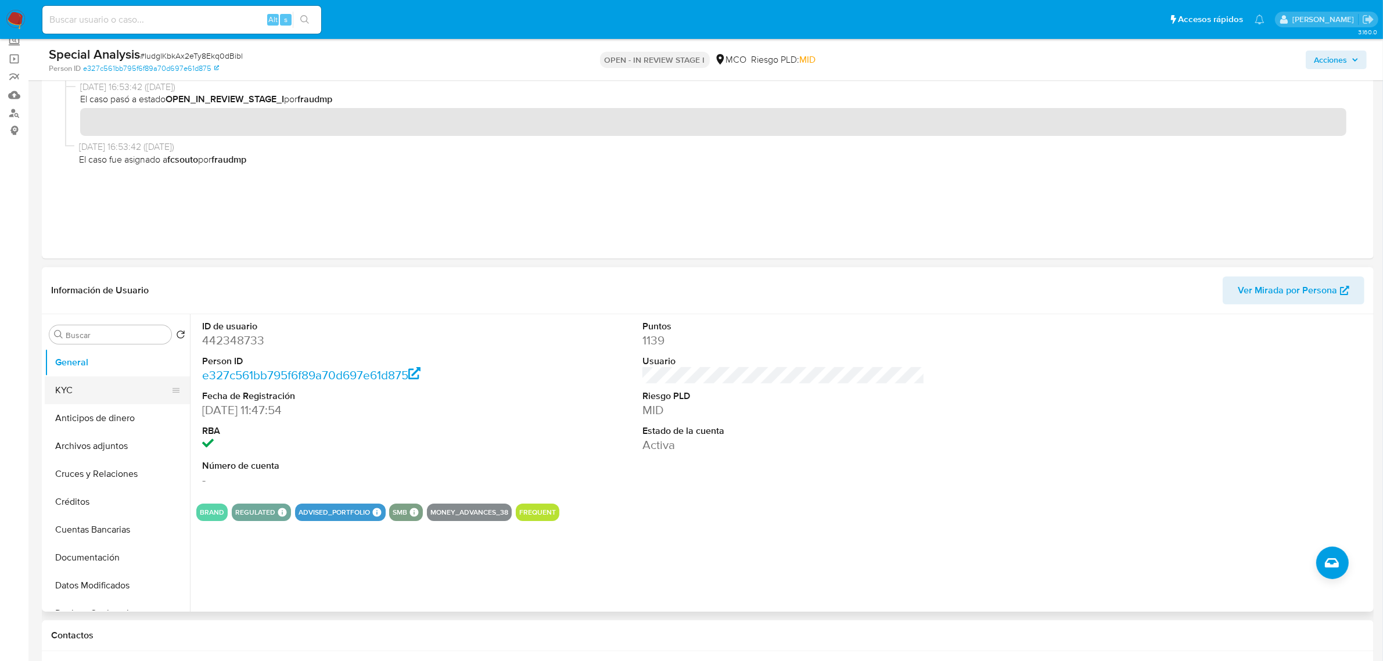
click at [100, 388] on button "KYC" at bounding box center [113, 390] width 136 height 28
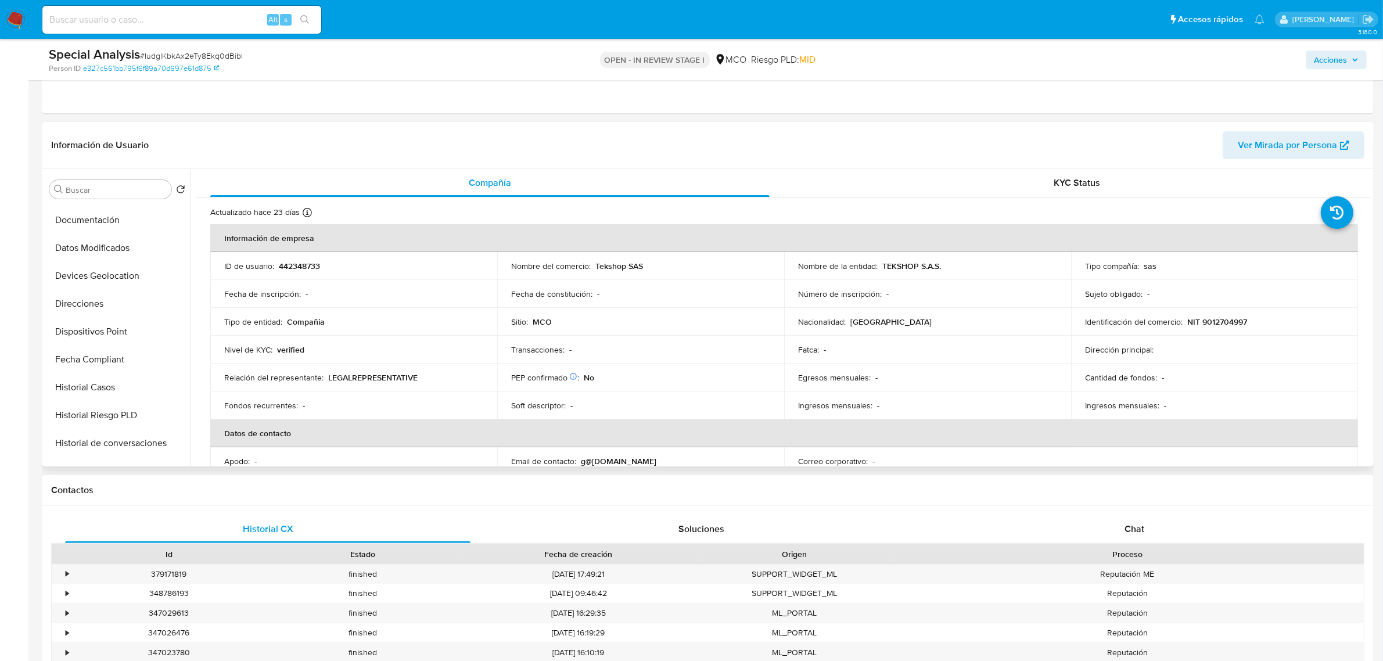
scroll to position [218, 0]
click at [109, 362] on button "Historial Casos" at bounding box center [113, 362] width 136 height 28
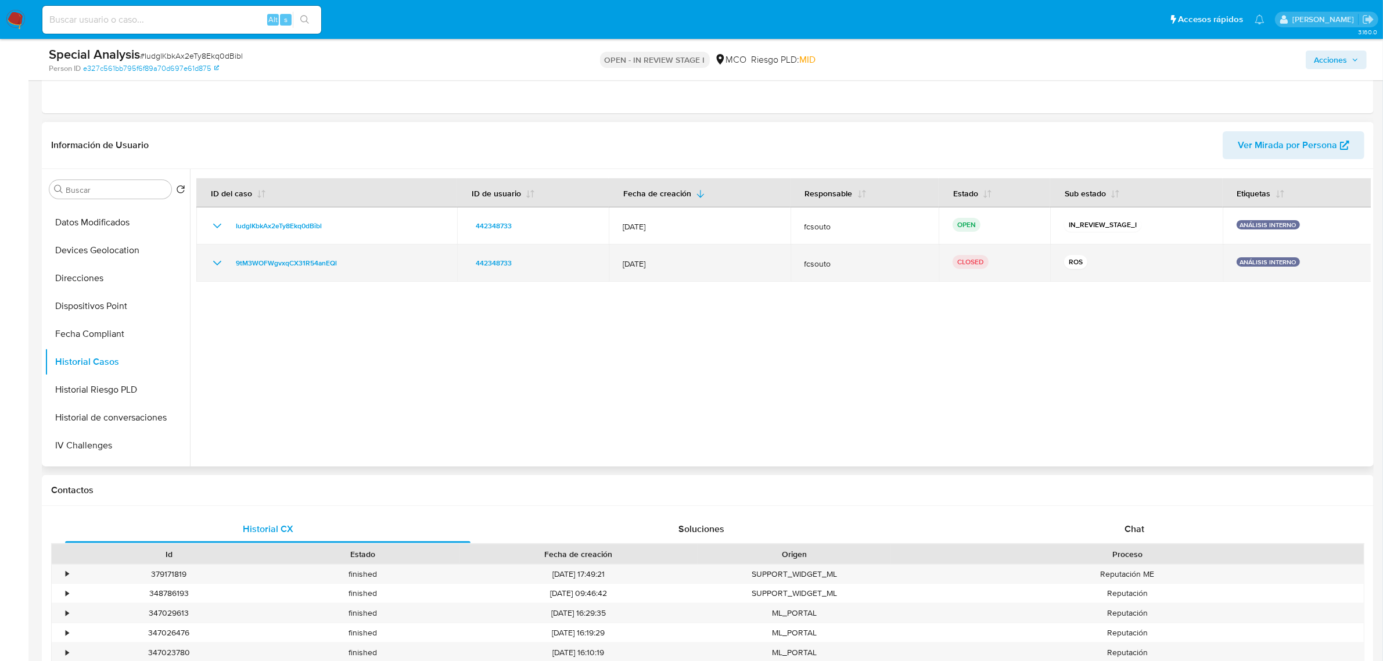
click at [225, 263] on div "9tM3WOFWgvxqCX31R54anEQl" at bounding box center [326, 263] width 233 height 14
click at [216, 259] on icon "Mostrar/Ocultar" at bounding box center [217, 263] width 14 height 14
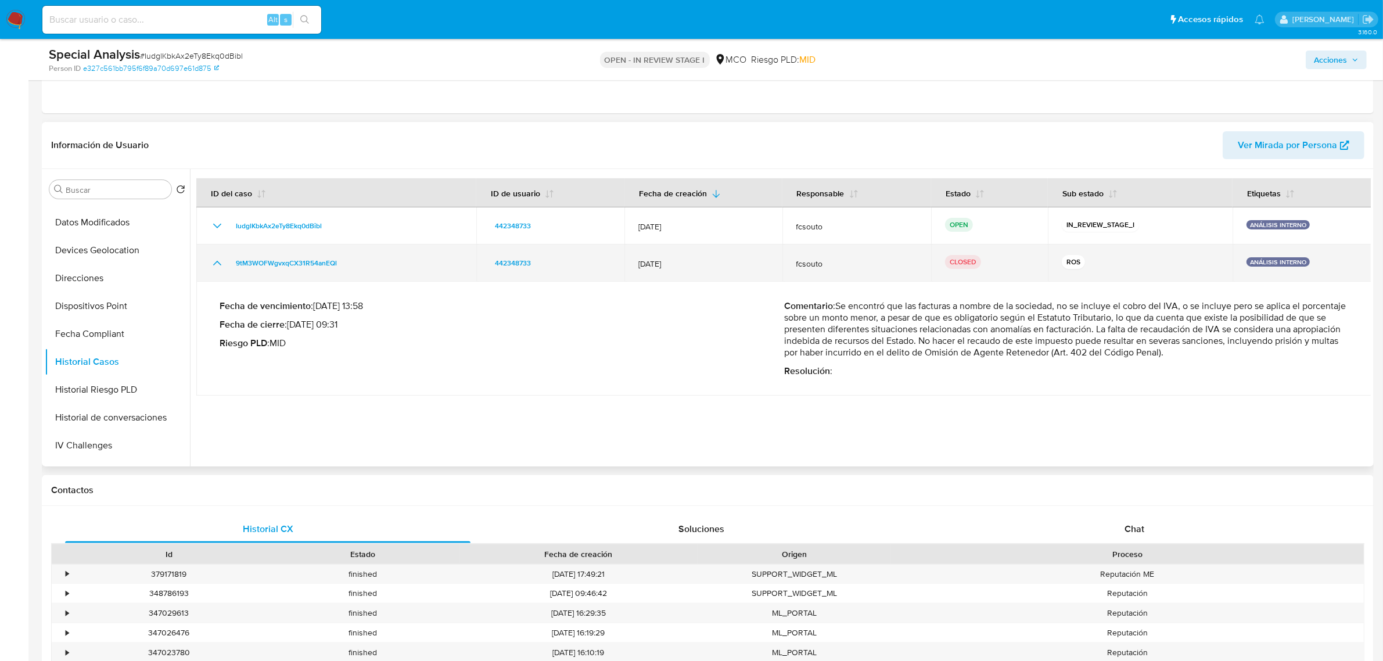
click at [216, 259] on icon "Mostrar/Ocultar" at bounding box center [217, 263] width 14 height 14
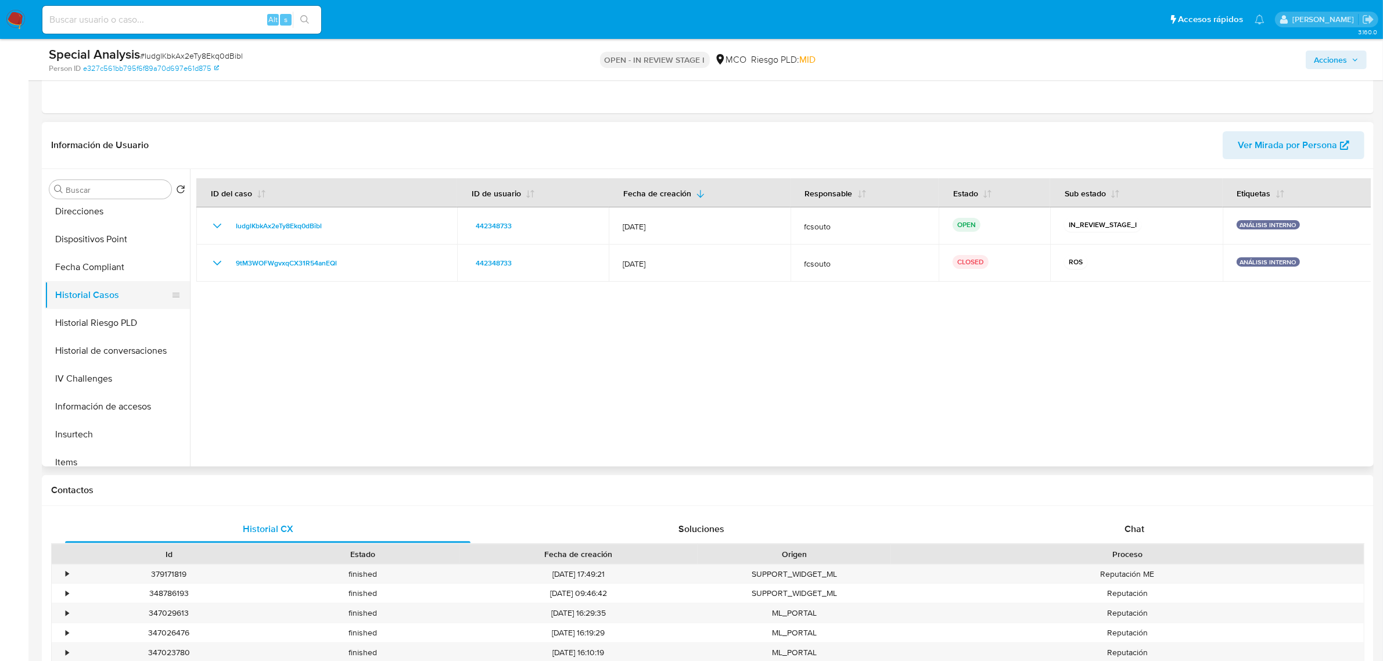
scroll to position [363, 0]
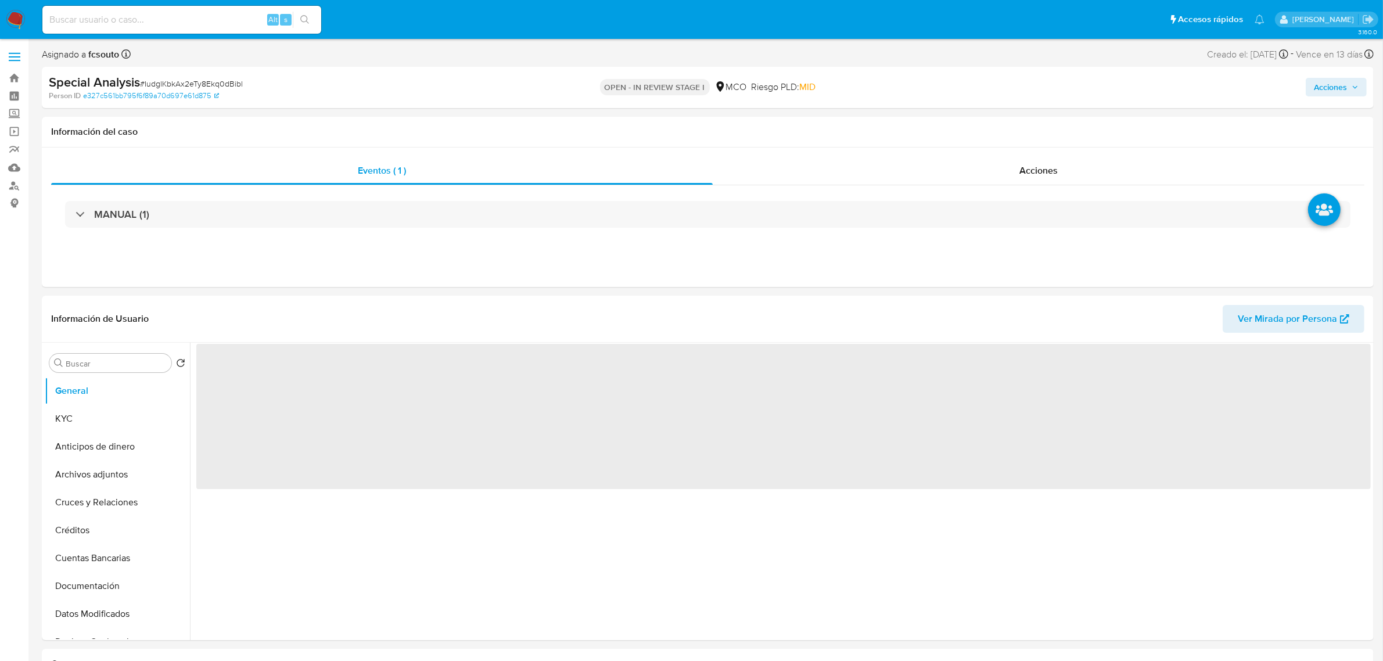
select select "10"
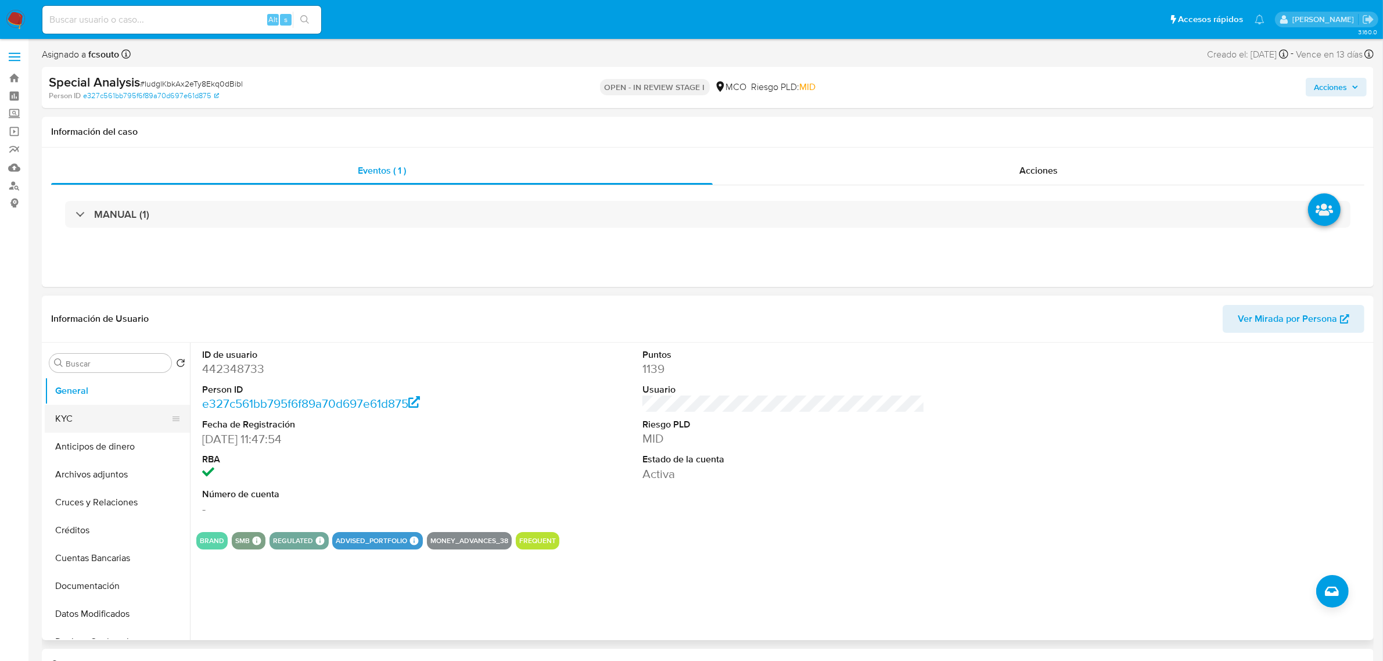
click at [70, 424] on button "KYC" at bounding box center [113, 419] width 136 height 28
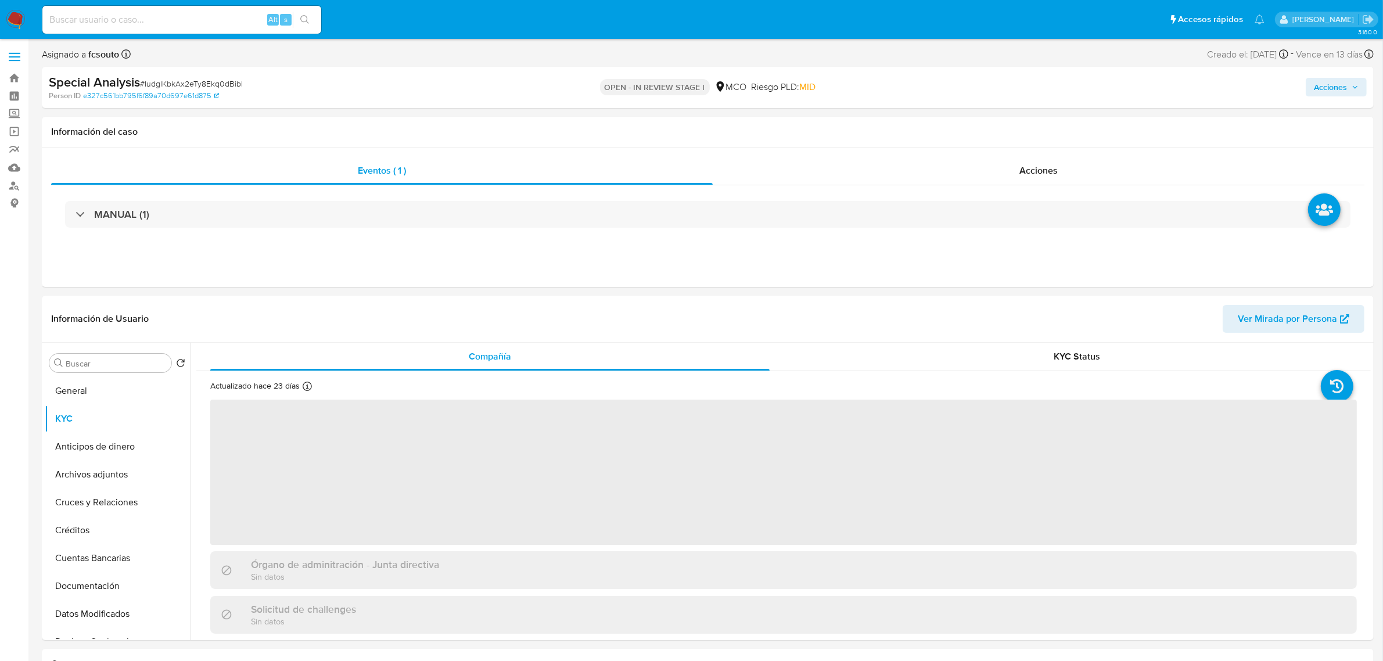
scroll to position [73, 0]
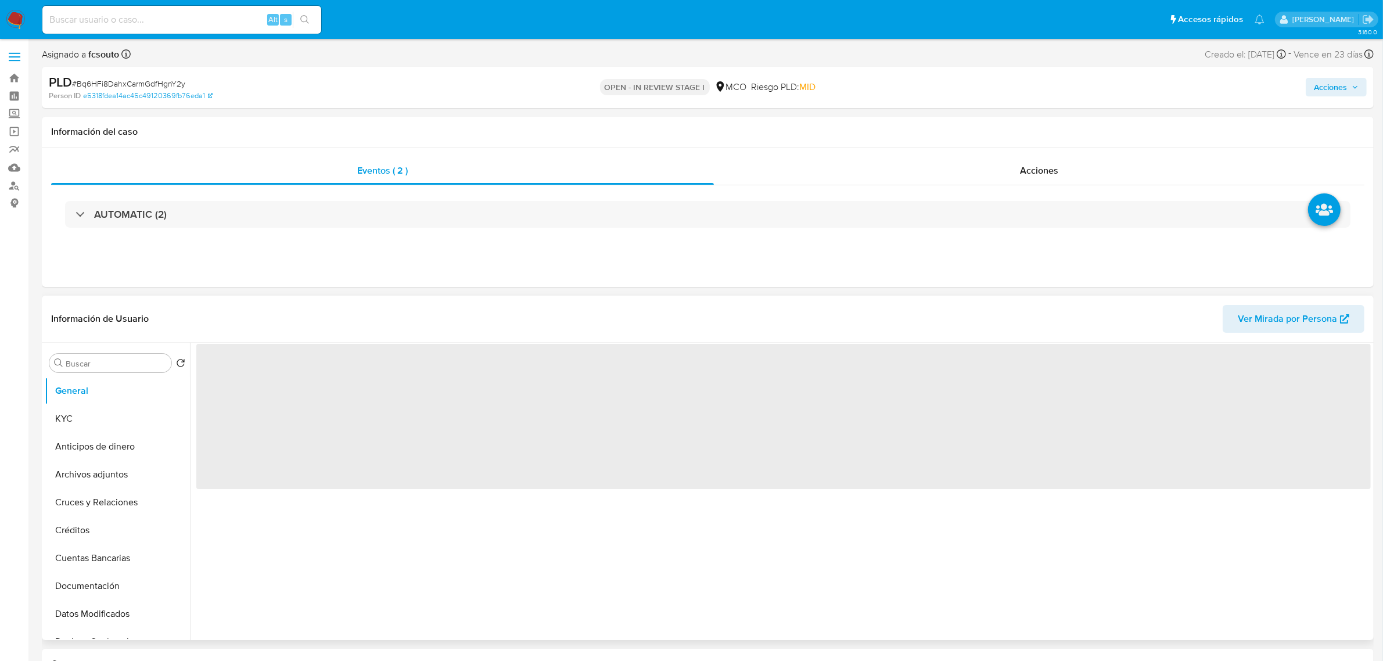
select select "10"
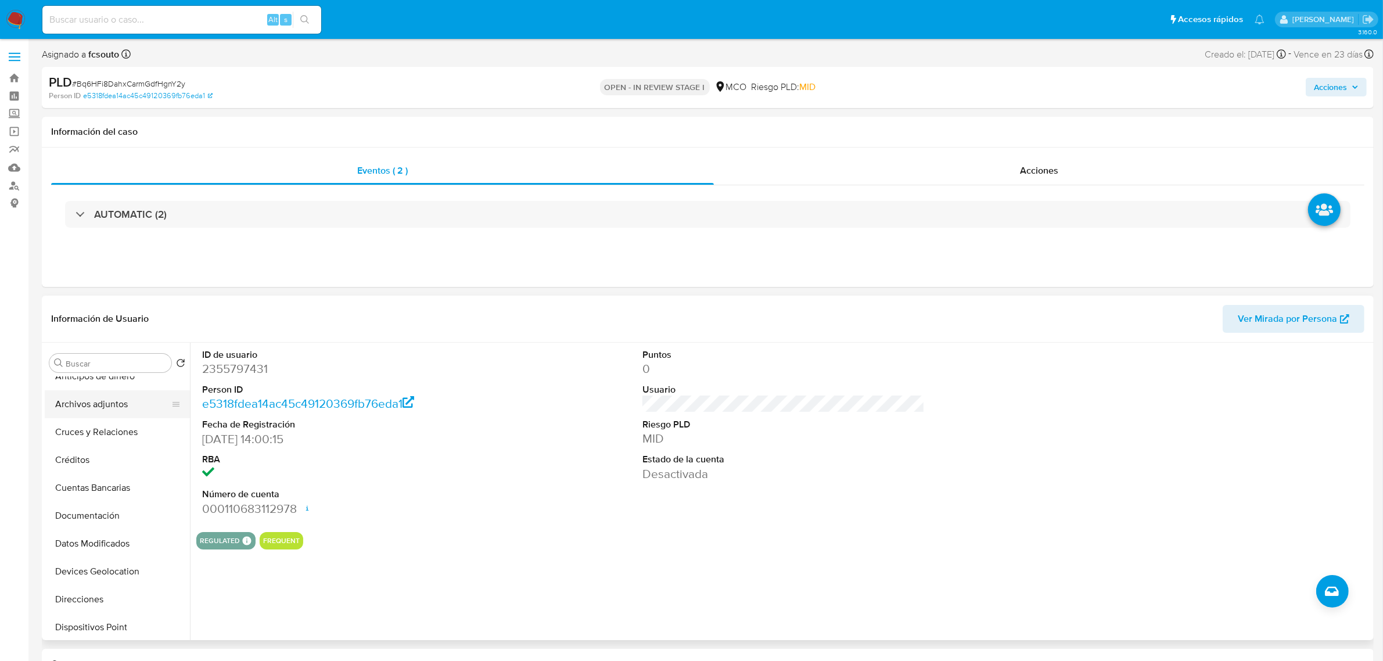
scroll to position [436, 0]
click at [125, 620] on button "Restricciones Nuevo Mundo" at bounding box center [113, 624] width 136 height 28
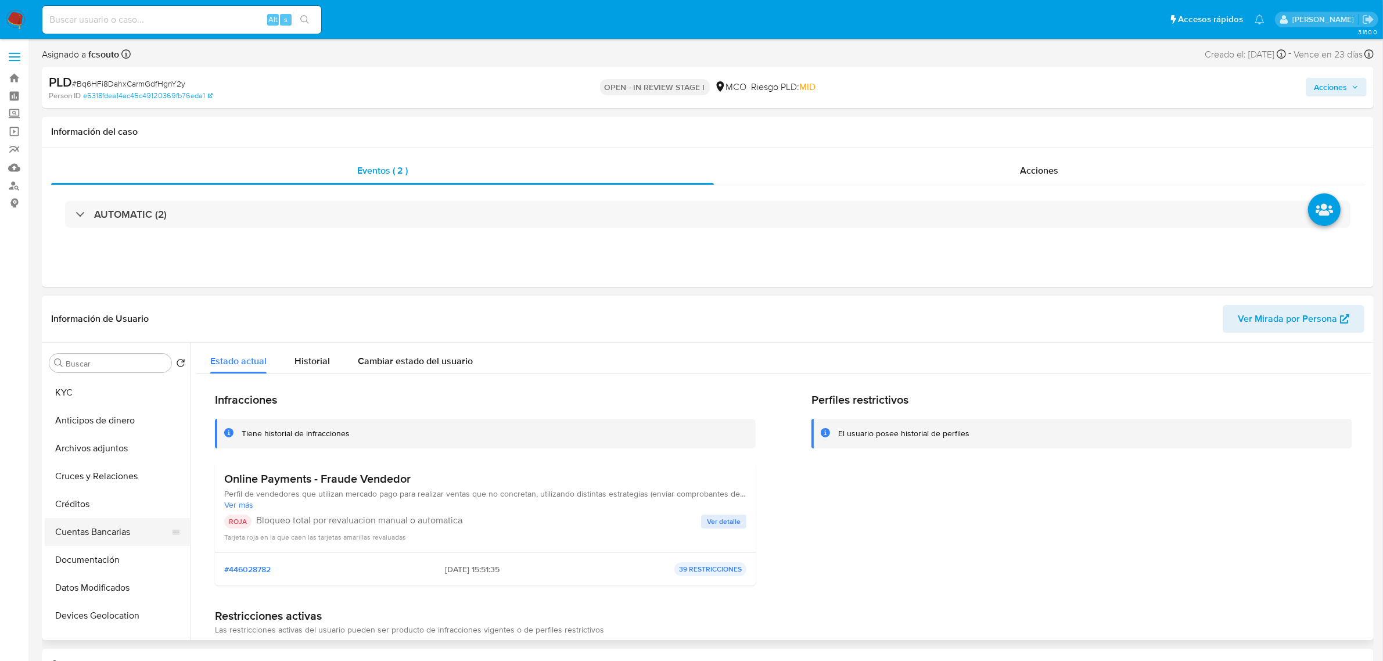
scroll to position [0, 0]
click at [90, 421] on button "KYC" at bounding box center [113, 419] width 136 height 28
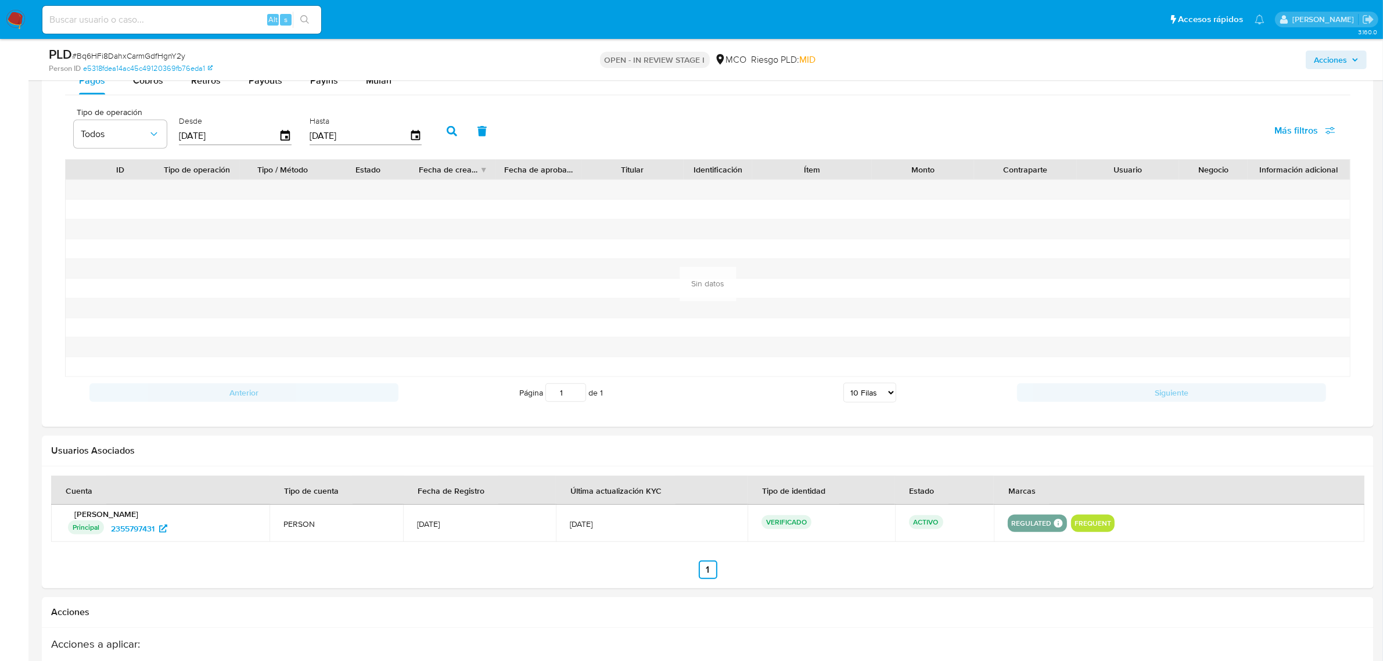
scroll to position [653, 0]
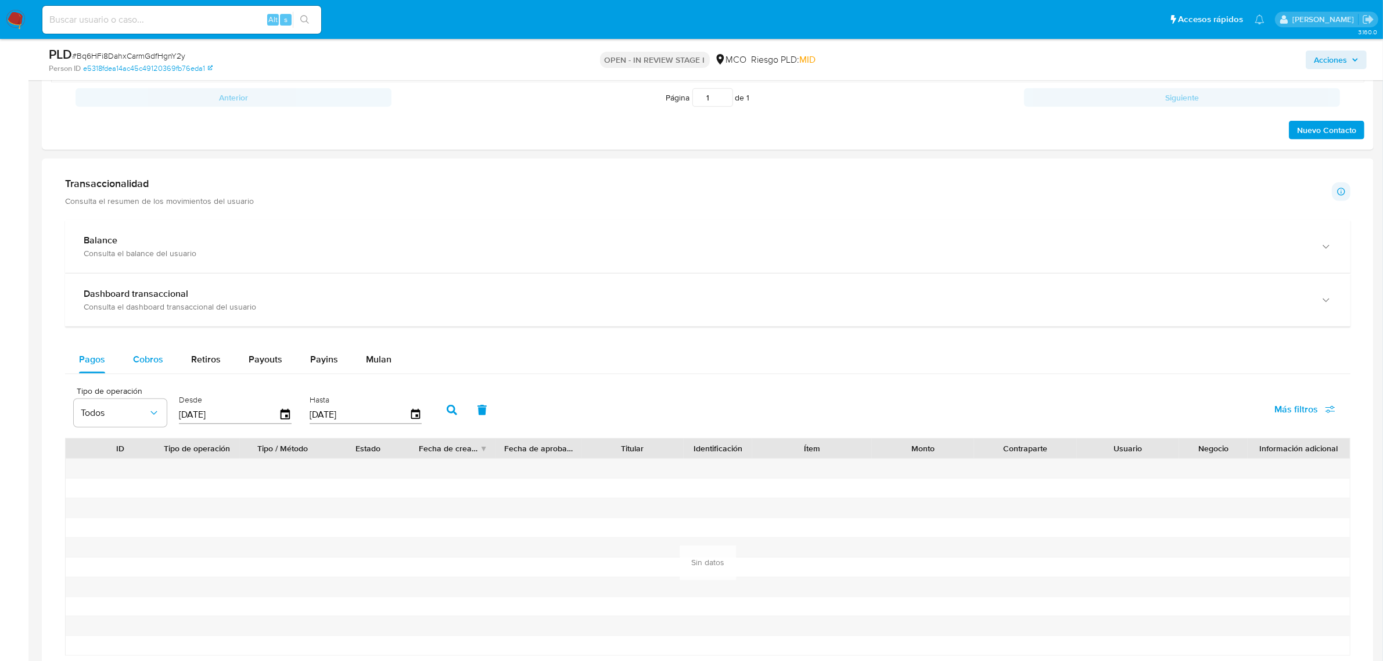
click at [131, 350] on button "Cobros" at bounding box center [148, 360] width 58 height 28
select select "10"
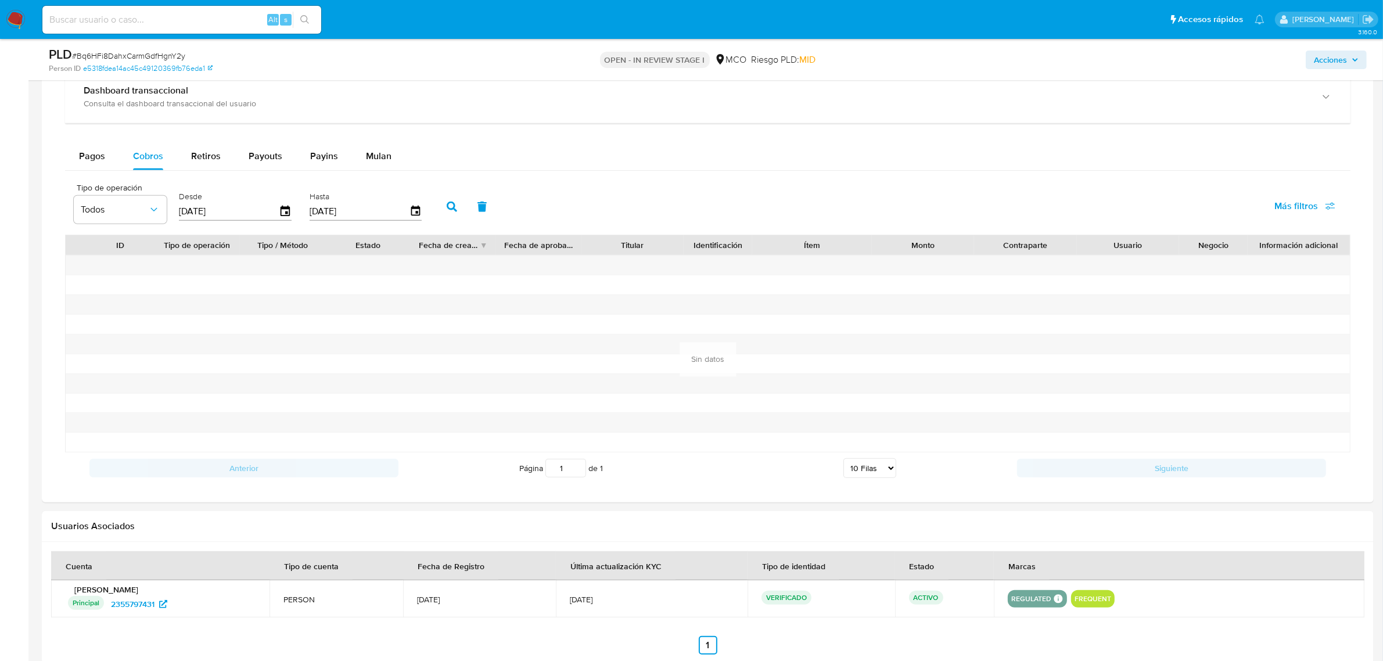
scroll to position [871, 0]
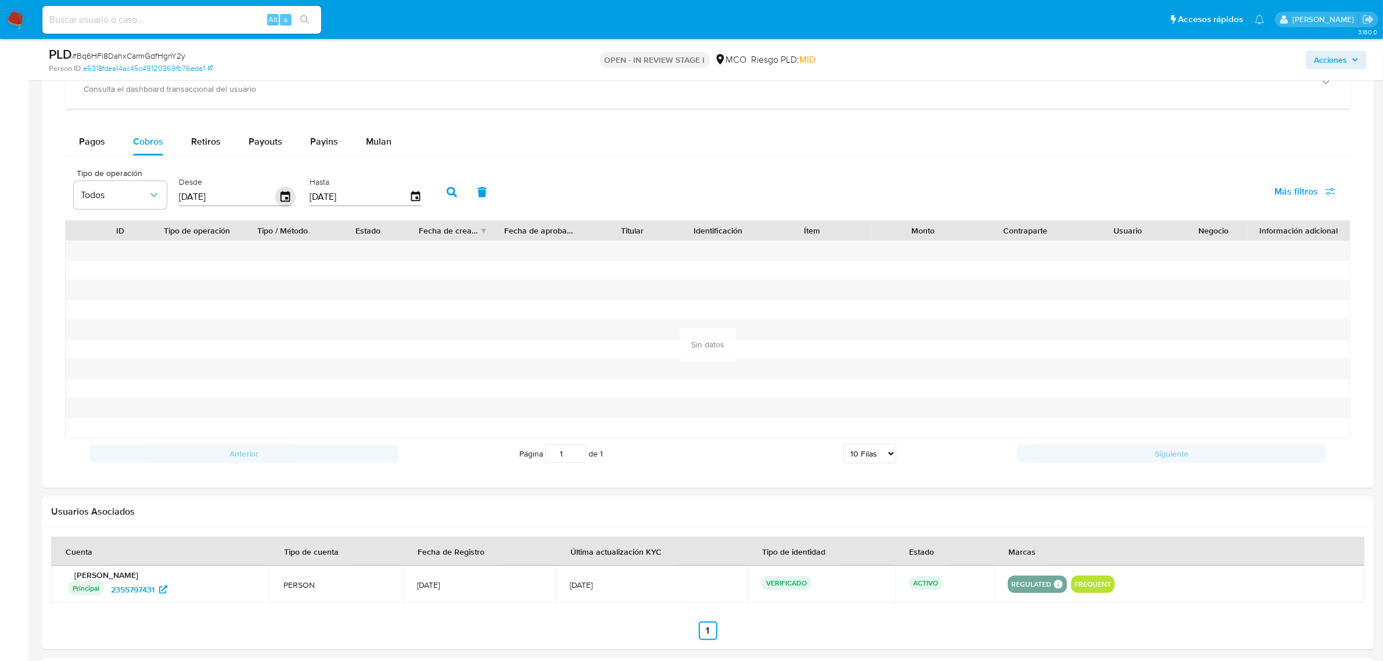
click at [282, 201] on icon "button" at bounding box center [285, 197] width 20 height 20
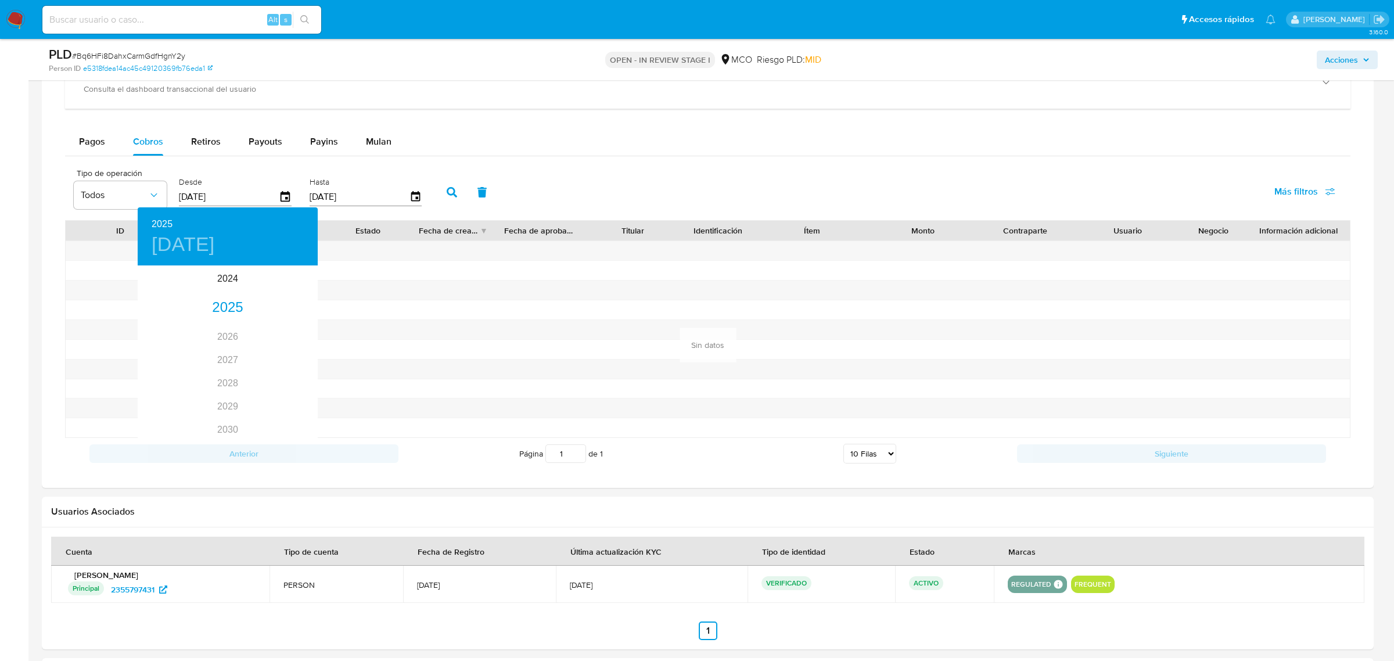
click at [0, 207] on div at bounding box center [697, 330] width 1394 height 661
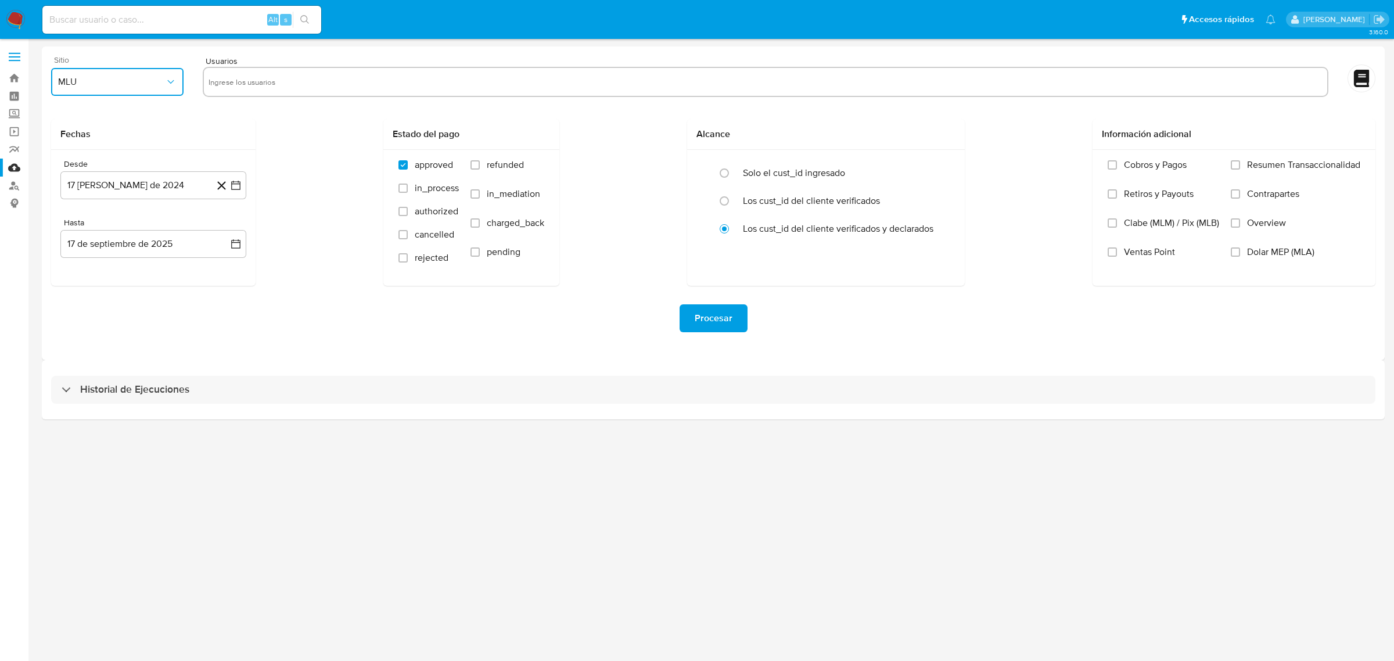
drag, startPoint x: 183, startPoint y: 91, endPoint x: 161, endPoint y: 89, distance: 22.1
click at [181, 91] on button "MLU" at bounding box center [117, 82] width 132 height 28
click at [116, 172] on div "MCO" at bounding box center [114, 169] width 112 height 28
click at [307, 86] on input "text" at bounding box center [766, 82] width 1114 height 19
type input "65158884"
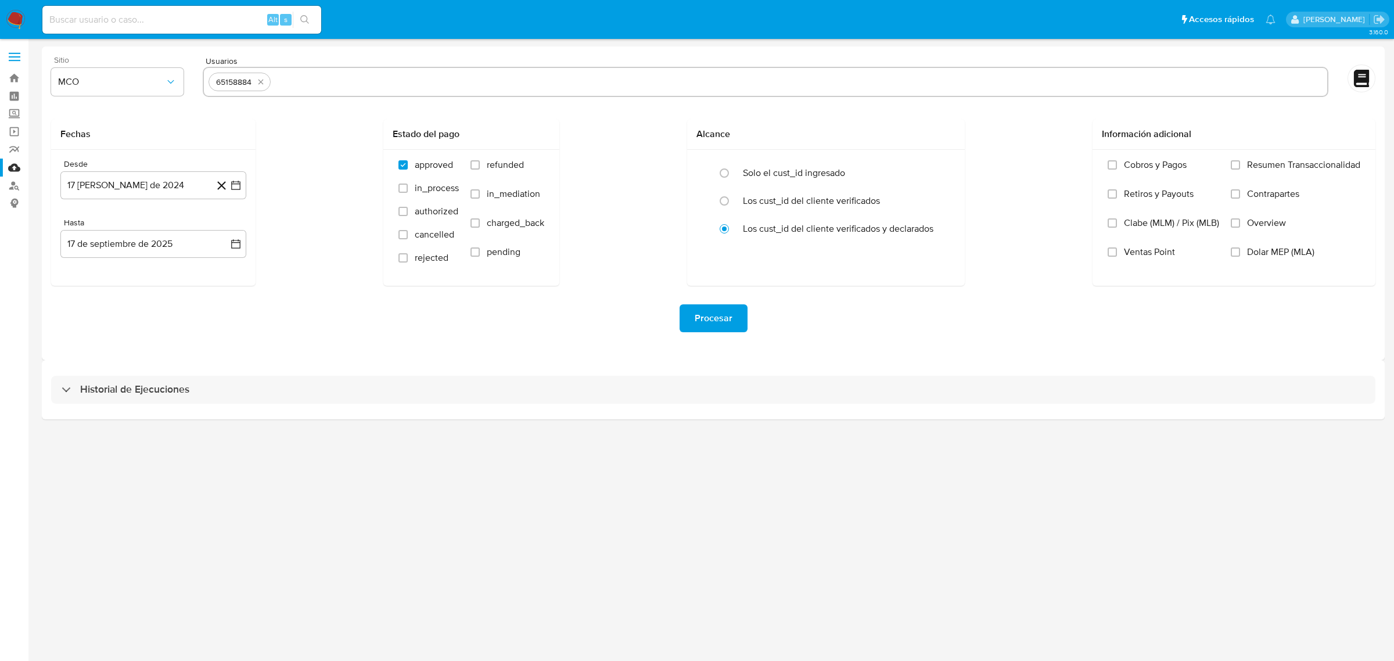
paste input "89459777"
type input "89459777"
paste input "1011746021"
type input "1011746021"
paste input "238698767"
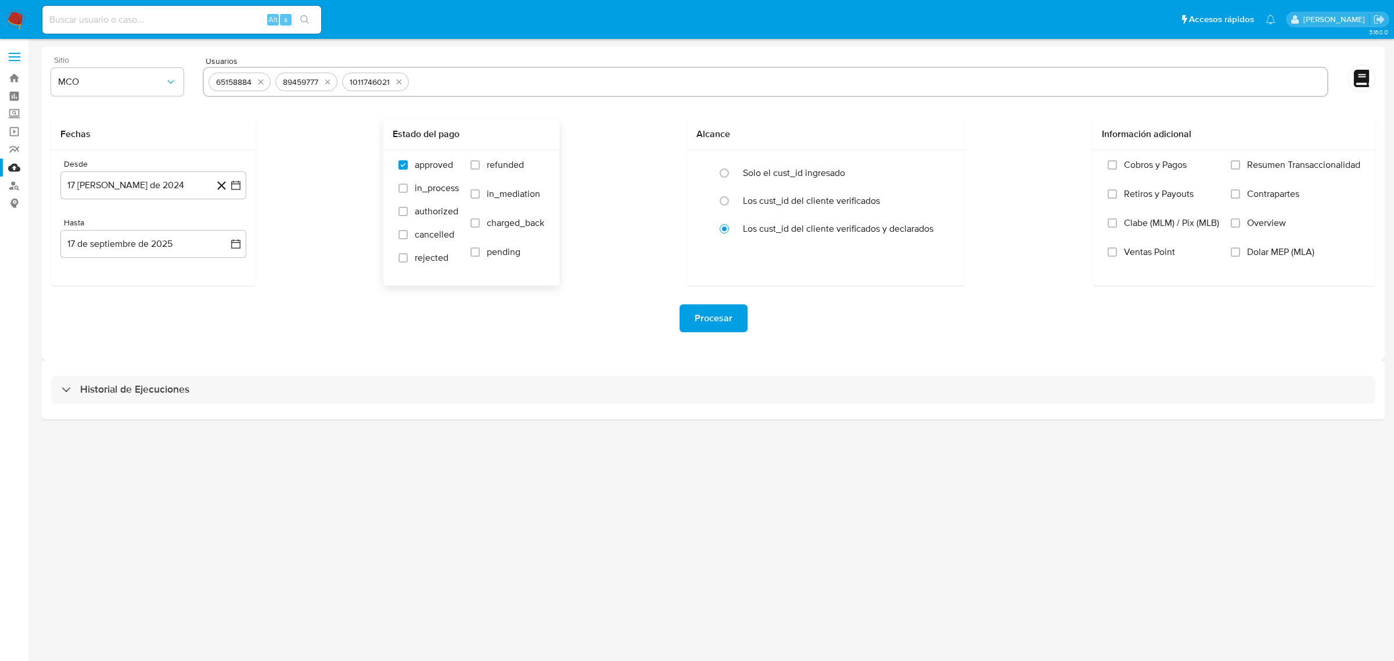
type input "238698767"
click at [469, 167] on div "approved in_process authorized cancelled rejected refunded in_mediation charged…" at bounding box center [471, 217] width 157 height 116
click at [474, 160] on input "refunded" at bounding box center [474, 164] width 9 height 9
checkbox input "true"
drag, startPoint x: 478, startPoint y: 225, endPoint x: 498, endPoint y: 131, distance: 95.6
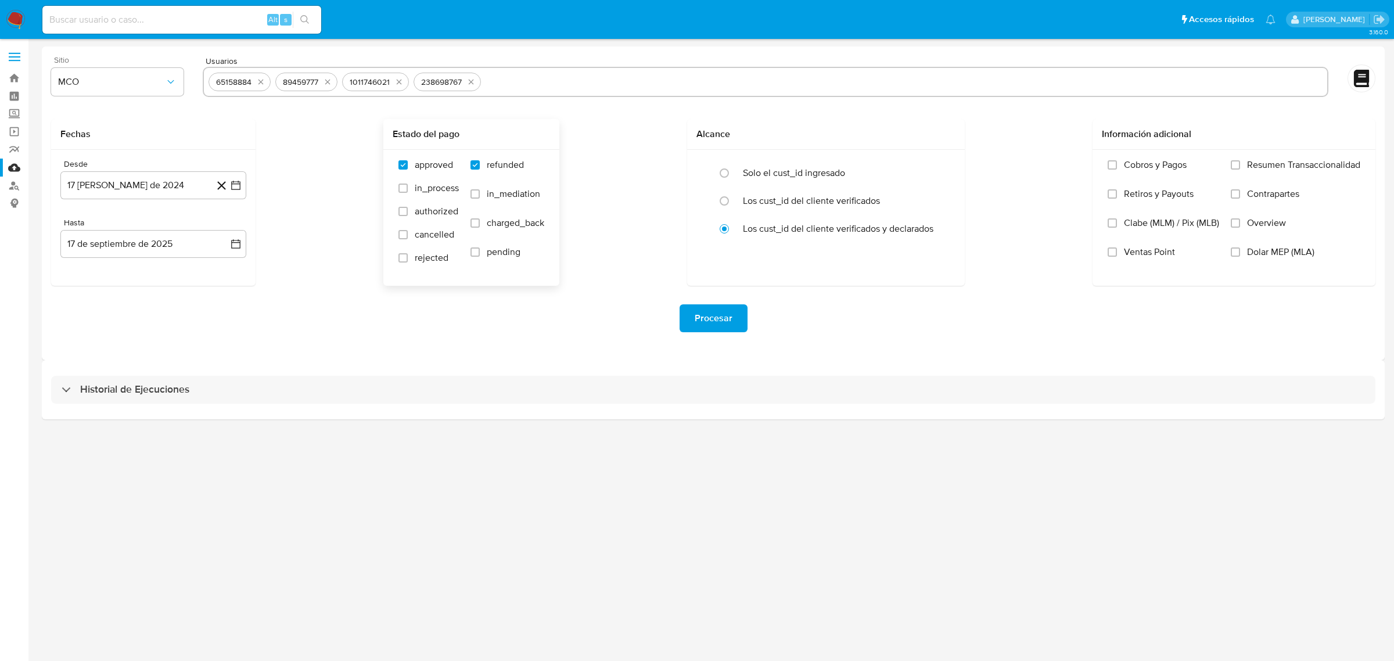
click at [477, 225] on input "charged_back" at bounding box center [474, 222] width 9 height 9
checkbox input "true"
click at [538, 78] on input "text" at bounding box center [904, 82] width 837 height 19
type input "2359080781"
paste input "1075407215"
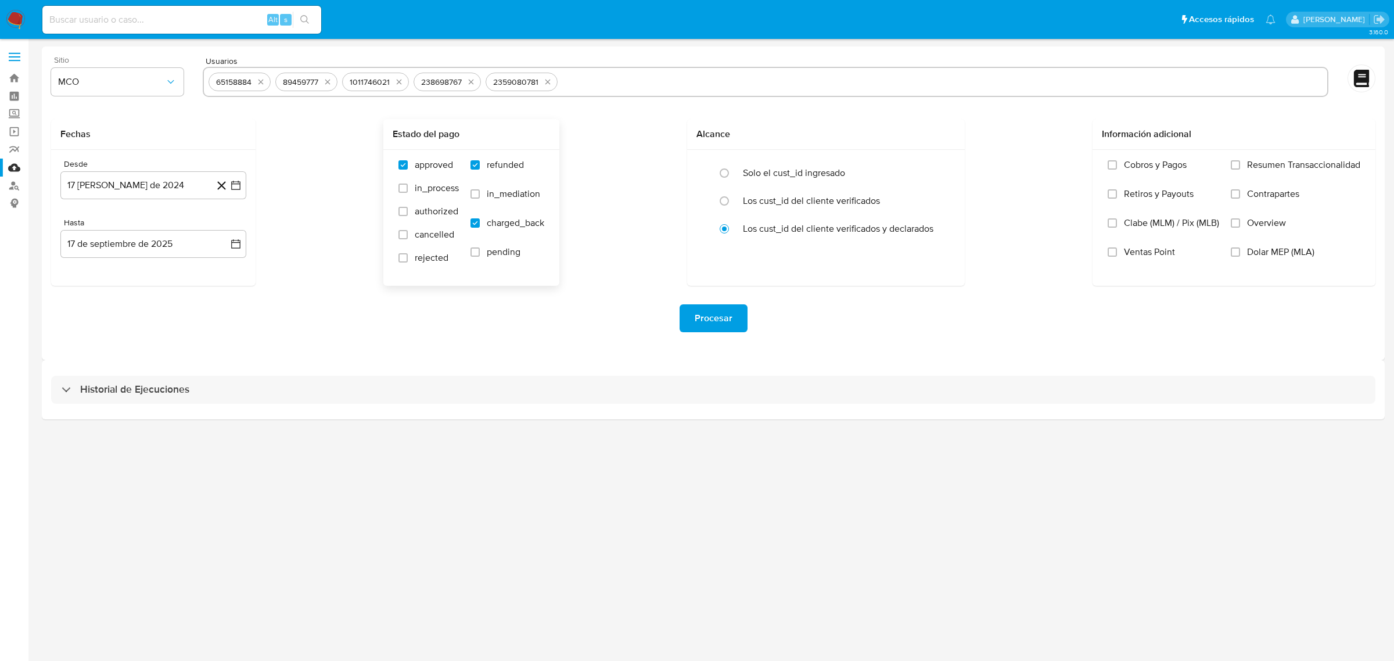
type input "1075407215"
paste input "2513094663"
type input "2513094663"
paste input "1011746021"
type input "1011746021"
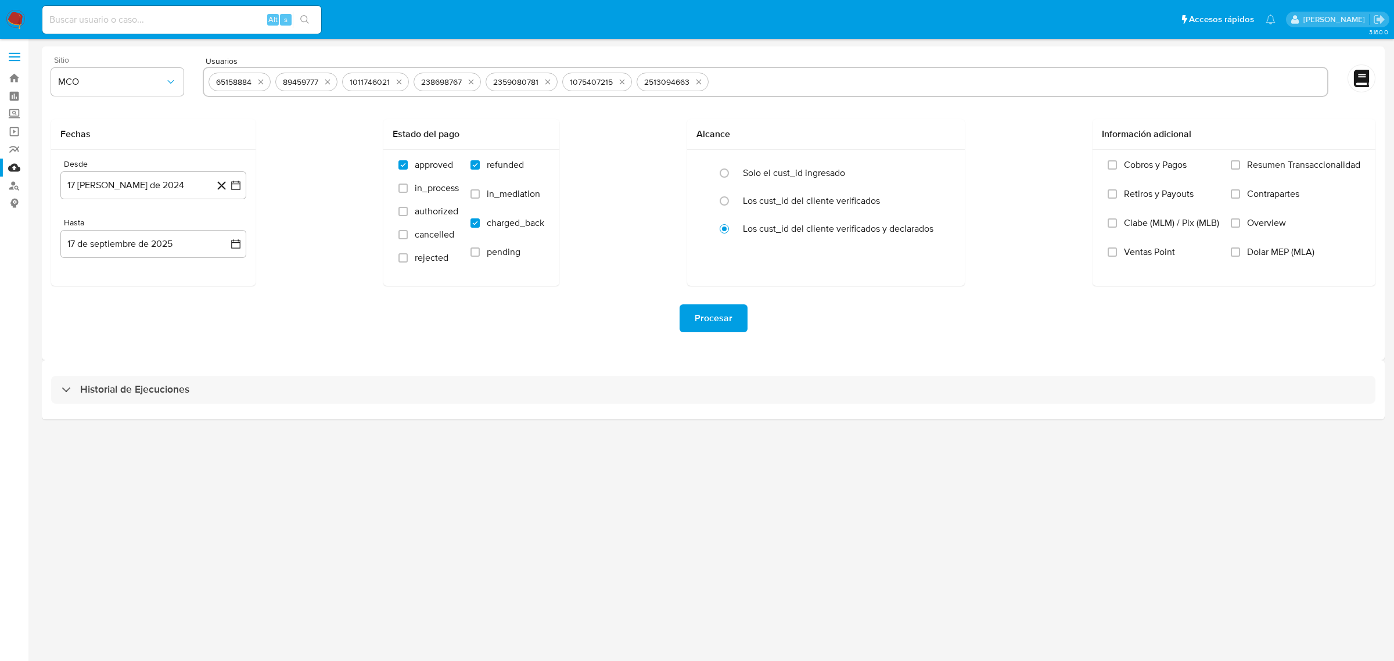
paste input "1011746021"
type input "1011746021"
paste input "1189894780"
type input "1189894780"
paste input "2439268710"
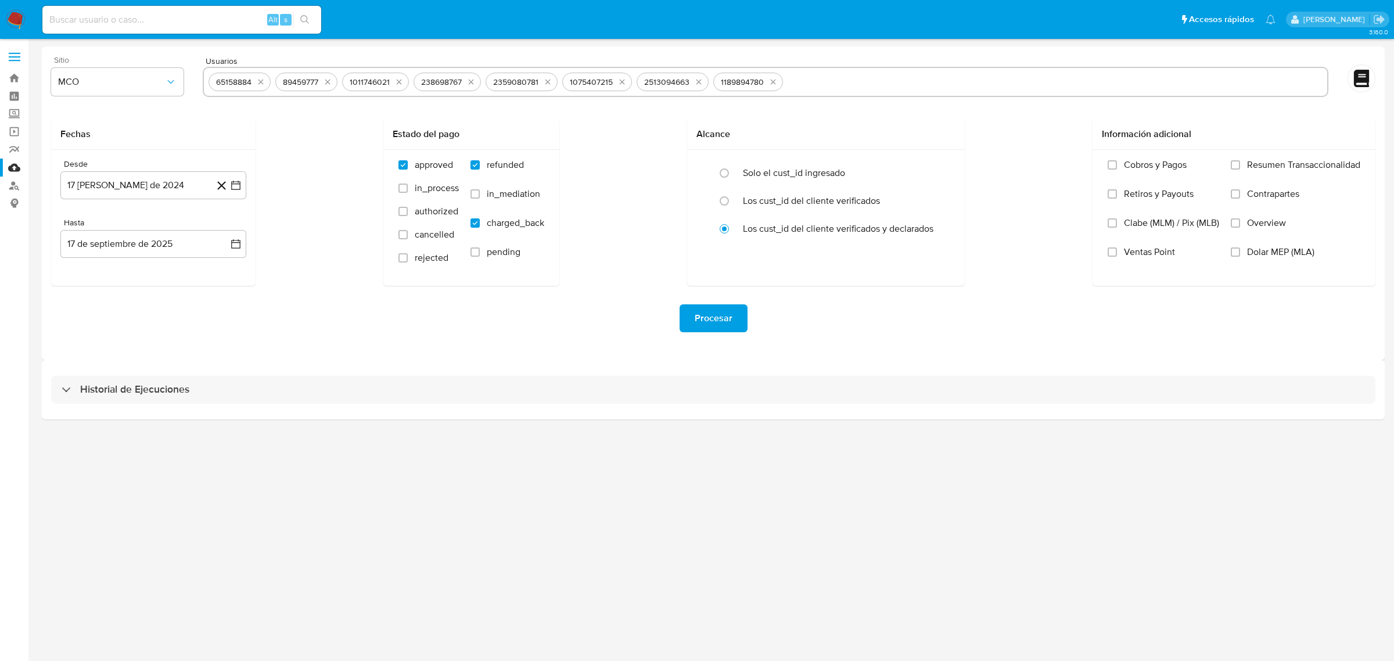
type input "2439268710"
paste input "2439268710"
type input "2439268710"
paste input "241976445"
type input "241976445"
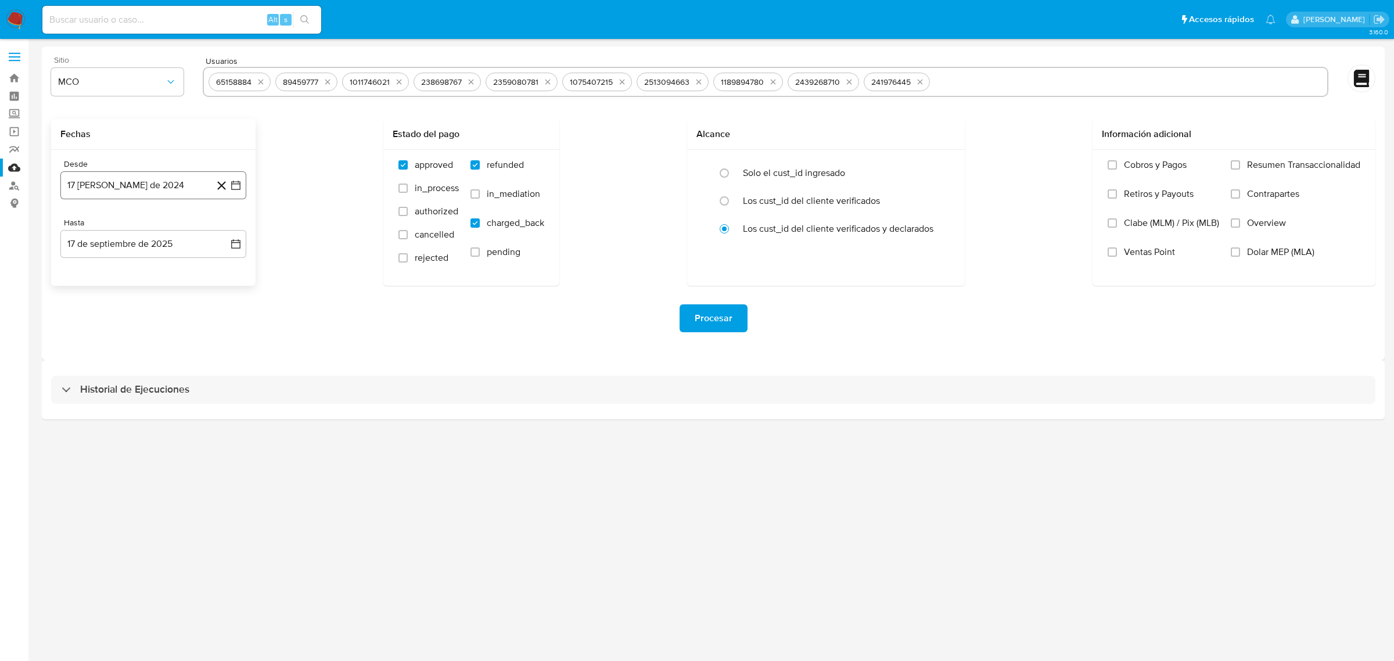
click at [239, 184] on icon "button" at bounding box center [236, 185] width 12 height 12
click at [229, 227] on icon "Mes siguiente" at bounding box center [225, 227] width 14 height 14
click at [103, 344] on button "17" at bounding box center [107, 339] width 19 height 19
click at [713, 308] on span "Procesar" at bounding box center [714, 319] width 38 height 26
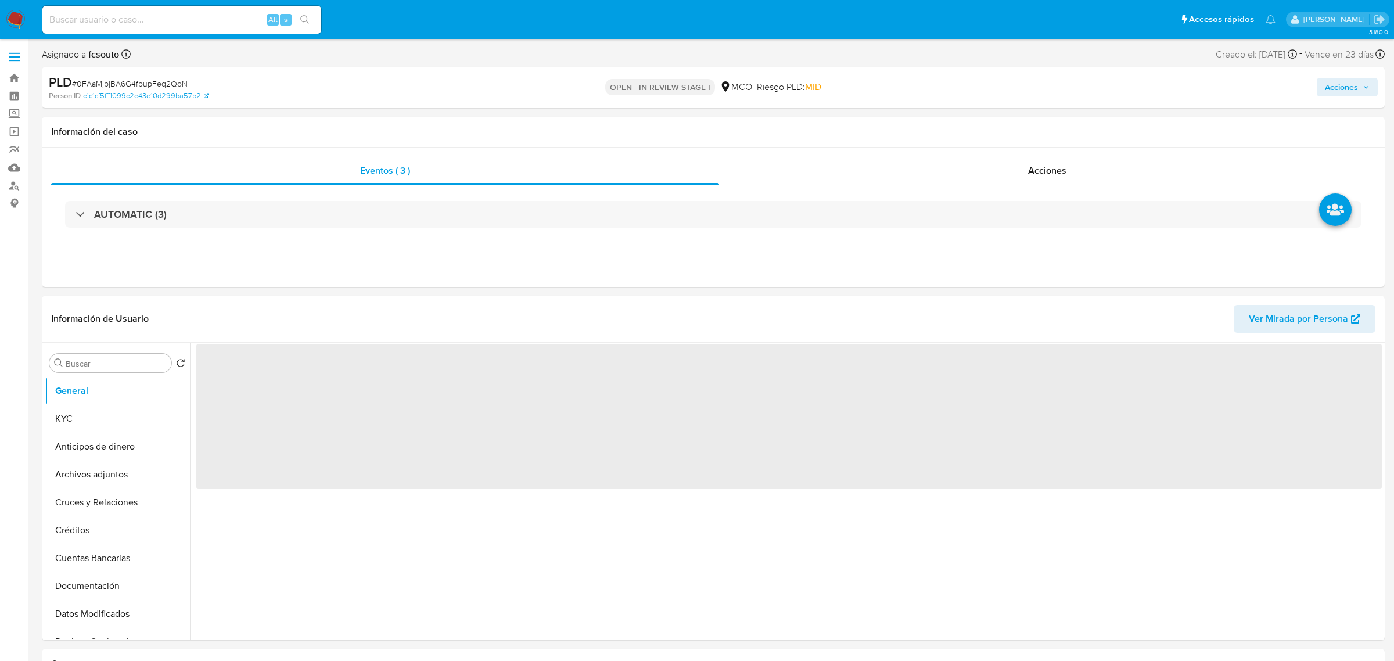
select select "10"
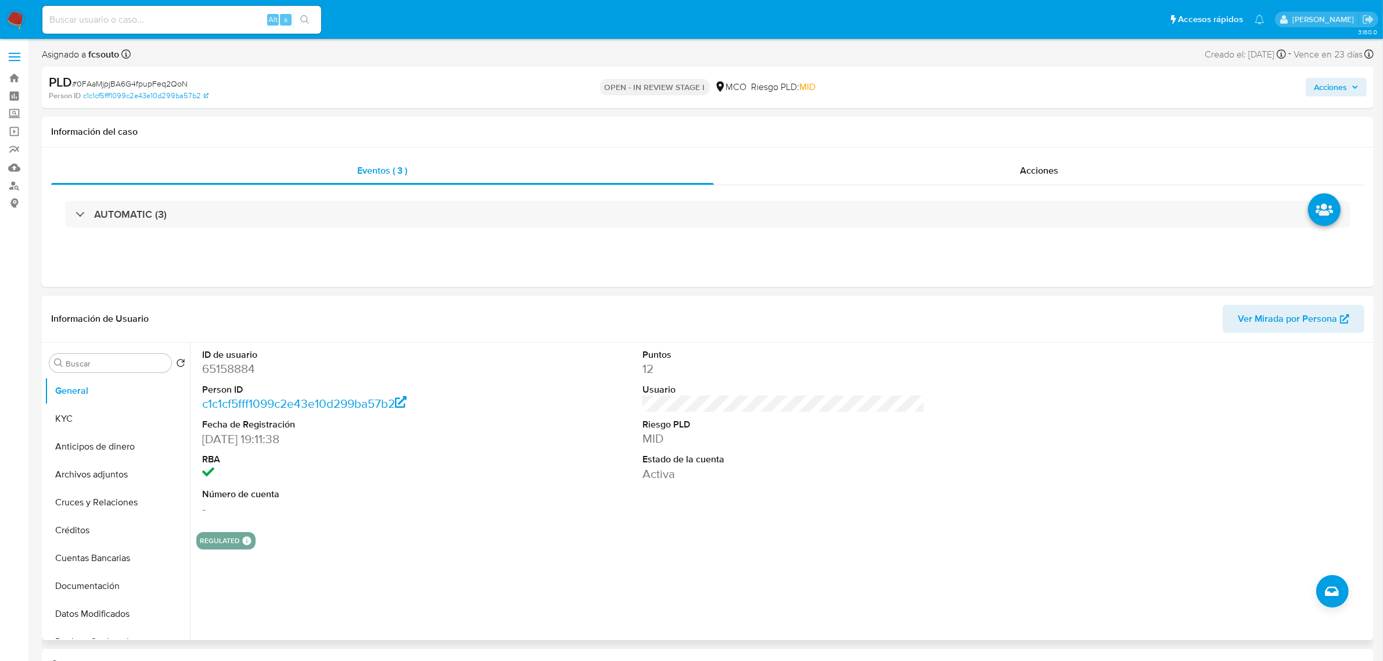
click at [233, 370] on dd "65158884" at bounding box center [343, 369] width 282 height 16
copy dd "65158884"
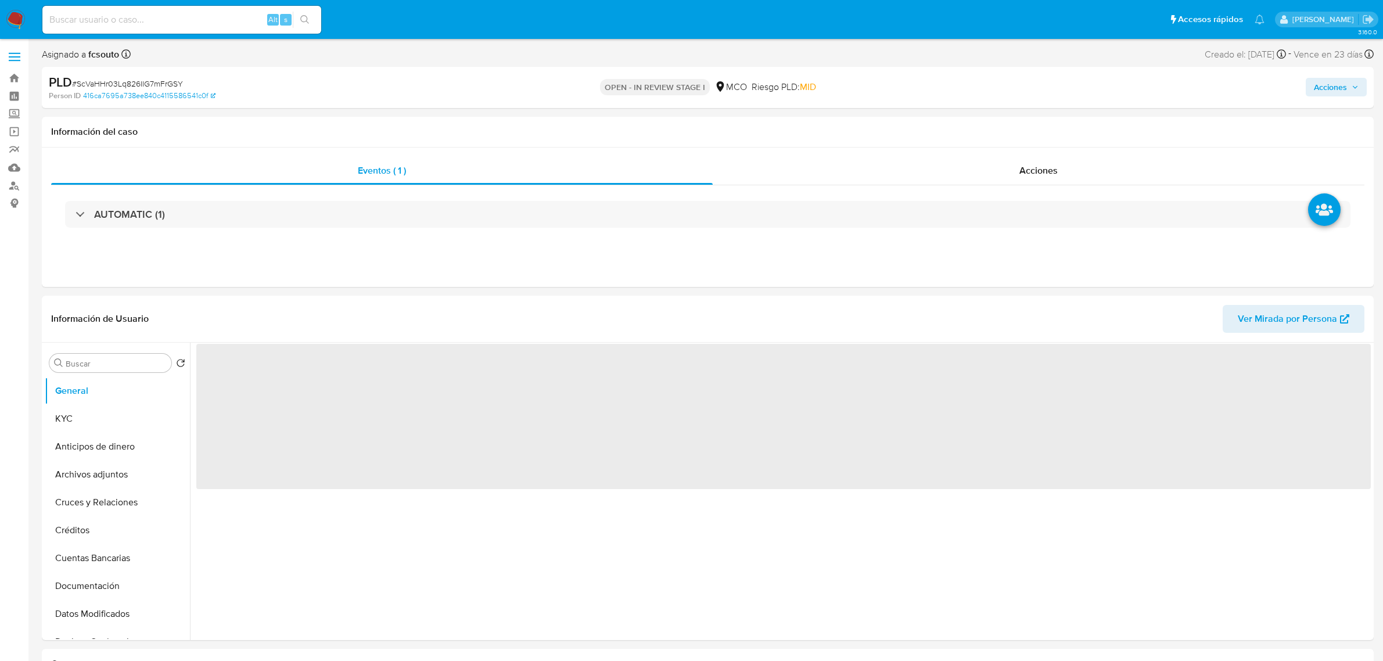
select select "10"
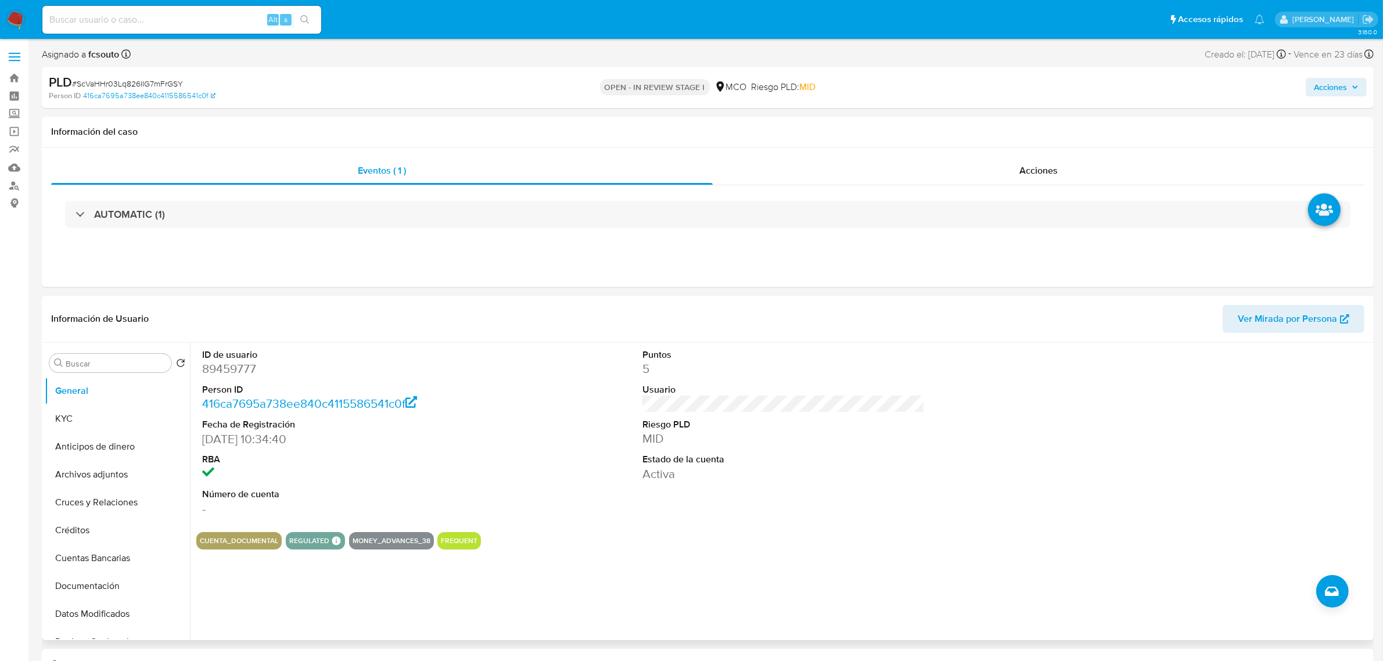
click at [239, 370] on dd "89459777" at bounding box center [343, 369] width 282 height 16
copy dd "89459777"
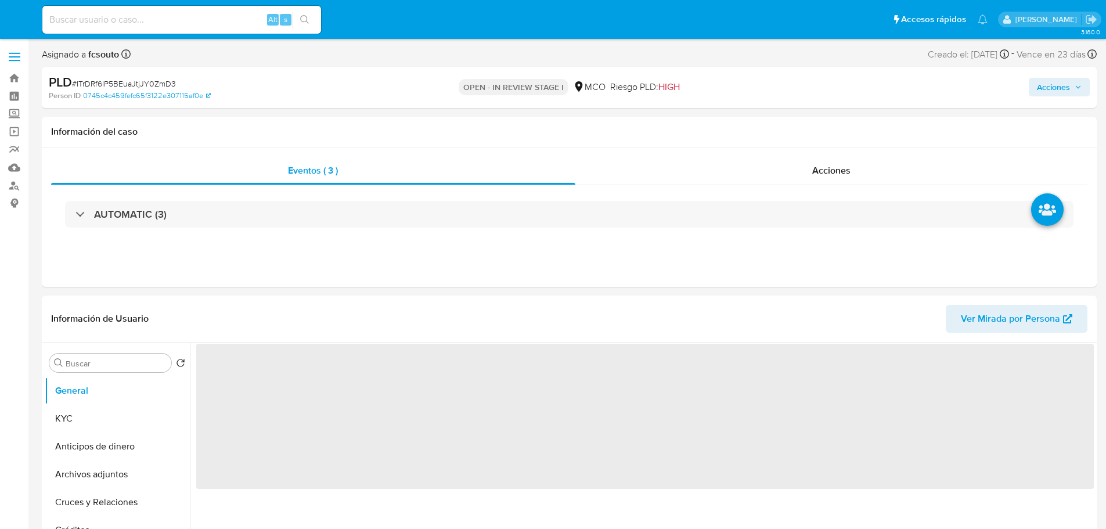
select select "10"
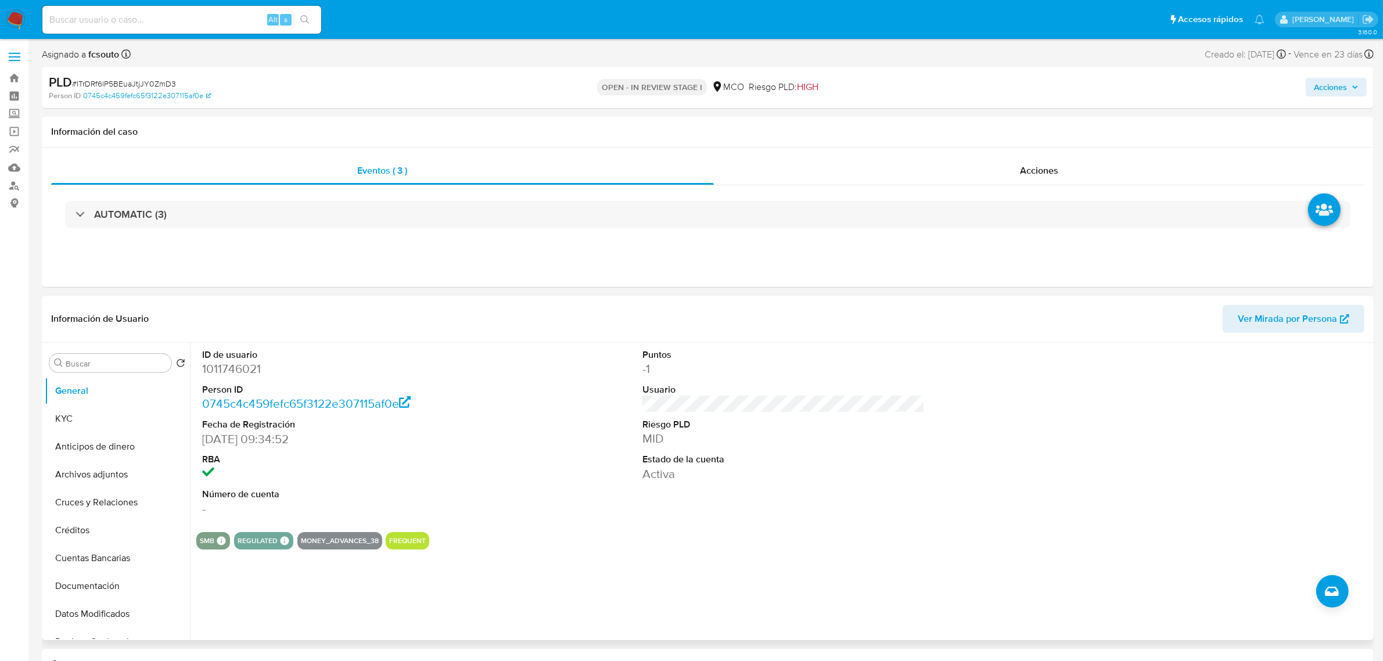
click at [240, 371] on dd "1011746021" at bounding box center [343, 369] width 282 height 16
copy dd "1011746021"
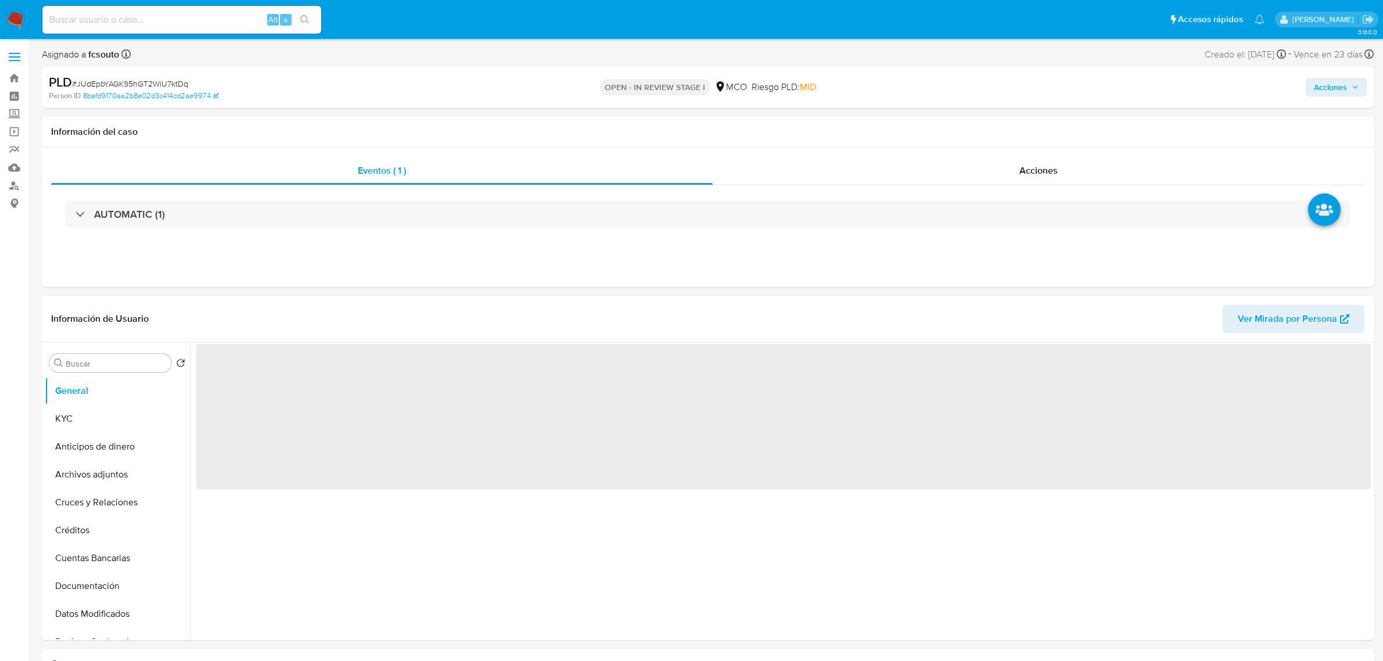
select select "10"
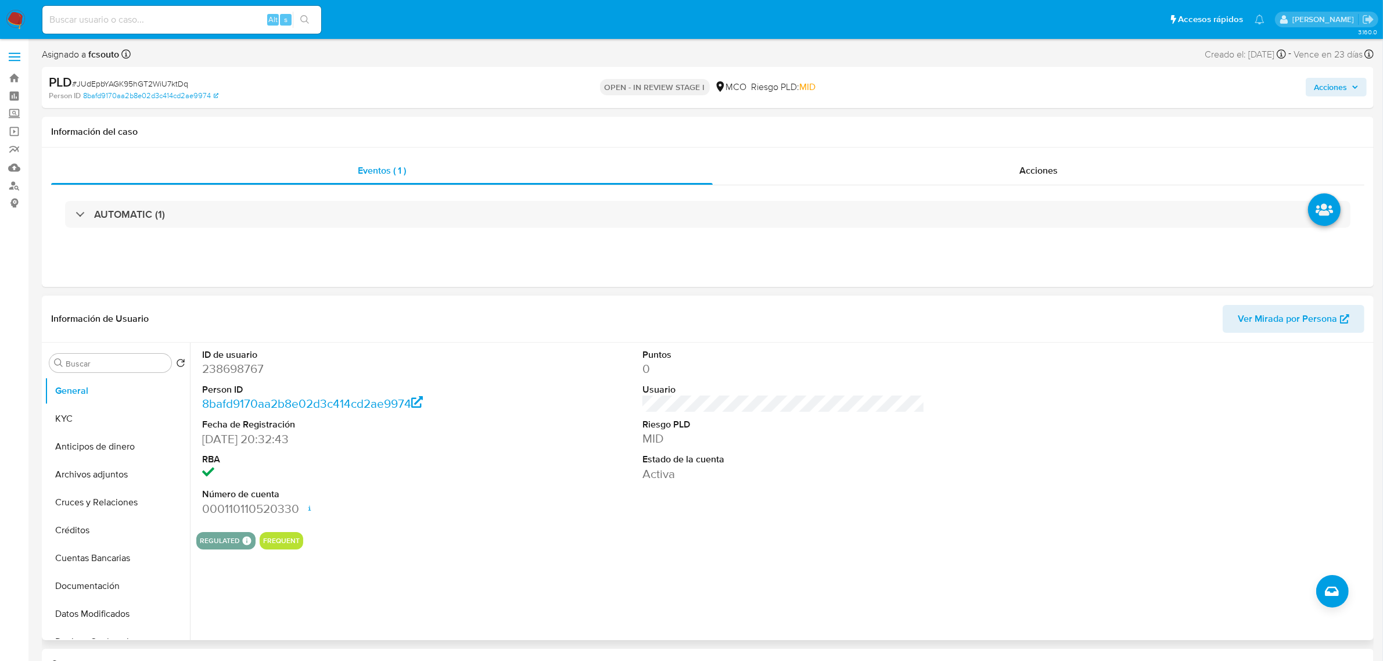
click at [245, 378] on dl "ID de usuario 238698767 Person ID 8bafd9170aa2b8e02d3c414cd2ae9974 Fecha de Reg…" at bounding box center [343, 432] width 282 height 168
click at [245, 376] on dd "238698767" at bounding box center [343, 369] width 282 height 16
copy dd "238698767"
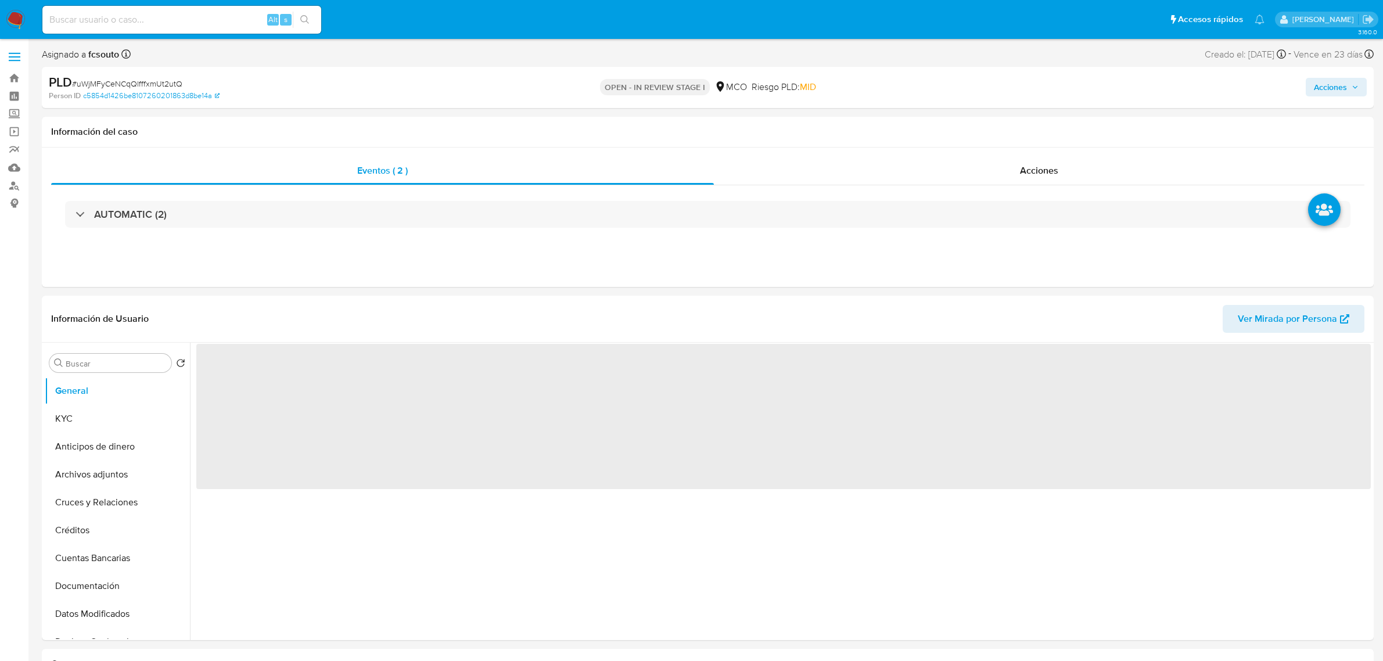
select select "10"
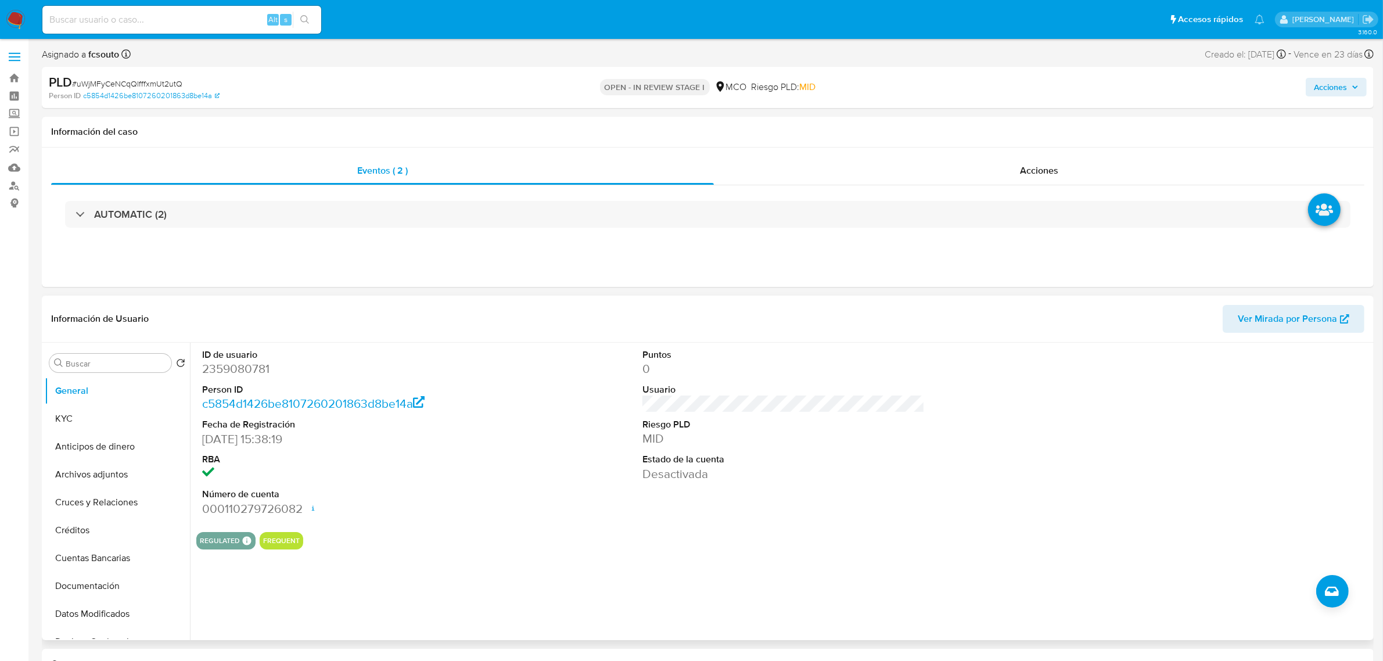
click at [241, 370] on dd "2359080781" at bounding box center [343, 369] width 282 height 16
copy dd "8"
click at [253, 366] on dd "2359080781" at bounding box center [343, 369] width 282 height 16
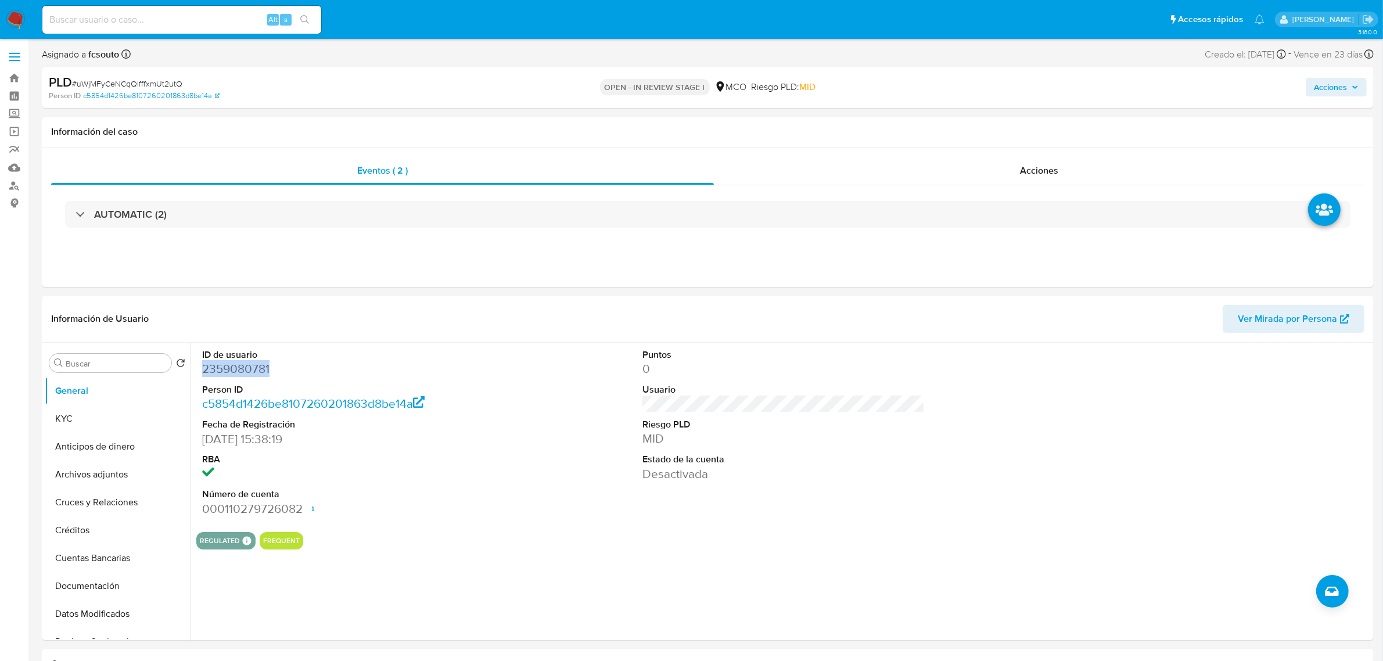
copy dd "2359080781"
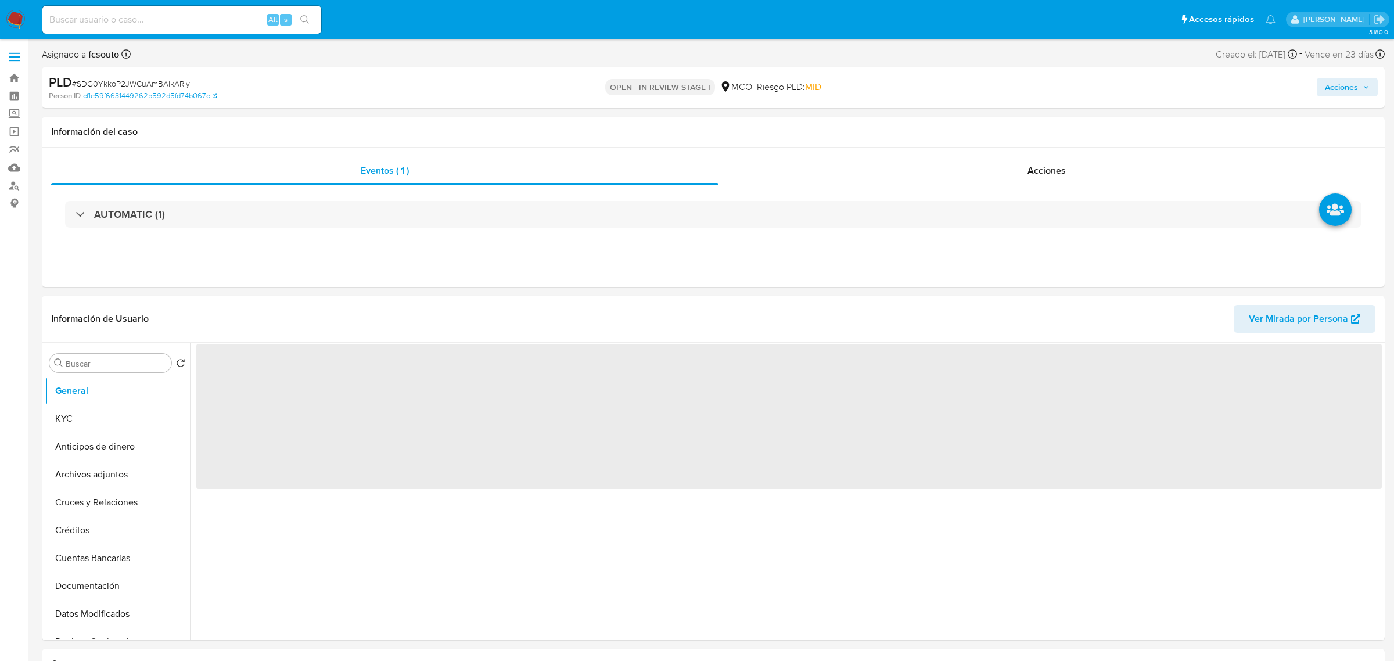
select select "10"
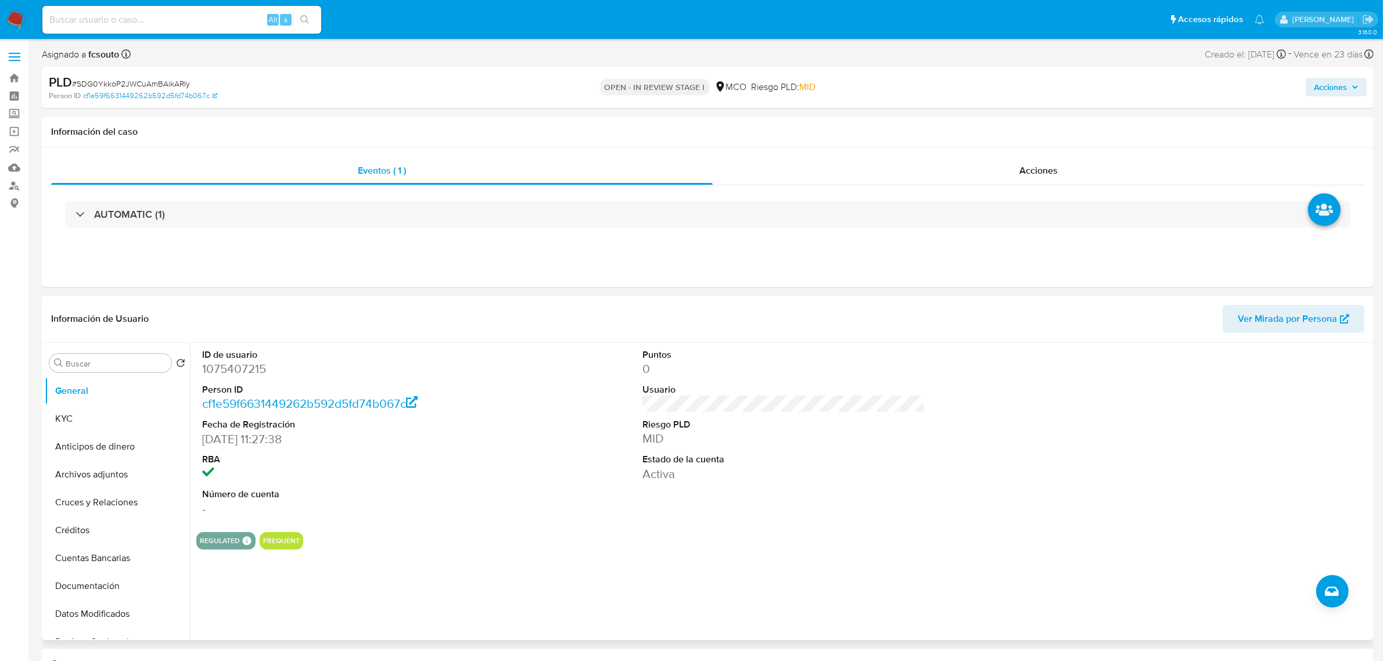
drag, startPoint x: 233, startPoint y: 355, endPoint x: 237, endPoint y: 372, distance: 16.8
click at [233, 359] on dt "ID de usuario" at bounding box center [343, 354] width 282 height 13
click at [237, 372] on dd "1075407215" at bounding box center [343, 369] width 282 height 16
copy dd "1075407215"
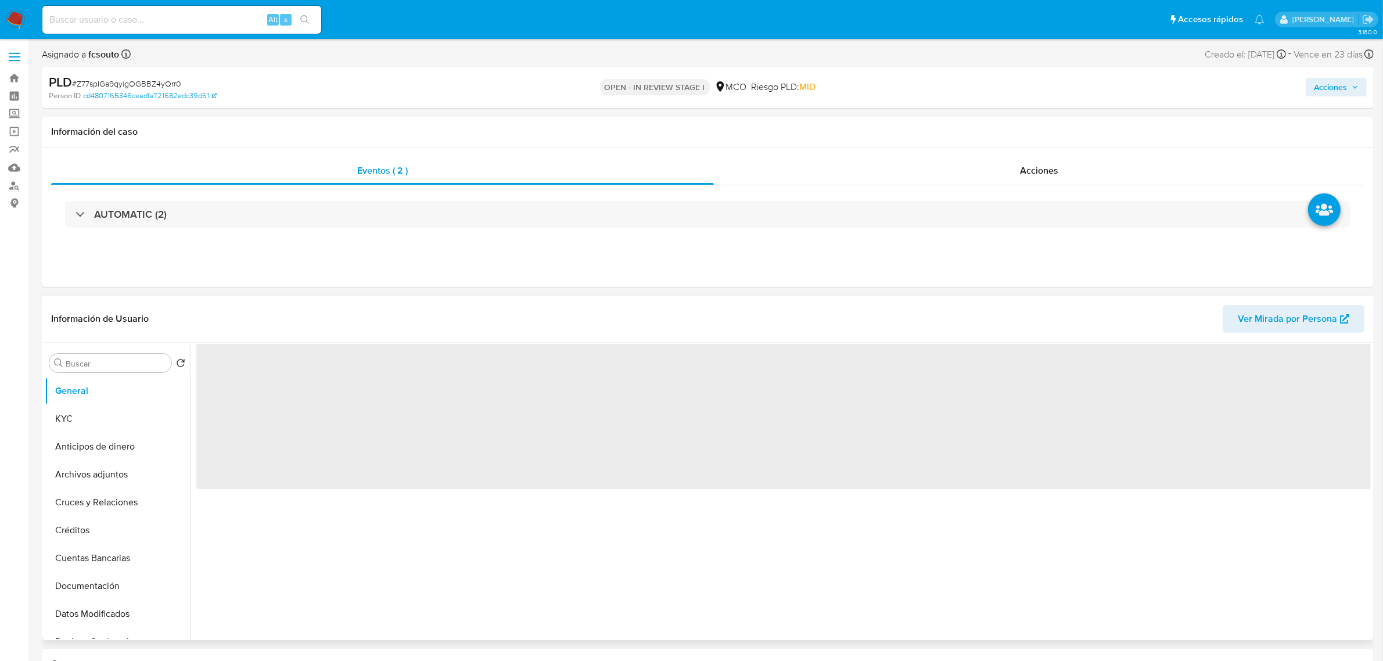
select select "10"
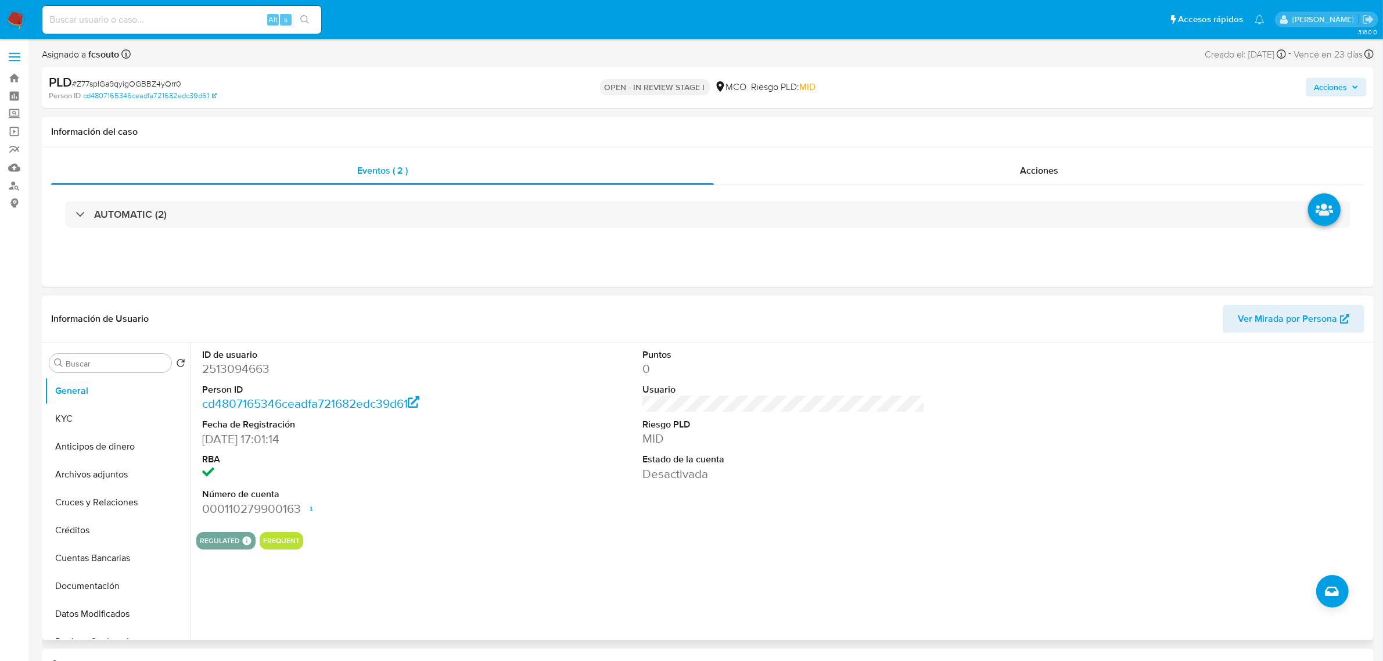
click at [216, 376] on dd "2513094663" at bounding box center [343, 369] width 282 height 16
copy dd "2513094663"
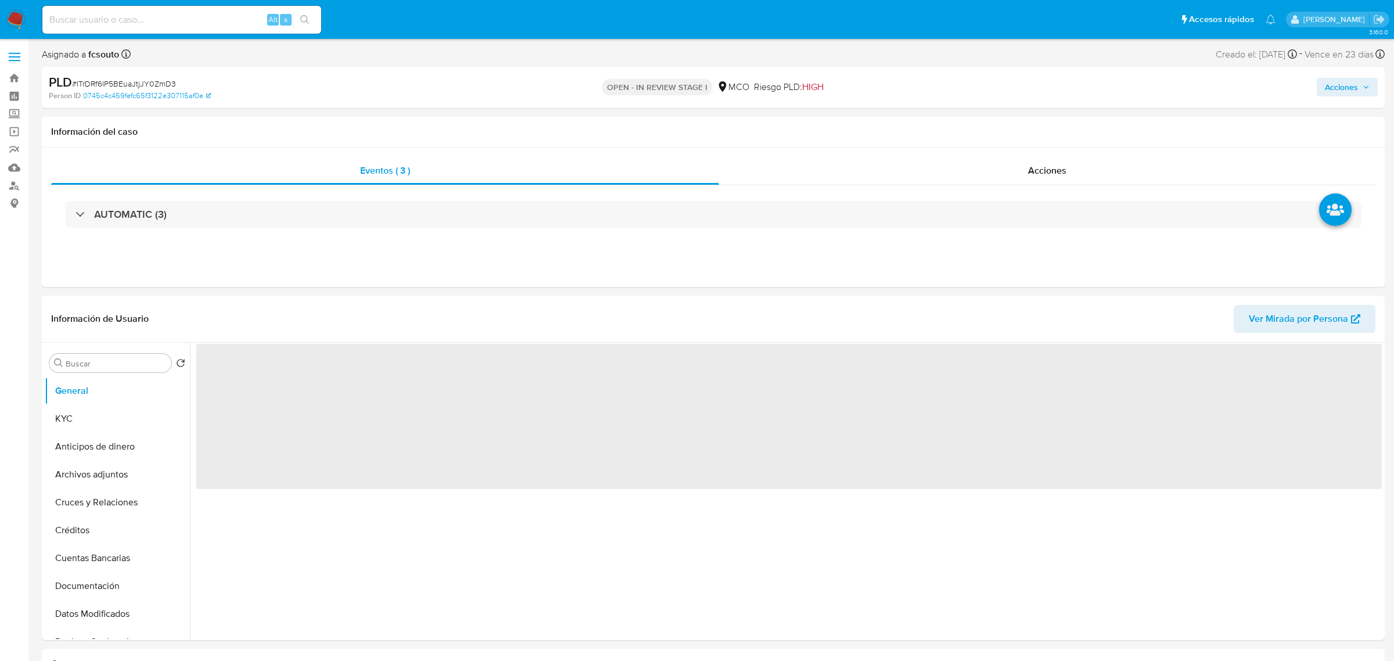
select select "10"
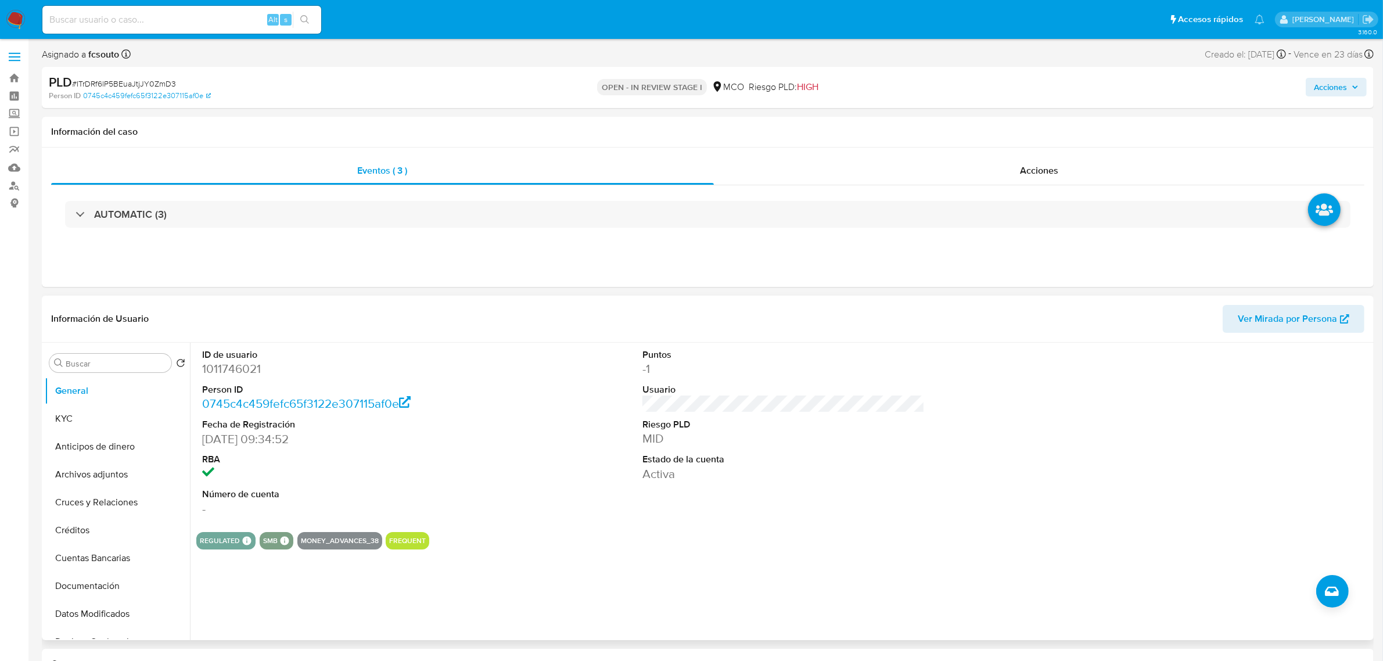
click at [227, 372] on dd "1011746021" at bounding box center [343, 369] width 282 height 16
copy dd "1011746021"
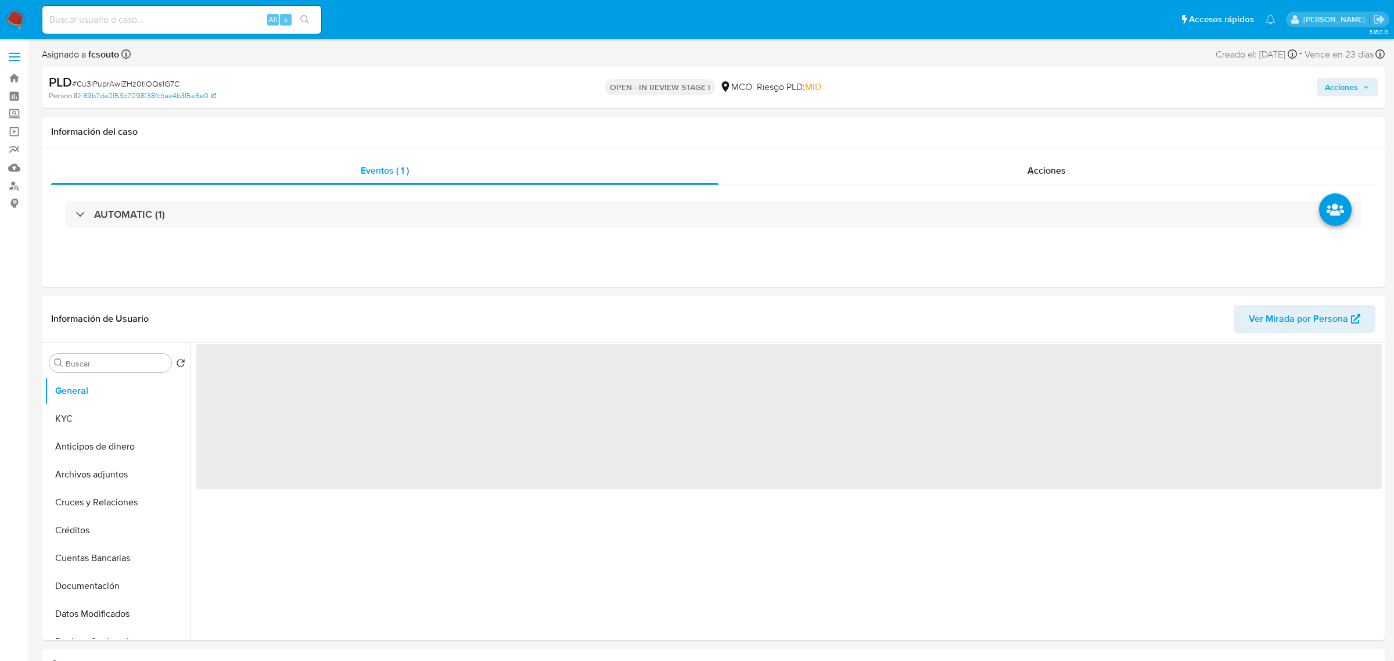
select select "10"
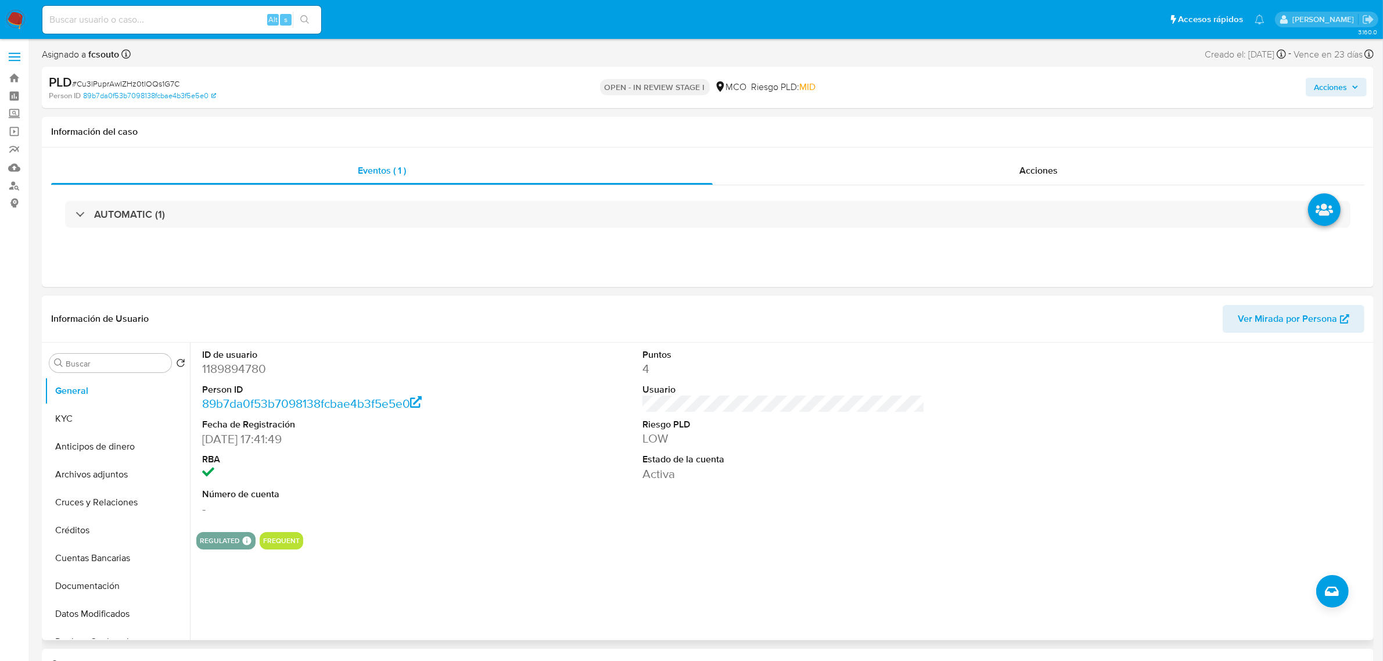
click at [250, 369] on dd "1189894780" at bounding box center [343, 369] width 282 height 16
copy dd "1189894780"
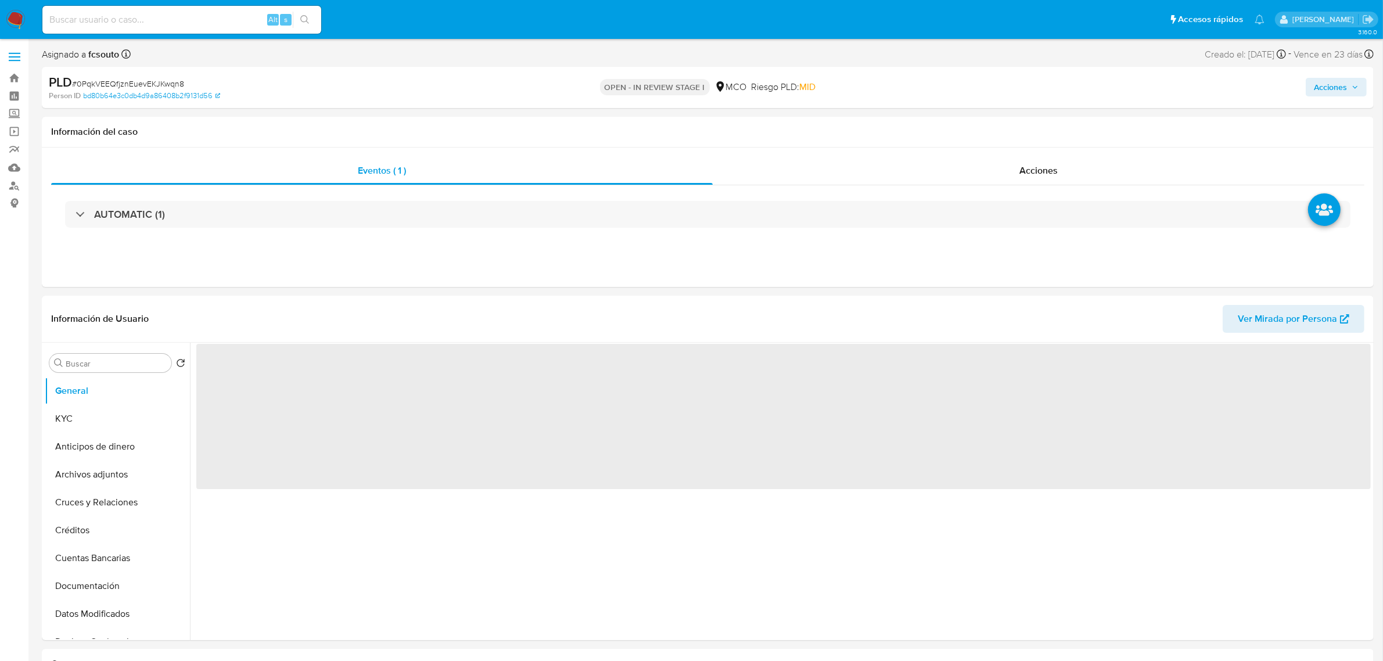
select select "10"
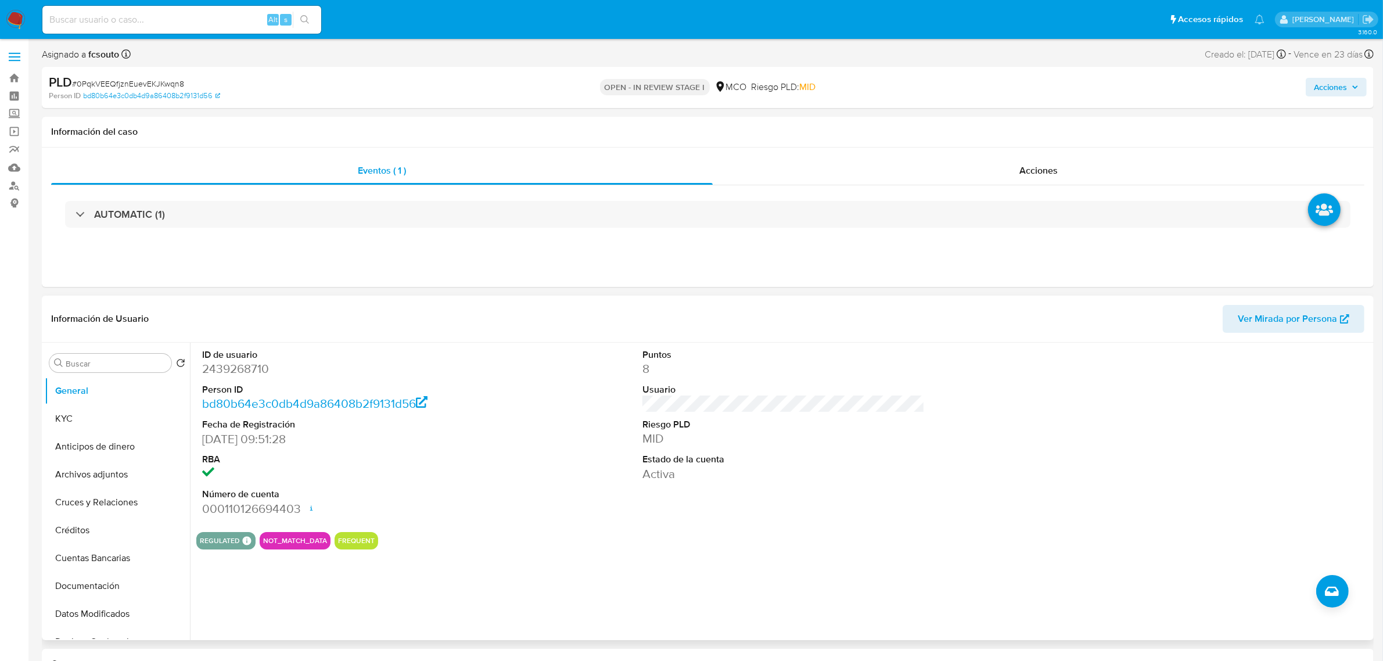
click at [245, 365] on dd "2439268710" at bounding box center [343, 369] width 282 height 16
copy dd "2439268710"
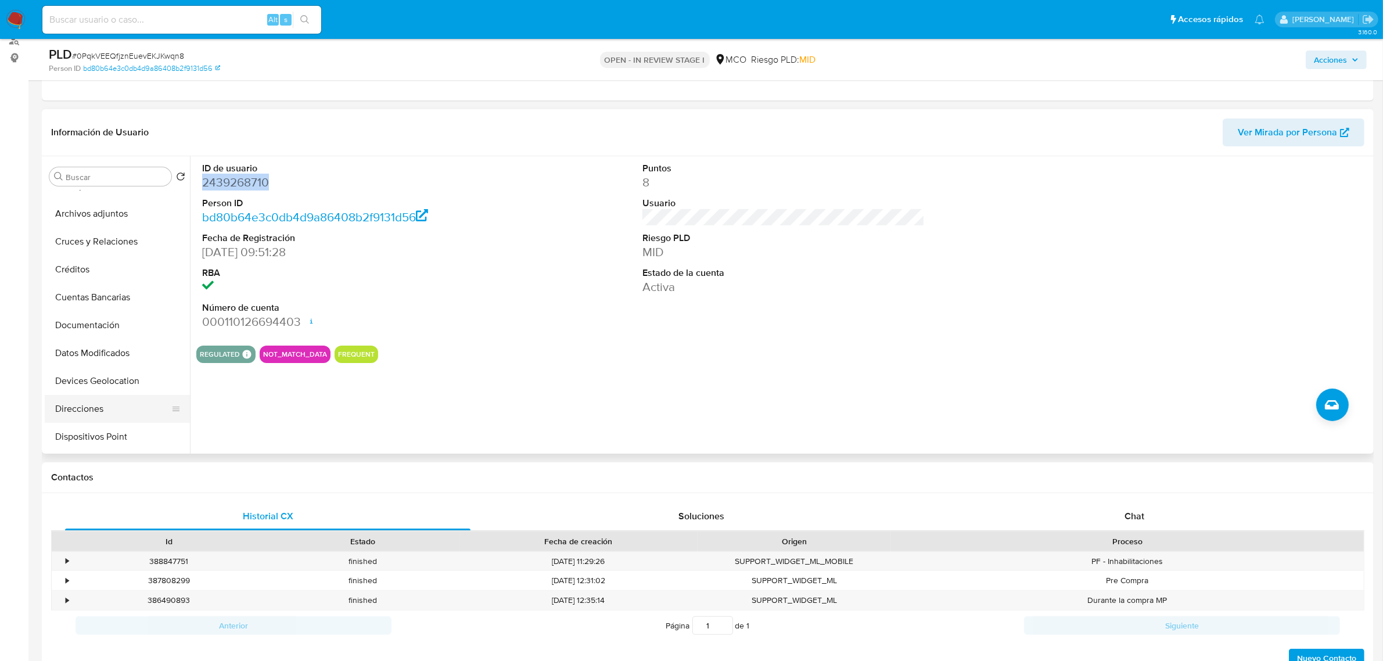
scroll to position [145, 0]
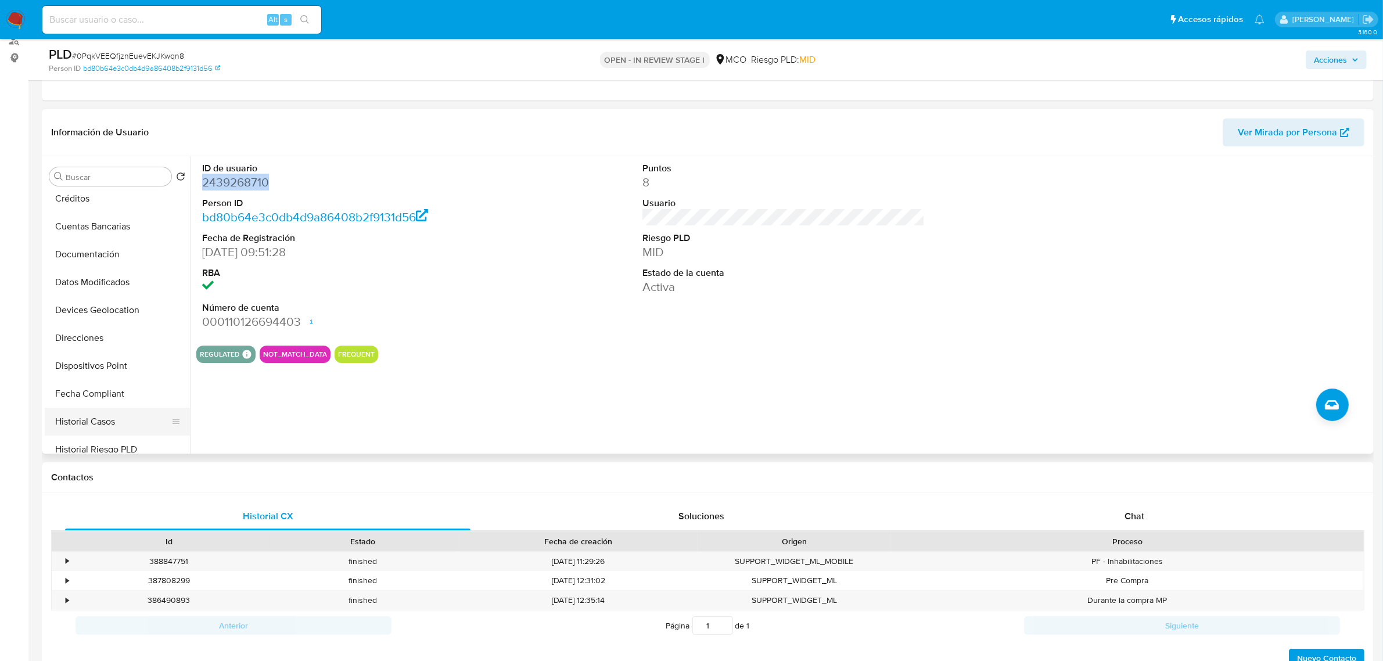
click at [108, 423] on button "Historial Casos" at bounding box center [113, 422] width 136 height 28
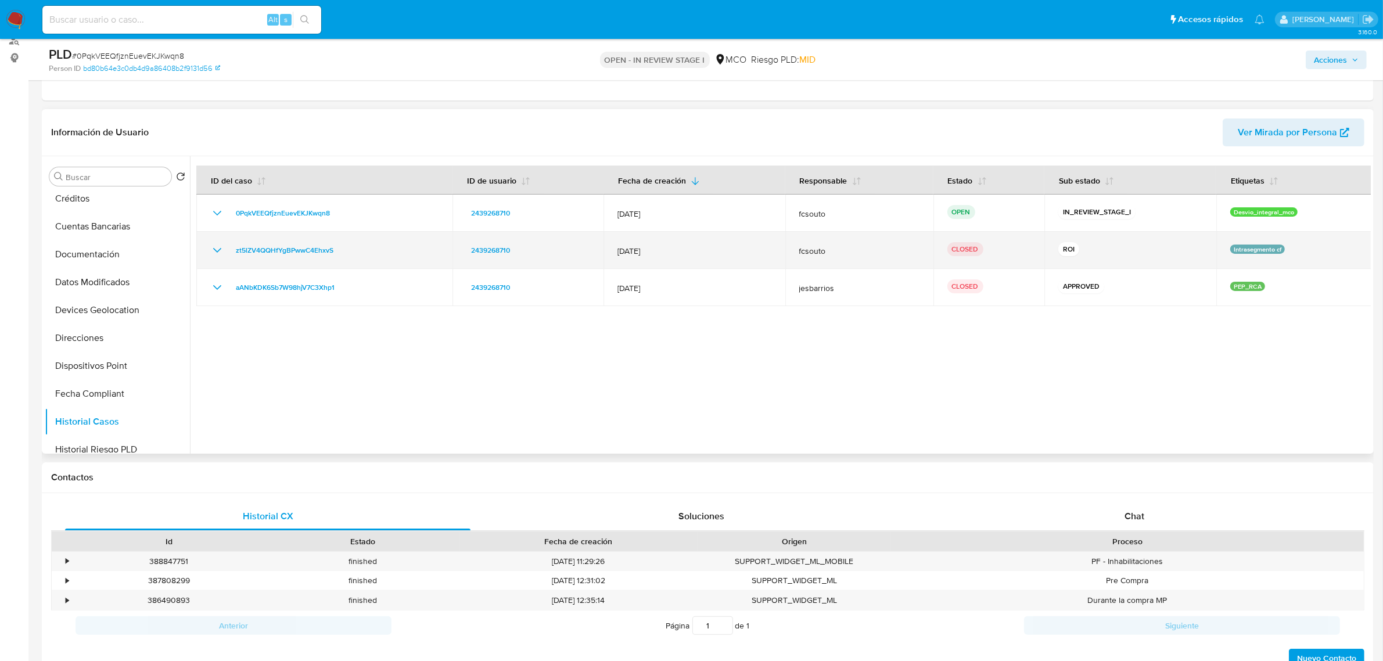
click at [217, 256] on icon "Mostrar/Ocultar" at bounding box center [217, 250] width 14 height 14
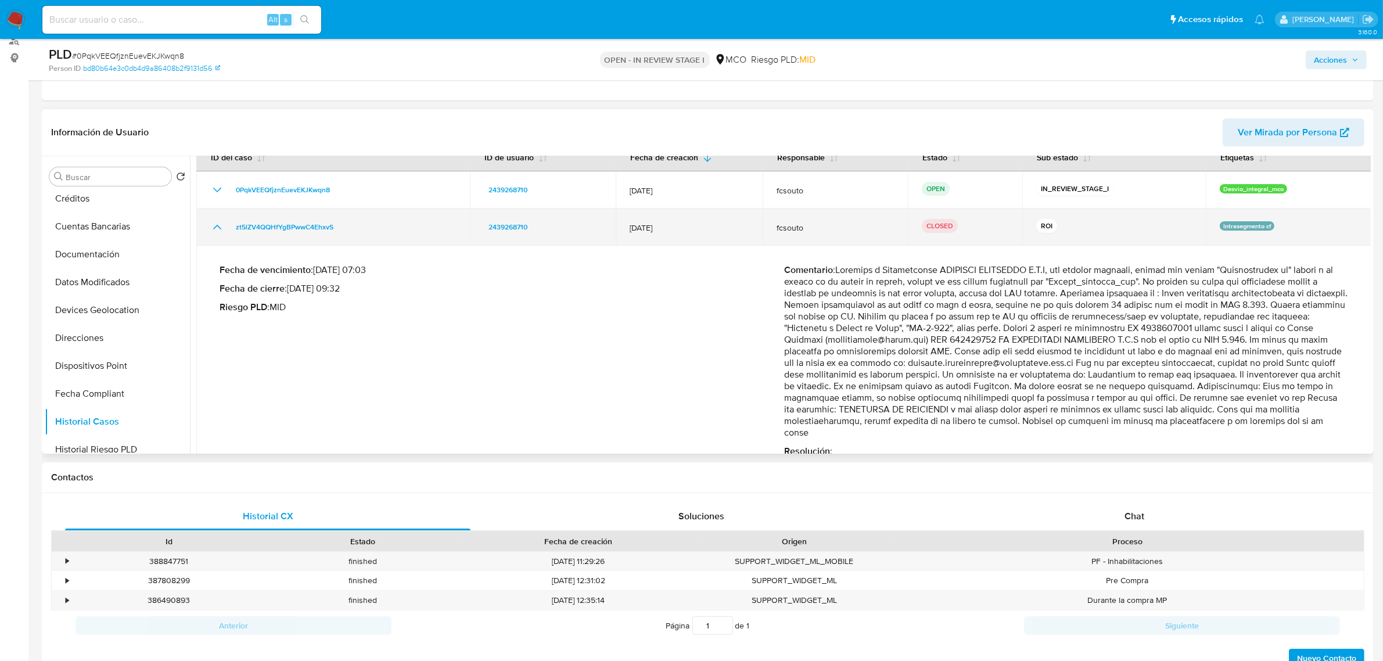
scroll to position [0, 0]
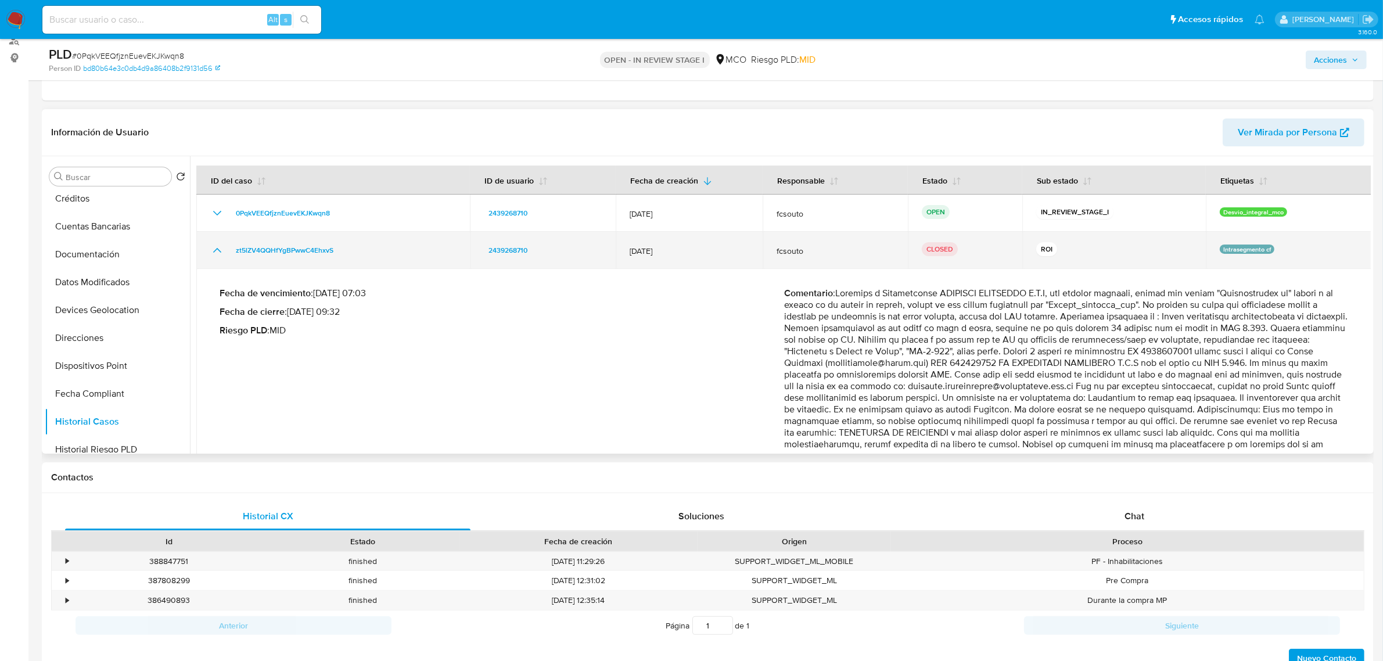
click at [213, 258] on td "zt5lZV4QQHfYgBPwwC4EhxvS" at bounding box center [333, 250] width 274 height 37
click at [213, 254] on icon "Mostrar/Ocultar" at bounding box center [217, 250] width 14 height 14
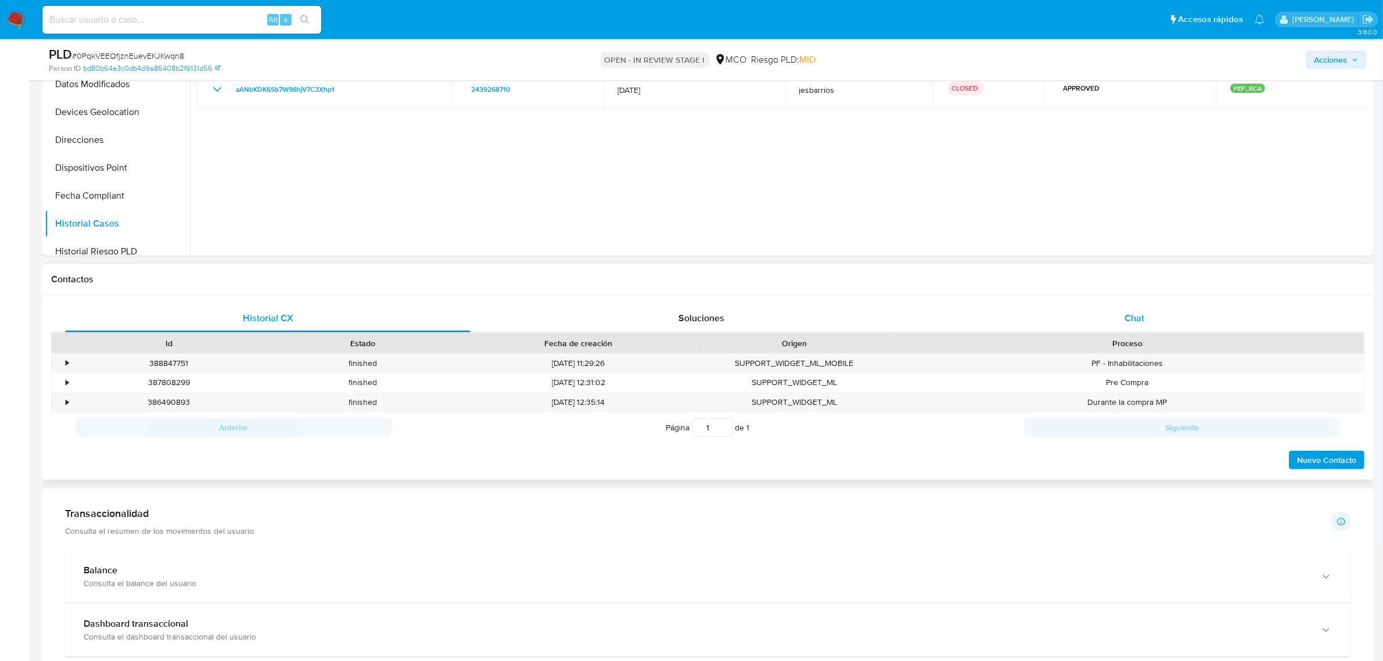
scroll to position [363, 0]
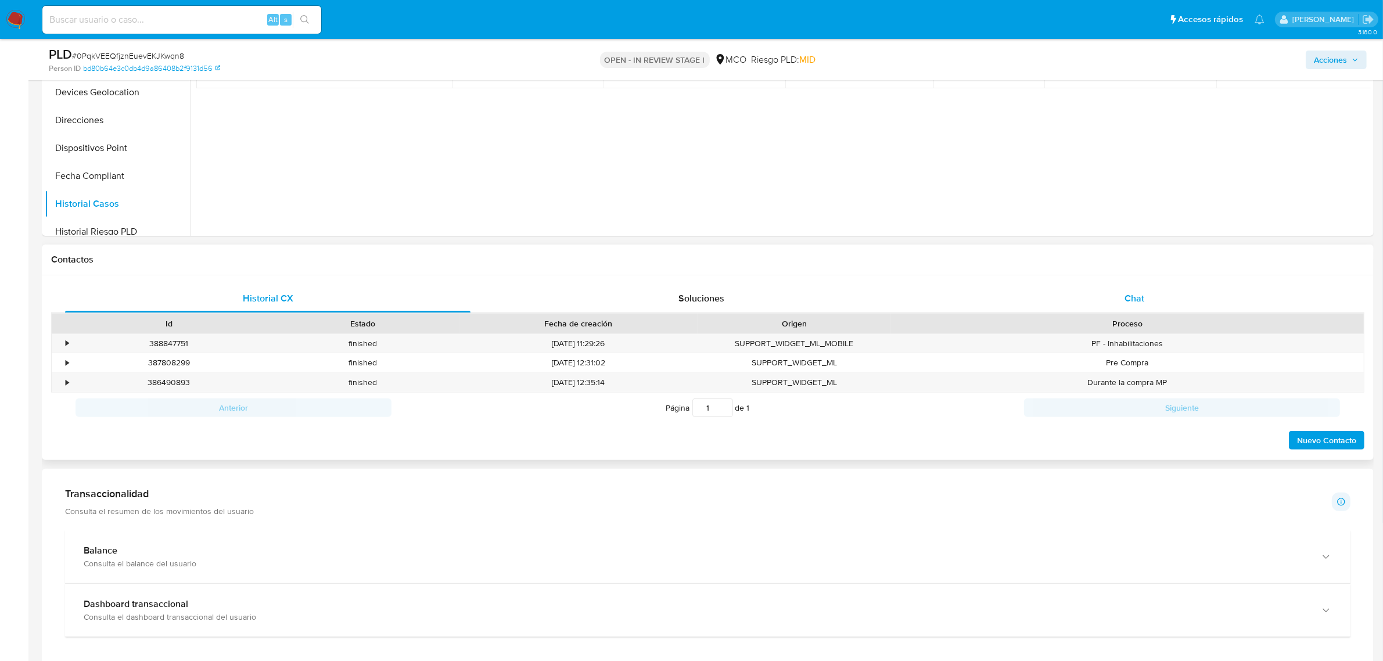
click at [1159, 296] on div "Chat" at bounding box center [1134, 299] width 405 height 28
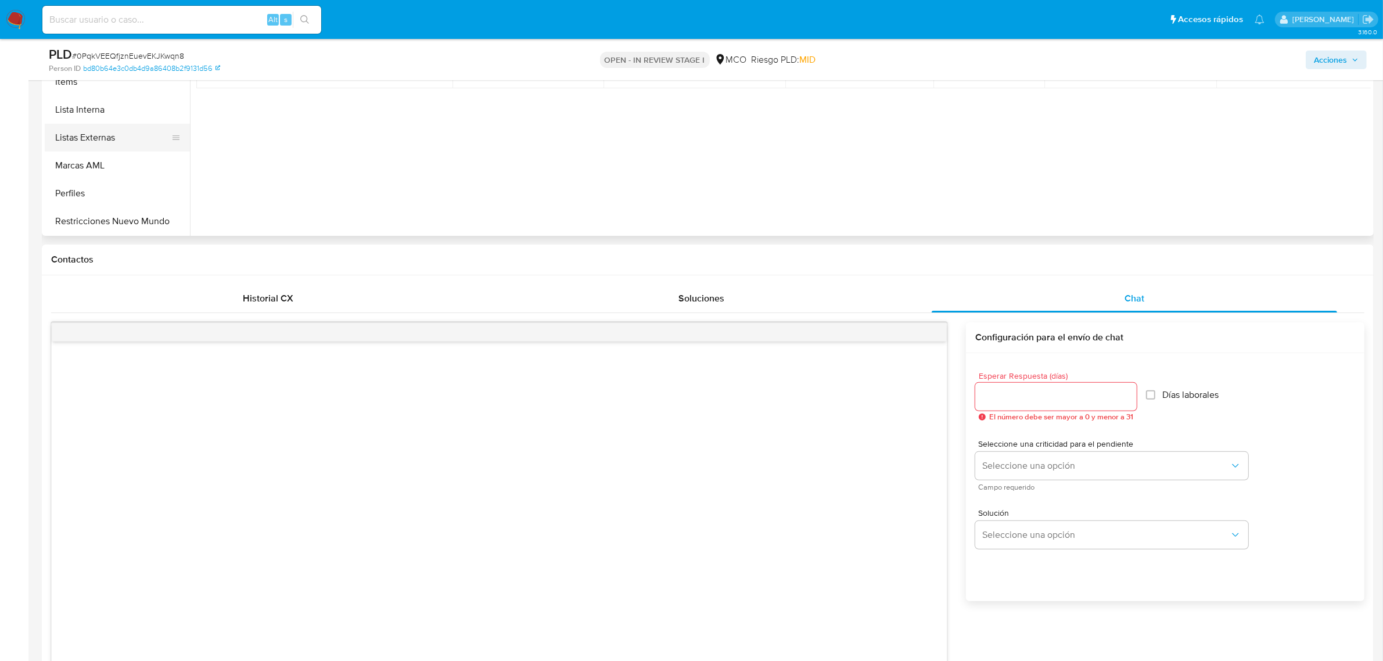
scroll to position [490, 0]
click at [129, 167] on button "Restricciones Nuevo Mundo" at bounding box center [113, 166] width 136 height 28
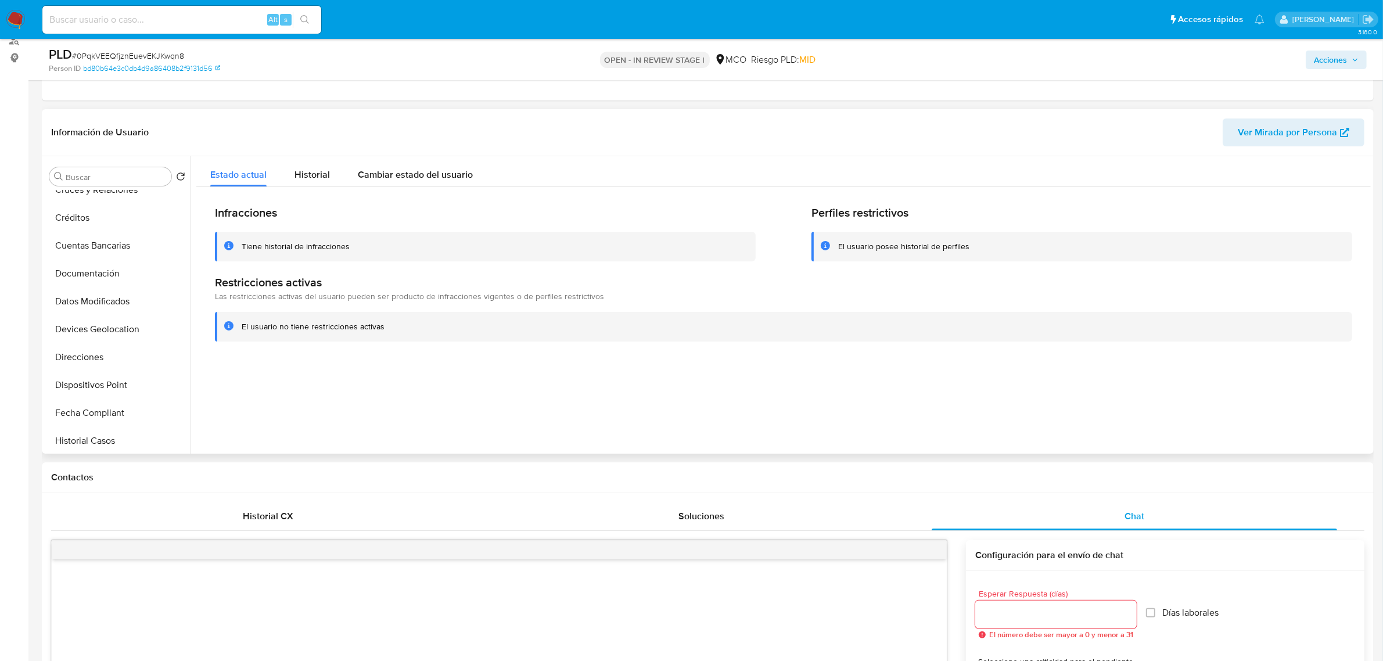
scroll to position [0, 0]
click at [94, 231] on button "KYC" at bounding box center [113, 232] width 136 height 28
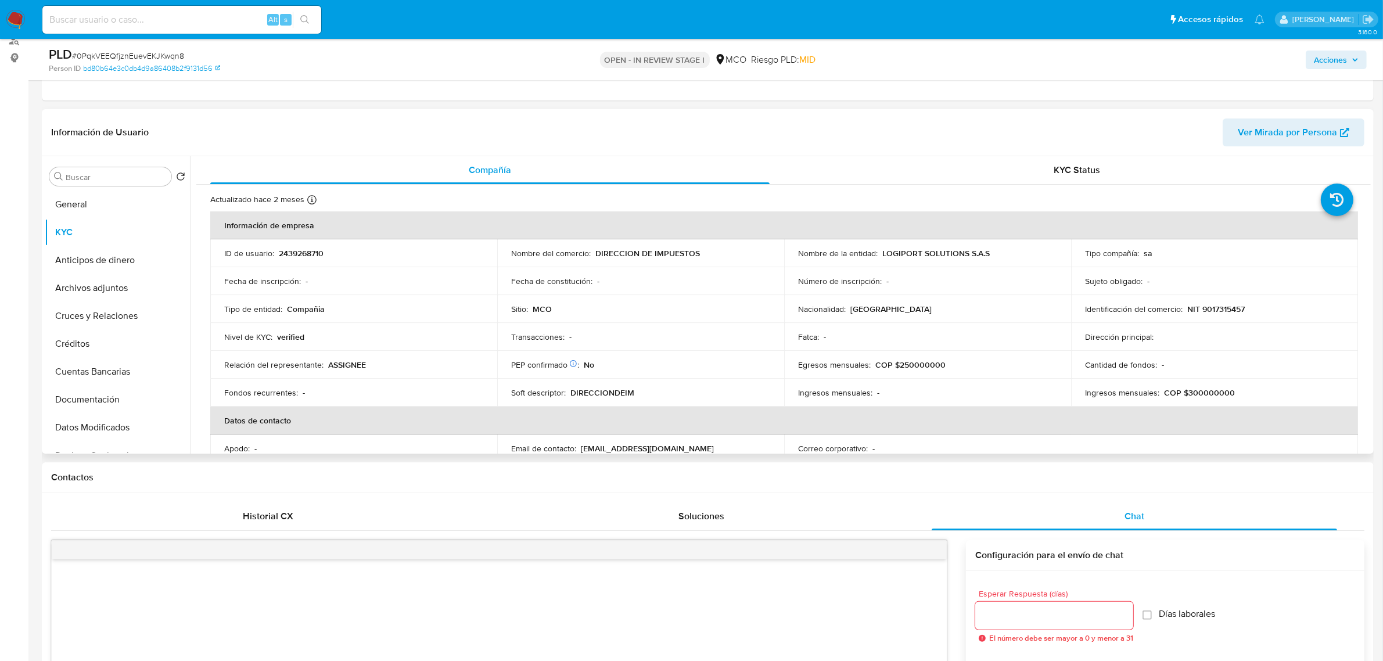
drag, startPoint x: 326, startPoint y: 256, endPoint x: 318, endPoint y: 253, distance: 8.6
click at [325, 254] on div "ID de usuario : 2439268710" at bounding box center [353, 253] width 259 height 10
click at [318, 253] on p "2439268710" at bounding box center [301, 253] width 45 height 10
copy p "2439268710"
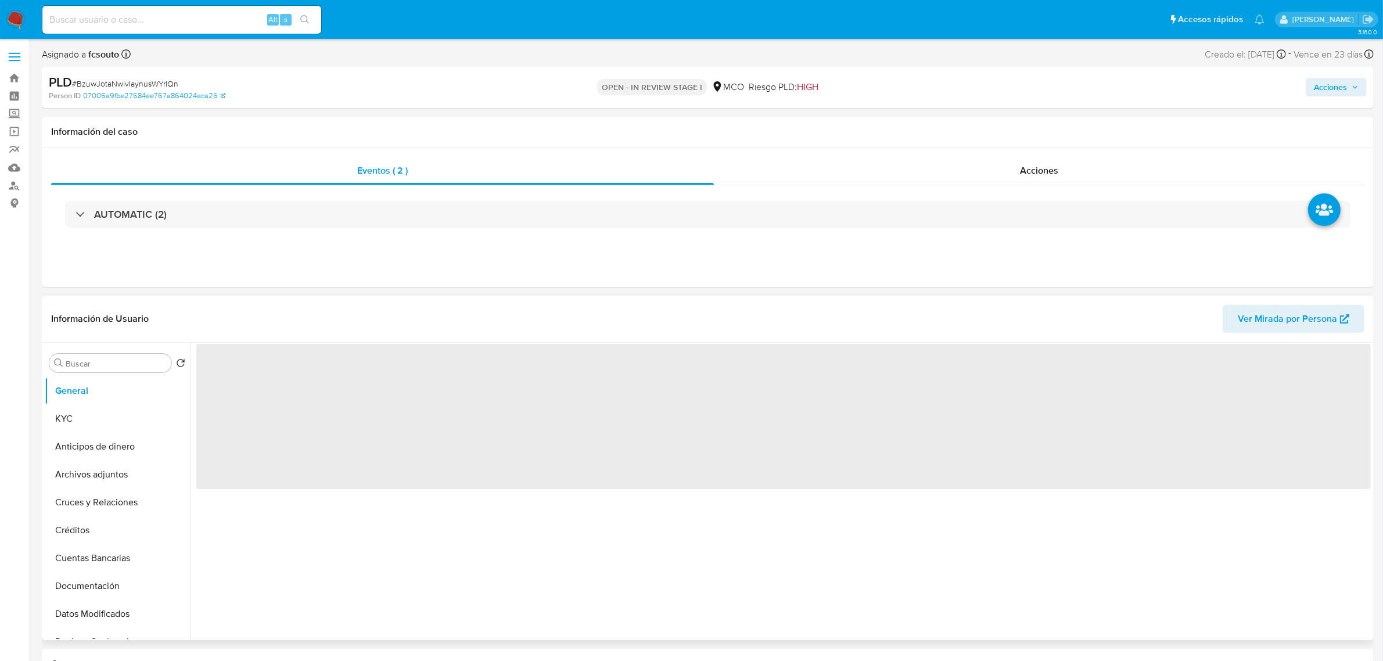
select select "10"
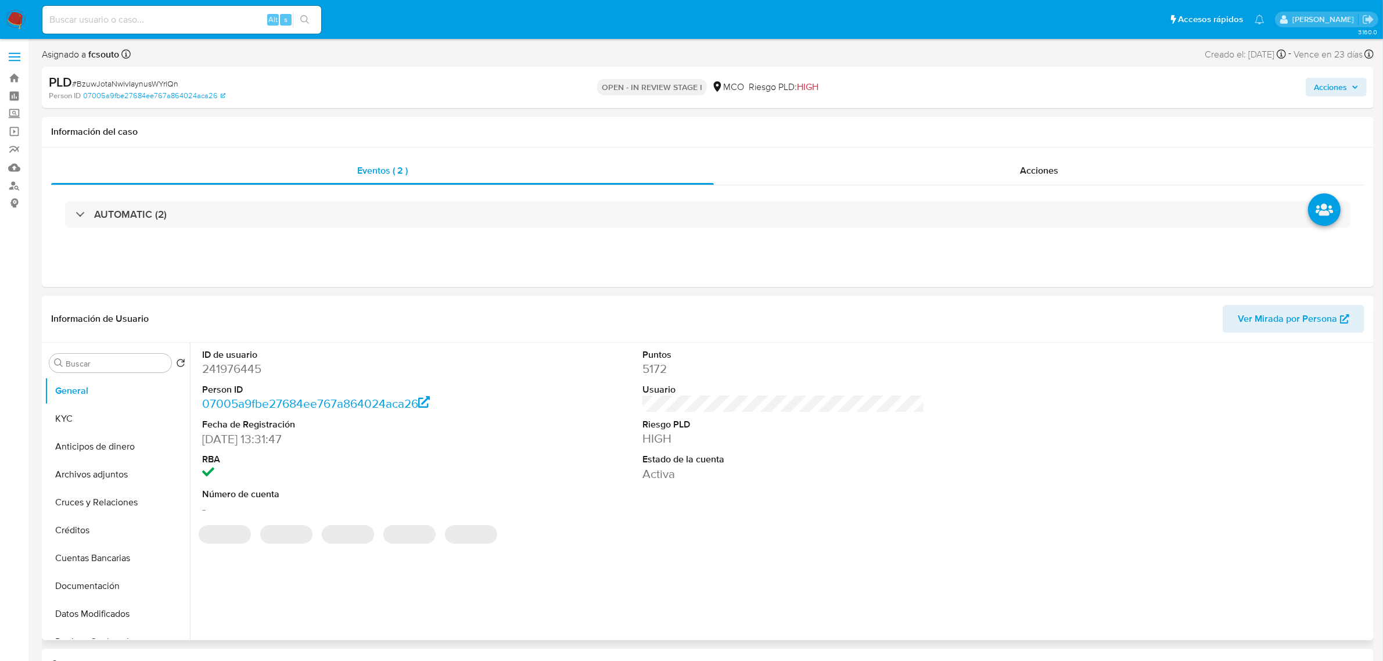
click at [246, 375] on dd "241976445" at bounding box center [343, 369] width 282 height 16
copy dd "241976445"
